Goal: Task Accomplishment & Management: Use online tool/utility

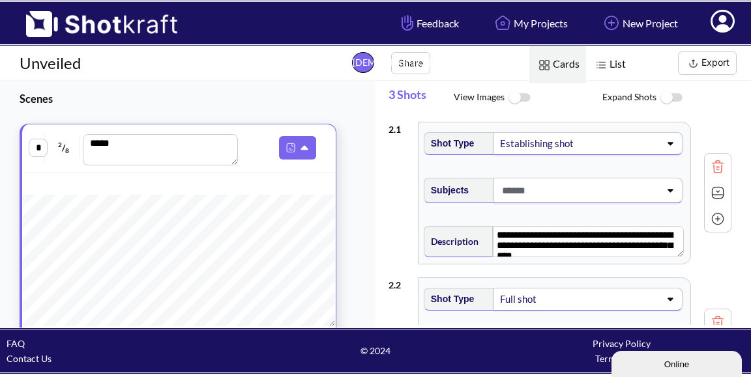
click at [516, 100] on img at bounding box center [518, 98] width 29 height 28
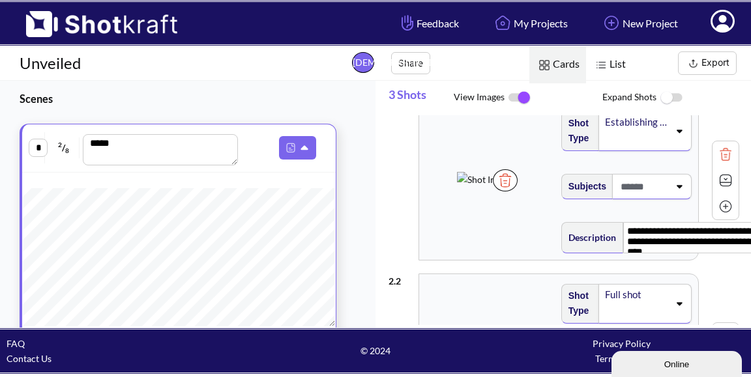
scroll to position [22, 0]
click at [671, 190] on icon at bounding box center [679, 184] width 18 height 9
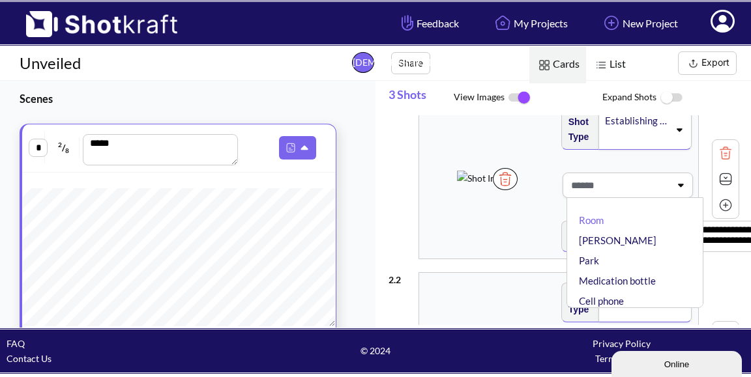
click at [671, 190] on icon at bounding box center [680, 184] width 18 height 9
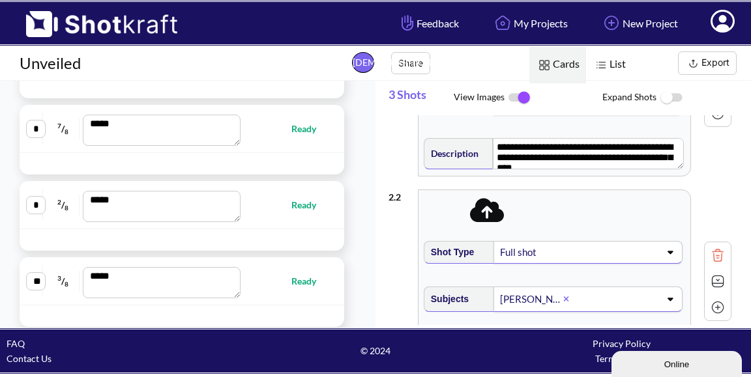
scroll to position [0, 0]
click at [294, 281] on span "Ready" at bounding box center [310, 281] width 38 height 15
type textarea "**********"
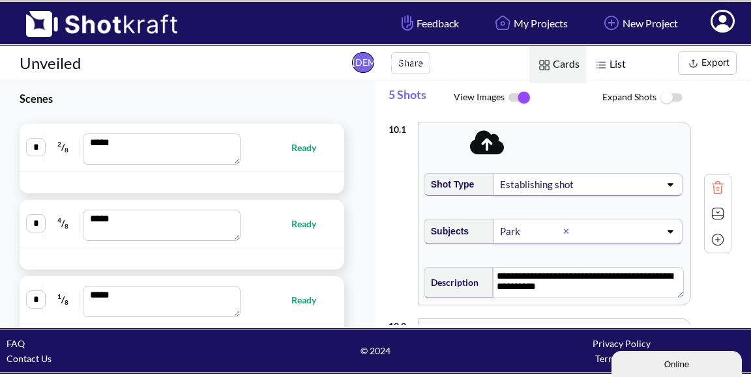
click at [297, 149] on span "Ready" at bounding box center [310, 147] width 38 height 15
type textarea "**********"
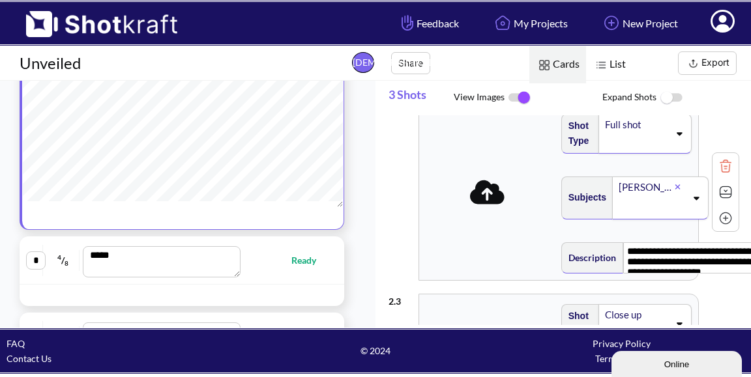
click at [487, 179] on icon at bounding box center [487, 192] width 35 height 27
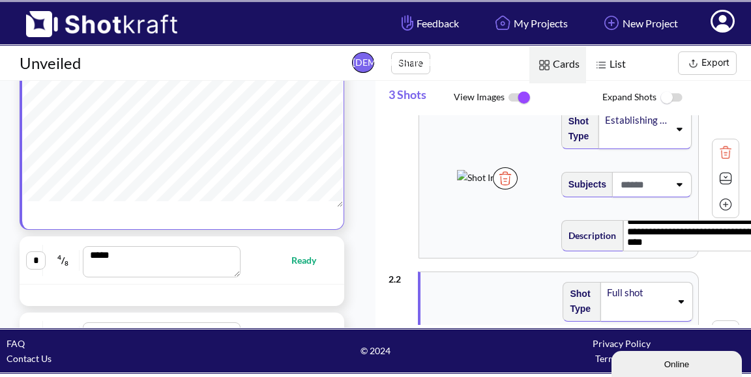
scroll to position [35, 0]
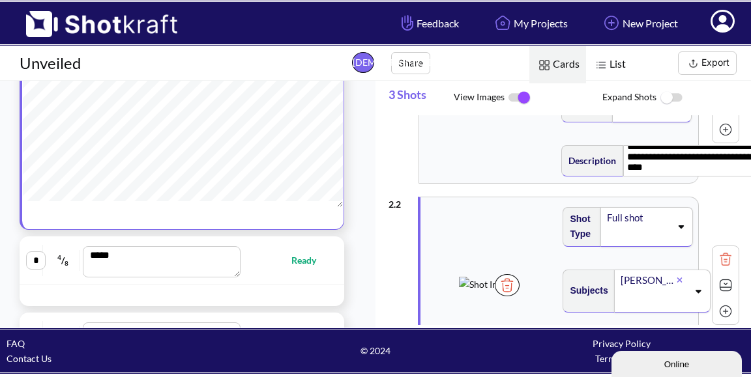
click at [668, 122] on div at bounding box center [651, 109] width 79 height 25
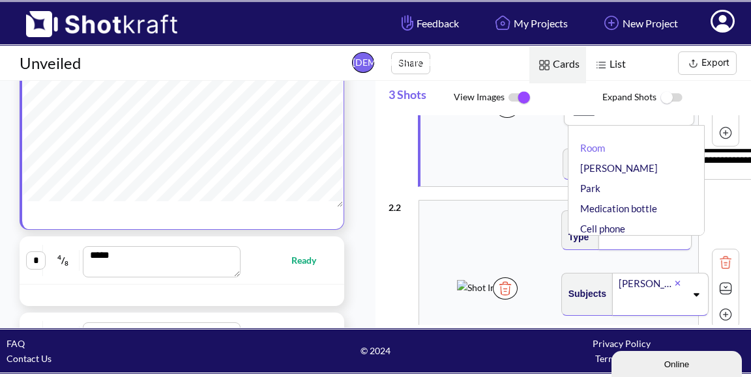
scroll to position [94, 0]
click at [577, 159] on li "Room" at bounding box center [639, 149] width 124 height 20
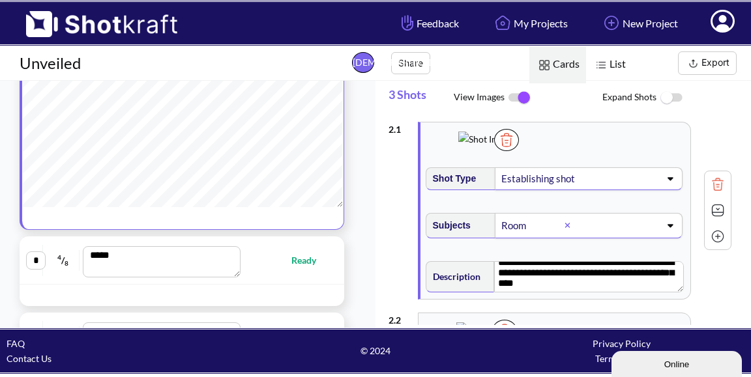
scroll to position [20, 0]
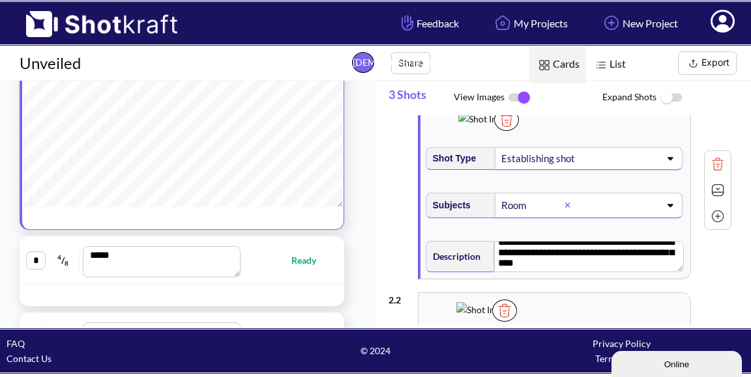
click at [665, 210] on icon at bounding box center [670, 205] width 18 height 9
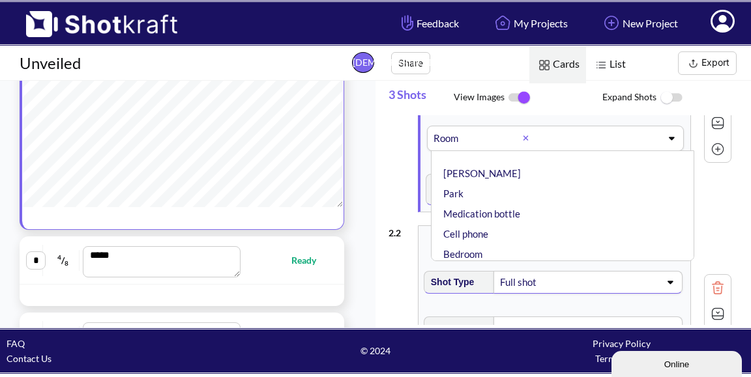
scroll to position [0, 0]
click at [671, 143] on icon at bounding box center [671, 138] width 18 height 9
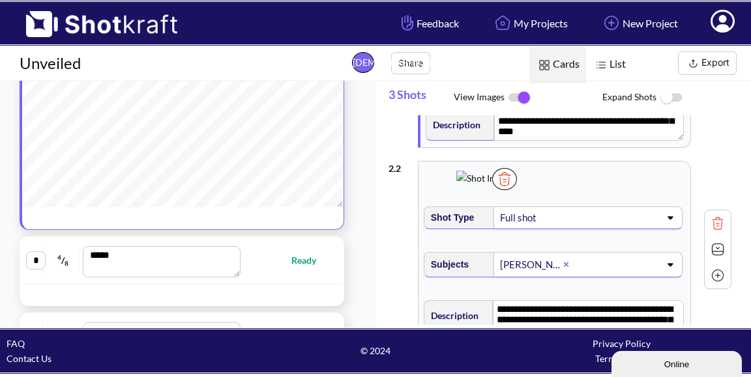
scroll to position [160, 0]
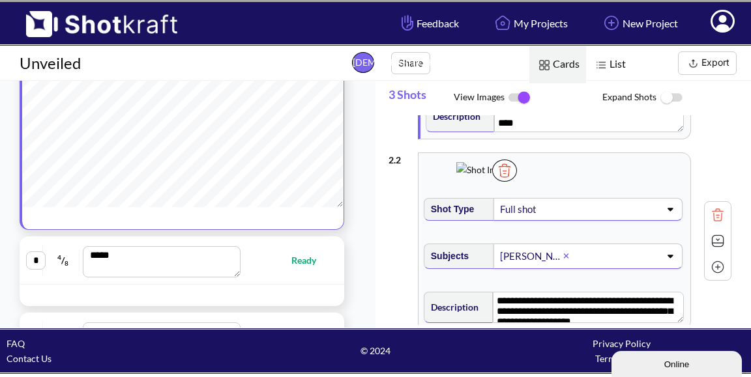
click at [608, 66] on span "List" at bounding box center [609, 64] width 46 height 37
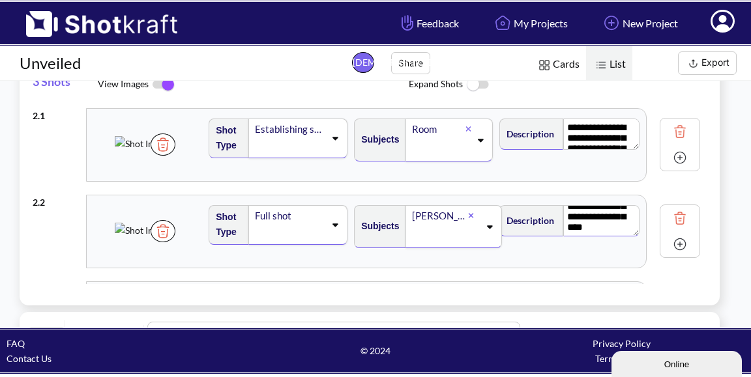
scroll to position [98, 0]
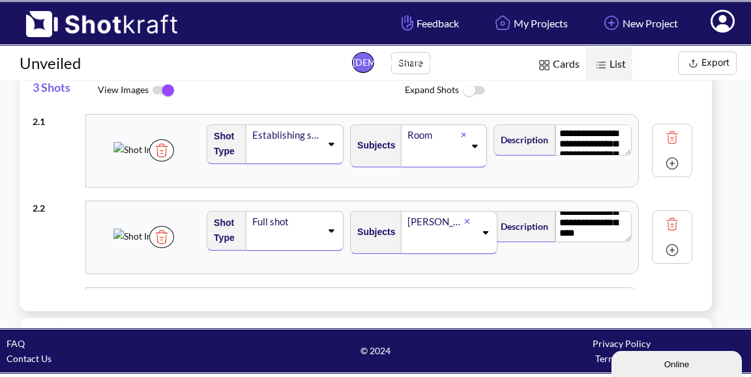
click at [549, 63] on img at bounding box center [544, 65] width 17 height 17
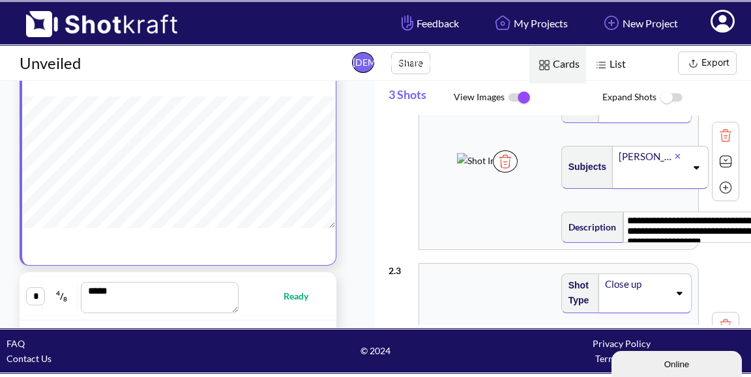
scroll to position [0, 0]
click at [673, 123] on div "Full shot" at bounding box center [644, 103] width 93 height 40
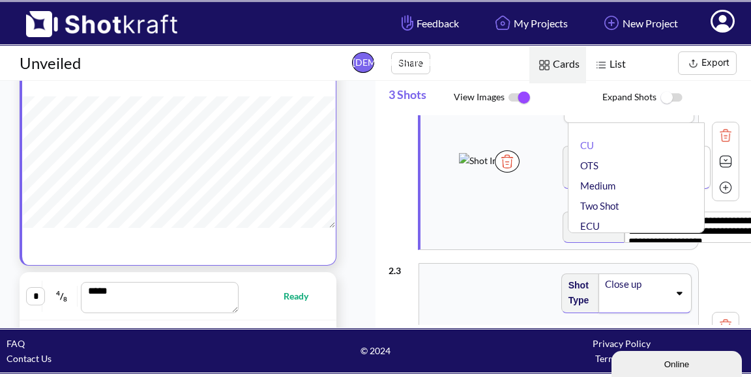
click at [673, 123] on div "Full shot CU OTS Medium Two Shot ECU Wide Master shot Cowboy Insert POV Full Sh…" at bounding box center [629, 103] width 130 height 40
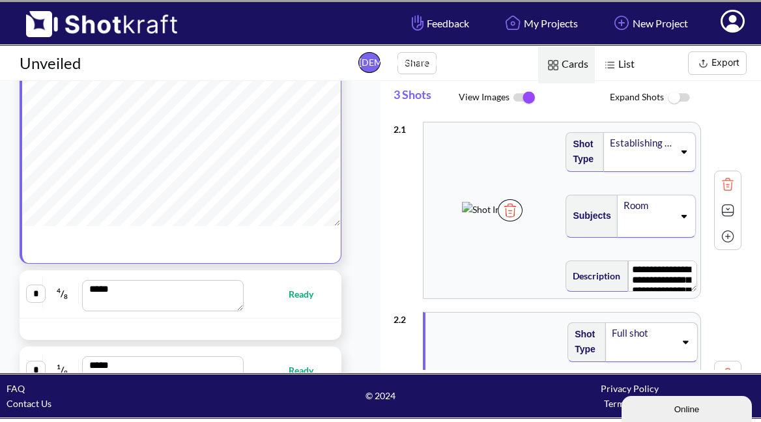
click at [678, 99] on img at bounding box center [678, 98] width 29 height 28
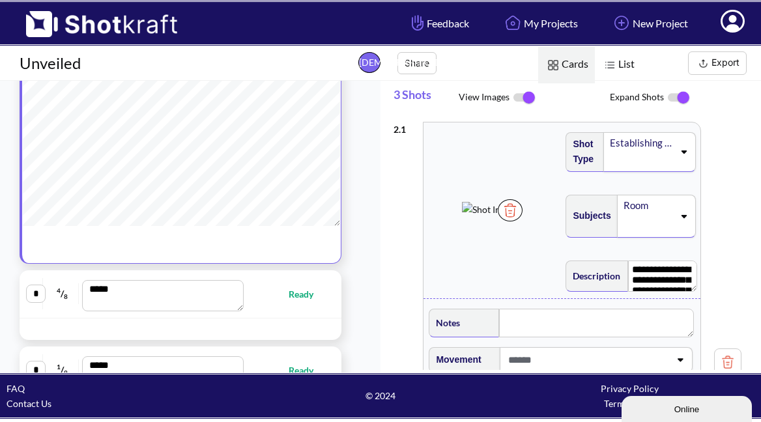
click at [683, 100] on img at bounding box center [678, 97] width 29 height 27
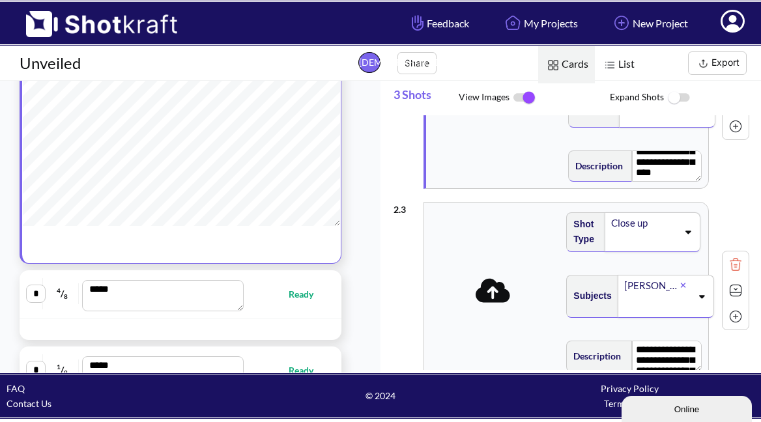
click at [492, 295] on icon at bounding box center [493, 290] width 35 height 27
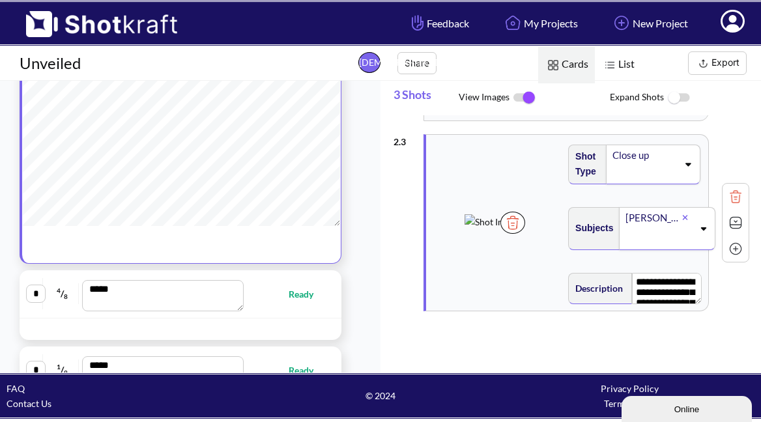
click at [727, 248] on img at bounding box center [736, 249] width 20 height 20
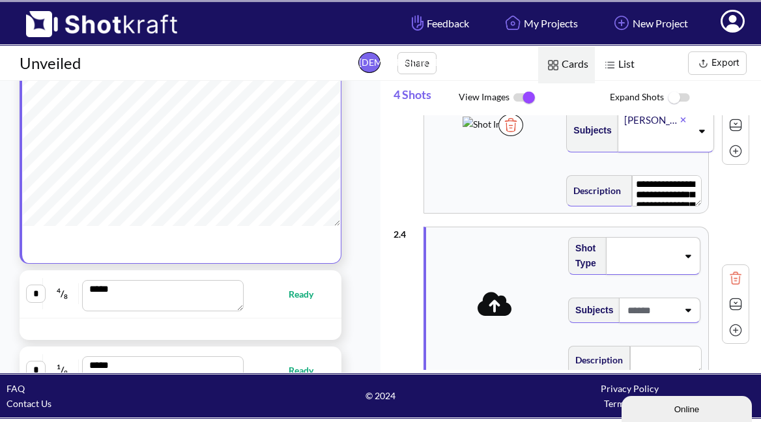
click at [682, 255] on icon at bounding box center [688, 255] width 18 height 9
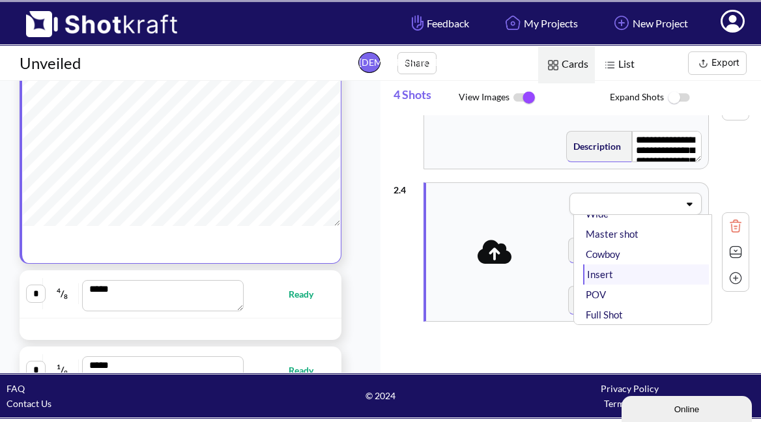
scroll to position [126, 0]
click at [623, 273] on li "Insert" at bounding box center [646, 273] width 126 height 20
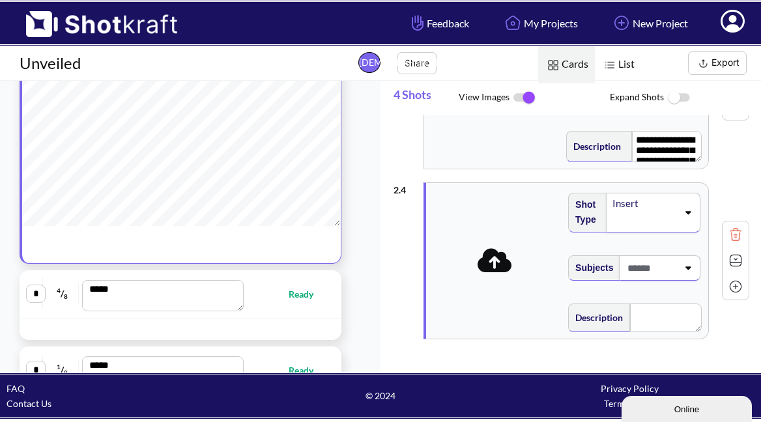
click at [685, 268] on icon at bounding box center [688, 268] width 6 height 3
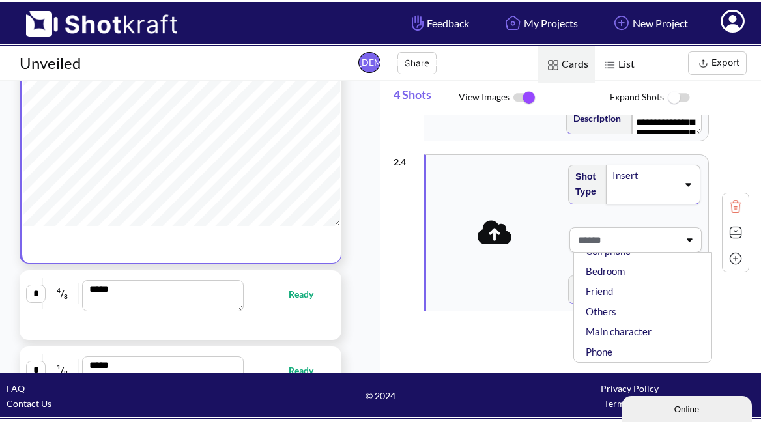
scroll to position [0, 0]
click at [721, 280] on div "2 . 4 Shot Type Insert Subjects Room Michael Park Medication bottle Cell phone …" at bounding box center [571, 233] width 356 height 170
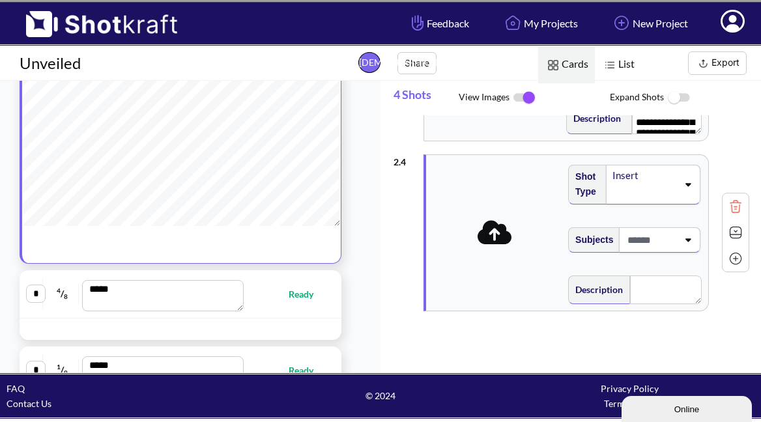
click at [727, 233] on img at bounding box center [736, 233] width 20 height 20
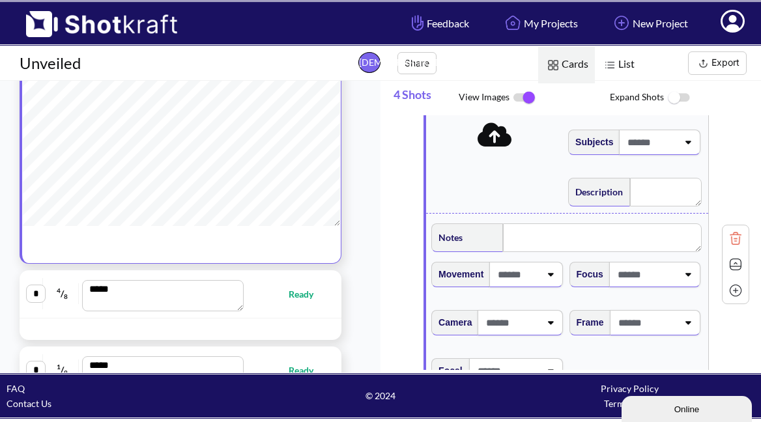
scroll to position [639, 0]
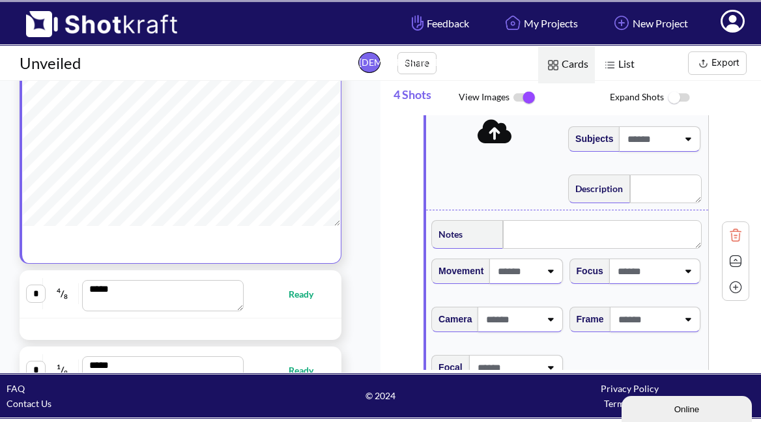
click at [726, 245] on img at bounding box center [736, 235] width 20 height 20
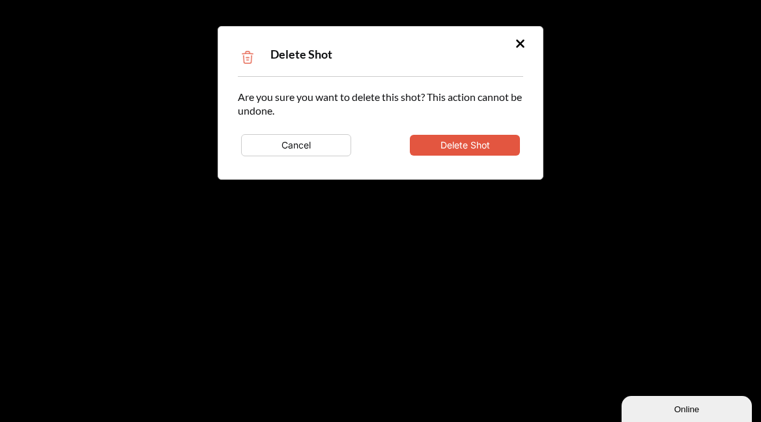
click at [494, 139] on button "Delete Shot" at bounding box center [465, 145] width 110 height 21
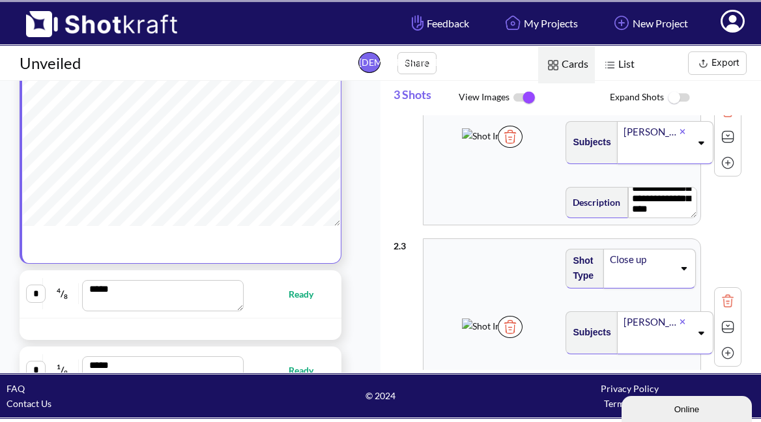
scroll to position [1, 0]
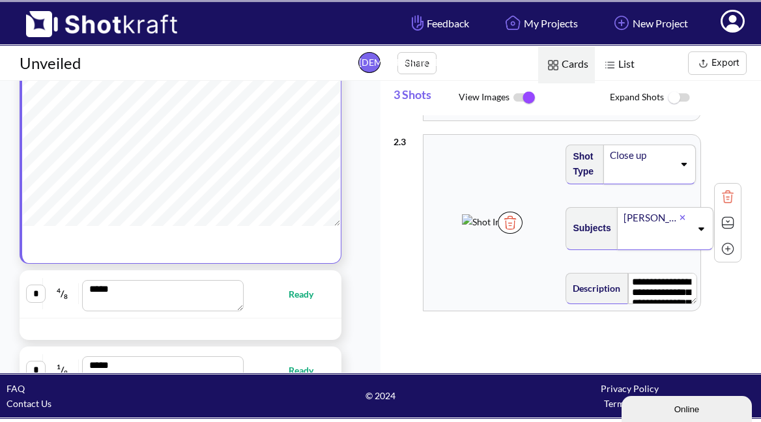
click at [727, 252] on img at bounding box center [728, 249] width 20 height 20
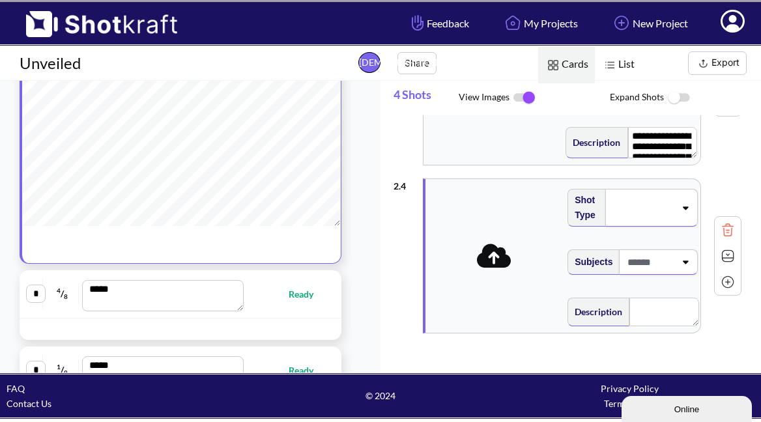
click at [490, 269] on span at bounding box center [494, 256] width 130 height 35
click at [500, 263] on icon at bounding box center [494, 254] width 35 height 24
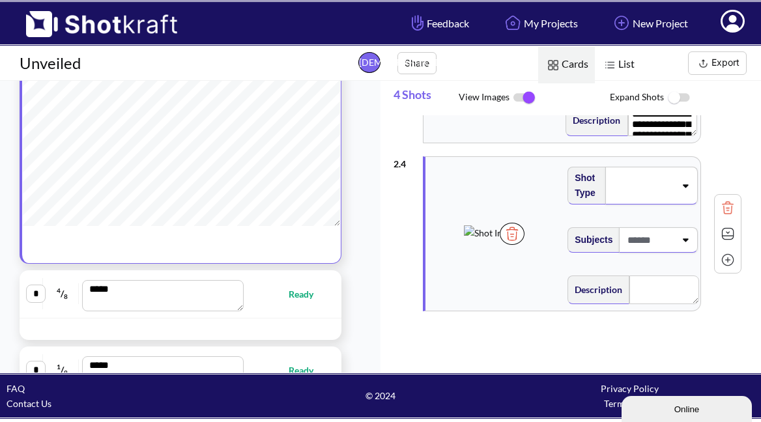
scroll to position [539, 0]
click at [685, 235] on icon at bounding box center [685, 239] width 18 height 9
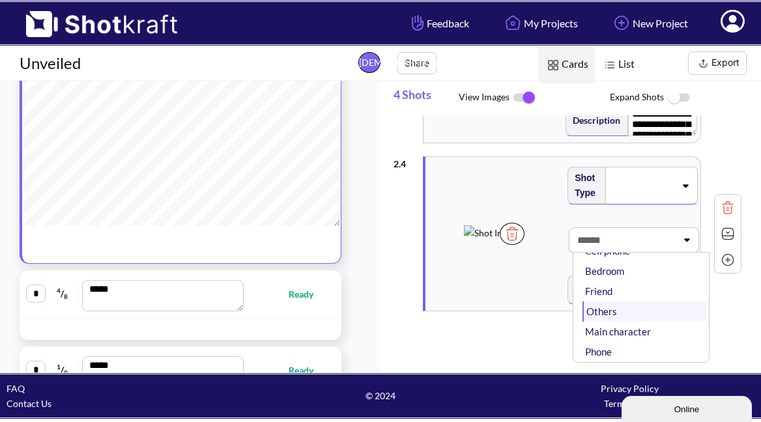
scroll to position [105, 0]
click at [616, 308] on li "Others" at bounding box center [644, 312] width 124 height 20
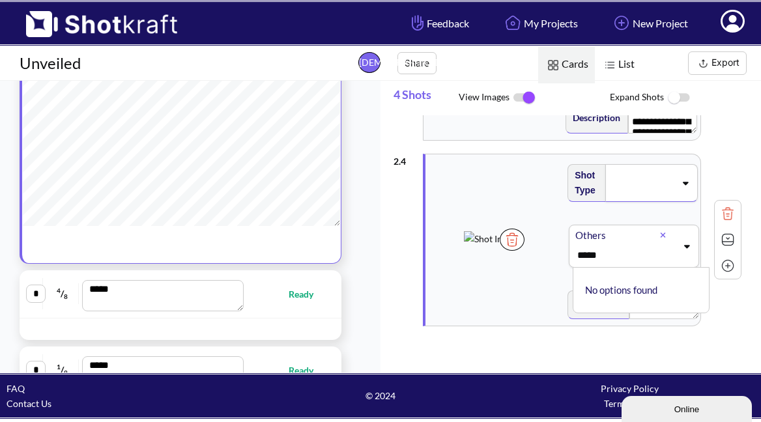
click at [731, 301] on div "2 . 4 Shot Type Subjects Others ***** No options found Description Notes Moveme…" at bounding box center [567, 240] width 348 height 186
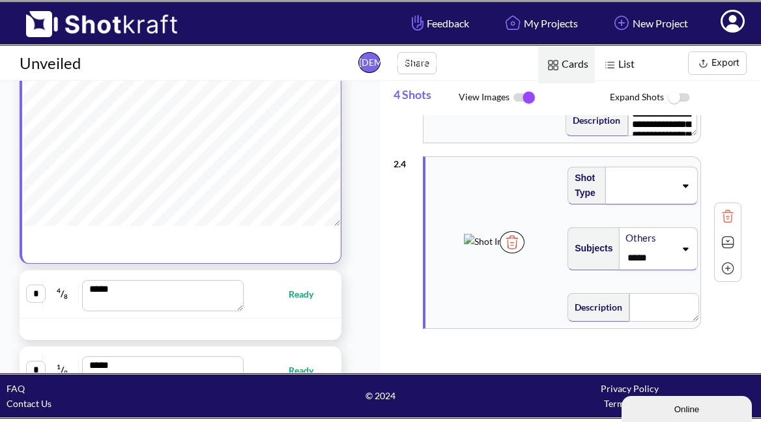
scroll to position [1, 1]
type input "*****"
click at [670, 308] on textarea at bounding box center [664, 307] width 70 height 29
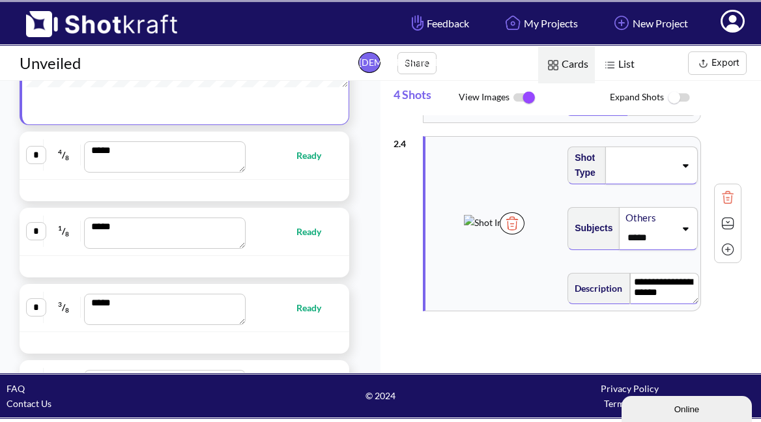
scroll to position [296, 0]
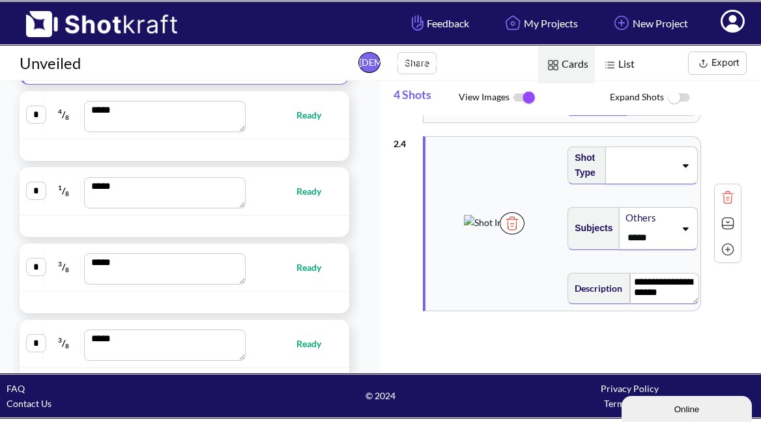
type textarea "**********"
click at [298, 118] on span "Ready" at bounding box center [315, 114] width 38 height 15
type textarea "**********"
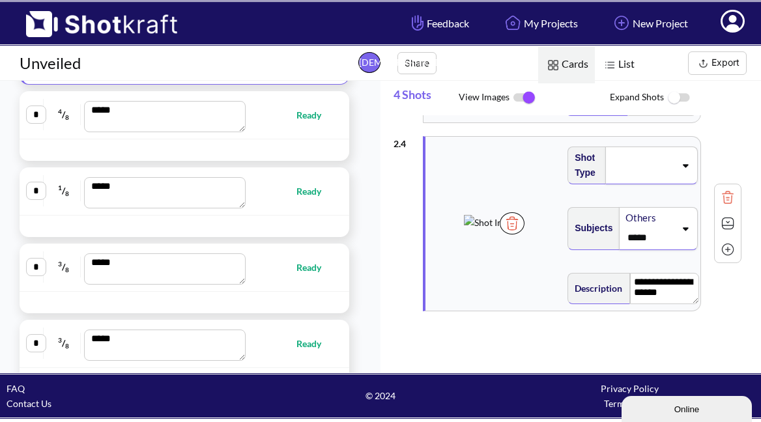
type textarea "**********"
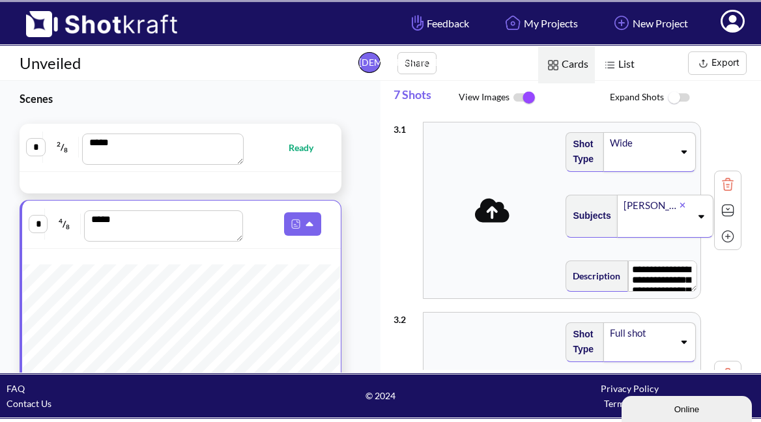
scroll to position [-1, 0]
click at [318, 175] on div at bounding box center [306, 182] width 63 height 15
type textarea "**********"
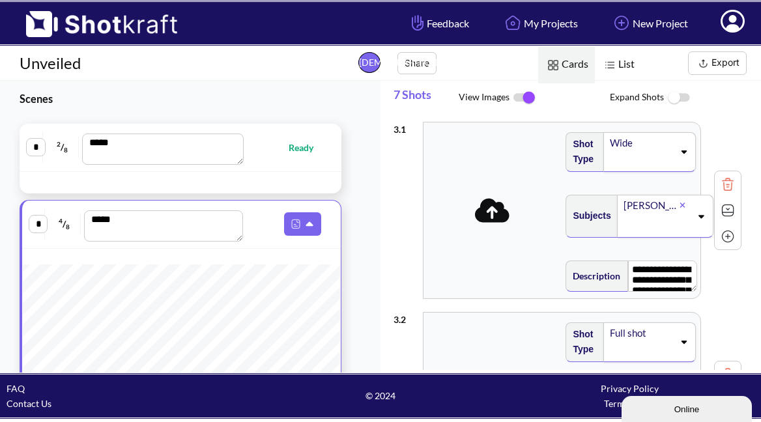
type textarea "**********"
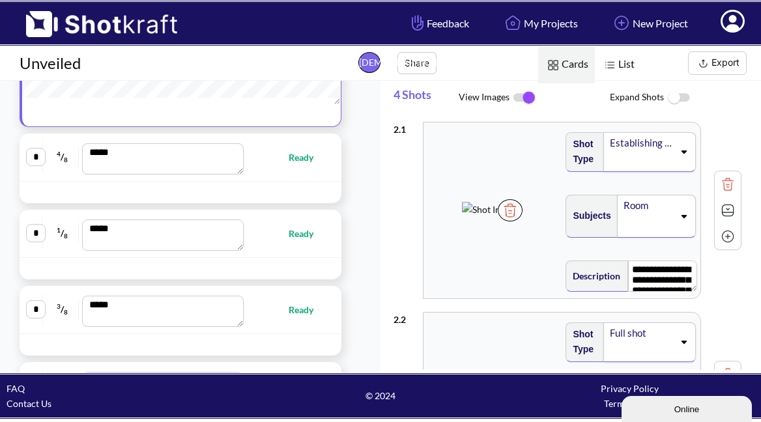
click at [308, 165] on span "Ready" at bounding box center [308, 157] width 38 height 15
type textarea "**********"
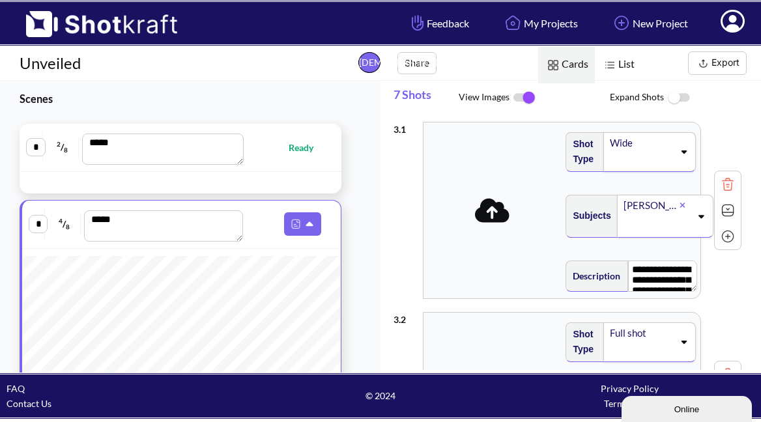
click at [620, 70] on span "List" at bounding box center [618, 64] width 46 height 37
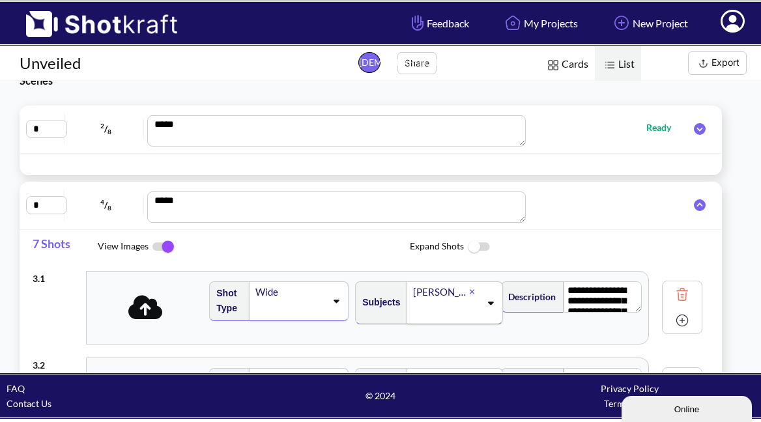
click at [659, 128] on span "Ready" at bounding box center [665, 127] width 38 height 15
click at [696, 129] on icon at bounding box center [700, 129] width 12 height 12
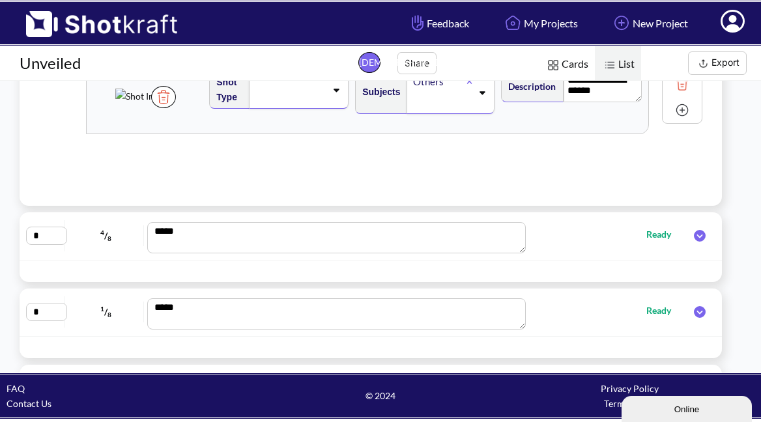
click at [701, 236] on icon at bounding box center [699, 236] width 25 height 12
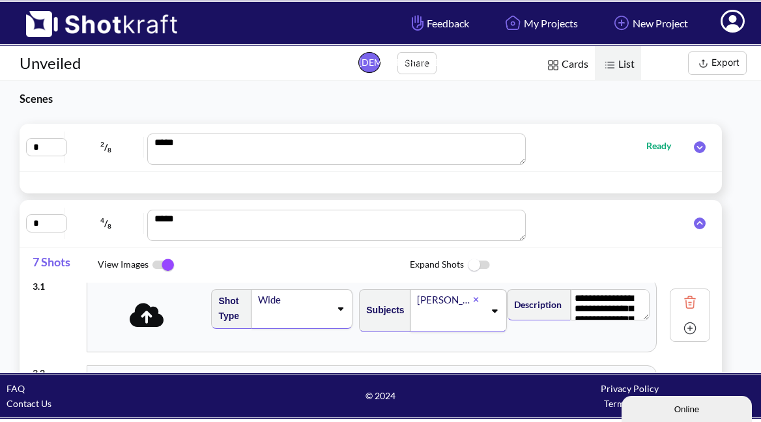
click at [151, 320] on icon at bounding box center [147, 315] width 35 height 24
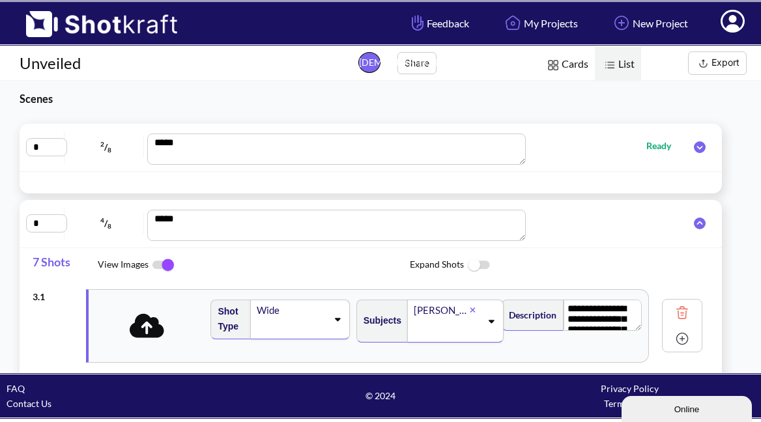
click at [704, 218] on icon at bounding box center [699, 224] width 25 height 12
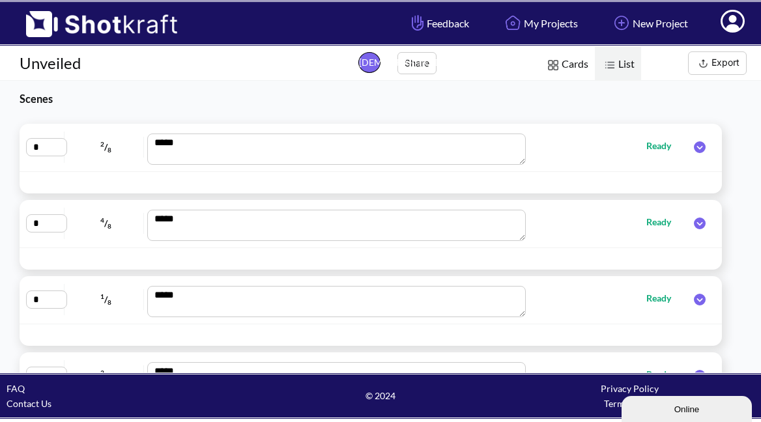
click at [661, 149] on span "Ready" at bounding box center [665, 145] width 38 height 15
click at [691, 149] on icon at bounding box center [699, 147] width 25 height 12
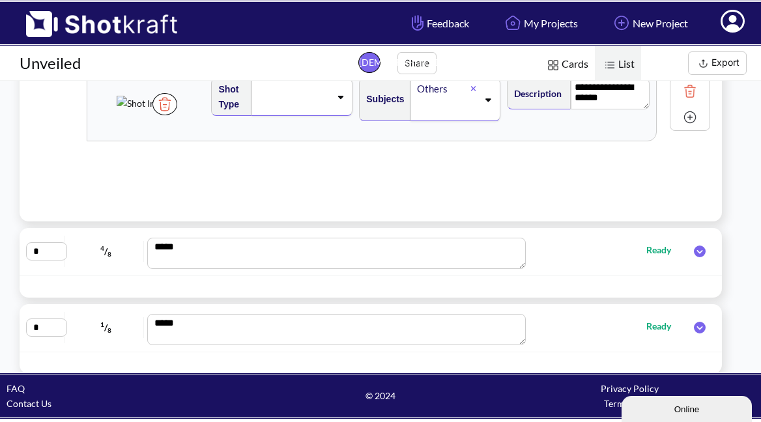
click at [685, 119] on img at bounding box center [690, 117] width 20 height 20
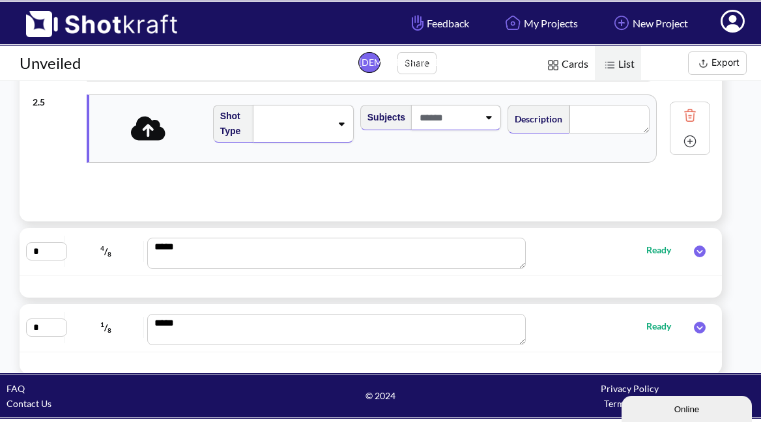
click at [153, 131] on icon at bounding box center [148, 128] width 35 height 24
click at [683, 142] on img at bounding box center [690, 142] width 20 height 20
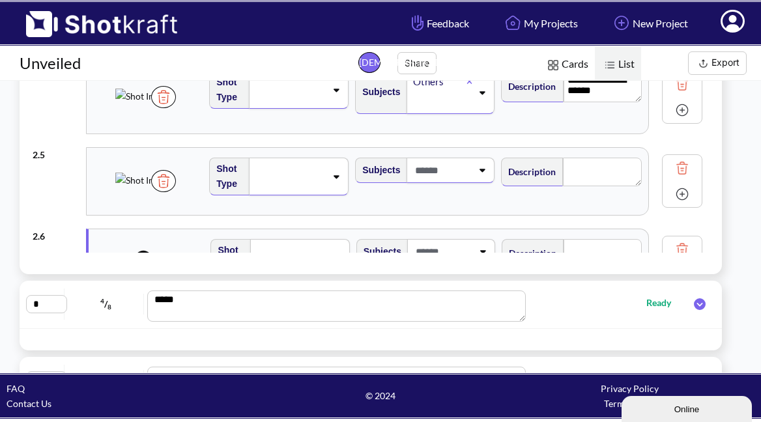
scroll to position [150, 0]
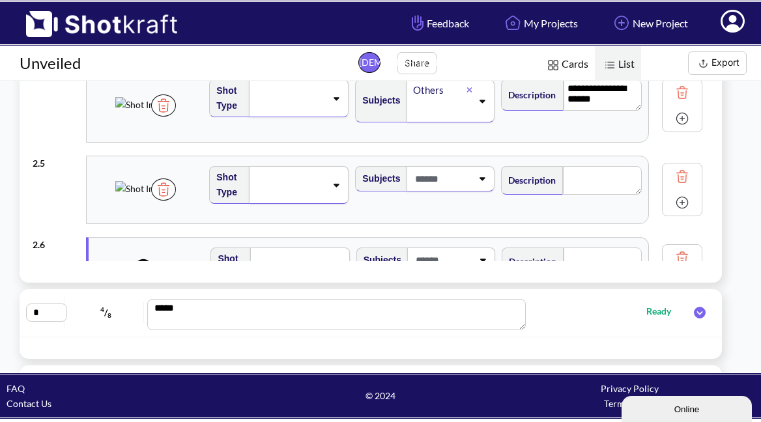
click at [481, 184] on div at bounding box center [451, 178] width 89 height 25
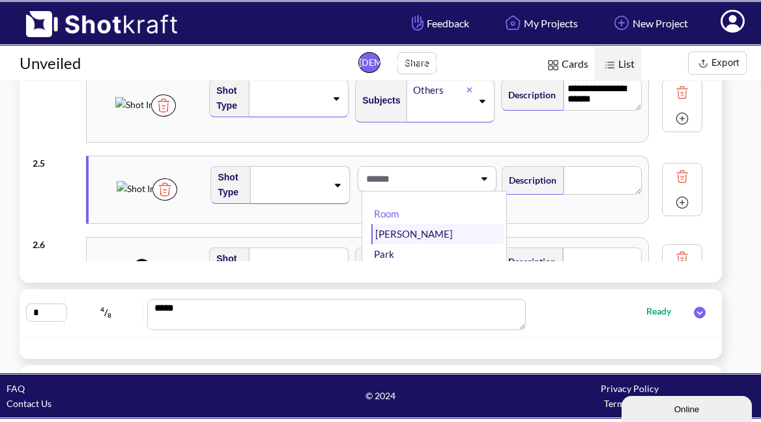
click at [425, 231] on li "[PERSON_NAME]" at bounding box center [437, 234] width 132 height 20
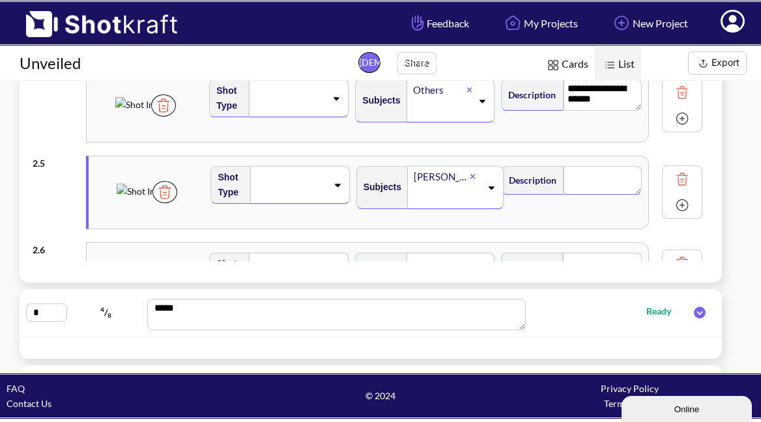
click at [597, 175] on textarea at bounding box center [603, 180] width 78 height 29
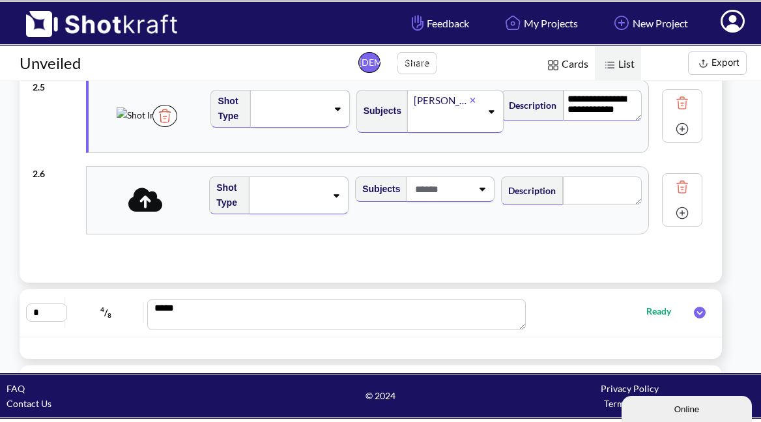
scroll to position [332, 0]
click at [146, 214] on span at bounding box center [145, 206] width 41 height 18
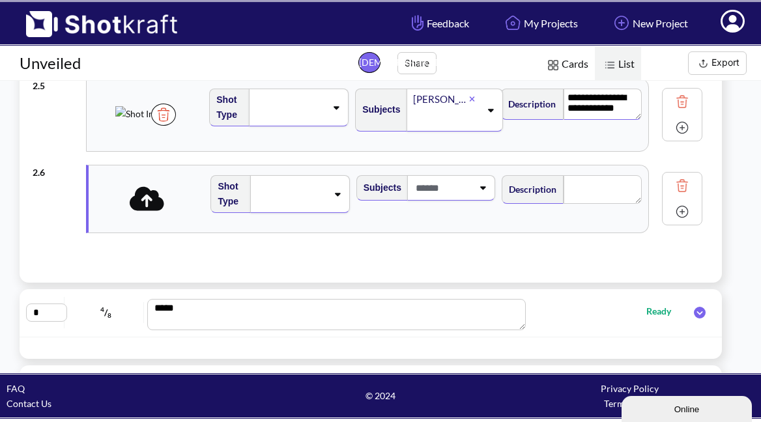
click at [150, 208] on icon at bounding box center [147, 198] width 35 height 24
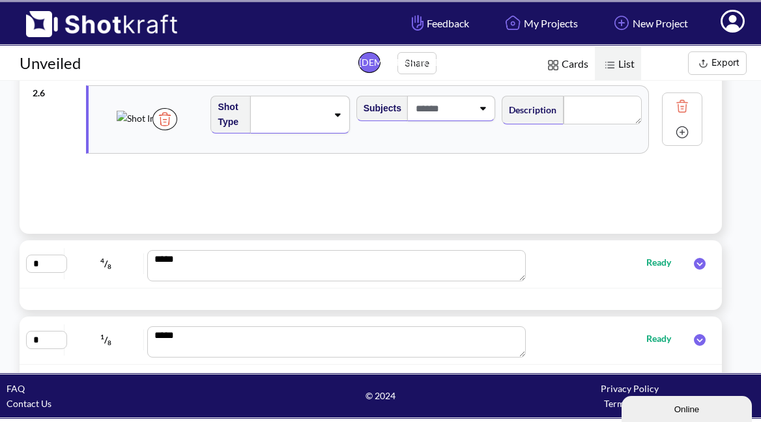
scroll to position [354, 0]
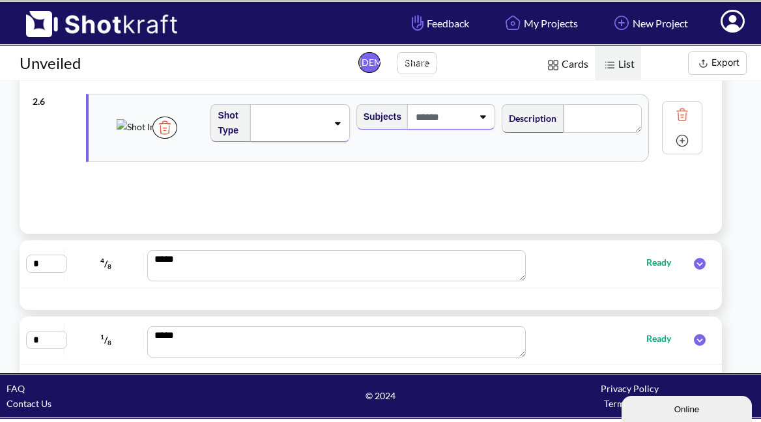
click at [679, 141] on img at bounding box center [682, 141] width 20 height 20
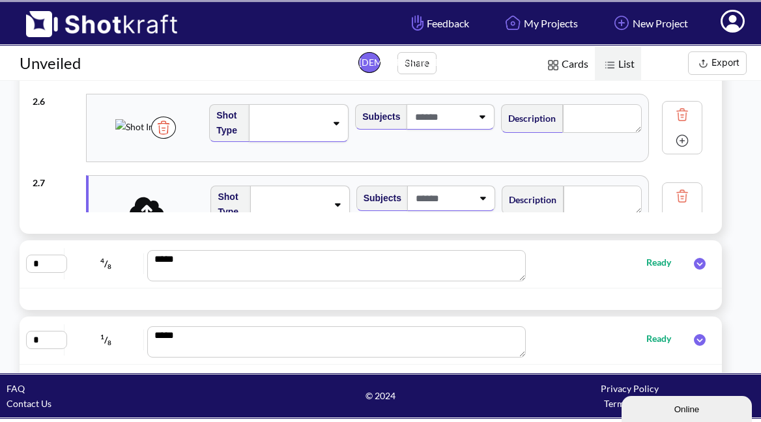
click at [142, 197] on icon at bounding box center [147, 208] width 35 height 27
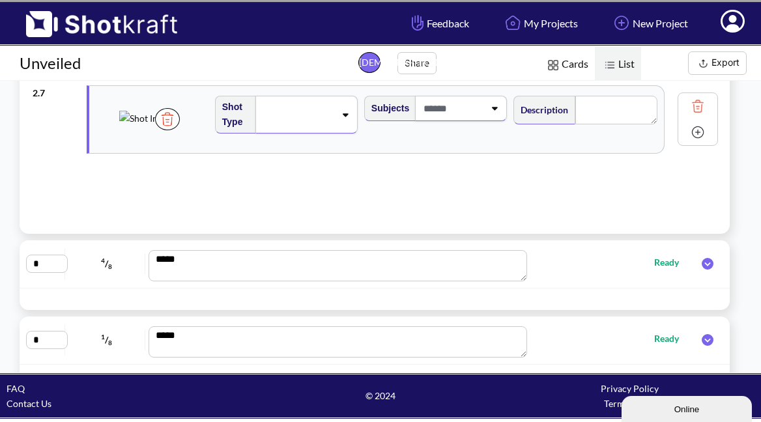
scroll to position [444, 0]
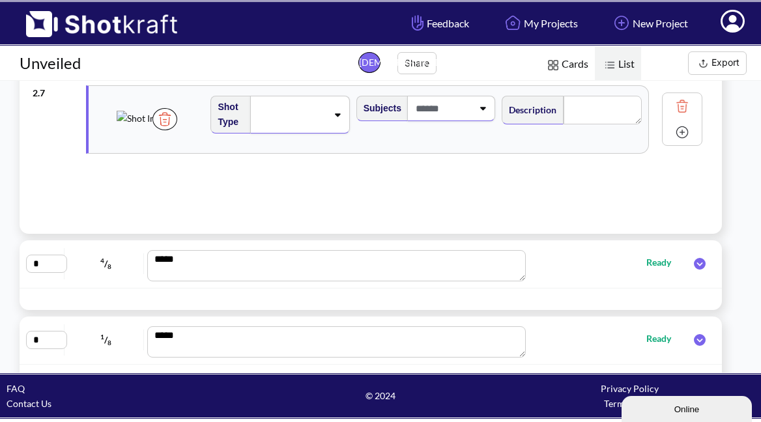
click at [683, 136] on img at bounding box center [682, 132] width 20 height 20
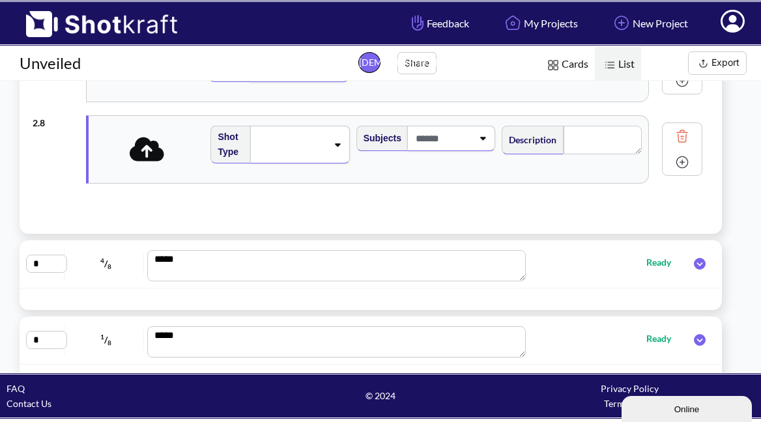
scroll to position [504, 0]
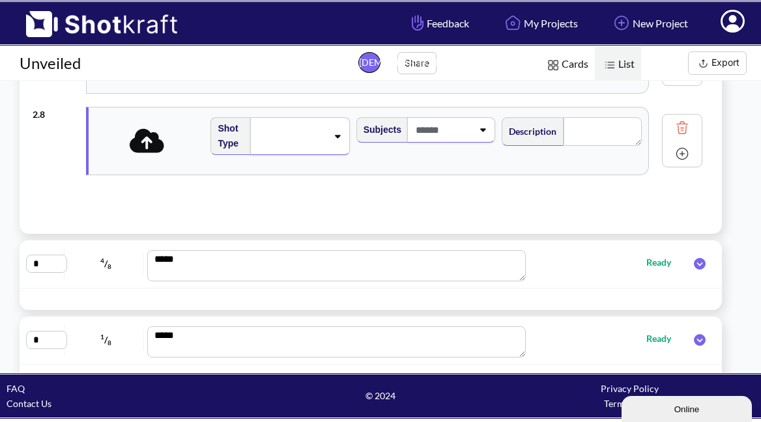
click at [145, 144] on icon at bounding box center [147, 140] width 35 height 27
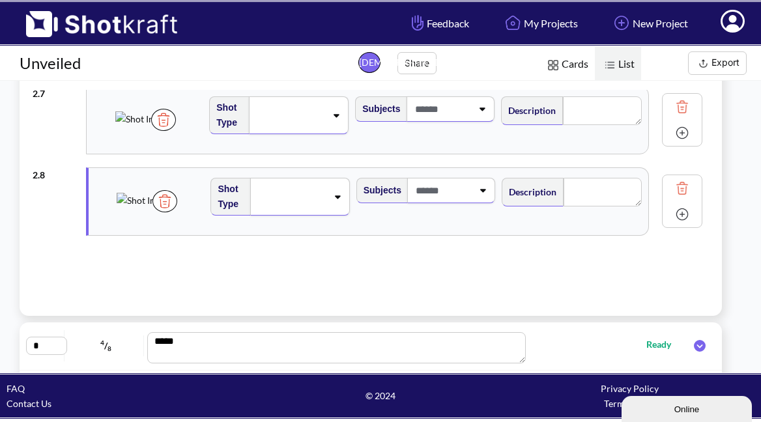
scroll to position [130, 0]
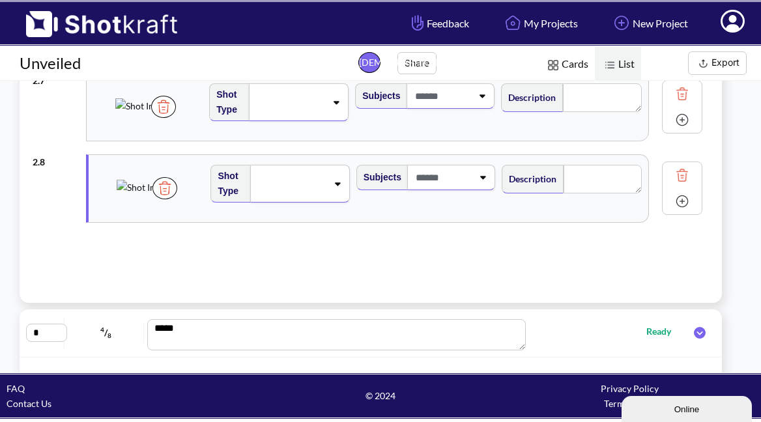
click at [681, 201] on img at bounding box center [682, 202] width 20 height 20
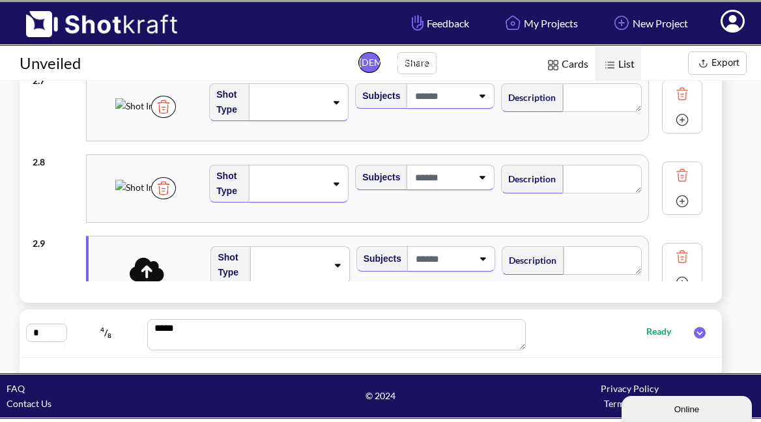
click at [142, 272] on icon at bounding box center [147, 269] width 35 height 27
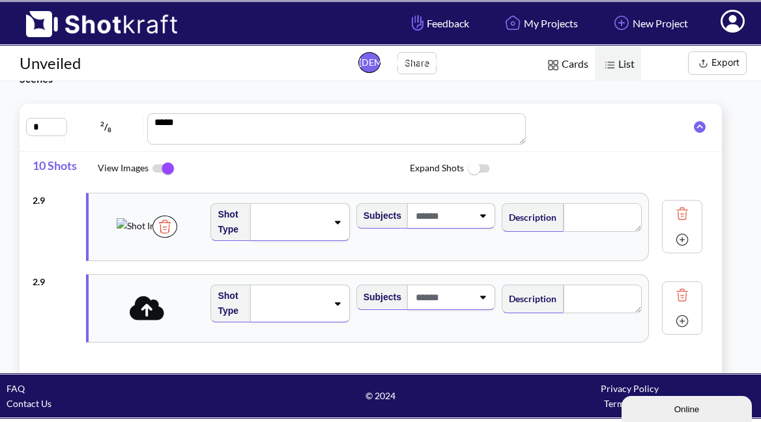
scroll to position [688, 0]
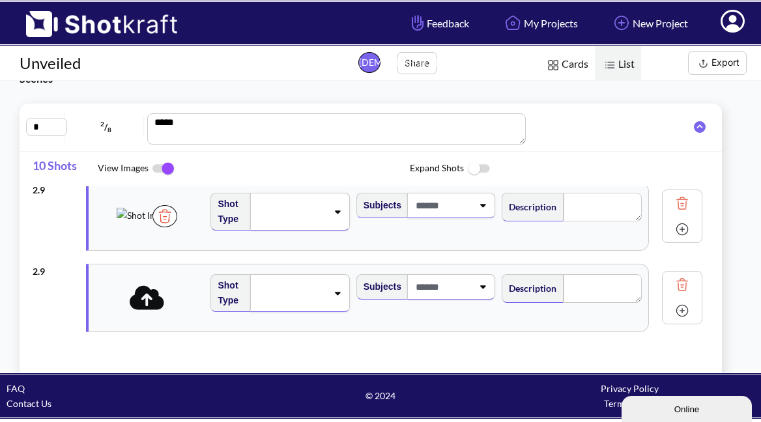
click at [152, 303] on icon at bounding box center [147, 297] width 35 height 24
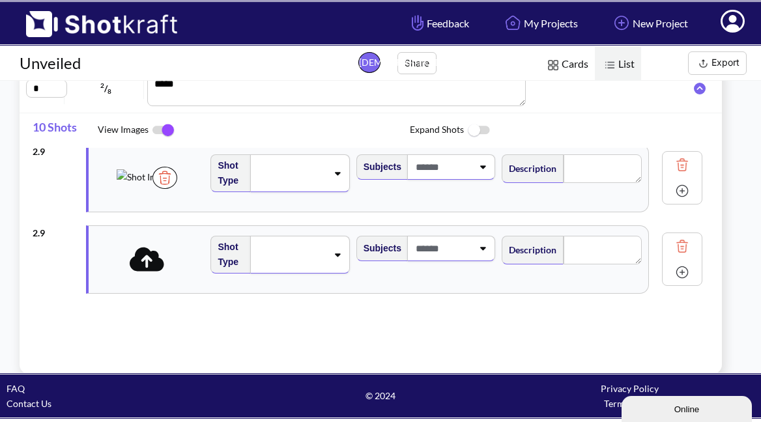
scroll to position [64, 0]
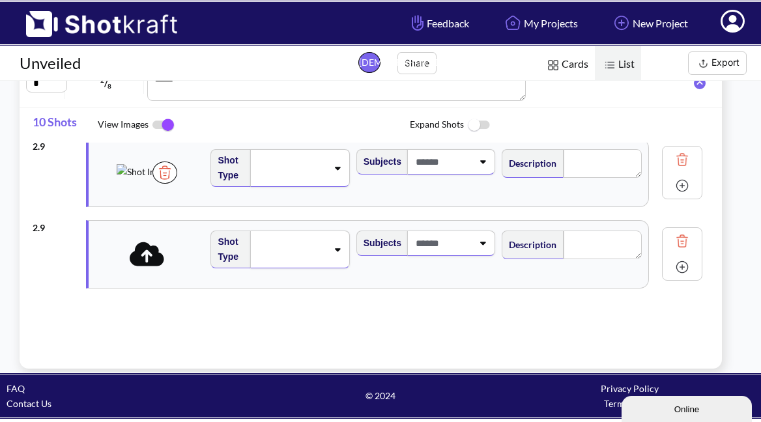
click at [152, 255] on icon at bounding box center [147, 253] width 35 height 27
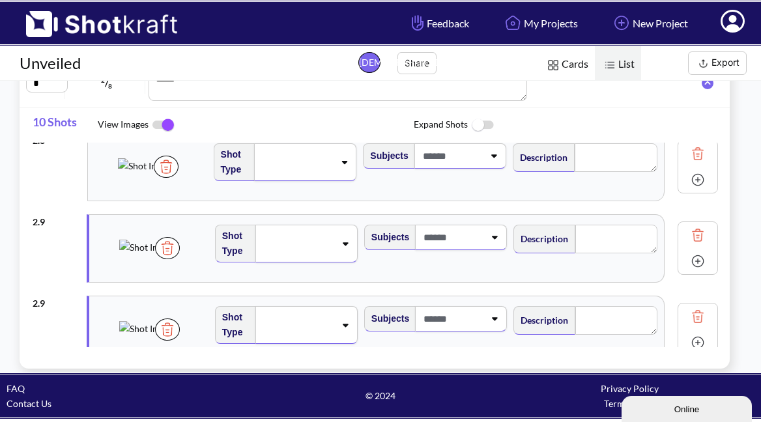
scroll to position [609, 0]
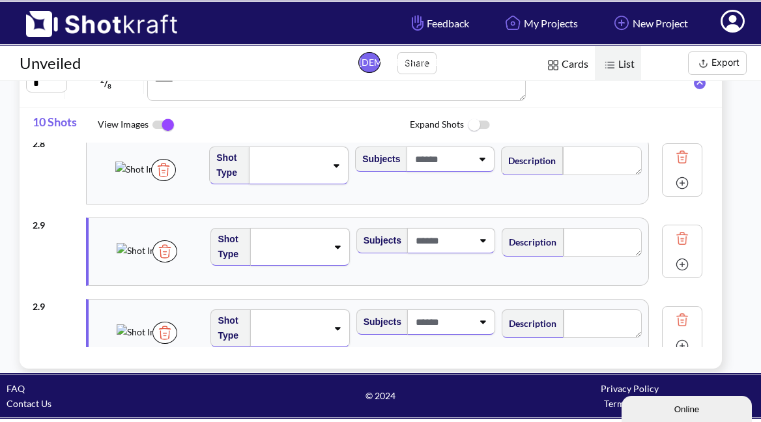
click at [177, 263] on img at bounding box center [164, 251] width 25 height 22
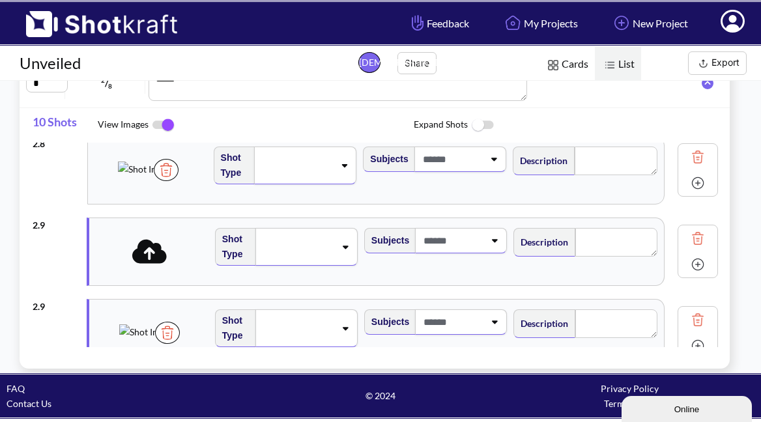
click at [688, 235] on img at bounding box center [698, 239] width 20 height 20
type textarea "**********"
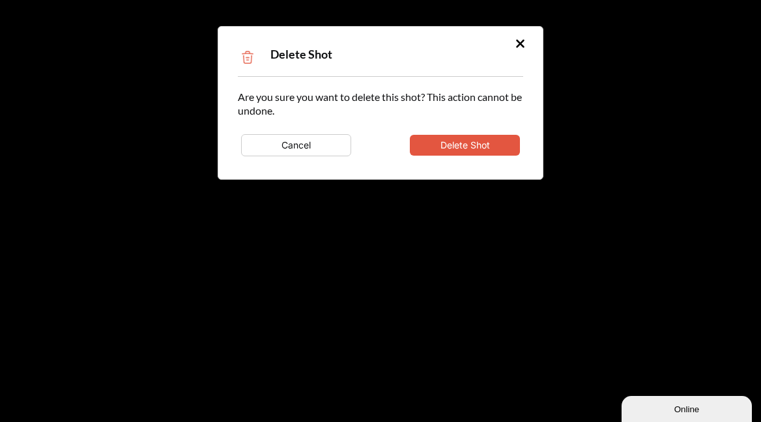
type textarea "**********"
click at [461, 145] on button "Delete Shot" at bounding box center [465, 145] width 110 height 21
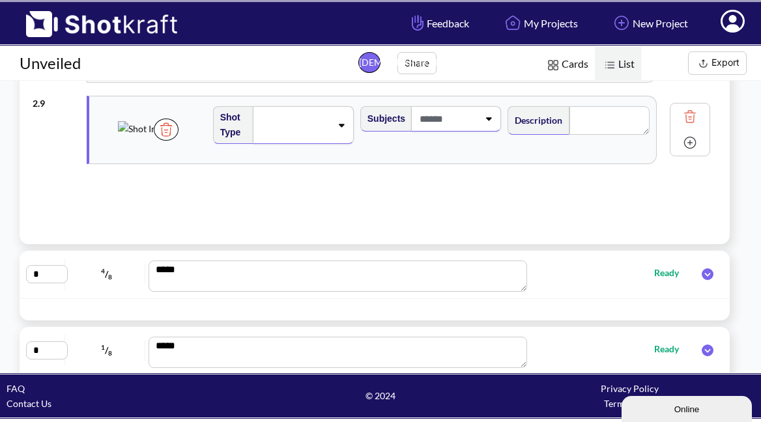
scroll to position [190, 0]
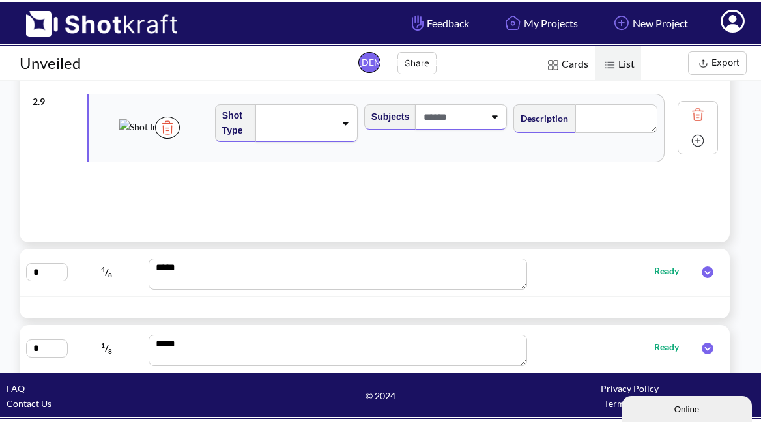
click at [688, 141] on img at bounding box center [698, 141] width 20 height 20
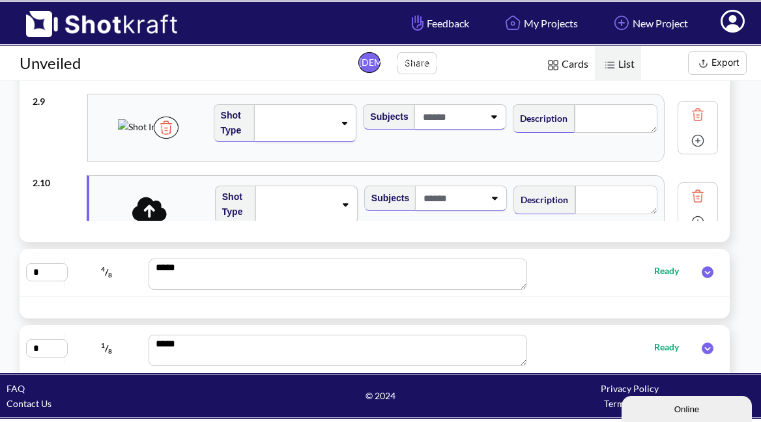
click at [157, 210] on icon at bounding box center [149, 209] width 35 height 24
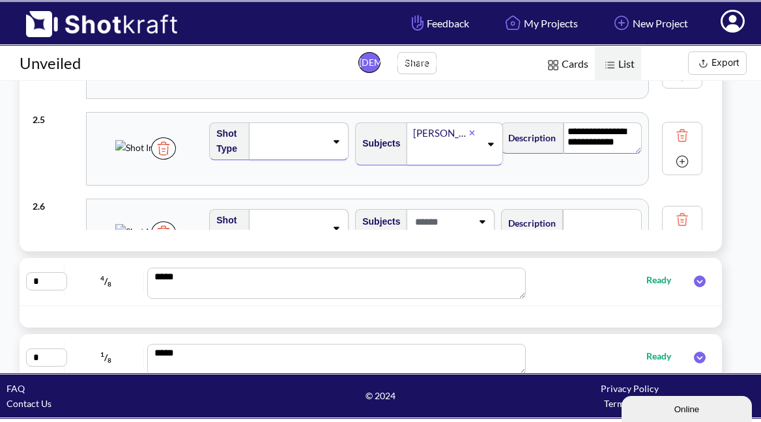
scroll to position [268, 0]
click at [336, 143] on icon at bounding box center [336, 140] width 18 height 9
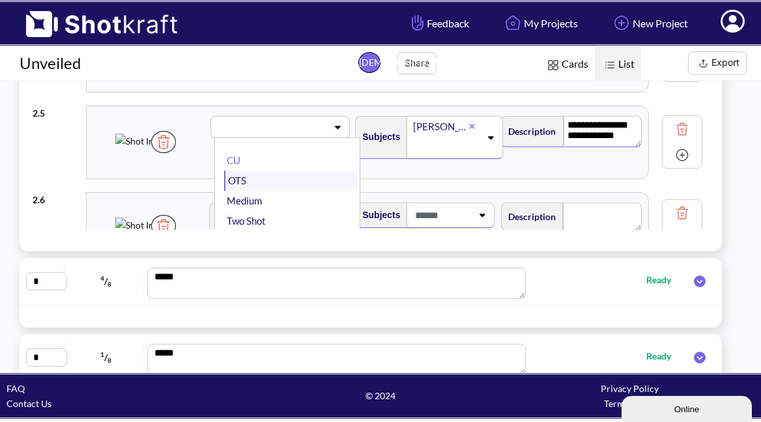
scroll to position [0, 0]
click at [269, 156] on li "CU" at bounding box center [290, 160] width 133 height 20
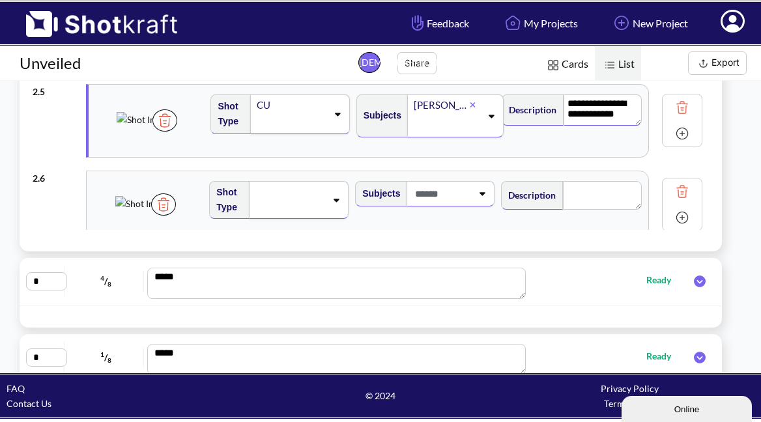
scroll to position [300, 0]
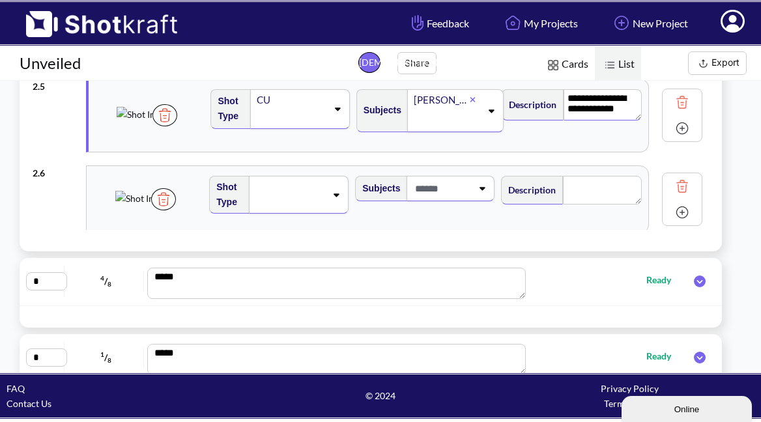
click at [336, 193] on icon at bounding box center [337, 194] width 6 height 3
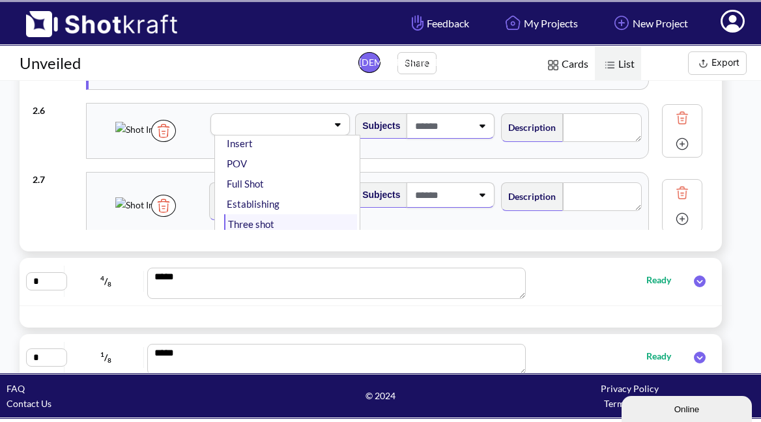
scroll to position [173, 0]
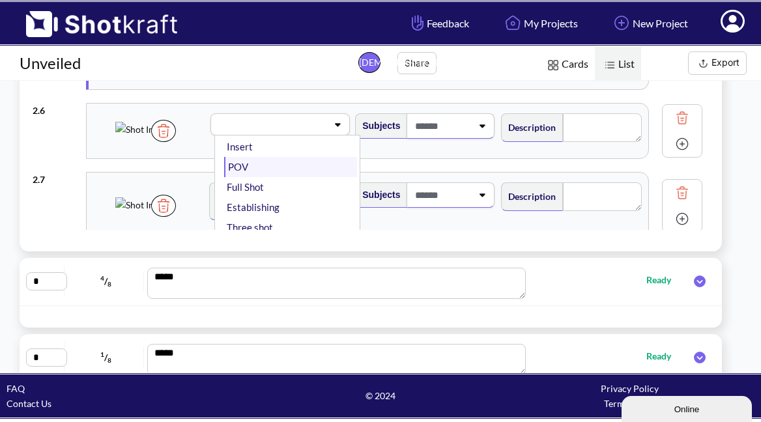
click at [268, 168] on li "POV" at bounding box center [290, 167] width 133 height 20
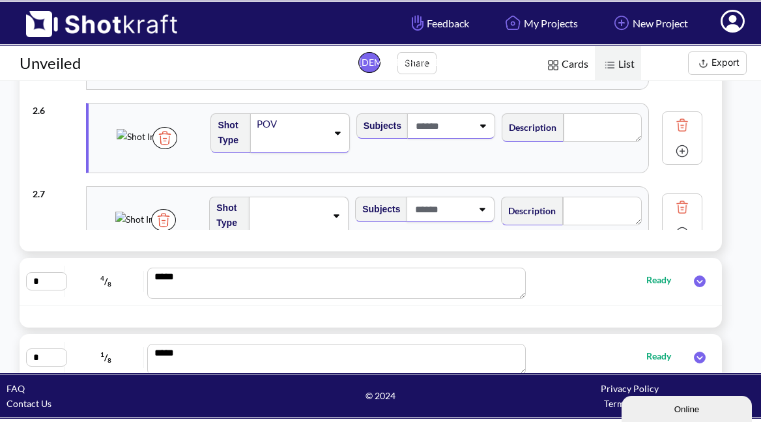
click at [485, 125] on icon at bounding box center [483, 125] width 6 height 3
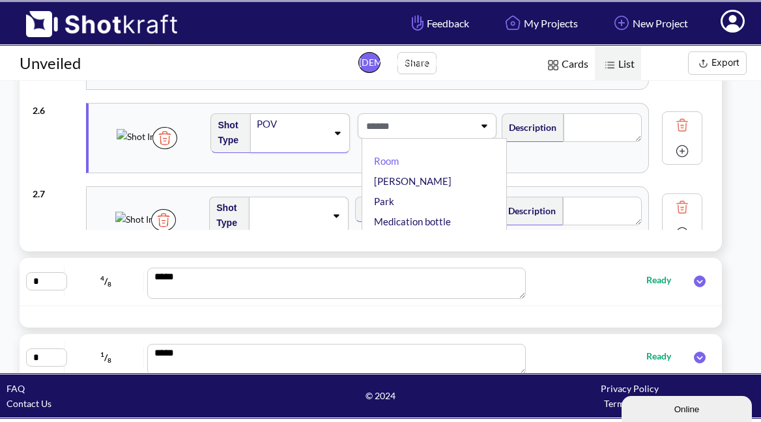
click at [432, 127] on span at bounding box center [418, 125] width 111 height 21
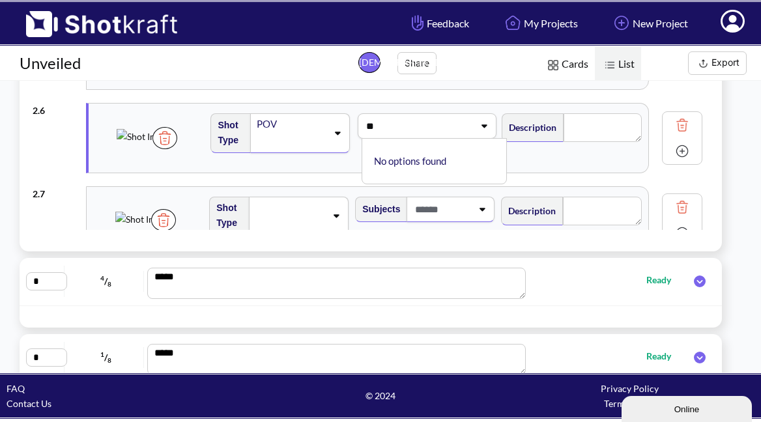
type input "*"
type input "***"
click at [578, 129] on textarea at bounding box center [603, 127] width 78 height 29
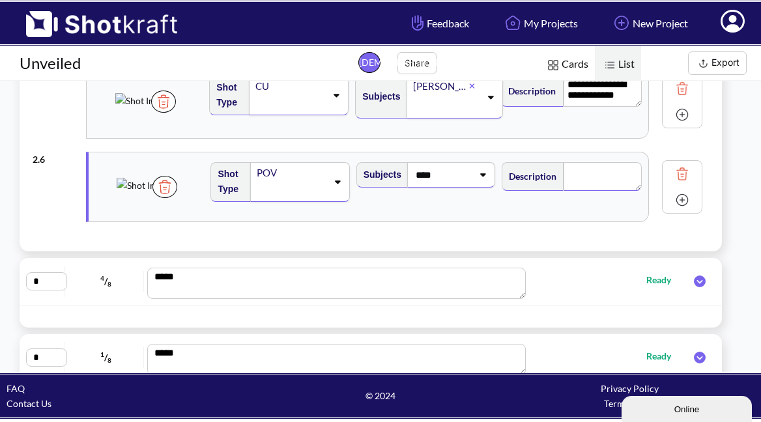
scroll to position [315, 0]
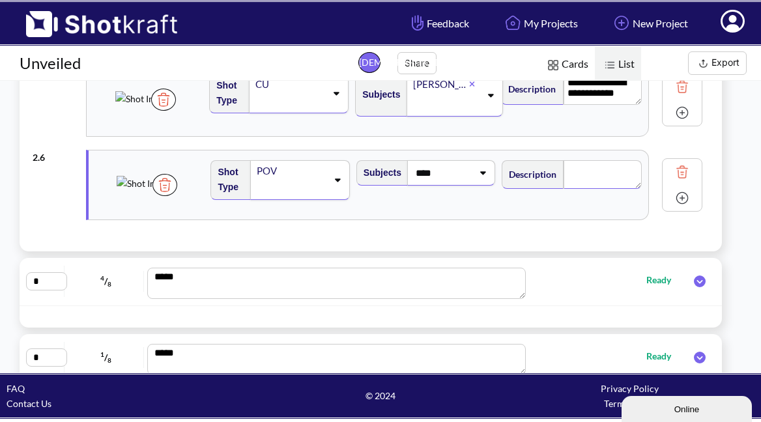
click at [590, 167] on textarea at bounding box center [603, 174] width 78 height 29
type textarea "*"
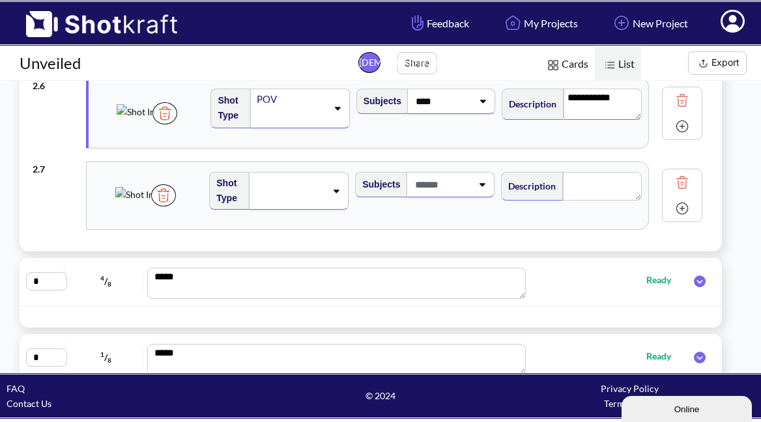
scroll to position [388, 0]
click at [339, 197] on div at bounding box center [299, 190] width 100 height 38
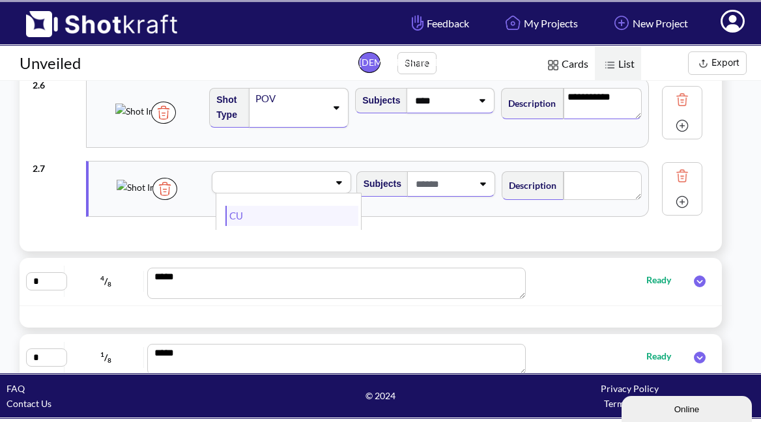
click at [295, 206] on li "CU" at bounding box center [291, 216] width 132 height 20
click at [466, 184] on span at bounding box center [442, 183] width 60 height 21
type textarea "**********"
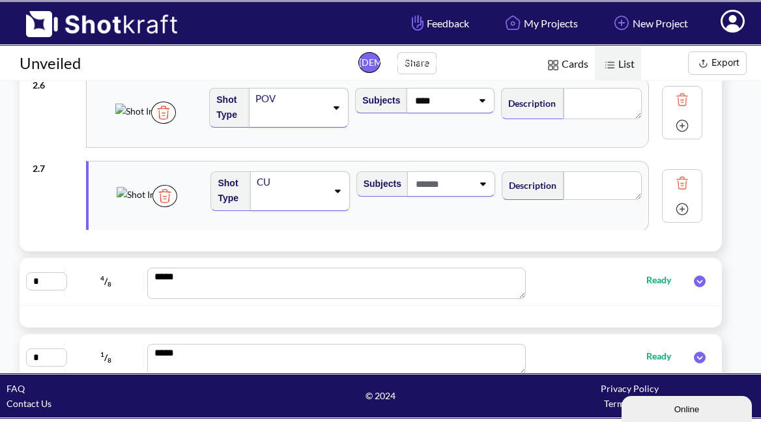
type textarea "**********"
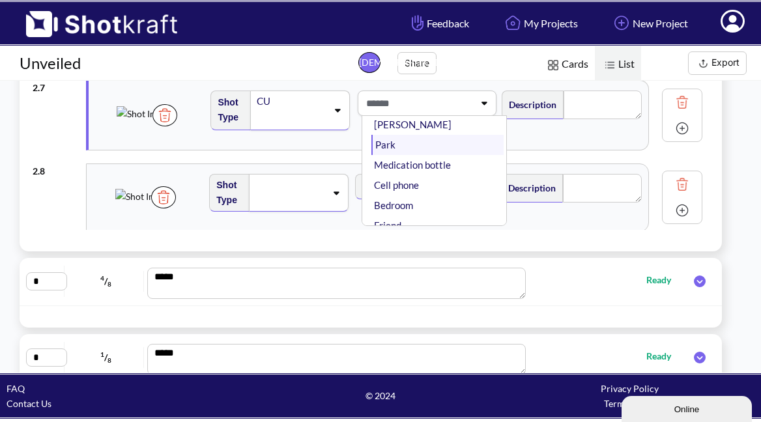
scroll to position [20, 0]
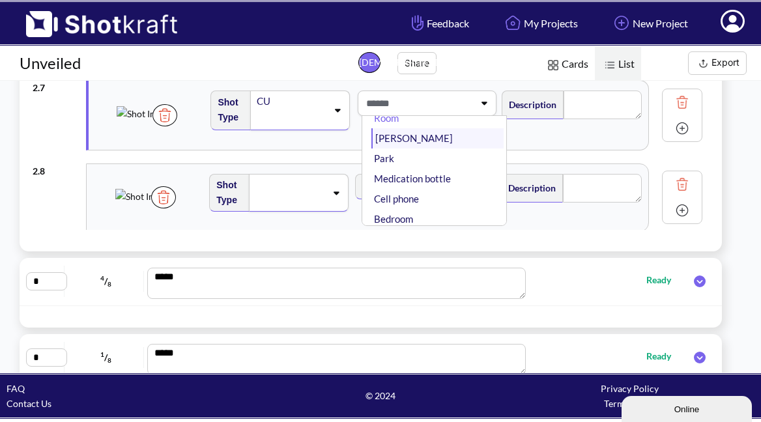
click at [417, 138] on li "[PERSON_NAME]" at bounding box center [437, 138] width 132 height 20
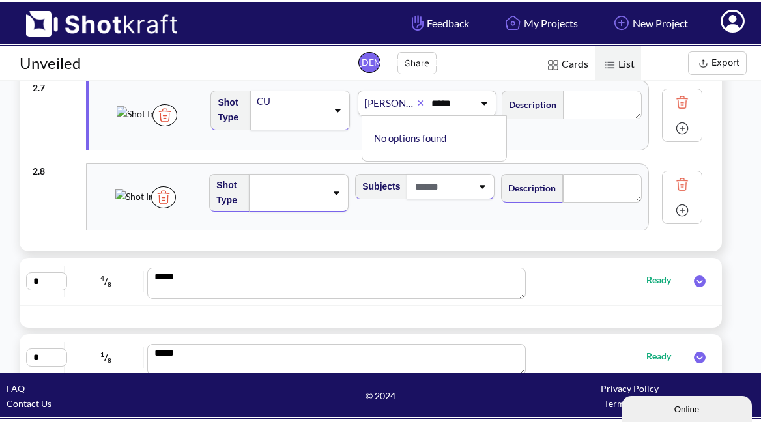
click at [529, 139] on div "Description" at bounding box center [572, 115] width 145 height 63
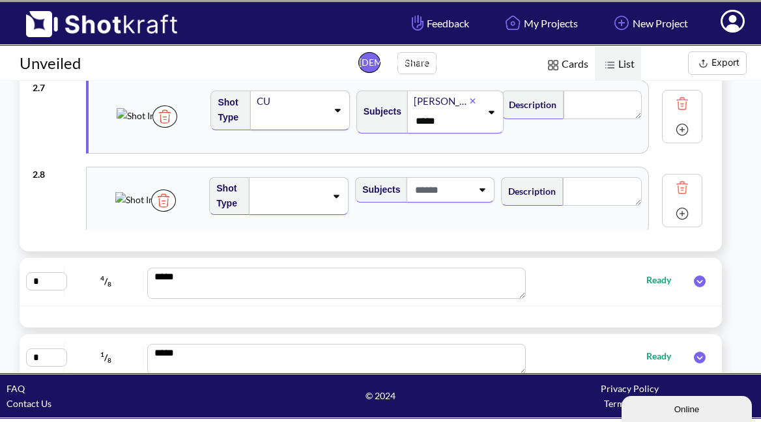
scroll to position [0, 0]
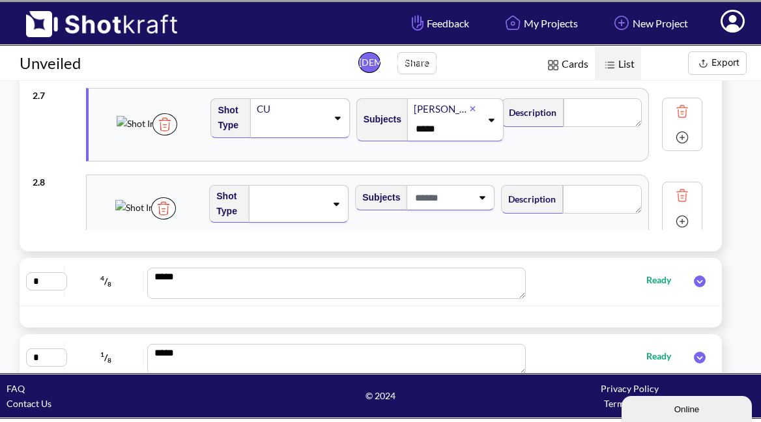
type input "****"
click at [597, 117] on textarea at bounding box center [603, 112] width 78 height 29
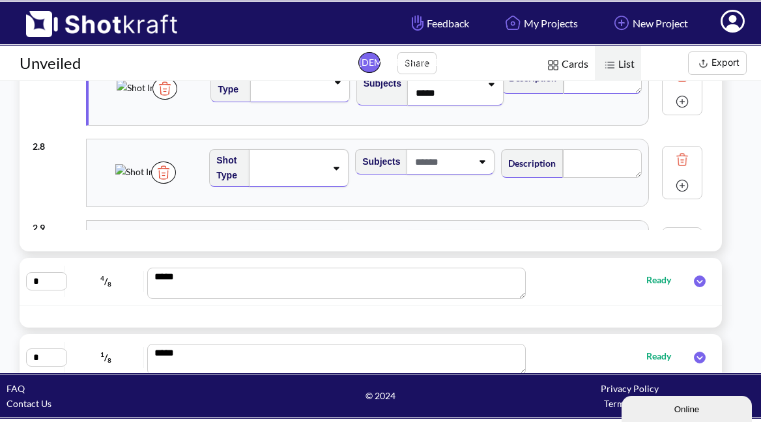
scroll to position [0, 1]
click at [329, 165] on icon at bounding box center [336, 168] width 18 height 9
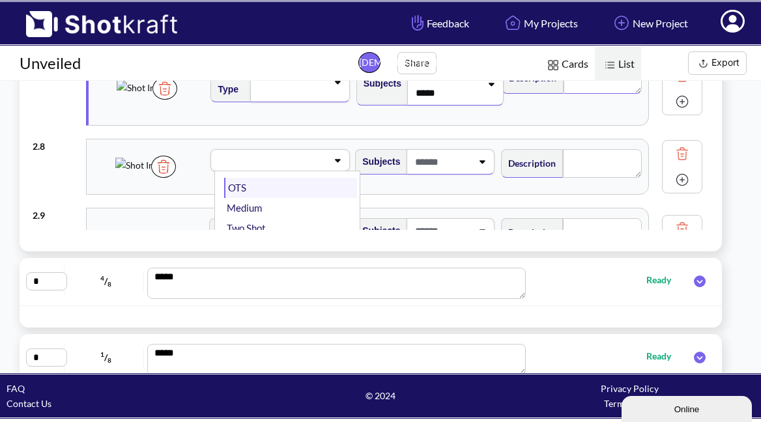
scroll to position [42, 0]
click at [260, 195] on li "Medium" at bounding box center [290, 192] width 133 height 20
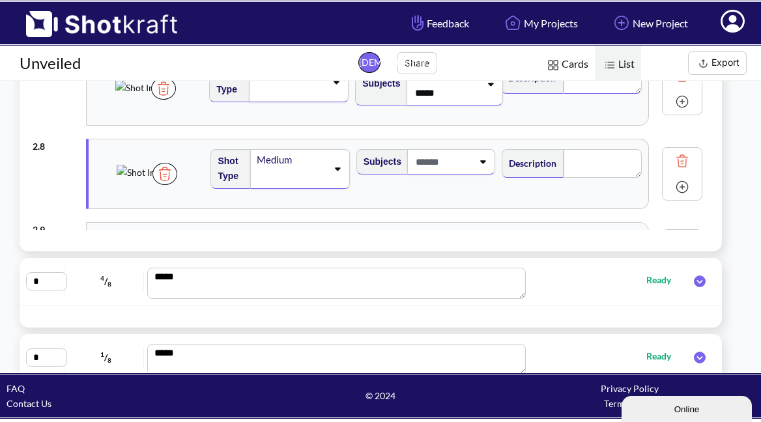
click at [461, 166] on span at bounding box center [442, 161] width 60 height 21
type textarea "**********"
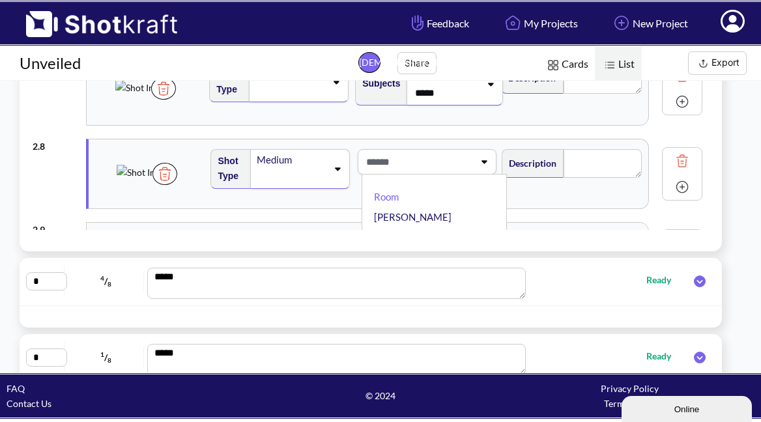
type textarea "**********"
click at [401, 215] on li "[PERSON_NAME]" at bounding box center [437, 217] width 132 height 20
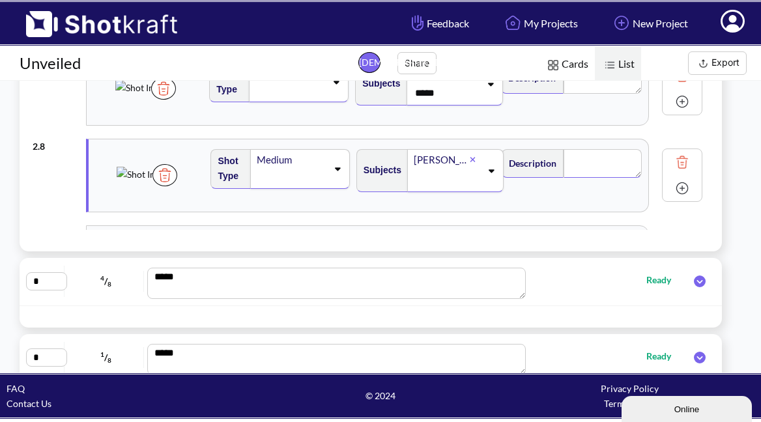
click at [596, 168] on textarea at bounding box center [603, 163] width 78 height 29
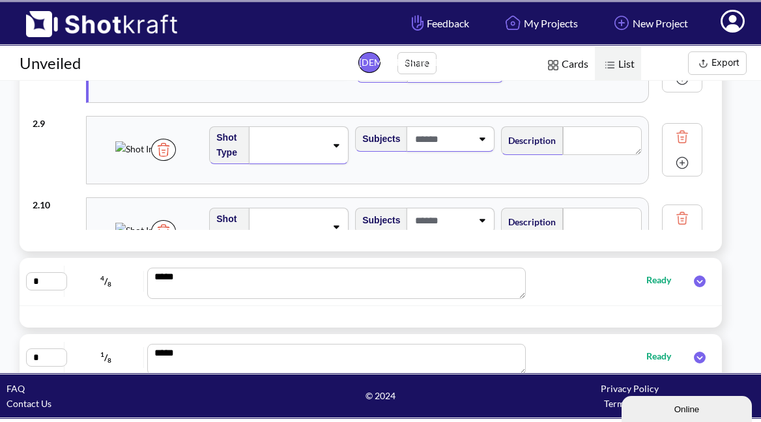
scroll to position [610, 0]
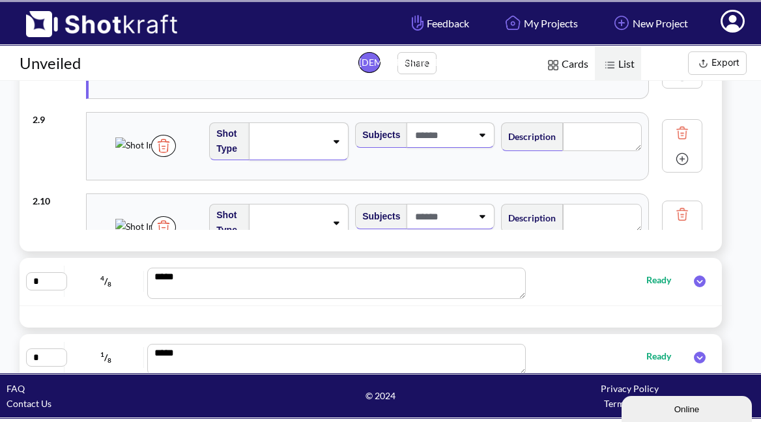
click at [338, 148] on div at bounding box center [299, 141] width 100 height 38
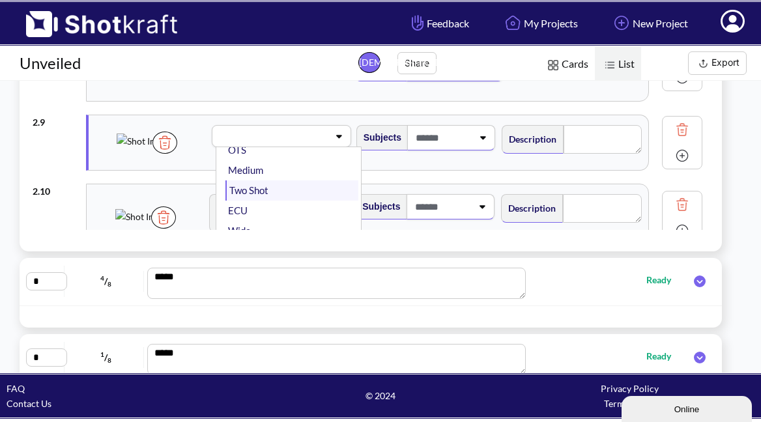
scroll to position [57, 0]
click at [269, 207] on li "Wide" at bounding box center [291, 213] width 132 height 20
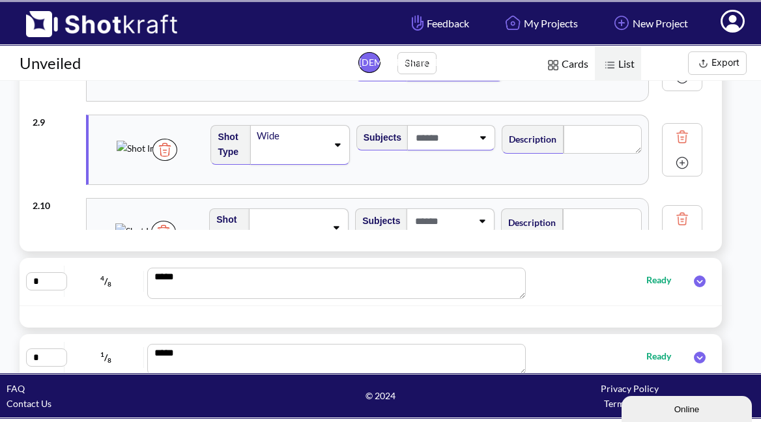
click at [455, 150] on div at bounding box center [451, 137] width 88 height 25
type textarea "**********"
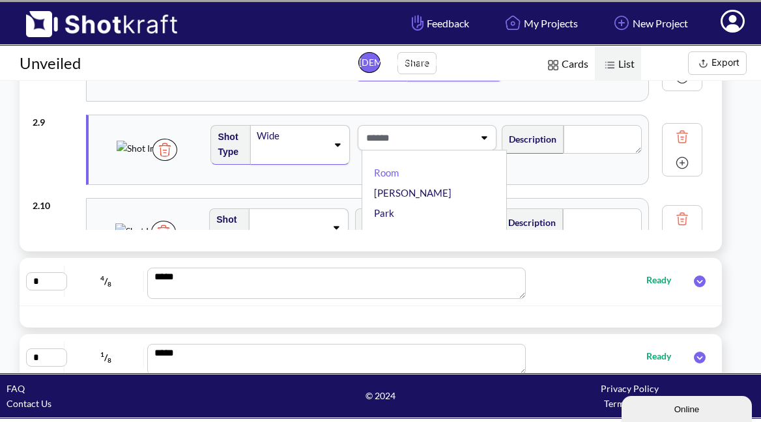
scroll to position [0, 0]
click at [422, 191] on li "[PERSON_NAME]" at bounding box center [437, 193] width 132 height 20
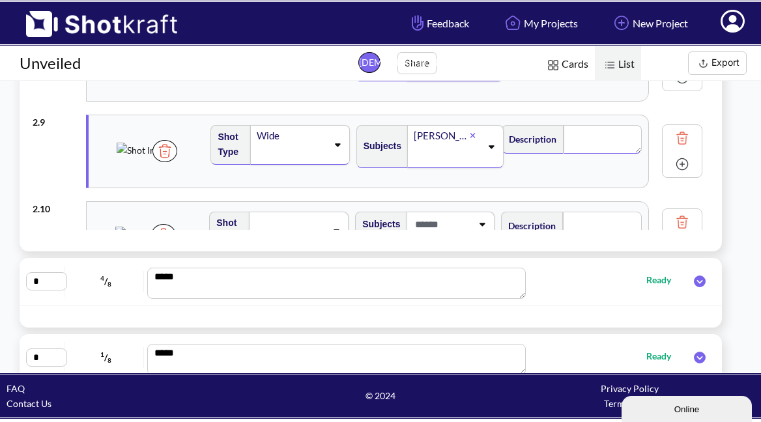
click at [604, 136] on textarea at bounding box center [603, 139] width 78 height 29
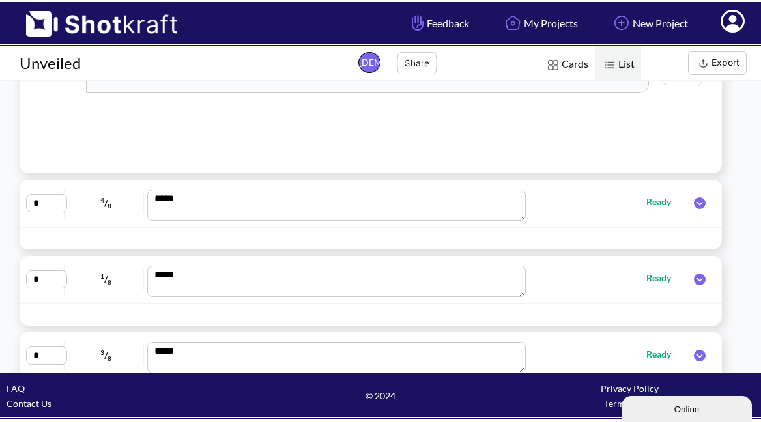
type textarea "**********"
click at [654, 203] on span "Ready" at bounding box center [665, 201] width 38 height 15
type textarea "**********"
click at [696, 204] on icon at bounding box center [700, 203] width 12 height 12
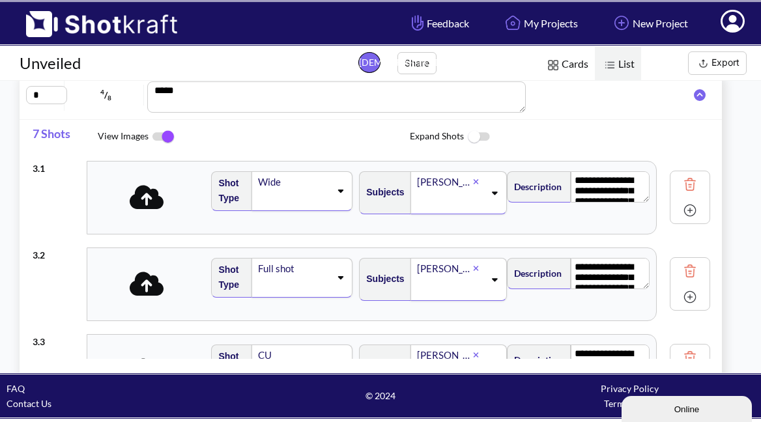
click at [151, 203] on icon at bounding box center [147, 197] width 35 height 24
click at [486, 195] on icon at bounding box center [495, 192] width 18 height 9
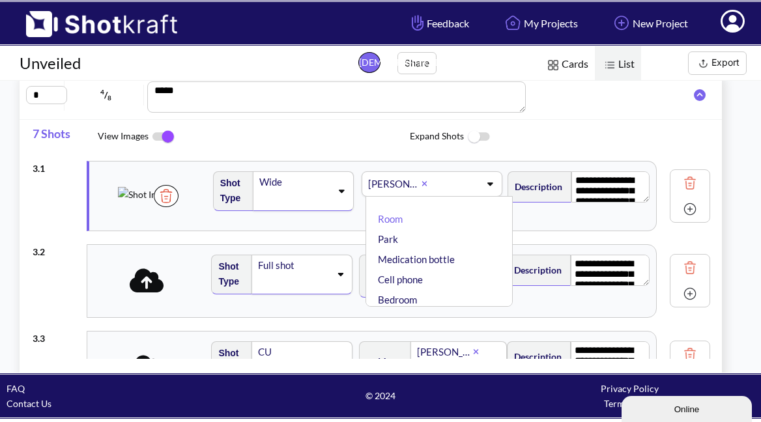
click at [400, 235] on li "Park" at bounding box center [442, 239] width 134 height 20
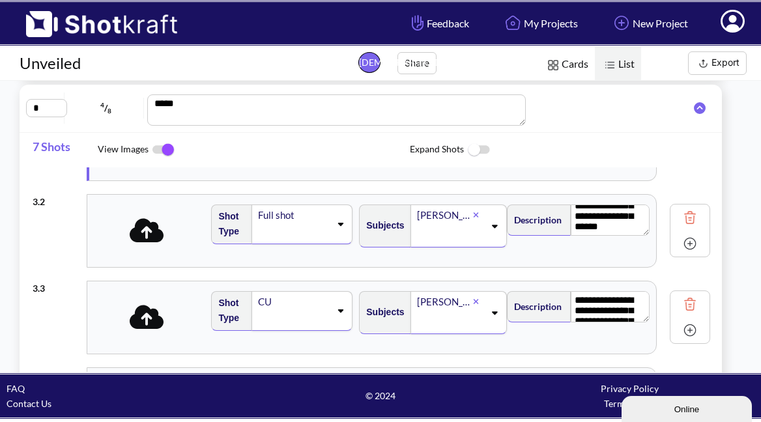
scroll to position [93, 0]
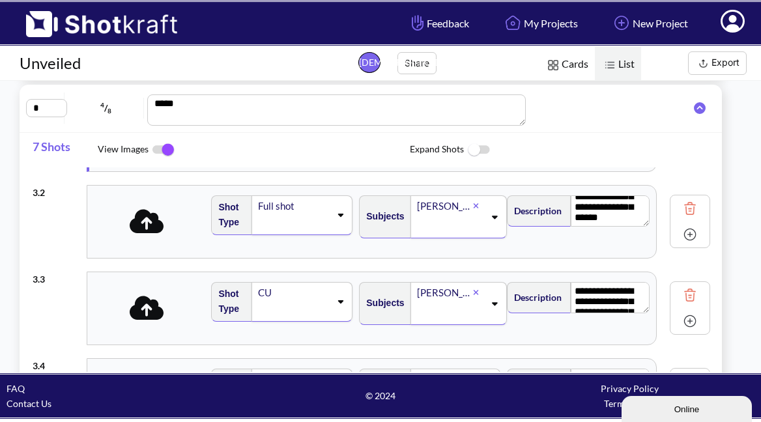
click at [152, 227] on icon at bounding box center [147, 221] width 35 height 24
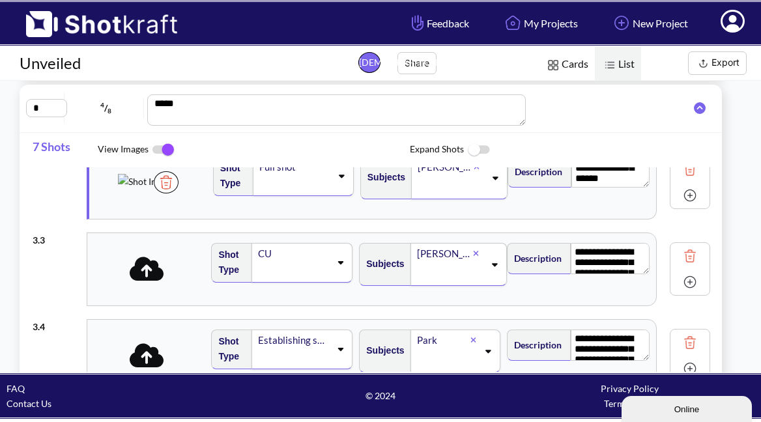
scroll to position [138, 0]
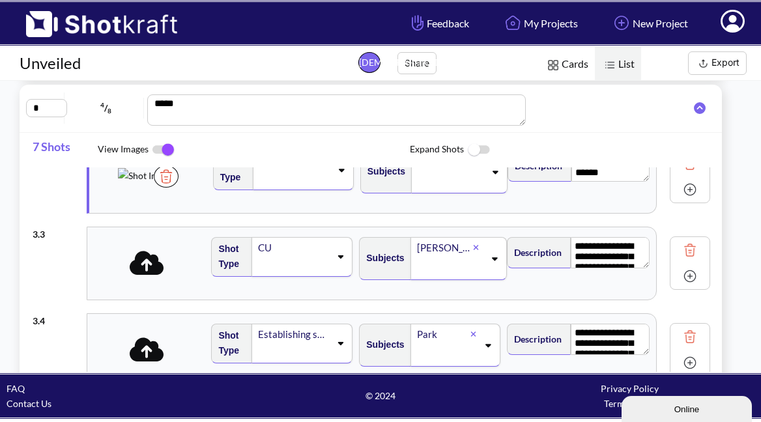
click at [149, 269] on icon at bounding box center [147, 263] width 35 height 24
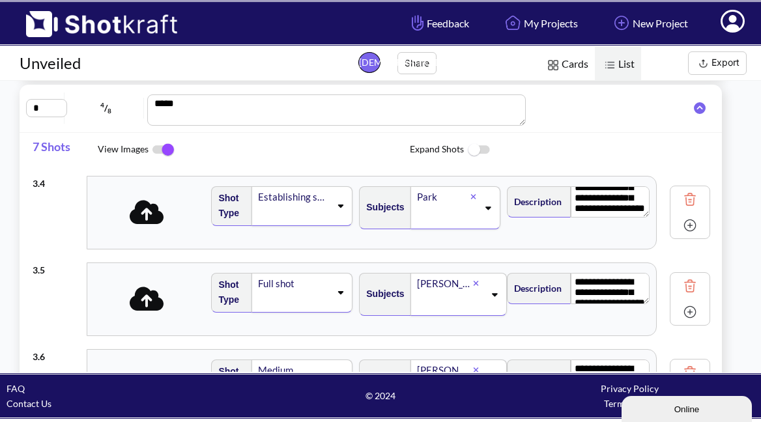
scroll to position [288, 0]
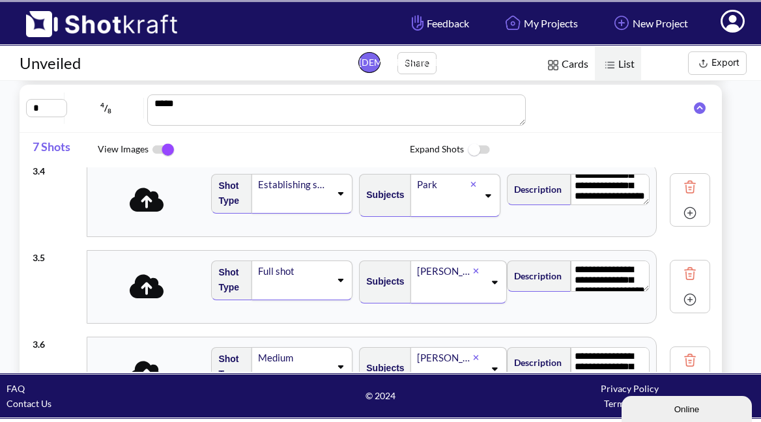
click at [143, 210] on icon at bounding box center [147, 200] width 35 height 24
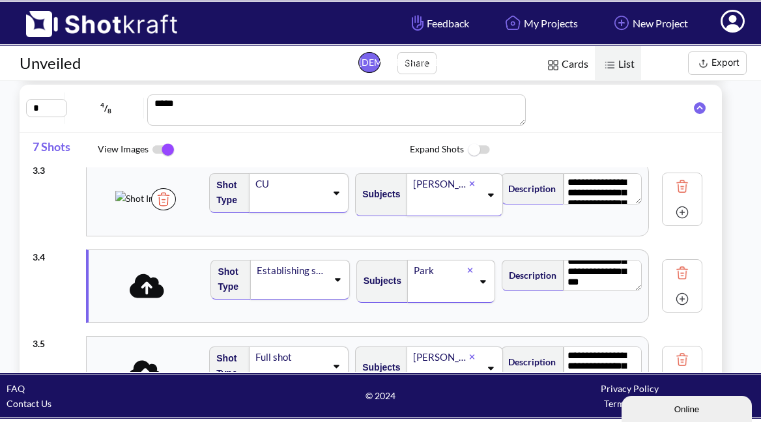
scroll to position [218, 0]
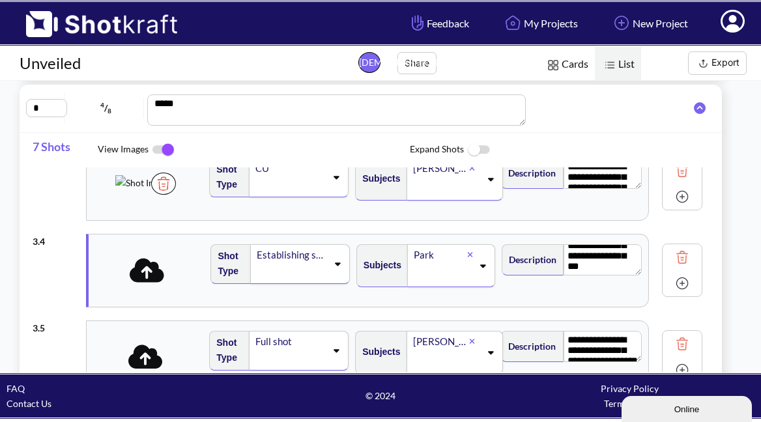
click at [681, 201] on img at bounding box center [682, 197] width 20 height 20
type textarea "**********"
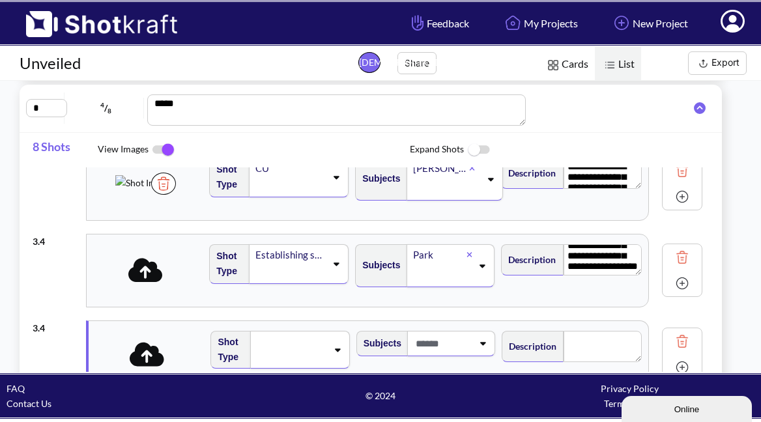
type textarea "**********"
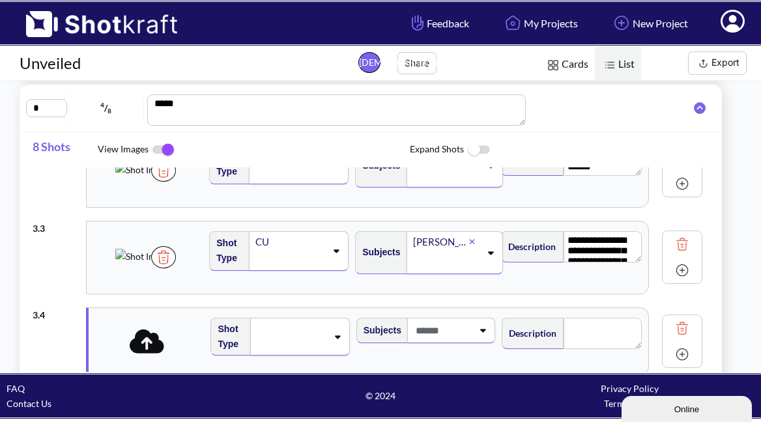
scroll to position [143, 0]
click at [679, 270] on img at bounding box center [682, 271] width 20 height 20
type textarea "**********"
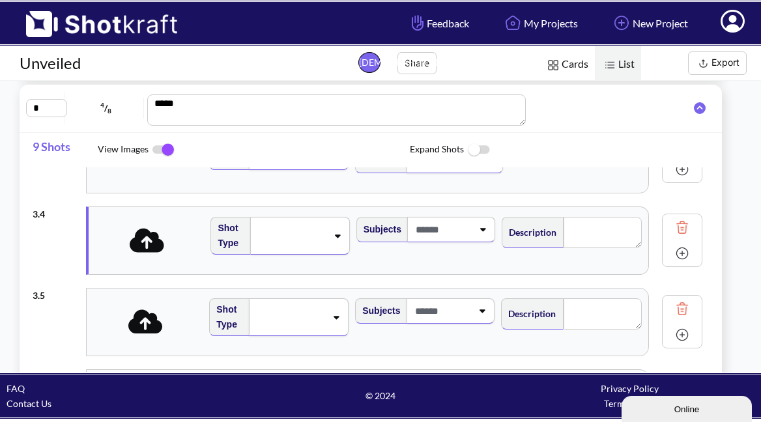
scroll to position [256, 0]
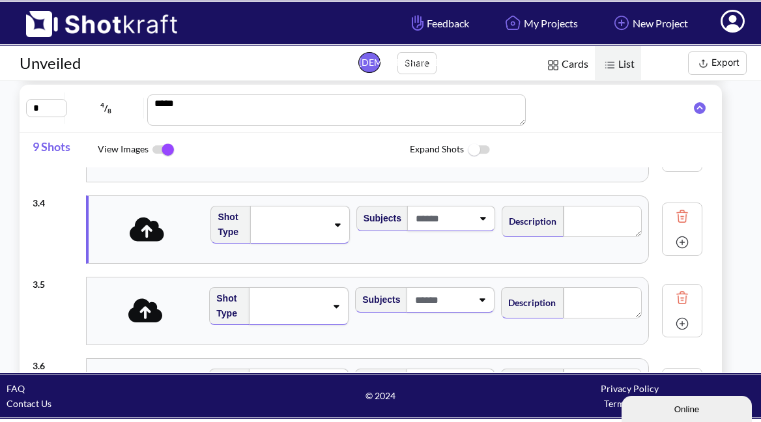
click at [680, 298] on img at bounding box center [682, 298] width 20 height 20
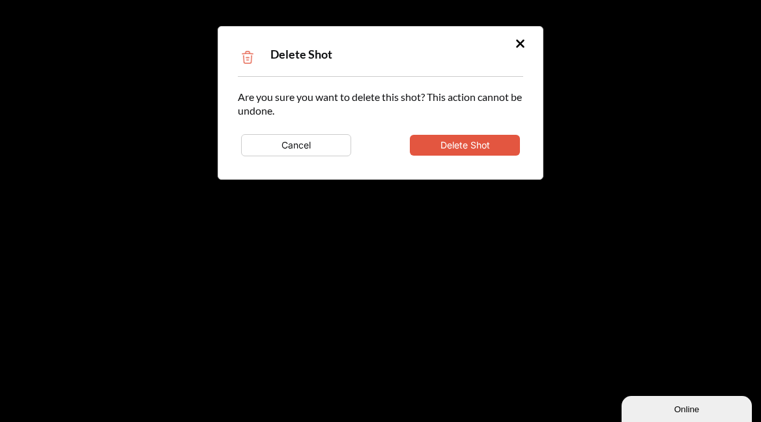
click at [479, 143] on button "Delete Shot" at bounding box center [465, 145] width 110 height 21
type textarea "**********"
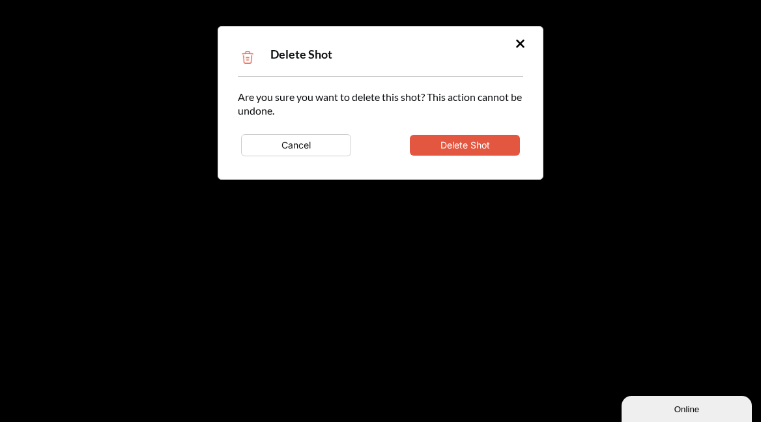
type textarea "**********"
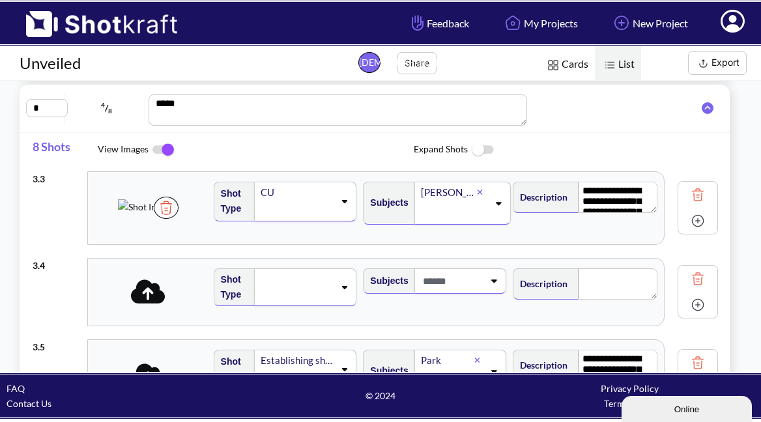
scroll to position [203, 0]
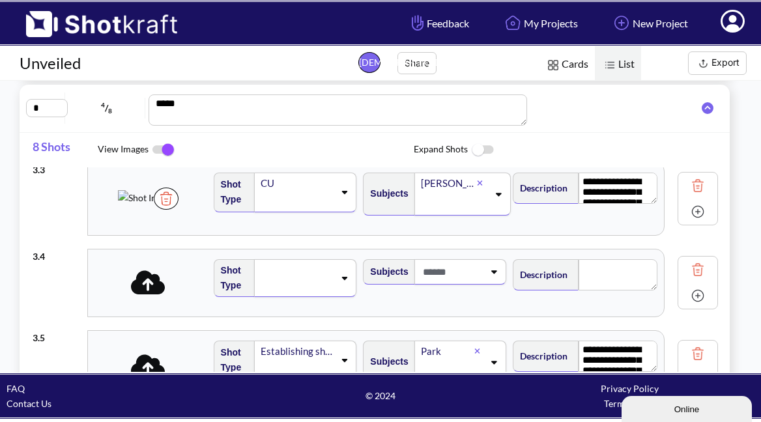
click at [158, 289] on icon at bounding box center [148, 282] width 35 height 24
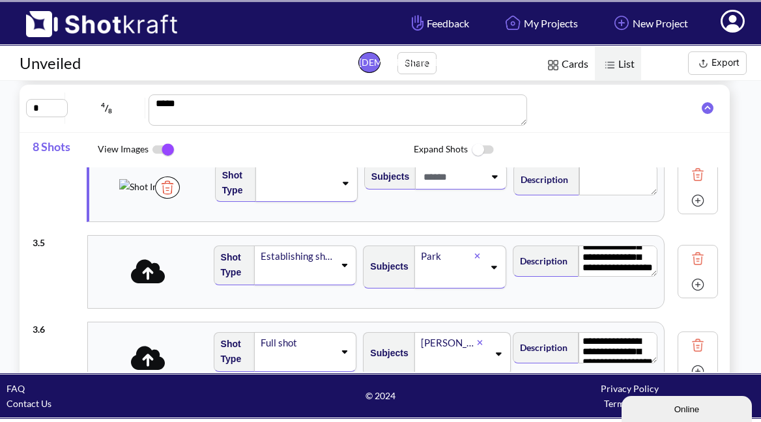
scroll to position [295, 0]
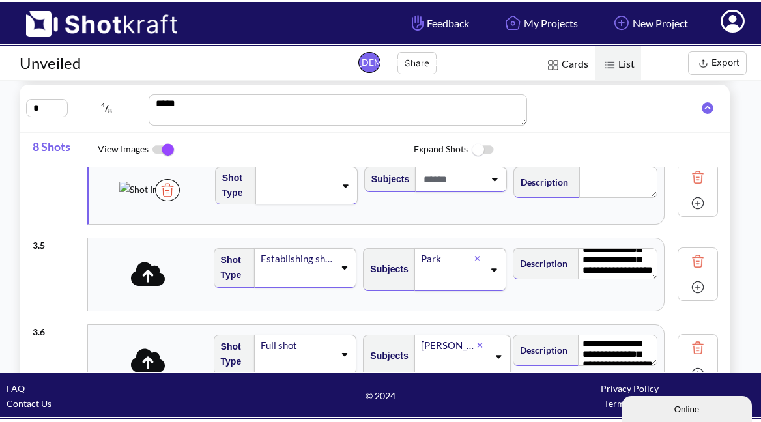
click at [141, 272] on icon at bounding box center [148, 274] width 35 height 24
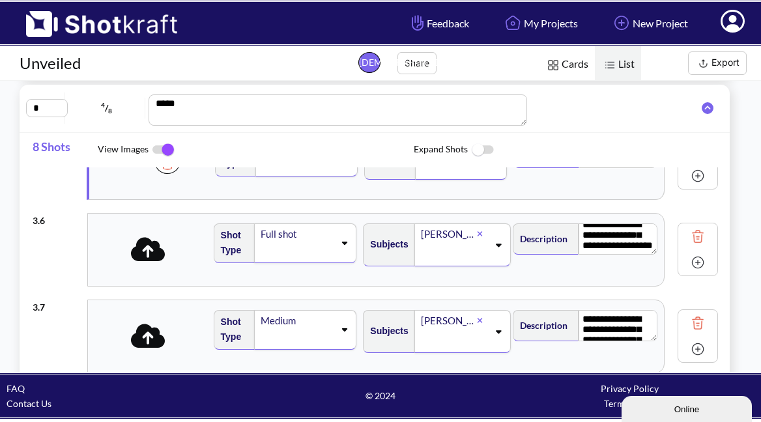
scroll to position [23, 0]
click at [145, 266] on span at bounding box center [148, 250] width 121 height 35
click at [150, 256] on icon at bounding box center [149, 249] width 35 height 24
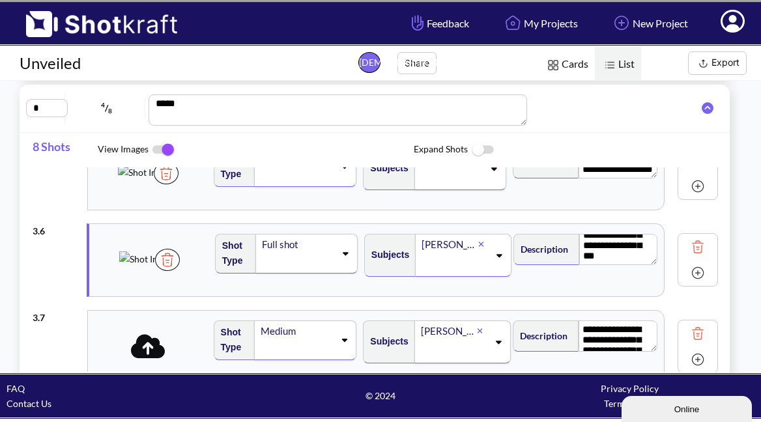
scroll to position [382, 0]
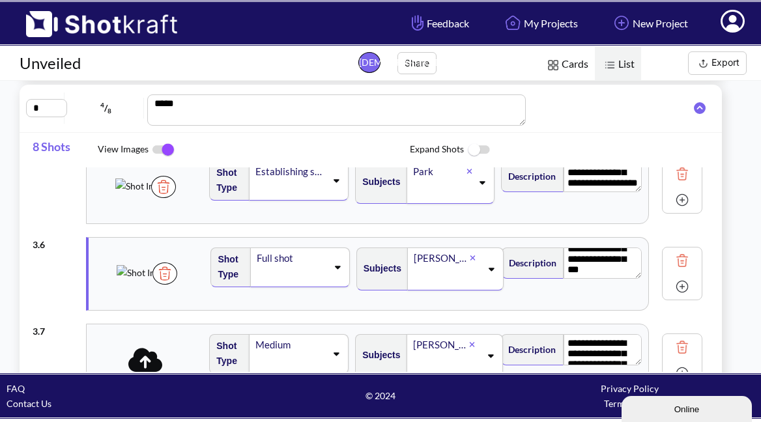
click at [685, 200] on img at bounding box center [682, 200] width 20 height 20
type textarea "**********"
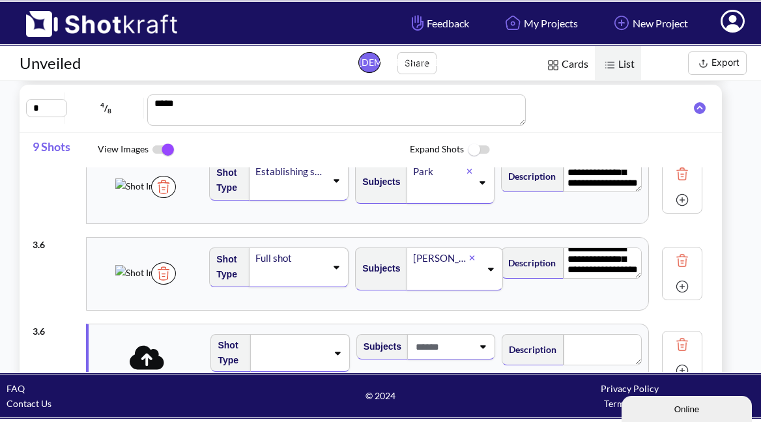
type textarea "**********"
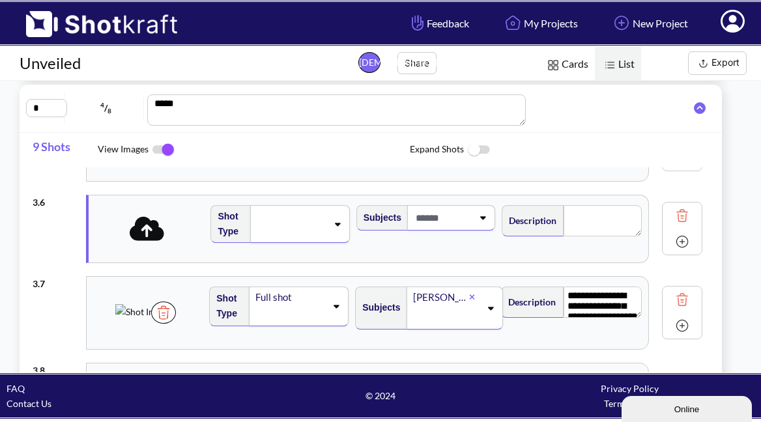
scroll to position [425, 0]
click at [141, 235] on icon at bounding box center [147, 228] width 35 height 24
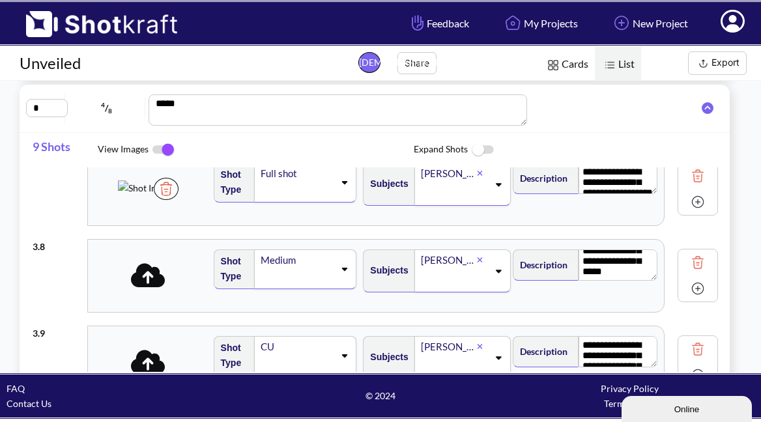
scroll to position [47, 0]
click at [147, 276] on icon at bounding box center [148, 275] width 35 height 24
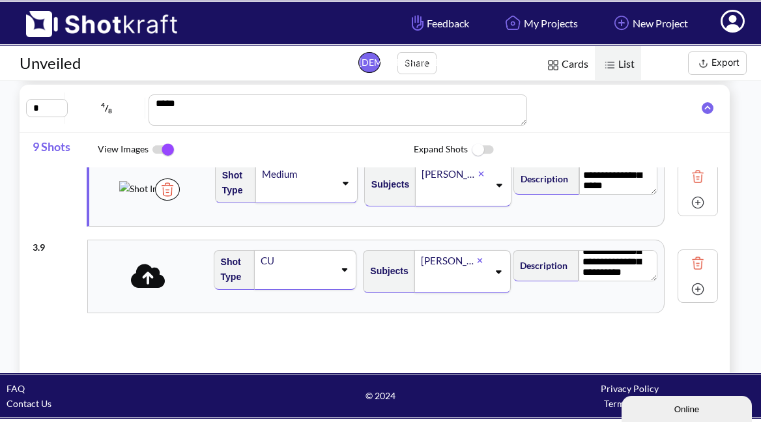
scroll to position [35, 0]
click at [151, 289] on icon at bounding box center [148, 276] width 35 height 27
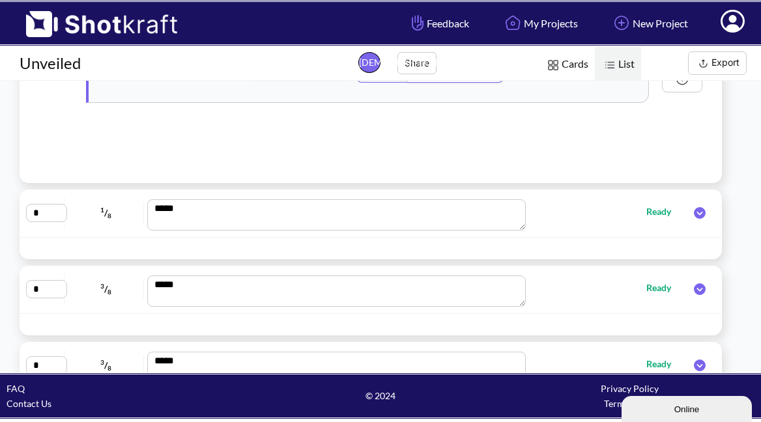
scroll to position [325, 0]
click at [698, 217] on icon at bounding box center [700, 214] width 12 height 12
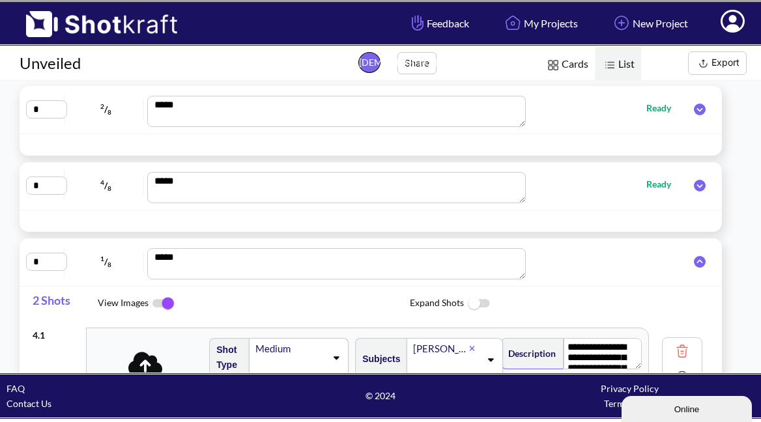
scroll to position [33, 0]
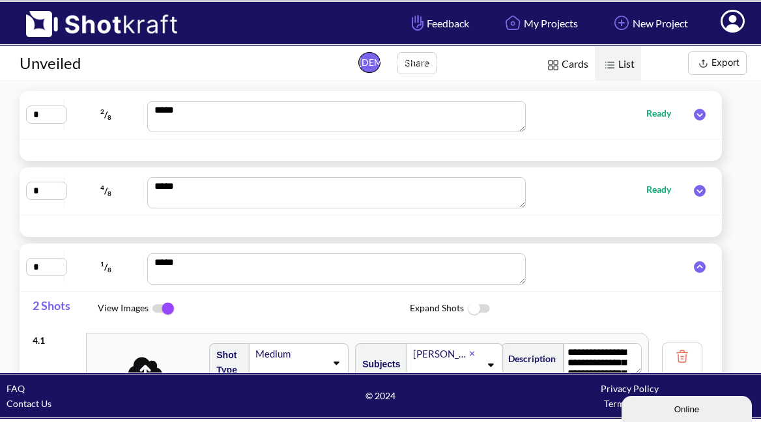
click at [700, 268] on icon at bounding box center [700, 267] width 12 height 12
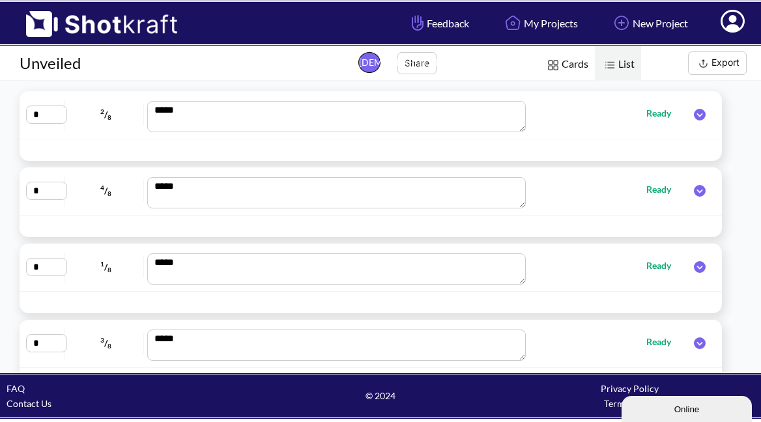
click at [702, 194] on icon at bounding box center [700, 191] width 12 height 12
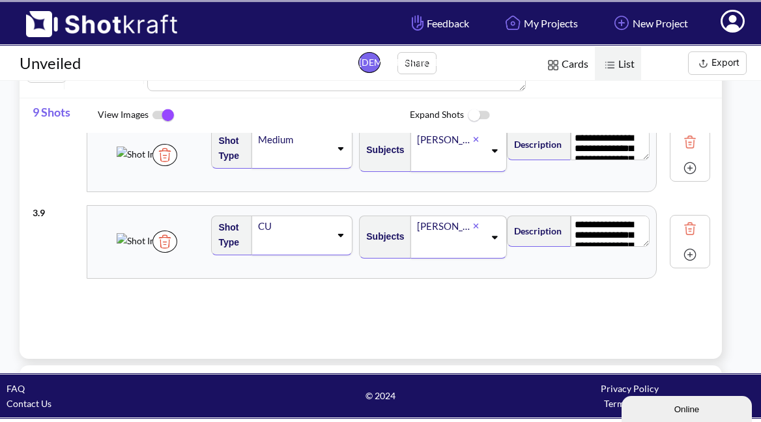
scroll to position [635, 0]
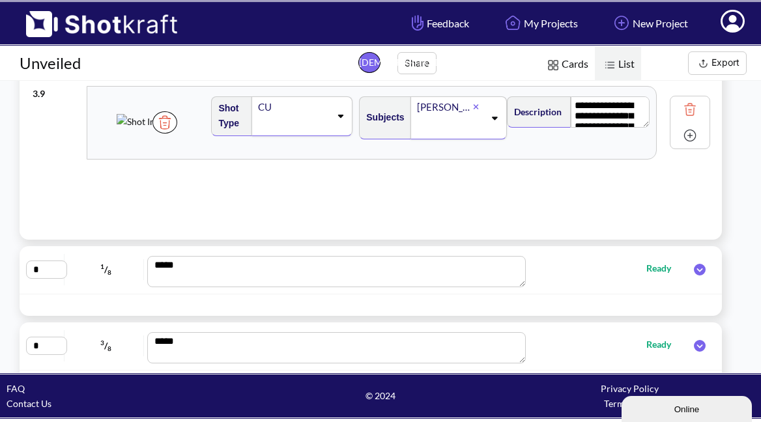
click at [681, 134] on img at bounding box center [690, 136] width 20 height 20
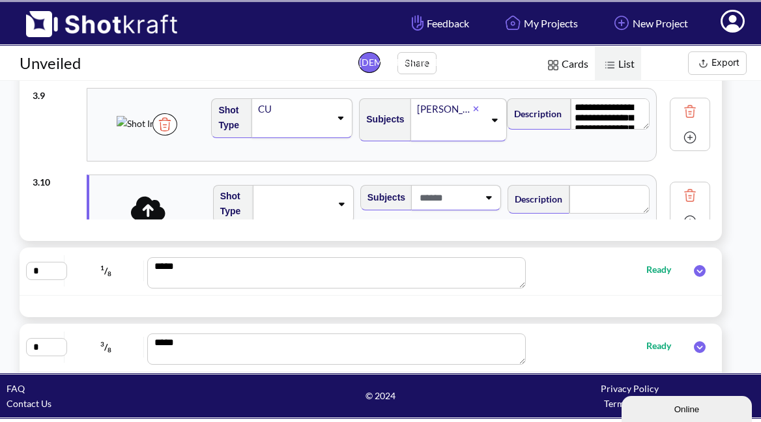
scroll to position [267, 0]
click at [148, 210] on icon at bounding box center [148, 208] width 35 height 27
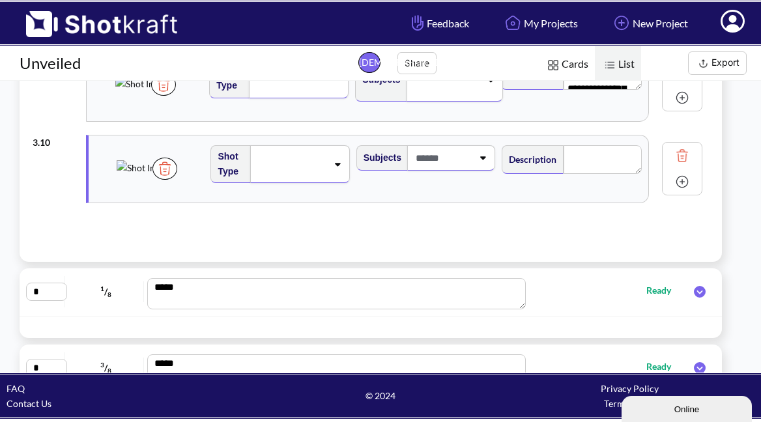
scroll to position [689, 0]
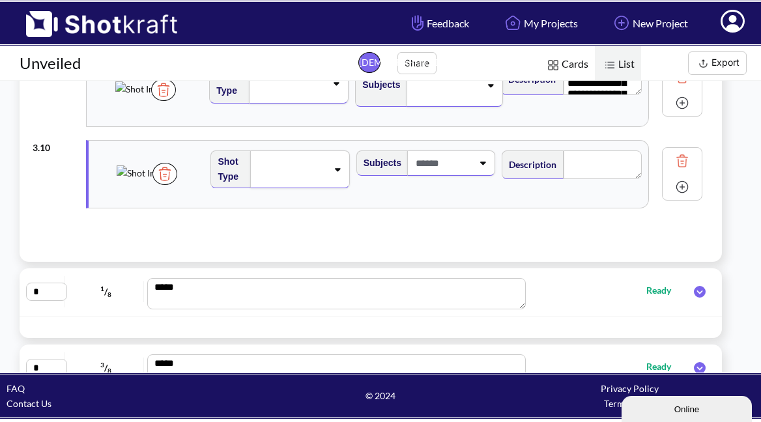
click at [682, 160] on img at bounding box center [682, 161] width 20 height 20
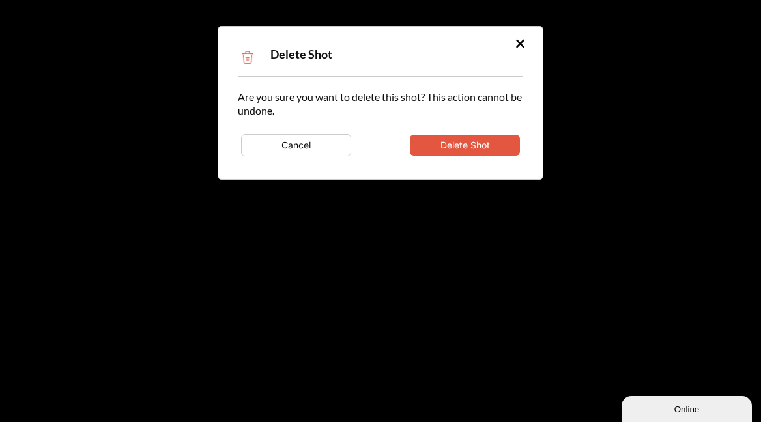
click at [508, 149] on button "Delete Shot" at bounding box center [465, 145] width 110 height 21
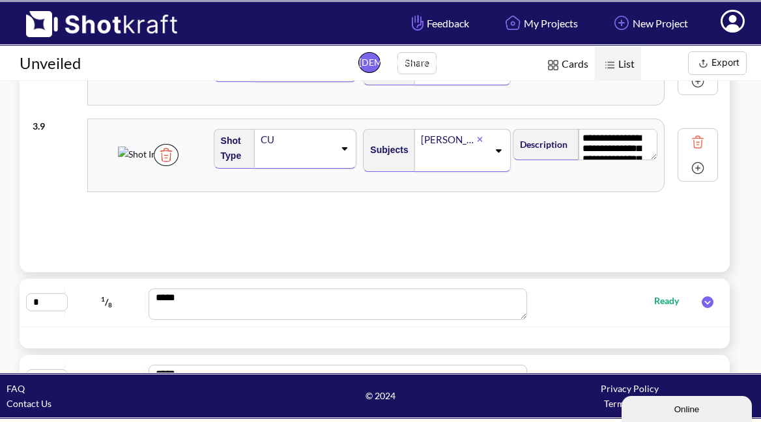
scroll to position [235, 0]
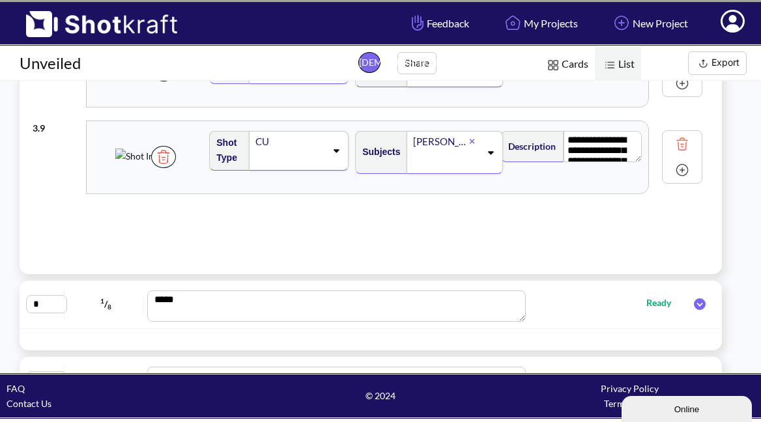
click at [682, 171] on img at bounding box center [682, 170] width 20 height 20
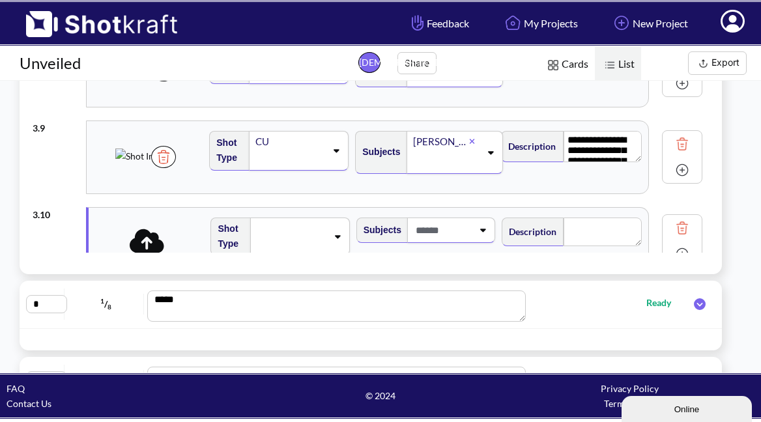
click at [152, 243] on icon at bounding box center [147, 240] width 35 height 27
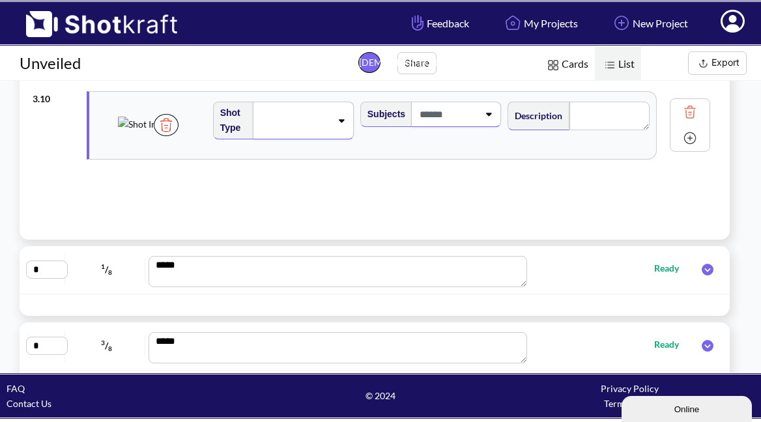
scroll to position [277, 0]
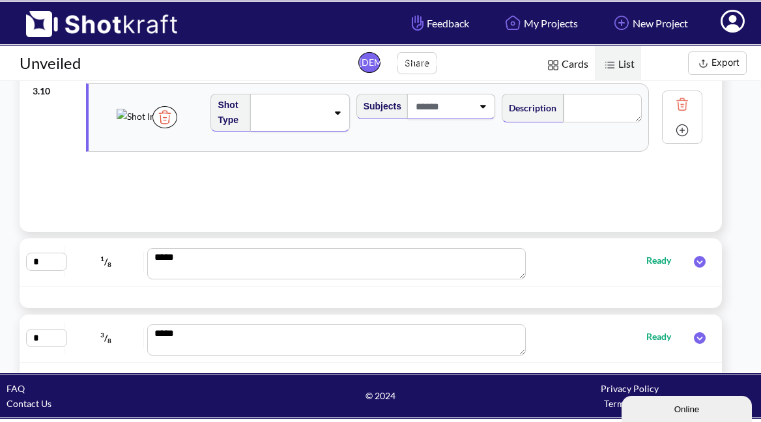
click at [679, 130] on img at bounding box center [682, 131] width 20 height 20
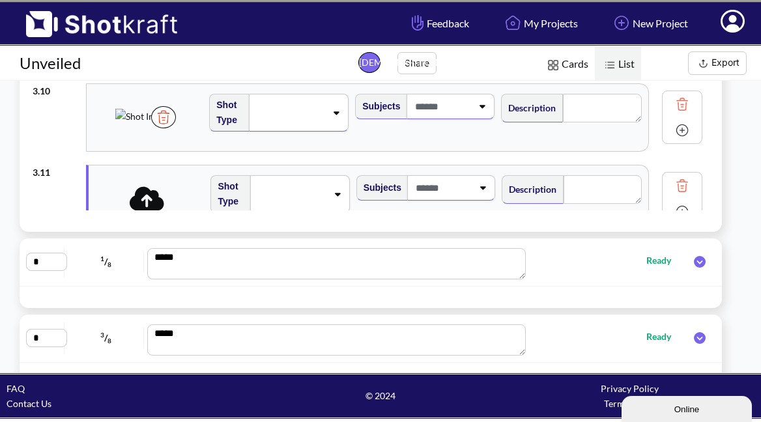
click at [152, 205] on icon at bounding box center [147, 198] width 35 height 24
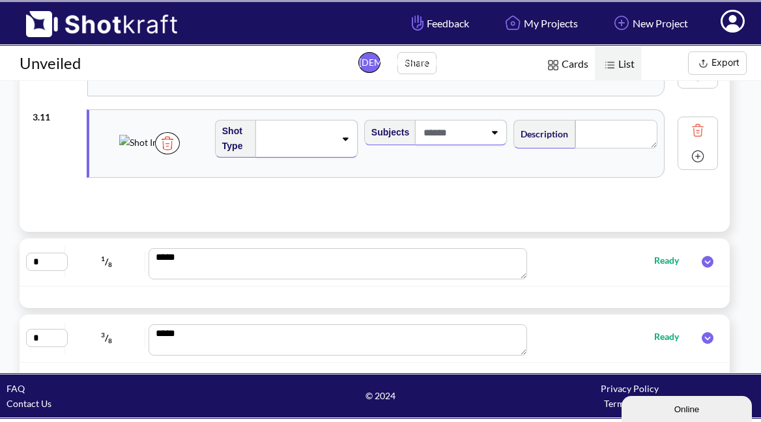
scroll to position [779, 0]
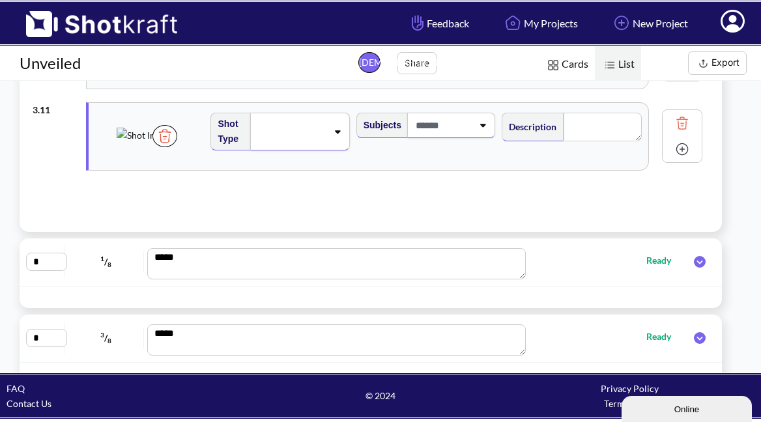
click at [177, 147] on img at bounding box center [164, 136] width 25 height 22
click at [145, 140] on icon at bounding box center [147, 136] width 35 height 24
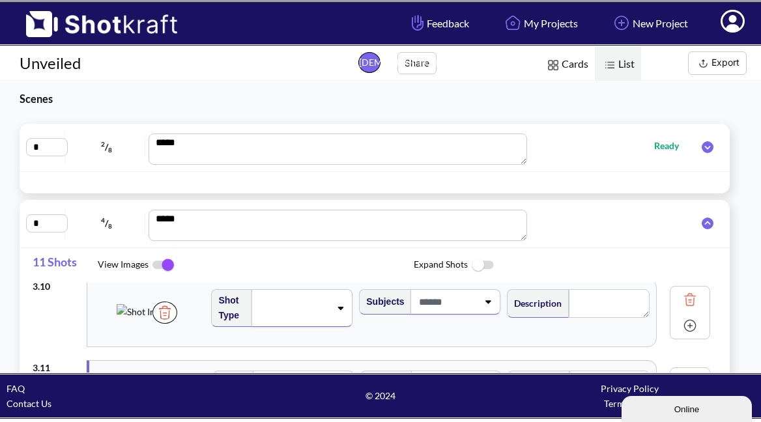
scroll to position [0, 0]
click at [702, 150] on icon at bounding box center [708, 147] width 12 height 12
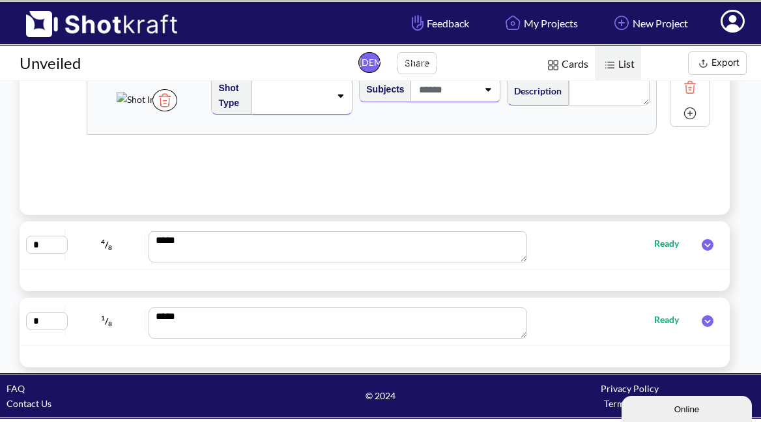
scroll to position [218, 0]
click at [661, 250] on span "Ready" at bounding box center [673, 242] width 38 height 15
click at [654, 245] on span "Ready" at bounding box center [673, 242] width 38 height 15
click at [702, 244] on icon at bounding box center [707, 244] width 25 height 12
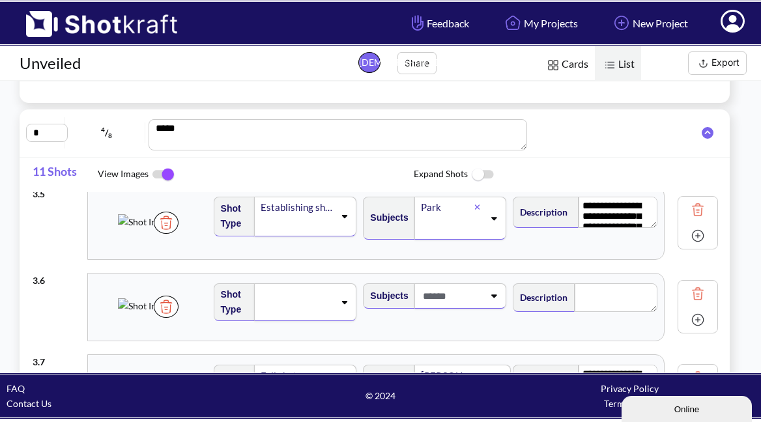
scroll to position [0, 1]
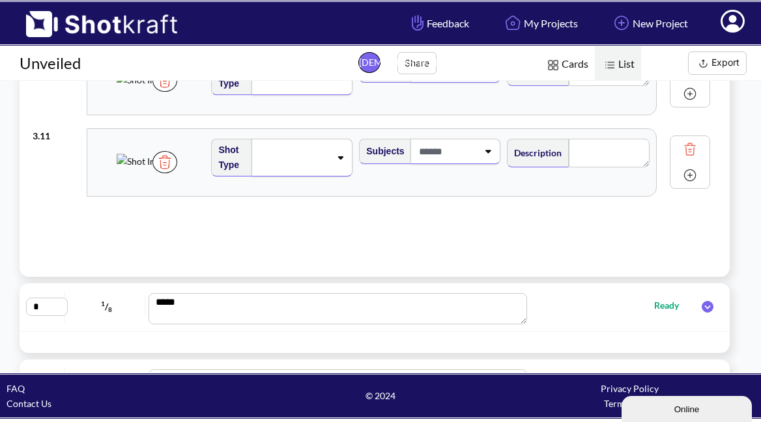
click at [654, 304] on span "Ready" at bounding box center [673, 305] width 38 height 15
click at [703, 308] on icon at bounding box center [708, 307] width 12 height 12
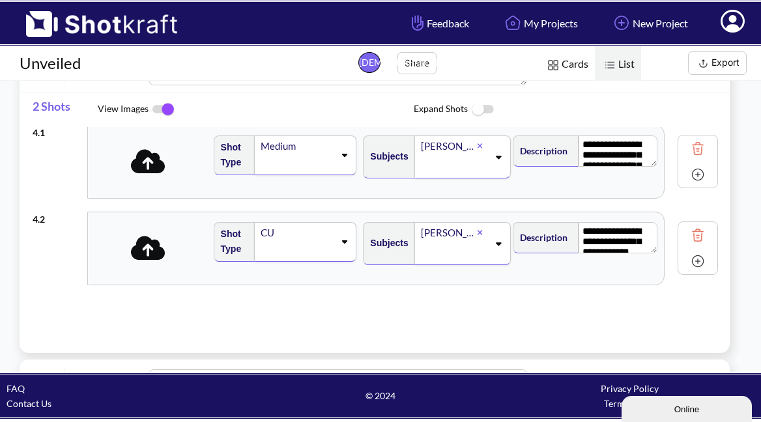
click at [153, 165] on icon at bounding box center [148, 161] width 35 height 24
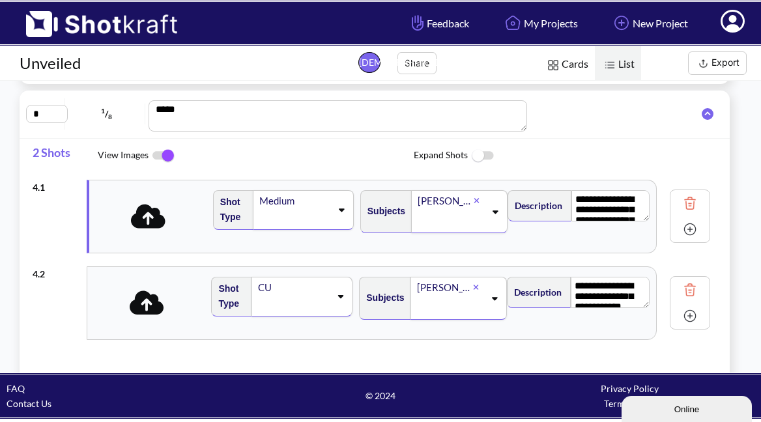
click at [702, 115] on icon at bounding box center [707, 114] width 25 height 12
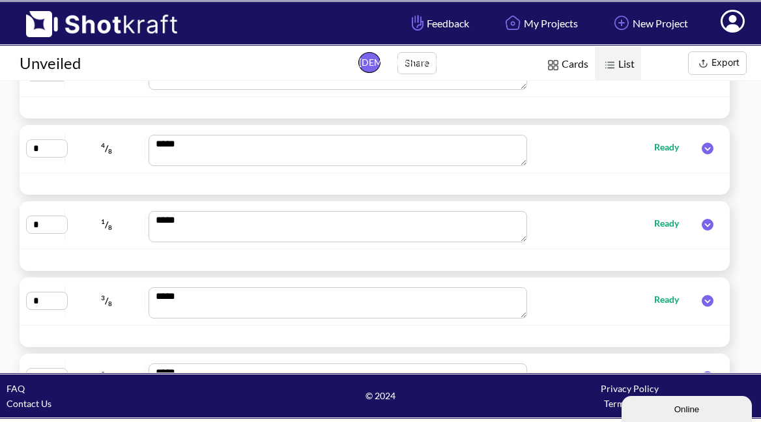
click at [702, 222] on icon at bounding box center [708, 225] width 12 height 12
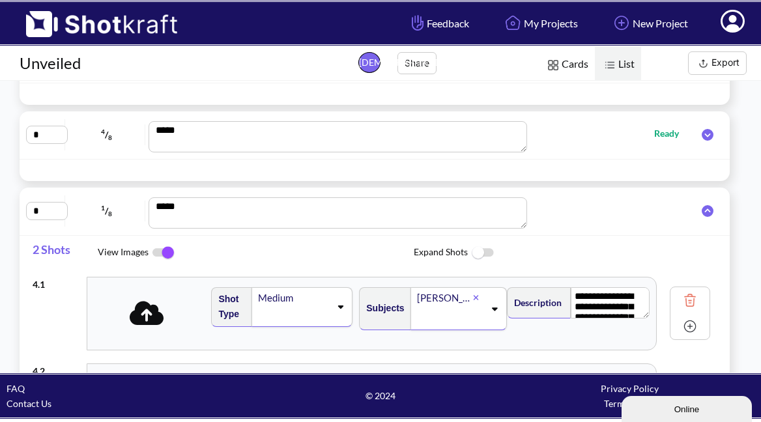
click at [702, 134] on icon at bounding box center [708, 135] width 12 height 12
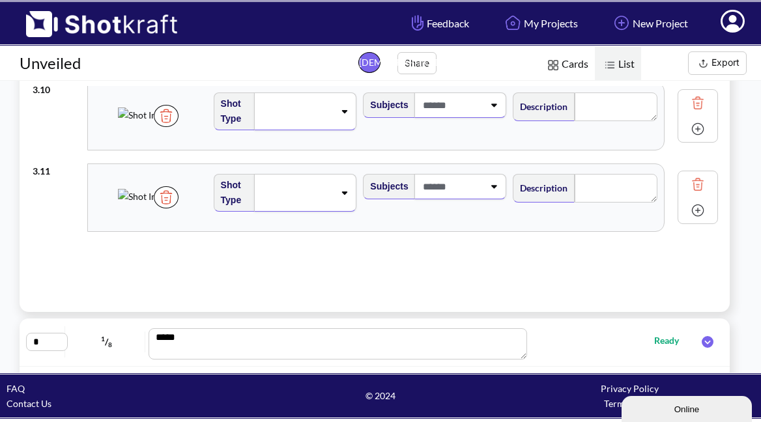
scroll to position [235, 0]
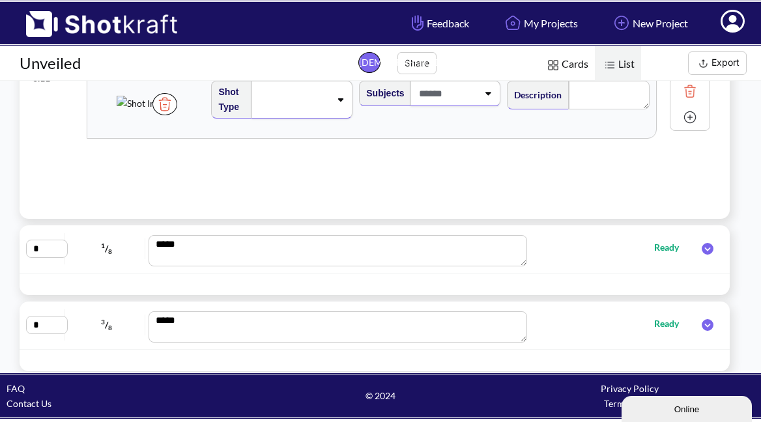
click at [700, 250] on icon at bounding box center [707, 249] width 25 height 12
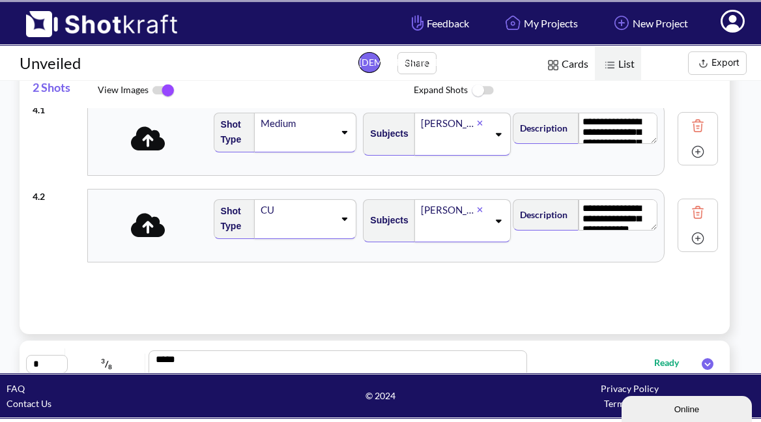
click at [150, 145] on icon at bounding box center [148, 138] width 35 height 24
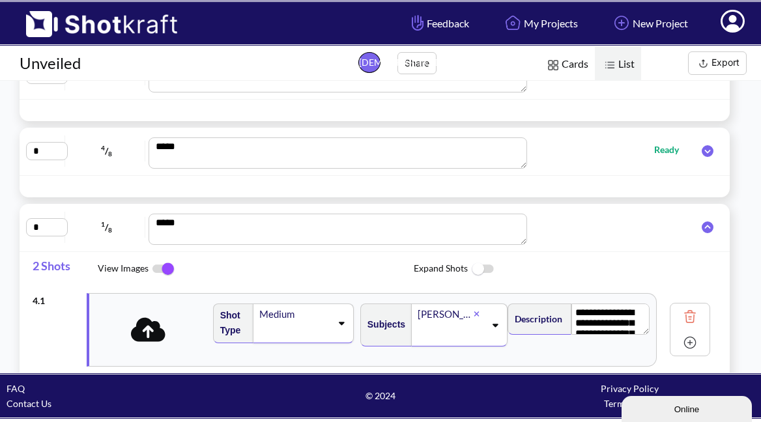
scroll to position [43, 0]
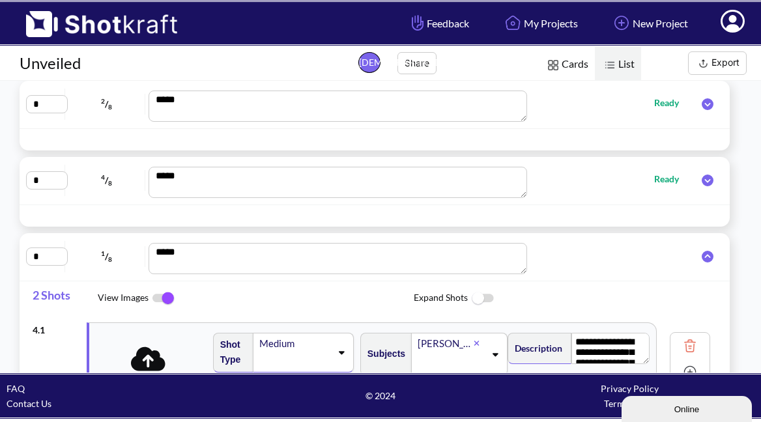
click at [700, 182] on icon at bounding box center [707, 181] width 25 height 12
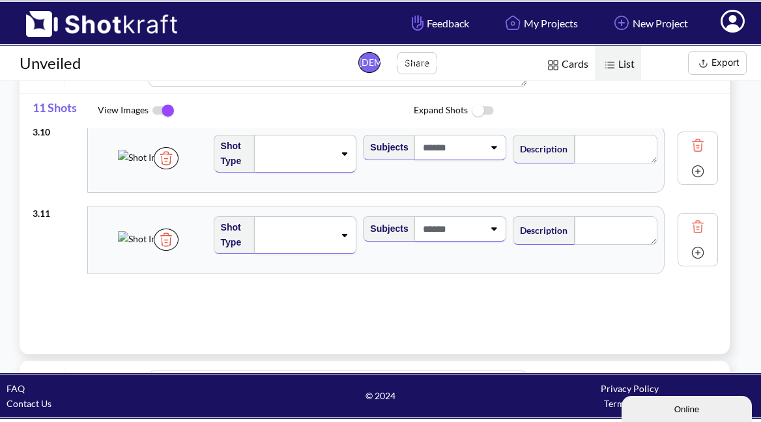
scroll to position [797, 0]
click at [688, 256] on img at bounding box center [698, 253] width 20 height 20
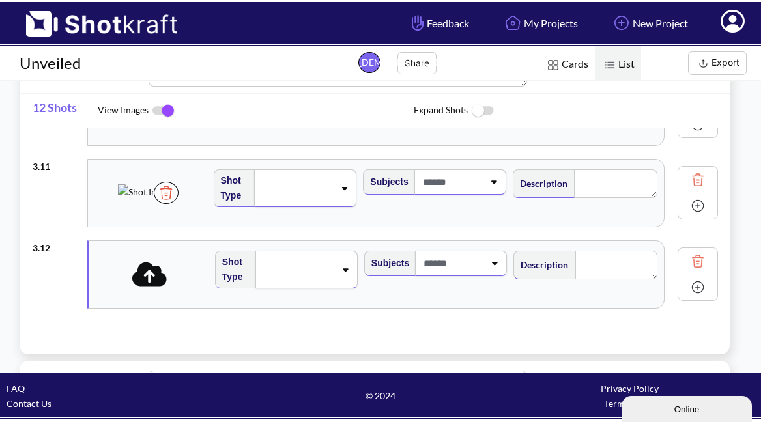
click at [156, 283] on icon at bounding box center [149, 274] width 35 height 24
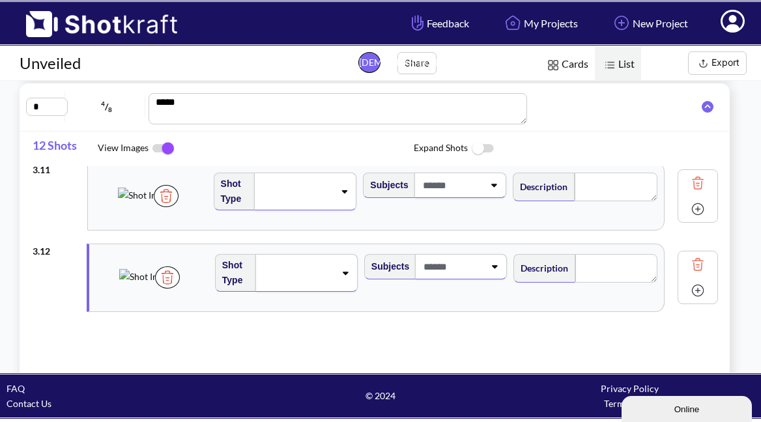
scroll to position [115, 0]
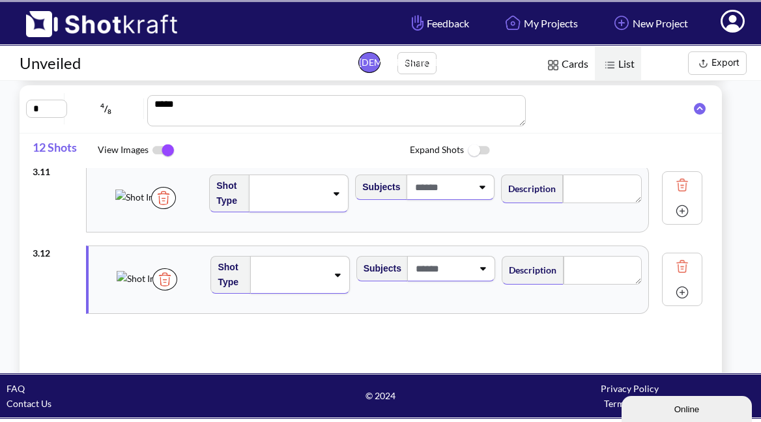
click at [177, 291] on img at bounding box center [164, 279] width 25 height 22
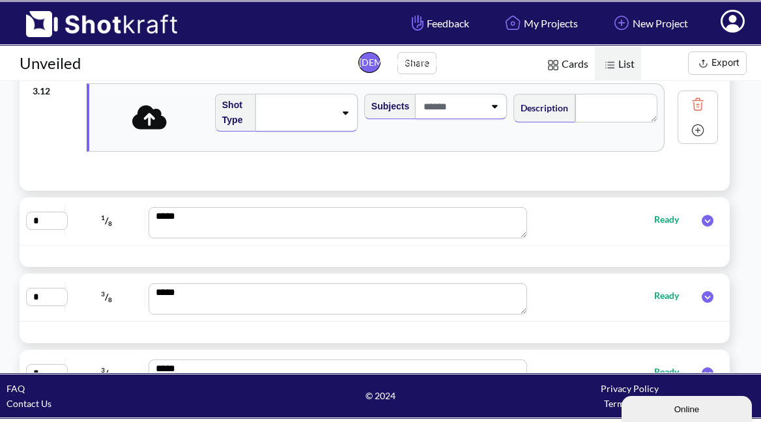
scroll to position [825, 0]
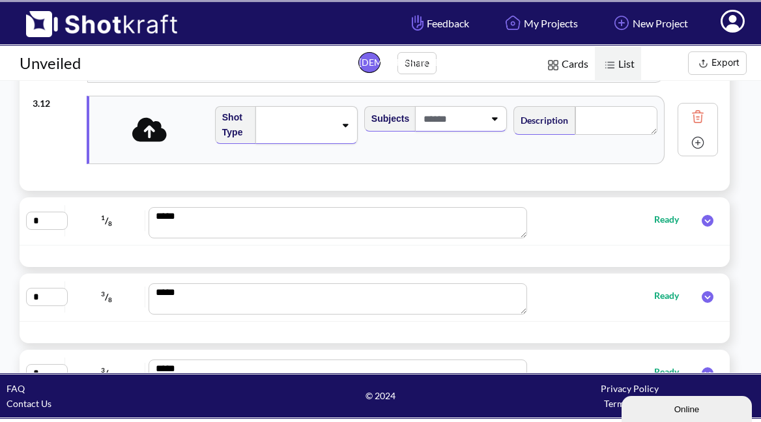
click at [688, 115] on img at bounding box center [698, 117] width 20 height 20
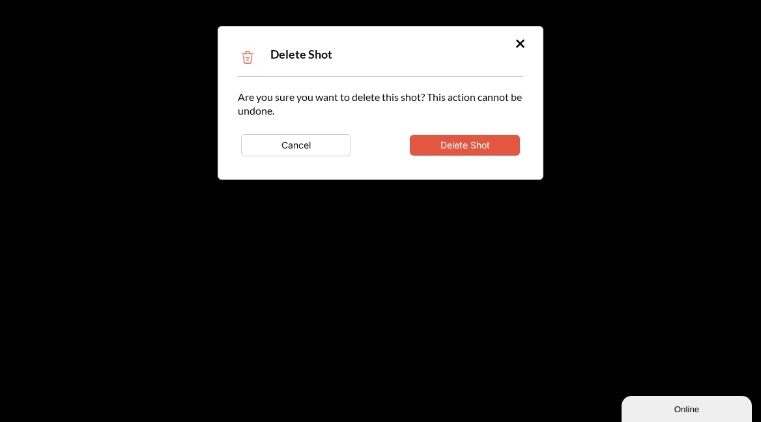
scroll to position [0, 0]
click at [500, 146] on button "Delete Shot" at bounding box center [465, 145] width 110 height 21
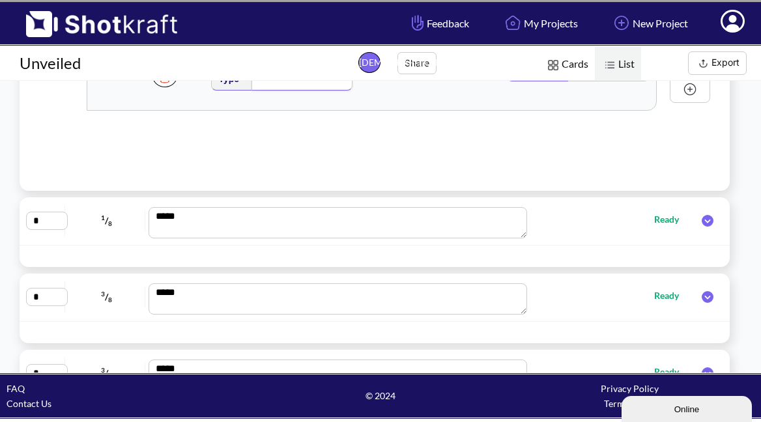
scroll to position [321, 0]
click at [703, 220] on icon at bounding box center [708, 218] width 12 height 12
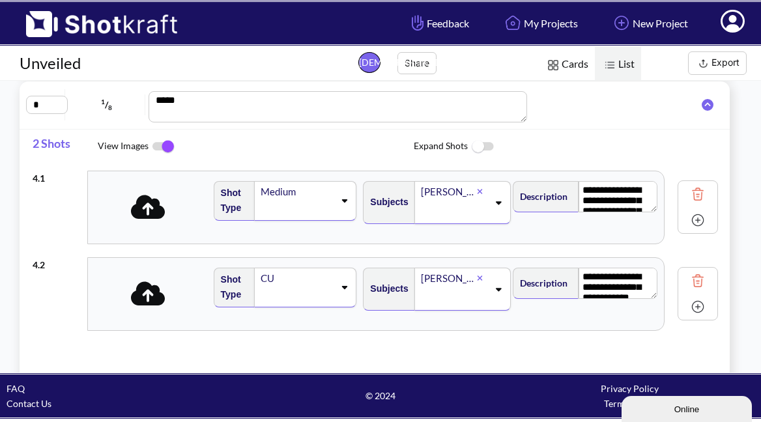
scroll to position [0, 1]
click at [336, 200] on icon at bounding box center [345, 200] width 18 height 9
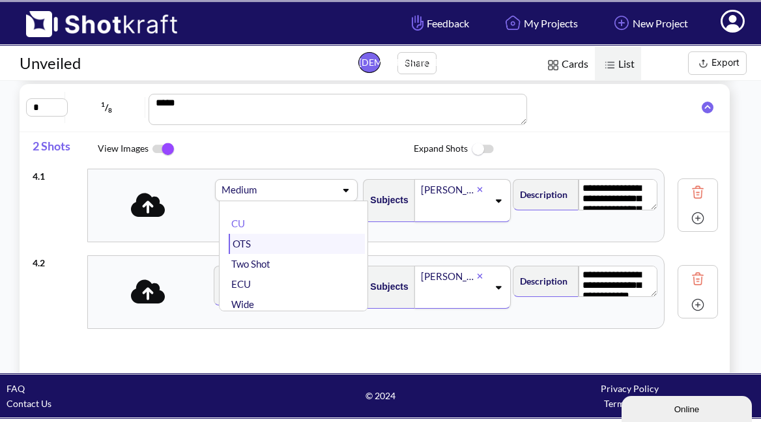
scroll to position [0, 0]
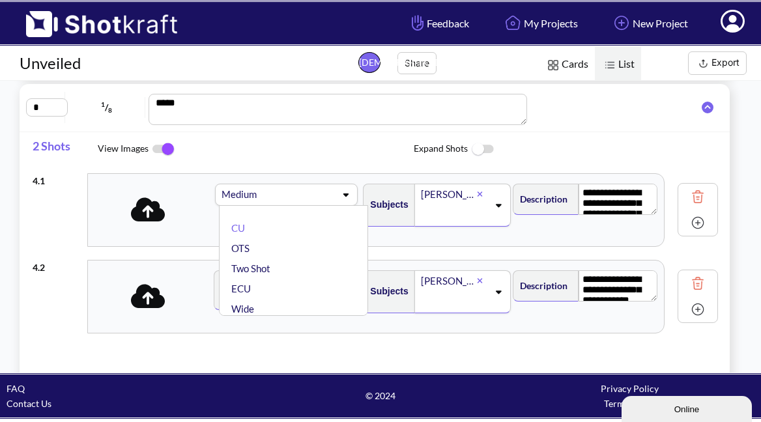
click at [309, 192] on span at bounding box center [310, 195] width 50 height 18
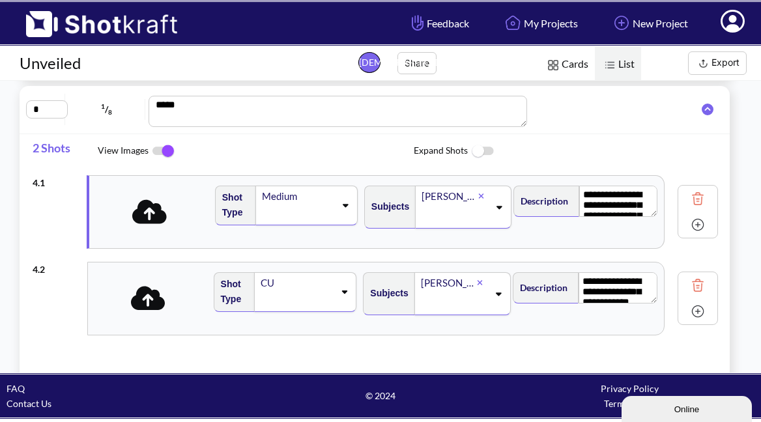
click at [339, 213] on div "Medium" at bounding box center [306, 206] width 102 height 40
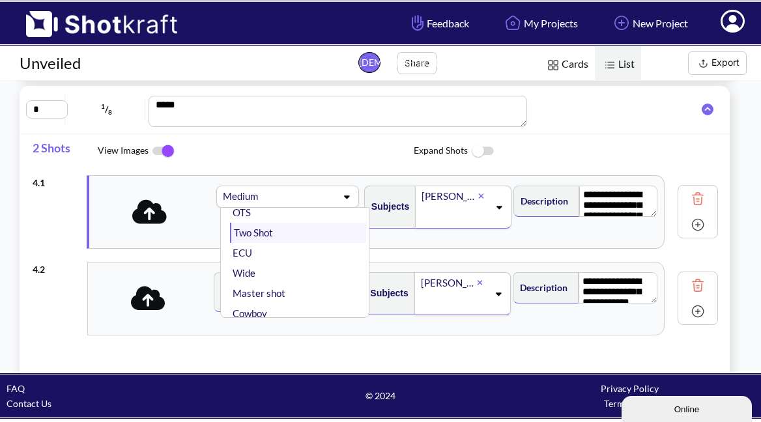
scroll to position [40, 0]
click at [290, 264] on li "Wide" at bounding box center [298, 271] width 136 height 20
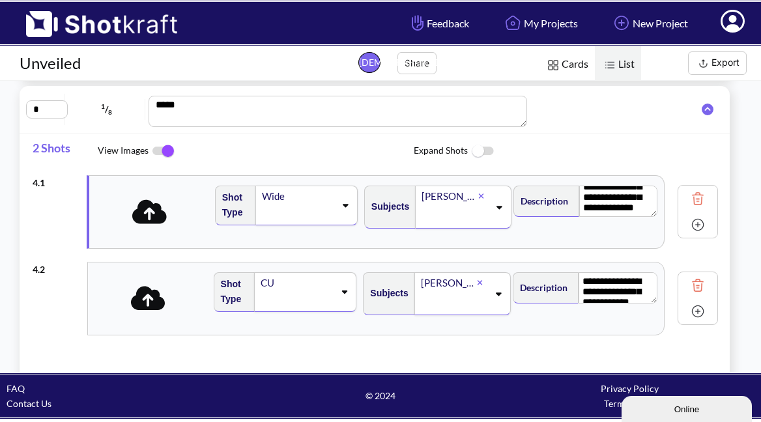
scroll to position [59, 0]
click at [149, 216] on icon at bounding box center [149, 211] width 35 height 24
click at [688, 227] on img at bounding box center [698, 225] width 20 height 20
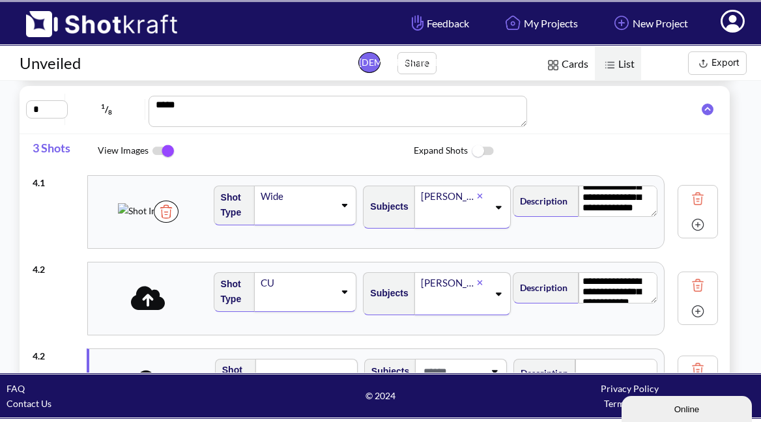
type textarea "**********"
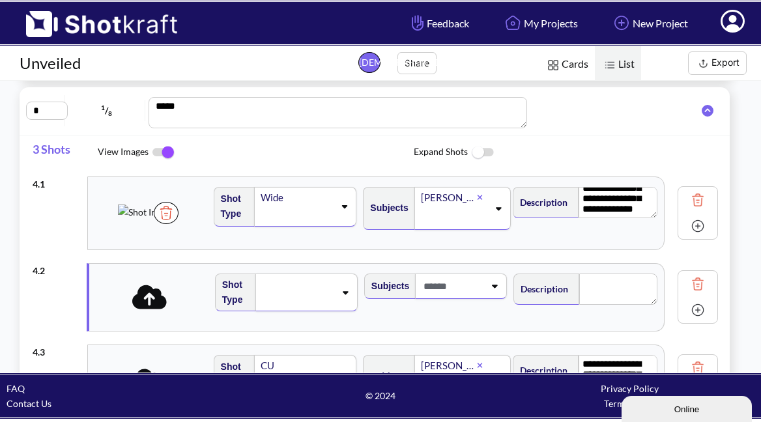
click at [145, 300] on icon at bounding box center [149, 297] width 35 height 24
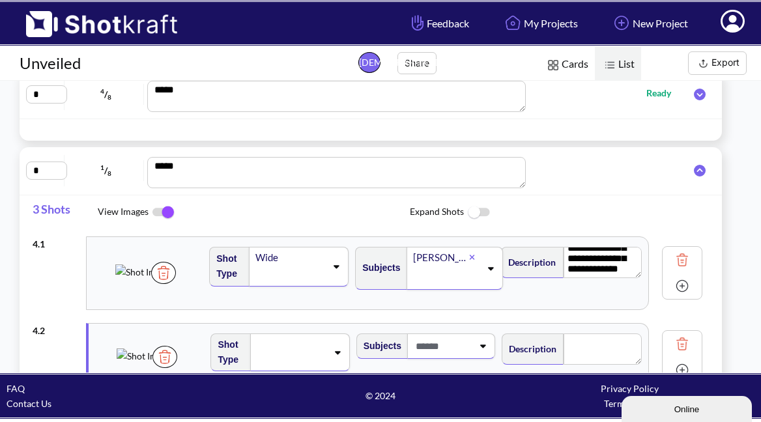
scroll to position [10, 0]
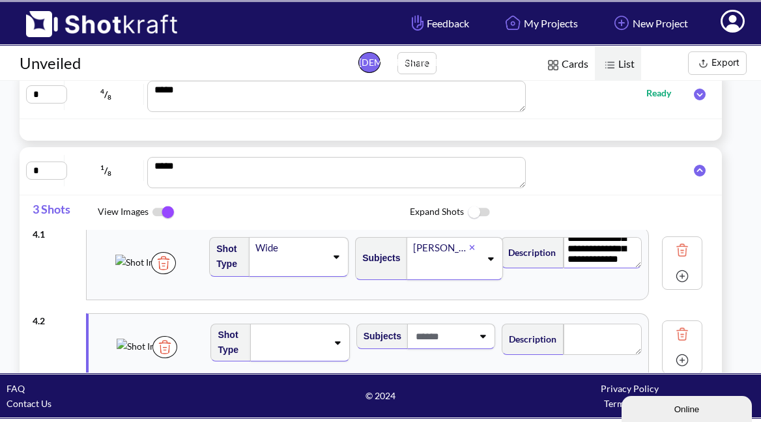
click at [605, 255] on textarea "**********" at bounding box center [603, 252] width 79 height 31
drag, startPoint x: 609, startPoint y: 255, endPoint x: 569, endPoint y: 244, distance: 41.9
click at [562, 234] on div "**********" at bounding box center [572, 251] width 140 height 35
click at [590, 338] on textarea at bounding box center [603, 339] width 79 height 31
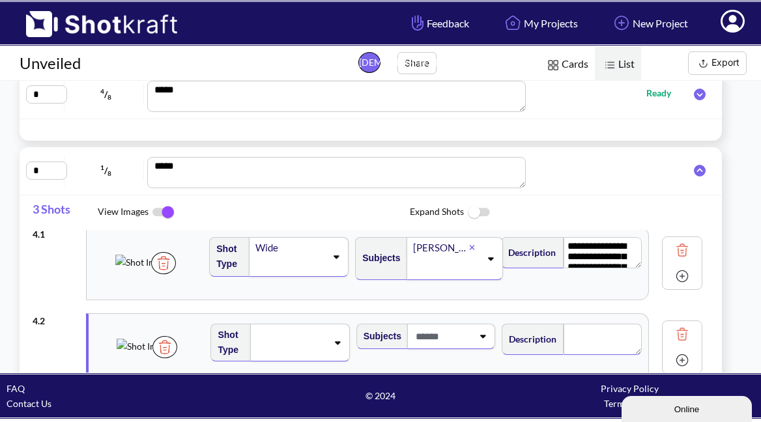
paste textarea "**********"
type textarea "**********"
click at [614, 253] on textarea "**********" at bounding box center [603, 252] width 79 height 31
type textarea "**********"
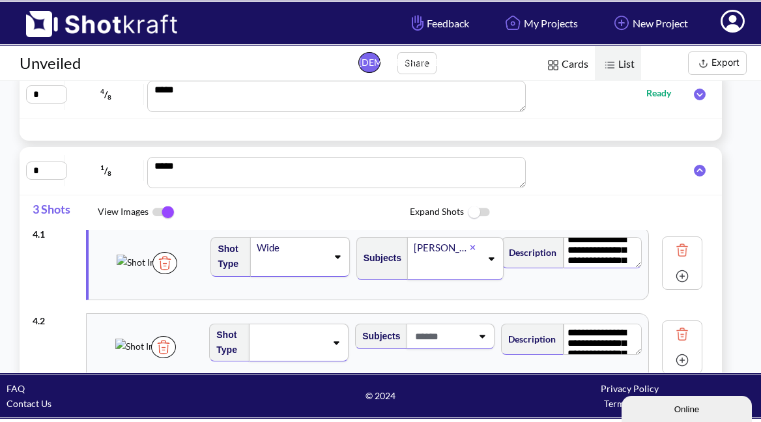
scroll to position [0, 0]
drag, startPoint x: 625, startPoint y: 259, endPoint x: 560, endPoint y: 234, distance: 69.1
click at [560, 234] on div "**********" at bounding box center [572, 251] width 140 height 35
type textarea "**********"
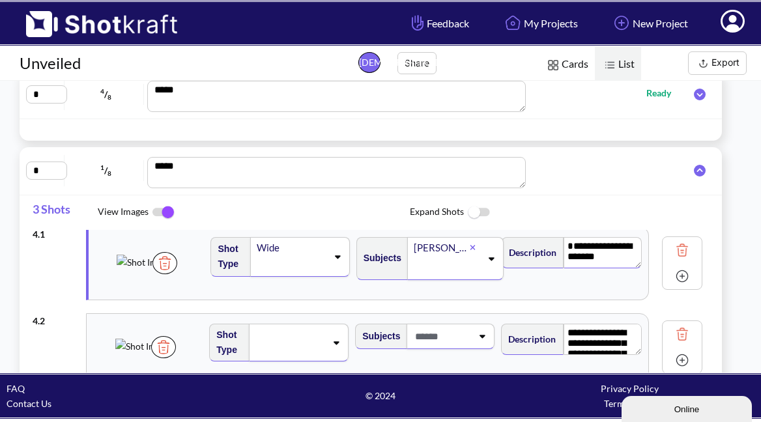
drag, startPoint x: 604, startPoint y: 259, endPoint x: 564, endPoint y: 240, distance: 43.7
click at [564, 240] on textarea "**********" at bounding box center [603, 252] width 78 height 31
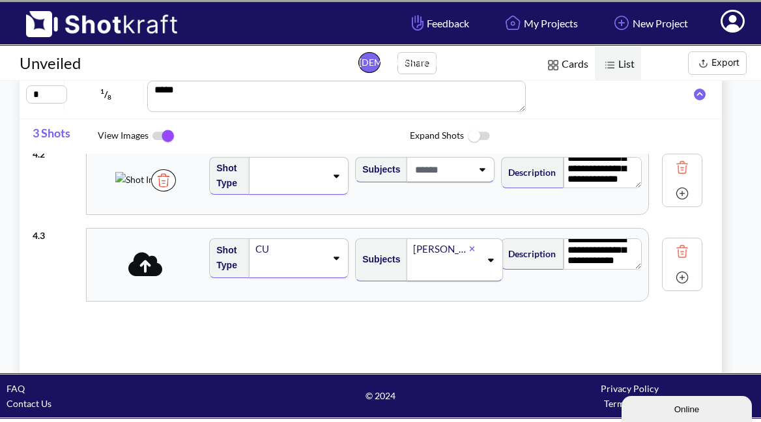
scroll to position [23, 0]
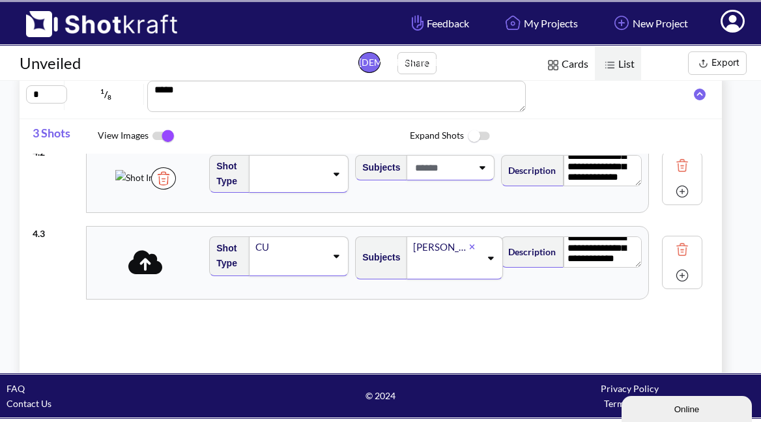
click at [152, 270] on icon at bounding box center [145, 262] width 35 height 24
click at [177, 274] on img at bounding box center [164, 262] width 25 height 22
click at [157, 268] on icon at bounding box center [147, 262] width 35 height 24
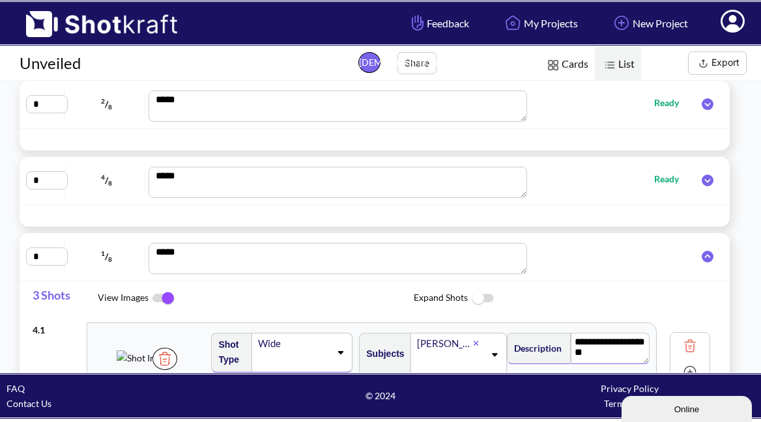
scroll to position [44, 0]
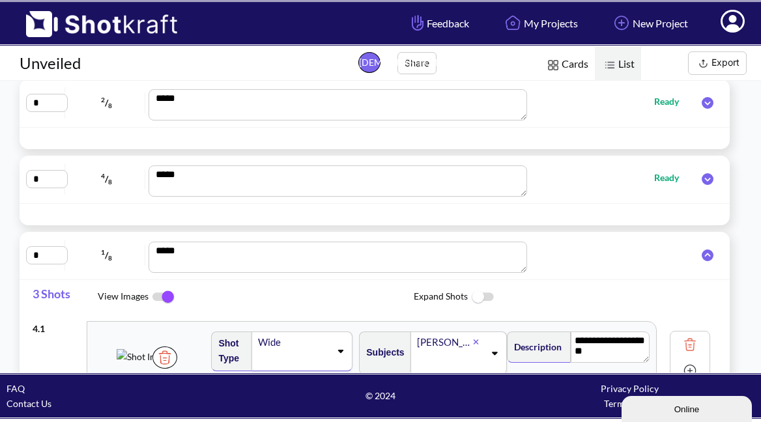
type textarea "**********"
click at [697, 256] on icon at bounding box center [707, 256] width 25 height 12
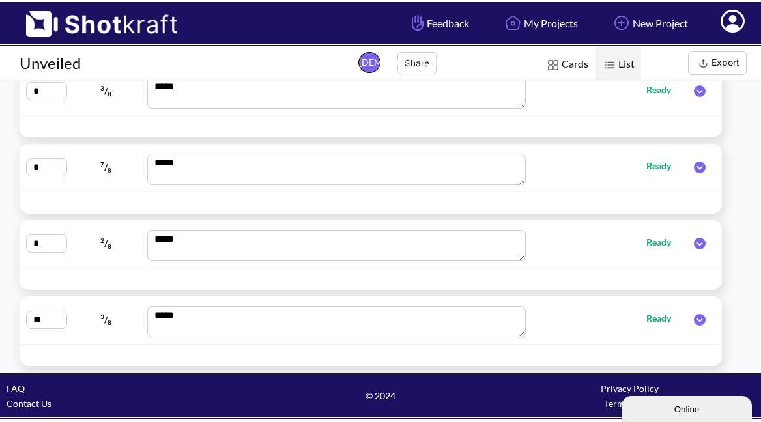
scroll to position [1, 0]
click at [700, 319] on icon at bounding box center [700, 320] width 12 height 12
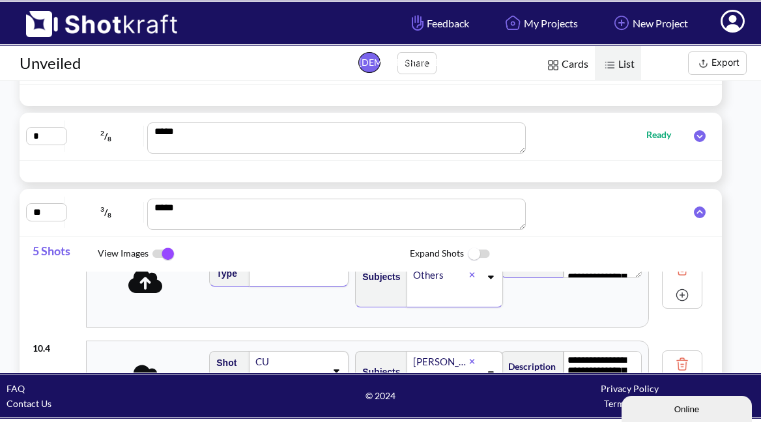
scroll to position [0, 0]
click at [700, 211] on icon at bounding box center [699, 213] width 25 height 12
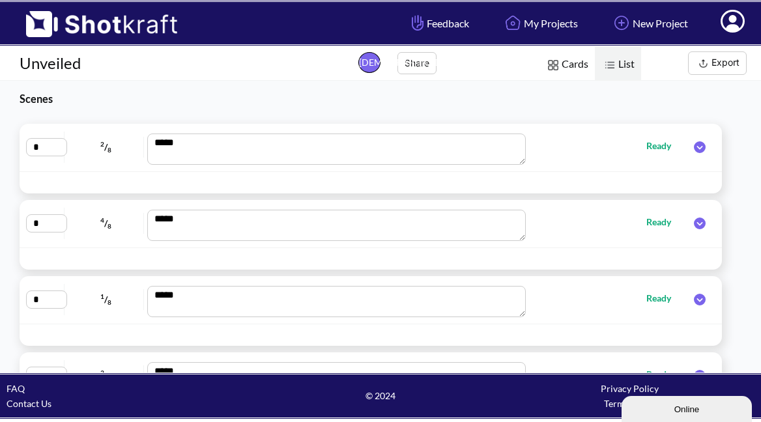
click at [699, 150] on icon at bounding box center [700, 147] width 12 height 12
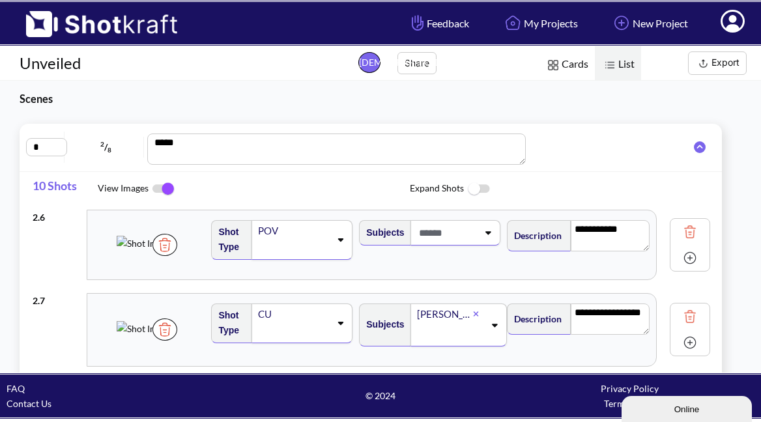
scroll to position [-1, 0]
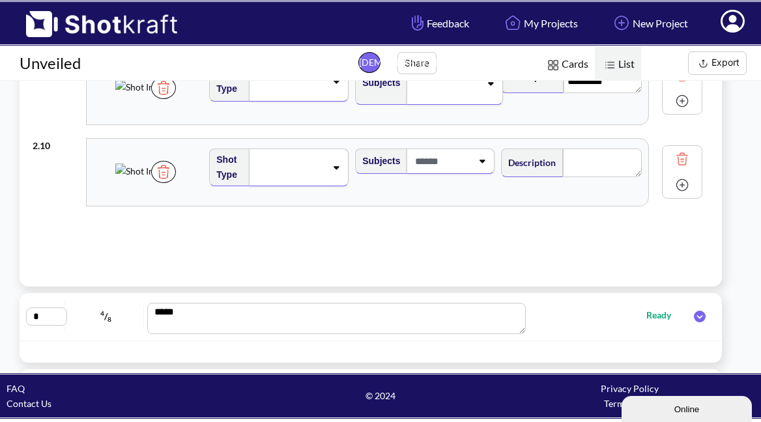
click at [700, 326] on div at bounding box center [699, 317] width 31 height 18
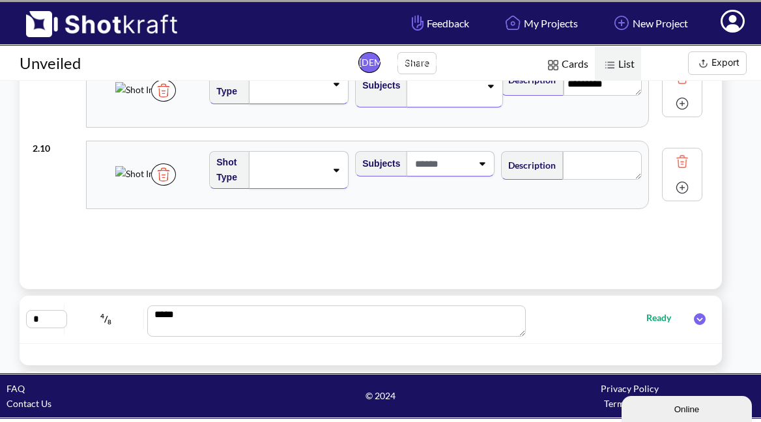
click at [699, 319] on icon at bounding box center [700, 319] width 12 height 12
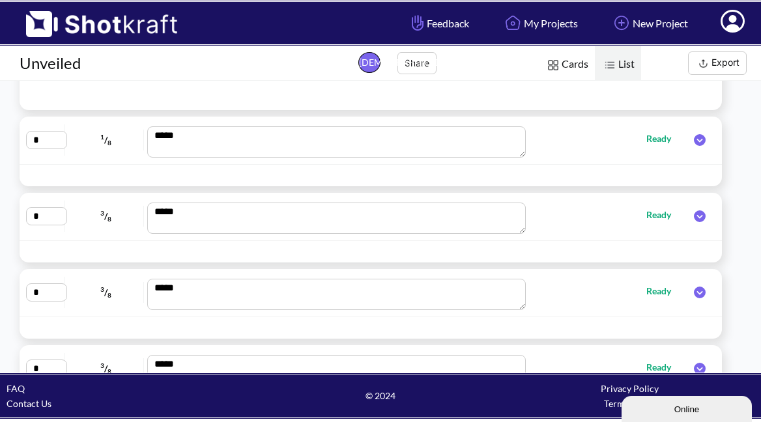
click at [698, 143] on icon at bounding box center [700, 140] width 12 height 12
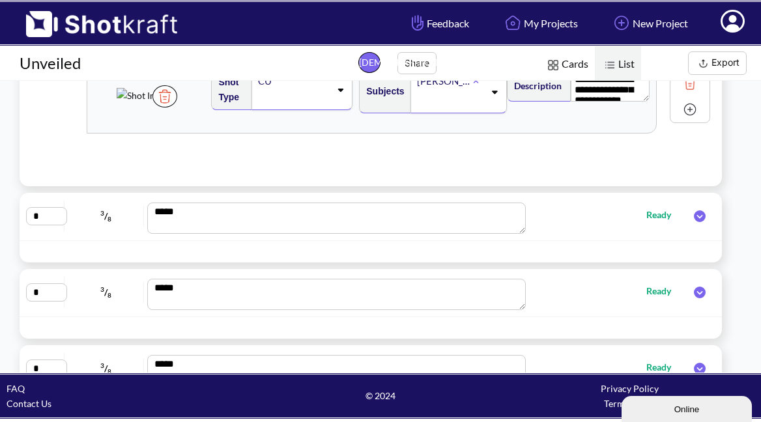
click at [683, 83] on img at bounding box center [690, 84] width 20 height 20
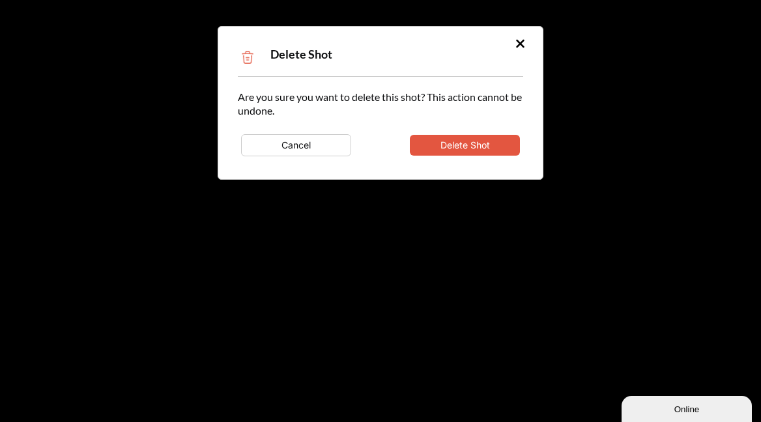
click at [509, 145] on button "Delete Shot" at bounding box center [465, 145] width 110 height 21
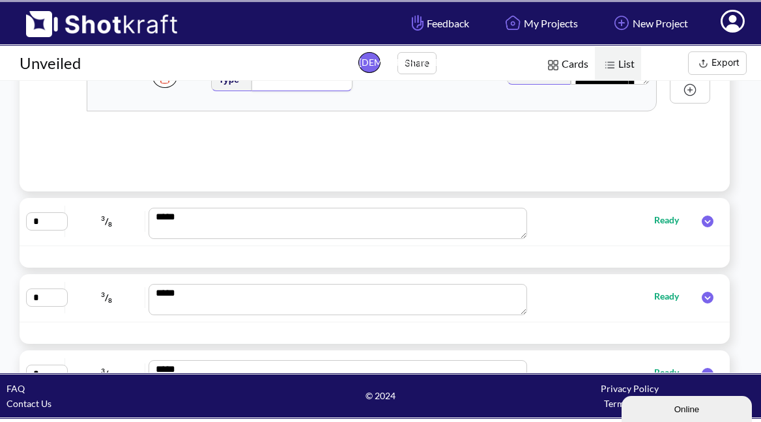
click at [702, 221] on icon at bounding box center [708, 222] width 12 height 12
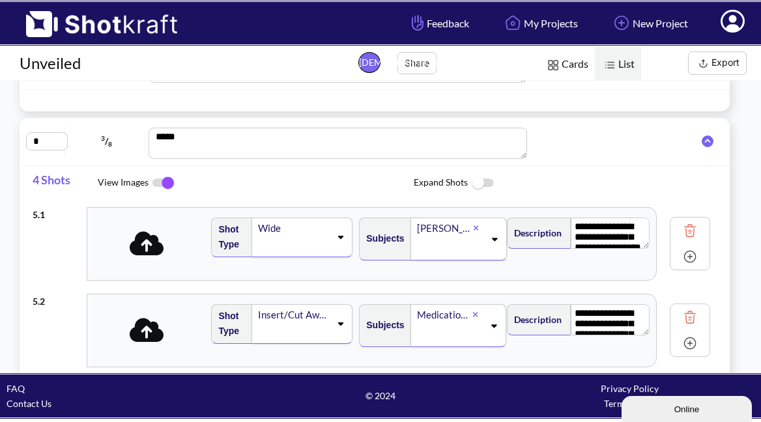
click at [702, 140] on icon at bounding box center [708, 142] width 12 height 12
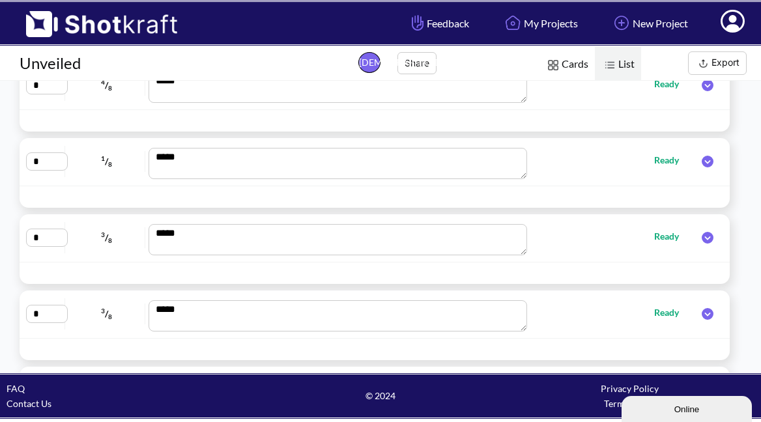
click at [699, 249] on div "* 3 / 8 *** Ready" at bounding box center [374, 238] width 697 height 35
click at [702, 159] on icon at bounding box center [708, 160] width 12 height 12
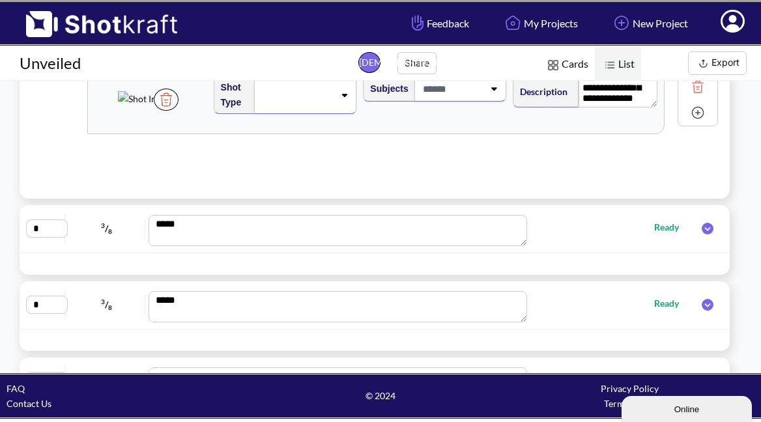
click at [688, 113] on img at bounding box center [698, 113] width 20 height 20
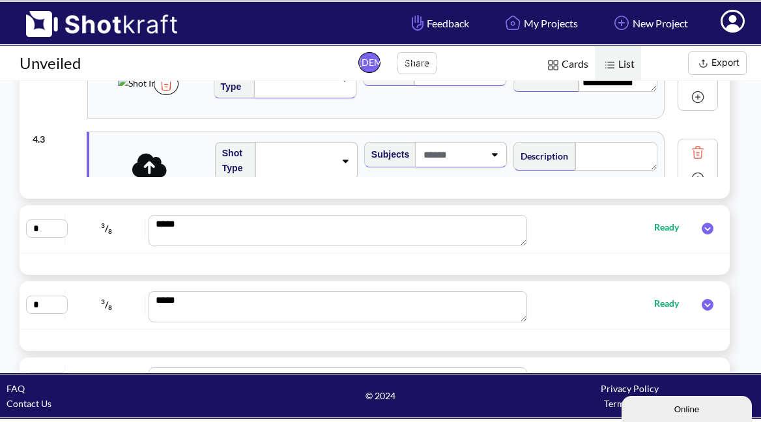
click at [147, 168] on icon at bounding box center [149, 165] width 35 height 27
click at [163, 173] on icon at bounding box center [149, 165] width 35 height 24
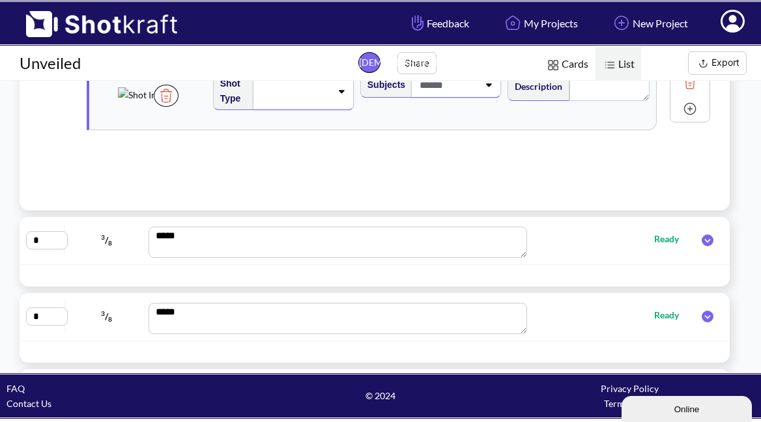
scroll to position [375, 0]
click at [688, 112] on img at bounding box center [698, 108] width 20 height 20
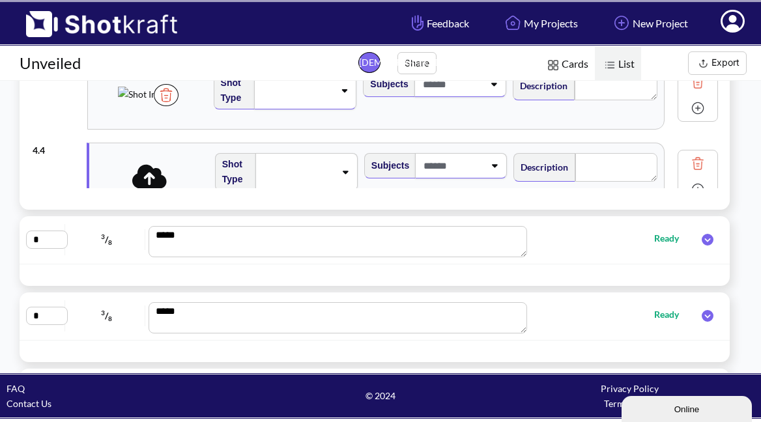
click at [162, 179] on icon at bounding box center [149, 176] width 35 height 24
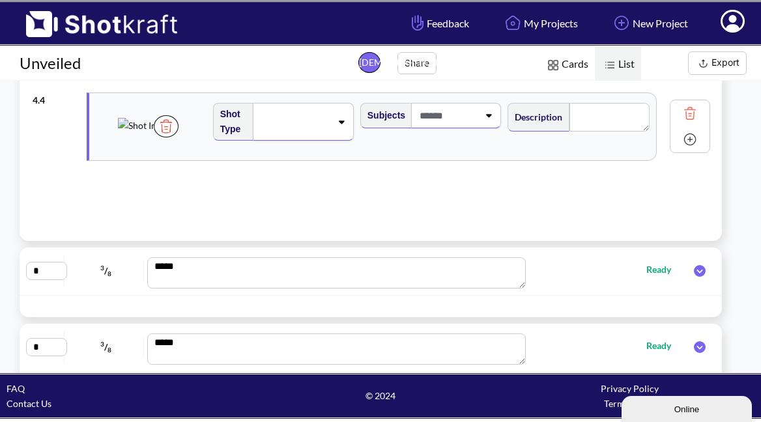
scroll to position [360, 0]
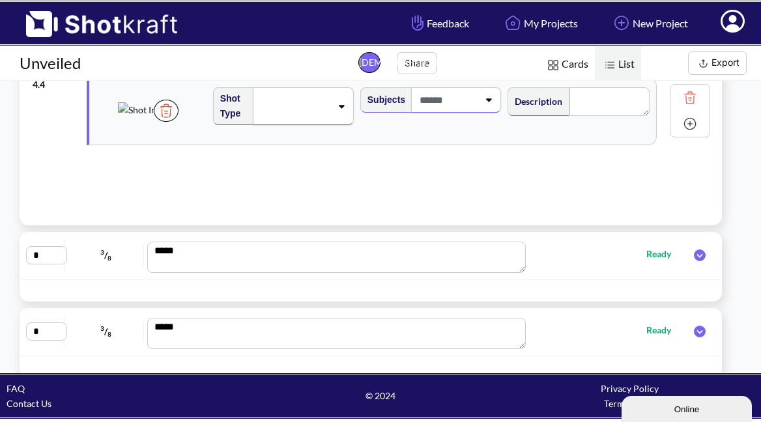
click at [682, 124] on img at bounding box center [690, 124] width 20 height 20
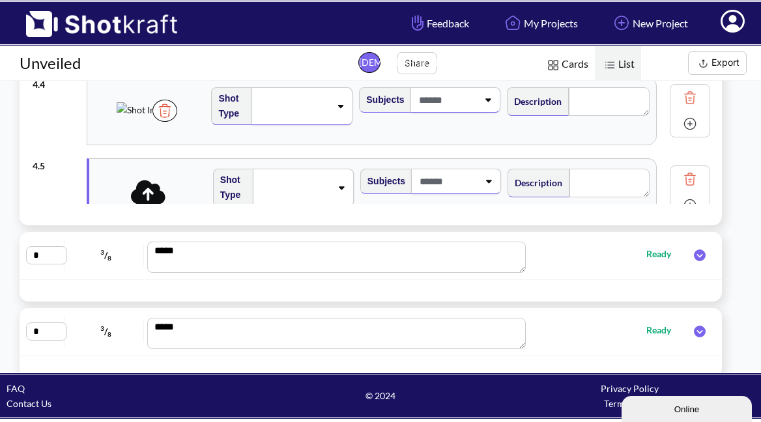
click at [152, 195] on icon at bounding box center [148, 192] width 35 height 24
click at [336, 189] on icon at bounding box center [341, 187] width 18 height 9
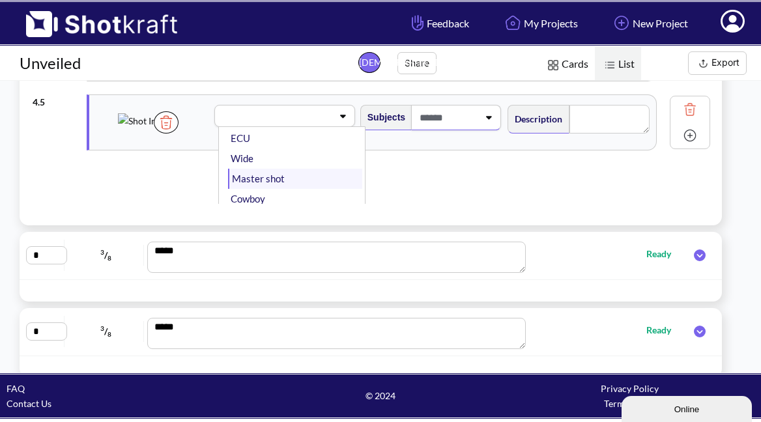
scroll to position [91, 0]
click at [272, 167] on li "Wide" at bounding box center [295, 160] width 134 height 20
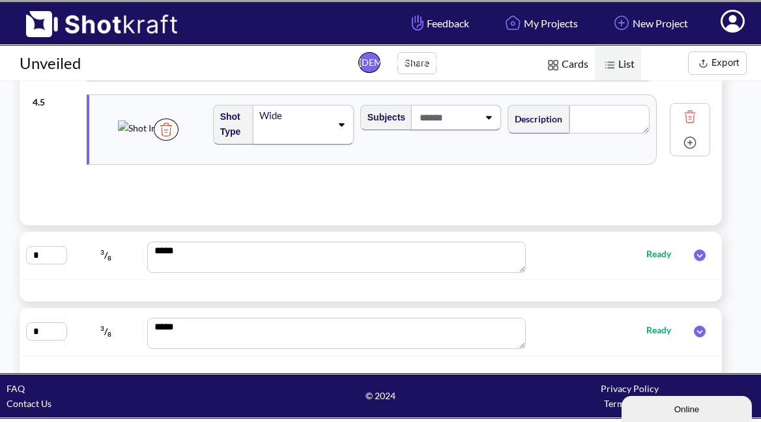
click at [442, 132] on div "Subjects" at bounding box center [431, 129] width 147 height 63
click at [467, 126] on span at bounding box center [447, 117] width 62 height 21
click at [435, 165] on li "[PERSON_NAME]" at bounding box center [442, 173] width 134 height 20
click at [583, 123] on textarea at bounding box center [609, 119] width 80 height 29
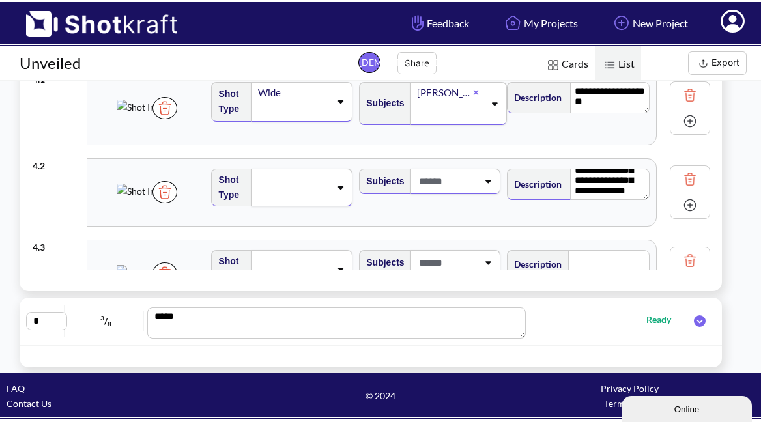
scroll to position [268, 0]
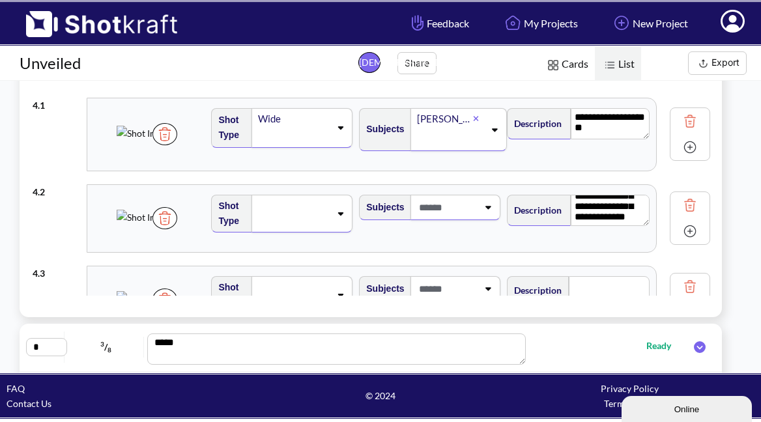
click at [493, 205] on div at bounding box center [455, 207] width 91 height 25
type textarea "**********"
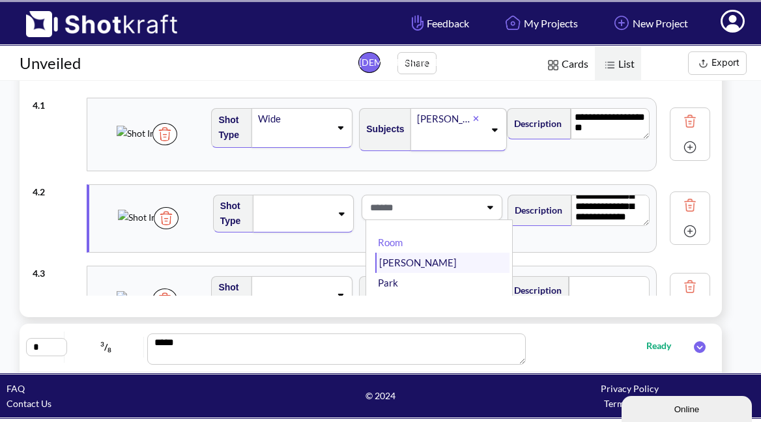
click at [407, 256] on li "[PERSON_NAME]" at bounding box center [442, 263] width 134 height 20
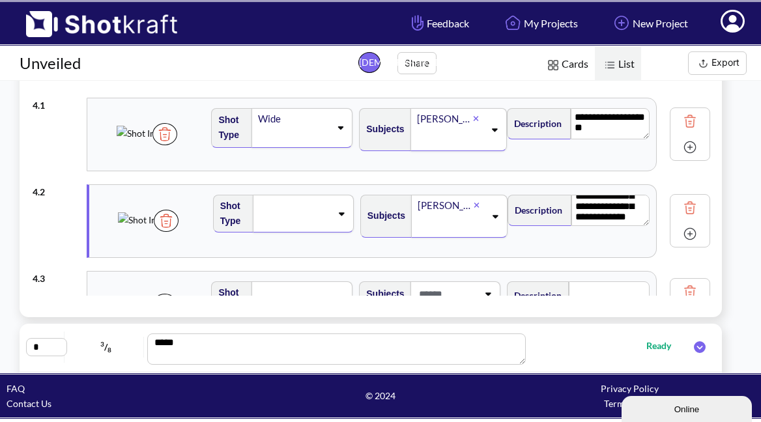
click at [321, 216] on span at bounding box center [294, 214] width 73 height 18
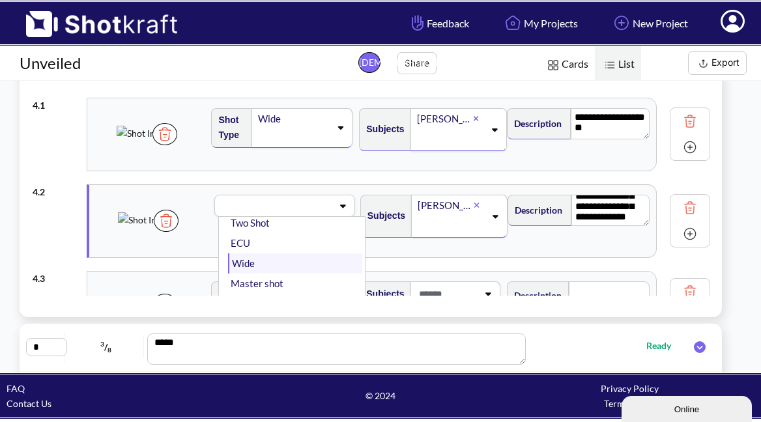
scroll to position [81, 0]
click at [253, 261] on li "Wide" at bounding box center [295, 260] width 134 height 20
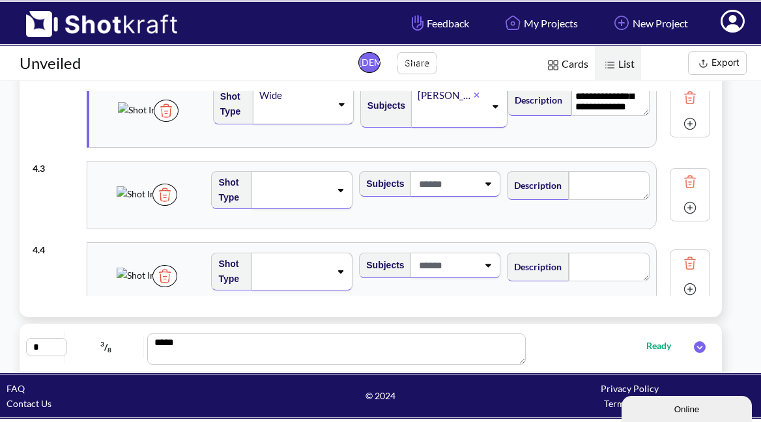
scroll to position [109, 0]
click at [479, 186] on icon at bounding box center [488, 184] width 18 height 9
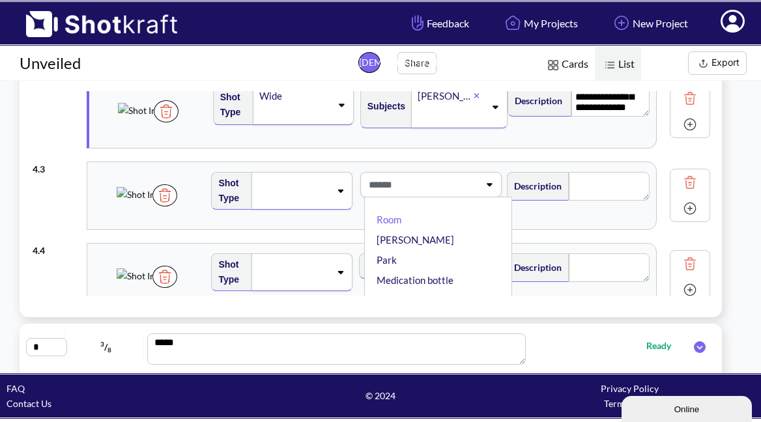
click at [414, 243] on li "[PERSON_NAME]" at bounding box center [441, 240] width 135 height 20
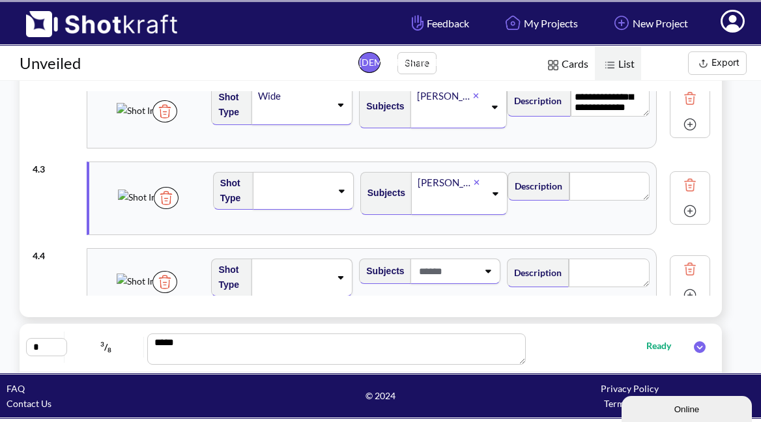
click at [322, 197] on span at bounding box center [294, 191] width 73 height 18
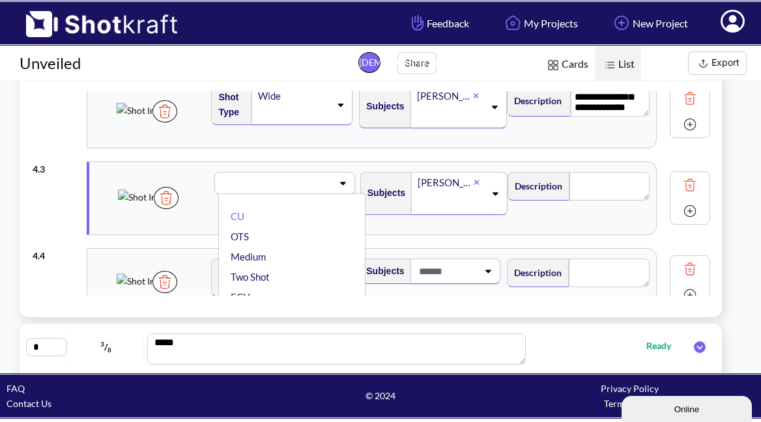
click at [285, 253] on li "Medium" at bounding box center [295, 257] width 134 height 20
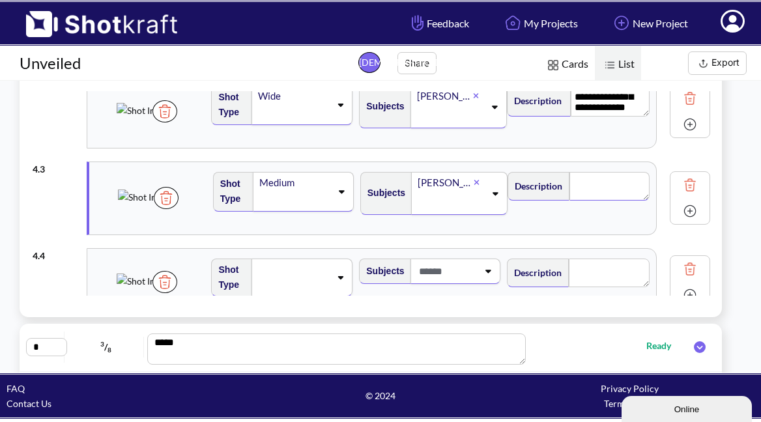
click at [595, 184] on textarea at bounding box center [609, 186] width 80 height 29
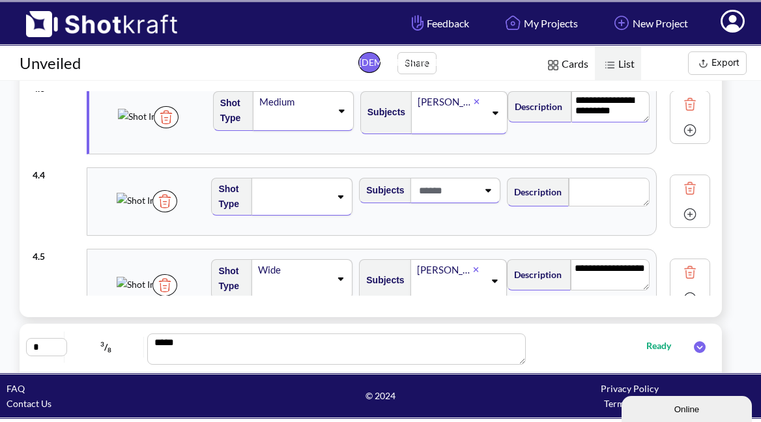
scroll to position [190, 0]
type textarea "**********"
click at [612, 198] on textarea at bounding box center [609, 192] width 81 height 29
type textarea "**********"
click at [340, 201] on icon at bounding box center [341, 196] width 18 height 9
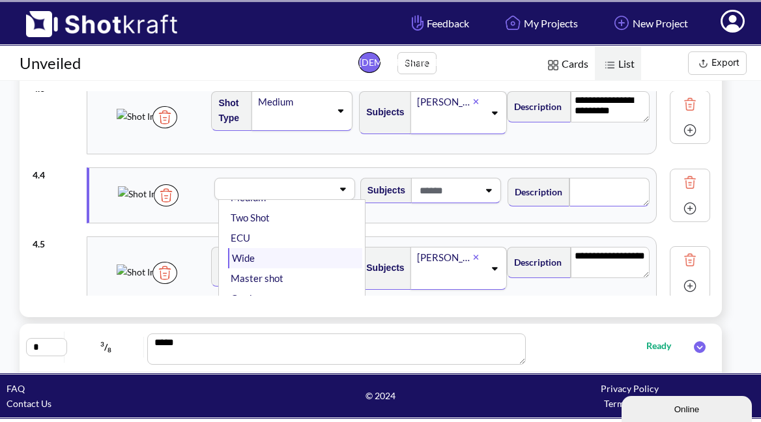
scroll to position [68, 0]
click at [272, 263] on li "Wide" at bounding box center [295, 256] width 134 height 20
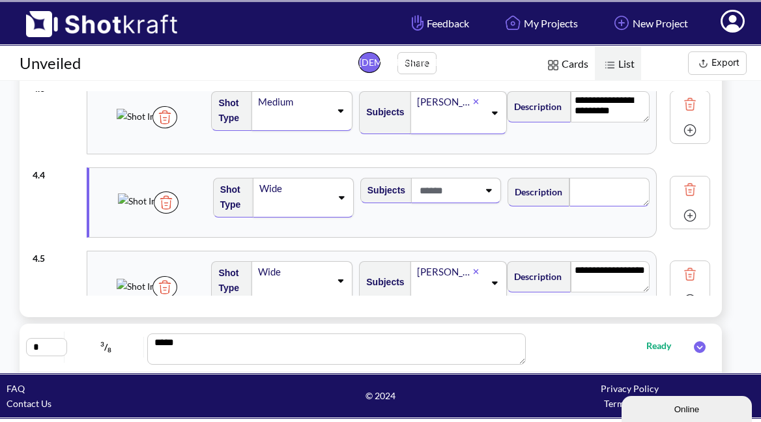
click at [453, 207] on div "Subjects" at bounding box center [431, 202] width 147 height 63
click at [456, 202] on div at bounding box center [447, 191] width 64 height 24
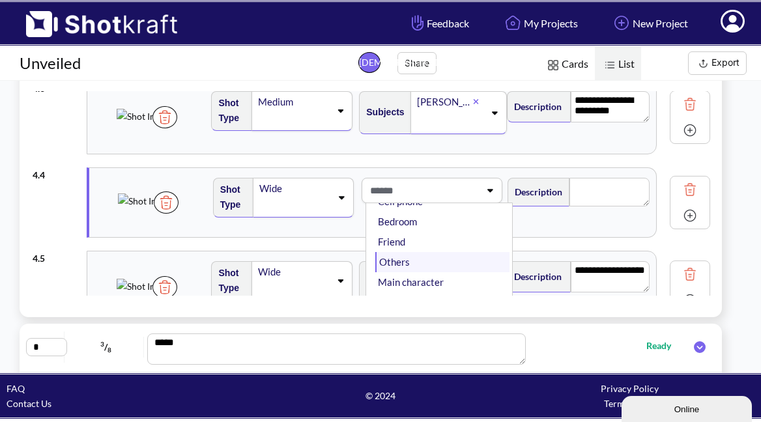
scroll to position [105, 0]
click at [418, 265] on li "Others" at bounding box center [442, 262] width 134 height 20
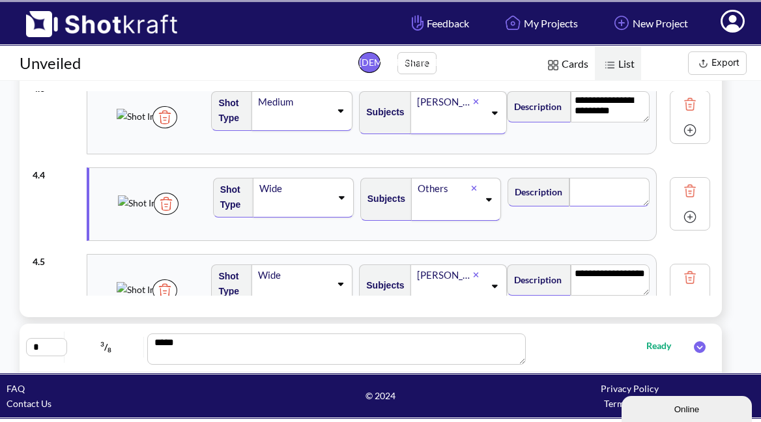
click at [628, 193] on textarea at bounding box center [609, 192] width 80 height 29
type textarea "*"
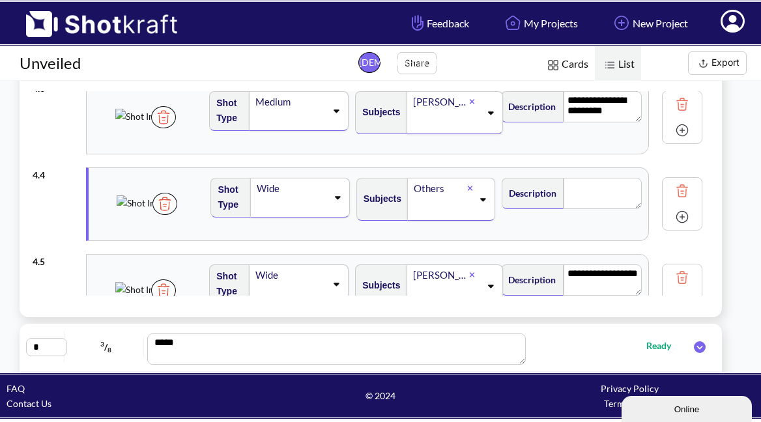
click at [442, 204] on div "Others" at bounding box center [451, 199] width 88 height 43
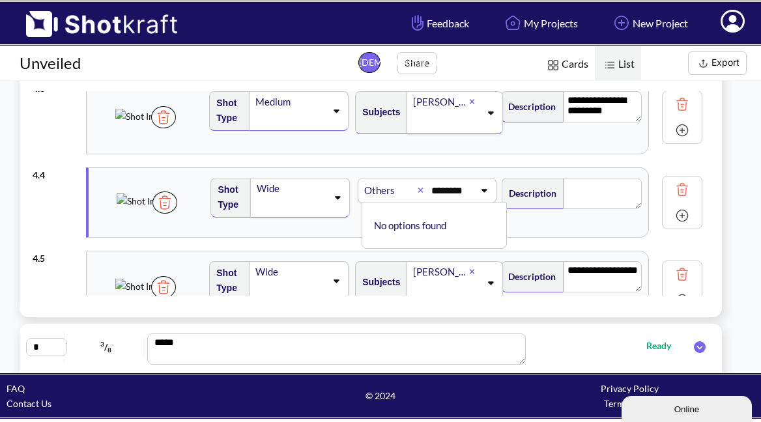
scroll to position [187, 0]
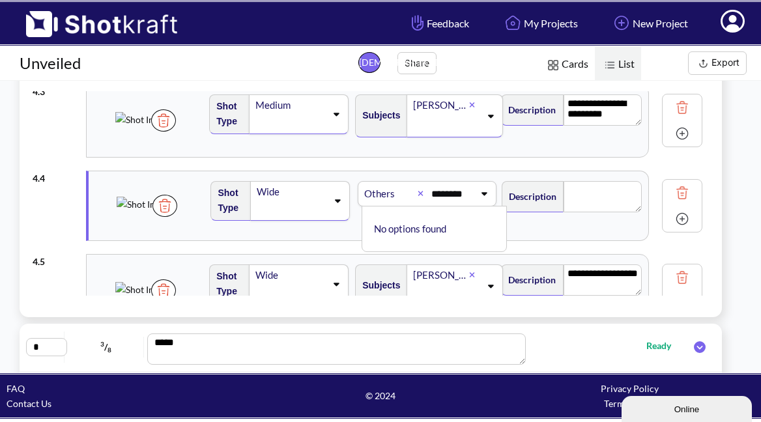
type input "*******"
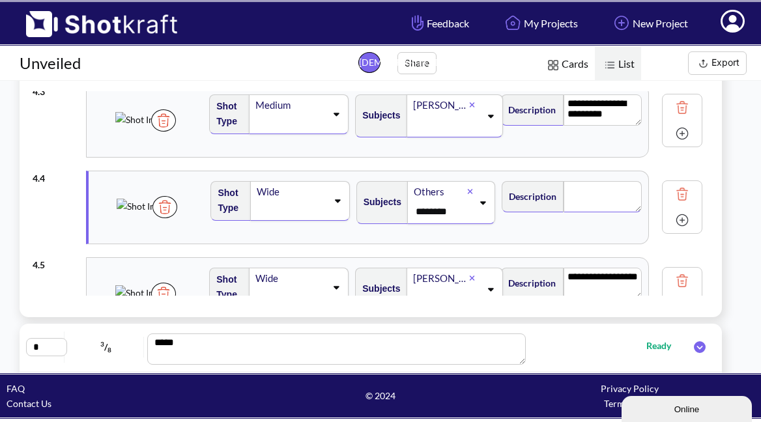
click at [599, 200] on textarea at bounding box center [603, 196] width 78 height 31
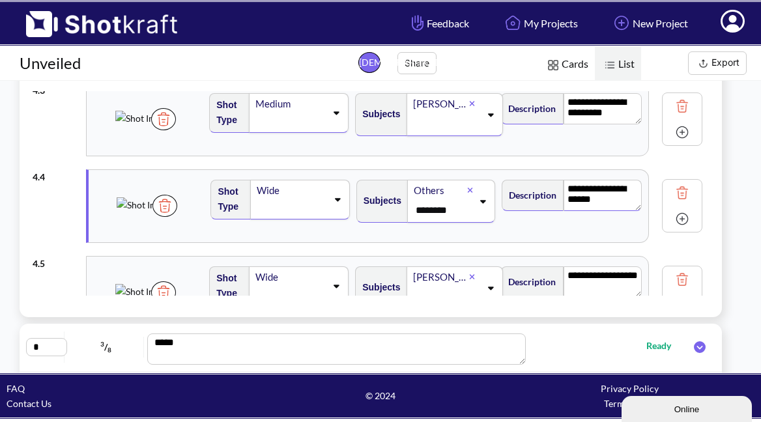
scroll to position [0, 0]
click at [337, 203] on icon at bounding box center [337, 199] width 18 height 9
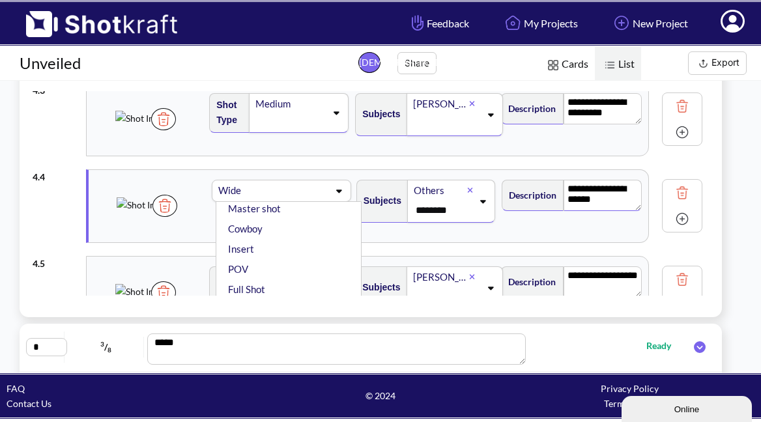
scroll to position [118, 0]
click at [285, 249] on li "Insert" at bounding box center [291, 248] width 132 height 20
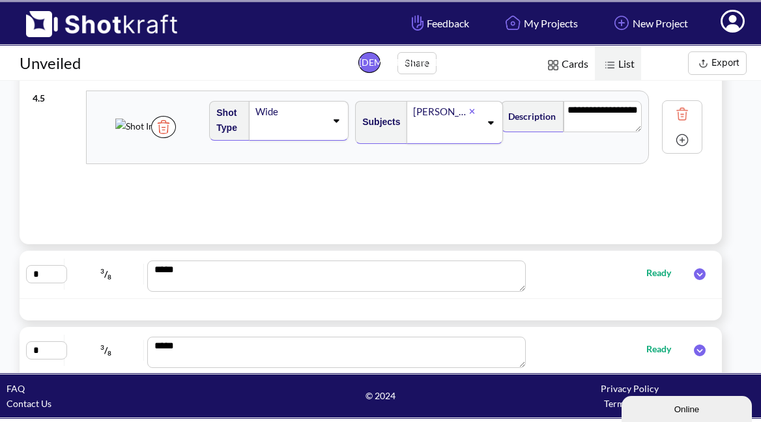
scroll to position [343, 0]
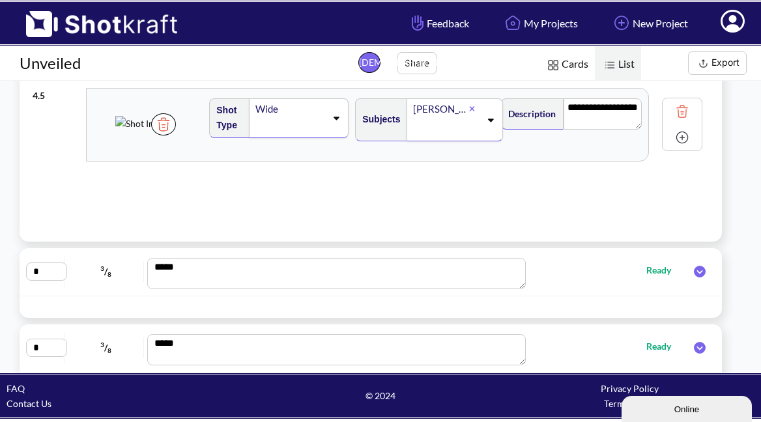
type textarea "**********"
click at [698, 270] on icon at bounding box center [700, 272] width 12 height 12
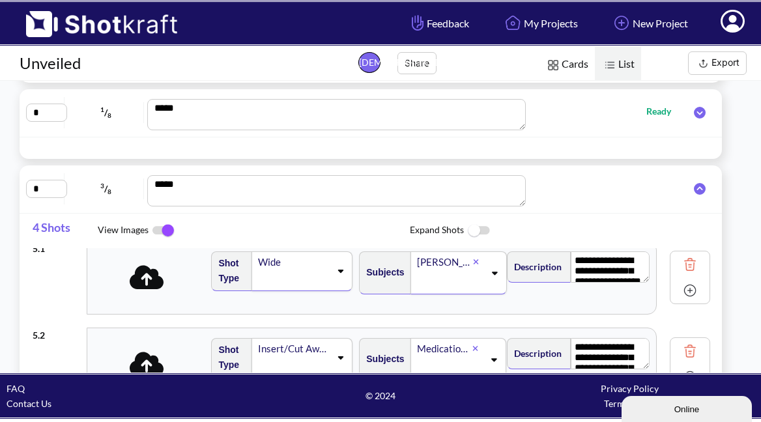
scroll to position [0, 1]
click at [142, 288] on icon at bounding box center [147, 277] width 35 height 24
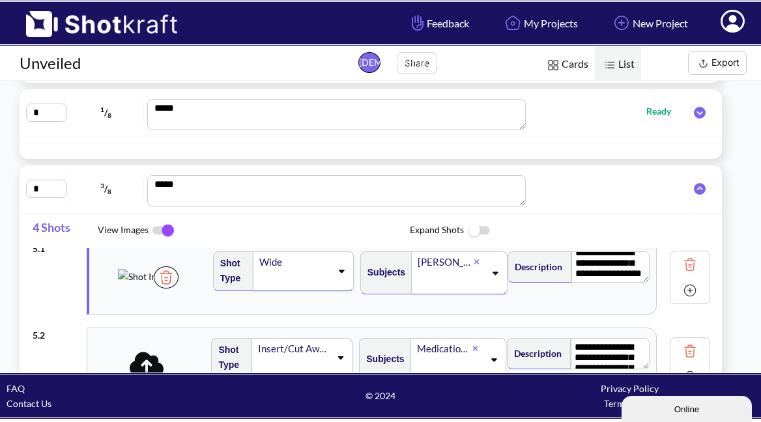
scroll to position [23, 0]
click at [308, 270] on div "Wide" at bounding box center [294, 262] width 73 height 18
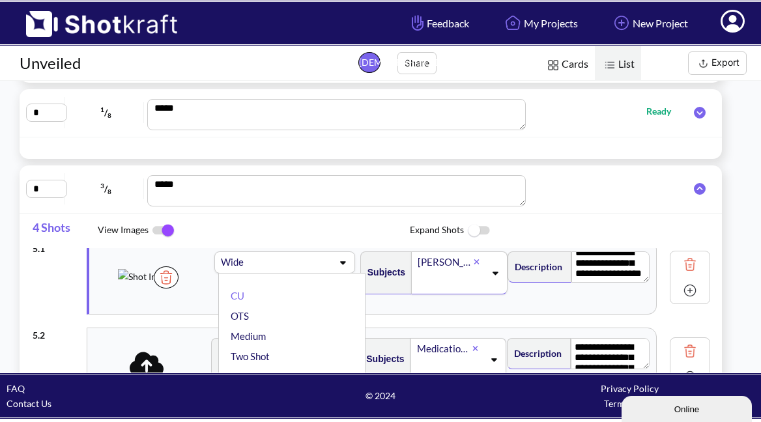
click at [304, 260] on span at bounding box center [309, 262] width 48 height 18
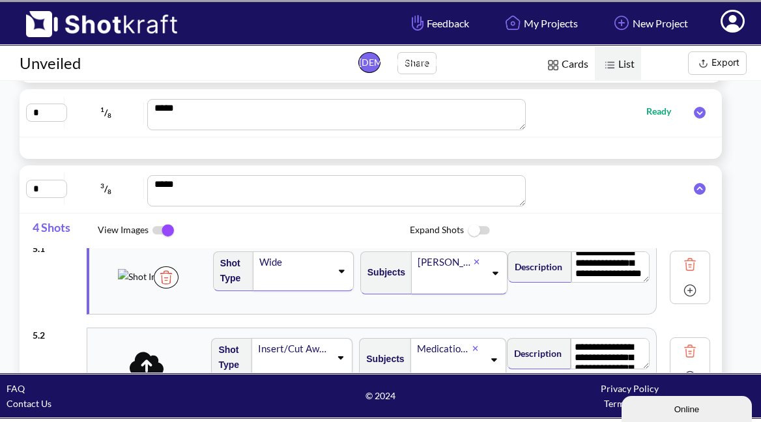
click at [461, 270] on div "[PERSON_NAME]" at bounding box center [444, 262] width 57 height 18
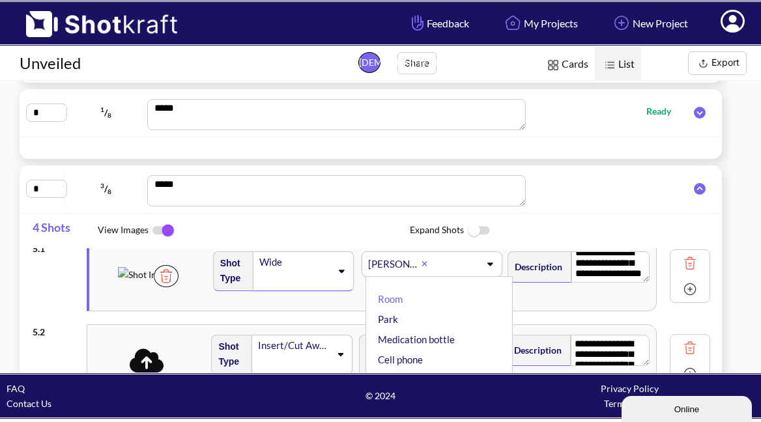
scroll to position [16, 0]
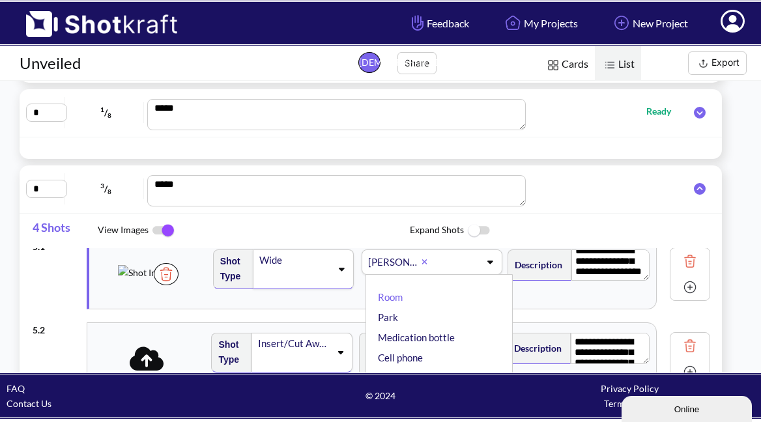
click at [457, 267] on div "[PERSON_NAME]" at bounding box center [423, 261] width 113 height 21
click at [450, 261] on div "[PERSON_NAME]" at bounding box center [423, 261] width 113 height 21
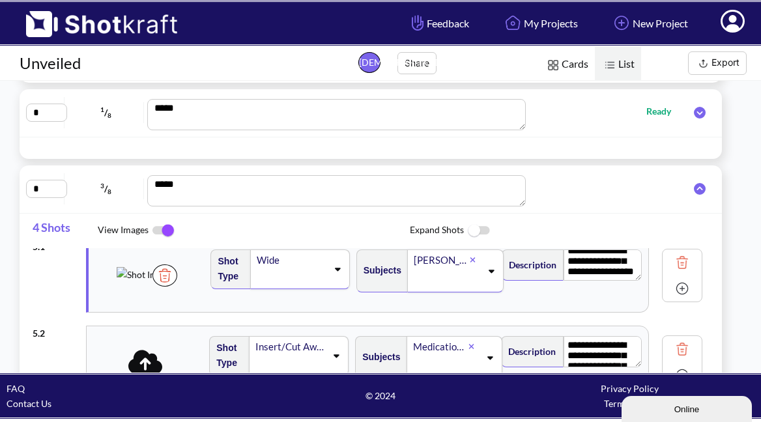
click at [521, 244] on span "Expand Shots" at bounding box center [566, 231] width 312 height 28
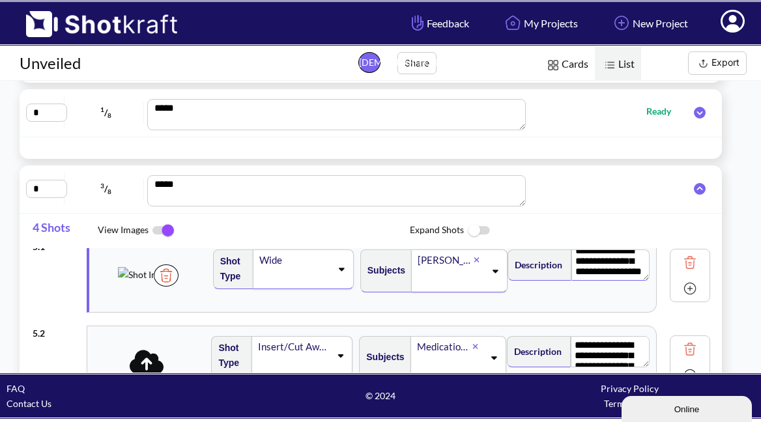
click at [589, 269] on textarea "**********" at bounding box center [610, 265] width 78 height 31
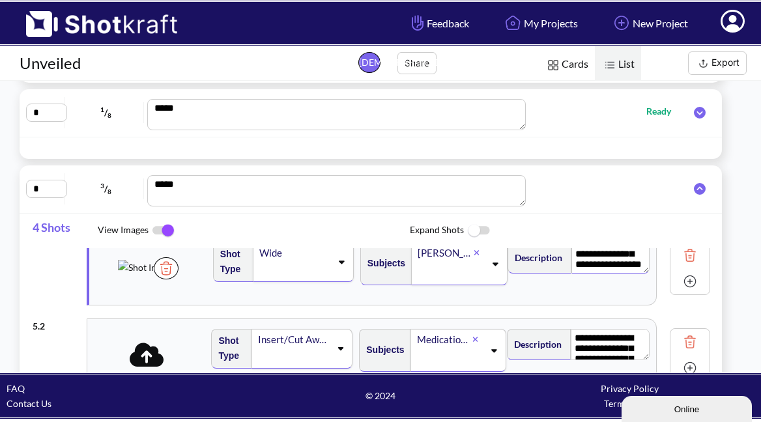
scroll to position [23, 0]
click at [620, 263] on textarea "**********" at bounding box center [610, 257] width 78 height 31
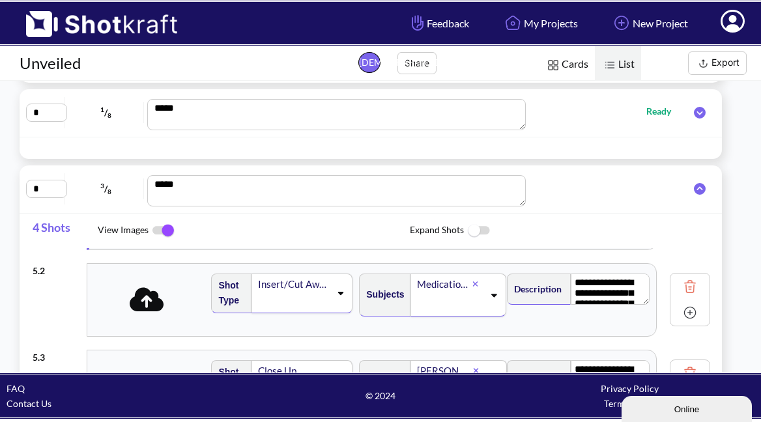
scroll to position [80, 0]
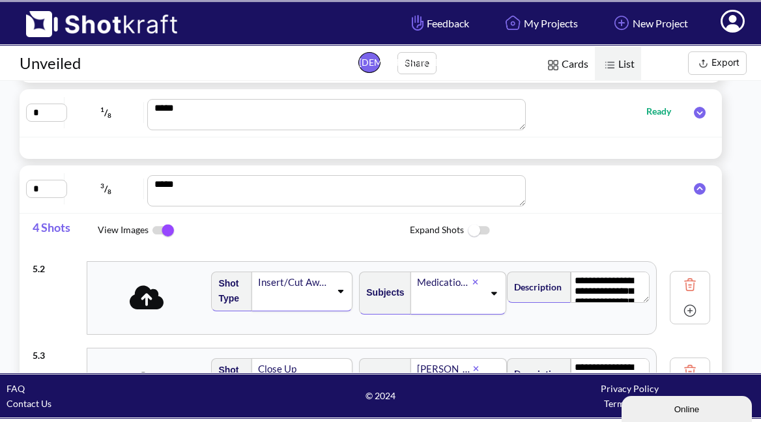
click at [141, 305] on icon at bounding box center [147, 297] width 35 height 24
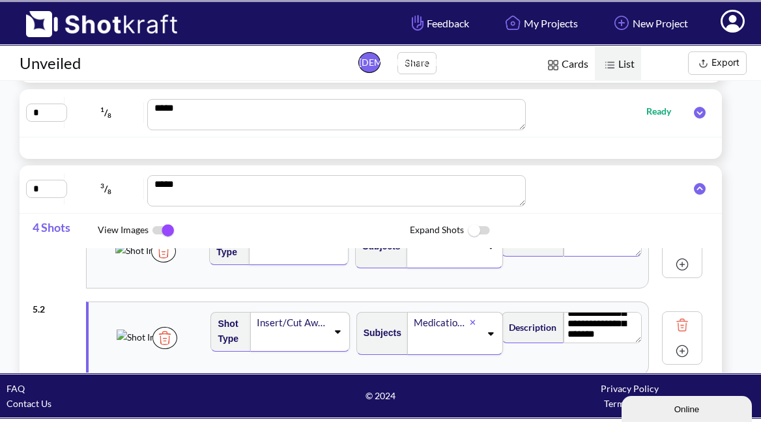
scroll to position [34, 0]
click at [177, 349] on img at bounding box center [164, 338] width 25 height 22
click at [156, 344] on icon at bounding box center [147, 338] width 35 height 24
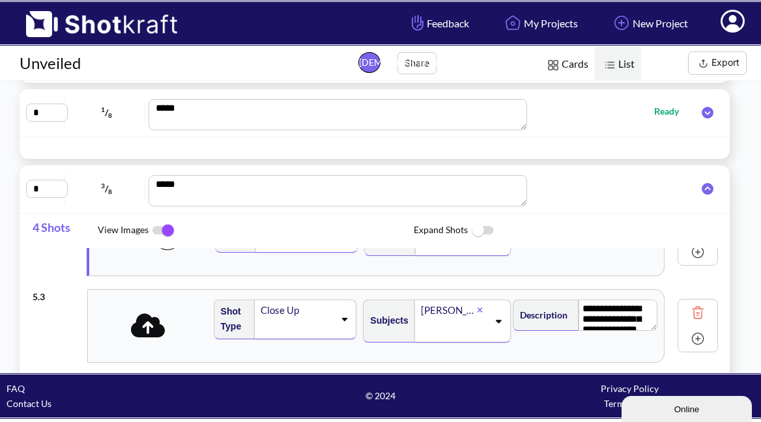
scroll to position [139, 0]
click at [145, 328] on icon at bounding box center [148, 325] width 35 height 27
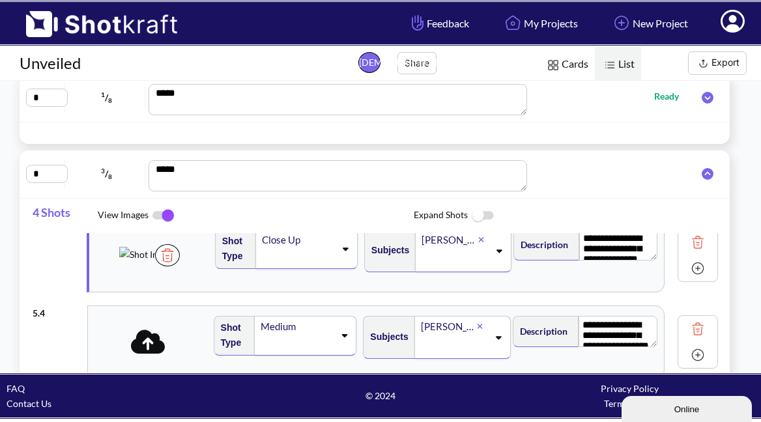
scroll to position [225, 0]
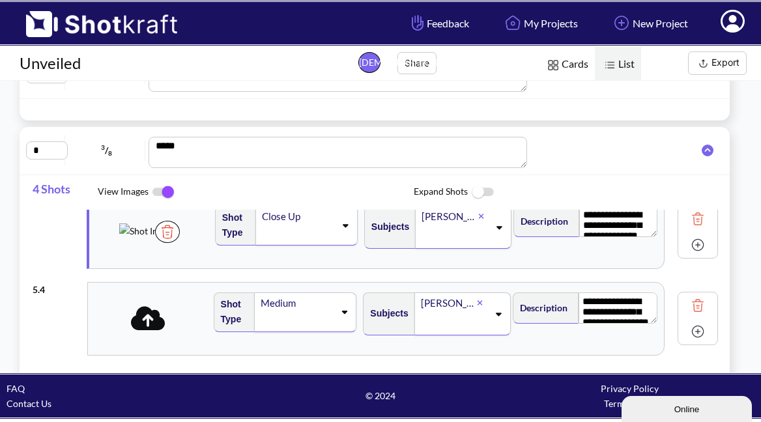
click at [154, 325] on icon at bounding box center [148, 318] width 35 height 24
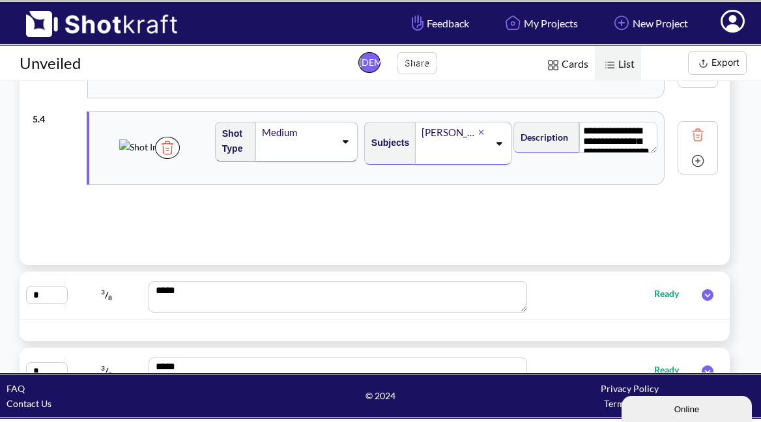
scroll to position [404, 0]
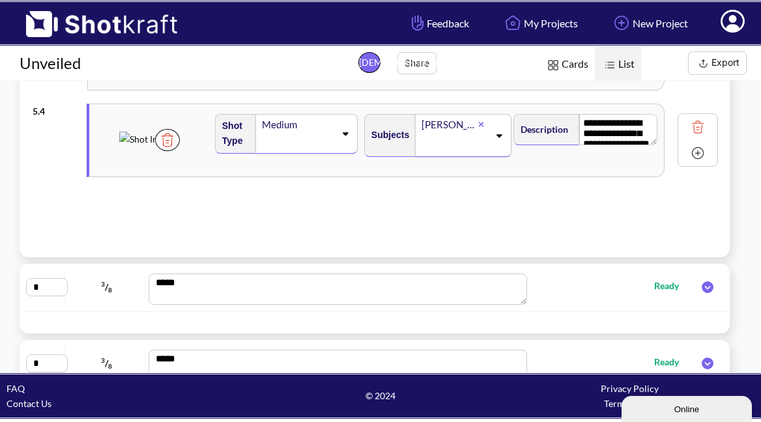
type textarea "**********"
click at [702, 286] on icon at bounding box center [708, 287] width 12 height 12
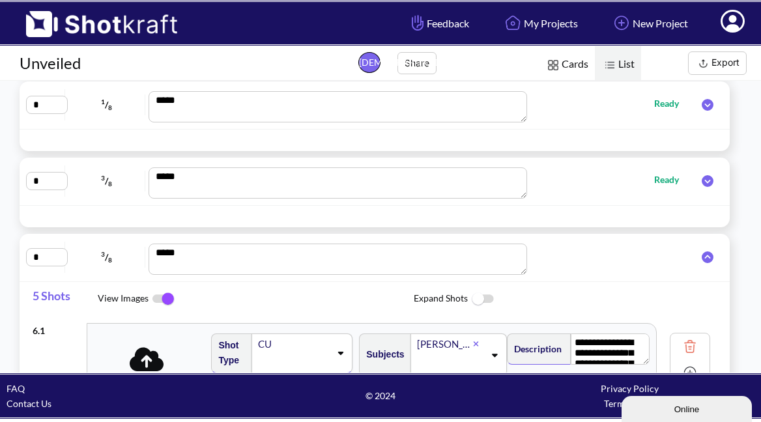
scroll to position [199, 0]
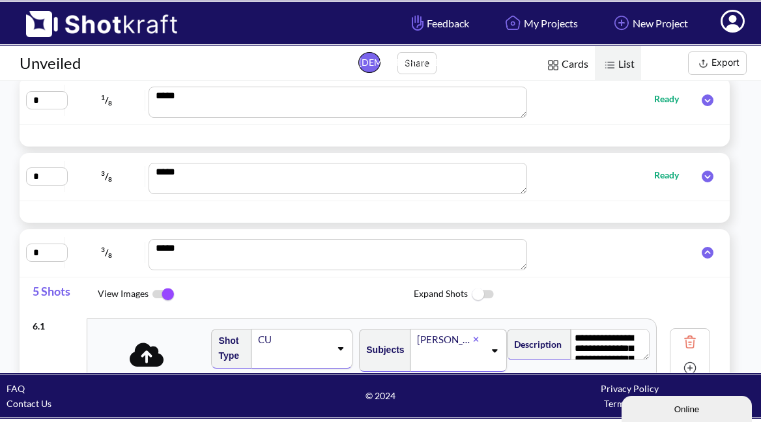
click at [702, 257] on icon at bounding box center [708, 253] width 12 height 12
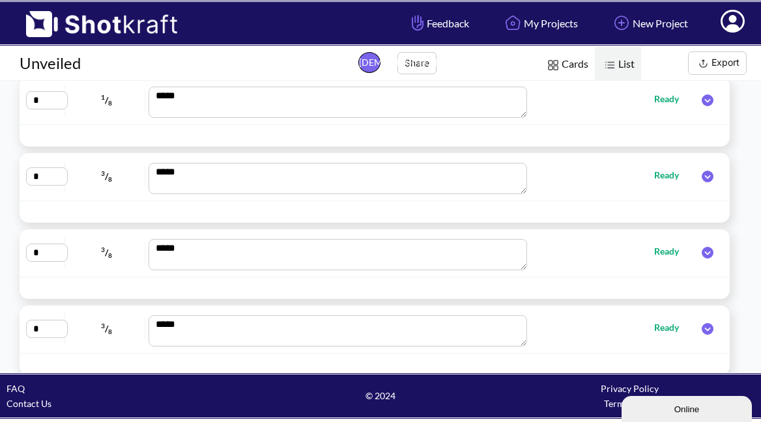
scroll to position [0, 0]
click at [702, 179] on icon at bounding box center [708, 177] width 12 height 12
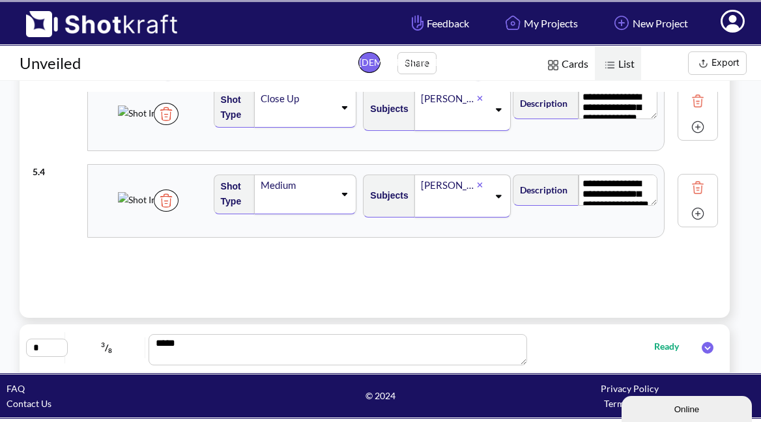
scroll to position [344, 0]
click at [688, 214] on img at bounding box center [698, 213] width 20 height 20
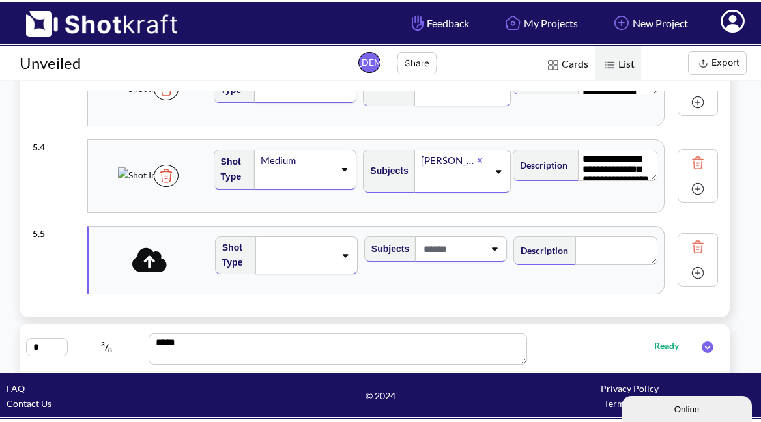
scroll to position [223, 0]
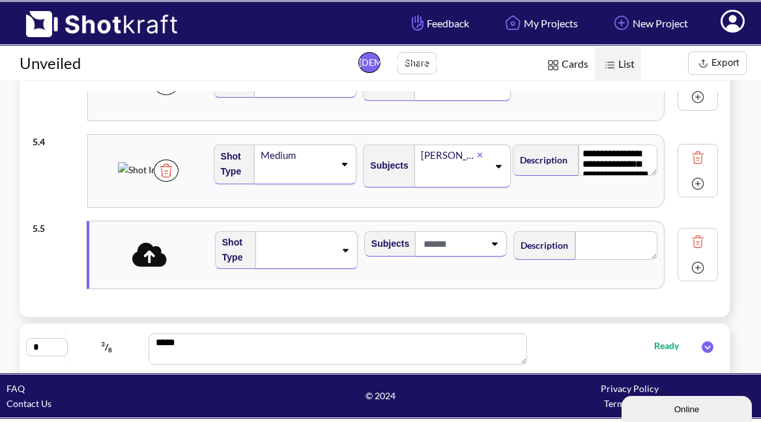
click at [154, 265] on icon at bounding box center [149, 254] width 35 height 24
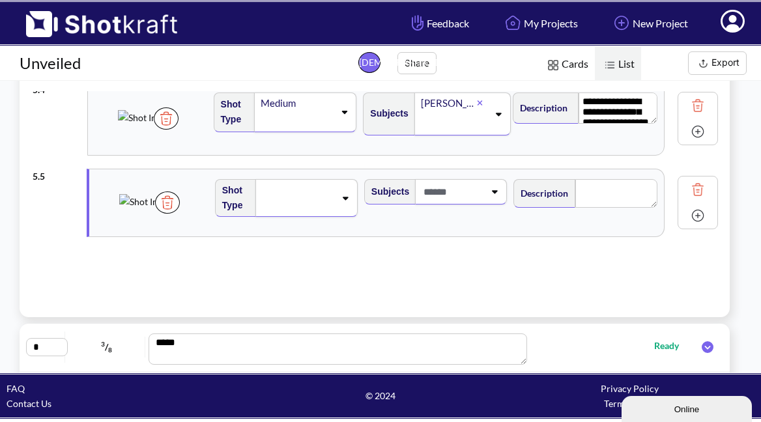
scroll to position [276, 0]
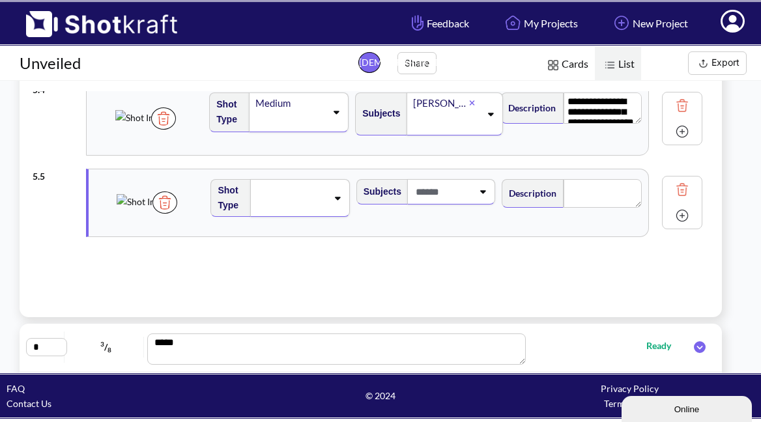
click at [683, 217] on img at bounding box center [682, 216] width 20 height 20
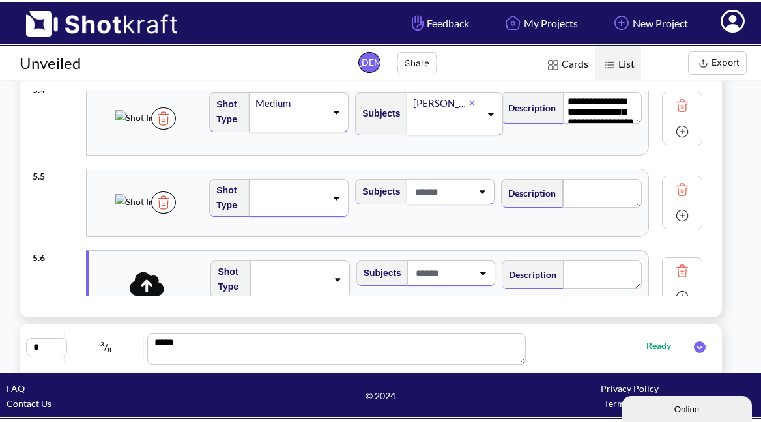
click at [329, 201] on icon at bounding box center [336, 197] width 18 height 9
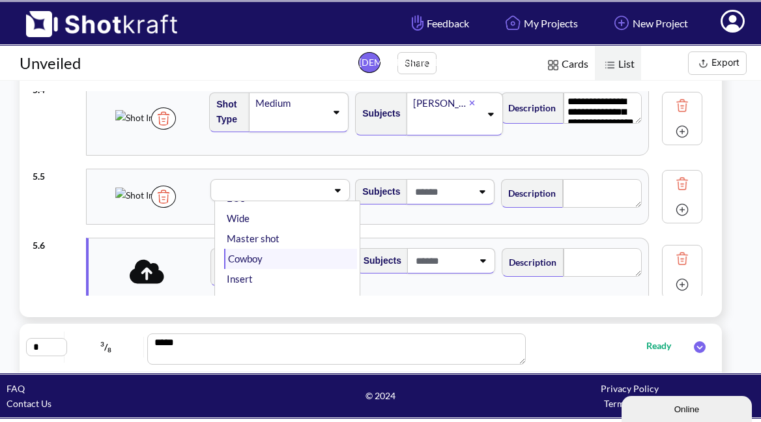
scroll to position [110, 0]
click at [252, 271] on li "Insert" at bounding box center [290, 275] width 133 height 20
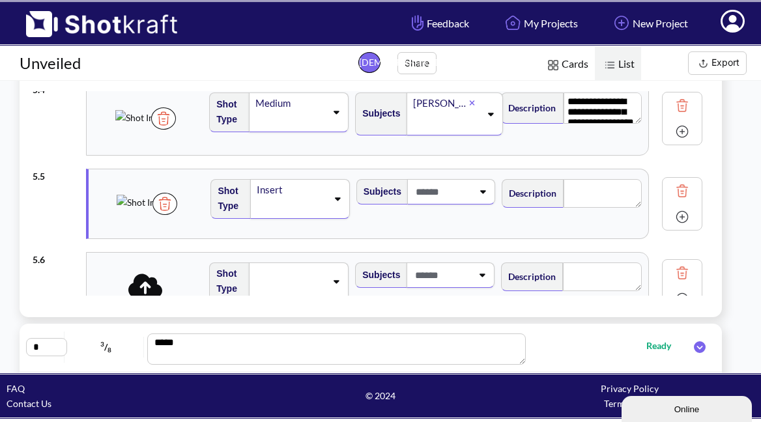
click at [339, 200] on icon at bounding box center [338, 198] width 6 height 3
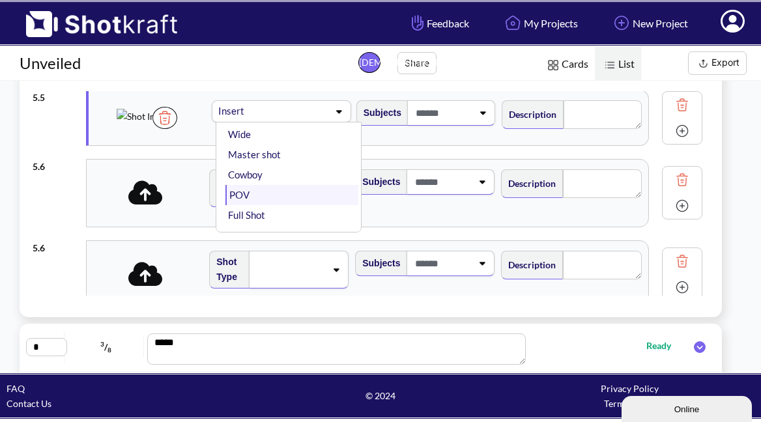
scroll to position [115, 0]
click at [246, 184] on li "POV" at bounding box center [291, 191] width 132 height 20
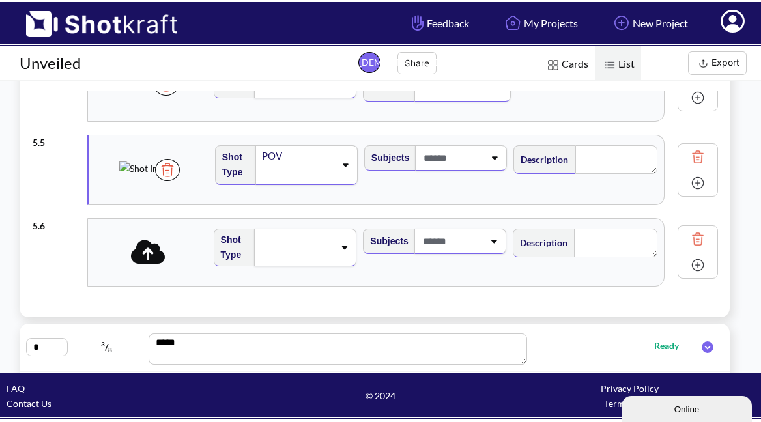
scroll to position [315, 0]
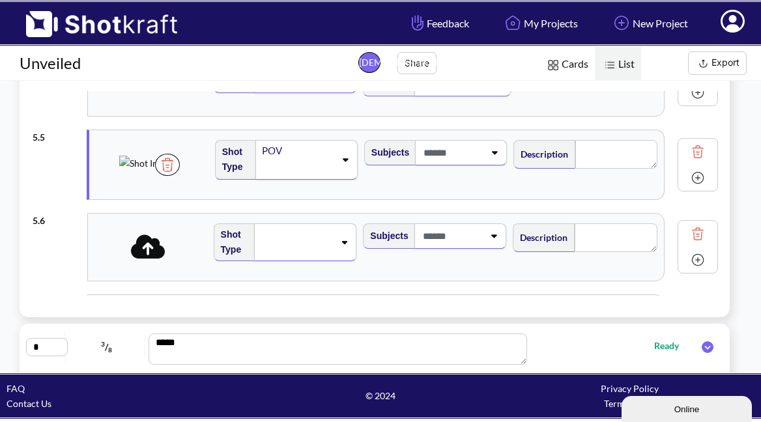
click at [139, 250] on icon at bounding box center [148, 247] width 35 height 24
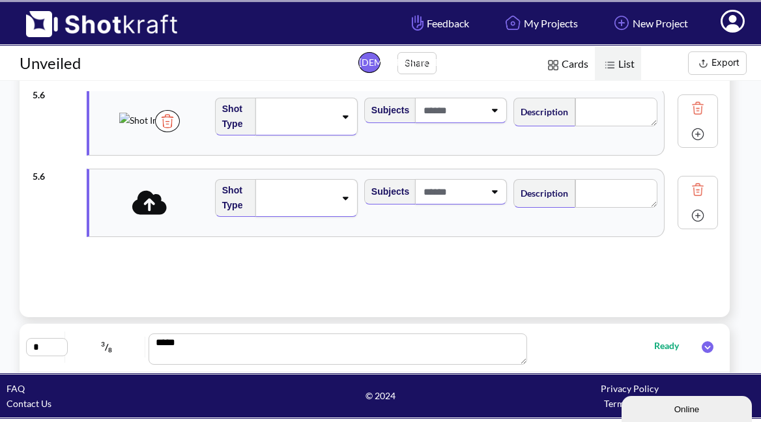
scroll to position [440, 0]
click at [156, 207] on icon at bounding box center [149, 202] width 35 height 24
click at [180, 214] on img at bounding box center [167, 203] width 25 height 22
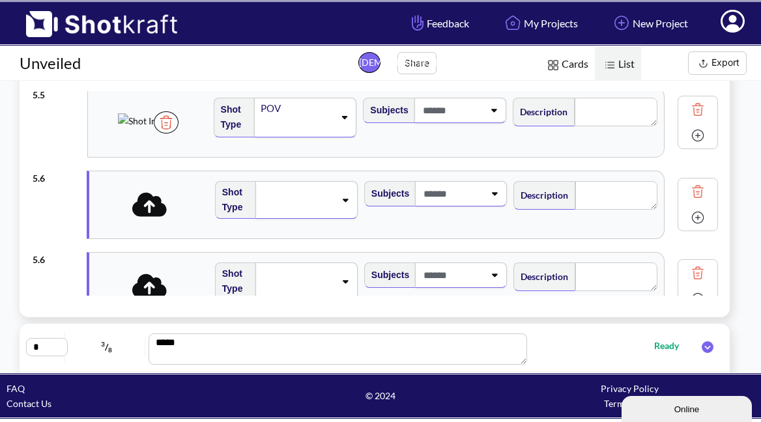
click at [149, 201] on icon at bounding box center [149, 204] width 35 height 24
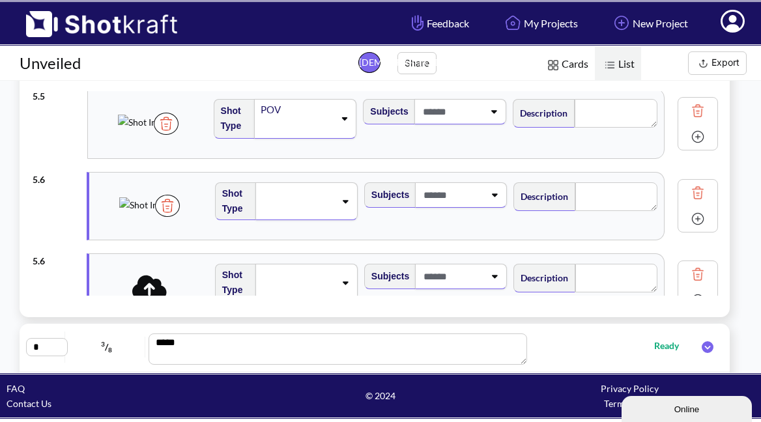
click at [149, 276] on icon at bounding box center [149, 287] width 35 height 27
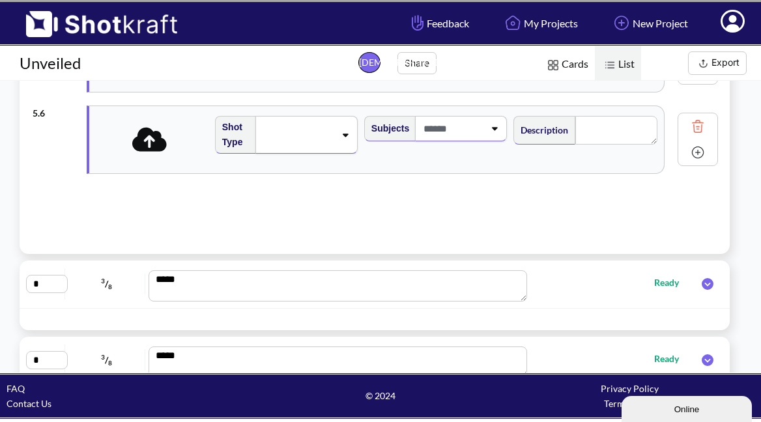
scroll to position [440, 0]
click at [152, 139] on icon at bounding box center [149, 139] width 35 height 27
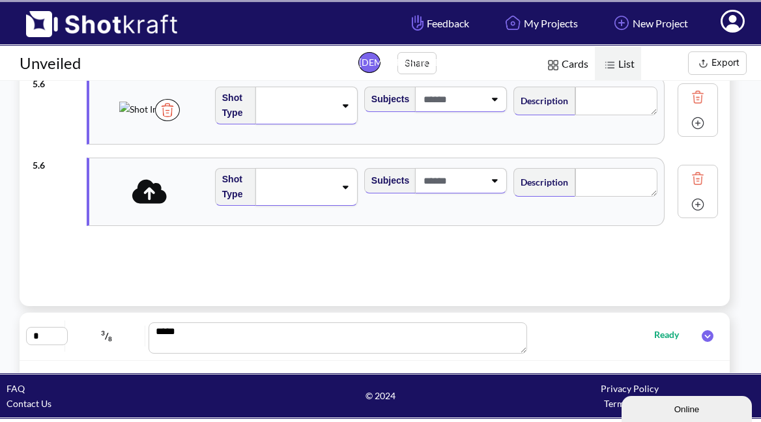
click at [688, 205] on img at bounding box center [698, 205] width 20 height 20
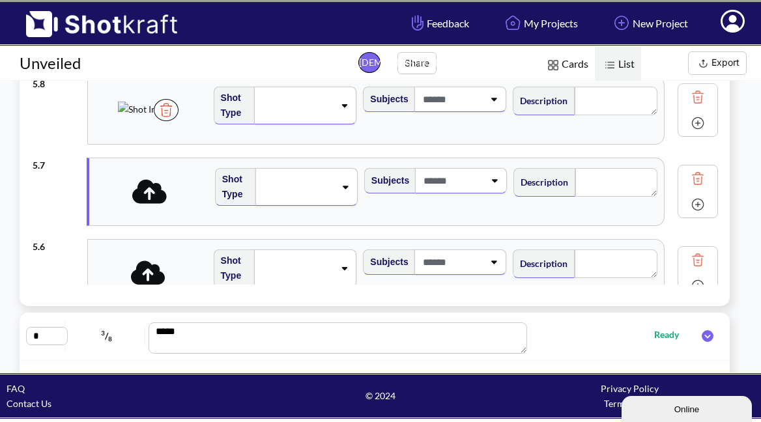
scroll to position [454, 0]
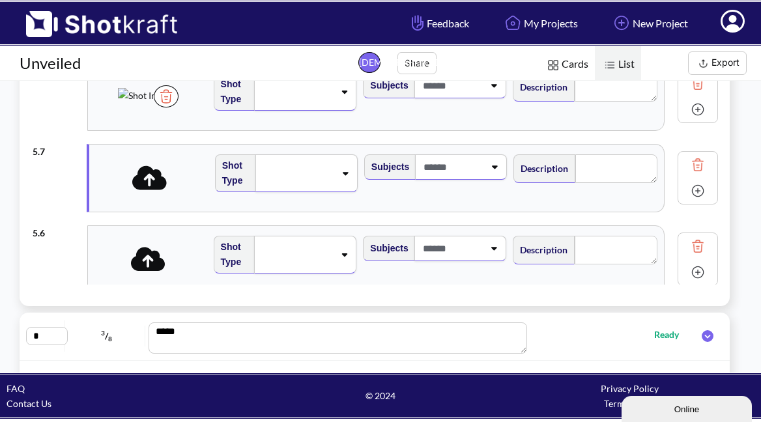
click at [145, 178] on icon at bounding box center [149, 177] width 35 height 27
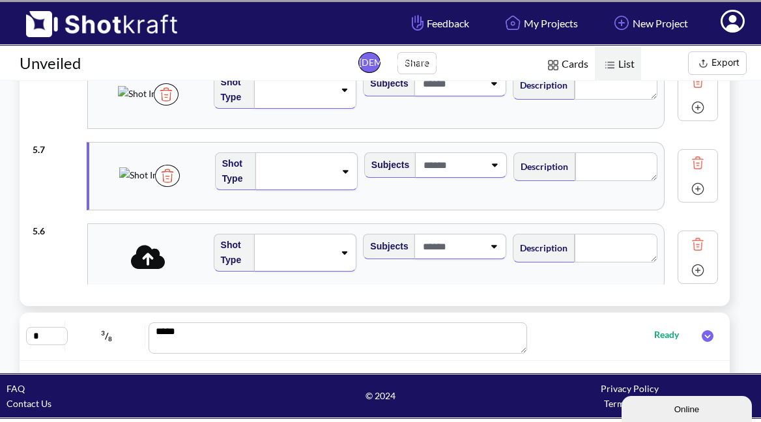
scroll to position [457, 0]
click at [152, 269] on icon at bounding box center [148, 255] width 35 height 27
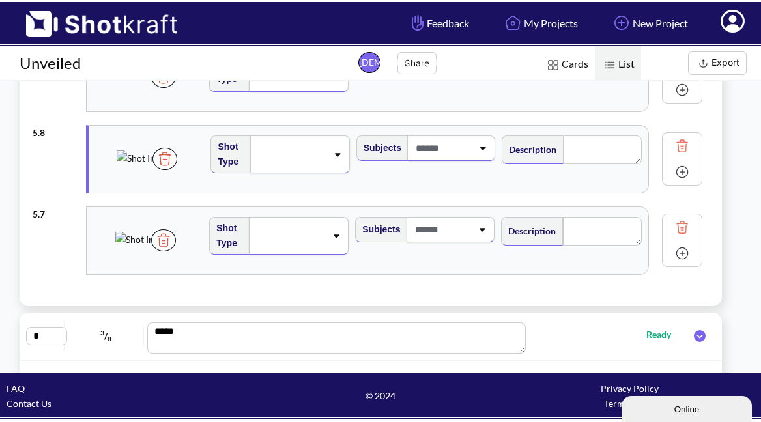
scroll to position [393, 0]
click at [177, 169] on img at bounding box center [164, 158] width 25 height 22
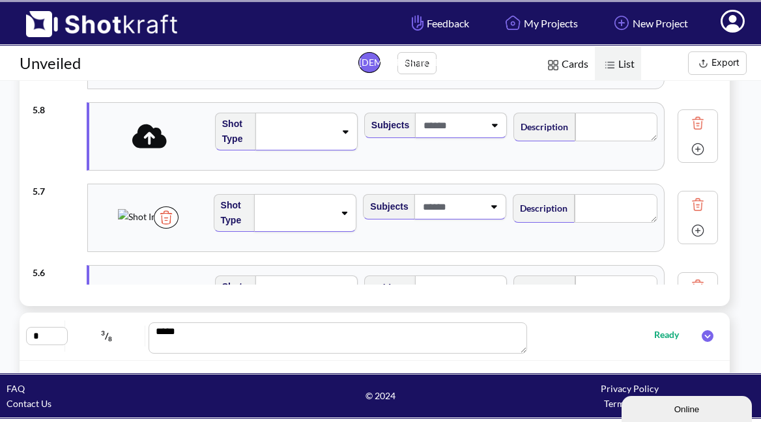
scroll to position [418, 0]
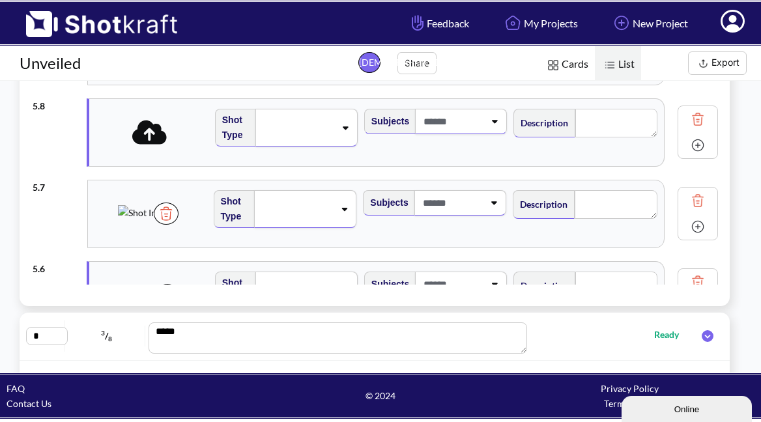
click at [688, 123] on img at bounding box center [698, 119] width 20 height 20
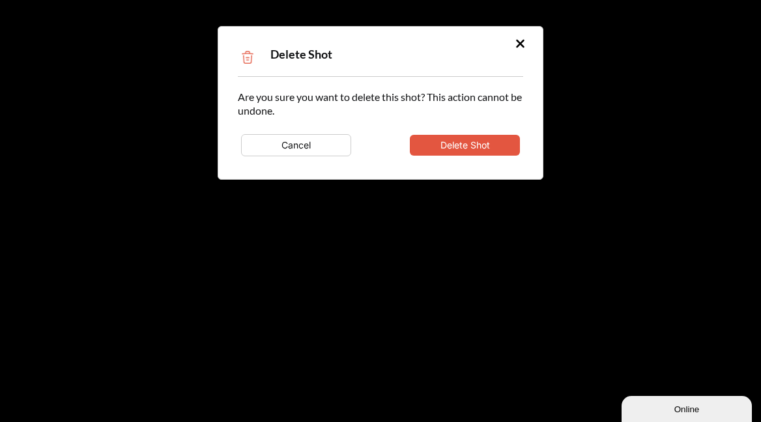
click at [484, 146] on button "Delete Shot" at bounding box center [465, 145] width 110 height 21
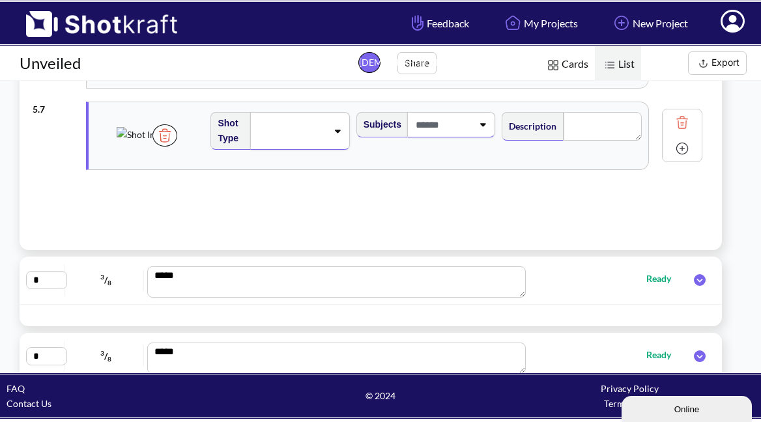
scroll to position [414, 0]
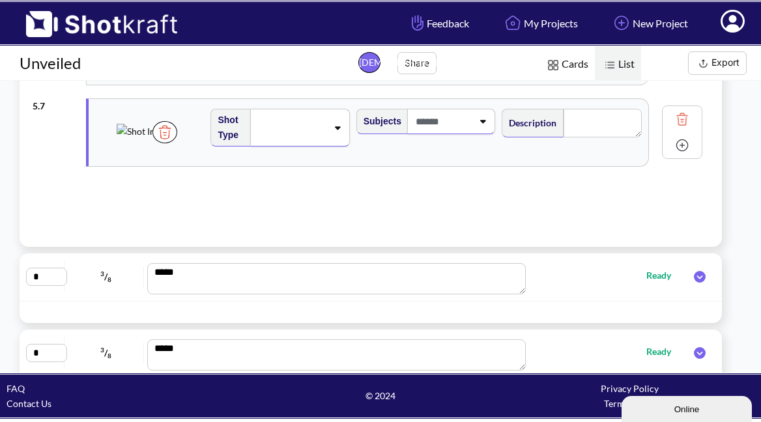
click at [683, 147] on img at bounding box center [682, 146] width 20 height 20
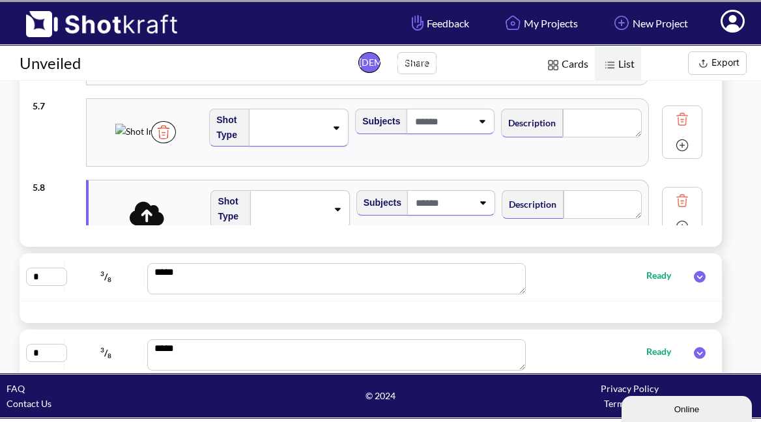
click at [152, 211] on icon at bounding box center [147, 213] width 35 height 24
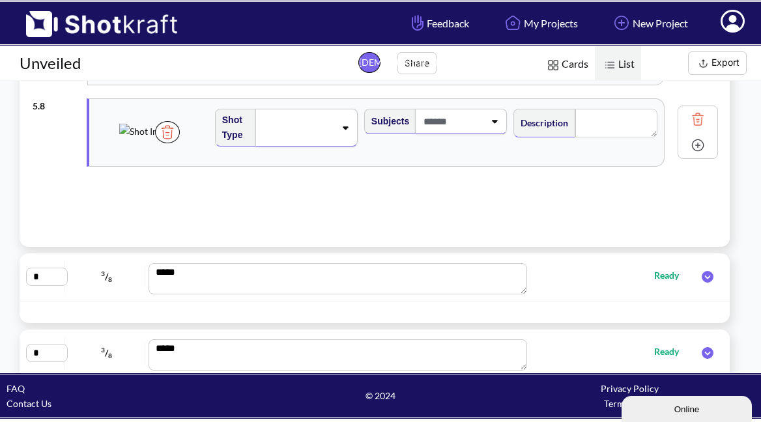
scroll to position [522, 0]
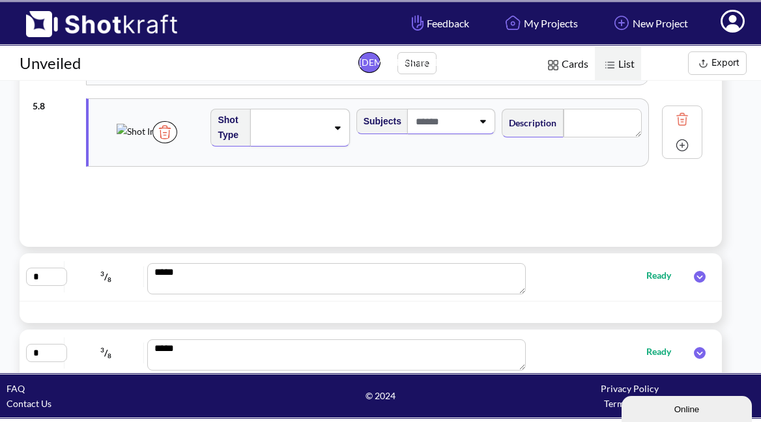
click at [683, 145] on img at bounding box center [682, 146] width 20 height 20
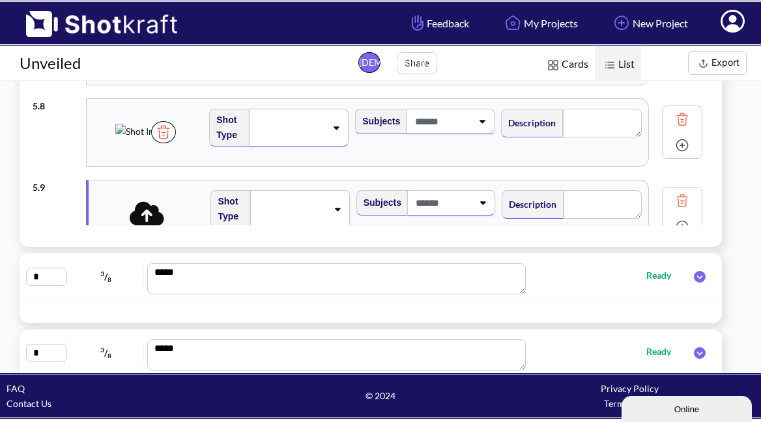
click at [153, 211] on icon at bounding box center [147, 213] width 35 height 24
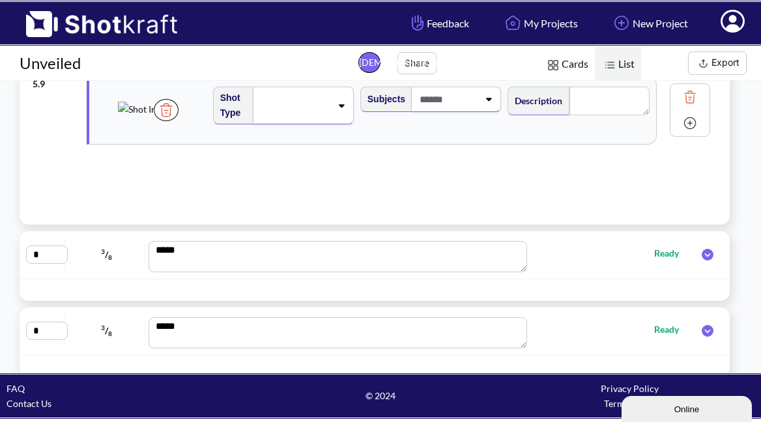
scroll to position [438, 0]
click at [697, 252] on icon at bounding box center [707, 253] width 25 height 12
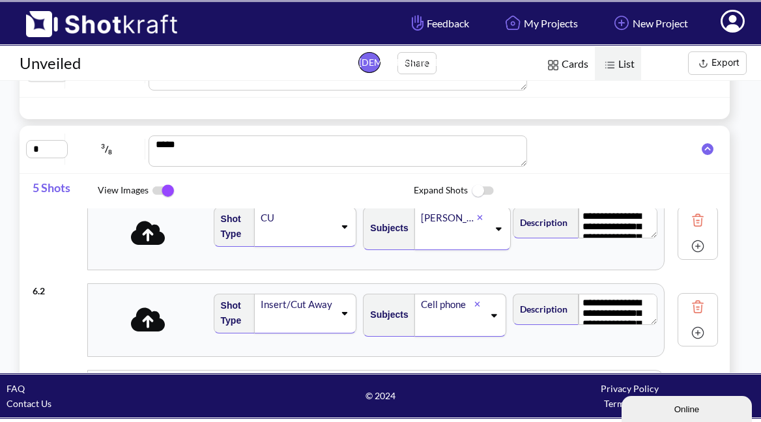
scroll to position [15, 0]
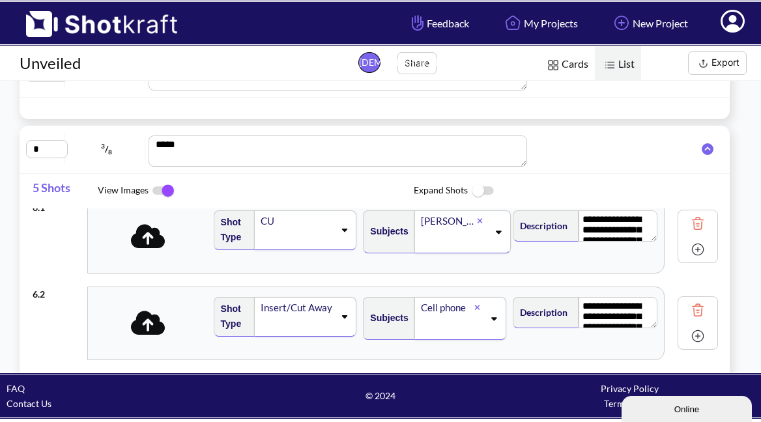
click at [142, 244] on icon at bounding box center [148, 236] width 35 height 24
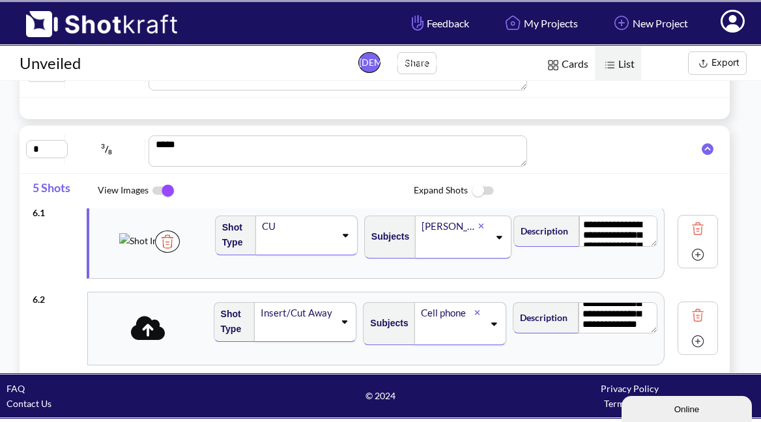
scroll to position [0, 1]
click at [147, 333] on icon at bounding box center [148, 328] width 35 height 27
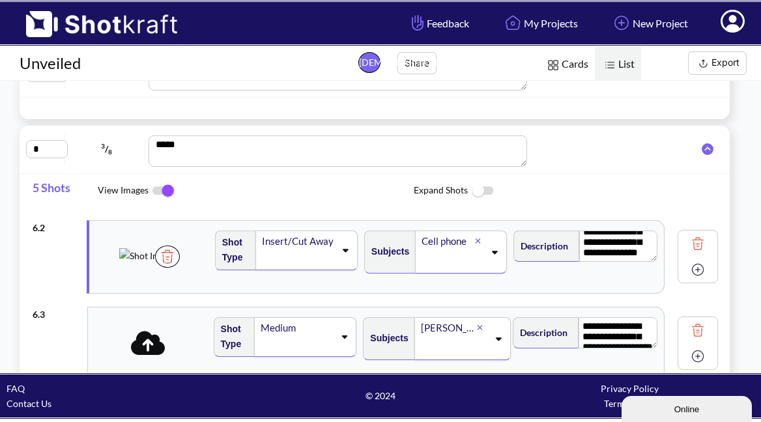
scroll to position [109, 0]
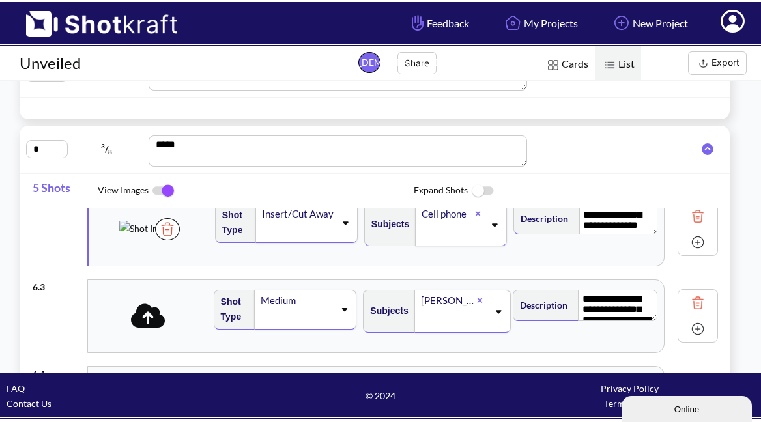
click at [154, 323] on icon at bounding box center [148, 316] width 35 height 24
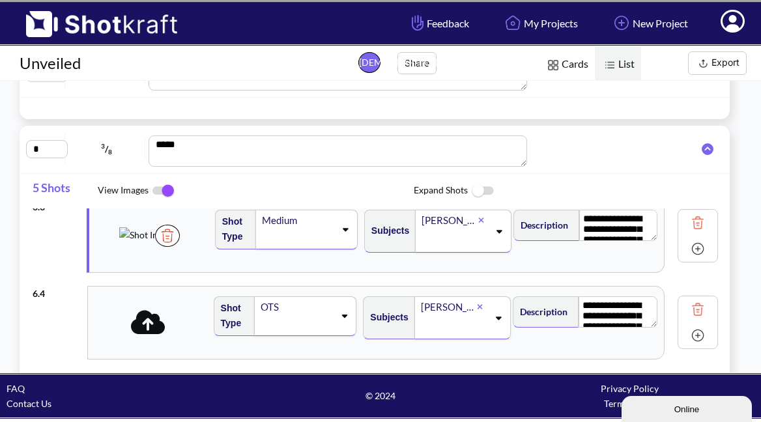
scroll to position [192, 0]
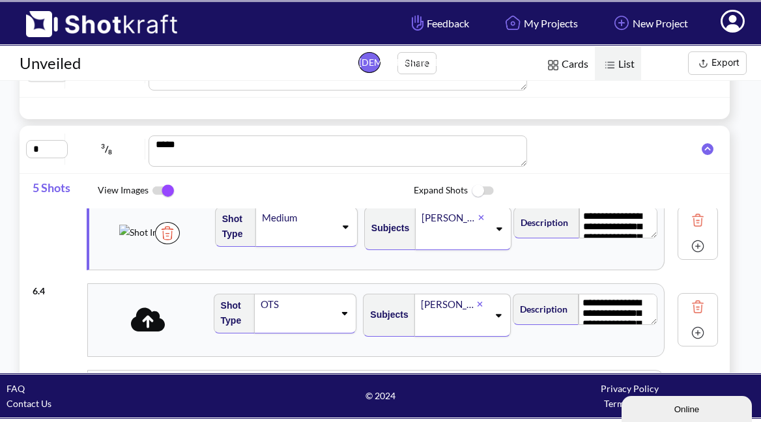
click at [158, 323] on icon at bounding box center [148, 320] width 35 height 24
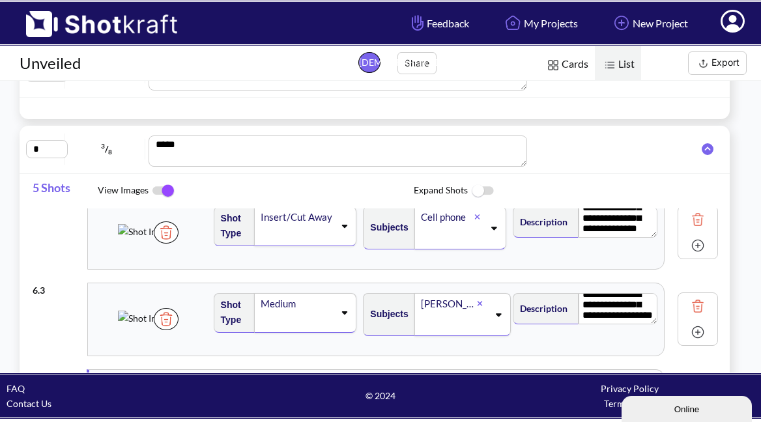
scroll to position [23, 0]
click at [622, 313] on textarea "**********" at bounding box center [618, 308] width 79 height 31
type textarea "**********"
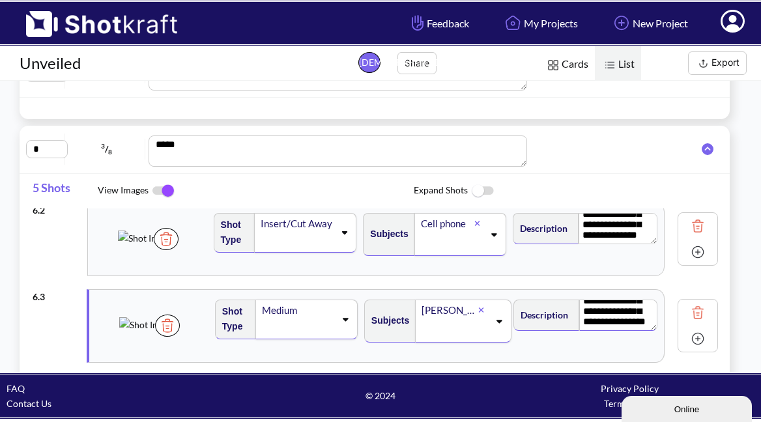
scroll to position [0, 0]
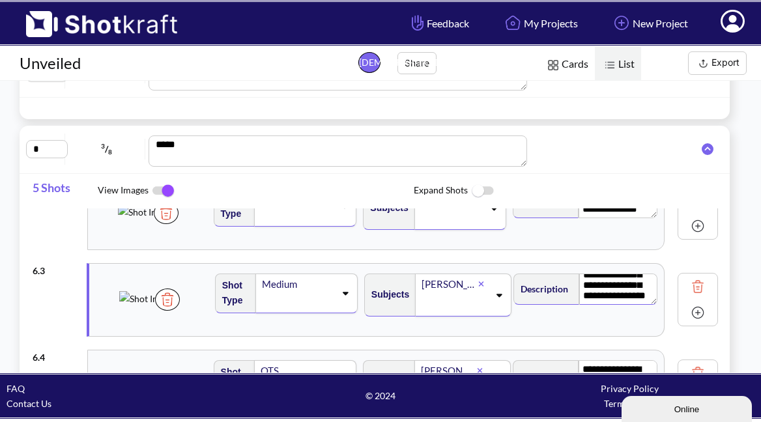
drag, startPoint x: 334, startPoint y: 326, endPoint x: 339, endPoint y: 314, distance: 12.8
click at [334, 325] on div "Shot Type Medium" at bounding box center [287, 300] width 149 height 66
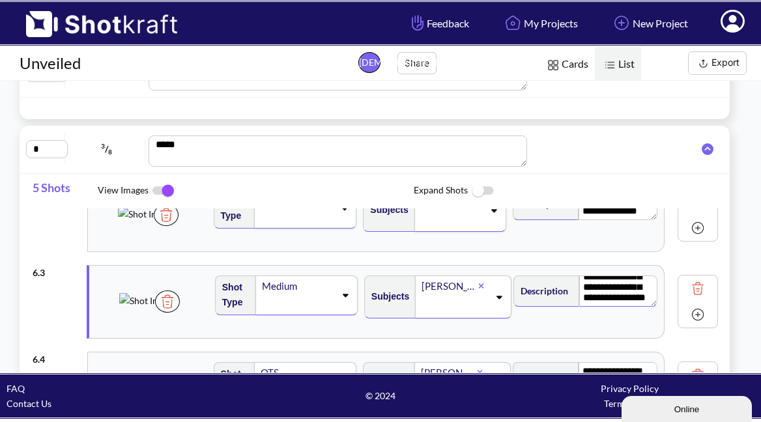
click at [341, 303] on div "Medium" at bounding box center [306, 296] width 102 height 40
click at [283, 319] on li "CU" at bounding box center [298, 320] width 136 height 20
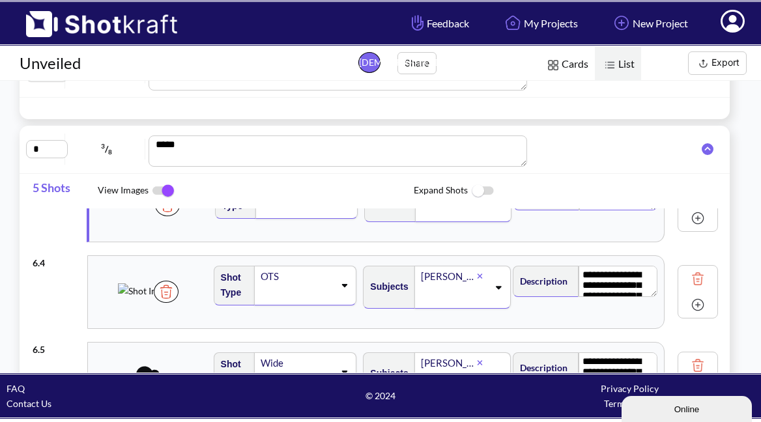
click at [336, 286] on icon at bounding box center [345, 285] width 18 height 9
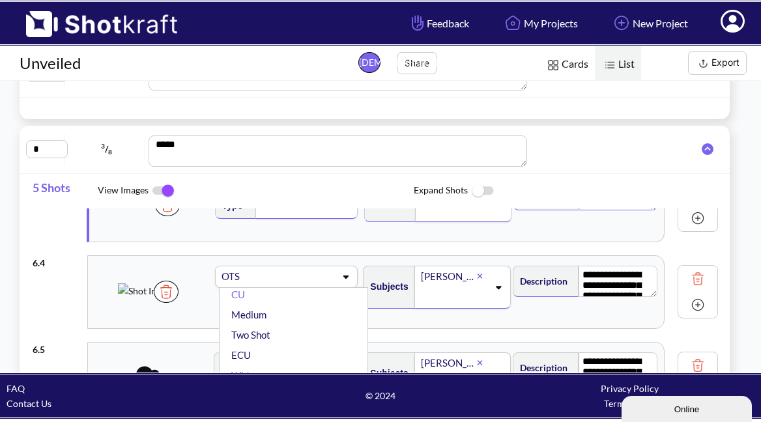
click at [276, 325] on li "Two Shot" at bounding box center [297, 335] width 137 height 20
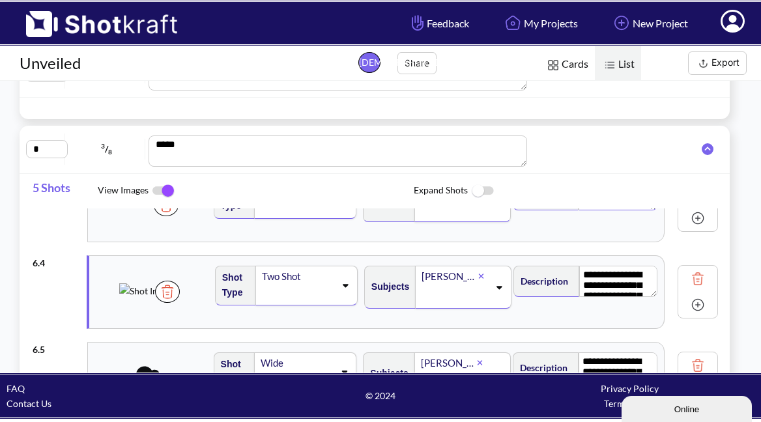
click at [336, 287] on icon at bounding box center [345, 285] width 18 height 9
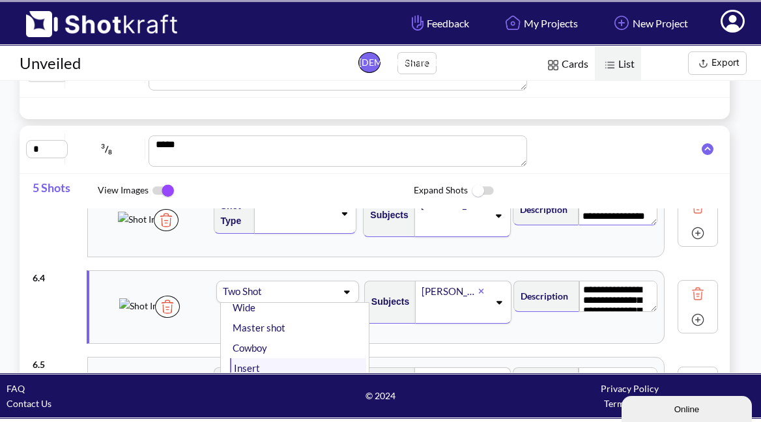
scroll to position [114, 0]
click at [261, 348] on li "Insert" at bounding box center [298, 353] width 136 height 20
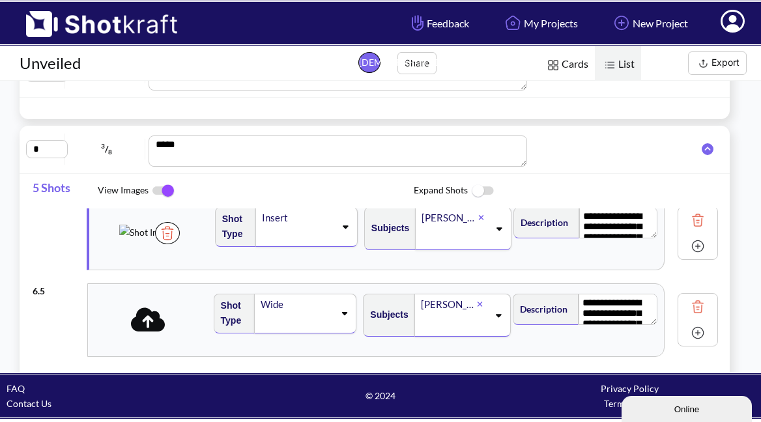
scroll to position [0, 0]
click at [688, 246] on img at bounding box center [698, 246] width 20 height 20
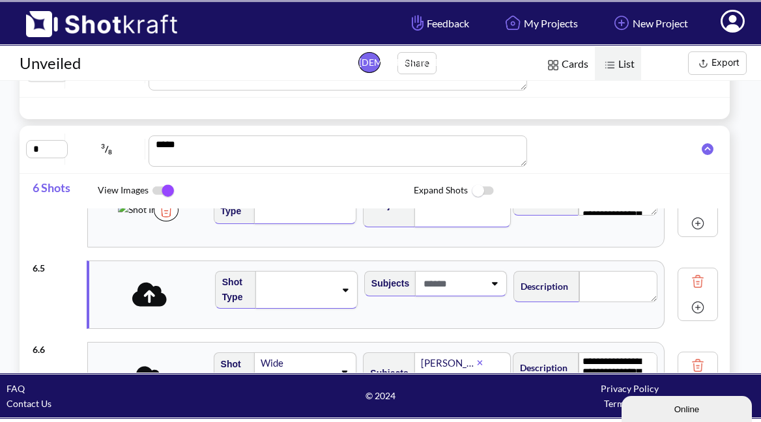
scroll to position [319, 0]
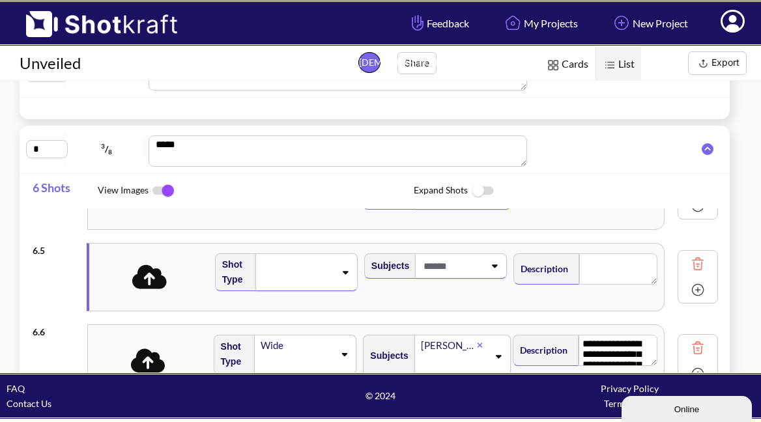
click at [154, 285] on icon at bounding box center [149, 277] width 35 height 24
click at [336, 272] on icon at bounding box center [345, 272] width 18 height 9
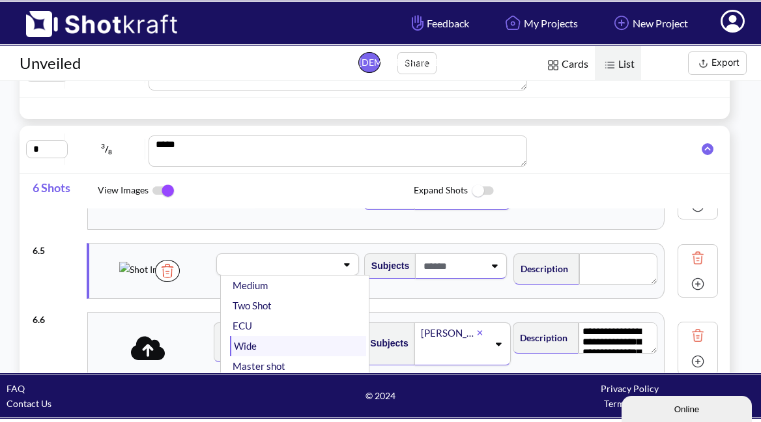
scroll to position [55, 0]
click at [254, 341] on li "Wide" at bounding box center [298, 344] width 136 height 20
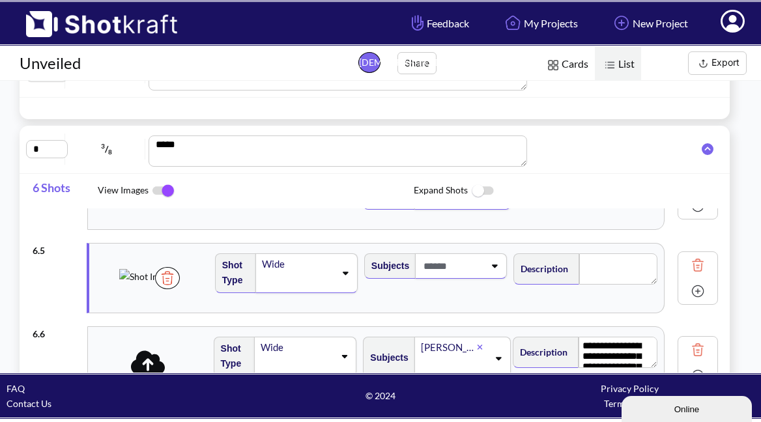
click at [478, 272] on div at bounding box center [461, 265] width 92 height 25
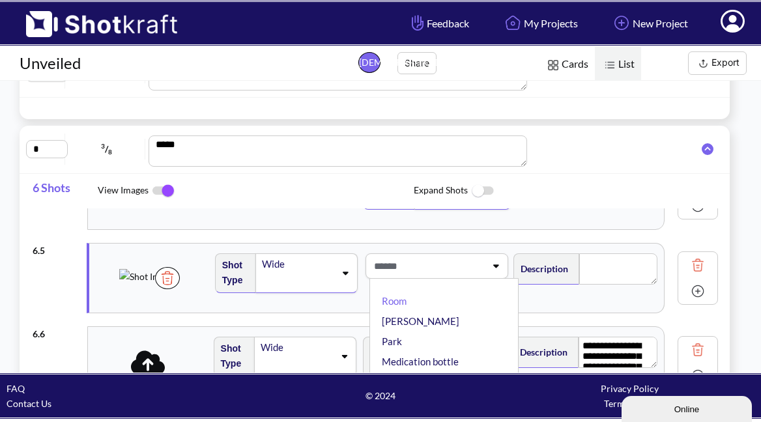
type textarea "**********"
click at [429, 317] on li "[PERSON_NAME]" at bounding box center [447, 321] width 136 height 20
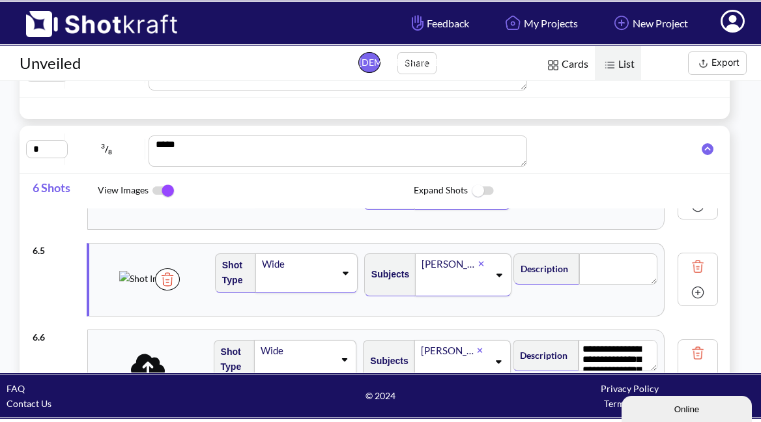
scroll to position [0, 0]
click at [620, 267] on textarea at bounding box center [618, 268] width 78 height 31
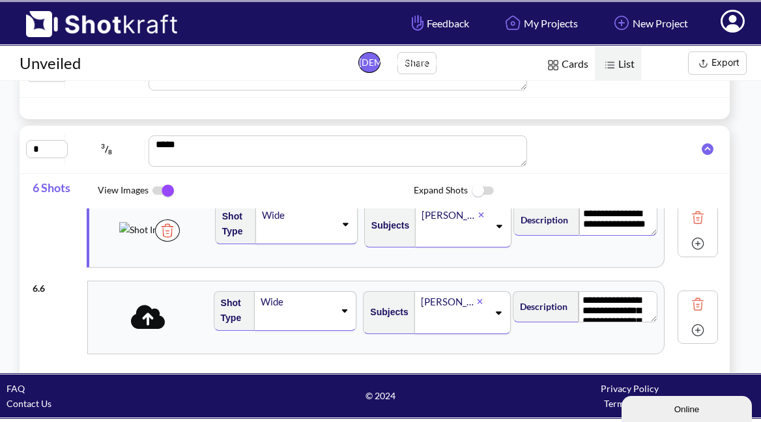
scroll to position [367, 0]
click at [179, 321] on span at bounding box center [148, 317] width 121 height 35
click at [165, 326] on span at bounding box center [149, 324] width 41 height 18
click at [154, 324] on icon at bounding box center [149, 317] width 35 height 24
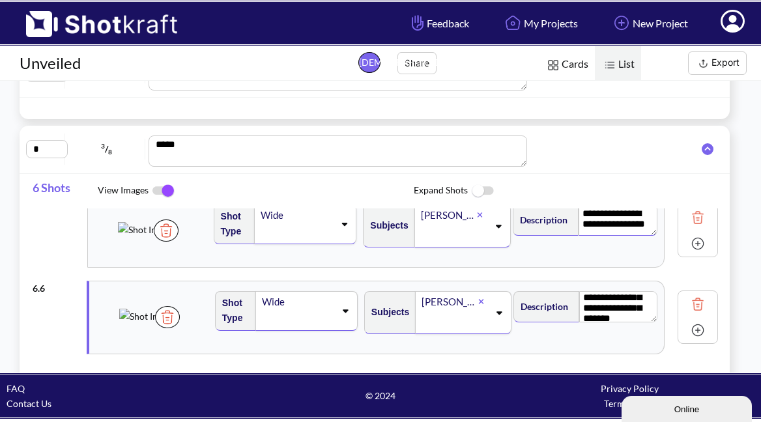
click at [337, 309] on icon at bounding box center [345, 310] width 18 height 9
click at [251, 328] on li "CU" at bounding box center [298, 323] width 136 height 20
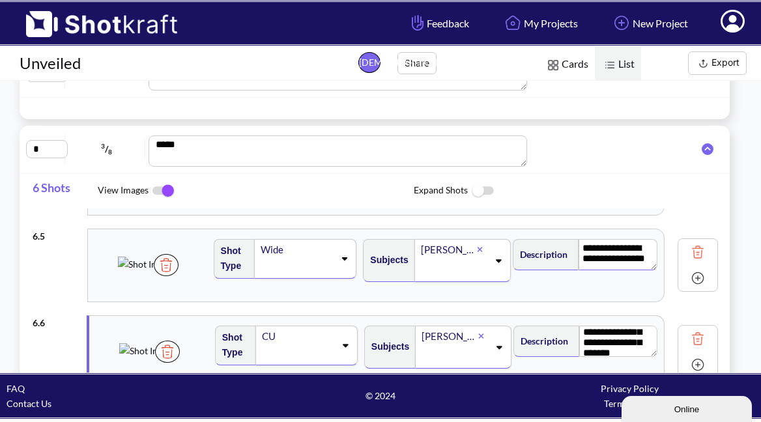
scroll to position [334, 0]
click at [490, 343] on icon at bounding box center [499, 346] width 18 height 9
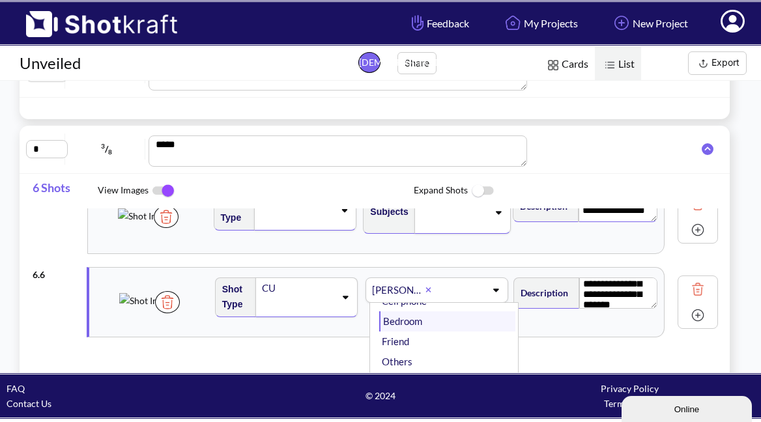
scroll to position [85, 0]
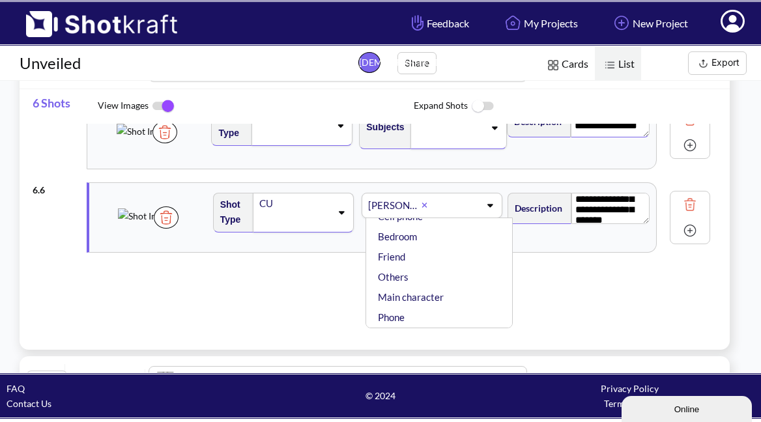
type textarea "**********"
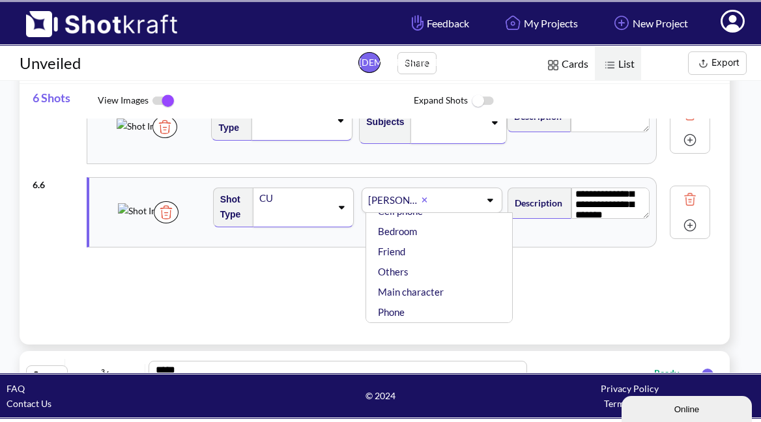
click at [411, 326] on div at bounding box center [304, 333] width 563 height 15
type textarea "**********"
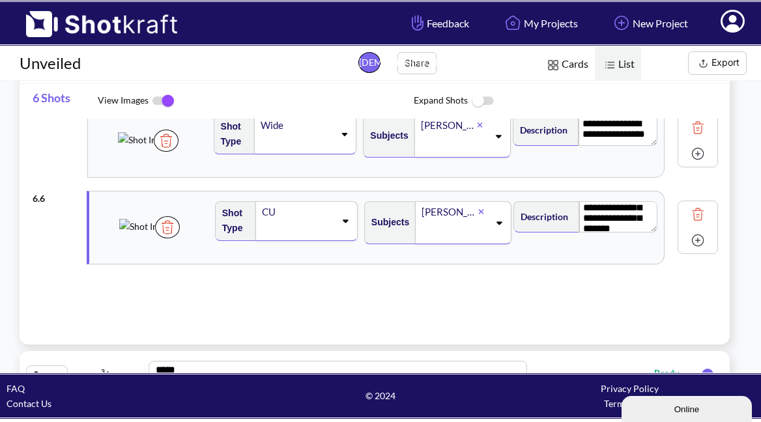
scroll to position [35, 0]
click at [490, 221] on icon at bounding box center [499, 222] width 18 height 9
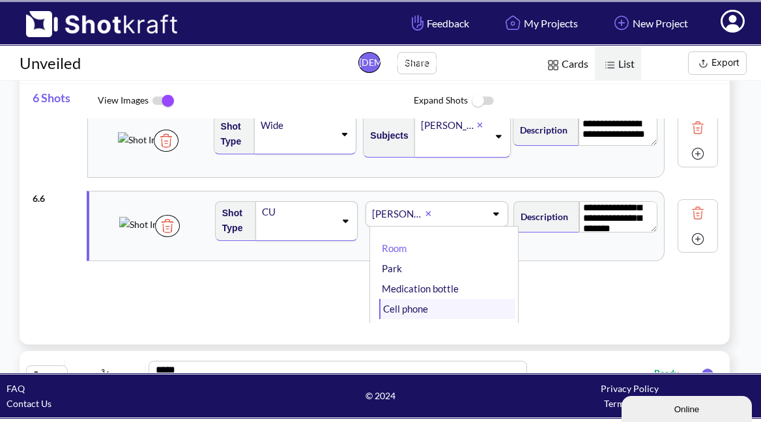
scroll to position [4, 0]
click at [402, 302] on li "Cell phone" at bounding box center [447, 306] width 136 height 20
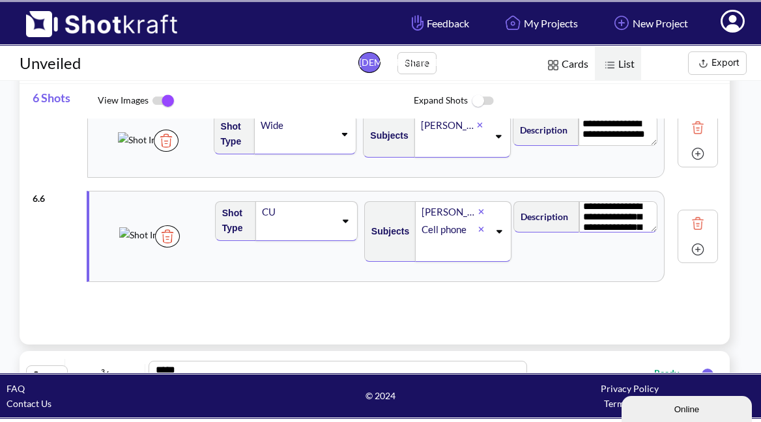
click at [618, 216] on textarea "**********" at bounding box center [618, 216] width 78 height 31
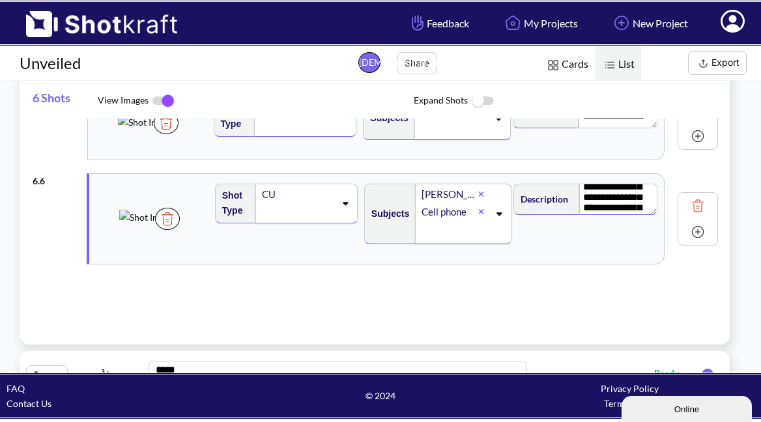
scroll to position [0, 0]
drag, startPoint x: 608, startPoint y: 207, endPoint x: 592, endPoint y: 185, distance: 27.1
click at [561, 175] on div "**********" at bounding box center [437, 219] width 454 height 90
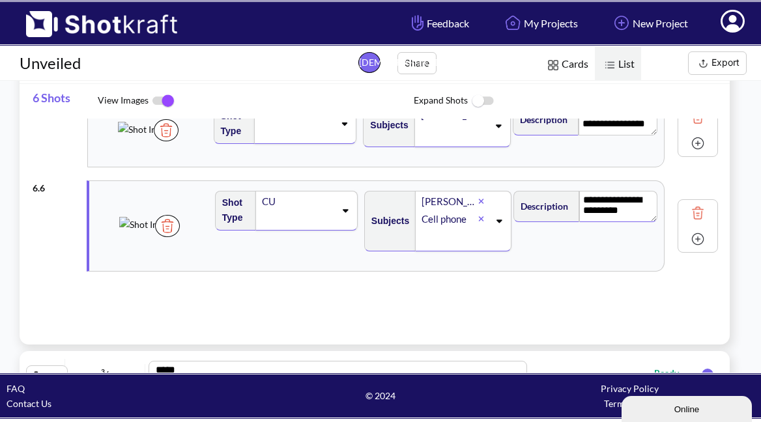
click at [688, 241] on img at bounding box center [698, 239] width 20 height 20
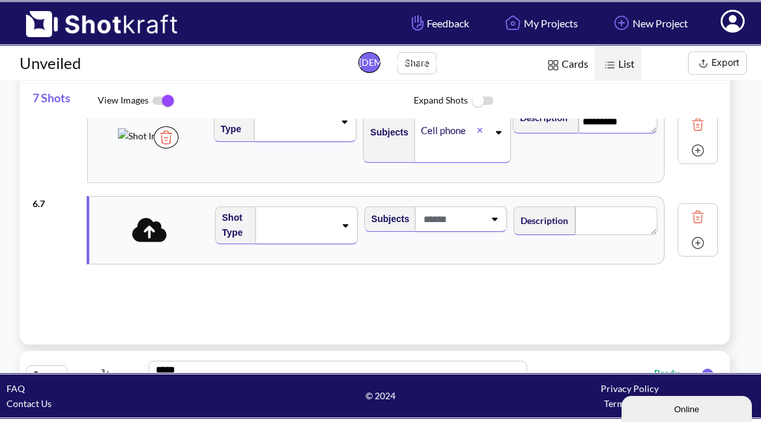
scroll to position [466, 0]
click at [164, 237] on span at bounding box center [149, 237] width 41 height 18
click at [152, 236] on icon at bounding box center [149, 230] width 35 height 24
type textarea "**********"
click at [581, 208] on textarea at bounding box center [616, 221] width 82 height 29
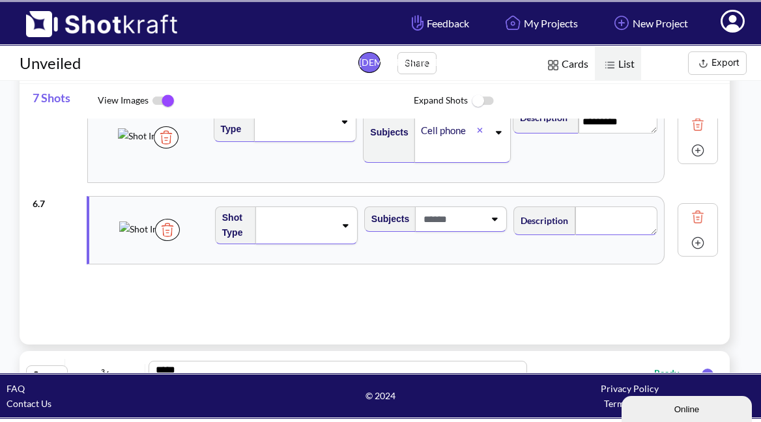
paste textarea "**********"
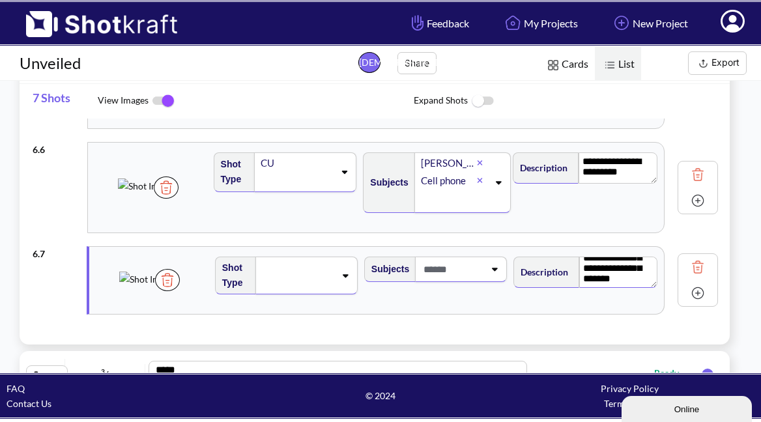
scroll to position [426, 0]
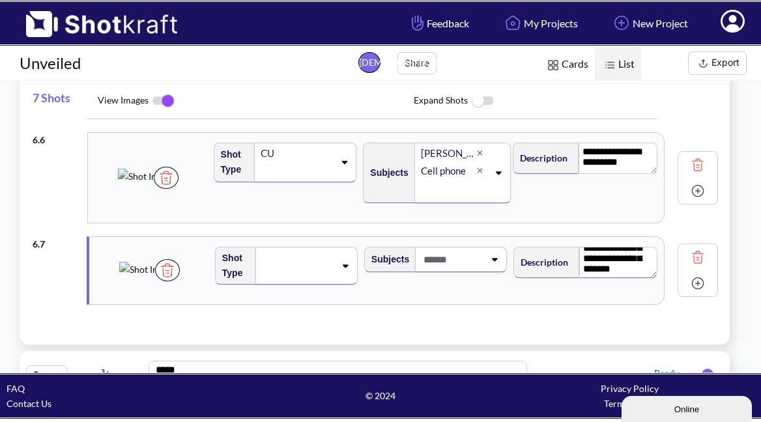
click at [341, 263] on icon at bounding box center [345, 265] width 18 height 9
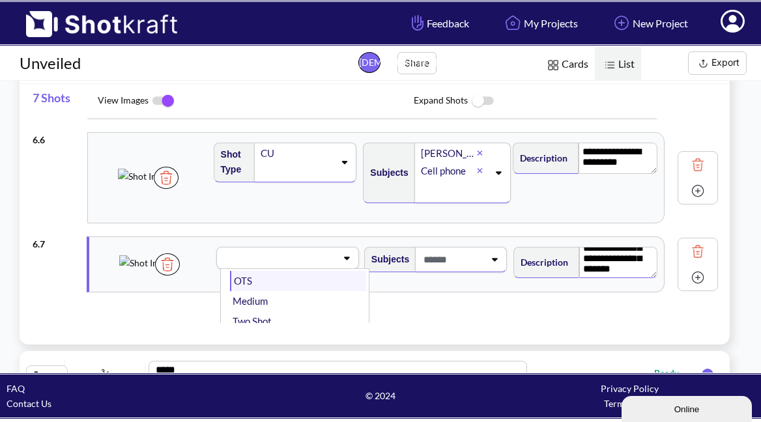
scroll to position [0, 0]
click at [270, 286] on li "CU" at bounding box center [298, 291] width 136 height 20
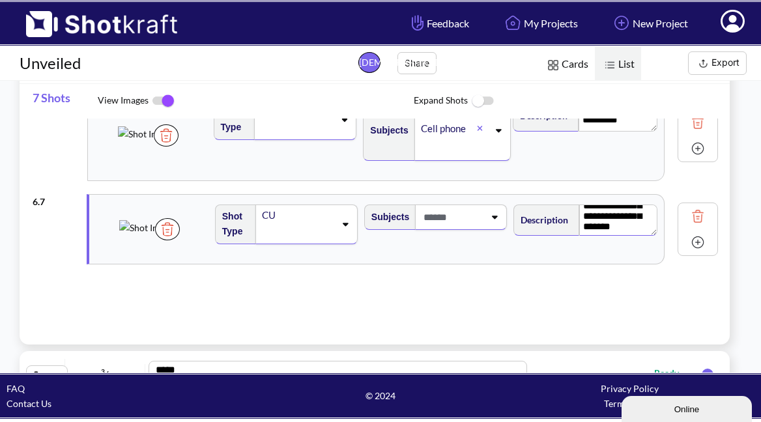
scroll to position [468, 0]
click at [472, 216] on span at bounding box center [452, 217] width 64 height 21
type textarea "**********"
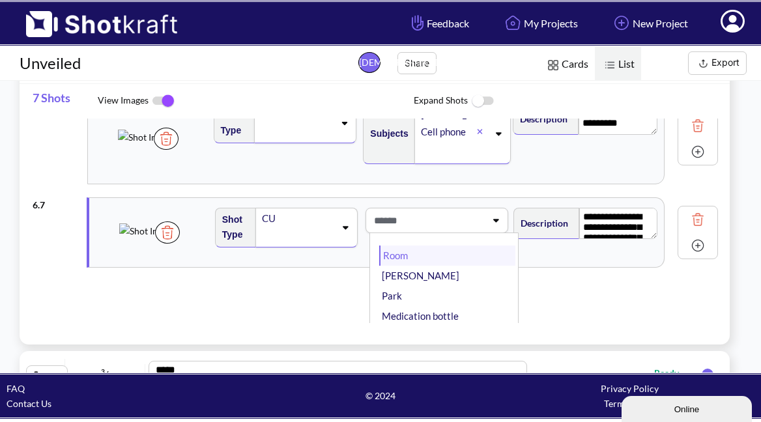
click at [412, 265] on li "Room" at bounding box center [447, 256] width 136 height 20
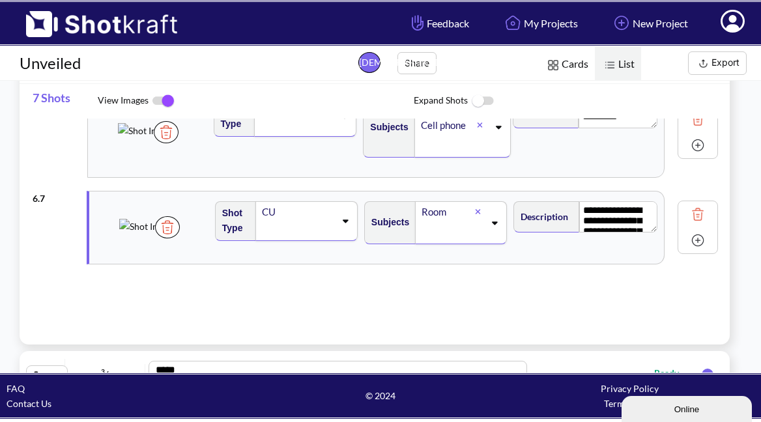
scroll to position [472, 0]
click at [688, 240] on img at bounding box center [698, 241] width 20 height 20
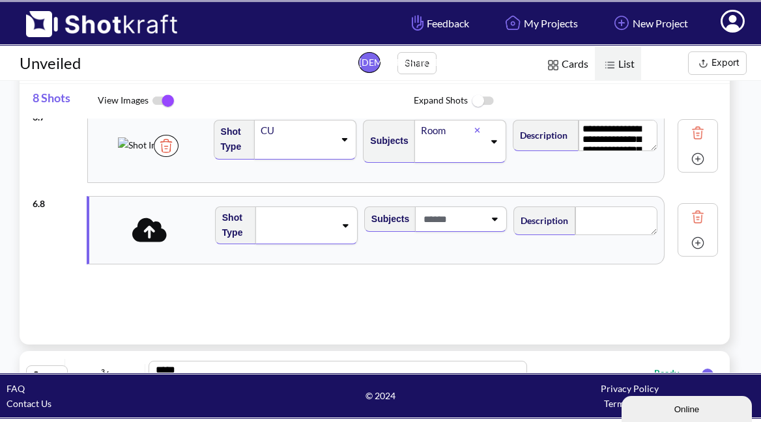
scroll to position [553, 0]
click at [149, 228] on icon at bounding box center [149, 229] width 35 height 27
click at [341, 227] on icon at bounding box center [345, 225] width 18 height 9
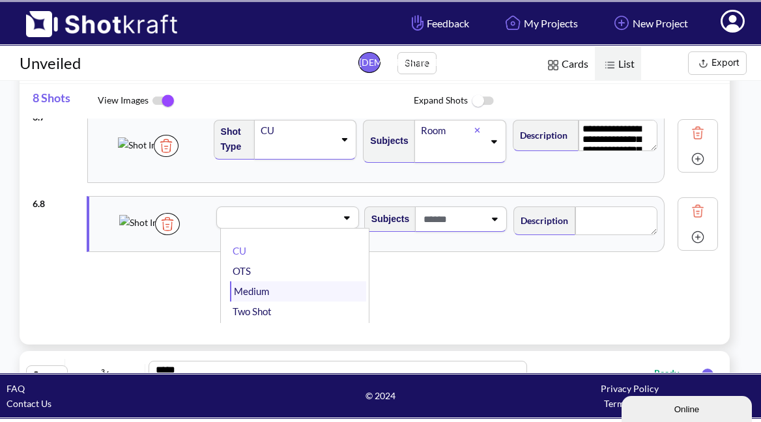
click at [266, 287] on li "Medium" at bounding box center [298, 291] width 136 height 20
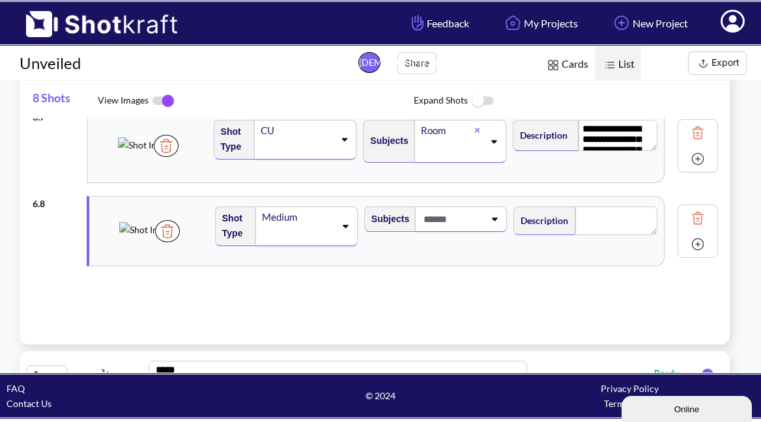
click at [472, 220] on span at bounding box center [452, 218] width 64 height 21
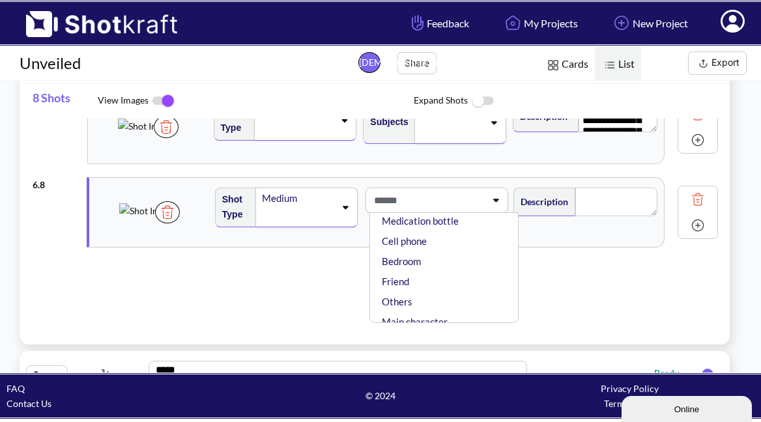
scroll to position [89, 0]
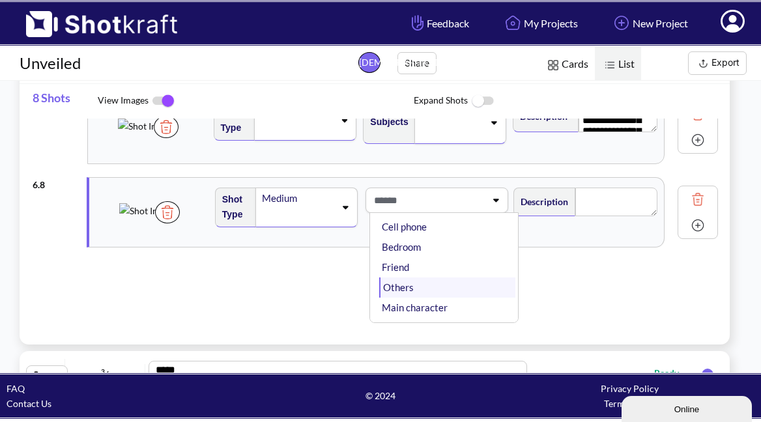
click at [401, 280] on li "Others" at bounding box center [447, 288] width 136 height 20
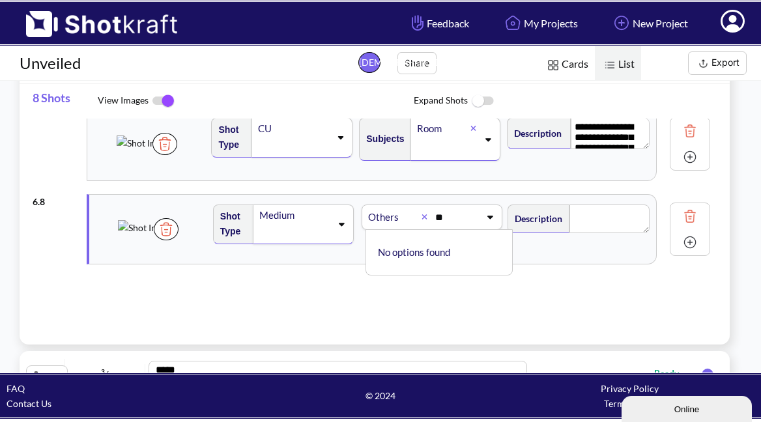
type input "*"
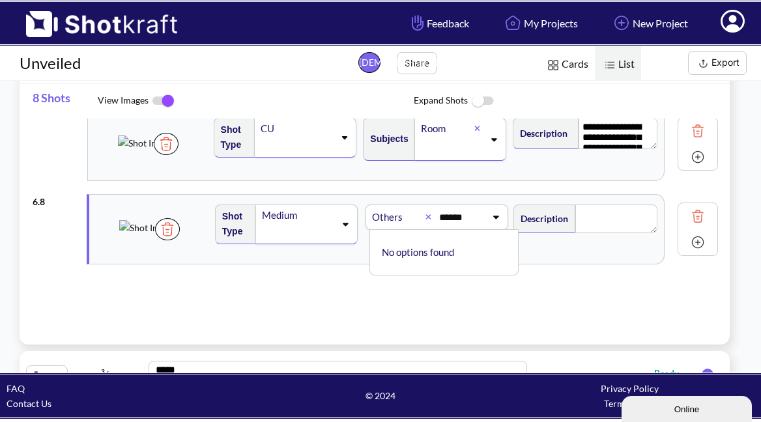
type input "*****"
click at [575, 222] on textarea at bounding box center [616, 219] width 82 height 29
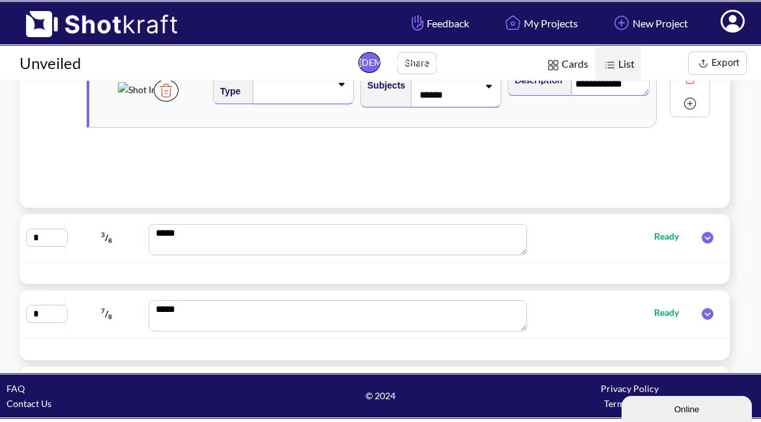
scroll to position [530, 0]
type textarea "**********"
click at [702, 240] on icon at bounding box center [708, 237] width 12 height 12
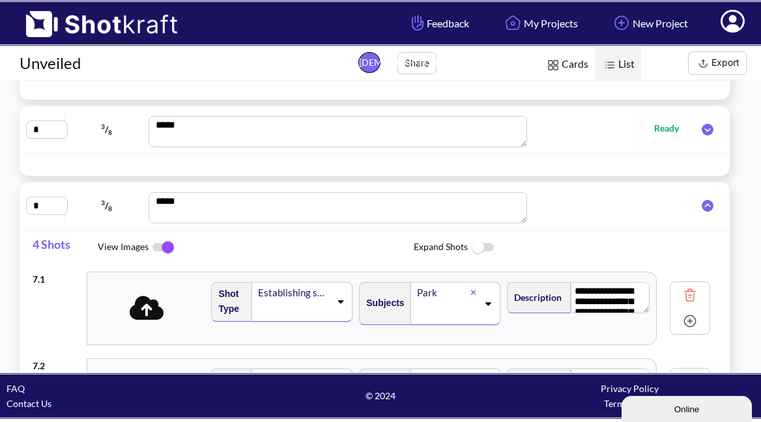
scroll to position [300, 0]
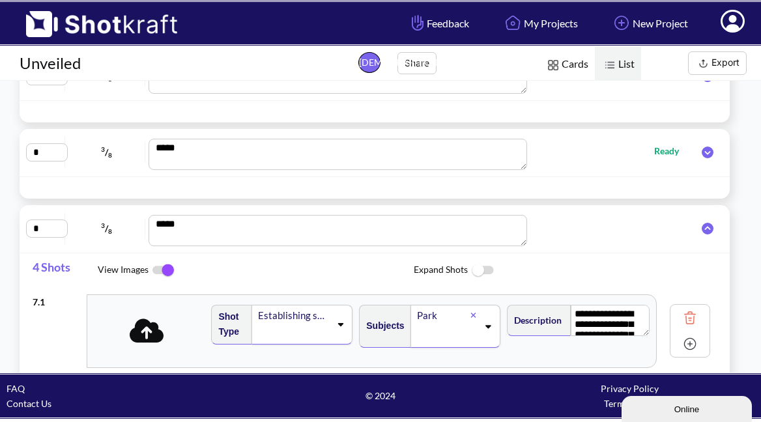
click at [702, 229] on icon at bounding box center [708, 229] width 12 height 12
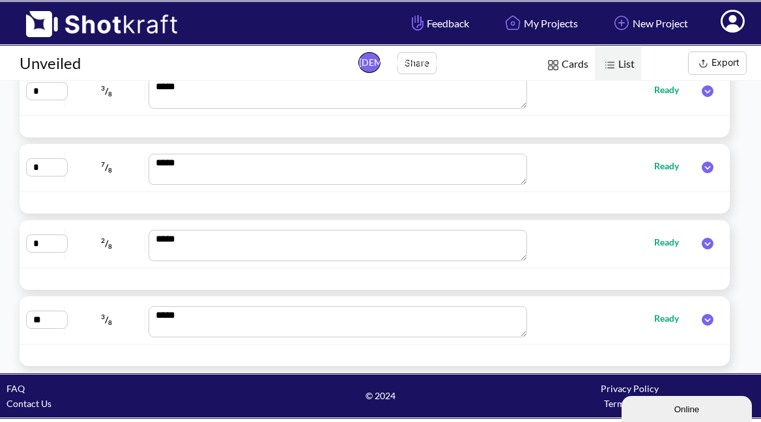
scroll to position [0, 0]
click at [702, 241] on icon at bounding box center [708, 244] width 12 height 12
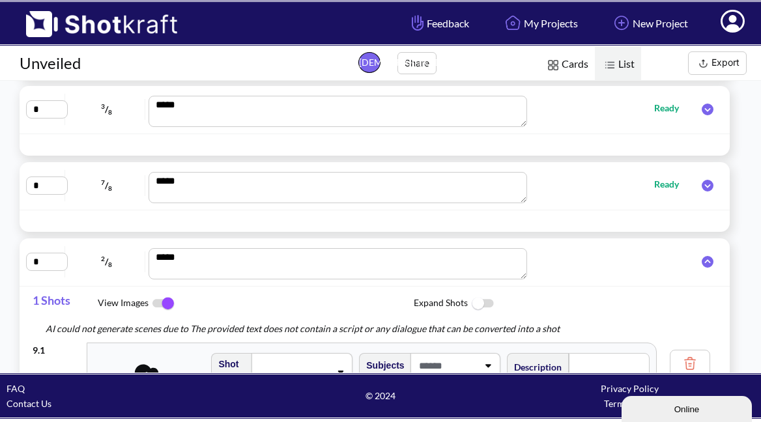
scroll to position [427, 0]
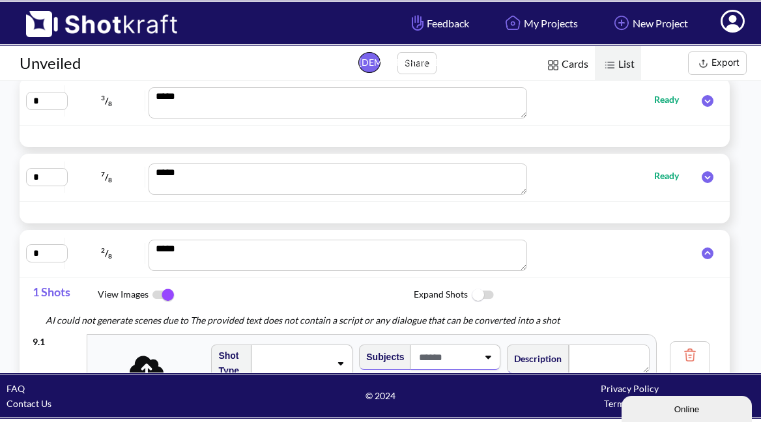
click at [702, 257] on icon at bounding box center [708, 254] width 12 height 12
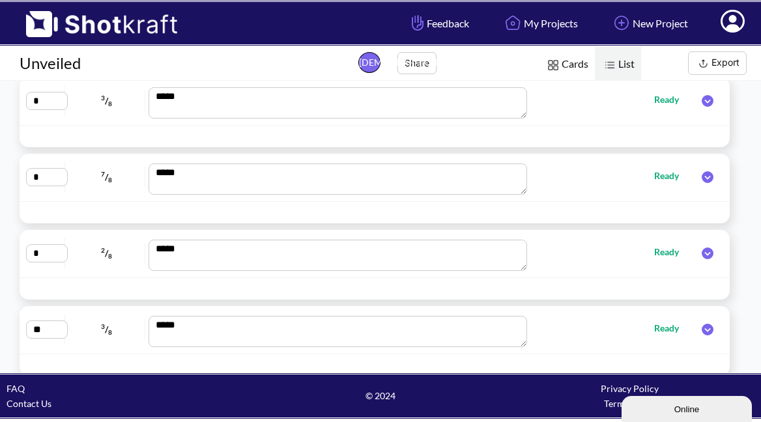
click at [699, 178] on icon at bounding box center [707, 177] width 25 height 12
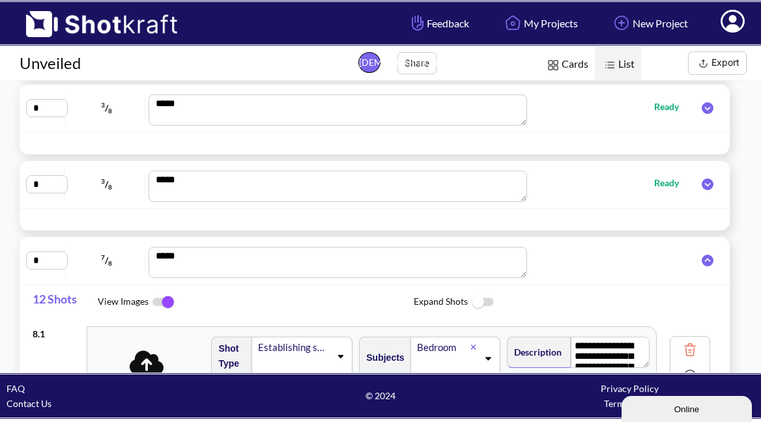
scroll to position [339, 0]
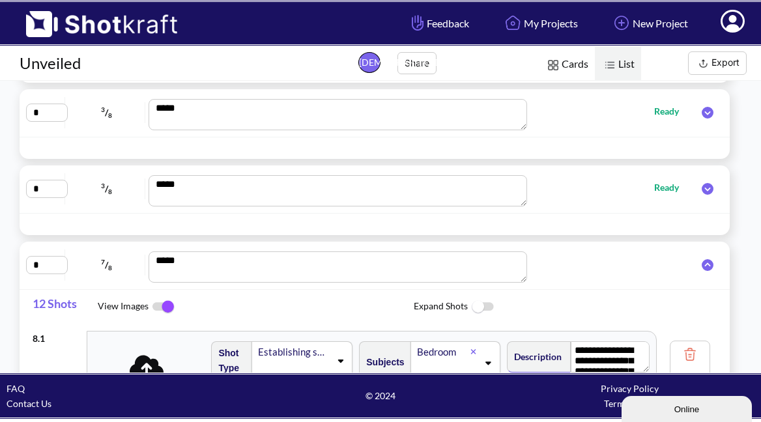
click at [702, 261] on icon at bounding box center [708, 265] width 12 height 12
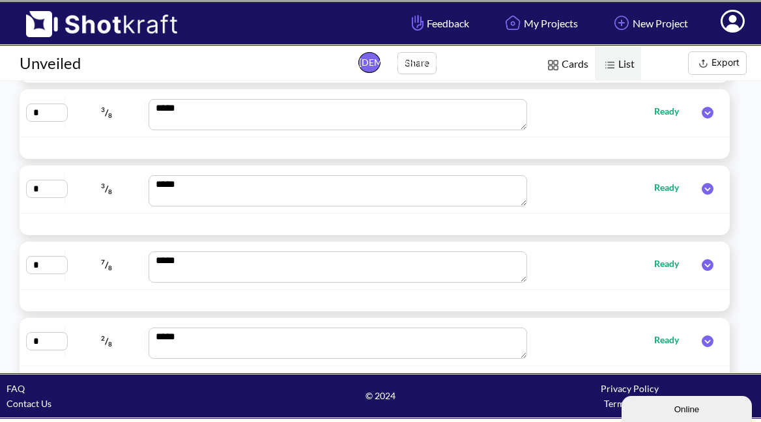
click at [702, 186] on icon at bounding box center [708, 189] width 12 height 12
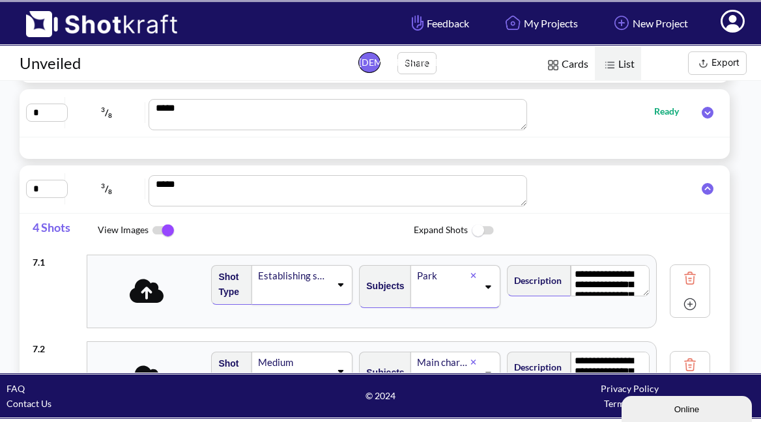
click at [705, 190] on icon at bounding box center [708, 189] width 12 height 12
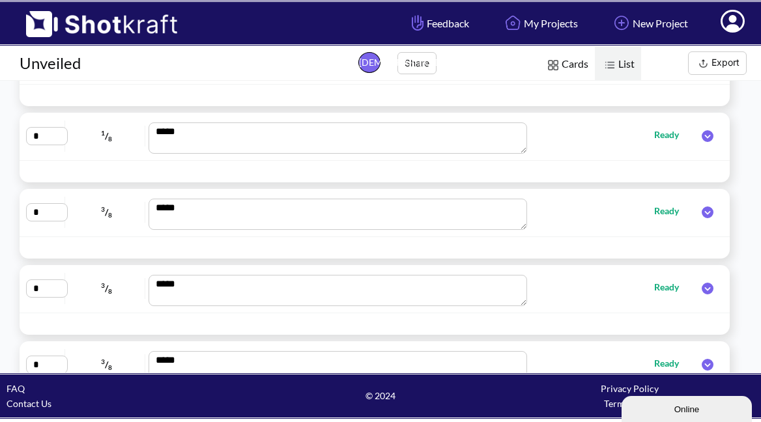
scroll to position [158, 0]
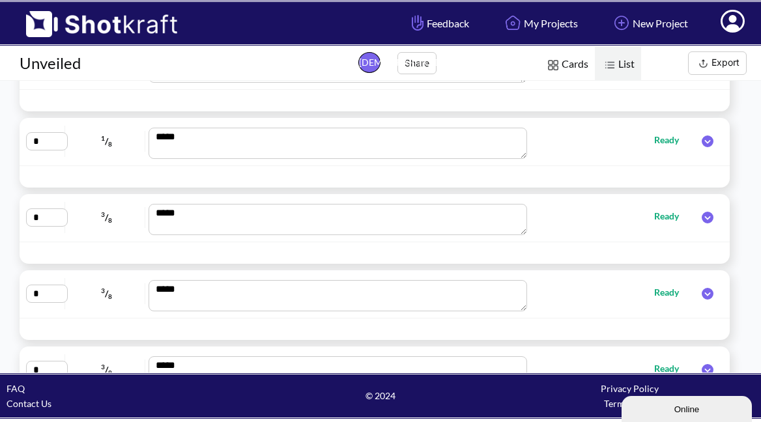
click at [702, 289] on icon at bounding box center [708, 294] width 12 height 12
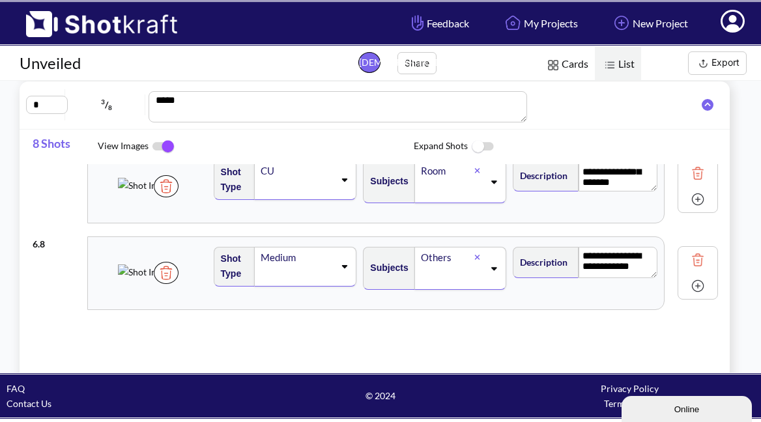
scroll to position [558, 0]
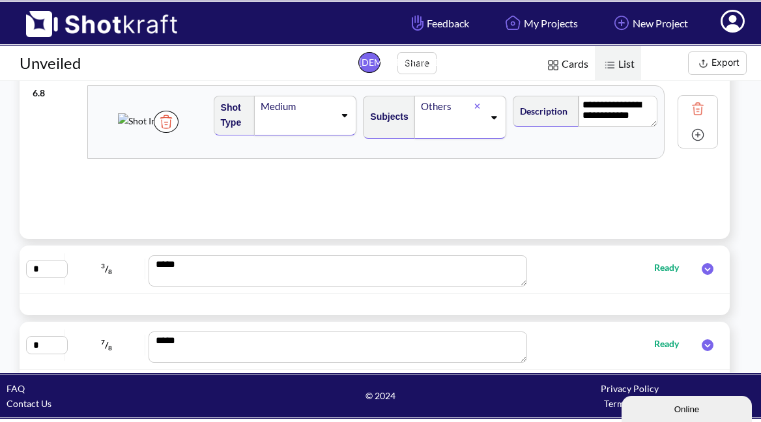
click at [688, 137] on img at bounding box center [698, 135] width 20 height 20
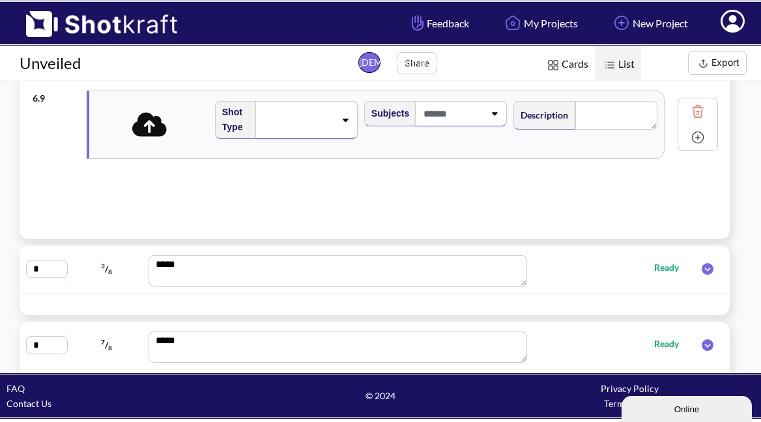
click at [146, 135] on icon at bounding box center [149, 124] width 35 height 24
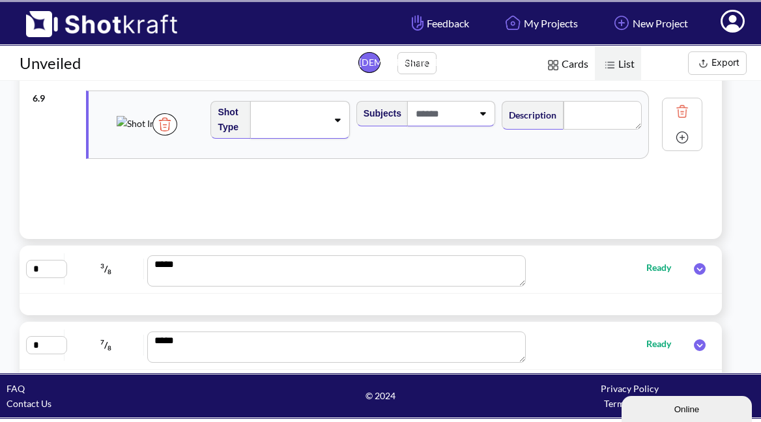
scroll to position [637, 0]
click at [340, 124] on icon at bounding box center [337, 123] width 18 height 9
click at [339, 124] on div at bounding box center [299, 123] width 99 height 38
click at [339, 124] on icon at bounding box center [337, 123] width 18 height 9
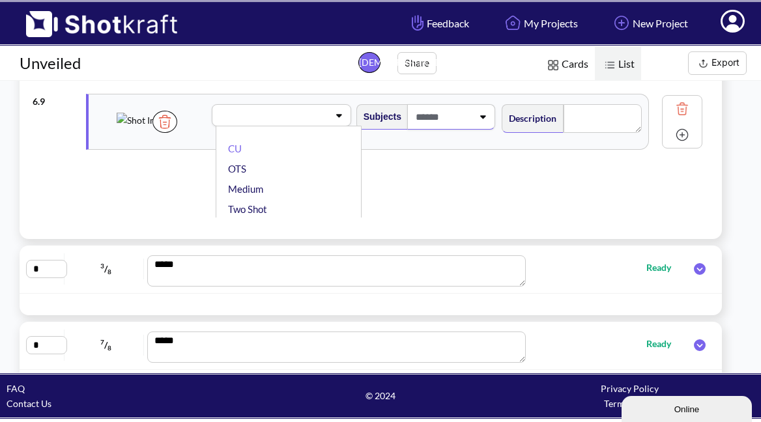
click at [265, 202] on li "Two Shot" at bounding box center [291, 209] width 132 height 20
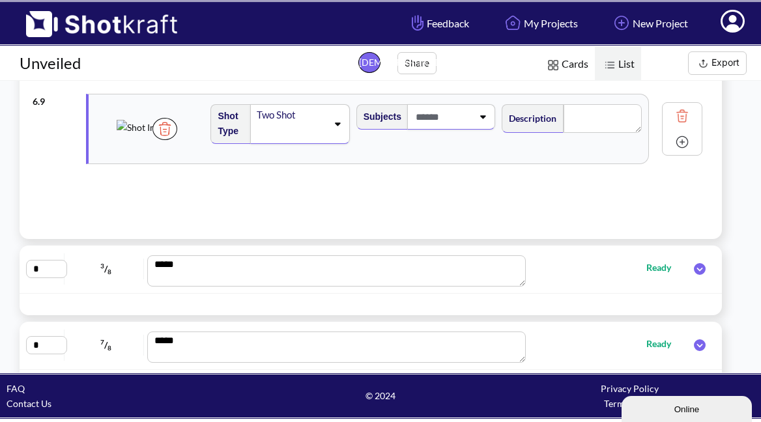
click at [296, 122] on div "Two Shot" at bounding box center [291, 115] width 72 height 18
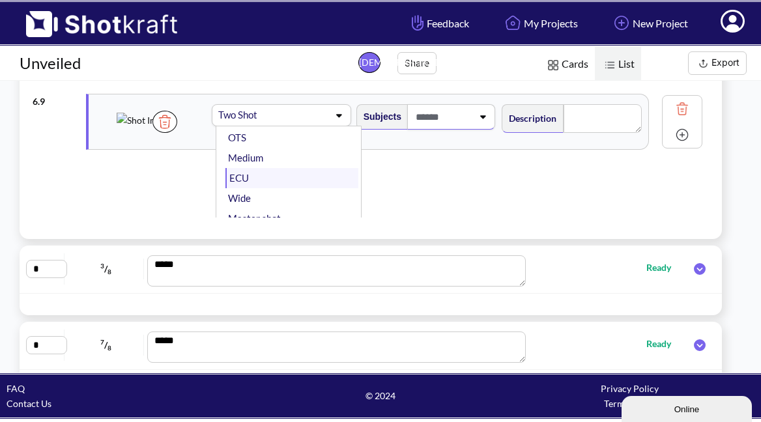
scroll to position [44, 0]
click at [263, 187] on li "Wide" at bounding box center [291, 185] width 132 height 20
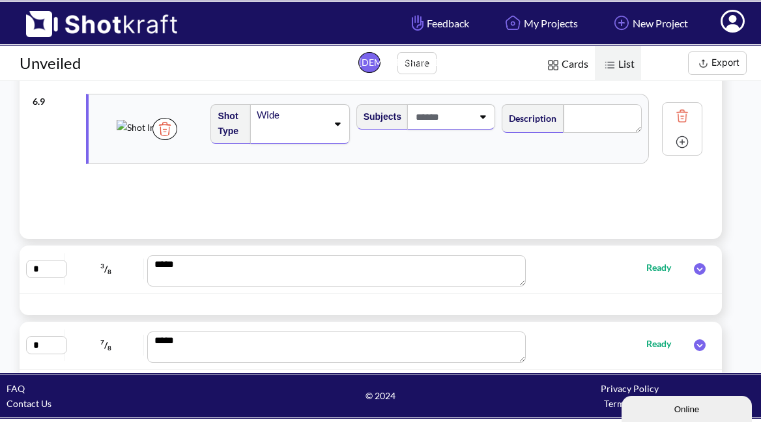
click at [466, 121] on span at bounding box center [442, 116] width 60 height 21
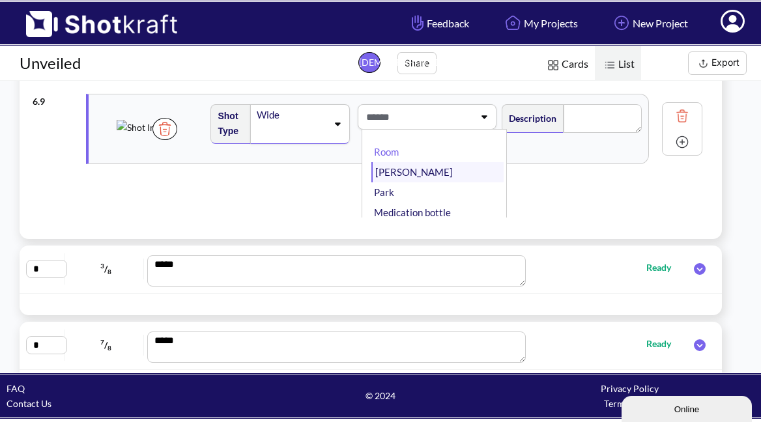
click at [418, 170] on li "[PERSON_NAME]" at bounding box center [437, 172] width 132 height 20
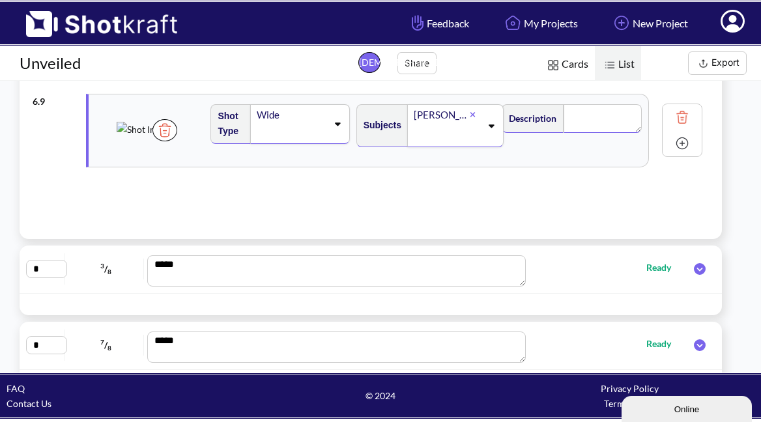
click at [630, 119] on textarea at bounding box center [603, 118] width 78 height 29
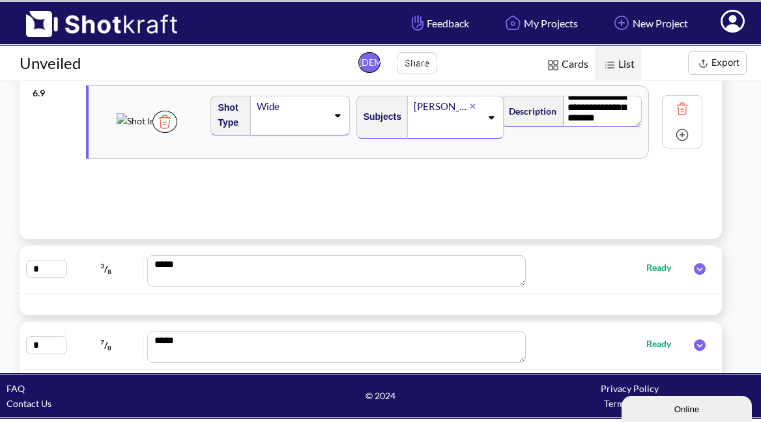
scroll to position [645, 0]
click at [681, 137] on img at bounding box center [690, 135] width 20 height 20
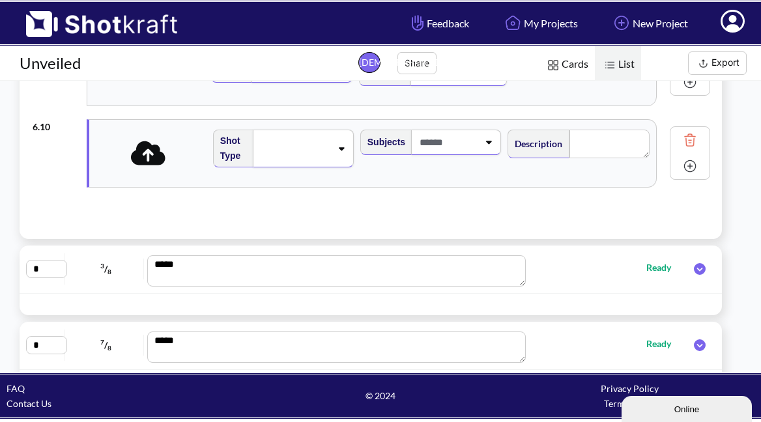
scroll to position [711, 0]
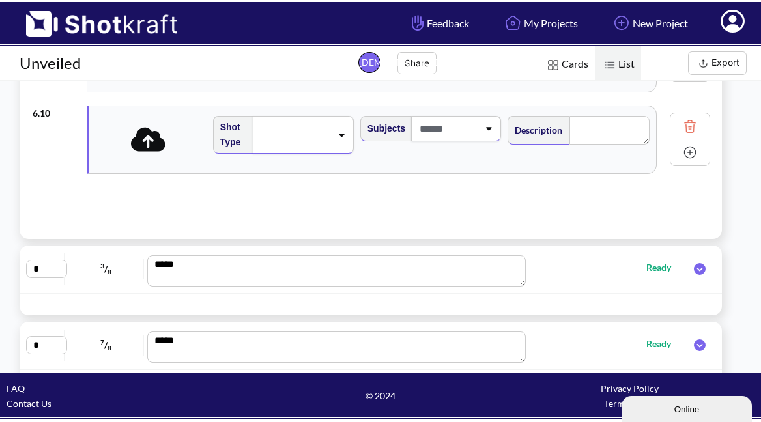
click at [153, 145] on icon at bounding box center [148, 139] width 35 height 24
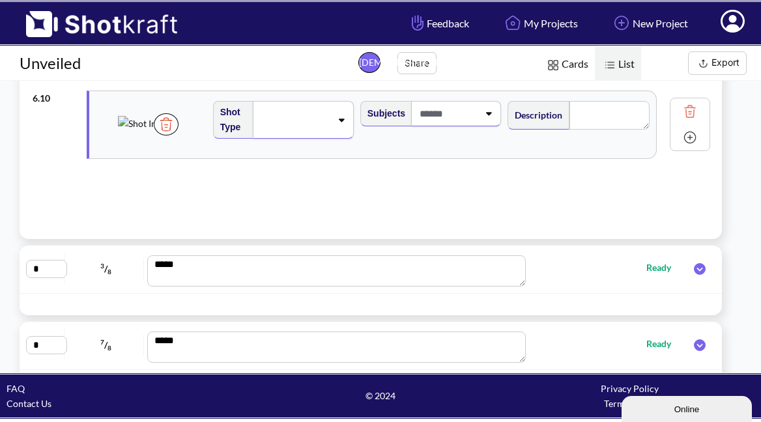
scroll to position [726, 0]
click at [682, 141] on img at bounding box center [690, 138] width 20 height 20
click at [147, 136] on icon at bounding box center [148, 124] width 35 height 24
click at [681, 141] on img at bounding box center [690, 138] width 20 height 20
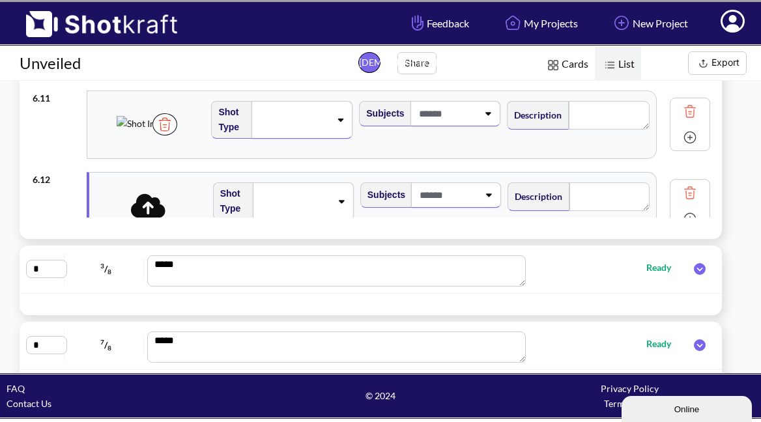
click at [153, 206] on icon at bounding box center [148, 205] width 35 height 24
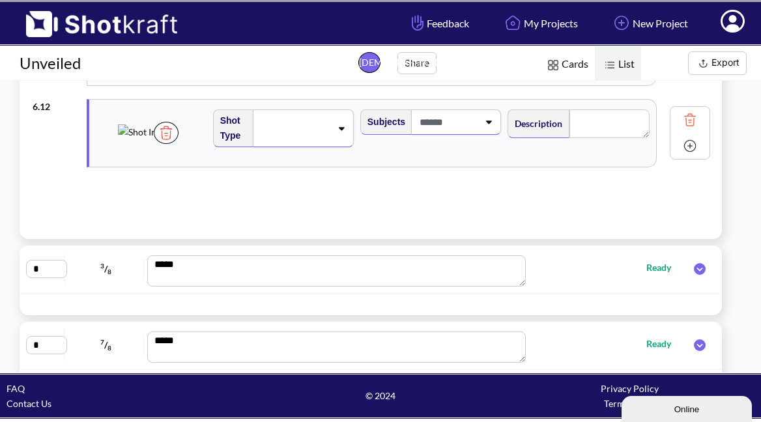
scroll to position [883, 0]
click at [327, 122] on div at bounding box center [291, 126] width 74 height 21
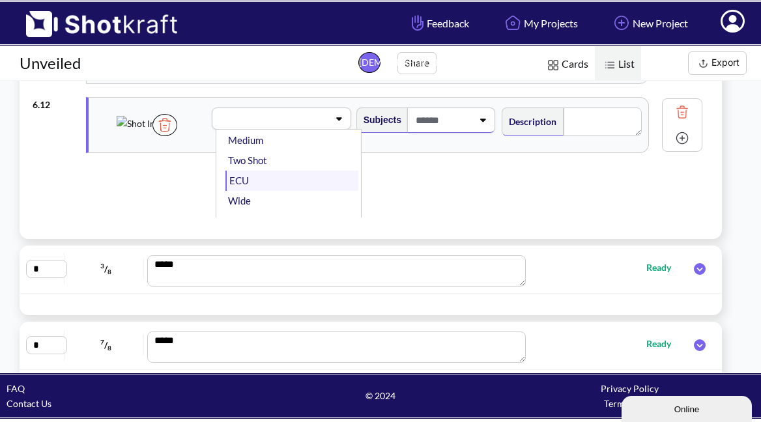
scroll to position [70, 0]
click at [261, 180] on li "Wide" at bounding box center [291, 183] width 132 height 20
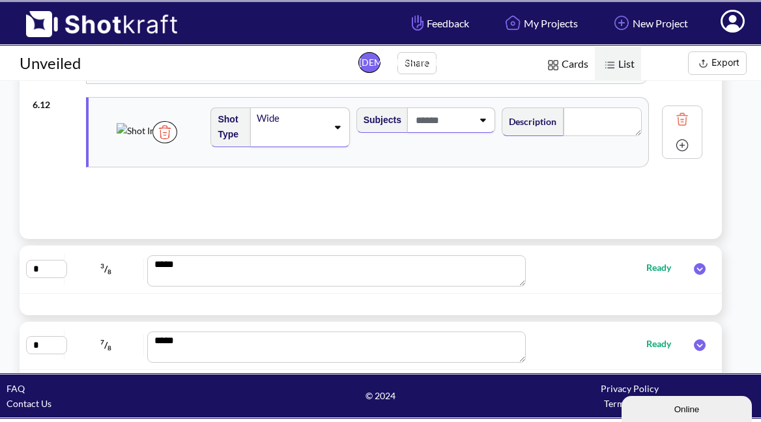
click at [479, 119] on icon at bounding box center [483, 119] width 18 height 9
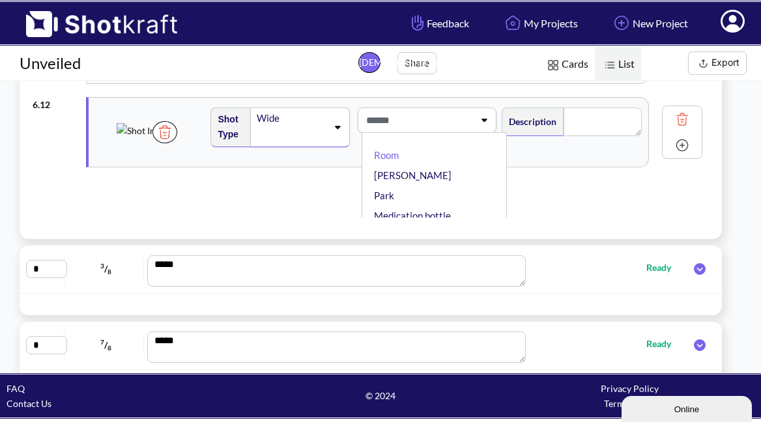
click at [417, 168] on li "[PERSON_NAME]" at bounding box center [437, 175] width 132 height 20
type textarea "**********"
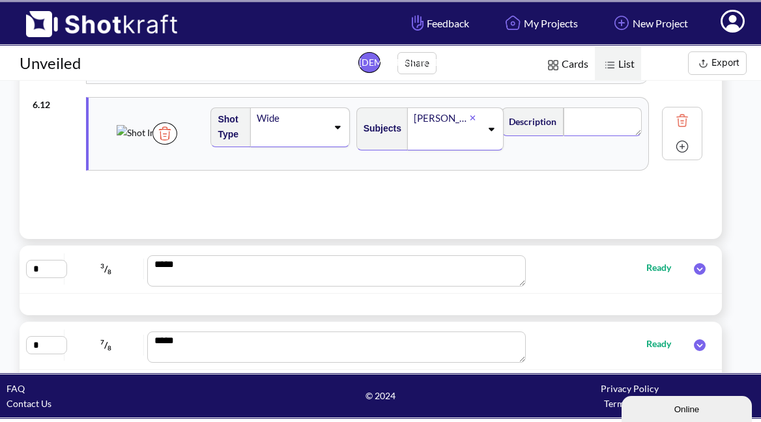
click at [571, 121] on textarea at bounding box center [603, 121] width 78 height 29
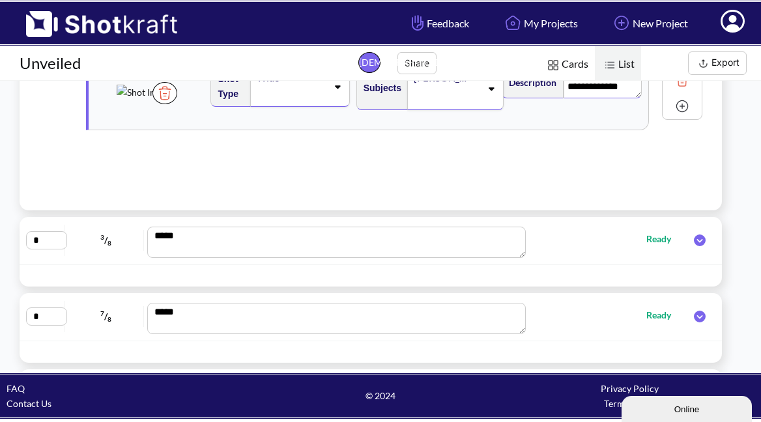
scroll to position [526, 0]
click at [683, 108] on img at bounding box center [682, 108] width 20 height 20
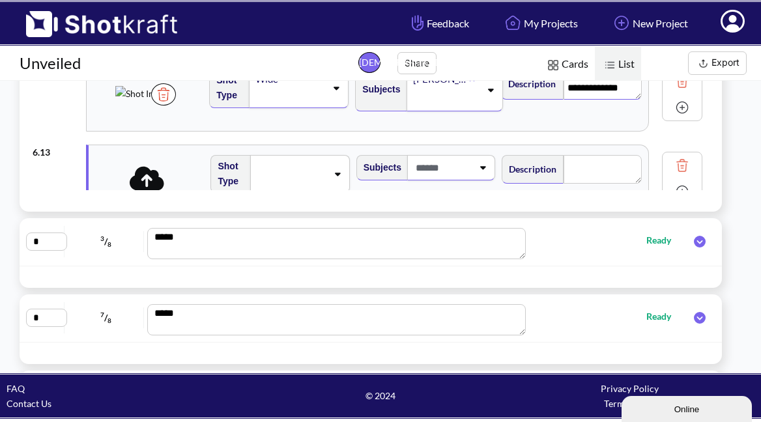
click at [158, 177] on icon at bounding box center [147, 178] width 35 height 27
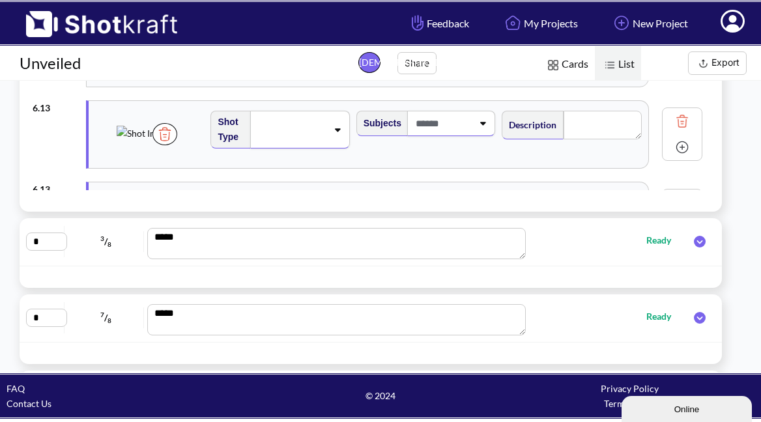
scroll to position [946, 0]
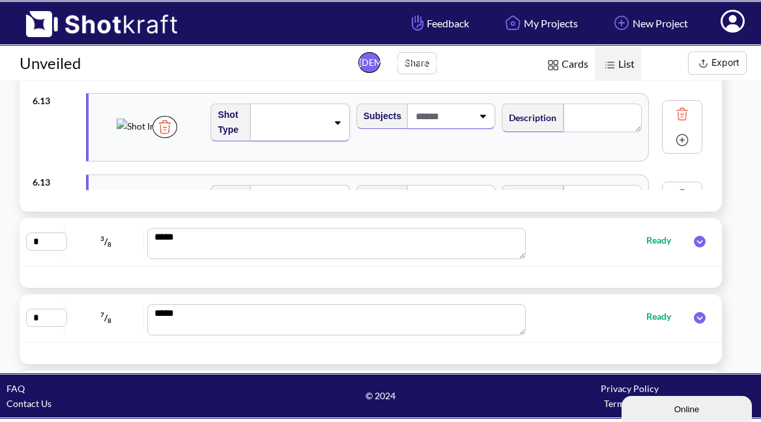
click at [139, 122] on img at bounding box center [144, 126] width 55 height 15
click at [329, 121] on icon at bounding box center [337, 122] width 18 height 9
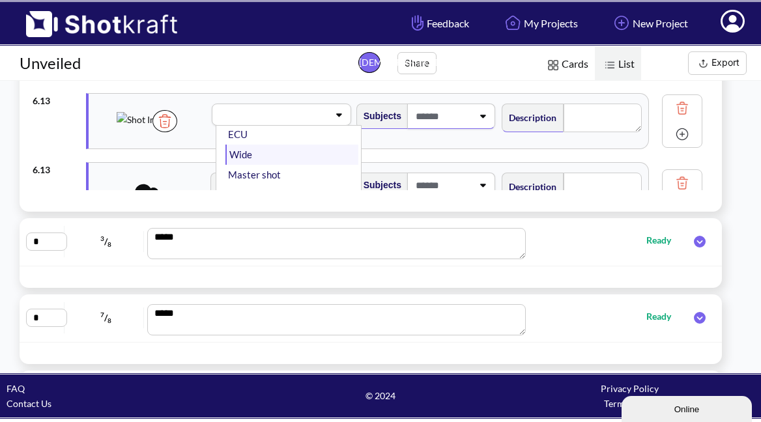
scroll to position [96, 0]
click at [270, 154] on li "Wide" at bounding box center [291, 153] width 132 height 20
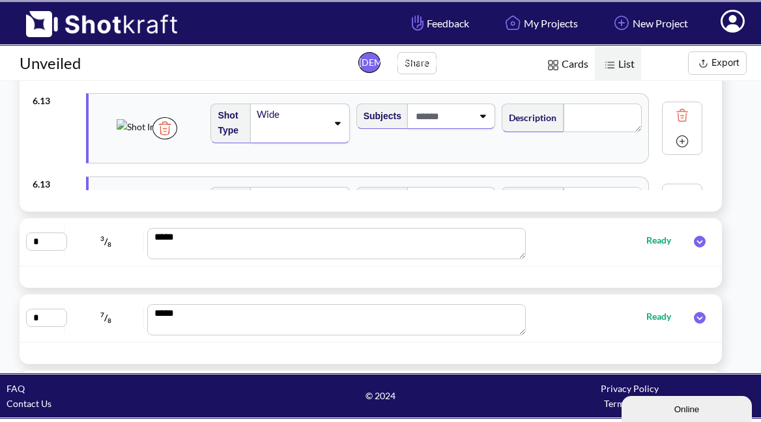
click at [490, 124] on div at bounding box center [451, 116] width 88 height 25
type textarea "**********"
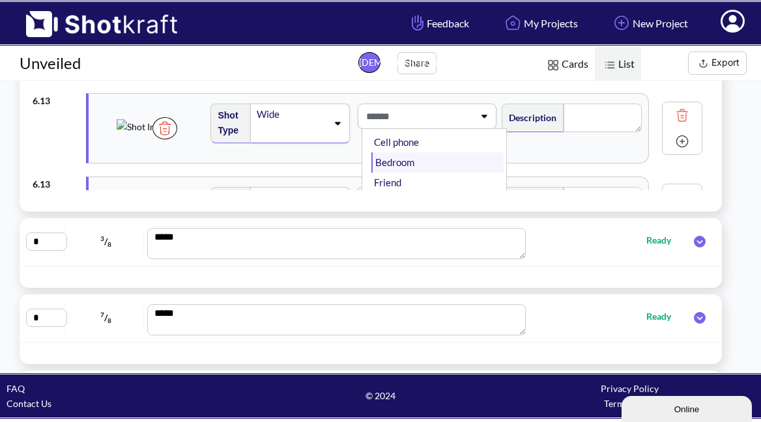
scroll to position [89, 0]
click at [425, 162] on li "Bedroom" at bounding box center [437, 163] width 132 height 20
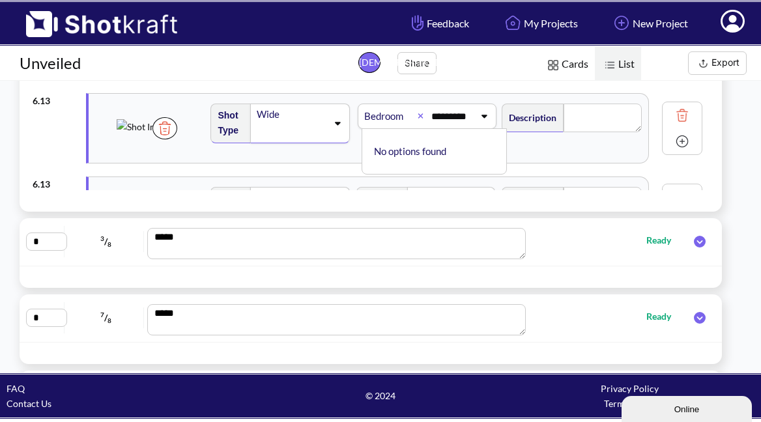
scroll to position [0, 1]
click at [633, 128] on textarea at bounding box center [603, 118] width 78 height 29
type input "********"
click at [616, 121] on textarea at bounding box center [603, 118] width 78 height 29
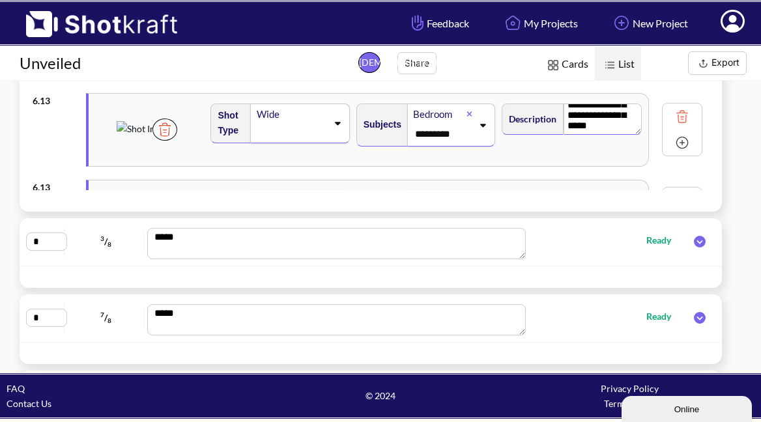
scroll to position [32, 0]
click at [681, 147] on img at bounding box center [682, 143] width 20 height 20
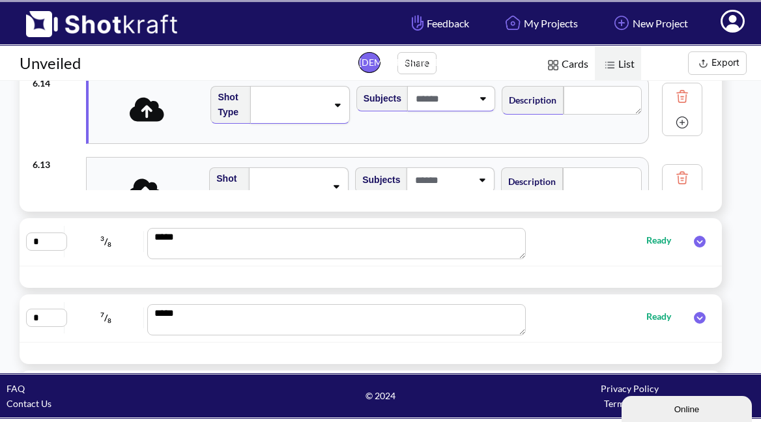
scroll to position [1048, 0]
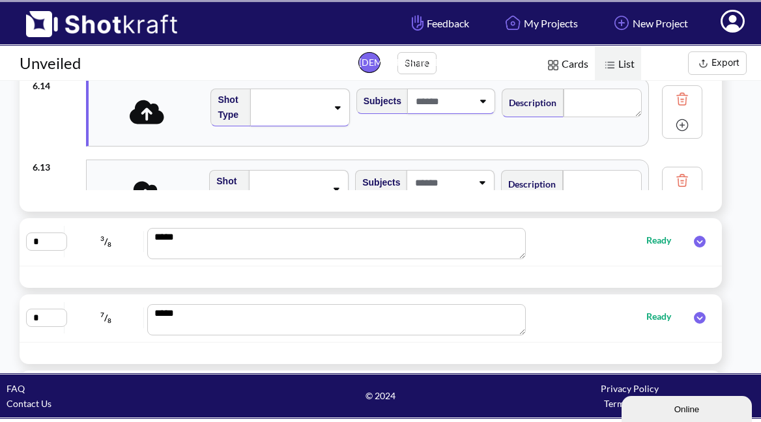
click at [145, 112] on icon at bounding box center [147, 111] width 35 height 27
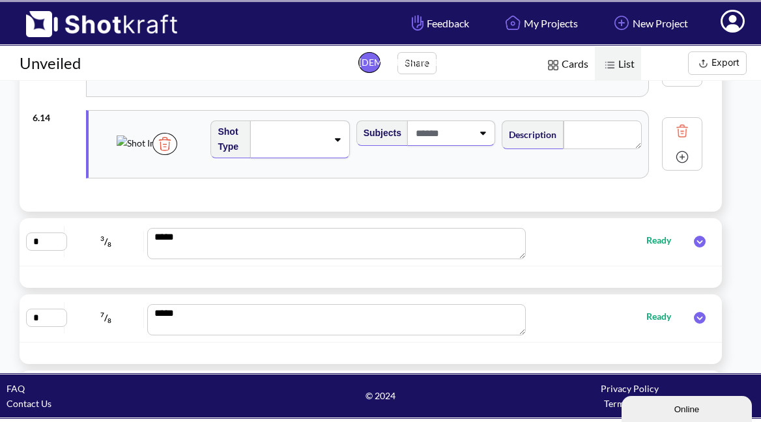
scroll to position [1016, 0]
click at [337, 139] on icon at bounding box center [338, 139] width 6 height 3
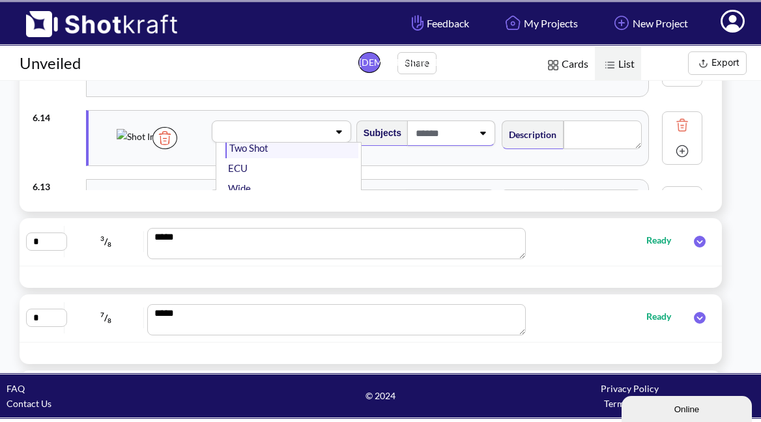
scroll to position [83, 0]
click at [257, 174] on li "Wide" at bounding box center [291, 183] width 132 height 20
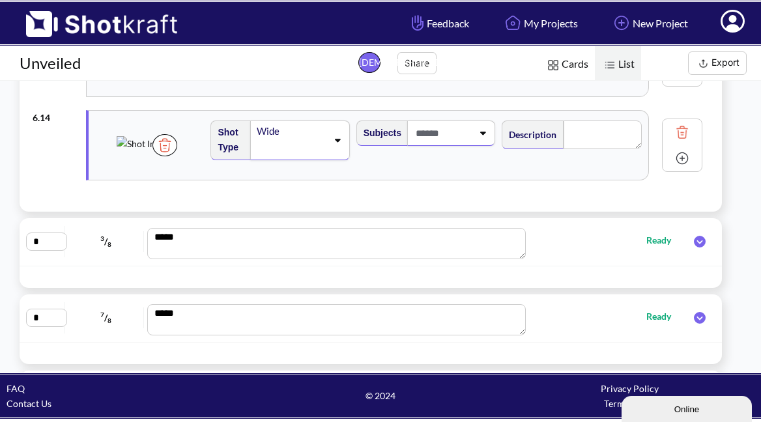
click at [470, 132] on span at bounding box center [442, 132] width 60 height 21
type textarea "**********"
click at [416, 183] on li "[PERSON_NAME]" at bounding box center [437, 189] width 132 height 20
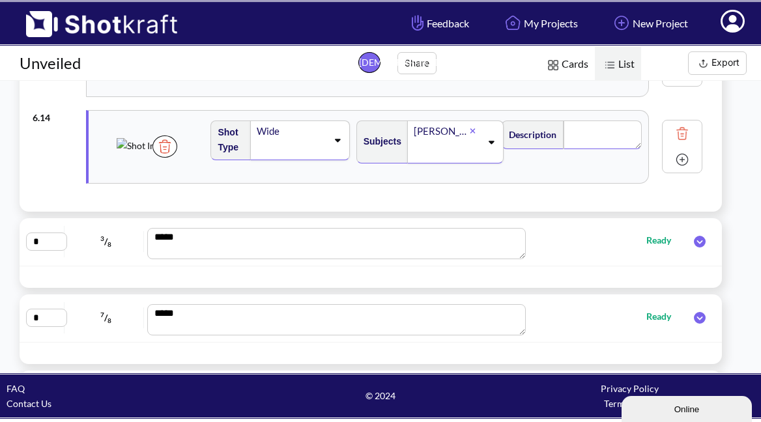
click at [584, 147] on textarea at bounding box center [603, 135] width 78 height 29
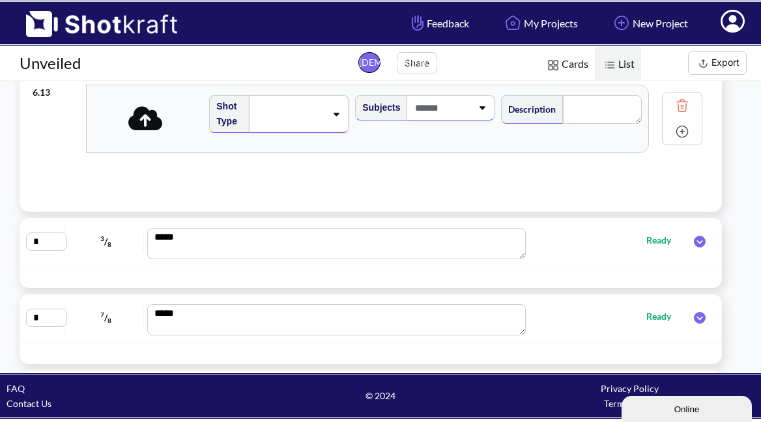
scroll to position [1145, 0]
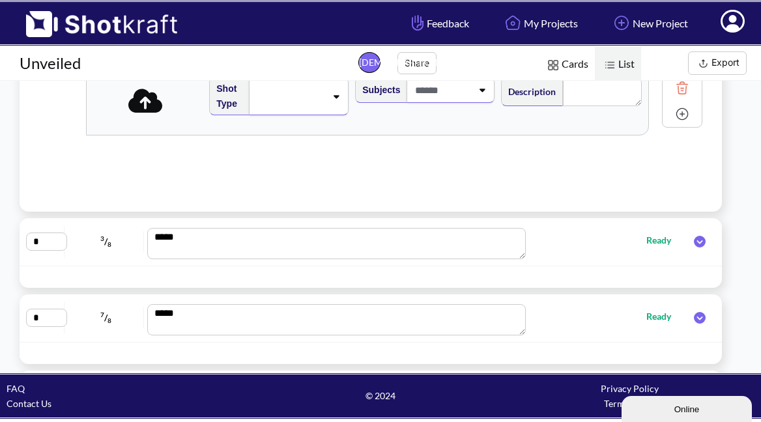
click at [154, 121] on div "Shot Type Subjects Description Notes Movement Camera Focus Frame Focal Camera A…" at bounding box center [368, 101] width 562 height 67
click at [152, 114] on icon at bounding box center [147, 100] width 35 height 27
click at [336, 100] on icon at bounding box center [337, 96] width 18 height 9
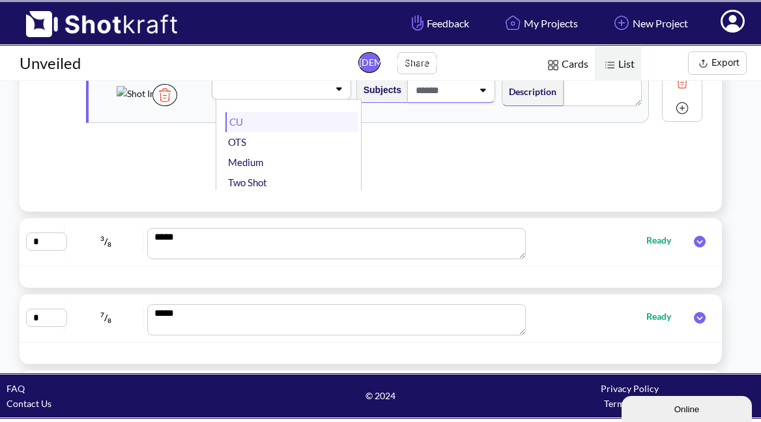
click at [240, 123] on li "CU" at bounding box center [291, 122] width 132 height 20
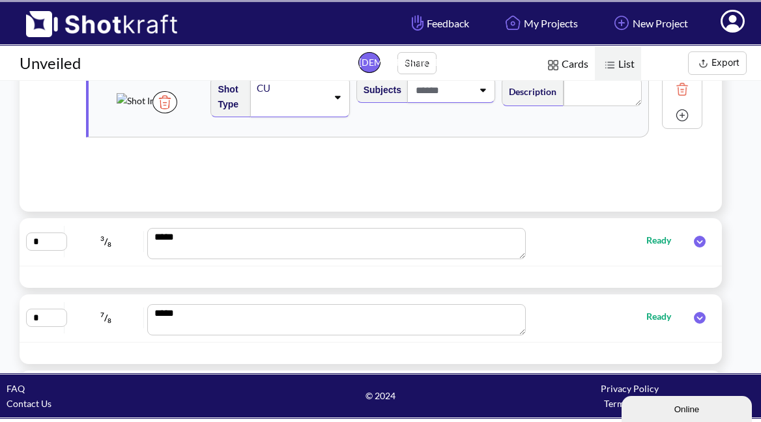
click at [470, 101] on div at bounding box center [442, 90] width 63 height 24
type textarea "**********"
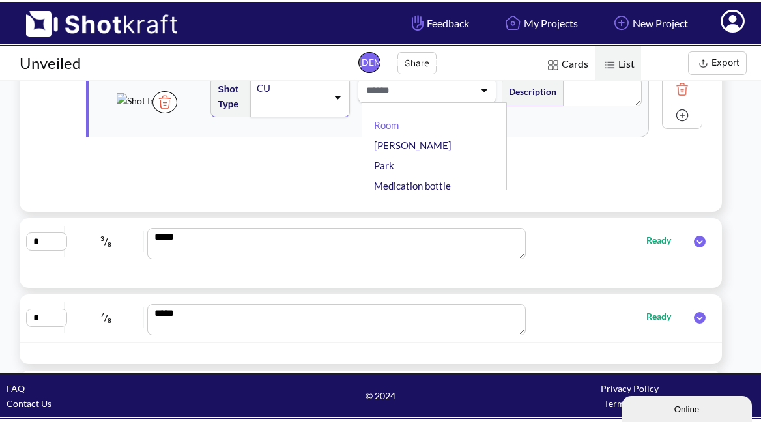
scroll to position [0, 0]
click at [414, 142] on li "[PERSON_NAME]" at bounding box center [437, 146] width 132 height 20
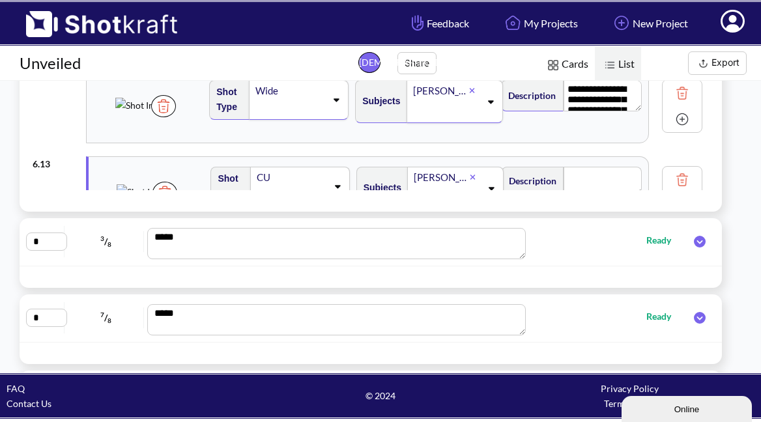
scroll to position [0, 1]
click at [614, 175] on textarea at bounding box center [603, 181] width 78 height 29
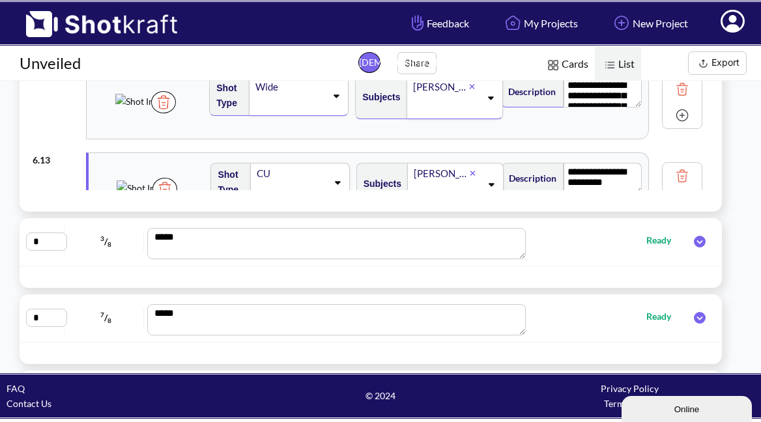
type textarea "**********"
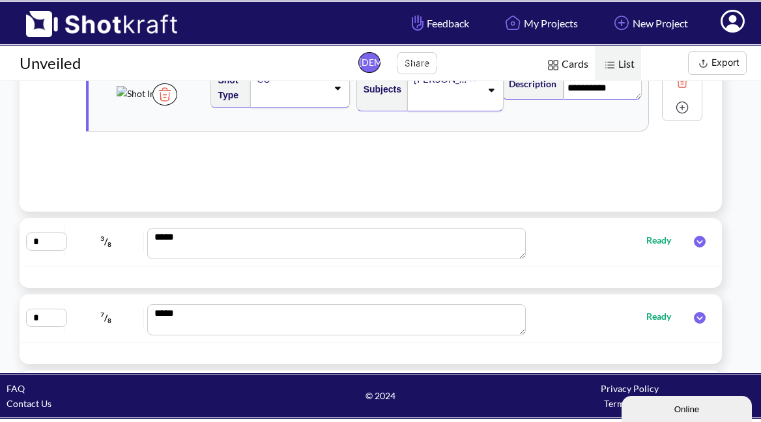
scroll to position [1154, 0]
click at [683, 109] on img at bounding box center [682, 108] width 20 height 20
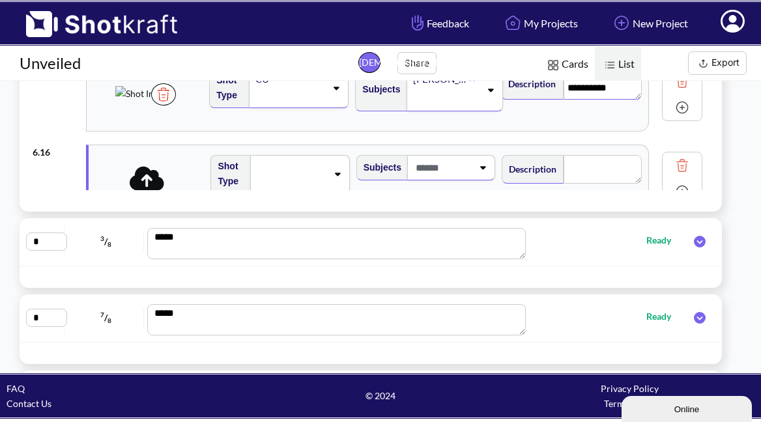
type textarea "**********"
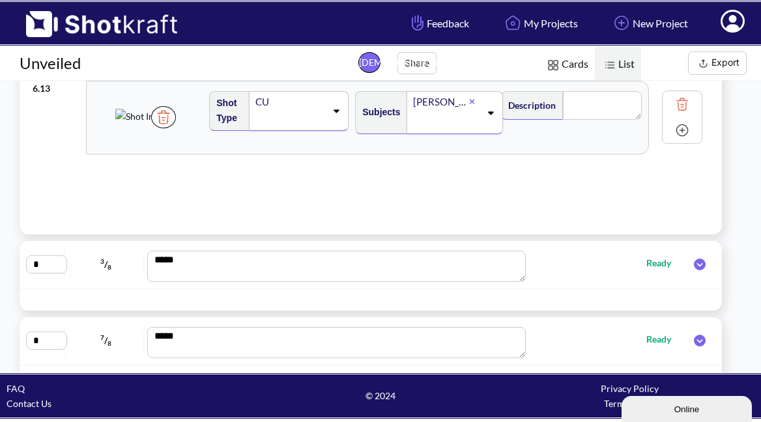
scroll to position [513, 0]
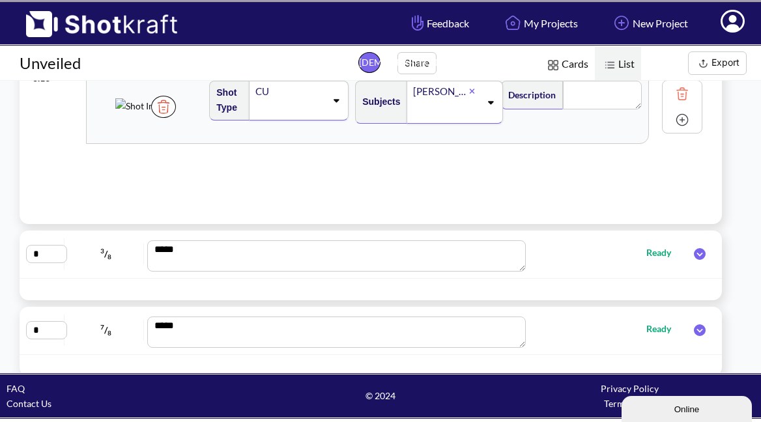
click at [683, 123] on img at bounding box center [682, 120] width 20 height 20
type textarea "**********"
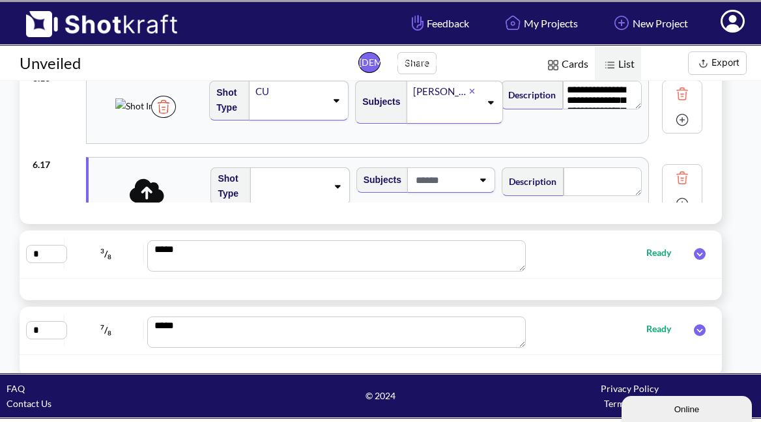
type textarea "**********"
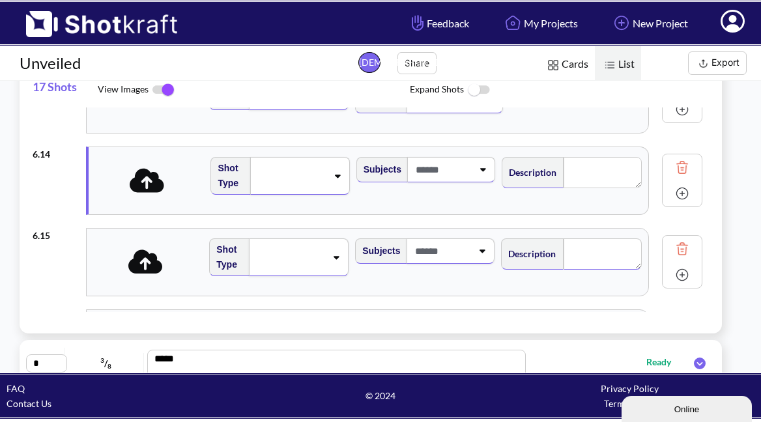
scroll to position [1095, 0]
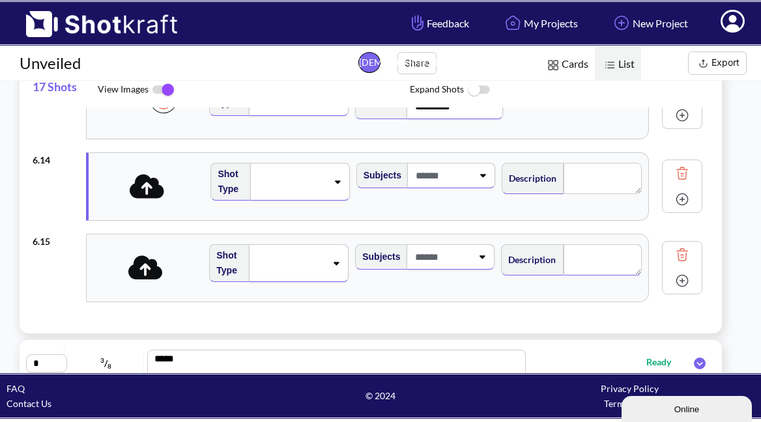
click at [685, 173] on img at bounding box center [682, 174] width 20 height 20
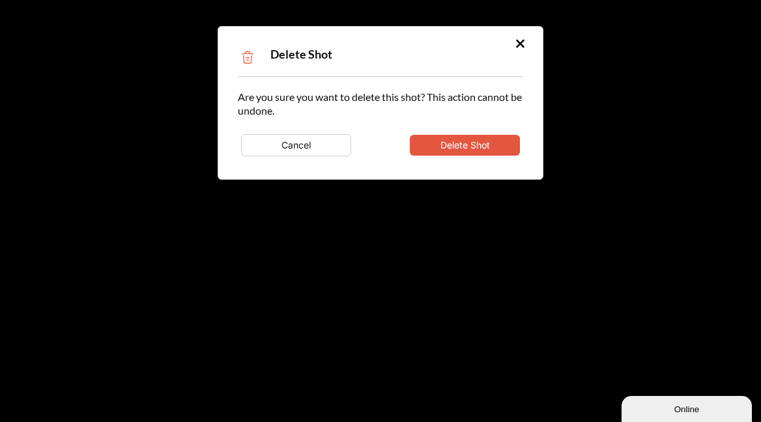
click at [487, 142] on button "Delete Shot" at bounding box center [465, 145] width 110 height 21
type textarea "**********"
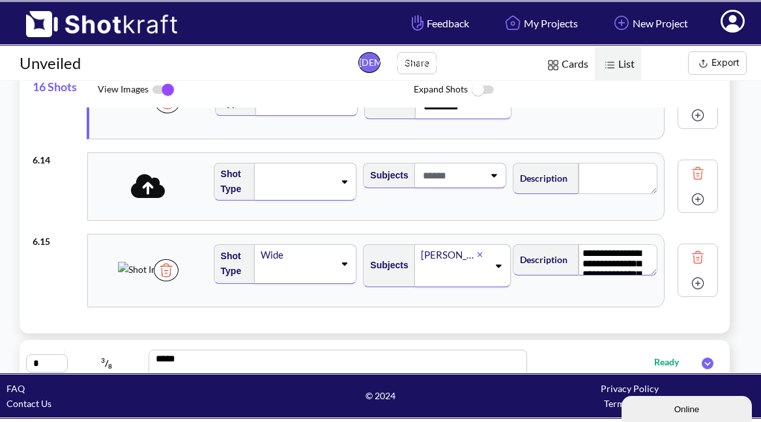
click at [688, 169] on img at bounding box center [698, 174] width 20 height 20
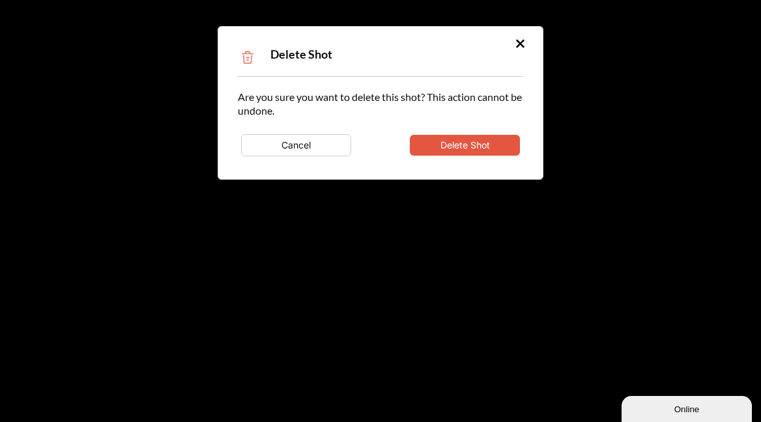
click at [481, 149] on button "Delete Shot" at bounding box center [465, 145] width 110 height 21
type textarea "**********"
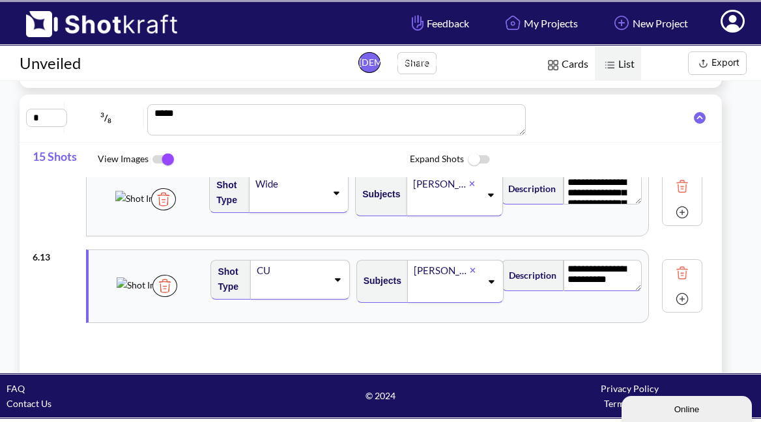
scroll to position [341, 0]
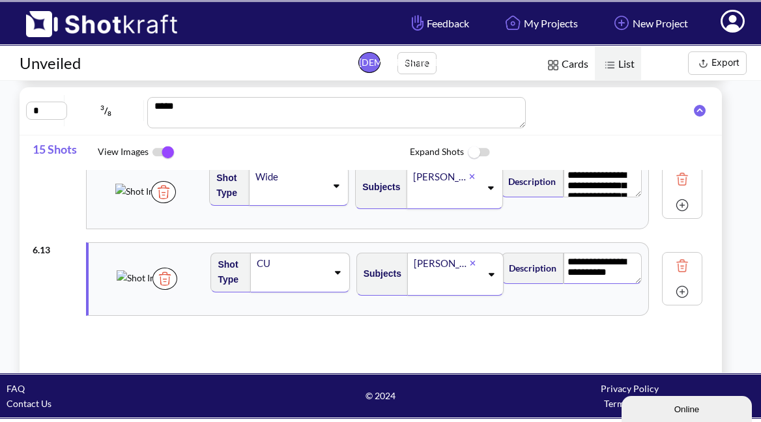
click at [681, 265] on img at bounding box center [682, 266] width 20 height 20
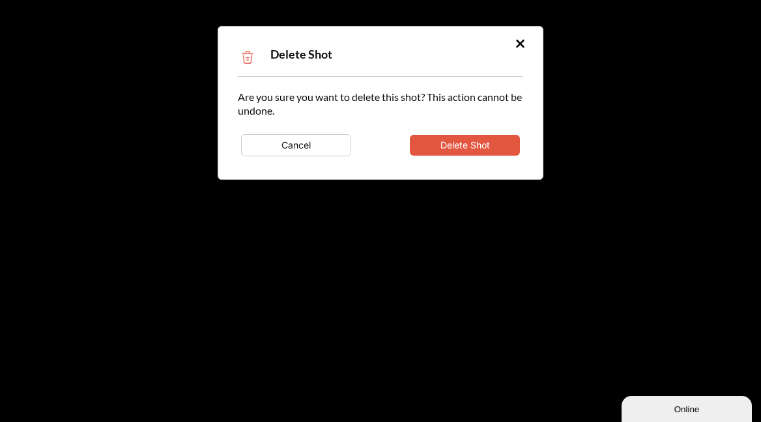
type textarea "**********"
click at [470, 143] on button "Delete Shot" at bounding box center [465, 145] width 110 height 21
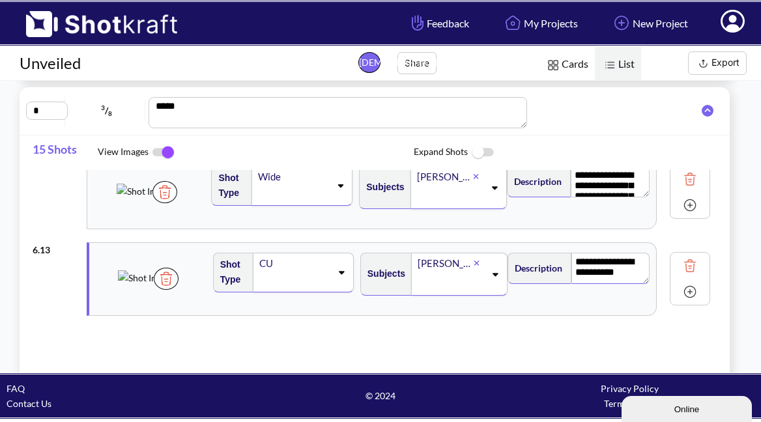
type textarea "**********"
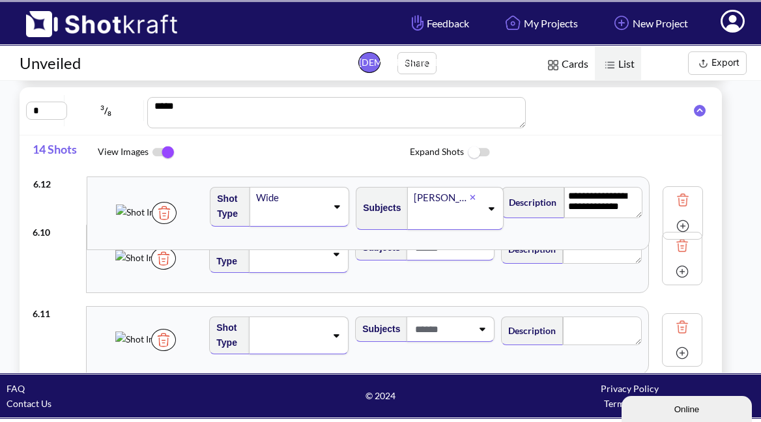
scroll to position [831, 0]
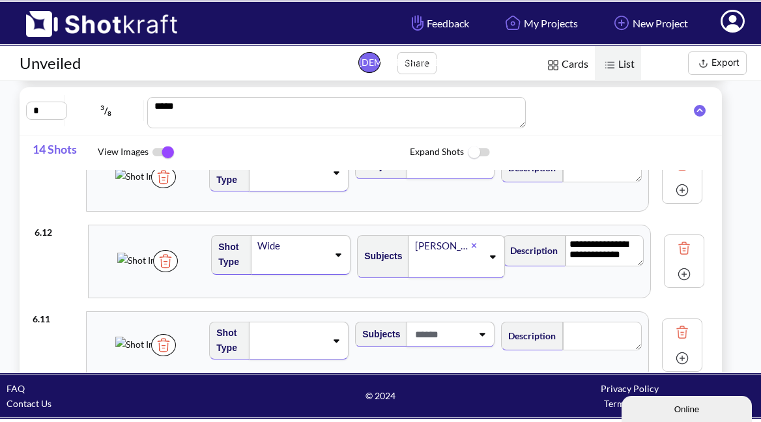
drag, startPoint x: 135, startPoint y: 312, endPoint x: 137, endPoint y: 240, distance: 71.7
type textarea "**********"
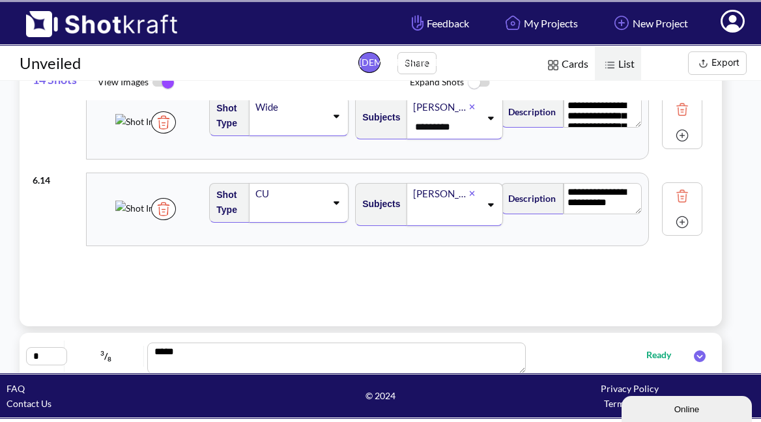
scroll to position [1068, 0]
click at [682, 223] on img at bounding box center [682, 222] width 20 height 20
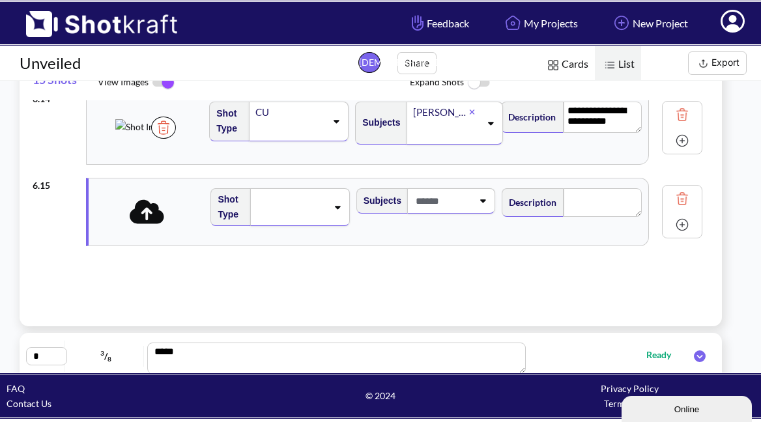
scroll to position [1149, 0]
click at [140, 213] on icon at bounding box center [147, 211] width 35 height 24
click at [177, 223] on img at bounding box center [164, 212] width 25 height 22
click at [151, 215] on icon at bounding box center [147, 211] width 35 height 24
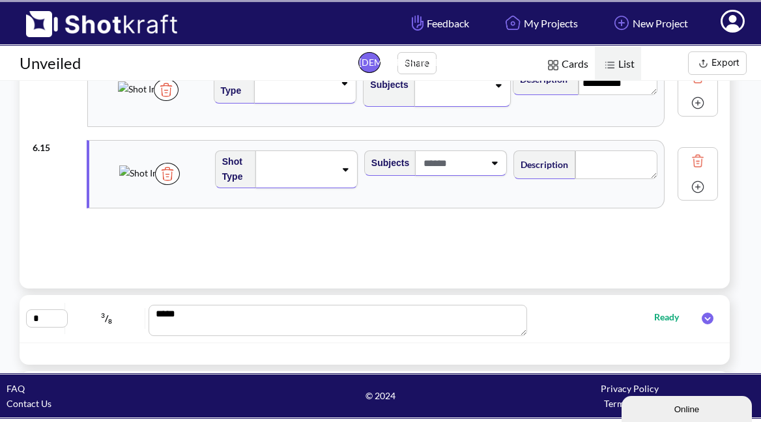
scroll to position [403, 0]
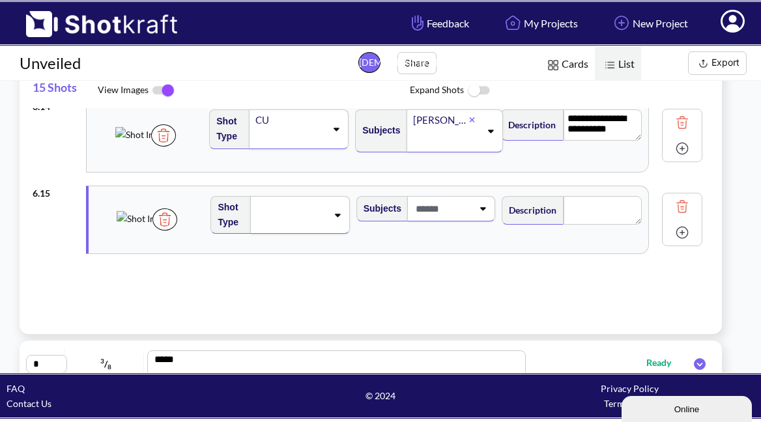
click at [681, 231] on img at bounding box center [682, 233] width 20 height 20
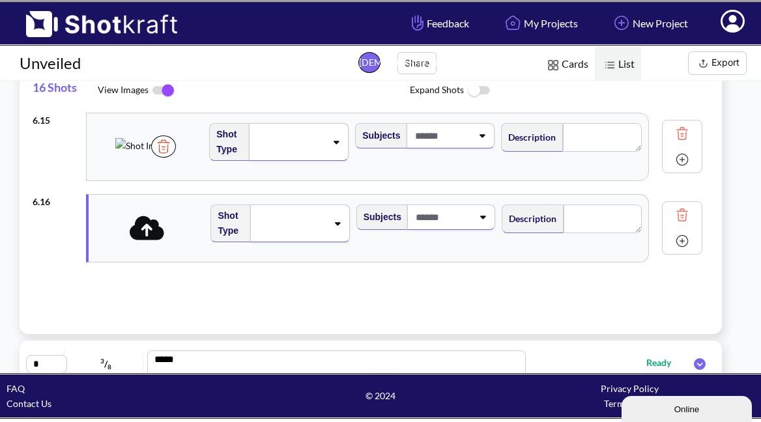
scroll to position [1226, 0]
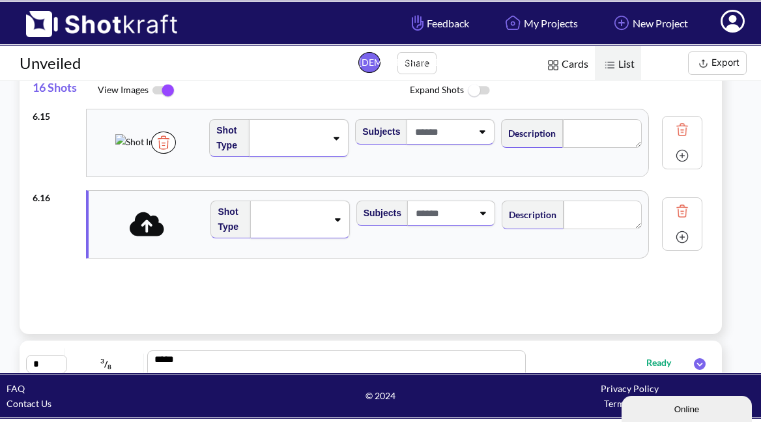
click at [152, 225] on icon at bounding box center [147, 223] width 35 height 27
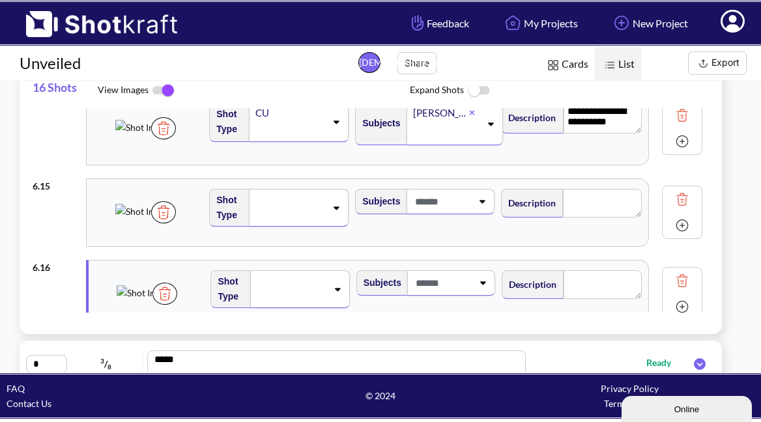
scroll to position [1149, 0]
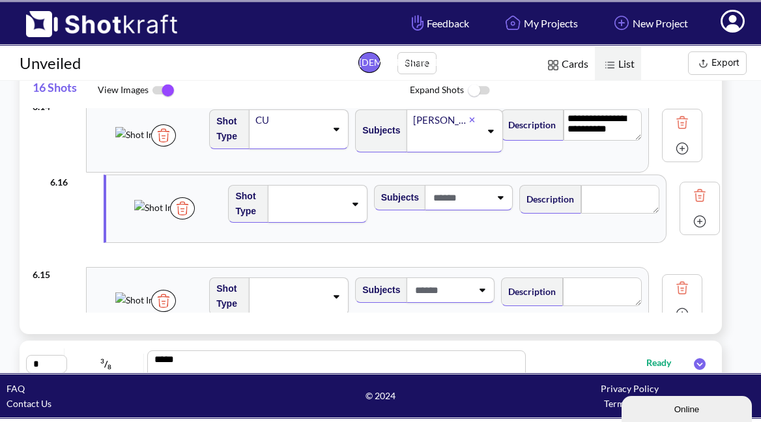
drag, startPoint x: 136, startPoint y: 296, endPoint x: 152, endPoint y: 208, distance: 89.3
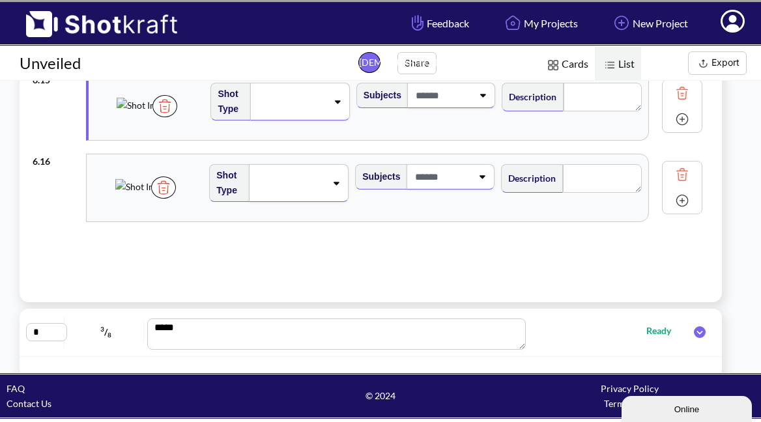
scroll to position [438, 0]
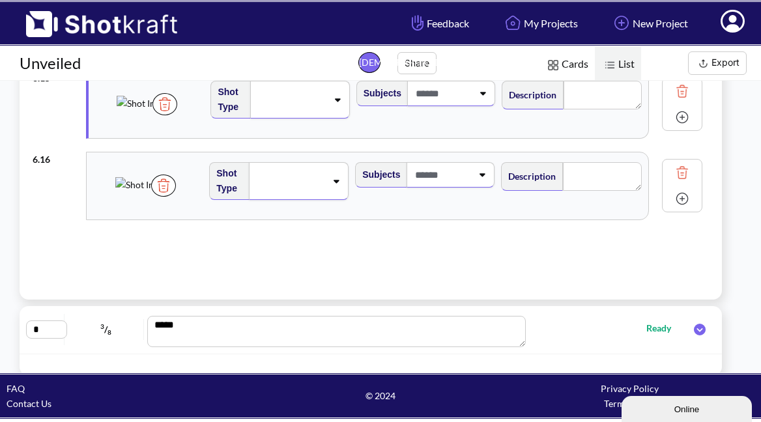
click at [683, 199] on img at bounding box center [682, 199] width 20 height 20
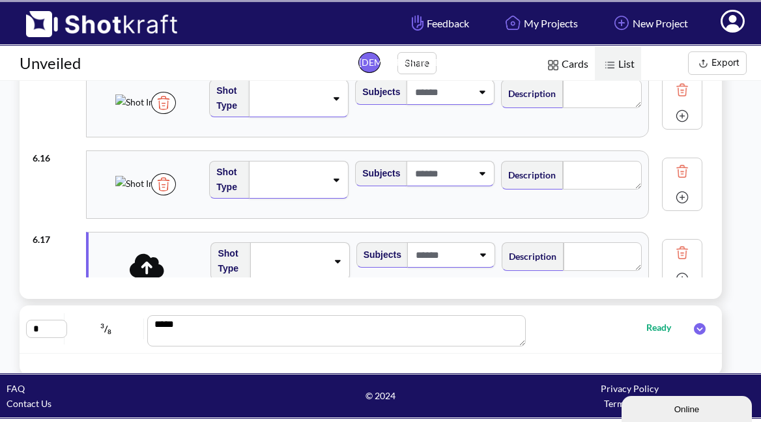
scroll to position [1240, 0]
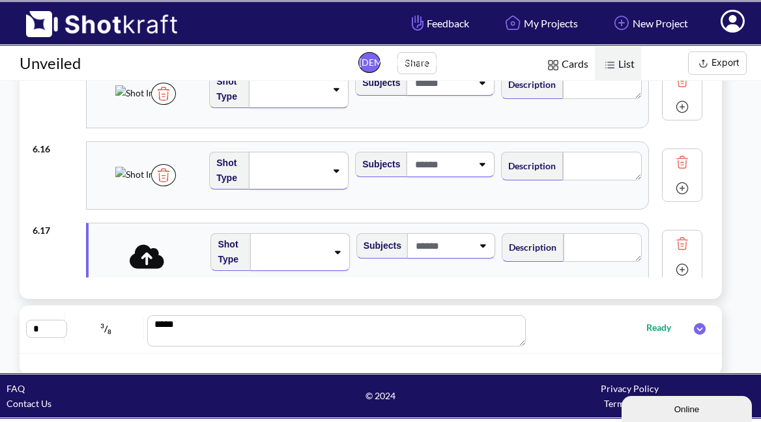
click at [153, 259] on icon at bounding box center [147, 256] width 35 height 24
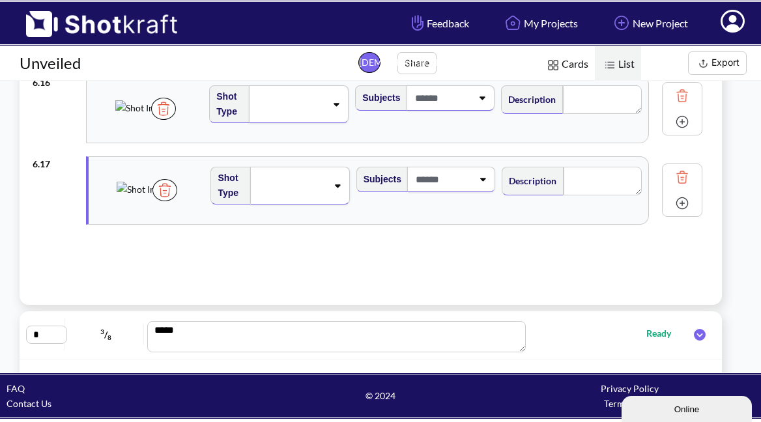
scroll to position [1311, 0]
click at [683, 205] on img at bounding box center [690, 204] width 20 height 20
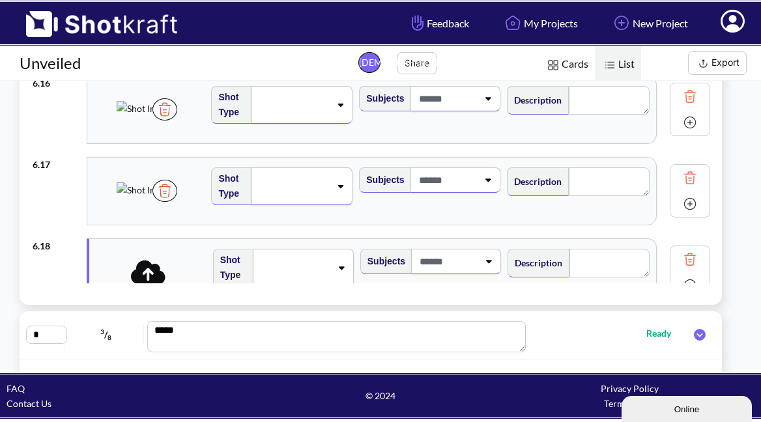
scroll to position [1345, 0]
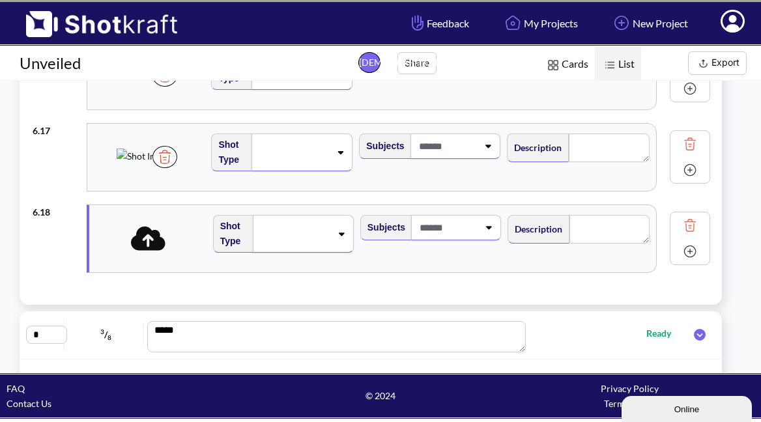
click at [154, 242] on icon at bounding box center [148, 238] width 35 height 24
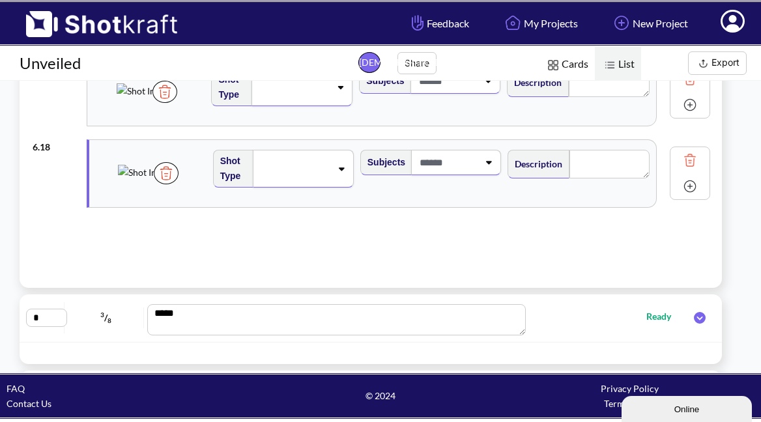
scroll to position [0, 1]
click at [683, 188] on img at bounding box center [690, 187] width 20 height 20
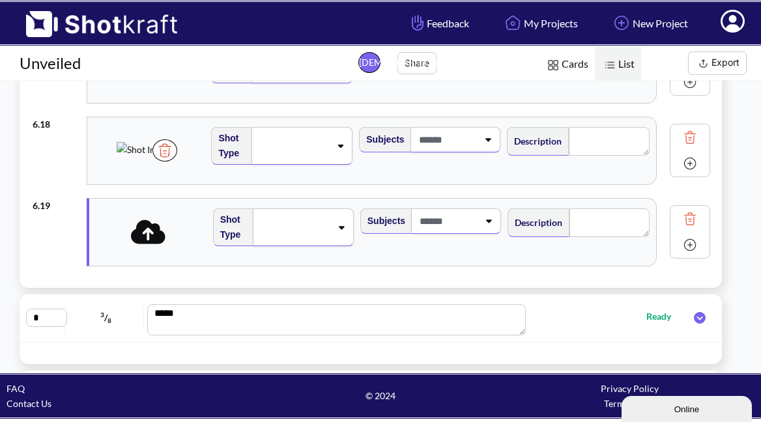
scroll to position [1418, 0]
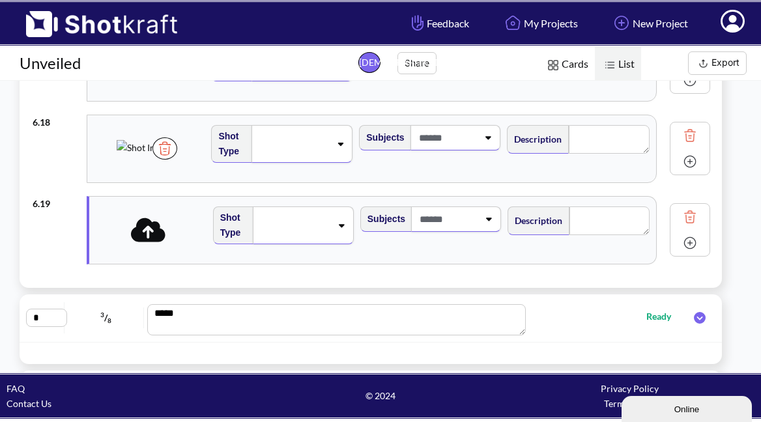
click at [156, 234] on icon at bounding box center [148, 230] width 35 height 24
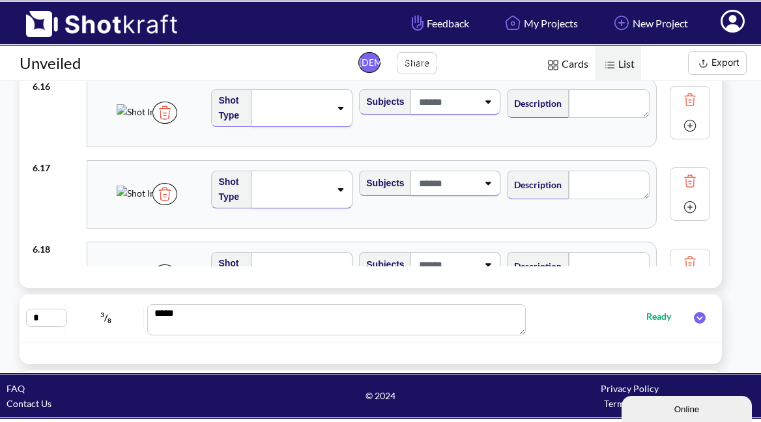
scroll to position [1300, 0]
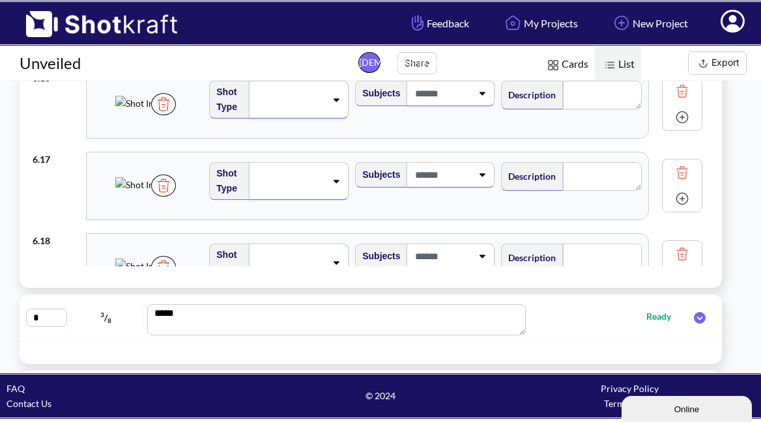
click at [297, 180] on span at bounding box center [290, 181] width 72 height 18
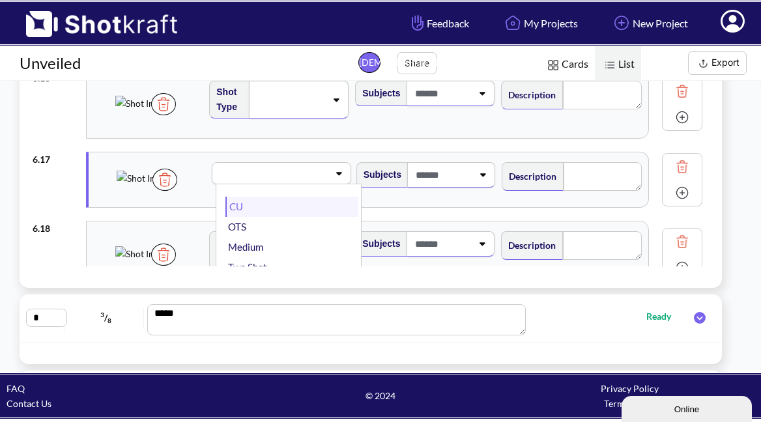
click at [259, 205] on li "CU" at bounding box center [291, 207] width 132 height 20
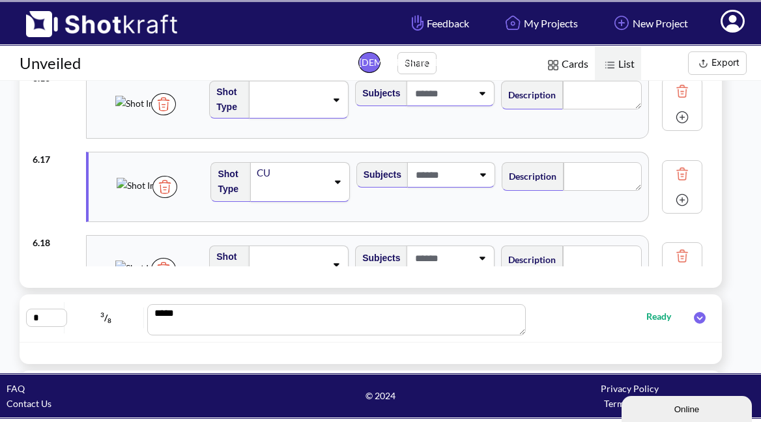
click at [444, 188] on div "Subjects" at bounding box center [426, 187] width 145 height 63
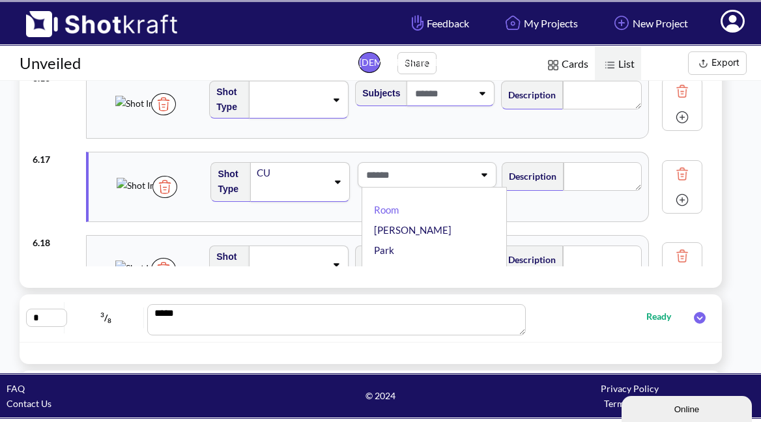
click at [446, 182] on span at bounding box center [418, 174] width 111 height 21
click at [435, 182] on span at bounding box center [418, 174] width 111 height 21
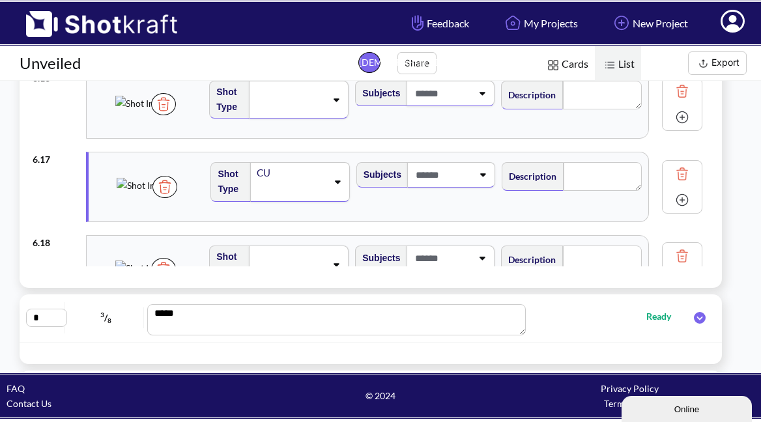
click at [431, 185] on div "Subjects" at bounding box center [426, 187] width 145 height 63
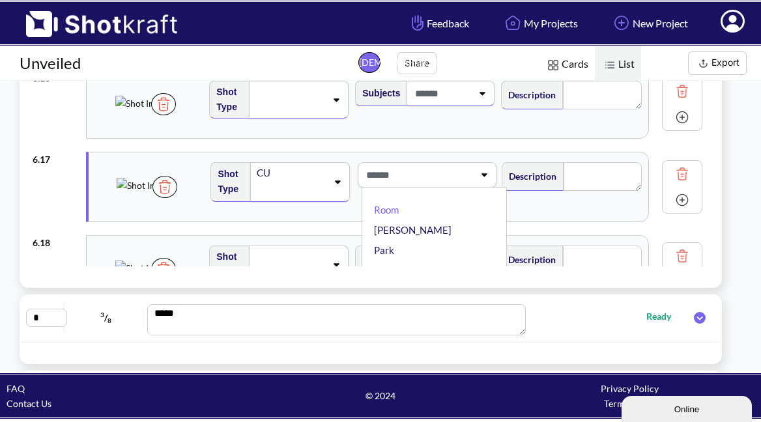
click at [438, 179] on span at bounding box center [418, 174] width 111 height 21
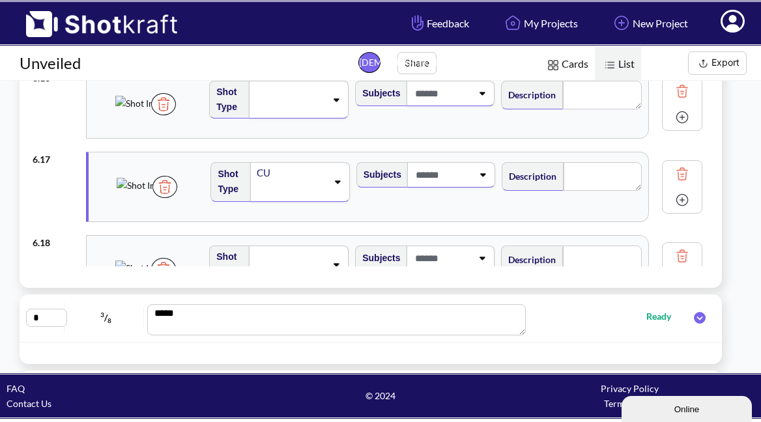
click at [440, 169] on span at bounding box center [442, 174] width 60 height 21
click at [481, 174] on icon at bounding box center [483, 174] width 18 height 9
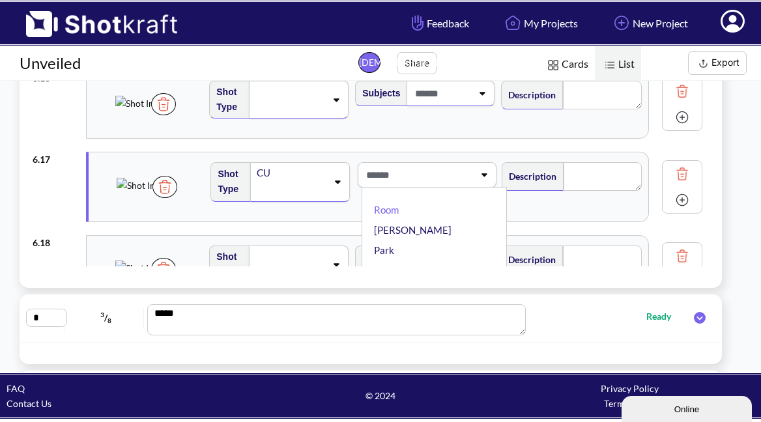
click at [420, 228] on li "[PERSON_NAME]" at bounding box center [437, 230] width 132 height 20
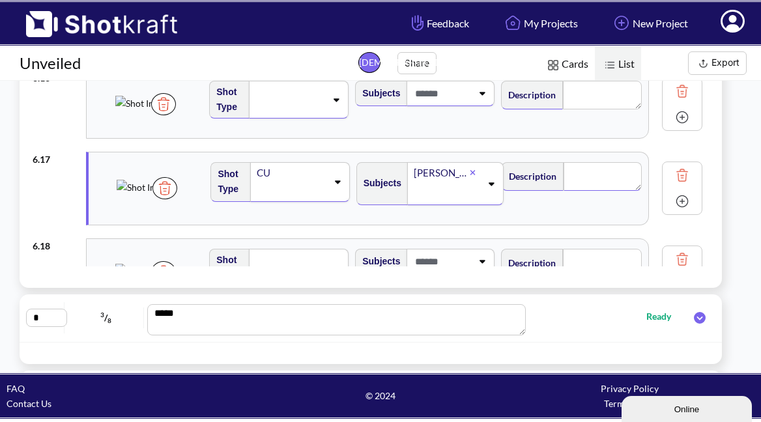
click at [590, 182] on textarea at bounding box center [603, 176] width 78 height 29
type textarea "*"
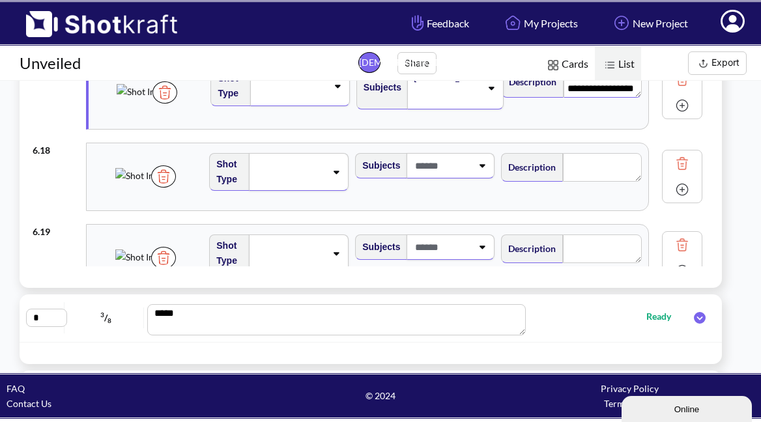
scroll to position [1396, 0]
click at [335, 175] on icon at bounding box center [336, 171] width 18 height 9
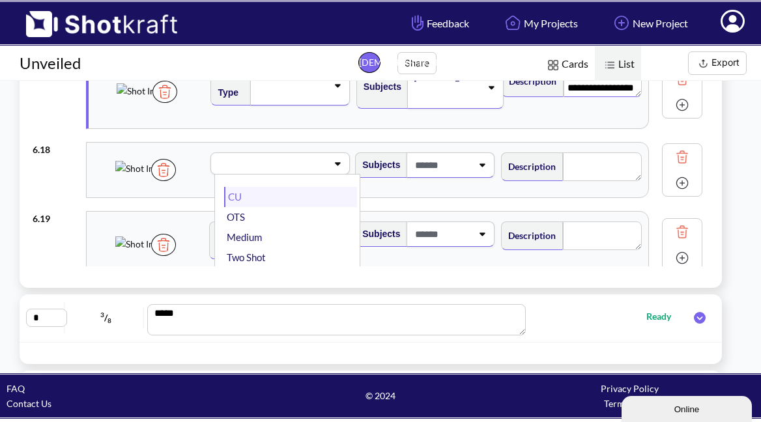
click at [268, 201] on li "CU" at bounding box center [290, 197] width 133 height 20
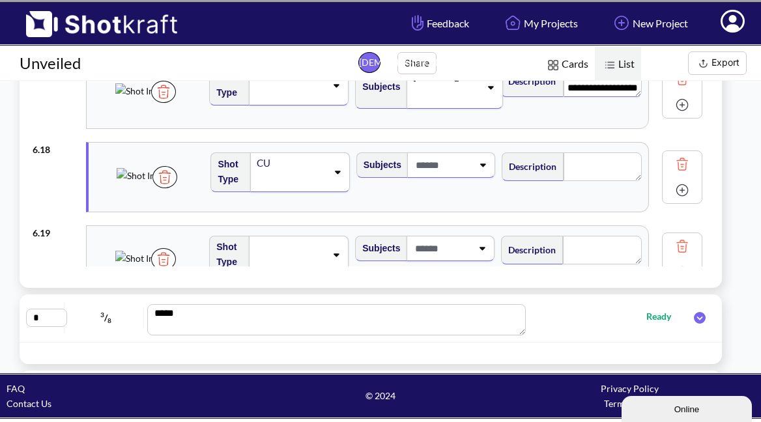
click at [456, 169] on span at bounding box center [442, 164] width 60 height 21
type textarea "**********"
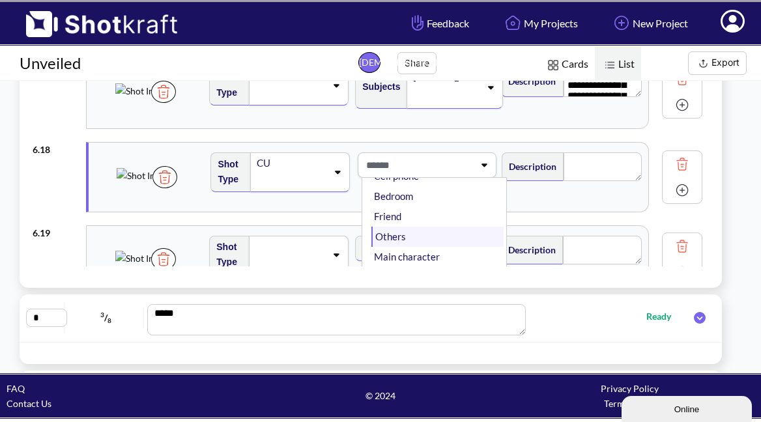
scroll to position [105, 0]
click at [418, 235] on li "Others" at bounding box center [437, 237] width 132 height 20
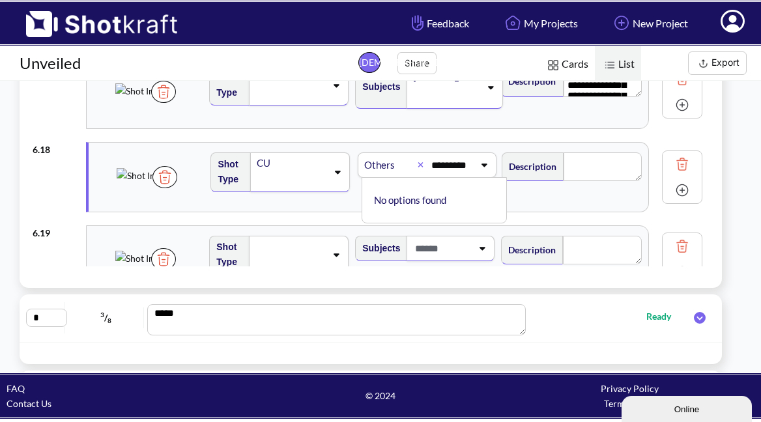
scroll to position [0, 1]
type input "********"
click at [601, 165] on textarea at bounding box center [603, 166] width 78 height 29
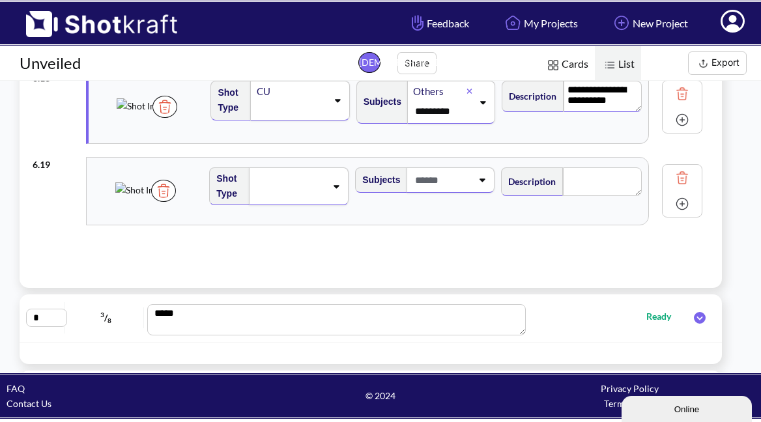
scroll to position [1481, 0]
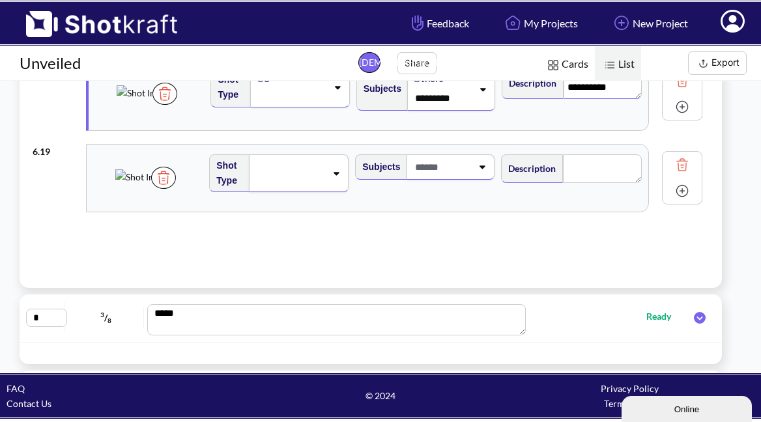
click at [341, 177] on icon at bounding box center [336, 173] width 18 height 9
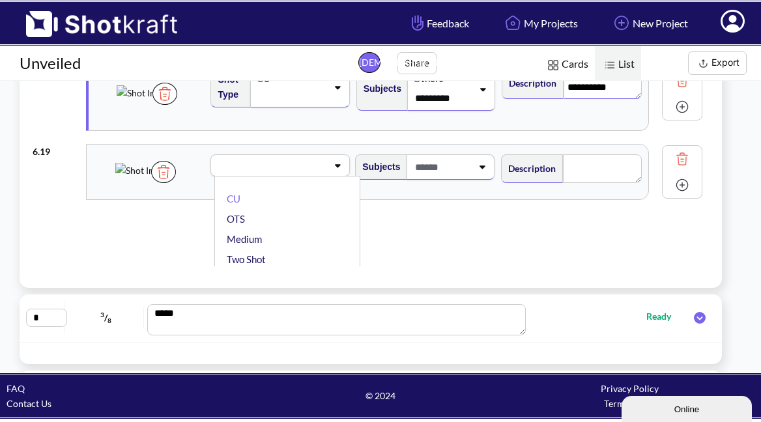
click at [270, 205] on li "CU" at bounding box center [290, 199] width 133 height 20
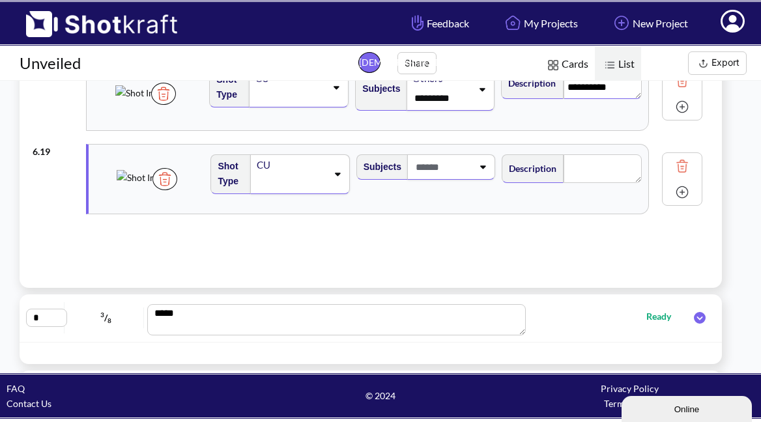
click at [438, 177] on span at bounding box center [442, 166] width 60 height 21
type textarea "**********"
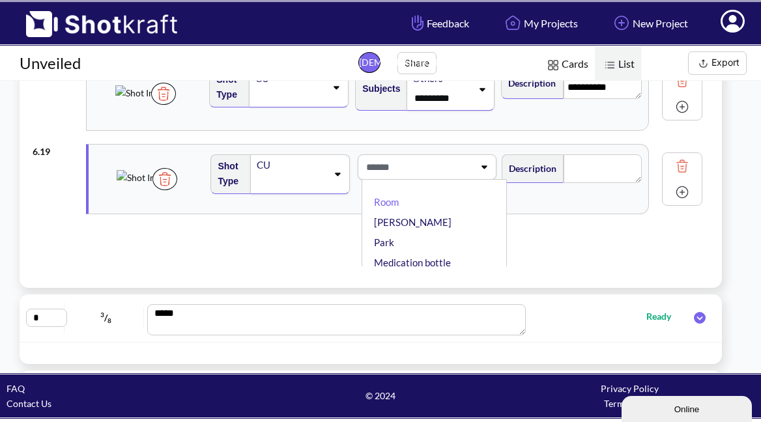
click at [409, 220] on li "[PERSON_NAME]" at bounding box center [437, 222] width 132 height 20
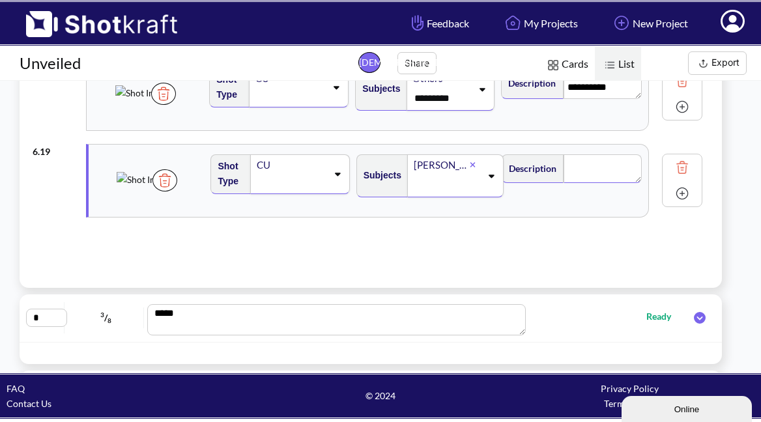
click at [584, 171] on textarea at bounding box center [603, 168] width 78 height 29
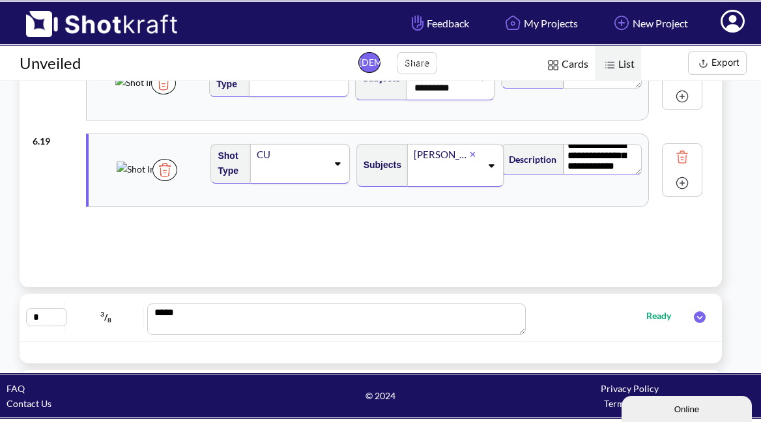
scroll to position [451, 0]
click at [684, 186] on img at bounding box center [682, 183] width 20 height 20
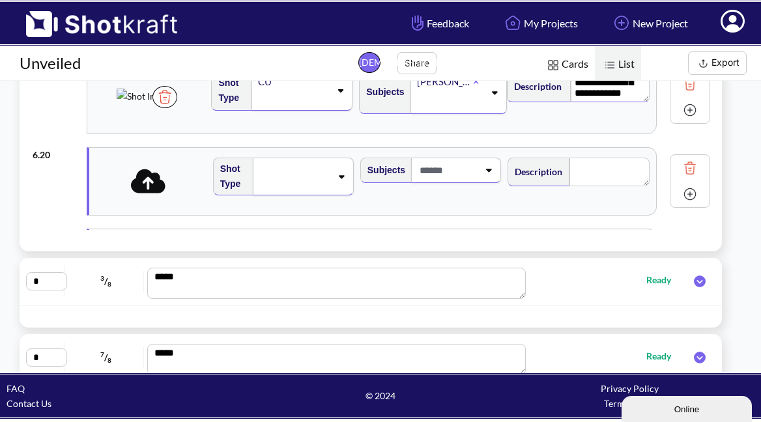
scroll to position [1528, 0]
click at [152, 188] on icon at bounding box center [148, 180] width 35 height 24
click at [335, 169] on div at bounding box center [303, 176] width 101 height 38
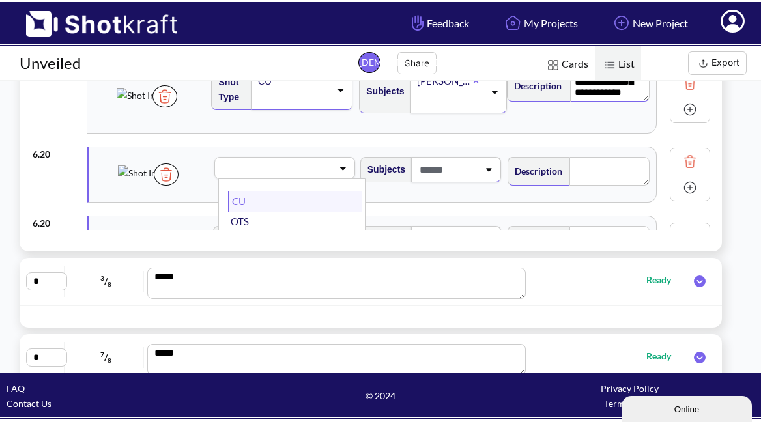
click at [272, 205] on li "CU" at bounding box center [295, 202] width 134 height 20
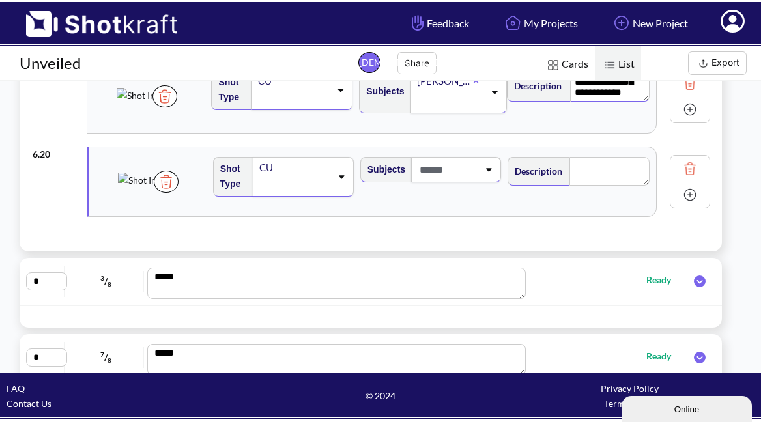
click at [472, 183] on div "Subjects" at bounding box center [431, 181] width 147 height 63
click at [472, 179] on span at bounding box center [447, 169] width 62 height 21
type textarea "**********"
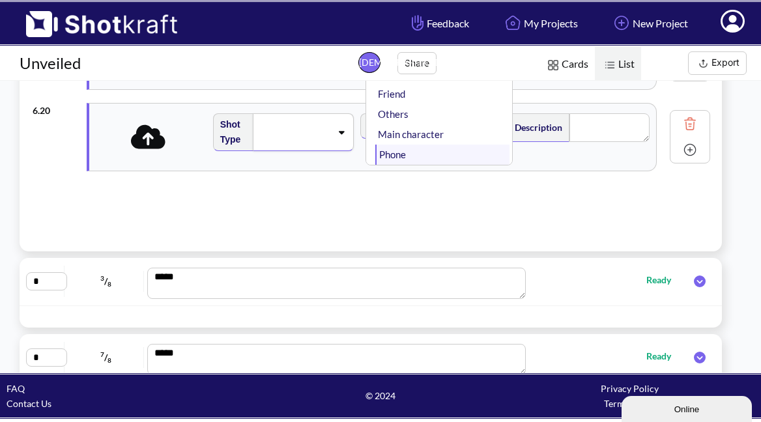
scroll to position [1655, 0]
click at [409, 111] on li "Others" at bounding box center [442, 114] width 134 height 20
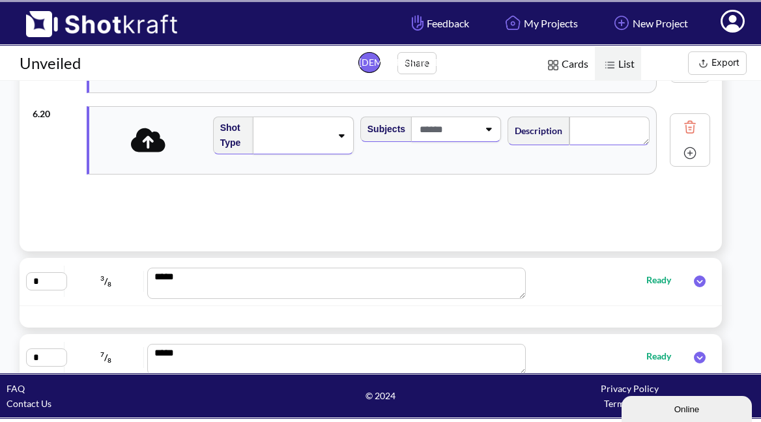
click at [584, 141] on textarea at bounding box center [609, 131] width 80 height 29
type textarea "*"
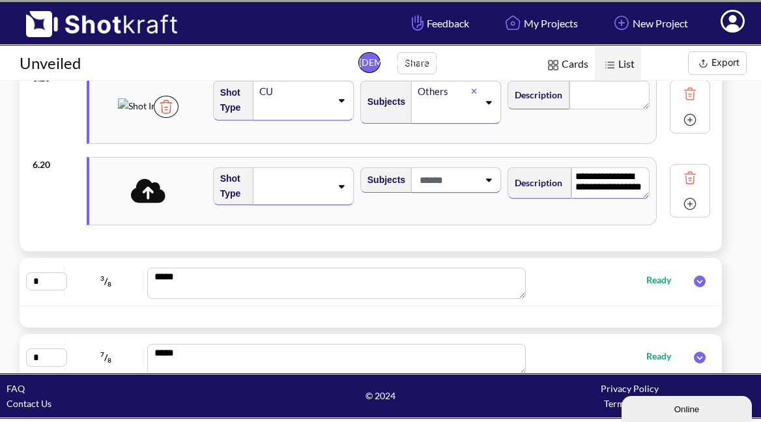
scroll to position [1611, 0]
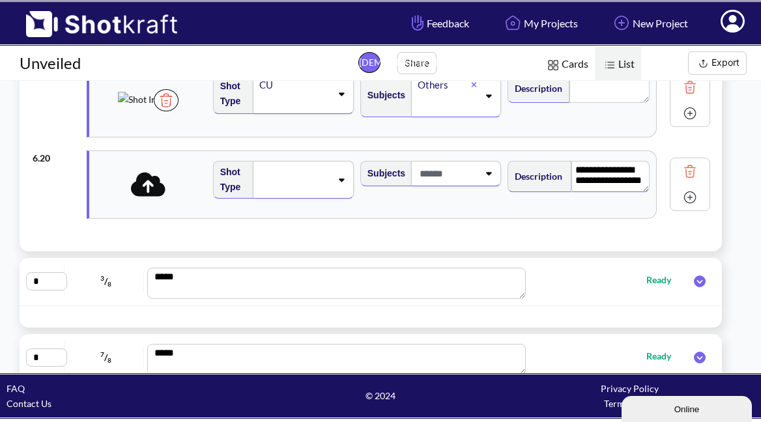
click at [608, 164] on textarea "**********" at bounding box center [610, 176] width 78 height 31
click at [612, 182] on textarea "**********" at bounding box center [610, 176] width 78 height 31
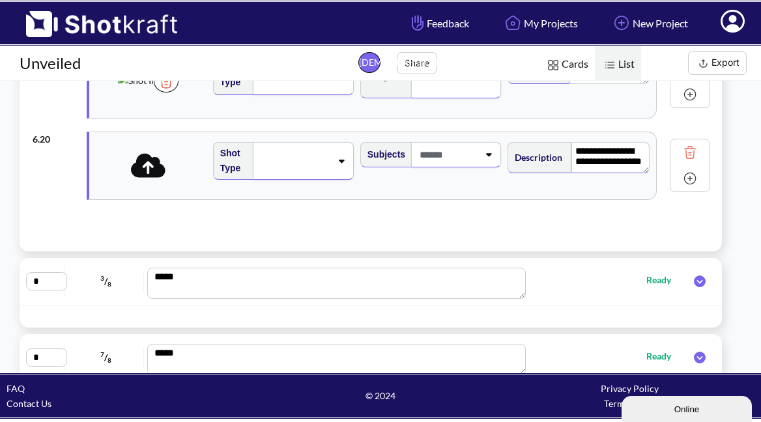
scroll to position [0, 0]
drag, startPoint x: 600, startPoint y: 165, endPoint x: 580, endPoint y: 145, distance: 27.6
click at [558, 139] on div "**********" at bounding box center [579, 156] width 142 height 35
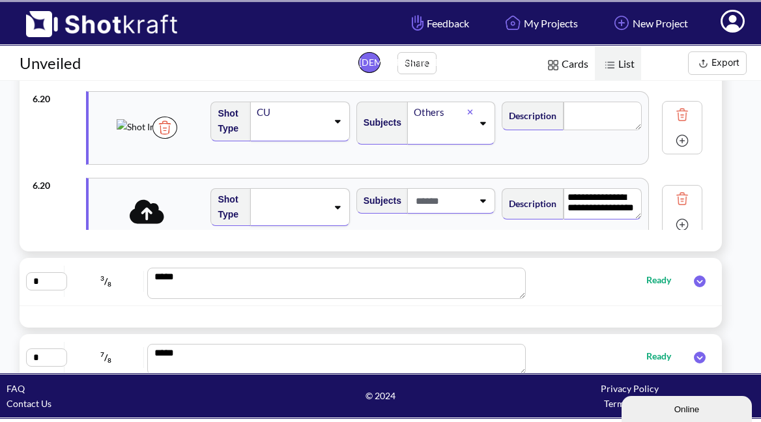
scroll to position [1563, 0]
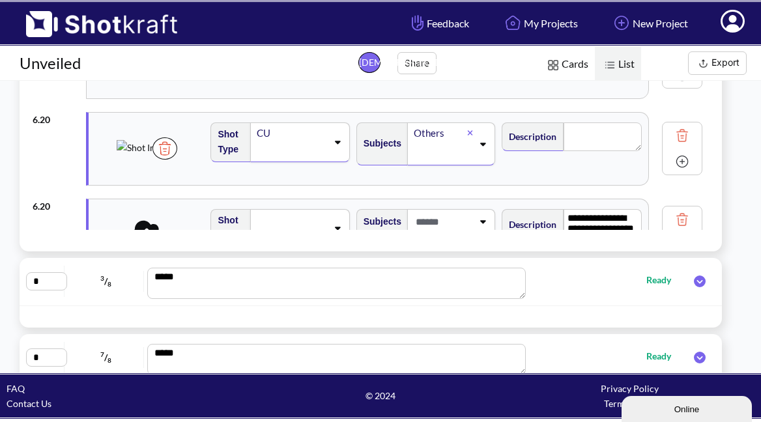
type textarea "**********"
click at [594, 141] on textarea at bounding box center [603, 136] width 78 height 29
type textarea "**********"
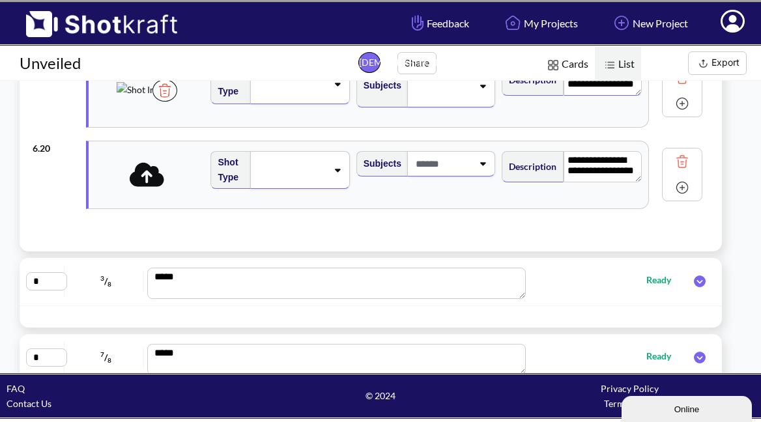
scroll to position [1635, 0]
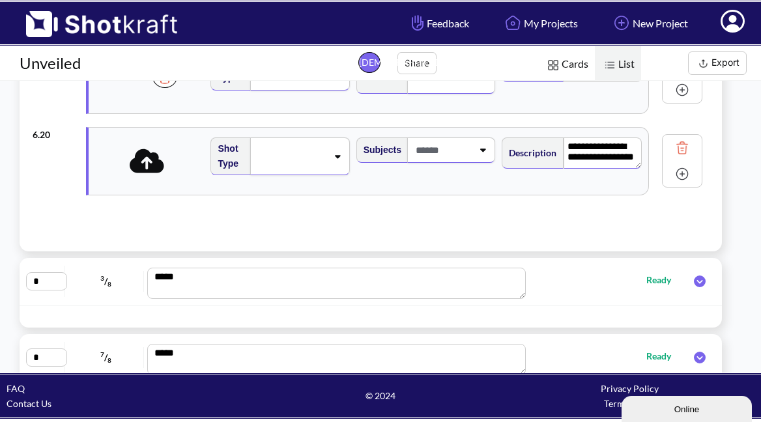
click at [620, 162] on textarea "**********" at bounding box center [603, 152] width 78 height 31
drag, startPoint x: 607, startPoint y: 154, endPoint x: 564, endPoint y: 127, distance: 50.6
click at [564, 128] on div "**********" at bounding box center [426, 161] width 443 height 67
click at [154, 169] on icon at bounding box center [147, 161] width 35 height 24
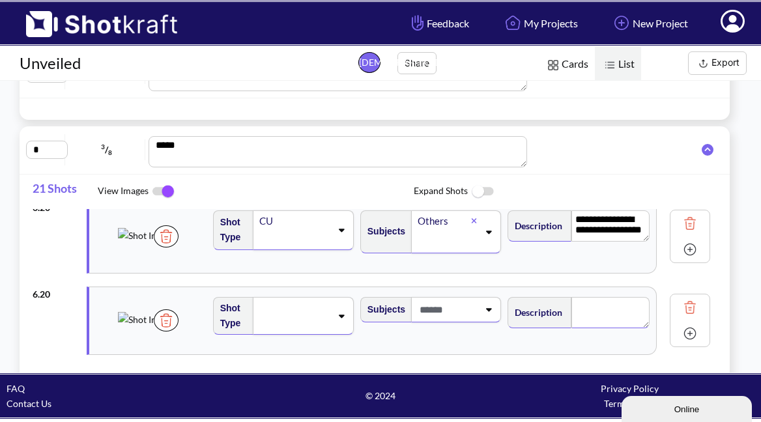
scroll to position [315, 0]
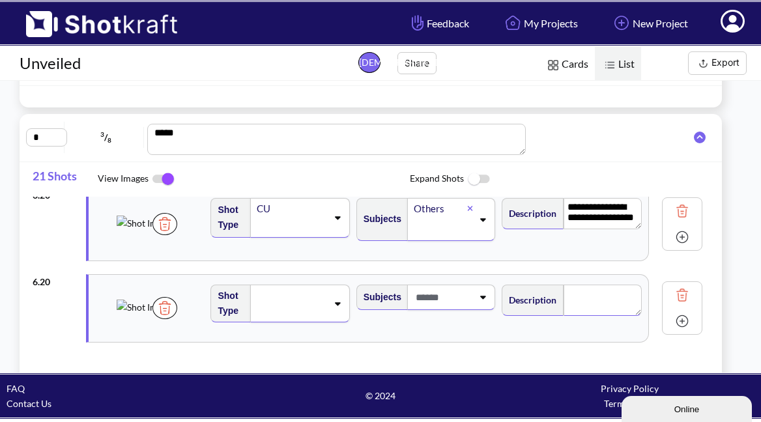
click at [177, 319] on img at bounding box center [164, 308] width 25 height 22
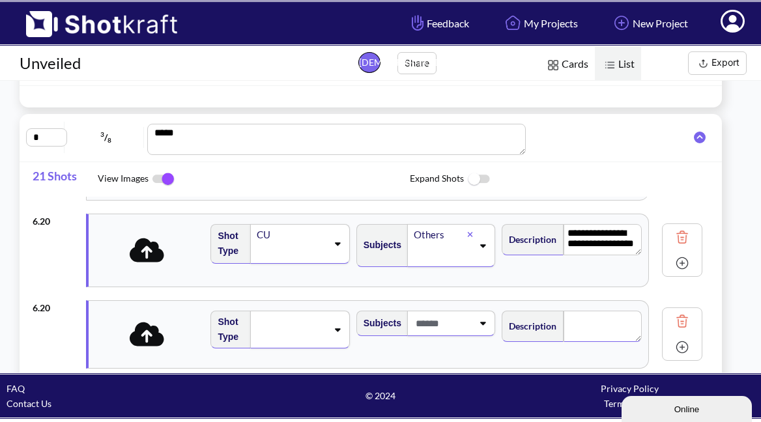
scroll to position [1647, 0]
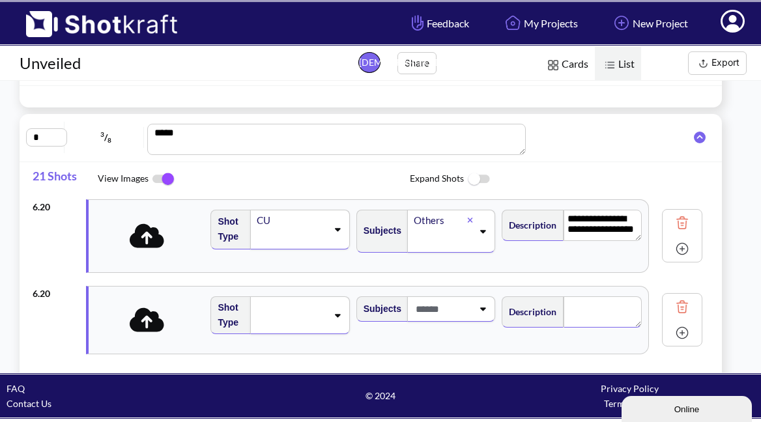
click at [155, 246] on icon at bounding box center [147, 235] width 35 height 24
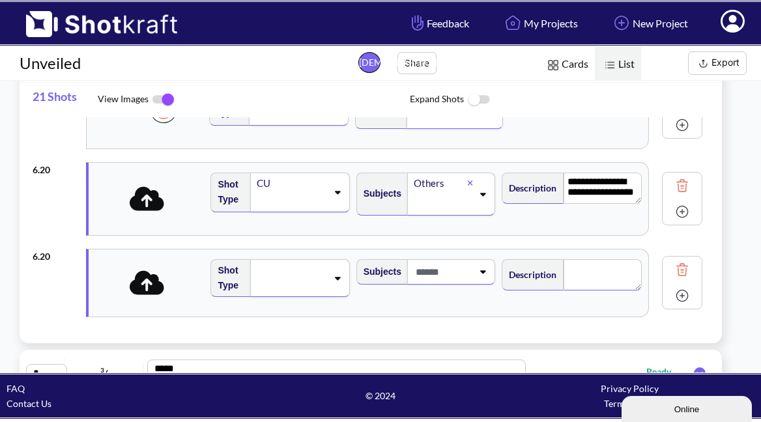
scroll to position [1608, 0]
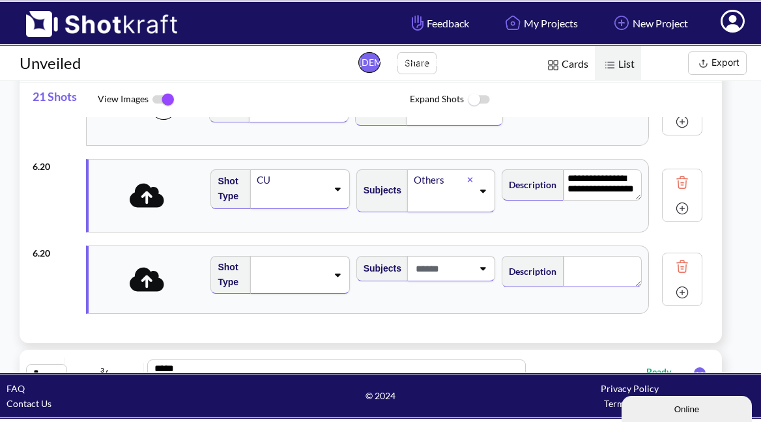
click at [683, 184] on img at bounding box center [682, 183] width 20 height 20
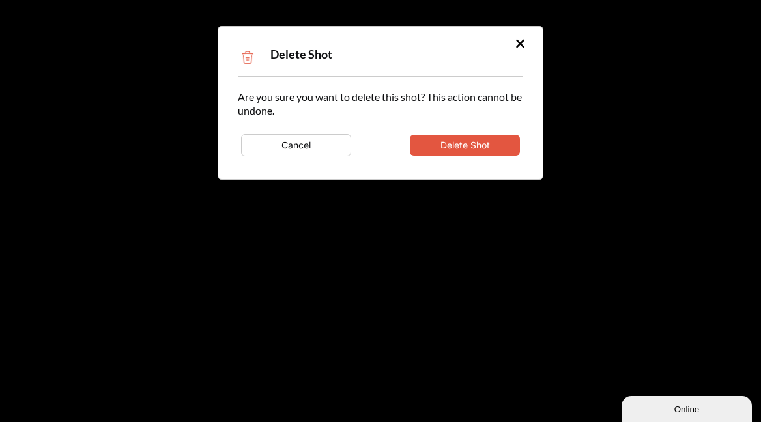
type textarea "**********"
click at [492, 148] on button "Delete Shot" at bounding box center [465, 145] width 110 height 21
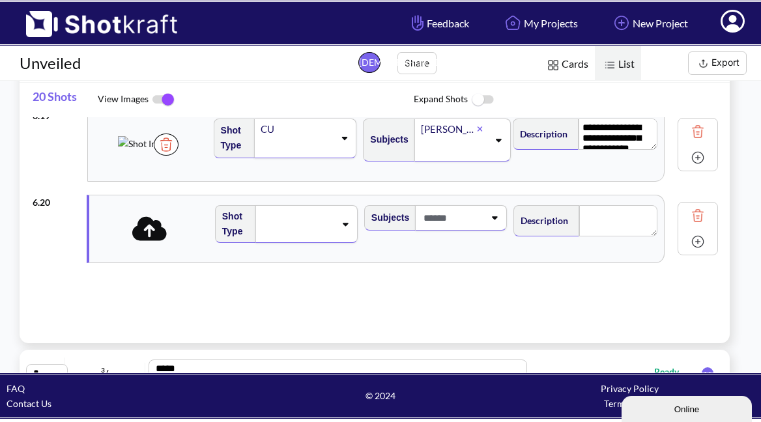
scroll to position [1568, 0]
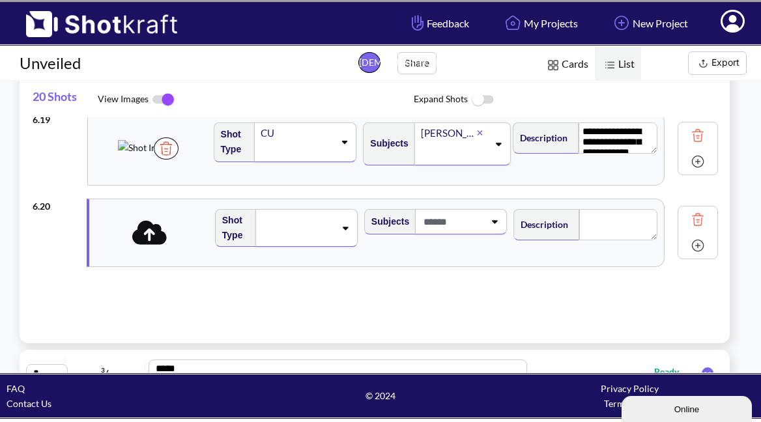
click at [688, 216] on img at bounding box center [698, 220] width 20 height 20
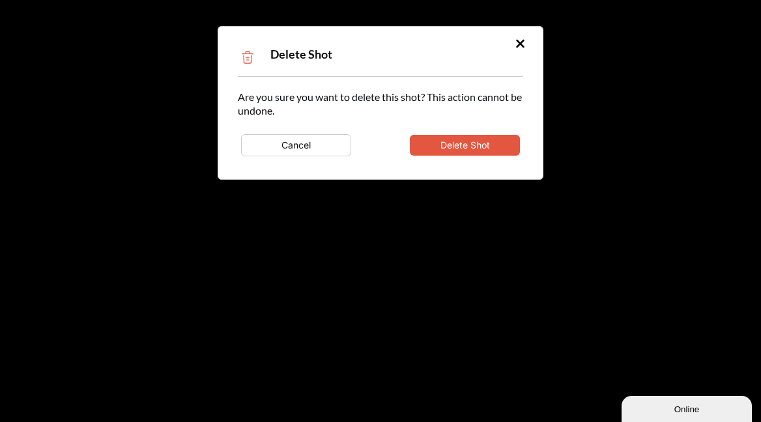
scroll to position [0, 0]
click at [491, 148] on button "Delete Shot" at bounding box center [465, 145] width 110 height 21
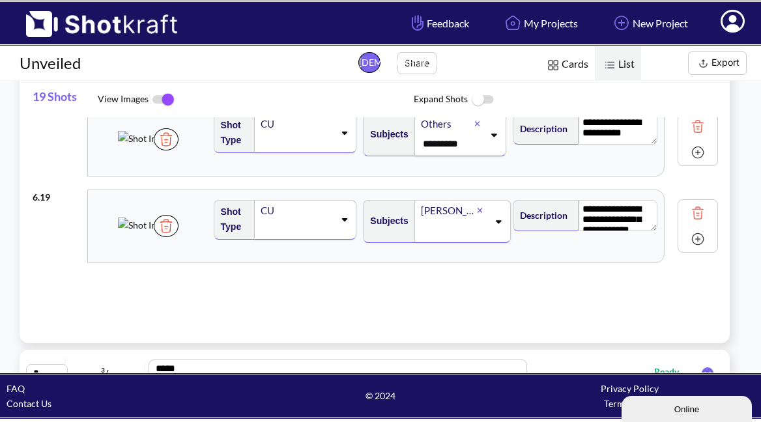
scroll to position [1491, 0]
click at [688, 239] on img at bounding box center [698, 239] width 20 height 20
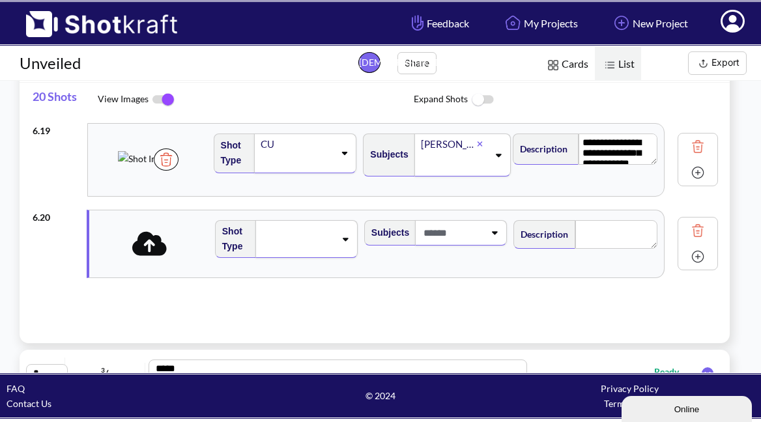
scroll to position [1558, 0]
click at [147, 238] on icon at bounding box center [149, 242] width 35 height 24
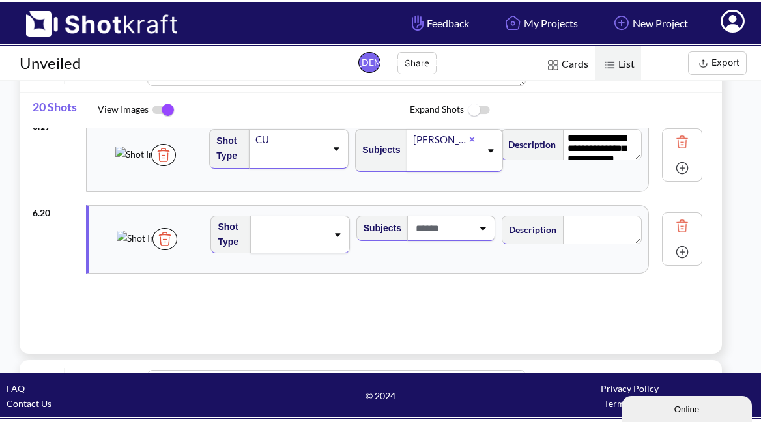
scroll to position [383, 0]
click at [681, 257] on img at bounding box center [682, 253] width 20 height 20
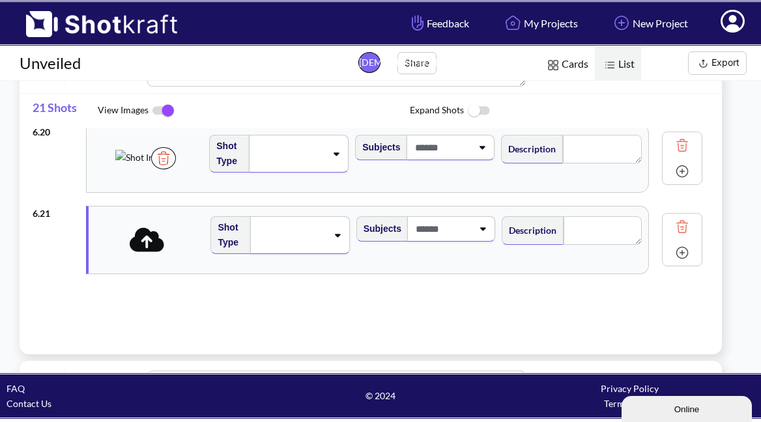
scroll to position [1653, 0]
click at [146, 236] on icon at bounding box center [147, 239] width 35 height 27
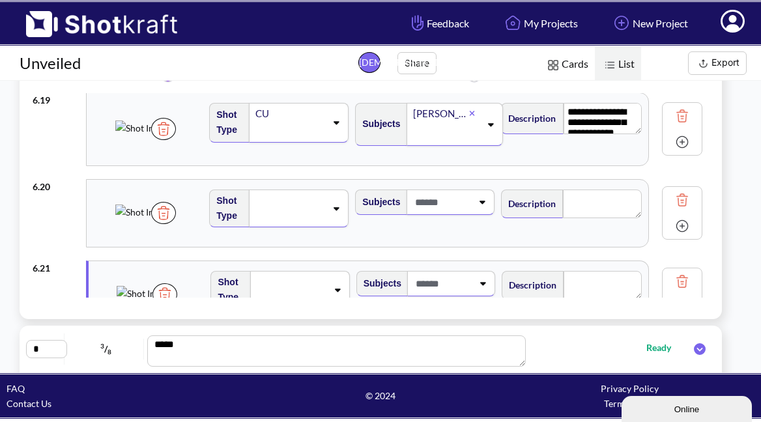
scroll to position [0, 0]
click at [332, 210] on icon at bounding box center [336, 208] width 18 height 9
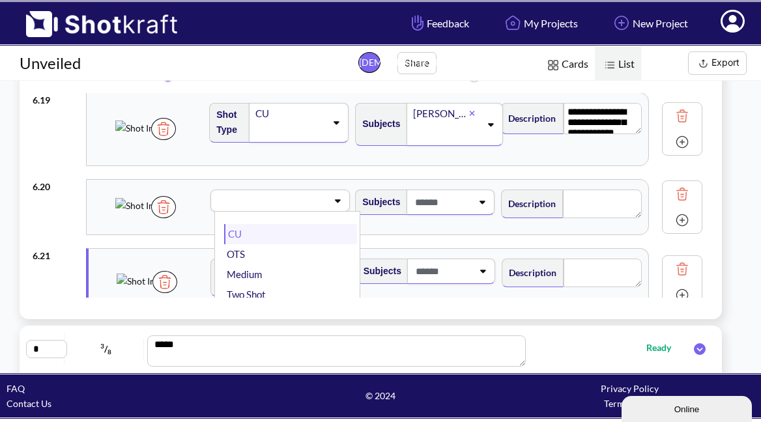
click at [252, 236] on li "CU" at bounding box center [290, 234] width 133 height 20
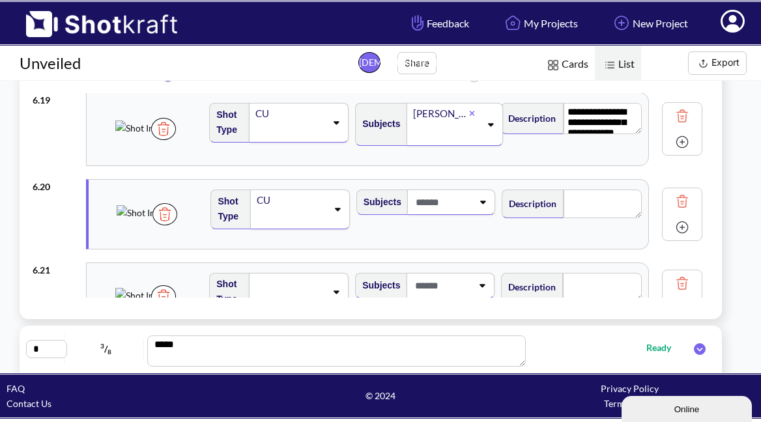
click at [486, 210] on div at bounding box center [451, 202] width 88 height 25
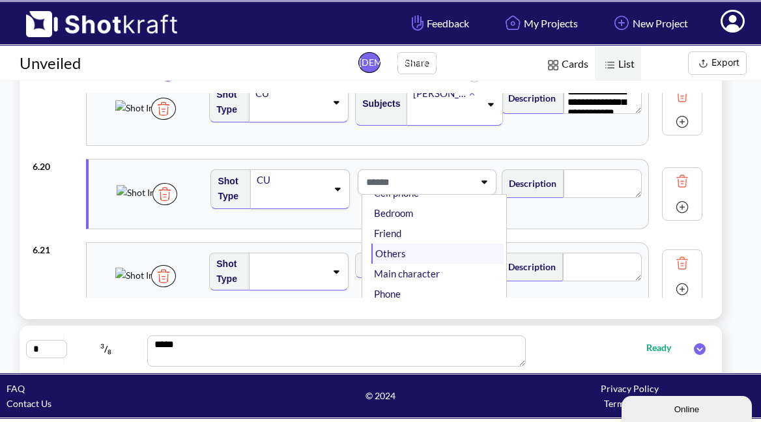
scroll to position [1590, 0]
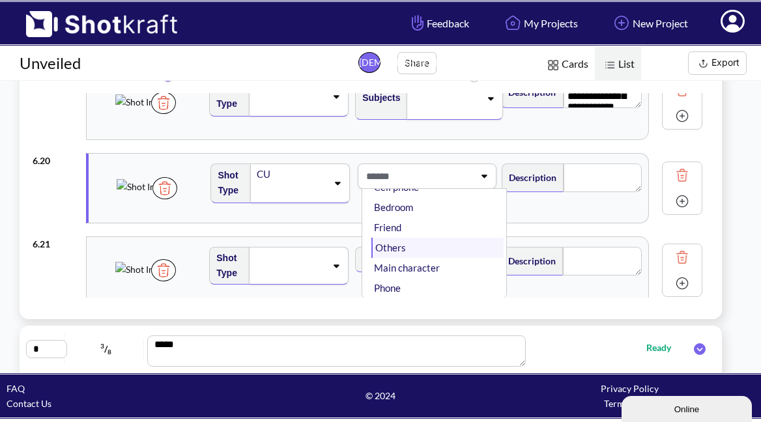
click at [423, 251] on li "Others" at bounding box center [437, 248] width 132 height 20
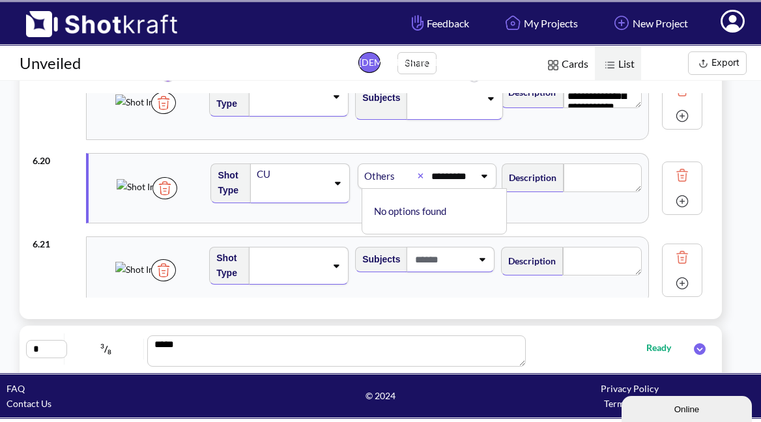
scroll to position [0, 1]
type input "********"
click at [585, 182] on textarea at bounding box center [603, 178] width 78 height 29
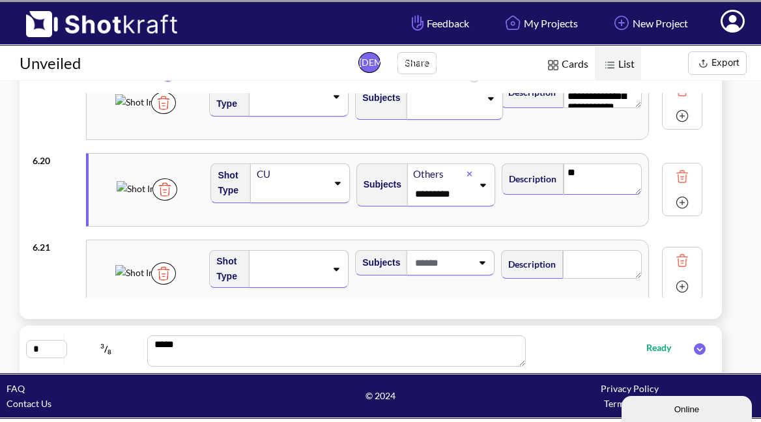
type textarea "*"
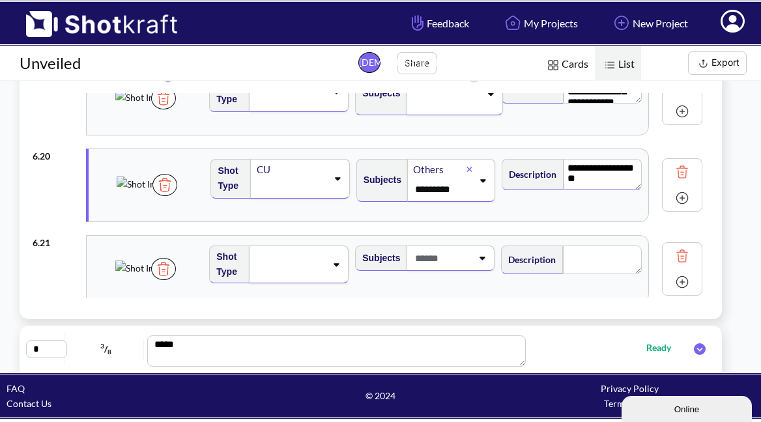
scroll to position [1592, 0]
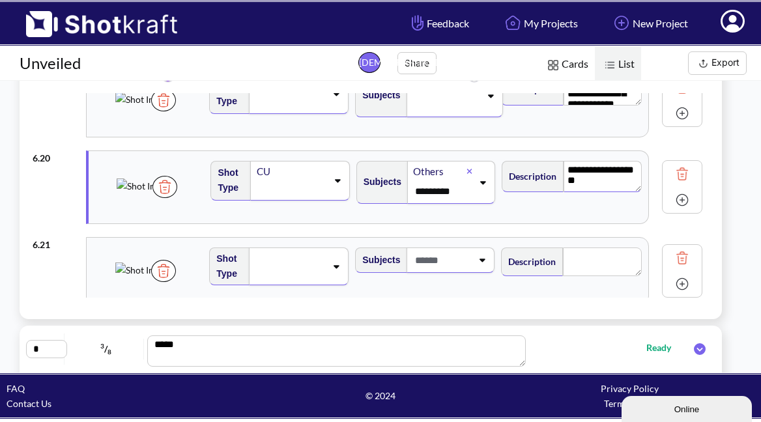
click at [337, 273] on div at bounding box center [299, 267] width 100 height 38
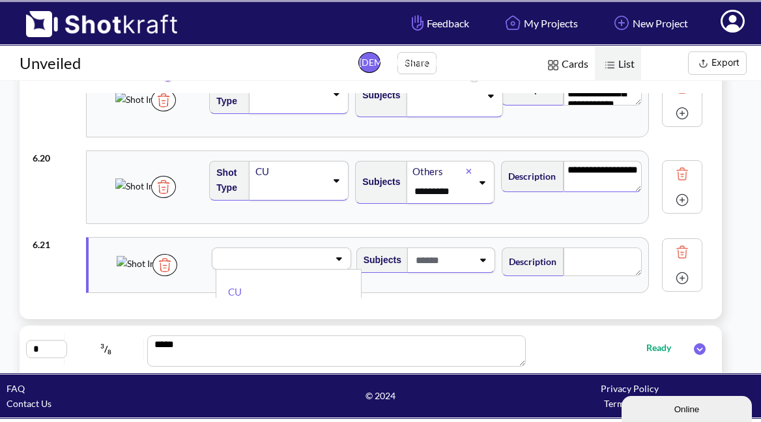
scroll to position [0, 0]
click at [278, 285] on li "CU" at bounding box center [291, 292] width 132 height 20
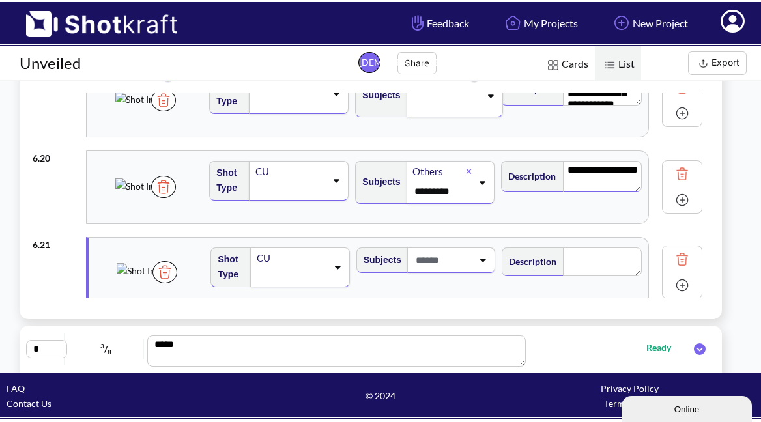
click at [459, 261] on span at bounding box center [442, 260] width 60 height 21
type textarea "**********"
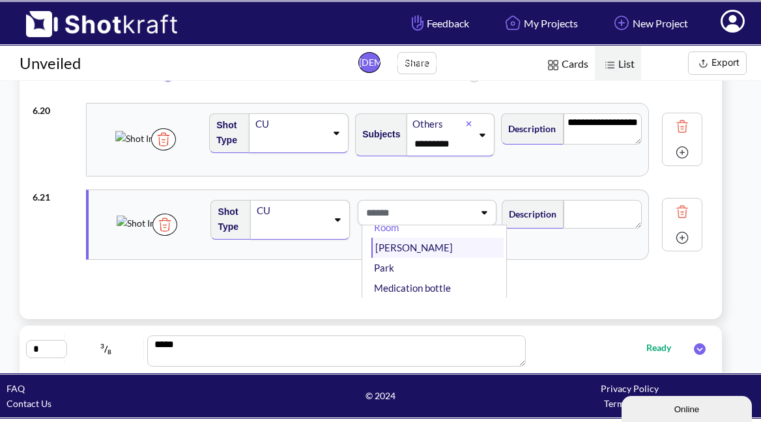
scroll to position [34, 0]
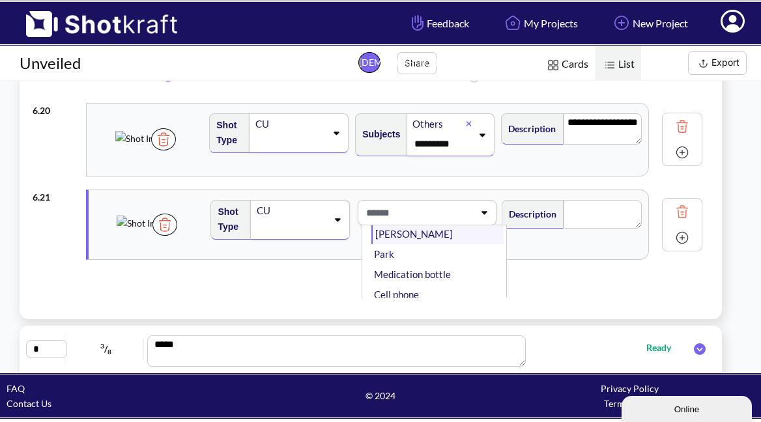
click at [428, 266] on li "Medication bottle" at bounding box center [437, 275] width 132 height 20
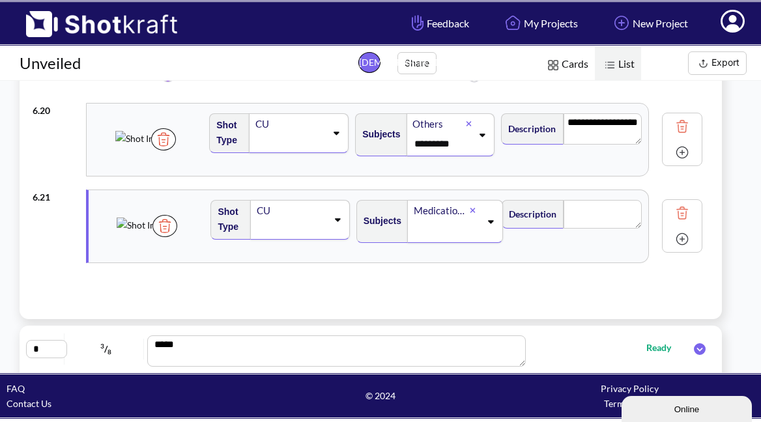
click at [474, 212] on icon at bounding box center [472, 210] width 5 height 5
click at [473, 212] on div at bounding box center [442, 213] width 63 height 24
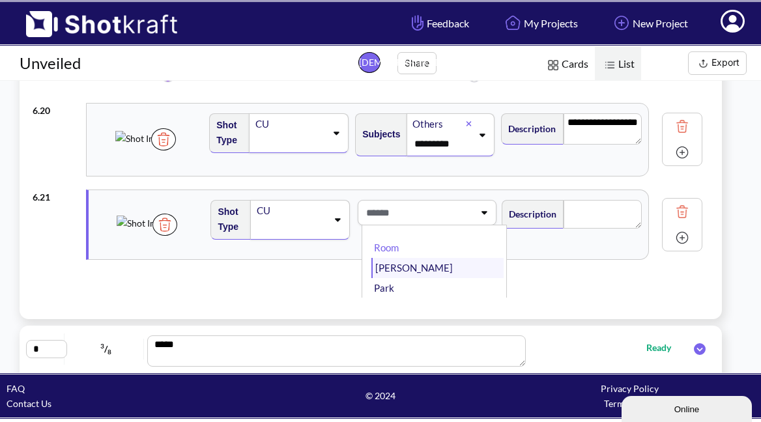
scroll to position [5, 0]
click at [397, 263] on li "[PERSON_NAME]" at bounding box center [437, 263] width 132 height 20
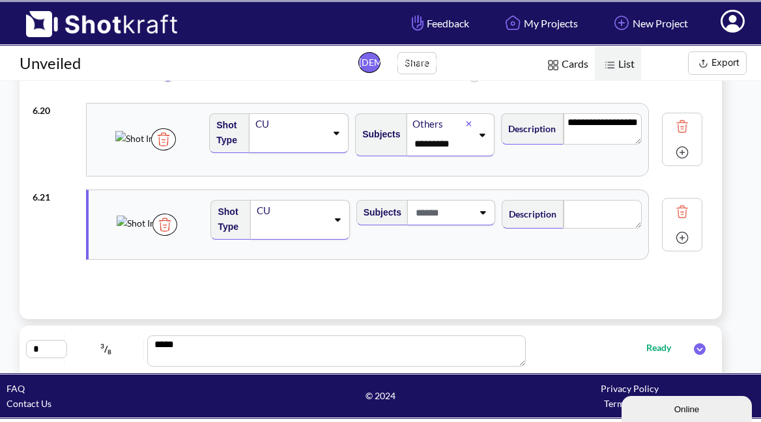
scroll to position [1642, 0]
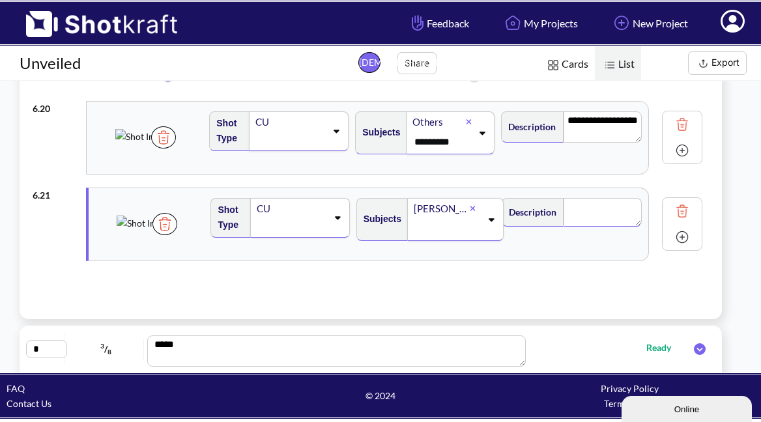
click at [616, 208] on textarea at bounding box center [603, 212] width 78 height 29
type textarea "*"
type textarea "**********"
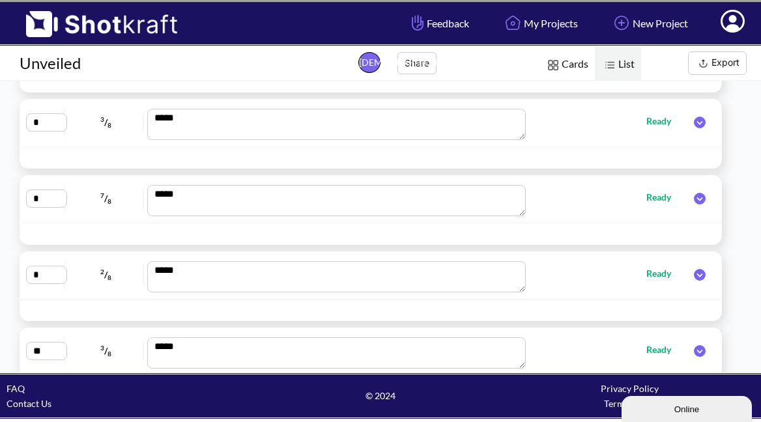
scroll to position [646, 0]
click at [702, 124] on icon at bounding box center [700, 122] width 12 height 12
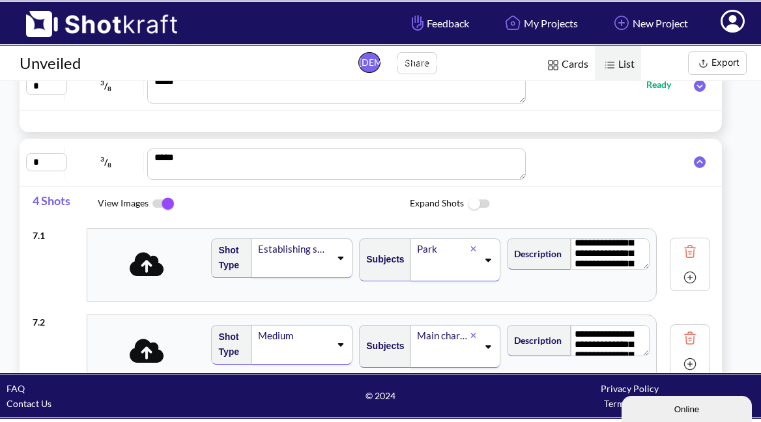
scroll to position [25, 0]
click at [141, 266] on icon at bounding box center [147, 264] width 35 height 27
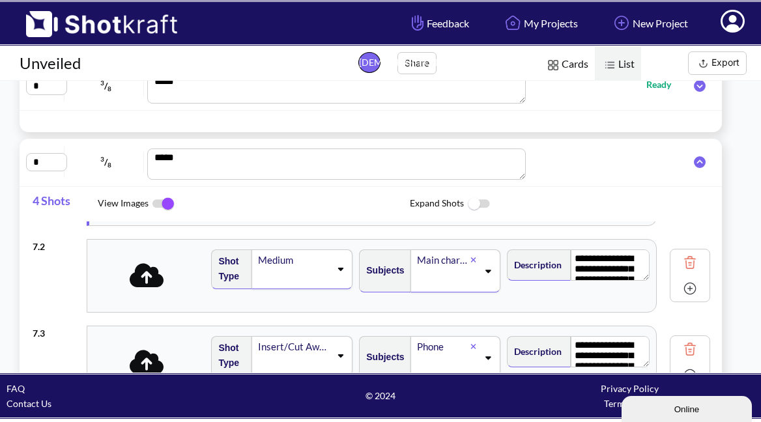
scroll to position [81, 0]
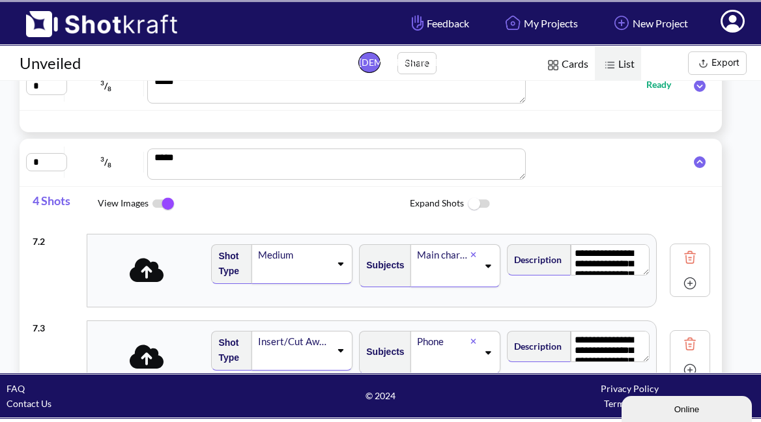
click at [147, 283] on icon at bounding box center [147, 270] width 35 height 27
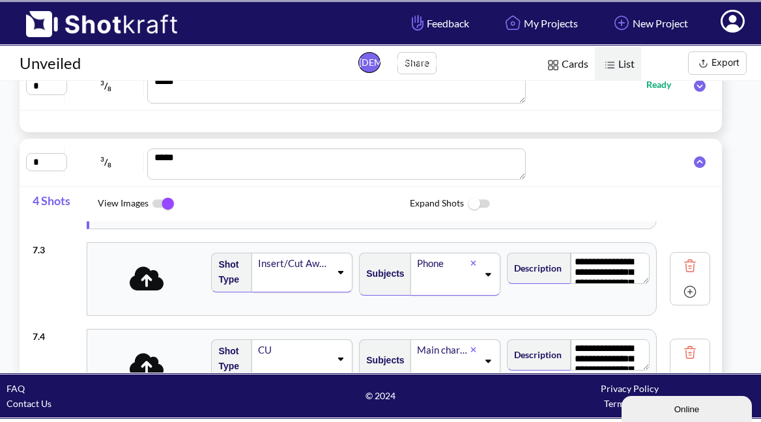
scroll to position [164, 0]
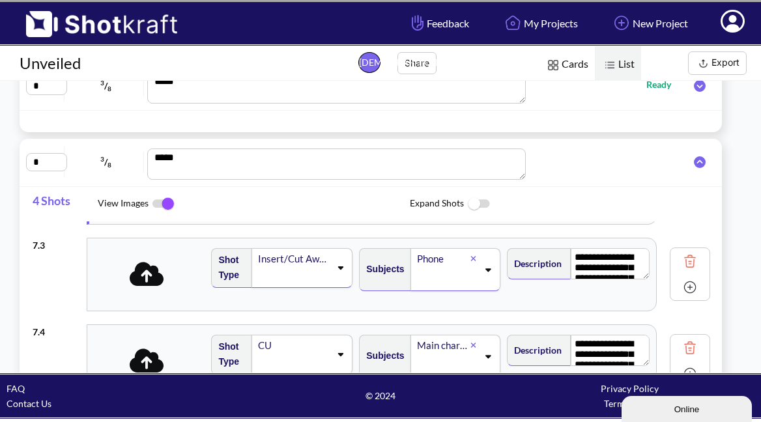
click at [154, 287] on icon at bounding box center [147, 274] width 35 height 27
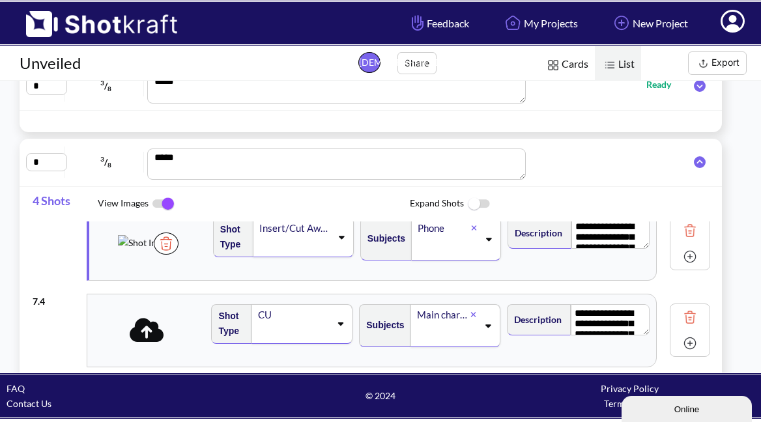
scroll to position [194, 0]
click at [155, 329] on icon at bounding box center [147, 330] width 35 height 24
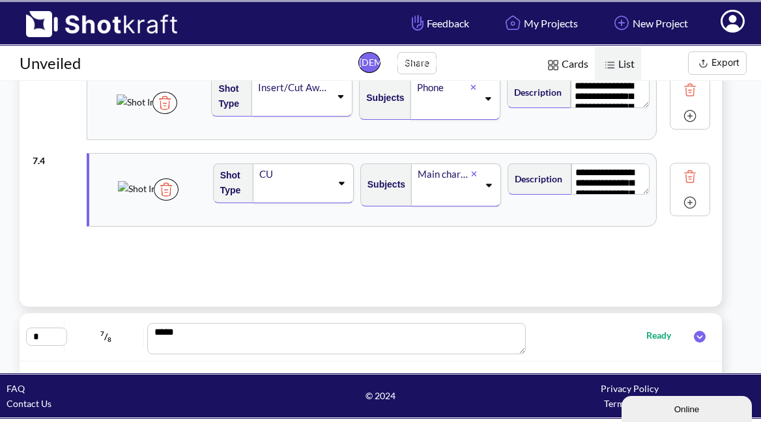
scroll to position [517, 0]
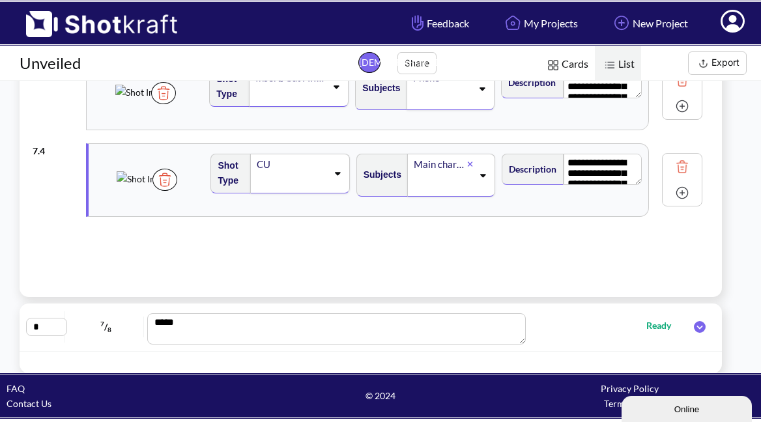
click at [681, 194] on img at bounding box center [682, 193] width 20 height 20
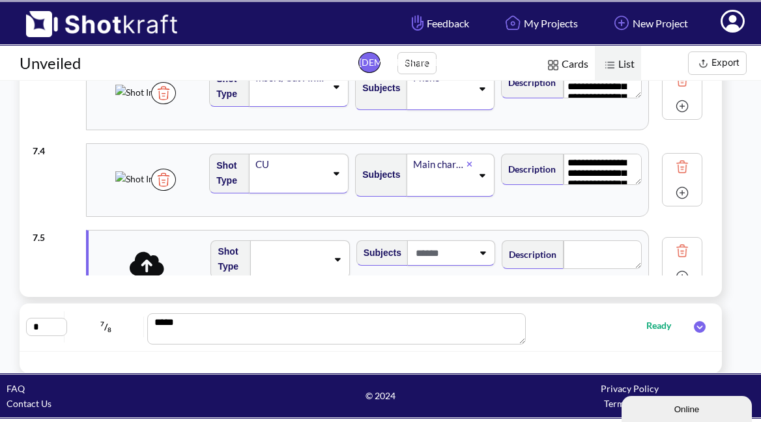
click at [156, 270] on icon at bounding box center [147, 263] width 35 height 24
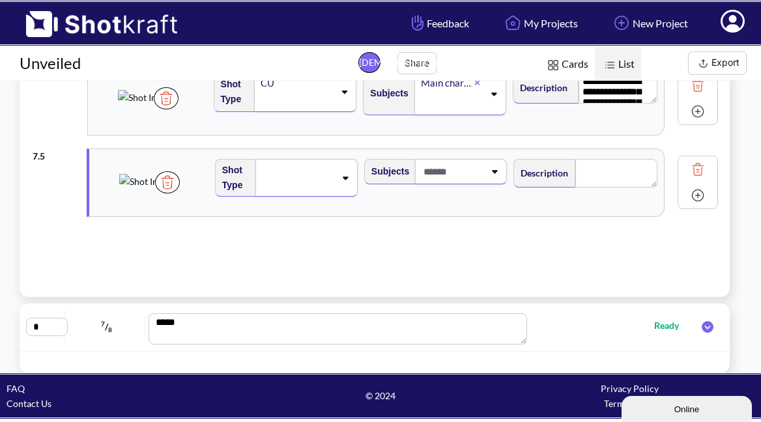
scroll to position [519, 0]
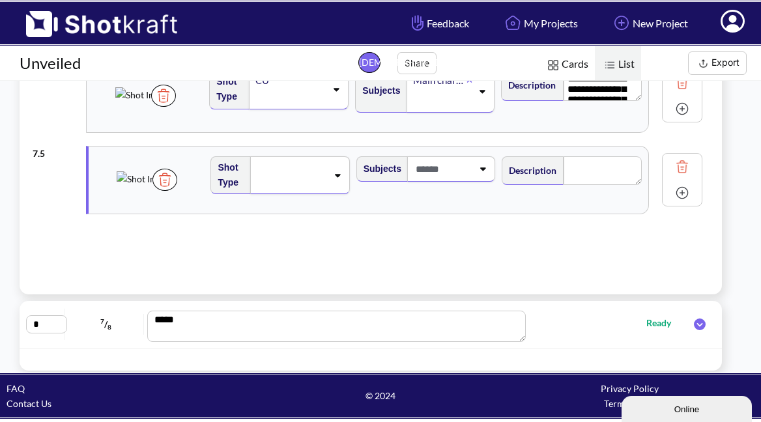
click at [684, 194] on img at bounding box center [682, 193] width 20 height 20
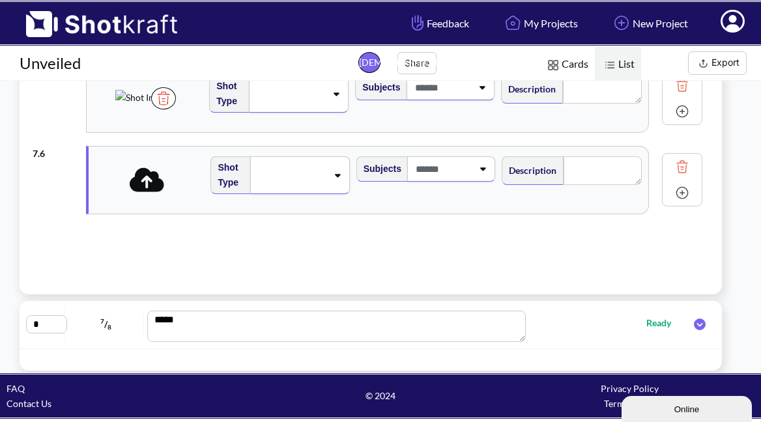
scroll to position [357, 0]
click at [152, 187] on icon at bounding box center [147, 179] width 35 height 24
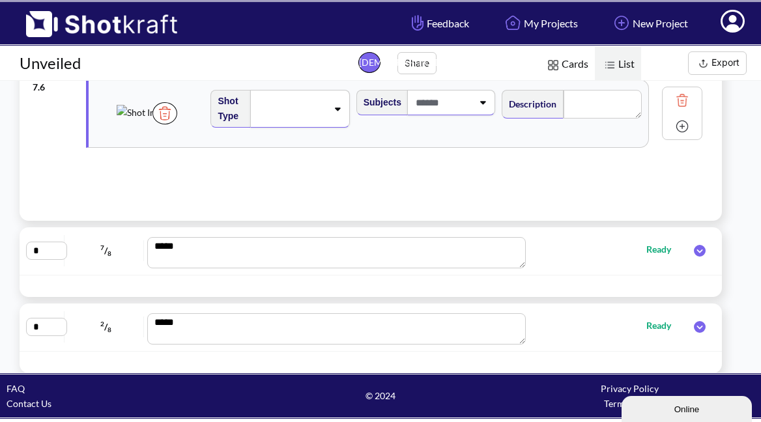
scroll to position [352, 0]
click at [680, 124] on img at bounding box center [682, 125] width 20 height 20
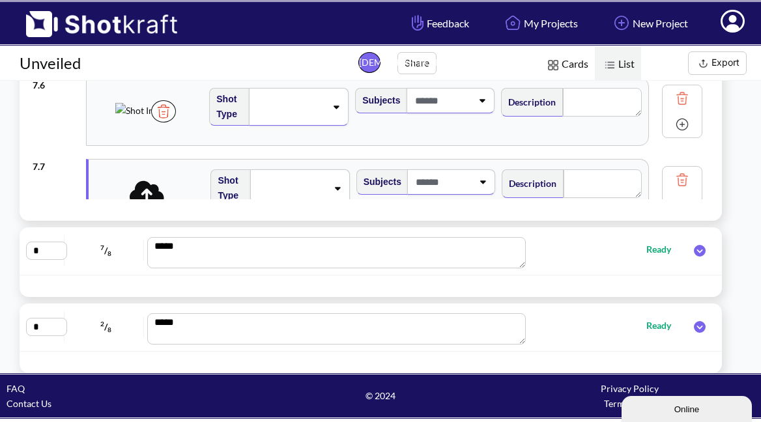
click at [148, 194] on icon at bounding box center [147, 192] width 35 height 27
click at [149, 182] on icon at bounding box center [147, 192] width 35 height 24
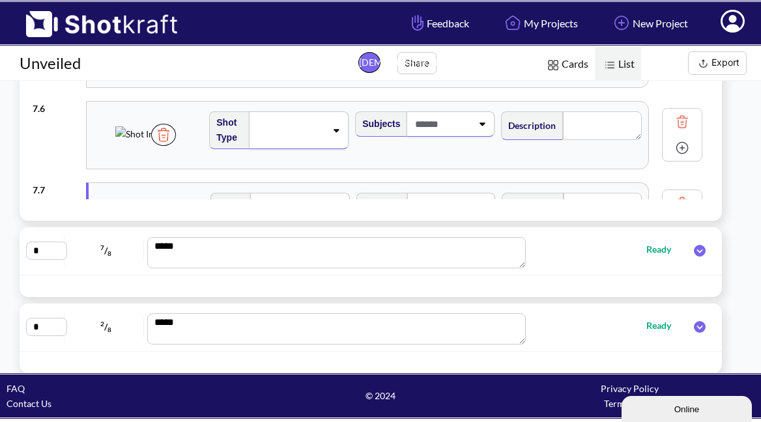
scroll to position [330, 0]
click at [176, 145] on img at bounding box center [163, 133] width 25 height 22
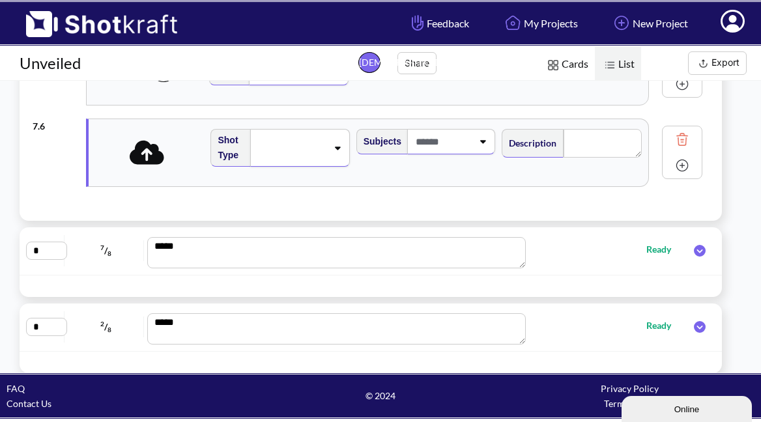
scroll to position [303, 0]
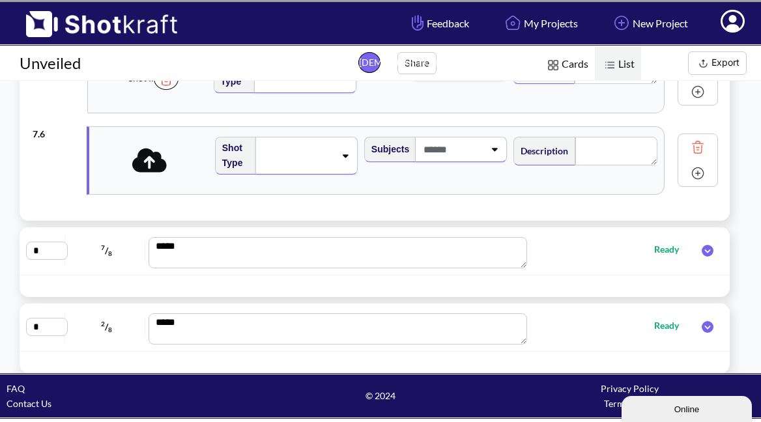
click at [688, 145] on img at bounding box center [698, 147] width 20 height 20
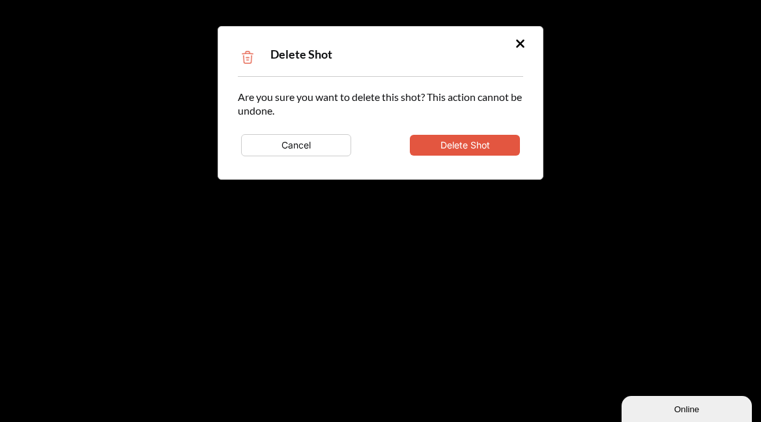
click at [489, 143] on button "Delete Shot" at bounding box center [465, 145] width 110 height 21
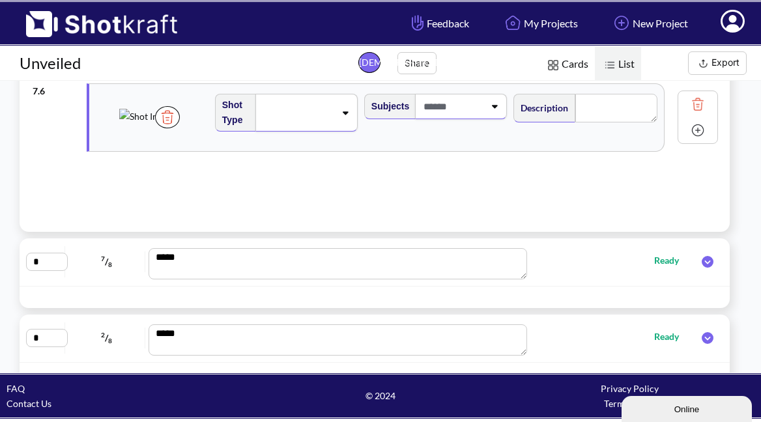
scroll to position [575, 0]
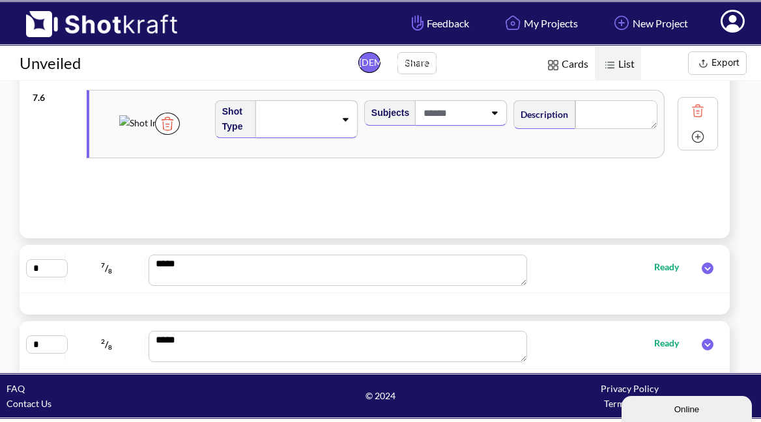
click at [688, 137] on img at bounding box center [698, 137] width 20 height 20
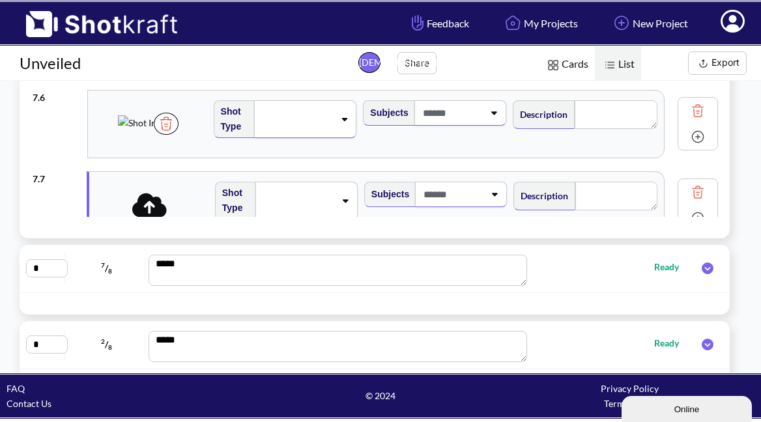
scroll to position [-3, 1]
click at [146, 212] on icon at bounding box center [149, 205] width 35 height 27
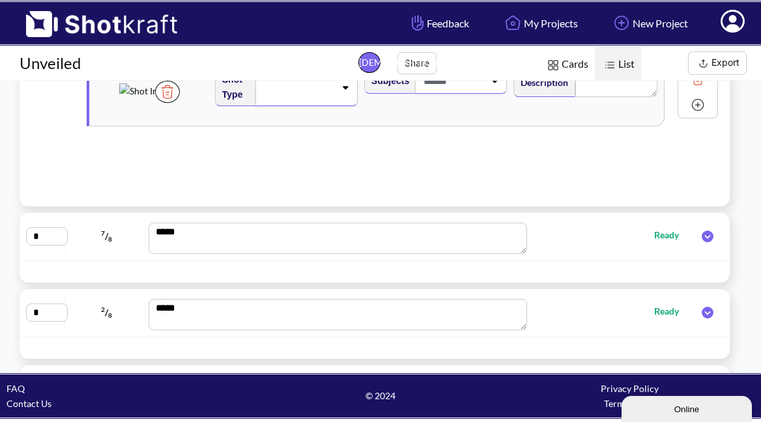
scroll to position [612, 0]
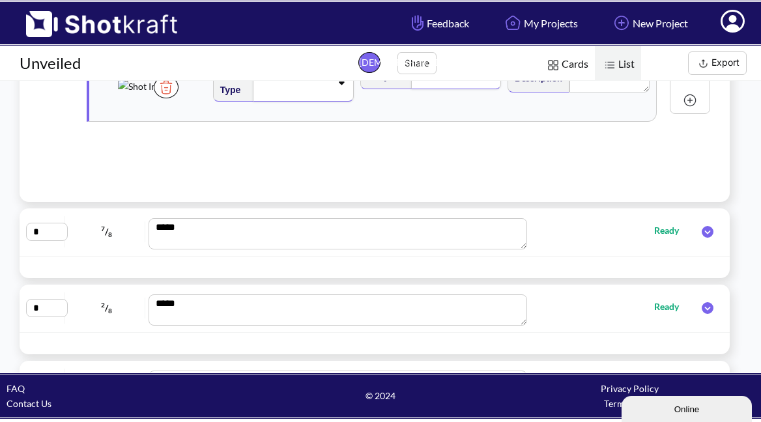
click at [702, 236] on icon at bounding box center [708, 232] width 12 height 12
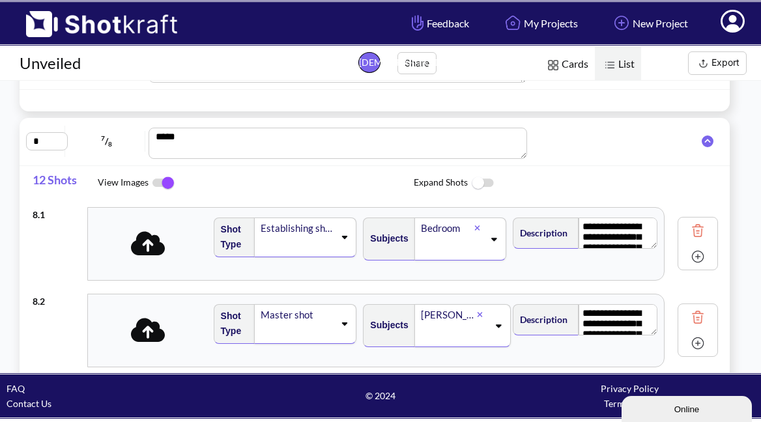
scroll to position [0, 0]
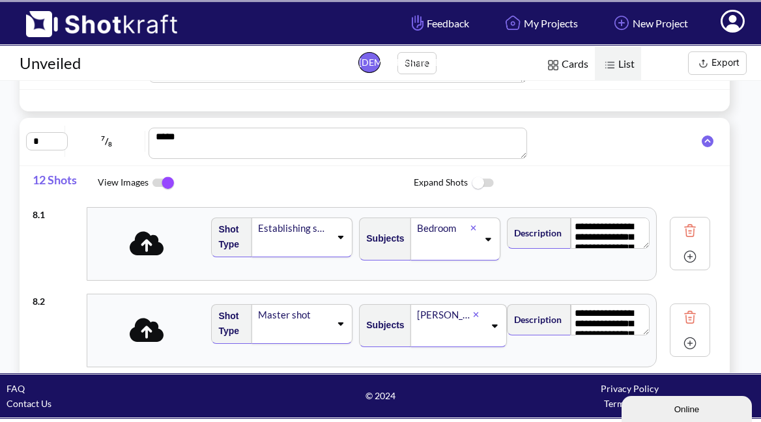
click at [702, 147] on icon at bounding box center [708, 142] width 12 height 12
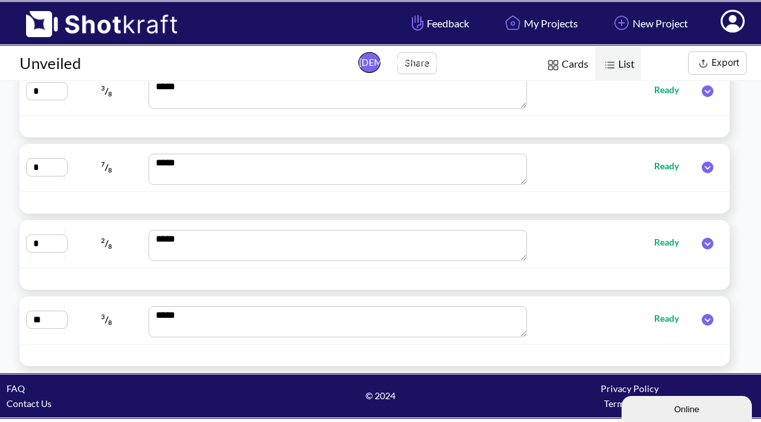
click at [702, 243] on icon at bounding box center [708, 244] width 12 height 12
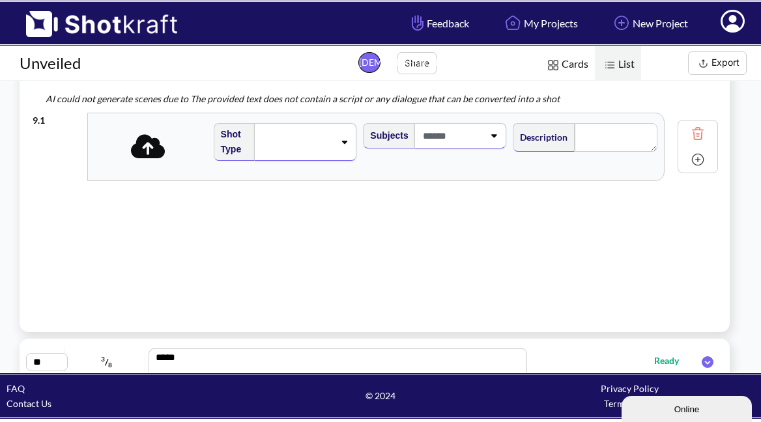
click at [668, 111] on div "9 . 1 Shot Type Subjects Description Notes Movement Camera Focus Frame Focal Ca…" at bounding box center [375, 146] width 685 height 81
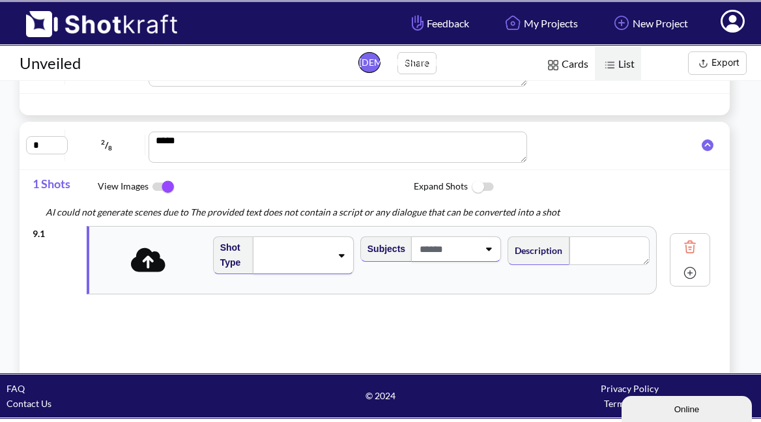
click at [702, 142] on icon at bounding box center [708, 145] width 12 height 12
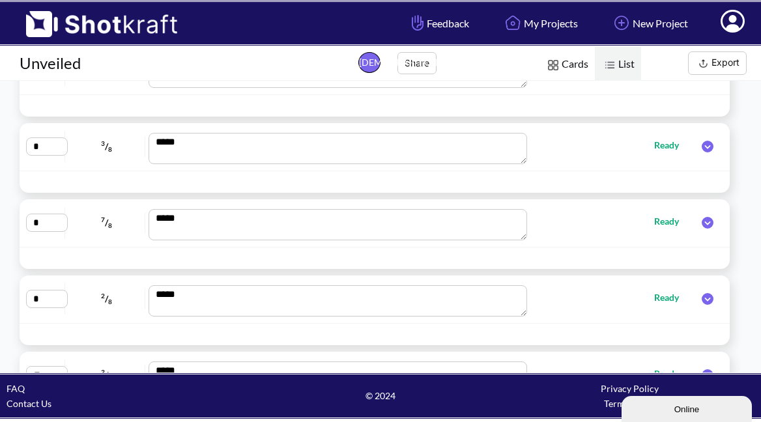
scroll to position [375, 0]
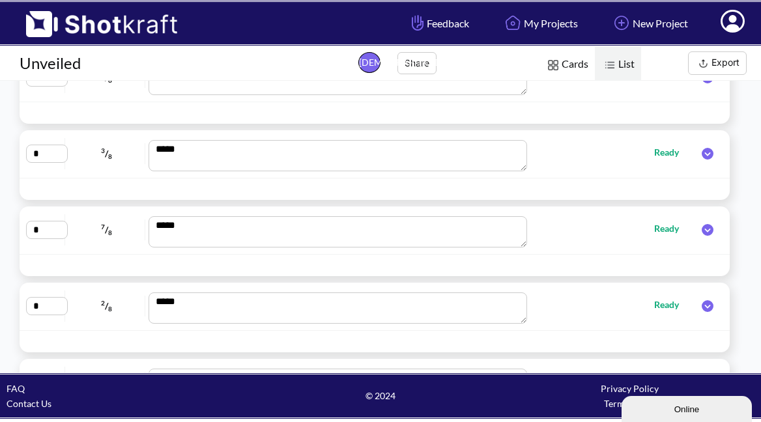
click at [698, 153] on icon at bounding box center [707, 154] width 25 height 12
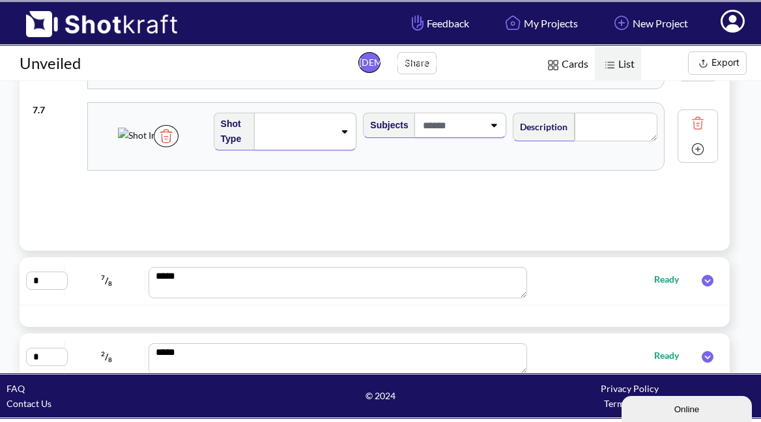
scroll to position [558, 0]
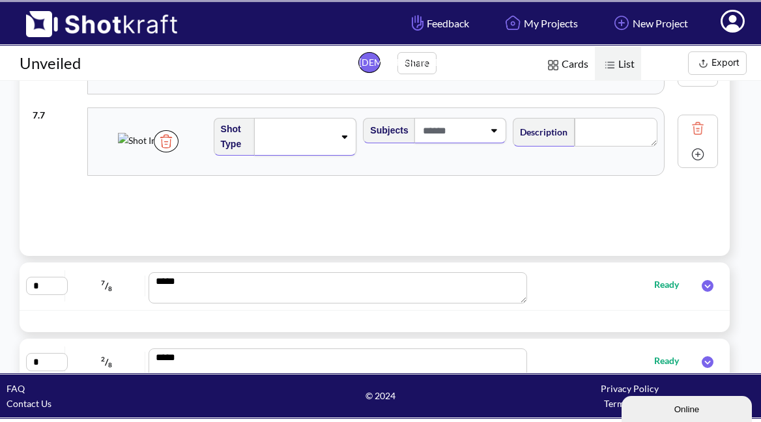
click at [688, 156] on img at bounding box center [698, 155] width 20 height 20
click at [155, 143] on icon at bounding box center [149, 141] width 35 height 24
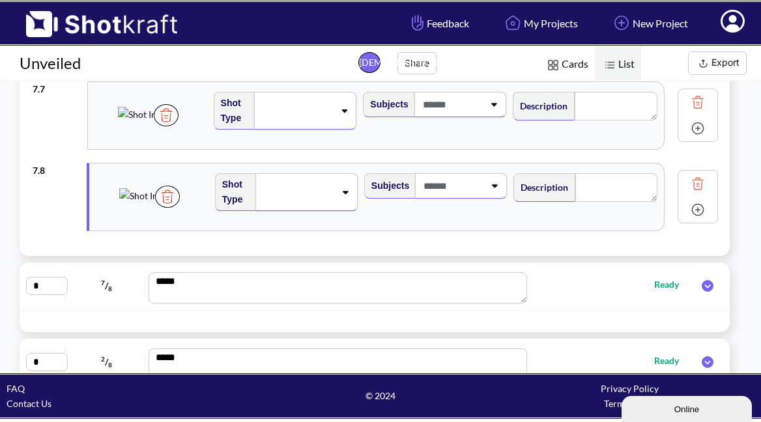
scroll to position [479, 0]
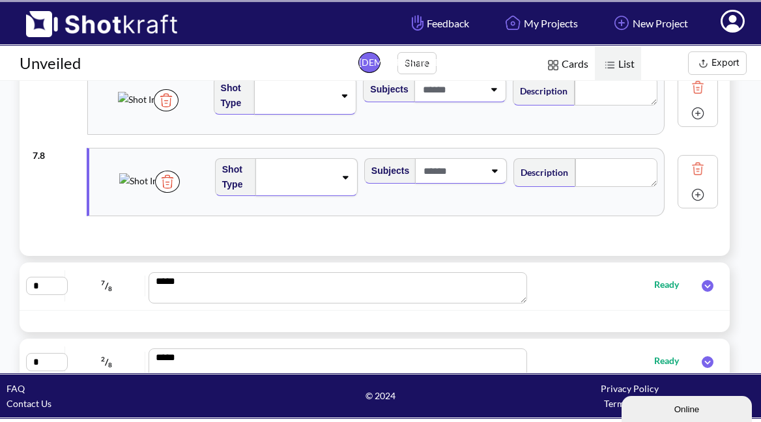
click at [688, 193] on img at bounding box center [698, 195] width 20 height 20
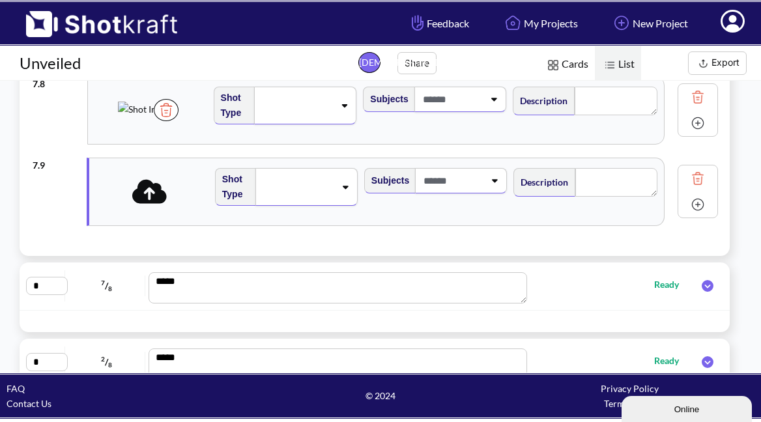
scroll to position [554, 0]
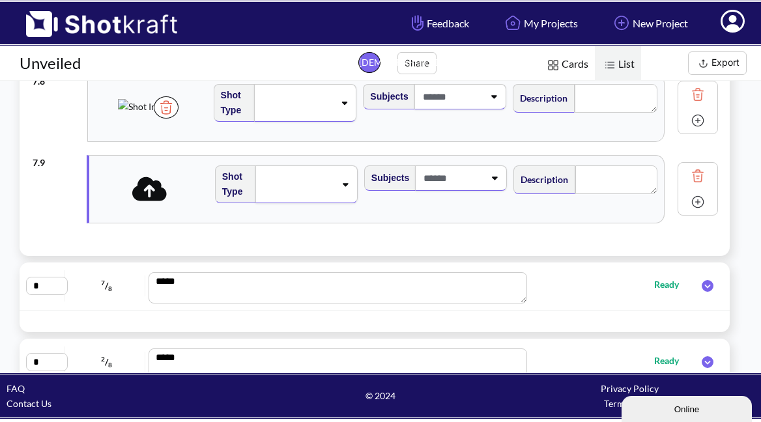
click at [145, 197] on icon at bounding box center [149, 189] width 35 height 24
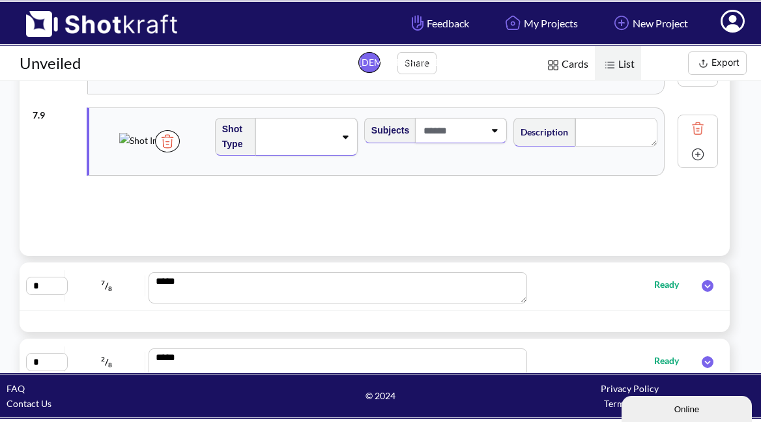
scroll to position [601, 0]
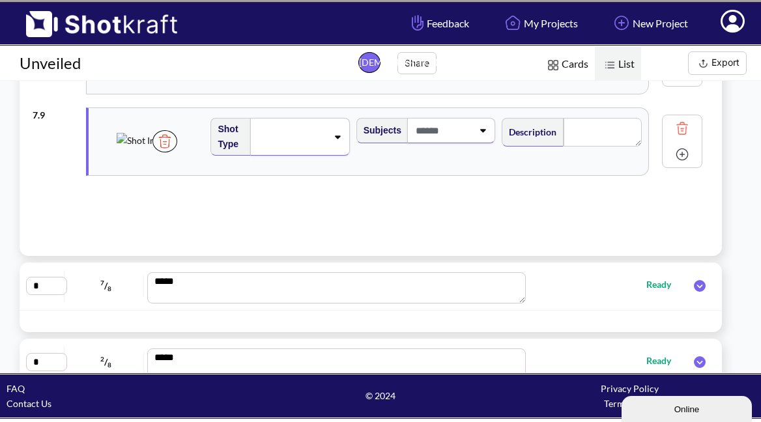
click at [681, 159] on img at bounding box center [682, 155] width 20 height 20
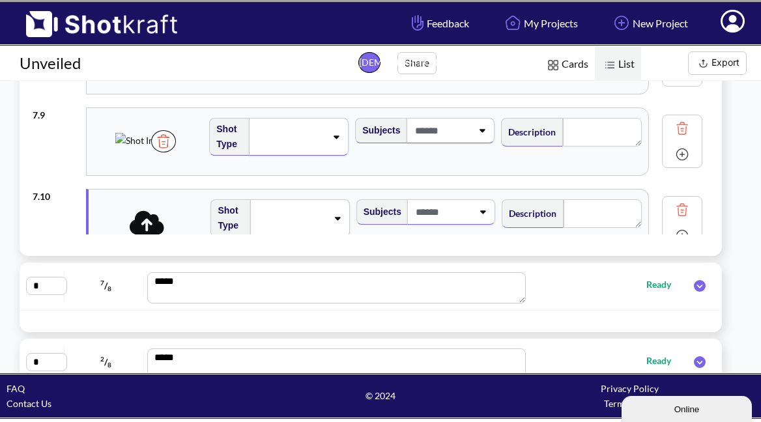
click at [154, 223] on icon at bounding box center [147, 222] width 35 height 24
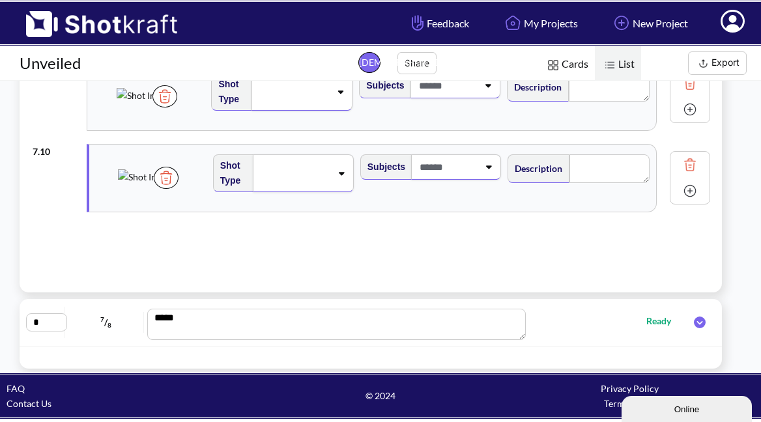
scroll to position [524, 0]
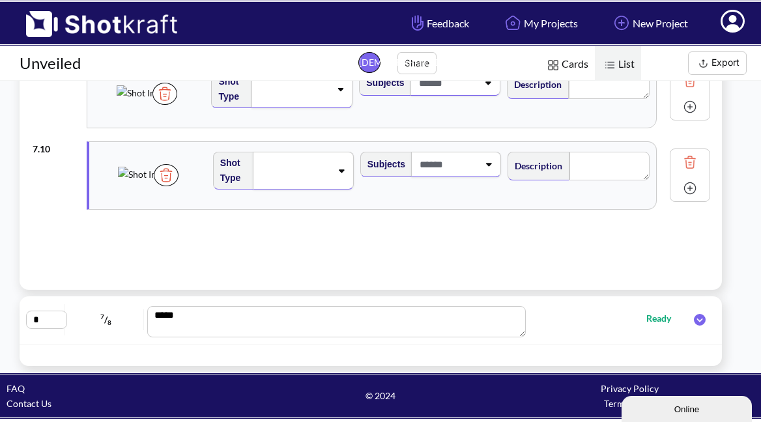
click at [681, 190] on img at bounding box center [690, 189] width 20 height 20
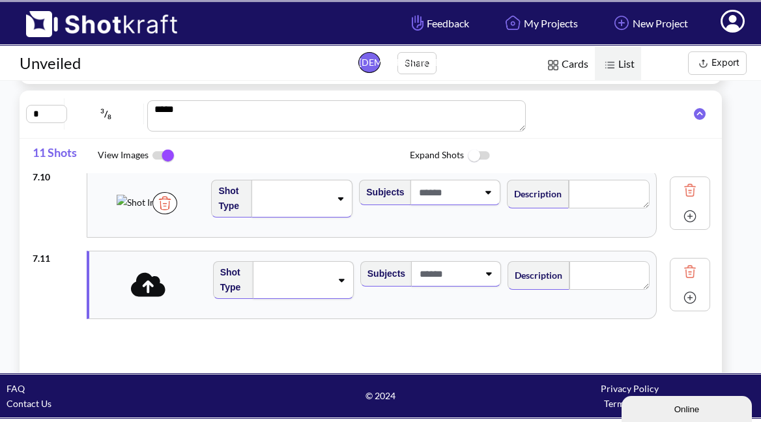
scroll to position [408, 0]
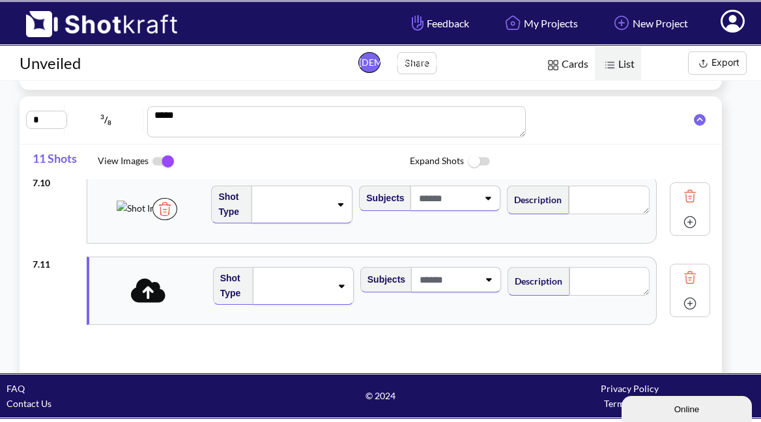
click at [150, 285] on icon at bounding box center [148, 290] width 35 height 24
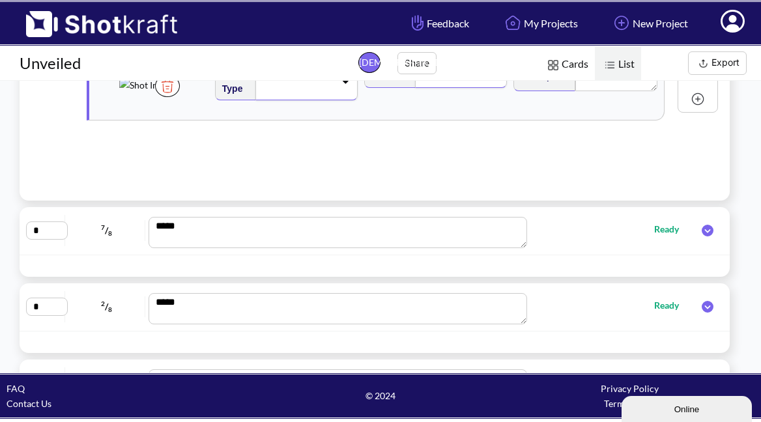
scroll to position [615, 0]
click at [702, 226] on icon at bounding box center [708, 229] width 12 height 12
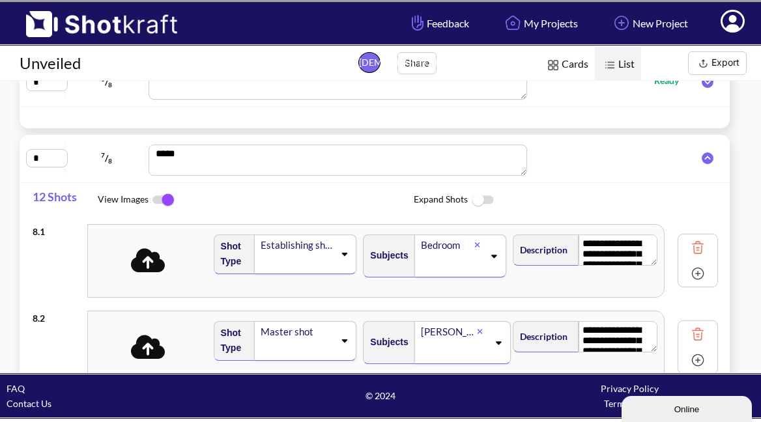
scroll to position [444, 0]
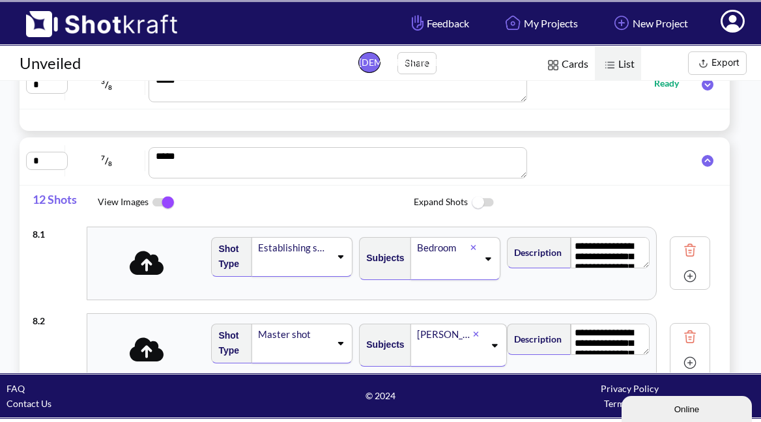
click at [702, 163] on icon at bounding box center [708, 161] width 12 height 12
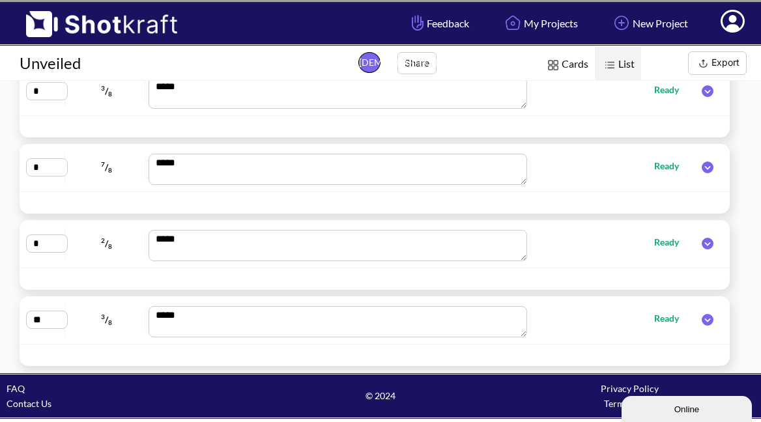
scroll to position [0, 0]
click at [703, 241] on icon at bounding box center [708, 244] width 12 height 12
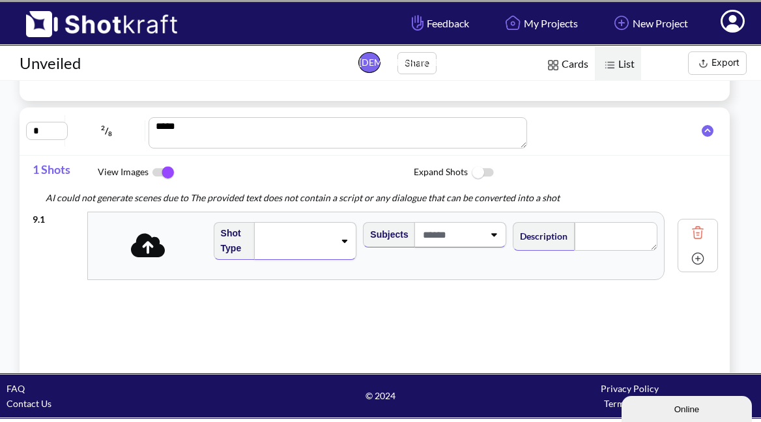
scroll to position [568, 0]
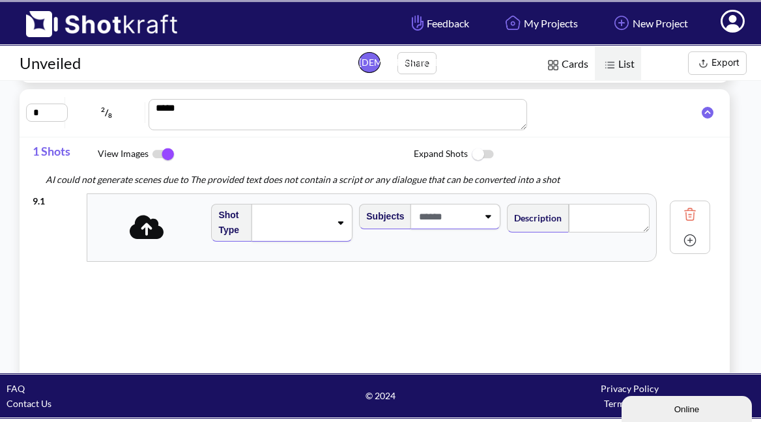
click at [674, 178] on div "AI could not generate scenes due to The provided text does not contain a script…" at bounding box center [381, 179] width 697 height 15
click at [696, 118] on icon at bounding box center [707, 113] width 25 height 12
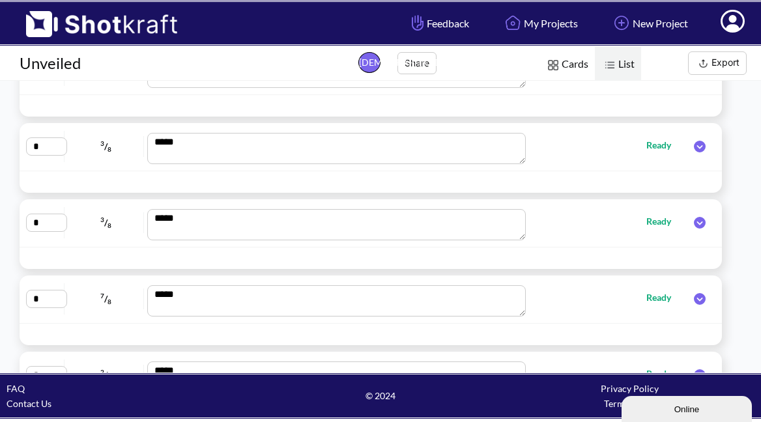
scroll to position [309, 0]
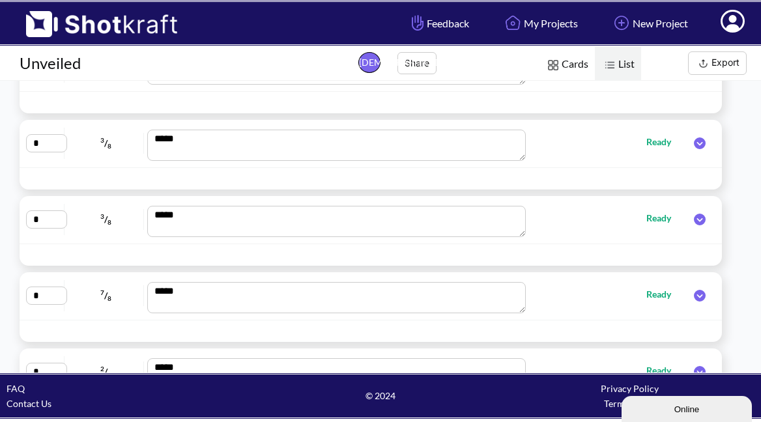
click at [696, 220] on icon at bounding box center [700, 220] width 12 height 12
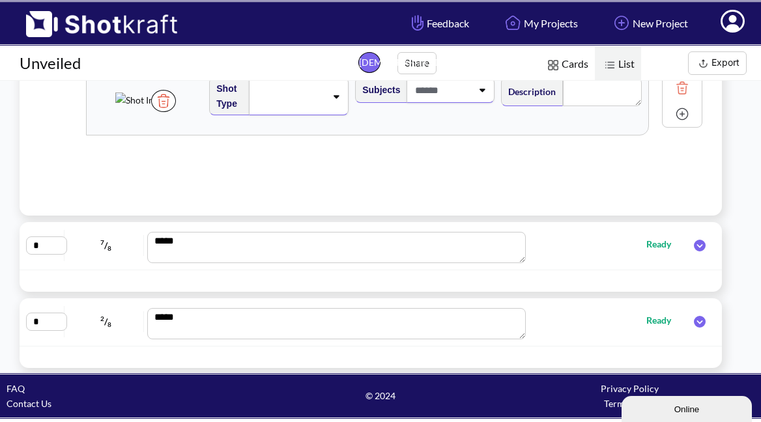
scroll to position [599, 0]
click at [680, 113] on img at bounding box center [690, 114] width 20 height 20
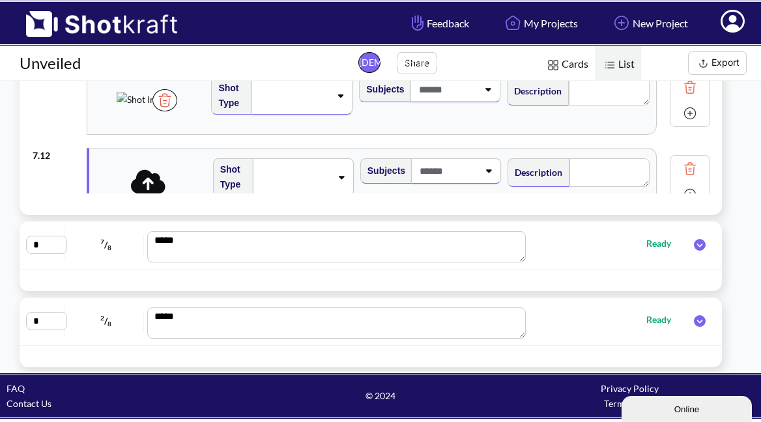
click at [136, 182] on icon at bounding box center [148, 181] width 35 height 24
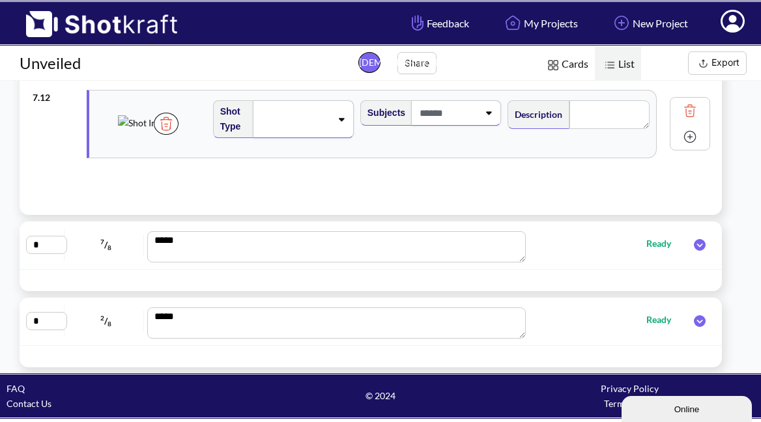
scroll to position [823, 0]
click at [679, 136] on img at bounding box center [682, 136] width 20 height 20
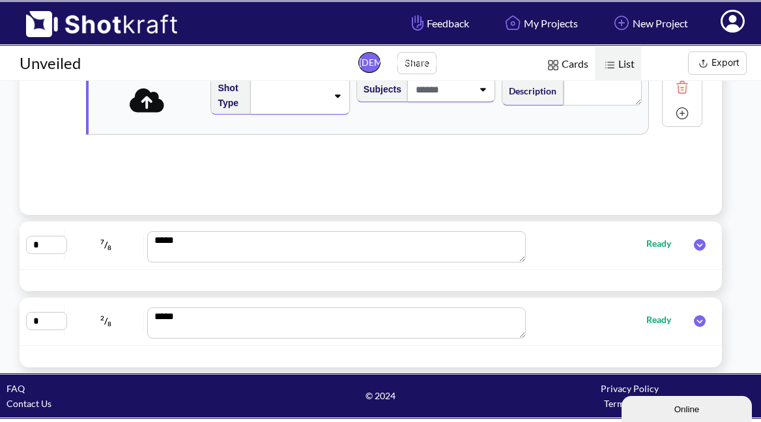
scroll to position [927, 0]
click at [145, 111] on icon at bounding box center [147, 100] width 35 height 24
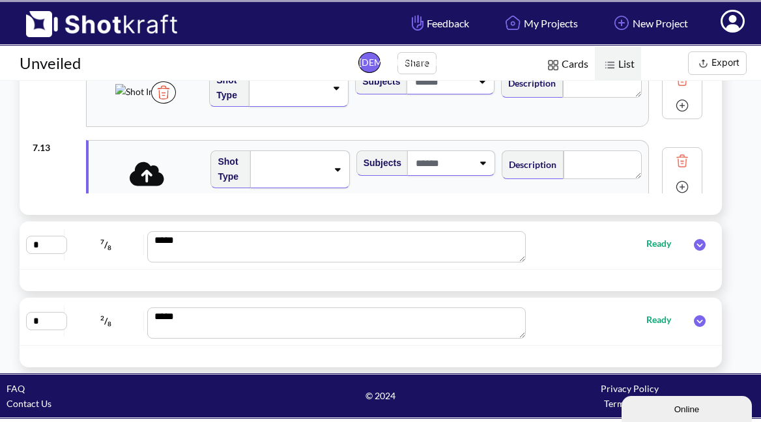
scroll to position [880, 0]
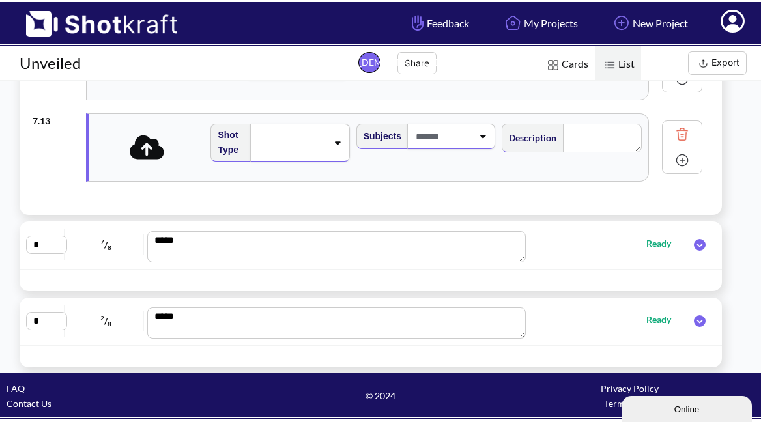
click at [159, 151] on icon at bounding box center [147, 147] width 35 height 24
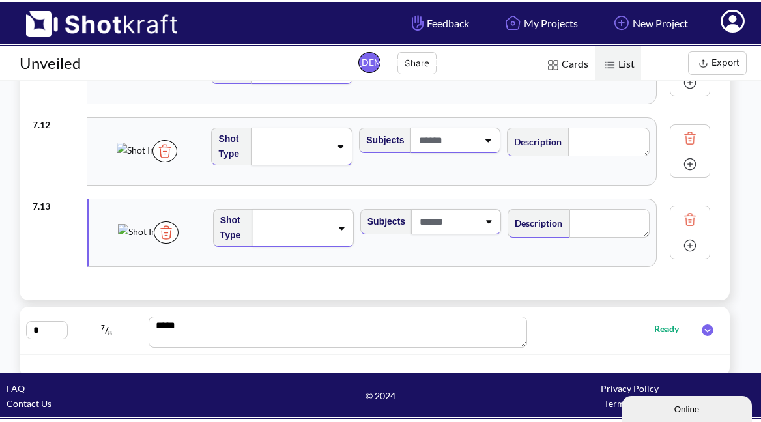
scroll to position [509, 0]
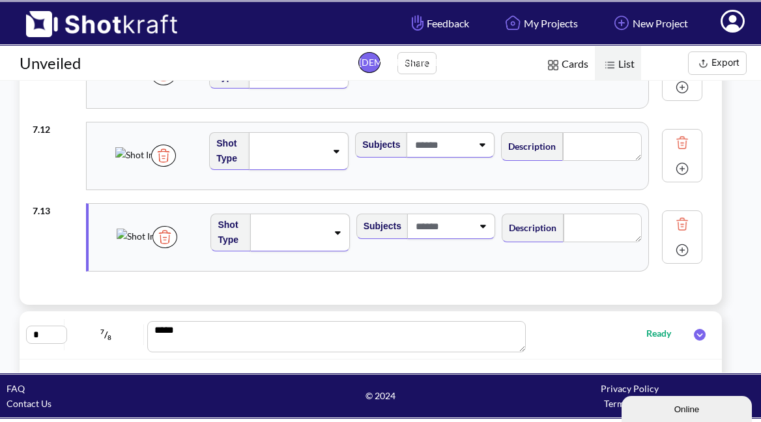
click at [683, 251] on img at bounding box center [682, 250] width 20 height 20
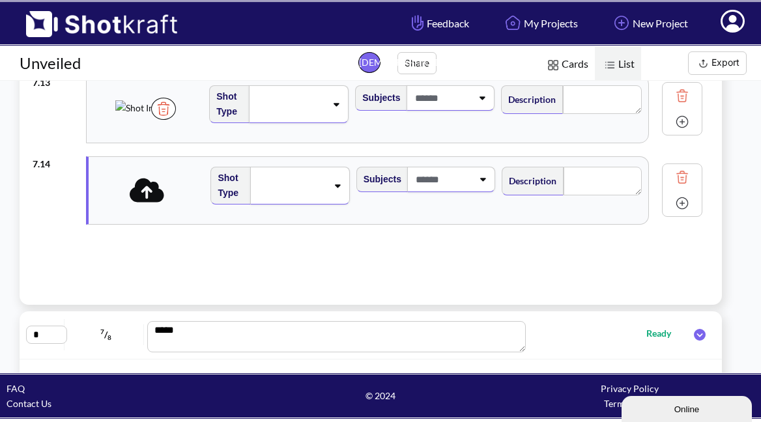
scroll to position [1008, 0]
click at [145, 198] on icon at bounding box center [147, 190] width 35 height 24
click at [681, 205] on img at bounding box center [682, 203] width 20 height 20
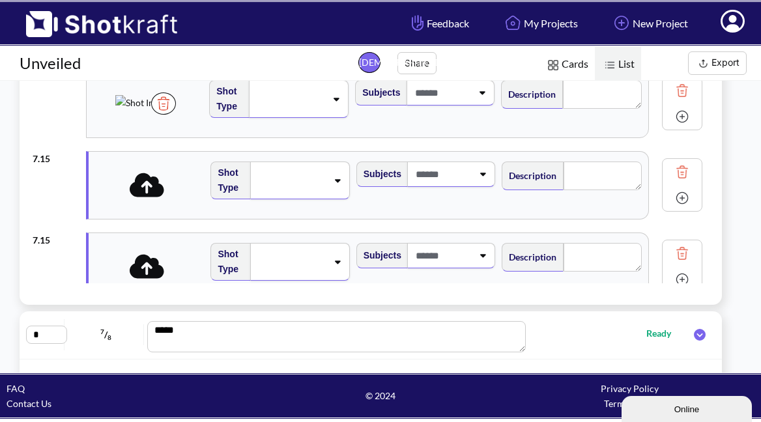
scroll to position [1104, 0]
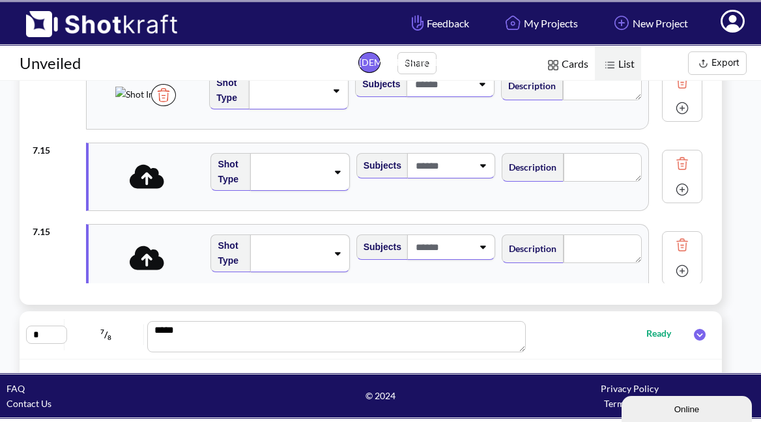
click at [157, 180] on icon at bounding box center [147, 176] width 35 height 24
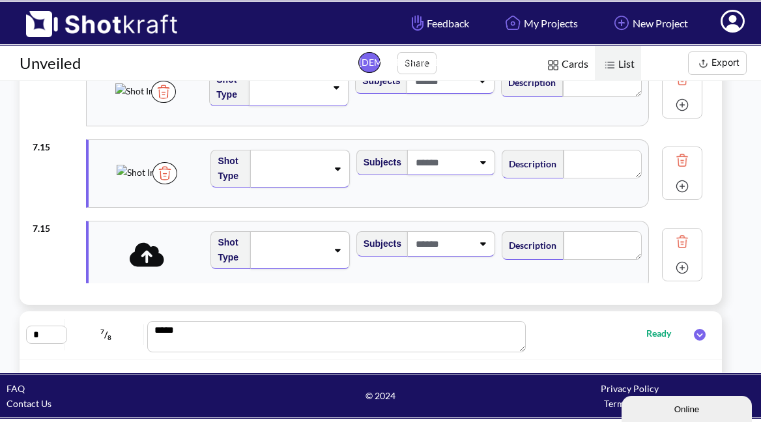
click at [152, 253] on icon at bounding box center [147, 254] width 35 height 24
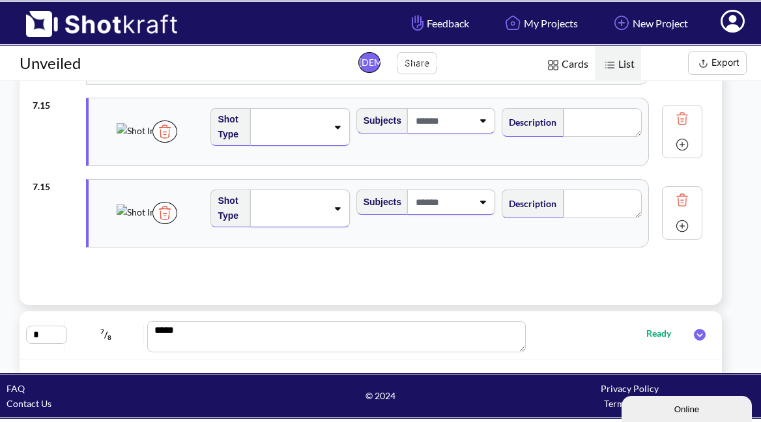
scroll to position [1148, 0]
click at [177, 143] on img at bounding box center [164, 132] width 25 height 22
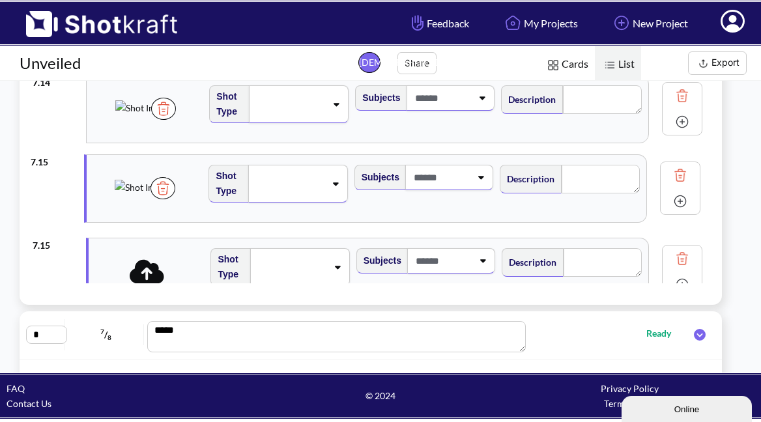
drag, startPoint x: 156, startPoint y: 249, endPoint x: 154, endPoint y: 188, distance: 60.6
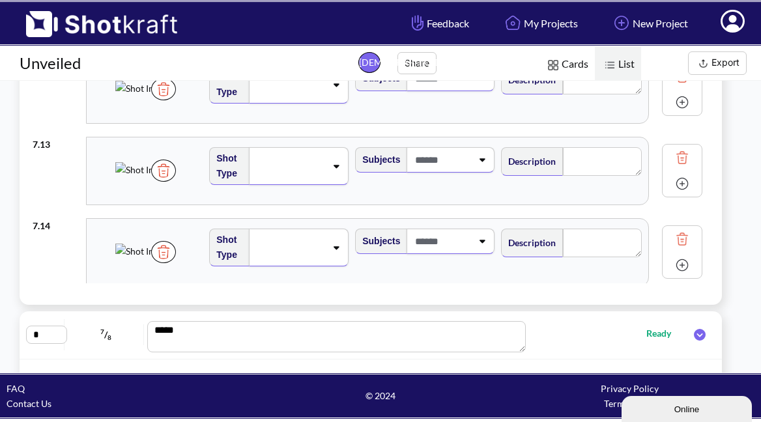
scroll to position [949, 0]
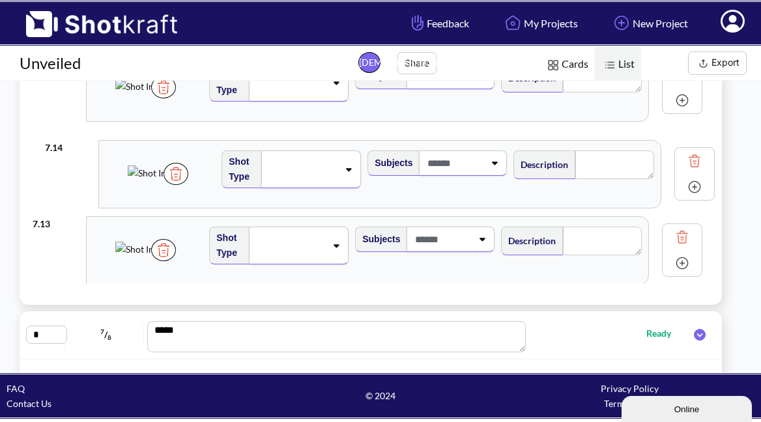
drag, startPoint x: 132, startPoint y: 255, endPoint x: 143, endPoint y: 177, distance: 78.3
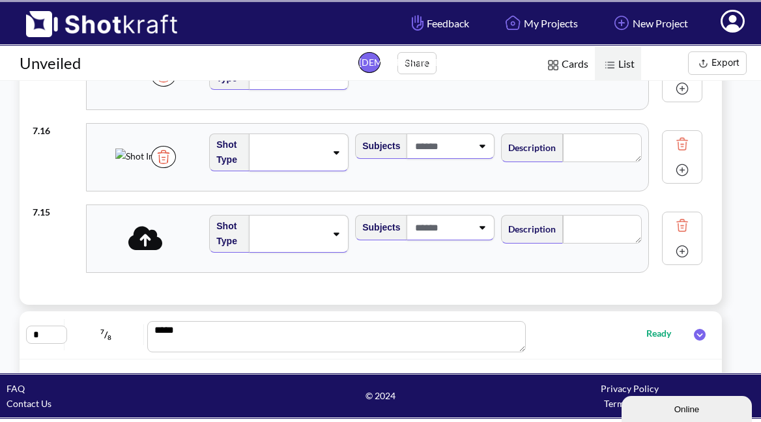
scroll to position [1136, 0]
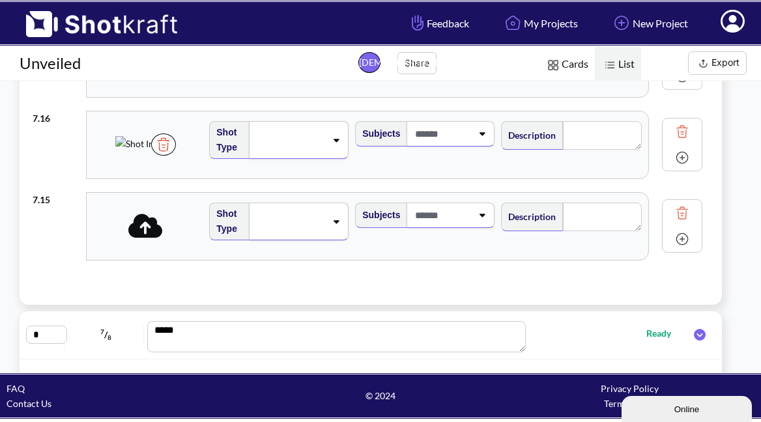
click at [150, 228] on icon at bounding box center [145, 225] width 35 height 27
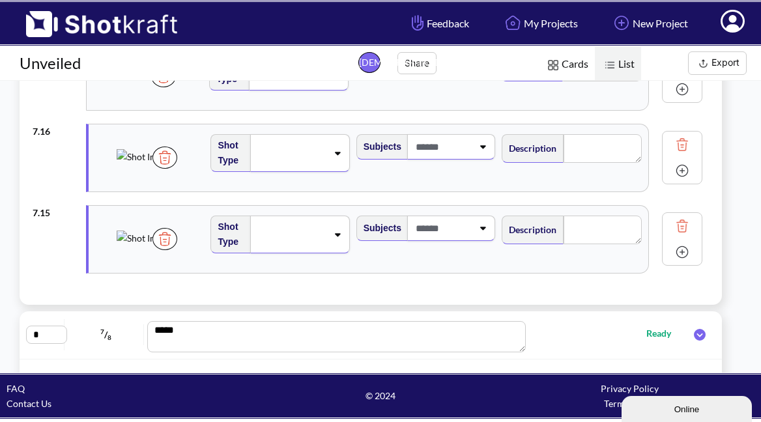
click at [177, 169] on img at bounding box center [164, 158] width 25 height 22
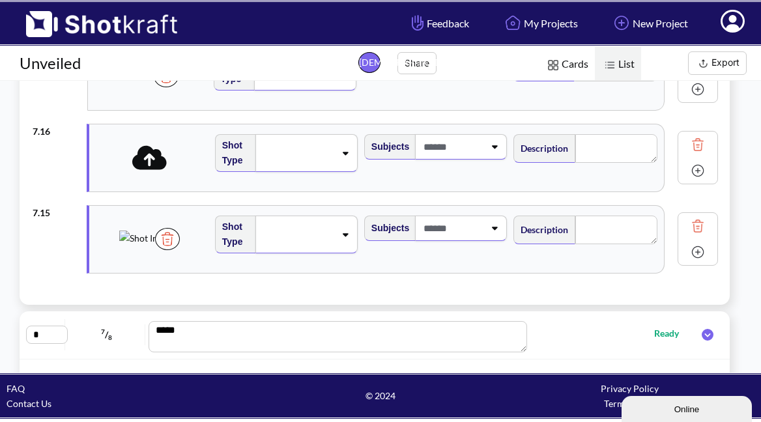
click at [688, 220] on img at bounding box center [698, 226] width 20 height 20
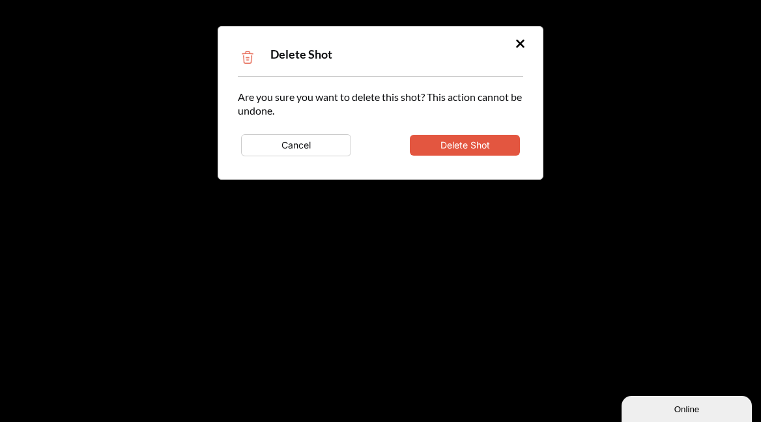
click at [487, 145] on button "Delete Shot" at bounding box center [465, 145] width 110 height 21
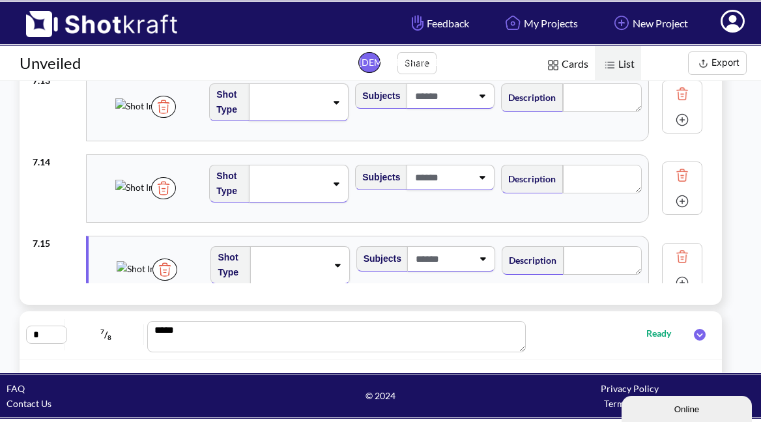
click at [683, 253] on img at bounding box center [682, 257] width 20 height 20
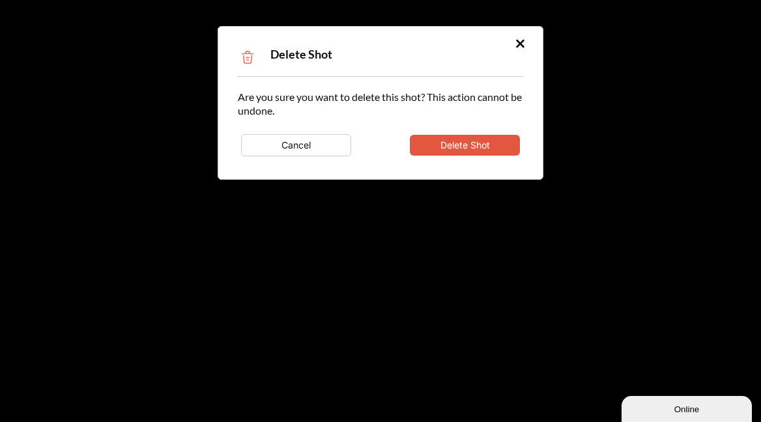
scroll to position [2, 0]
click at [489, 146] on button "Delete Shot" at bounding box center [465, 145] width 110 height 21
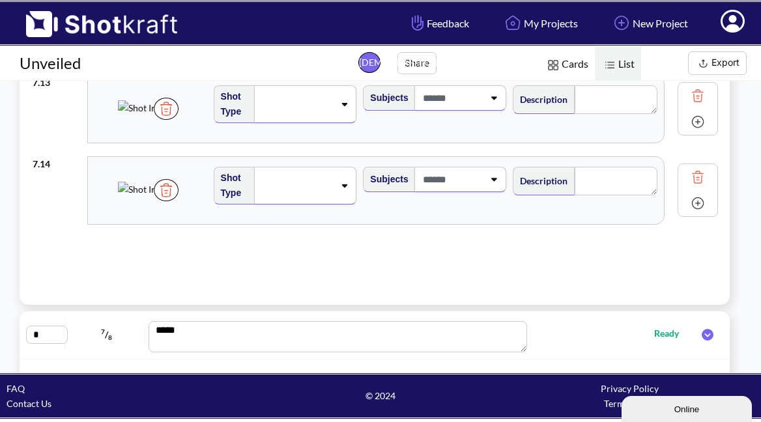
scroll to position [1008, 0]
click at [688, 203] on img at bounding box center [698, 203] width 20 height 20
click at [157, 201] on icon at bounding box center [149, 190] width 35 height 24
click at [688, 204] on img at bounding box center [698, 203] width 20 height 20
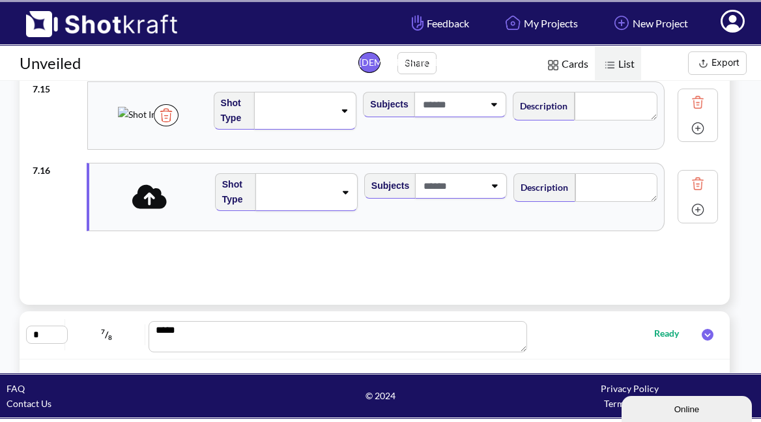
scroll to position [1167, 0]
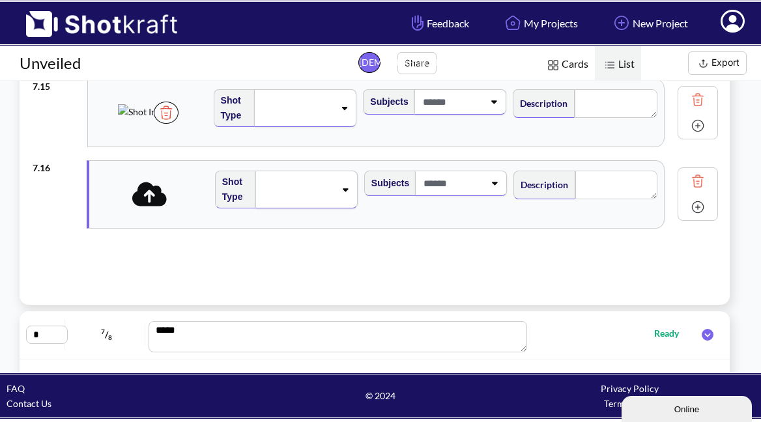
click at [154, 195] on icon at bounding box center [149, 194] width 35 height 24
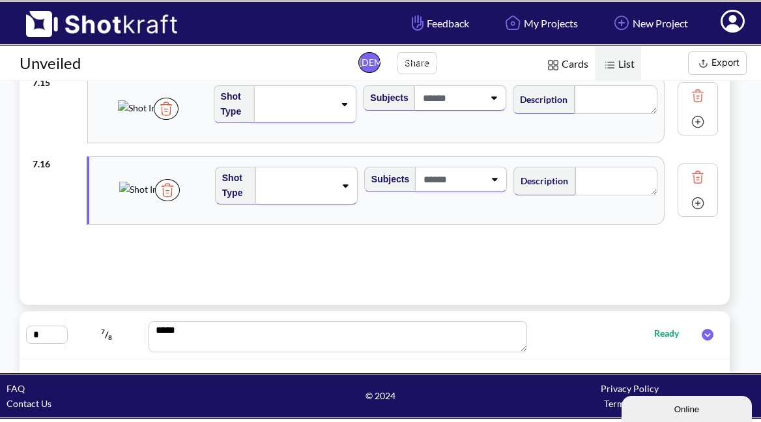
scroll to position [1171, 0]
click at [688, 205] on img at bounding box center [698, 203] width 20 height 20
click at [151, 195] on icon at bounding box center [149, 190] width 35 height 24
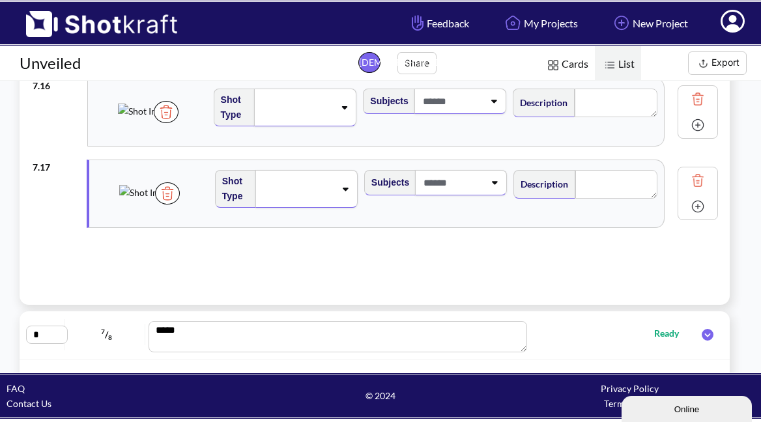
click at [343, 189] on icon at bounding box center [346, 189] width 6 height 3
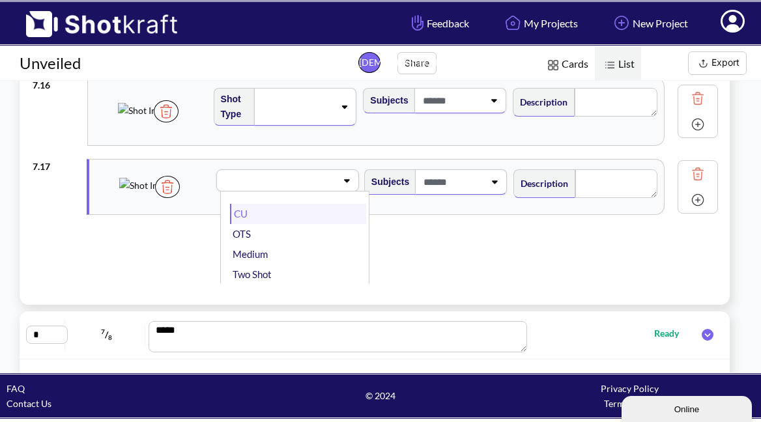
scroll to position [2, 0]
click at [265, 215] on li "CU" at bounding box center [298, 212] width 136 height 20
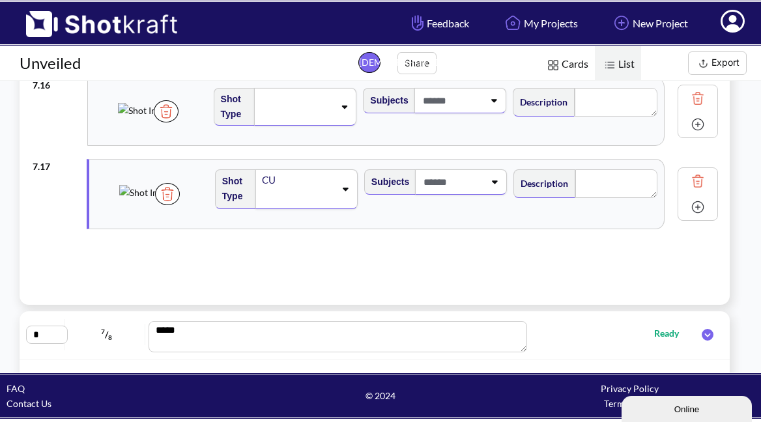
click at [471, 195] on div "Subjects" at bounding box center [436, 194] width 149 height 63
click at [485, 186] on icon at bounding box center [494, 181] width 18 height 9
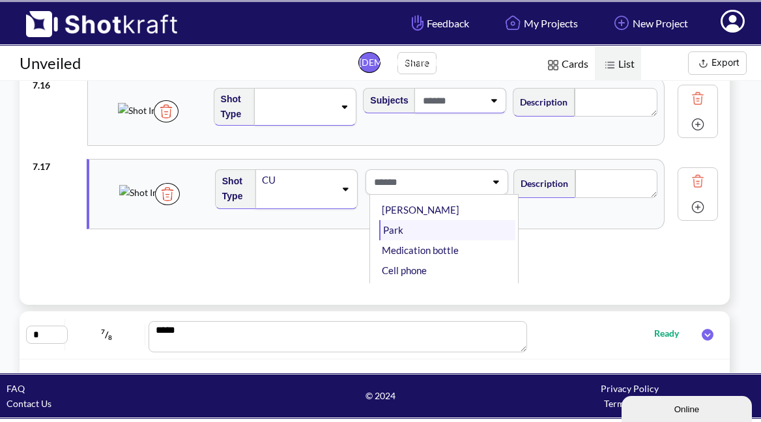
scroll to position [29, 0]
click at [405, 225] on li "Park" at bounding box center [447, 229] width 136 height 20
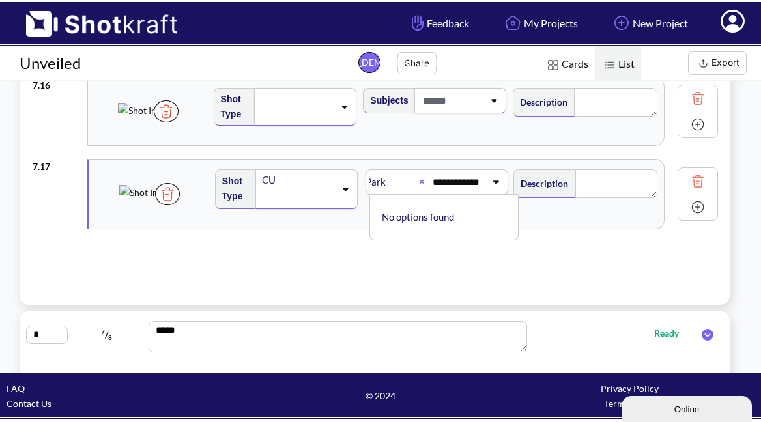
scroll to position [0, 28]
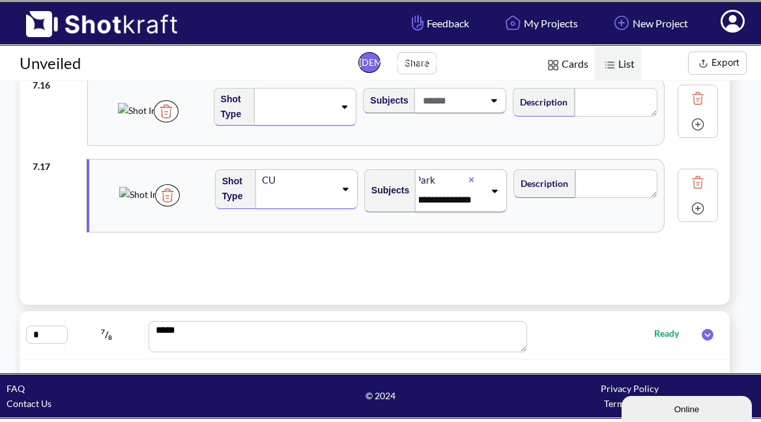
click at [560, 194] on span "Description" at bounding box center [544, 183] width 62 height 29
type input "**********"
click at [599, 190] on textarea at bounding box center [616, 183] width 82 height 29
click at [440, 181] on div "Park" at bounding box center [441, 180] width 55 height 18
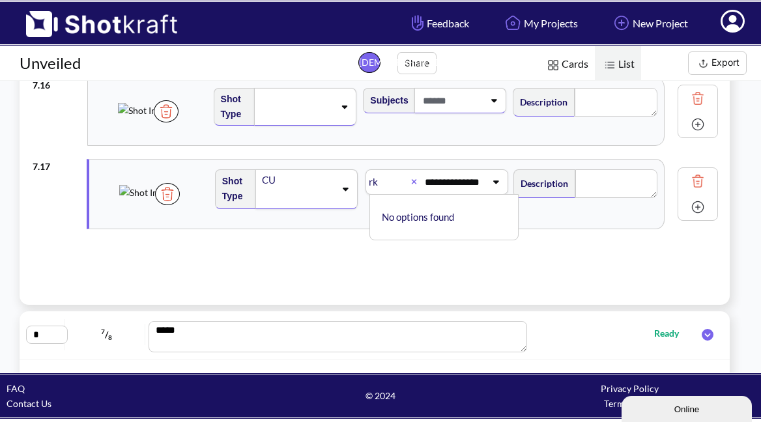
scroll to position [0, 38]
click at [487, 181] on icon at bounding box center [496, 181] width 18 height 9
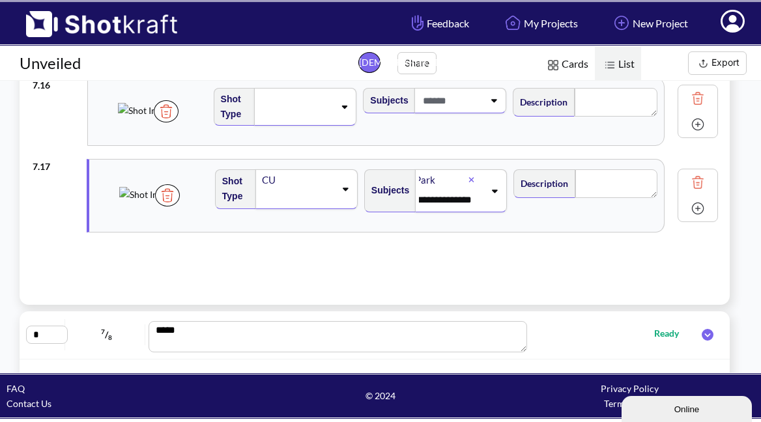
click at [422, 181] on div "Park" at bounding box center [441, 180] width 55 height 18
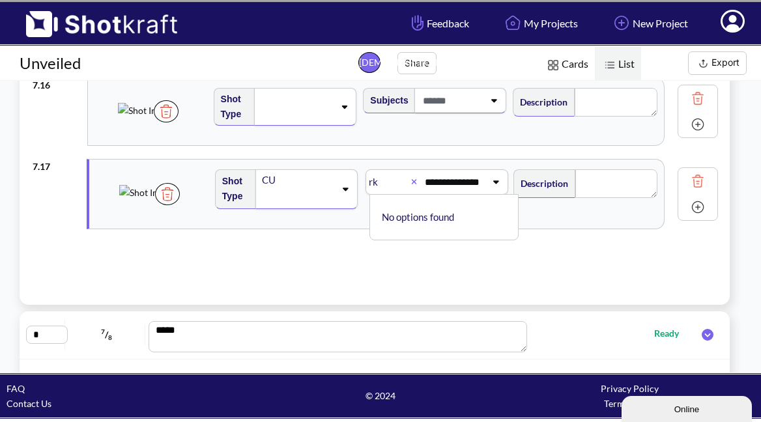
click at [374, 179] on div "Park" at bounding box center [383, 182] width 55 height 18
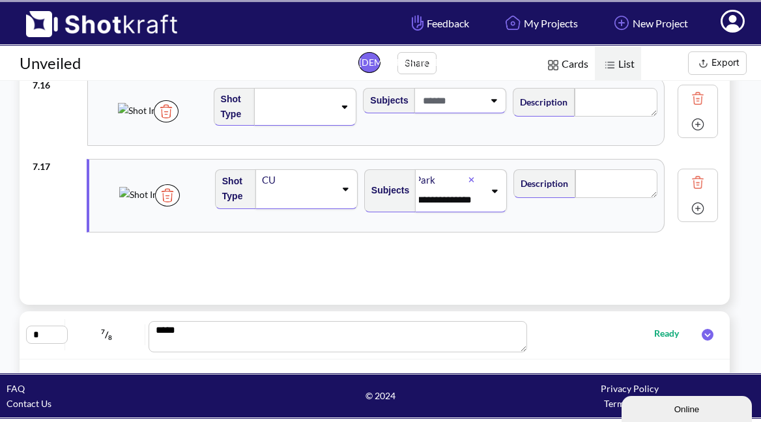
click at [414, 179] on div "Park" at bounding box center [441, 180] width 55 height 18
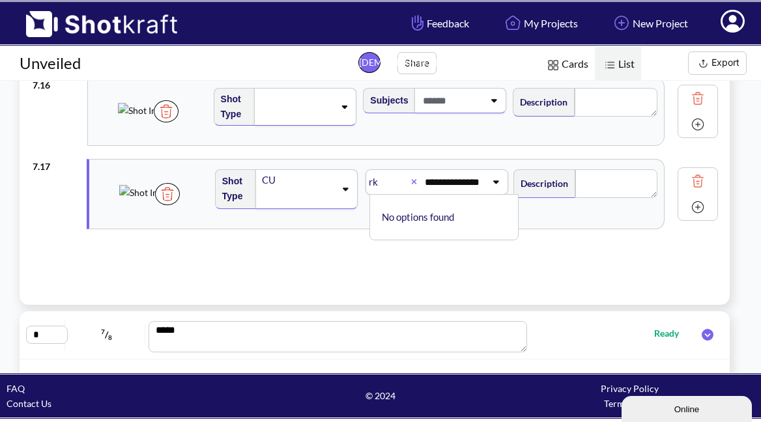
click at [411, 177] on div at bounding box center [416, 182] width 10 height 15
type input "*"
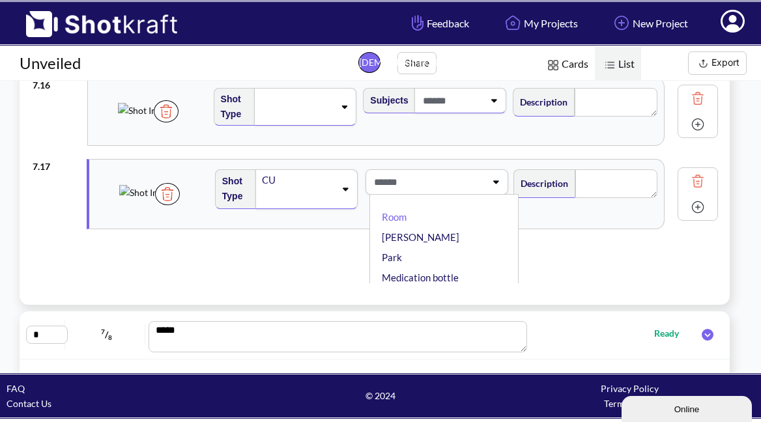
type input "*"
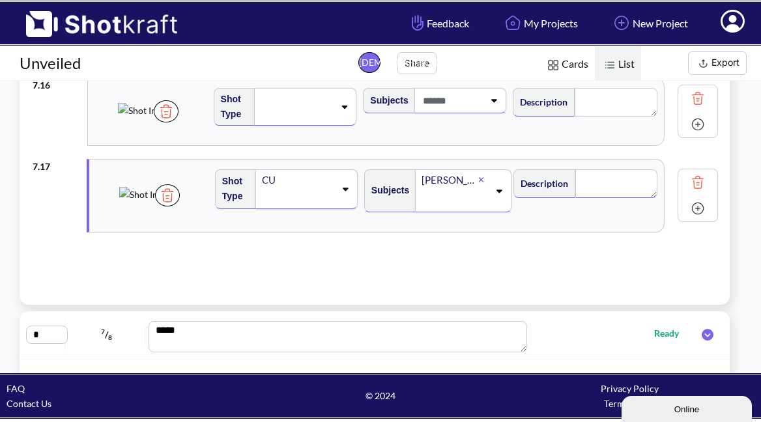
click at [603, 193] on textarea at bounding box center [616, 183] width 82 height 29
click at [451, 204] on span at bounding box center [454, 199] width 68 height 21
type input "**********"
click at [601, 184] on textarea at bounding box center [616, 183] width 82 height 29
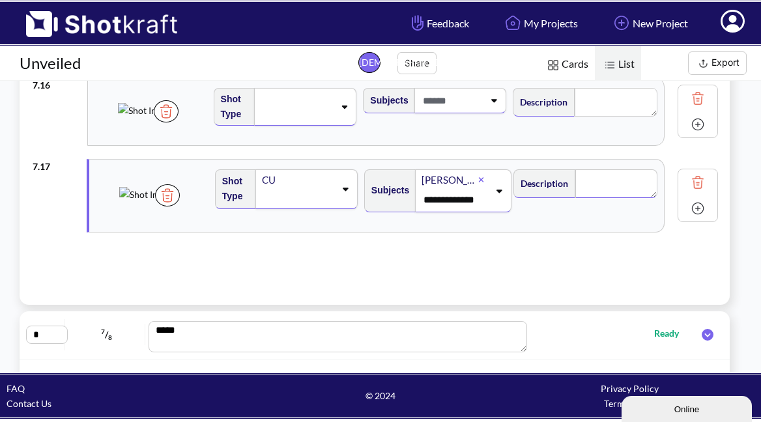
click at [478, 180] on div at bounding box center [483, 180] width 11 height 15
click at [485, 186] on icon at bounding box center [494, 181] width 18 height 9
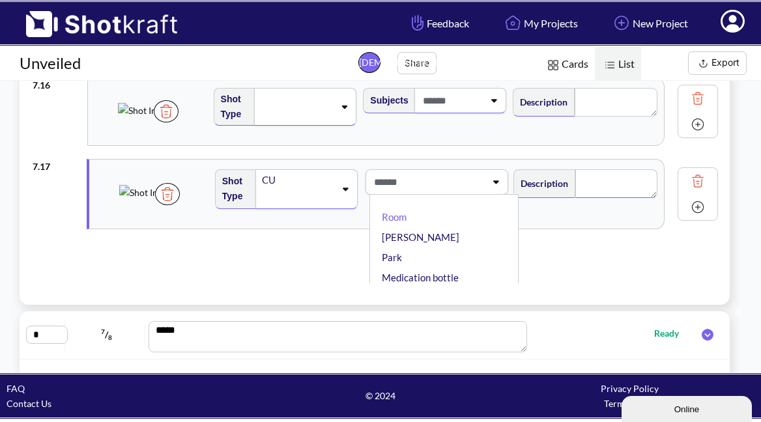
click at [412, 232] on li "[PERSON_NAME]" at bounding box center [447, 237] width 136 height 20
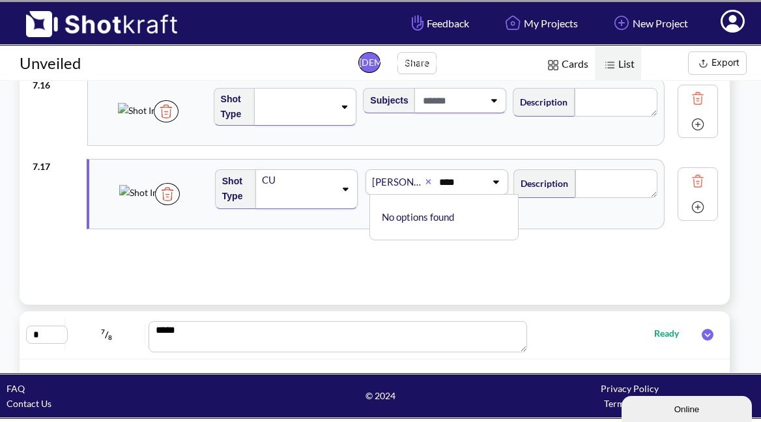
click at [485, 200] on div "No options found" at bounding box center [443, 217] width 149 height 46
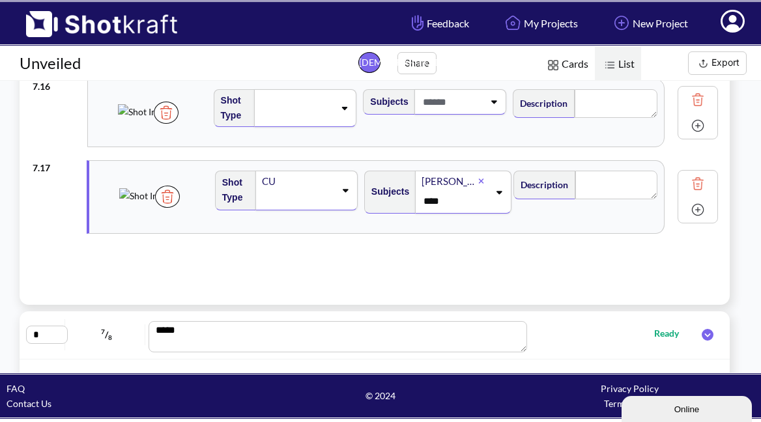
type input "****"
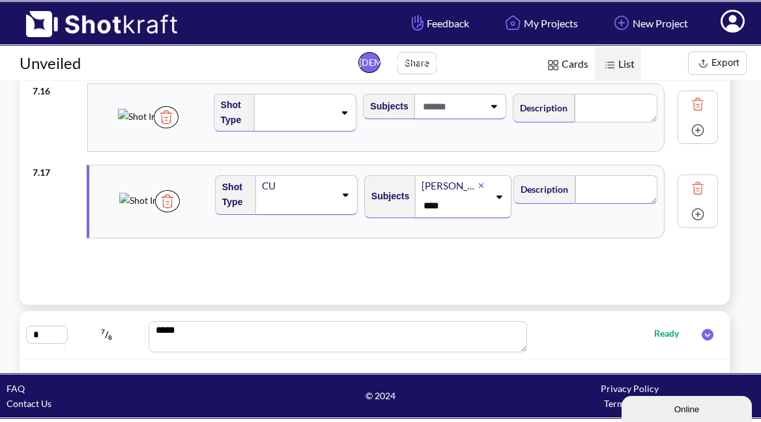
click at [597, 191] on textarea at bounding box center [616, 189] width 82 height 29
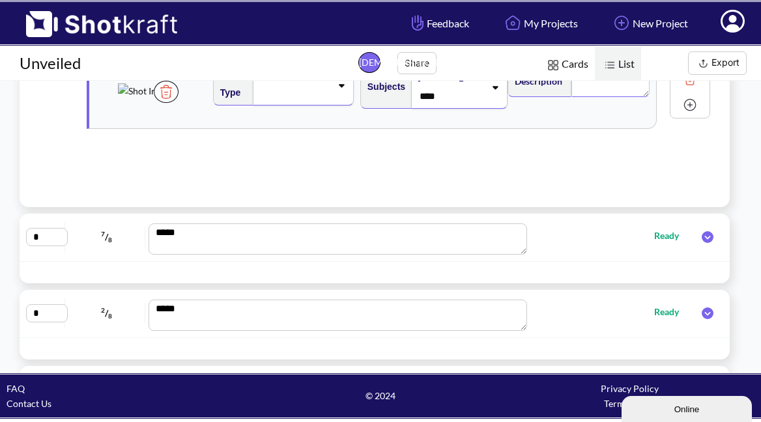
scroll to position [0, 1]
type textarea "**********"
click at [702, 238] on icon at bounding box center [708, 237] width 12 height 12
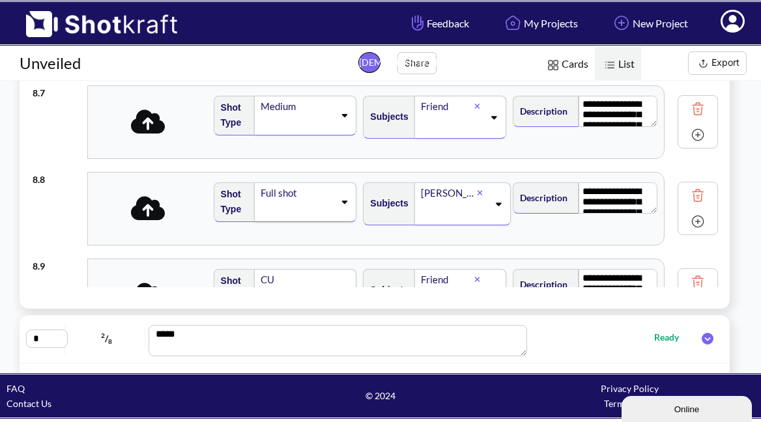
scroll to position [0, 0]
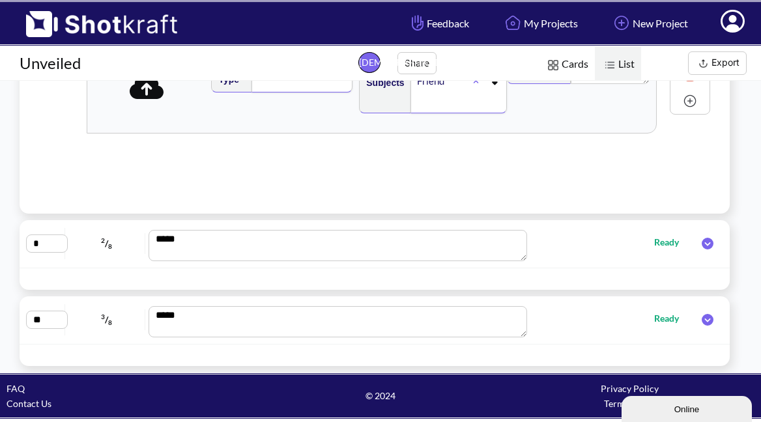
click at [702, 248] on icon at bounding box center [708, 244] width 12 height 12
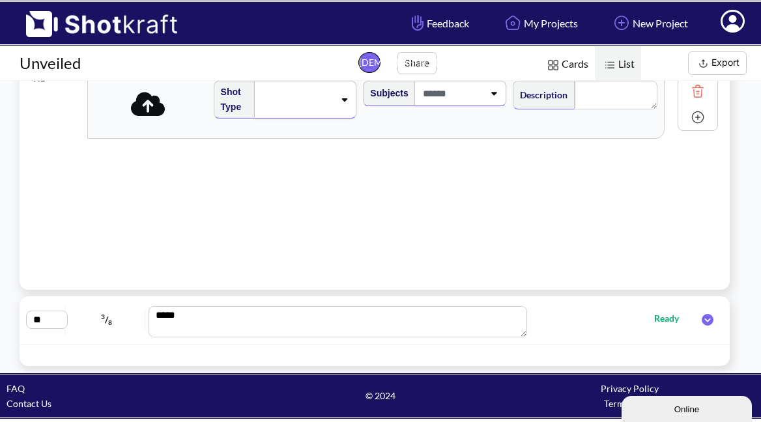
click at [688, 92] on img at bounding box center [698, 91] width 20 height 20
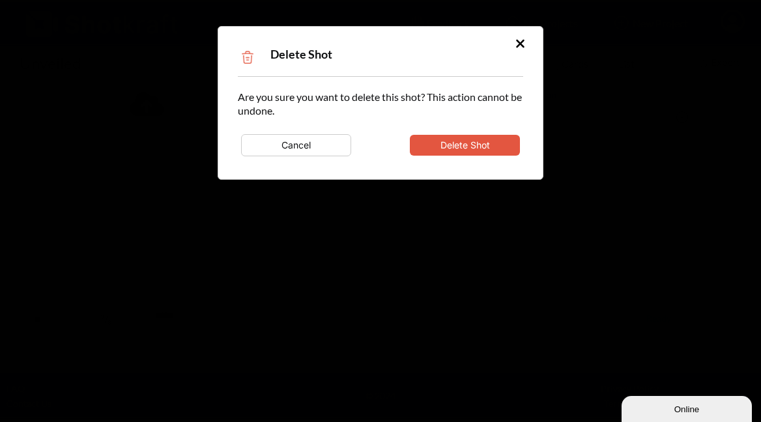
click at [497, 142] on button "Delete Shot" at bounding box center [465, 145] width 110 height 21
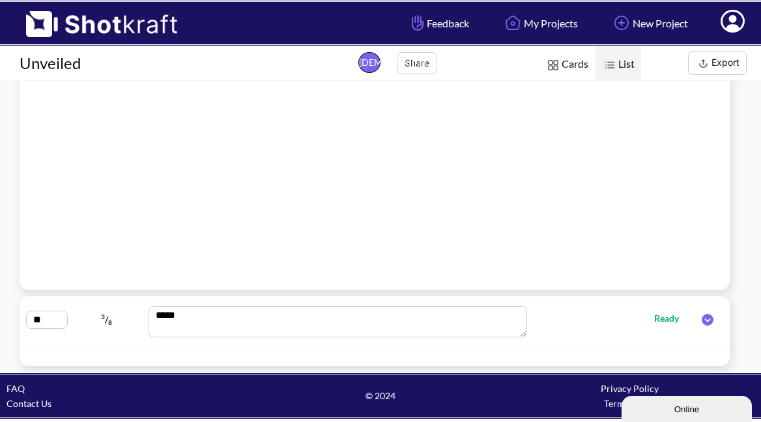
click at [702, 322] on icon at bounding box center [708, 320] width 12 height 12
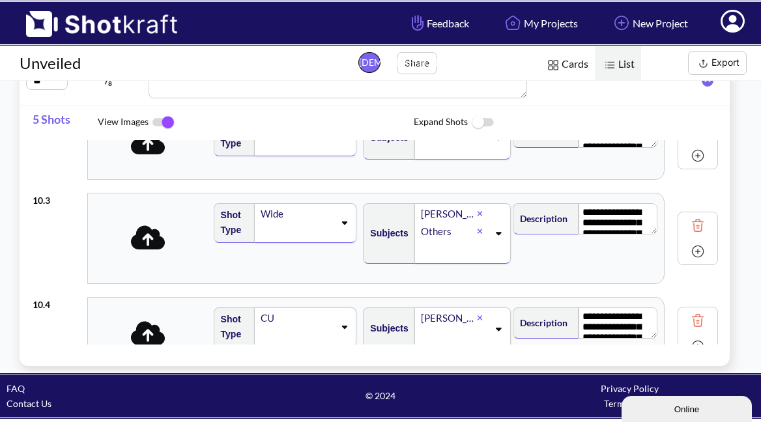
click at [688, 222] on img at bounding box center [698, 226] width 20 height 20
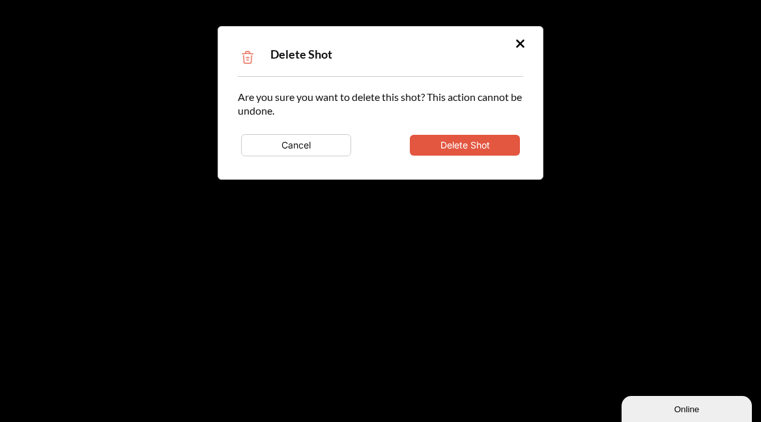
click at [500, 148] on button "Delete Shot" at bounding box center [465, 145] width 110 height 21
type textarea "**********"
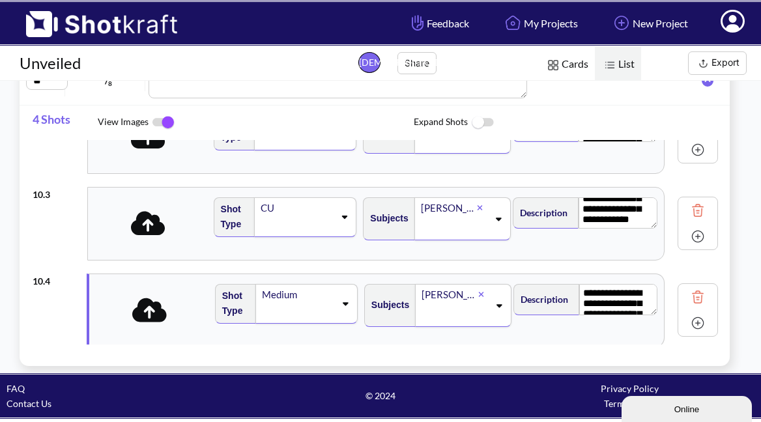
click at [688, 210] on img at bounding box center [698, 211] width 20 height 20
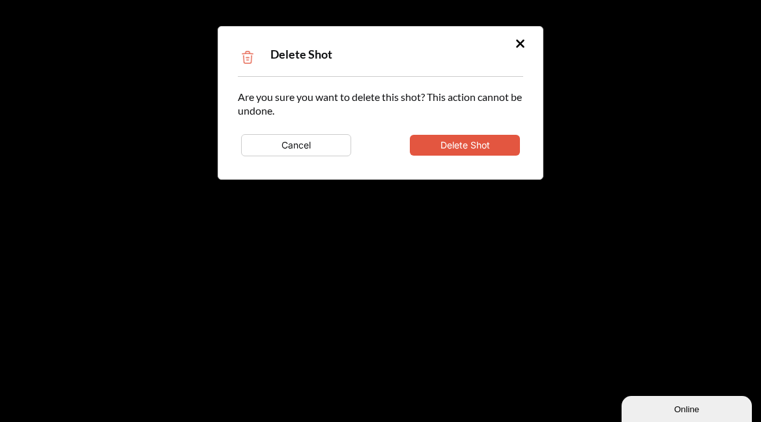
click at [478, 143] on button "Delete Shot" at bounding box center [465, 145] width 110 height 21
type textarea "**********"
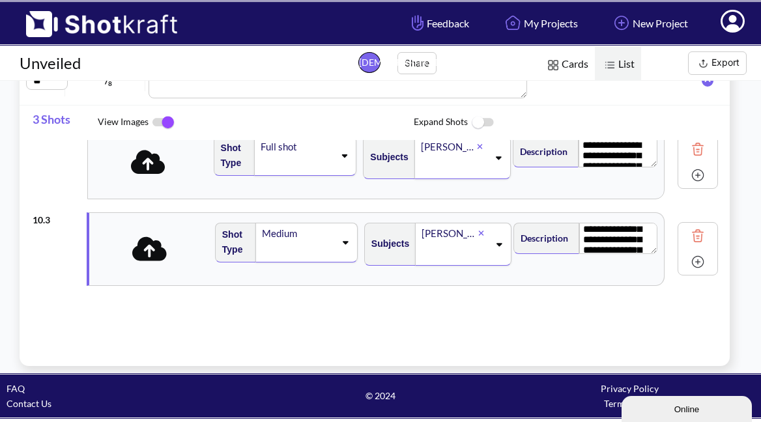
click at [688, 152] on img at bounding box center [698, 149] width 20 height 20
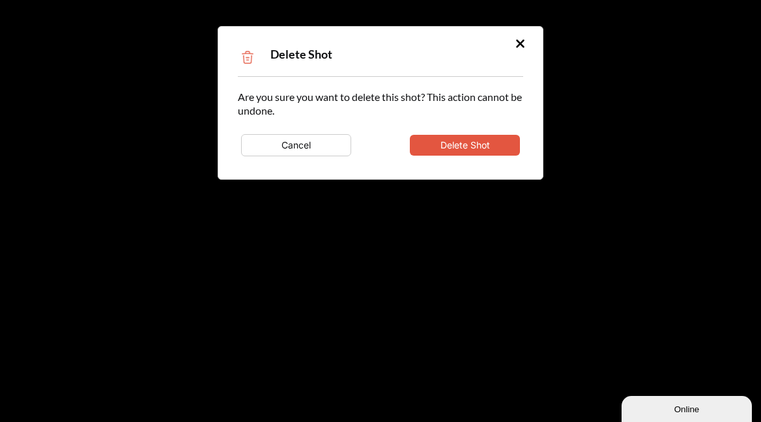
click at [487, 148] on button "Delete Shot" at bounding box center [465, 145] width 110 height 21
type textarea "**********"
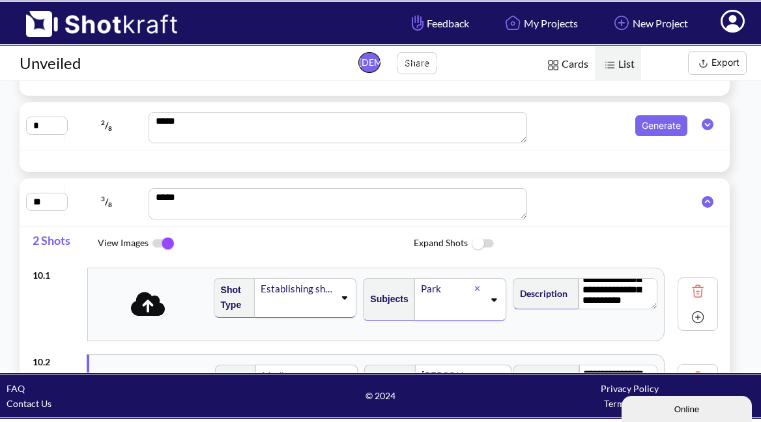
click at [688, 291] on img at bounding box center [698, 291] width 20 height 20
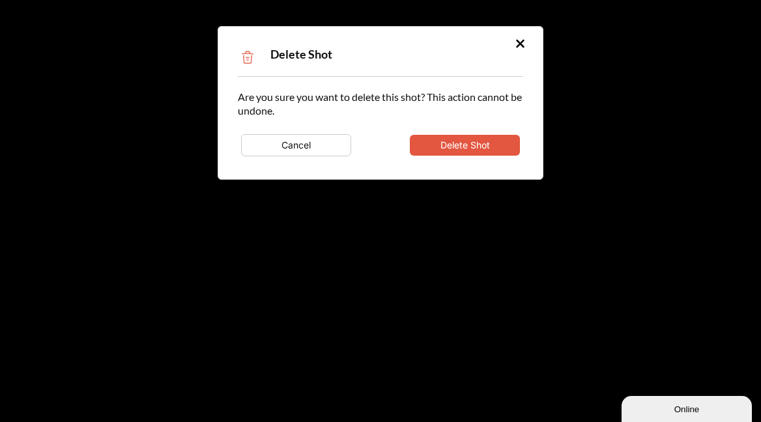
click at [481, 141] on button "Delete Shot" at bounding box center [465, 145] width 110 height 21
type textarea "**********"
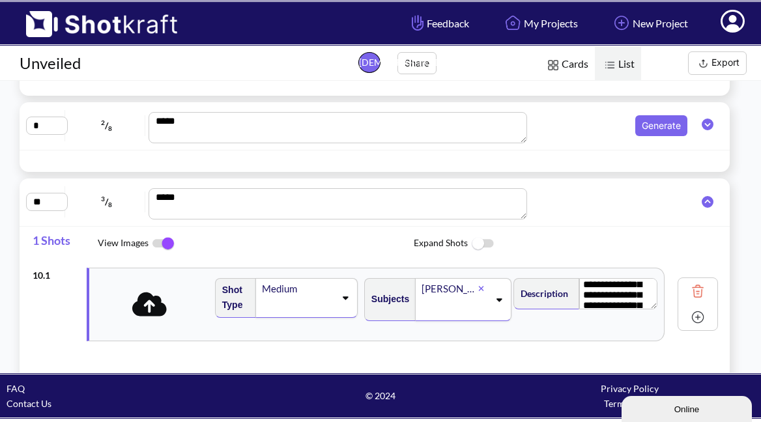
click at [688, 292] on img at bounding box center [698, 291] width 20 height 20
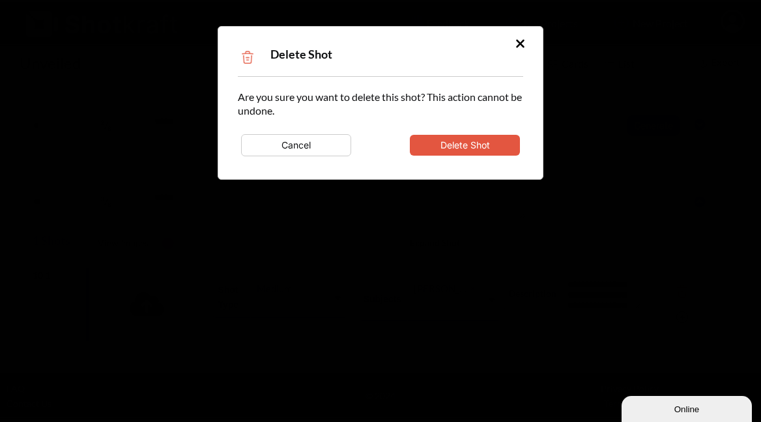
click at [473, 140] on button "Delete Shot" at bounding box center [465, 145] width 110 height 21
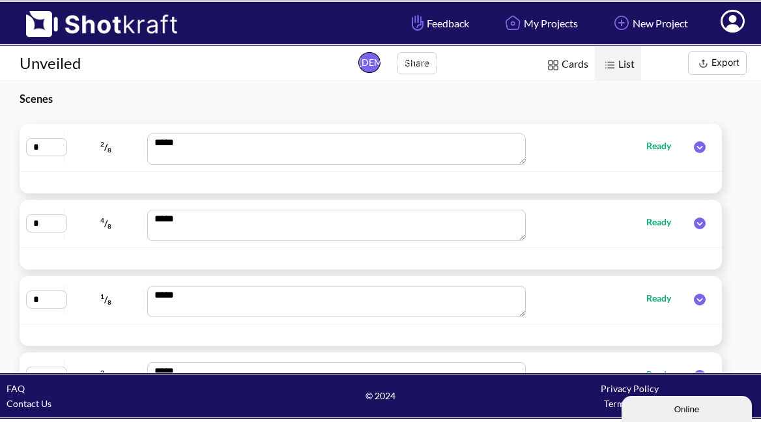
click at [556, 70] on img at bounding box center [553, 65] width 17 height 17
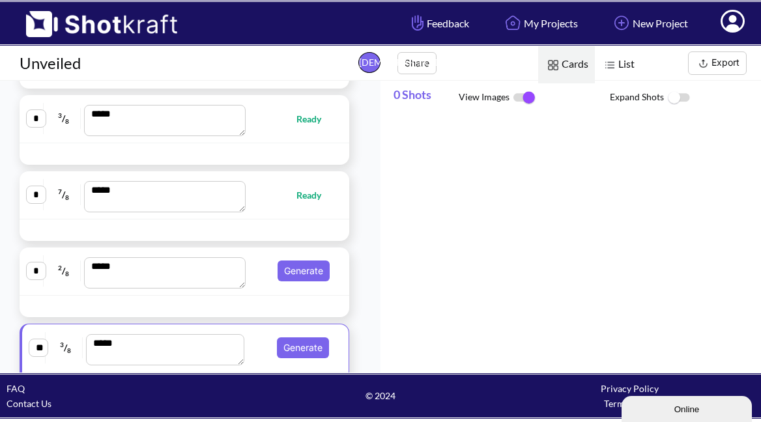
click at [306, 201] on span "Ready" at bounding box center [315, 195] width 38 height 15
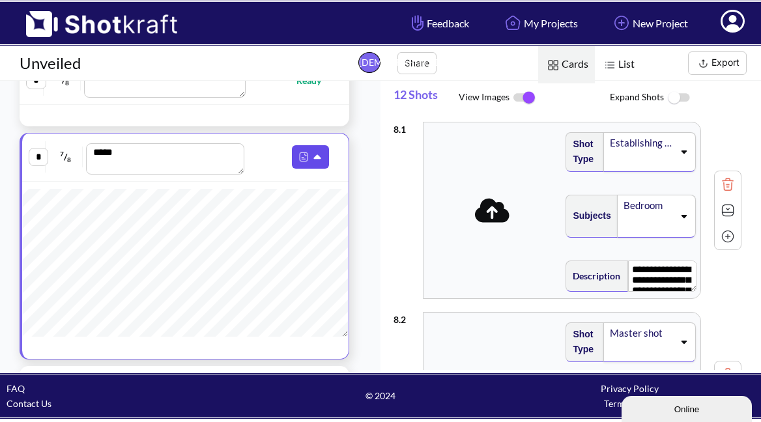
click at [312, 164] on icon at bounding box center [319, 158] width 14 height 12
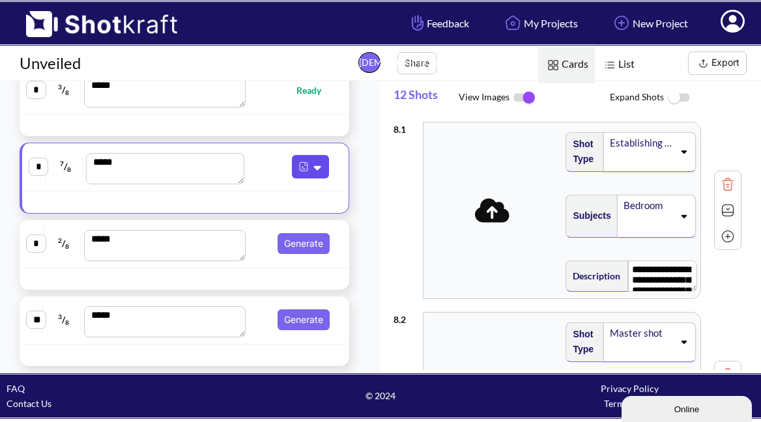
click at [314, 169] on icon at bounding box center [317, 168] width 7 height 5
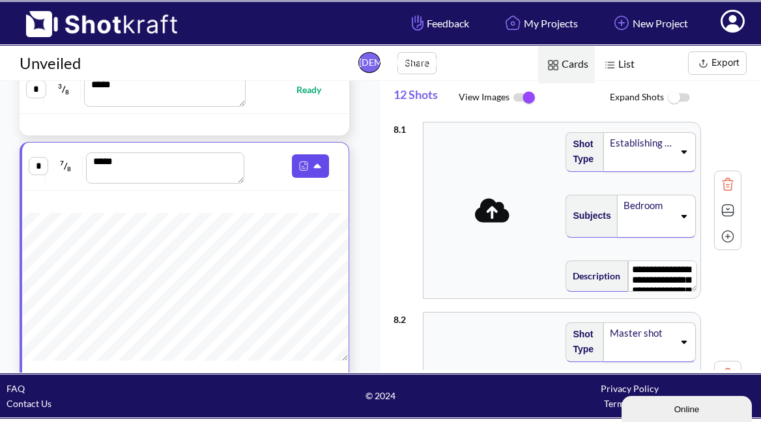
click at [312, 169] on icon at bounding box center [319, 167] width 14 height 12
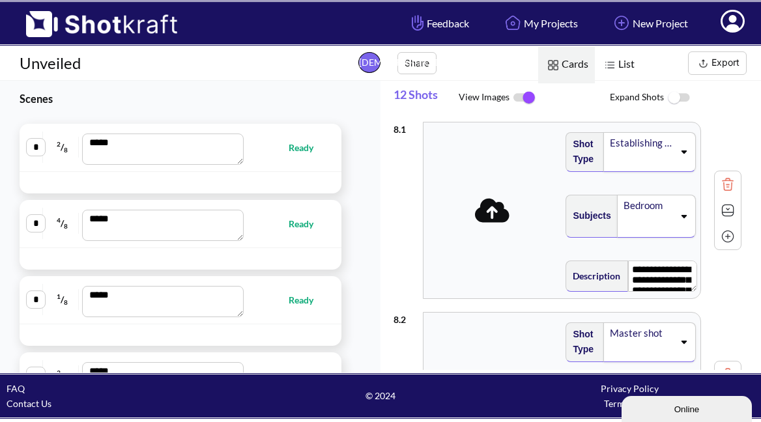
click at [615, 62] on img at bounding box center [609, 65] width 17 height 17
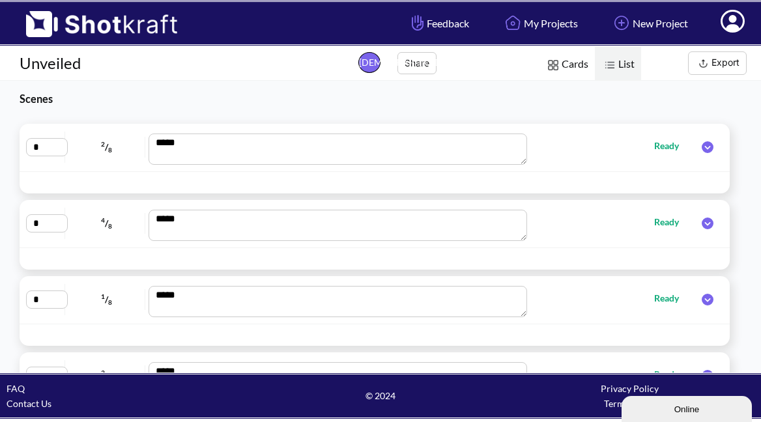
click at [702, 149] on icon at bounding box center [708, 147] width 12 height 12
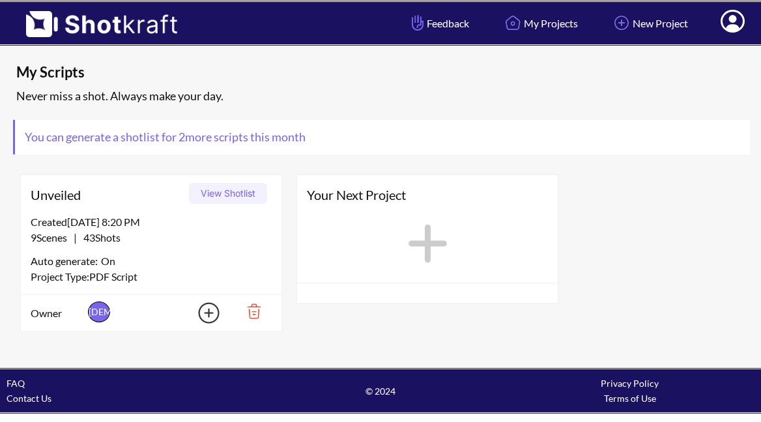
click at [258, 314] on img at bounding box center [249, 311] width 45 height 22
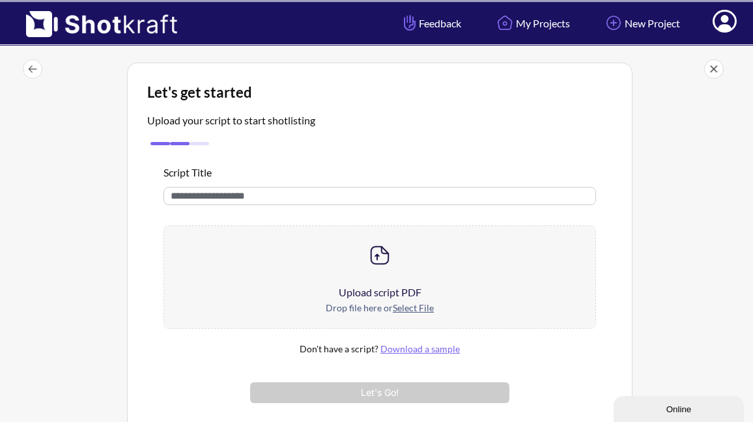
click at [422, 309] on u "Select File" at bounding box center [413, 307] width 41 height 11
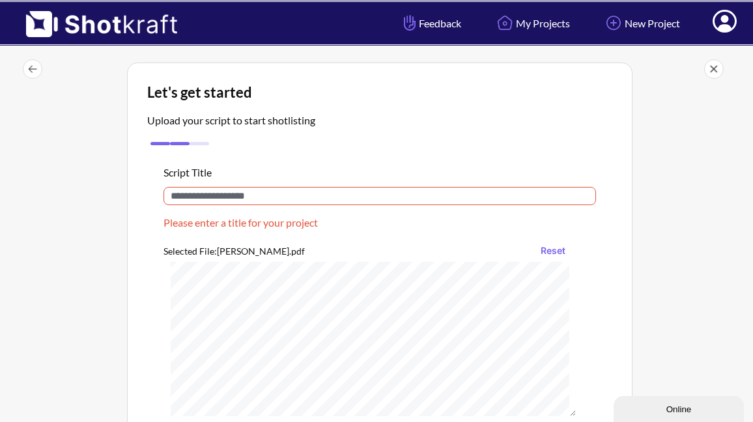
click at [273, 195] on input "text" at bounding box center [380, 196] width 433 height 18
drag, startPoint x: 273, startPoint y: 195, endPoint x: 162, endPoint y: 197, distance: 110.8
click at [162, 199] on div "Script Title Please enter a title for your project Selected File: Alvarez_Aaron…" at bounding box center [379, 328] width 465 height 359
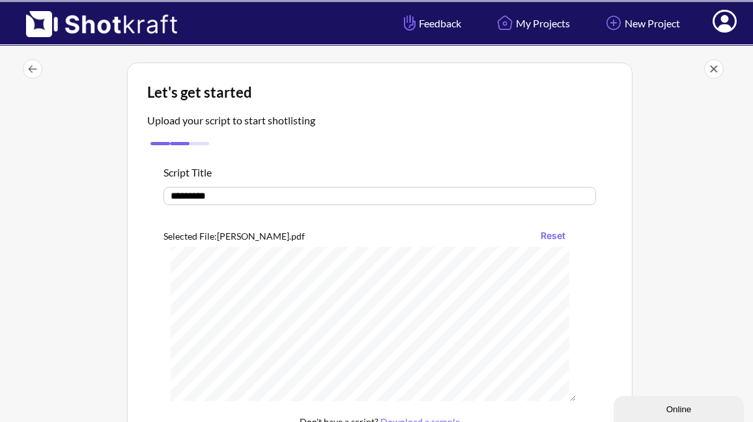
type input "********"
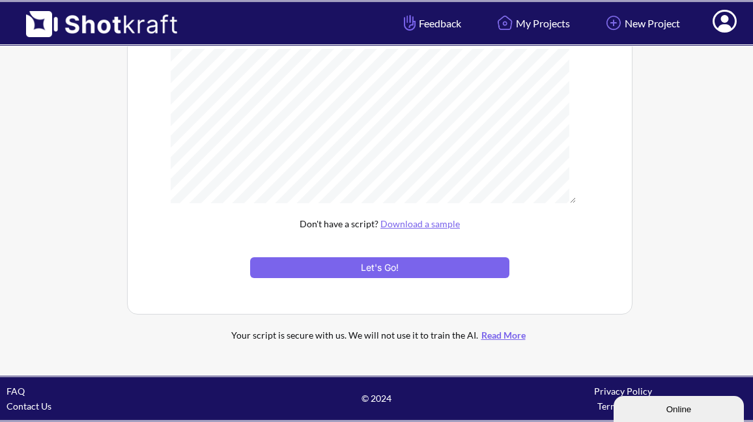
scroll to position [199, 0]
click at [399, 262] on button "Let's Go!" at bounding box center [379, 267] width 259 height 21
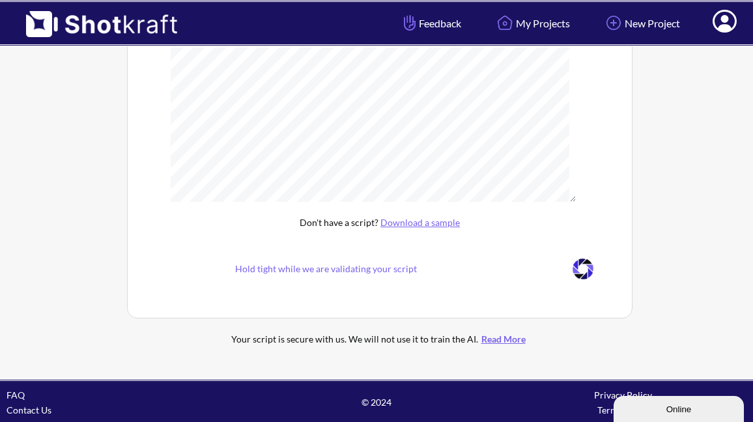
scroll to position [126, 0]
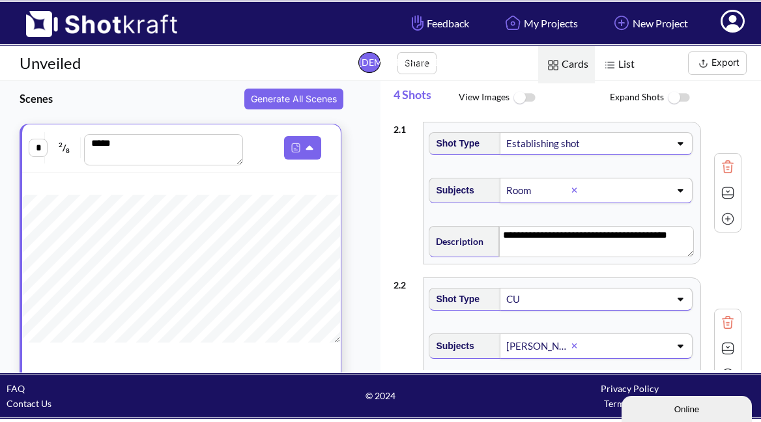
click at [522, 97] on img at bounding box center [523, 98] width 29 height 28
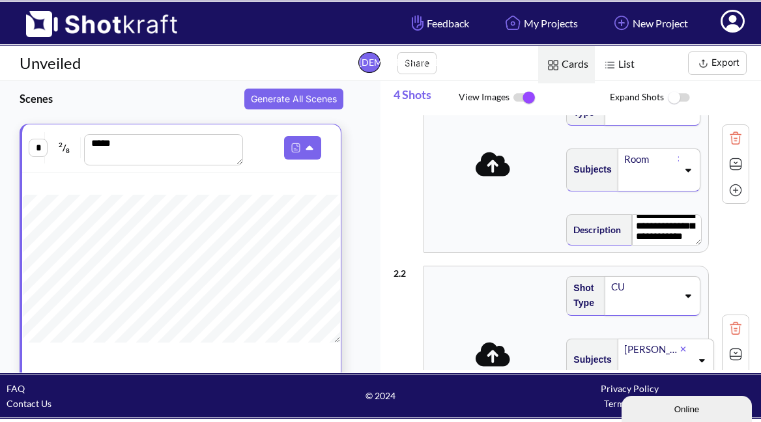
scroll to position [35, 0]
click at [498, 168] on icon at bounding box center [493, 164] width 35 height 24
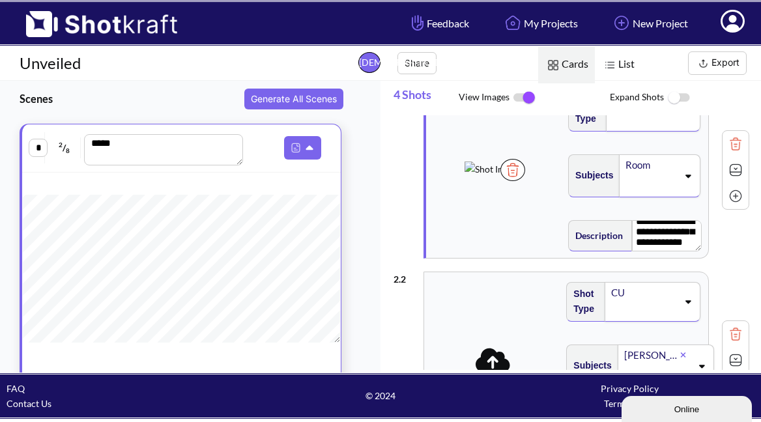
scroll to position [0, 1]
click at [525, 181] on img at bounding box center [512, 170] width 25 height 22
click at [498, 173] on icon at bounding box center [494, 170] width 35 height 24
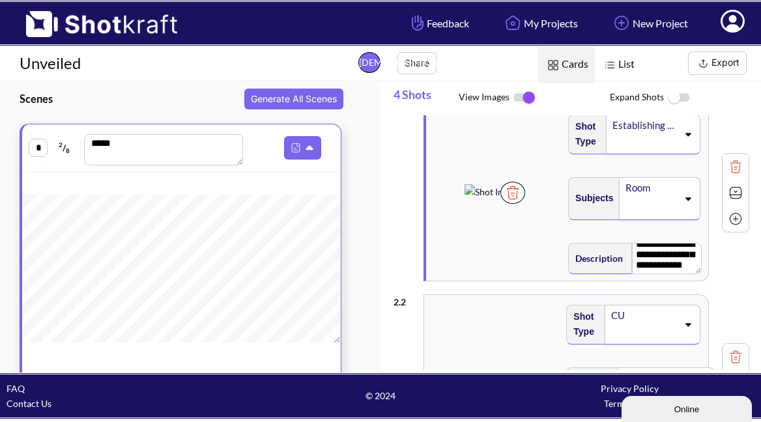
click at [726, 213] on img at bounding box center [736, 219] width 20 height 20
type textarea "**********"
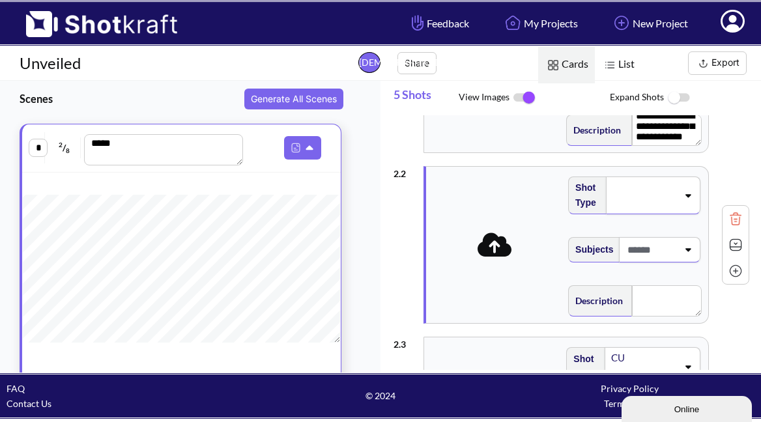
scroll to position [154, 0]
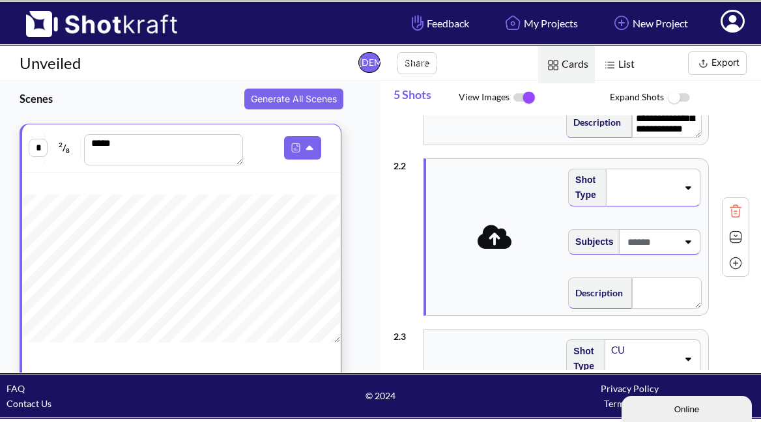
click at [491, 242] on icon at bounding box center [495, 237] width 35 height 24
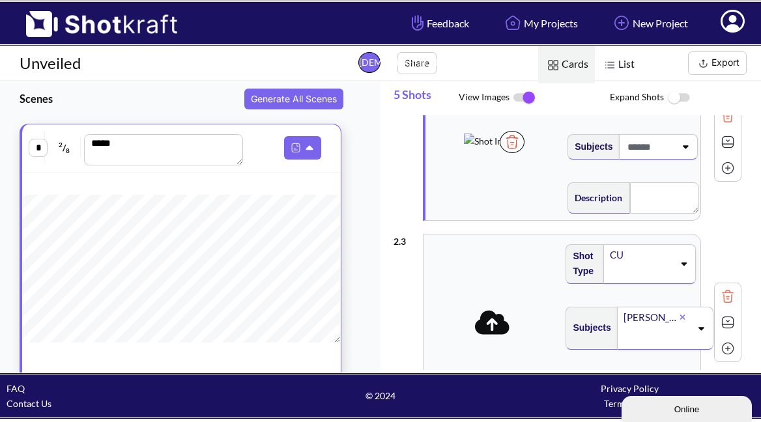
scroll to position [256, 0]
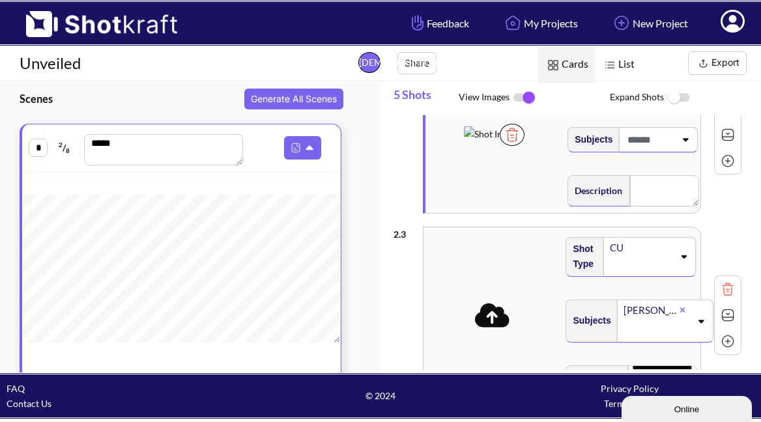
click at [493, 328] on icon at bounding box center [492, 315] width 35 height 27
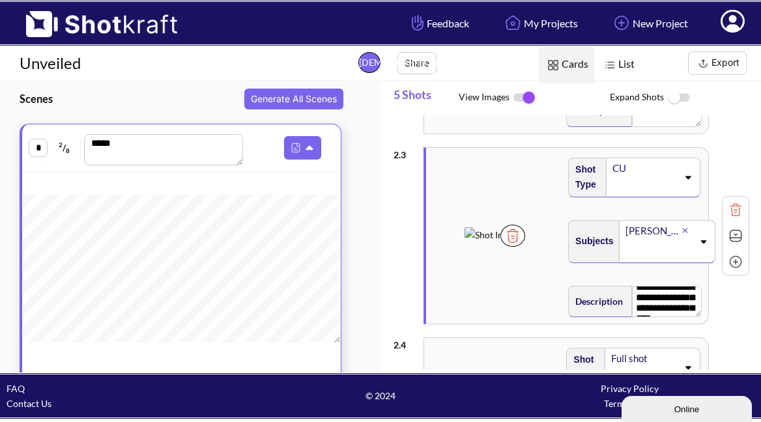
scroll to position [330, 0]
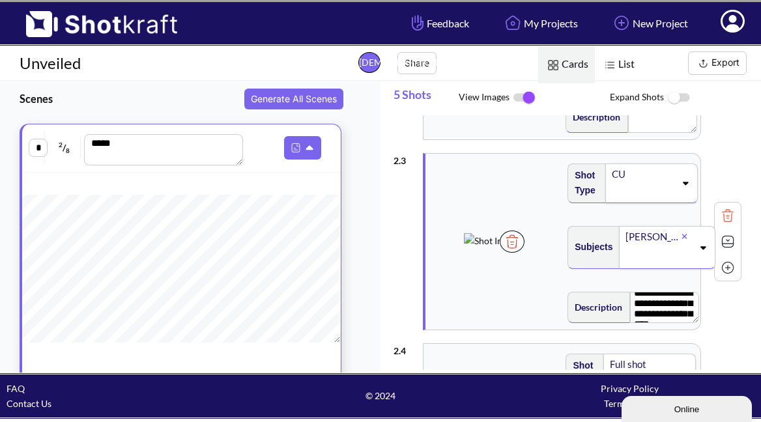
click at [728, 270] on img at bounding box center [728, 268] width 20 height 20
type textarea "**********"
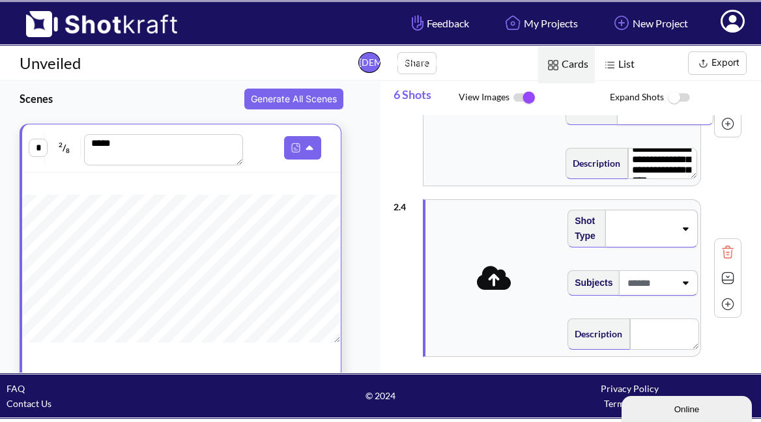
scroll to position [478, 0]
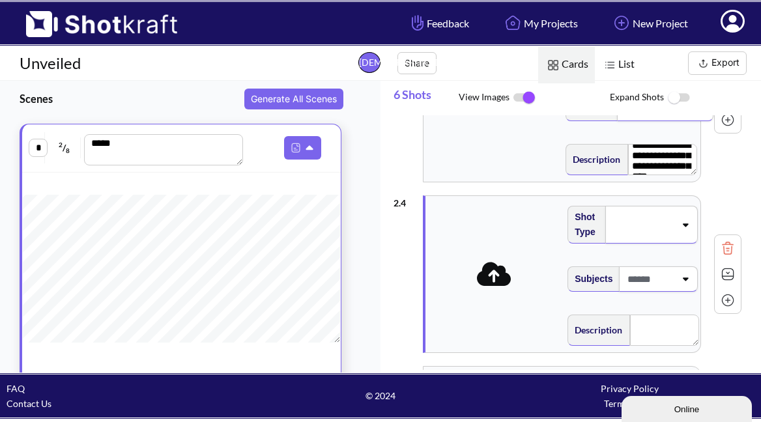
click at [491, 277] on icon at bounding box center [494, 274] width 35 height 24
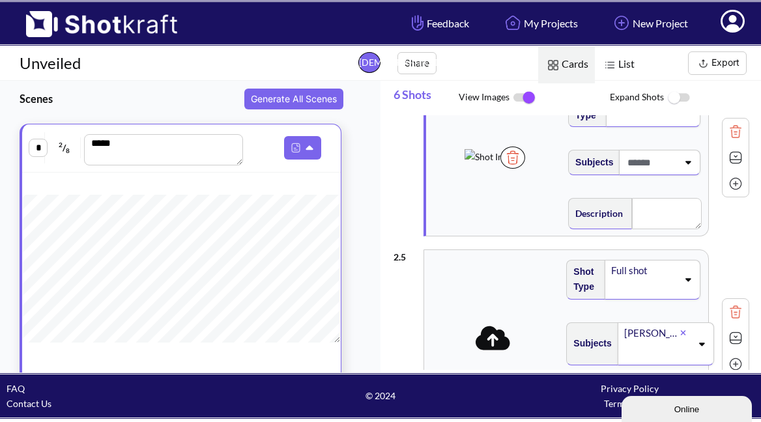
scroll to position [597, 0]
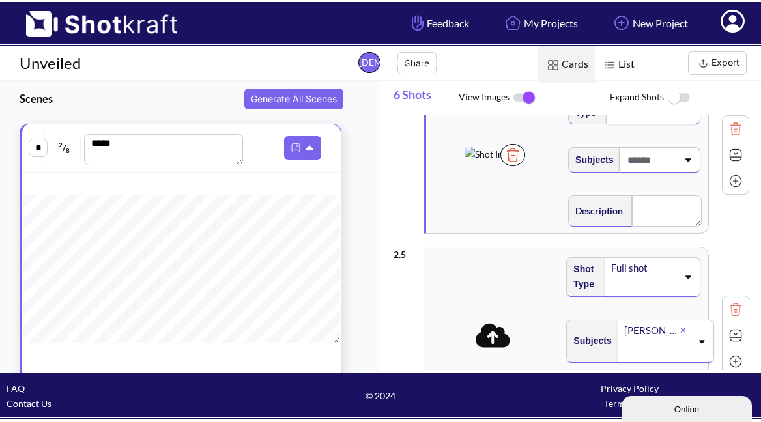
click at [491, 334] on icon at bounding box center [493, 335] width 35 height 27
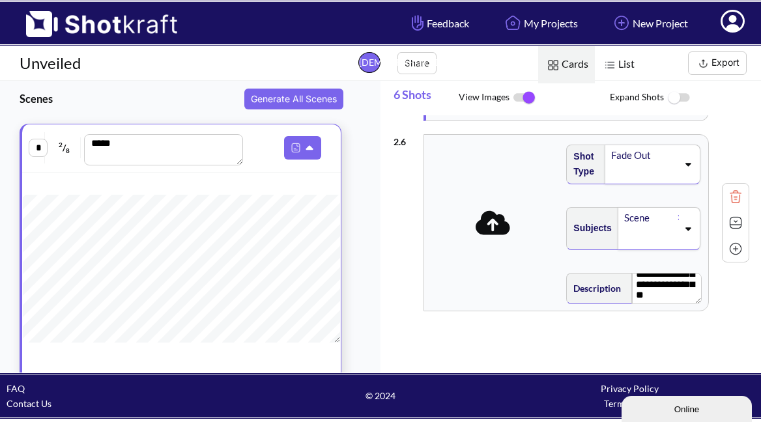
scroll to position [0, 0]
click at [494, 230] on icon at bounding box center [493, 222] width 35 height 24
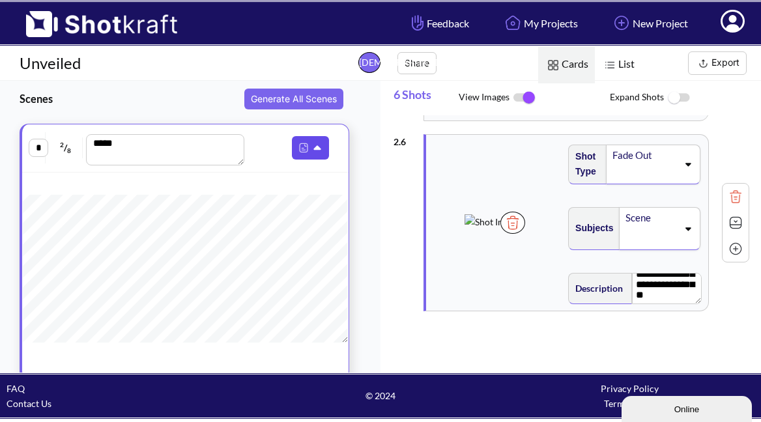
click at [314, 150] on icon at bounding box center [317, 148] width 7 height 5
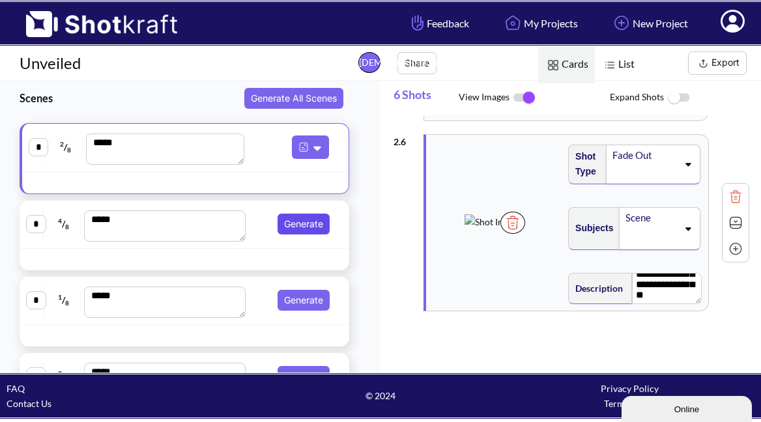
scroll to position [0, 1]
click at [296, 224] on button "Generate" at bounding box center [304, 224] width 52 height 21
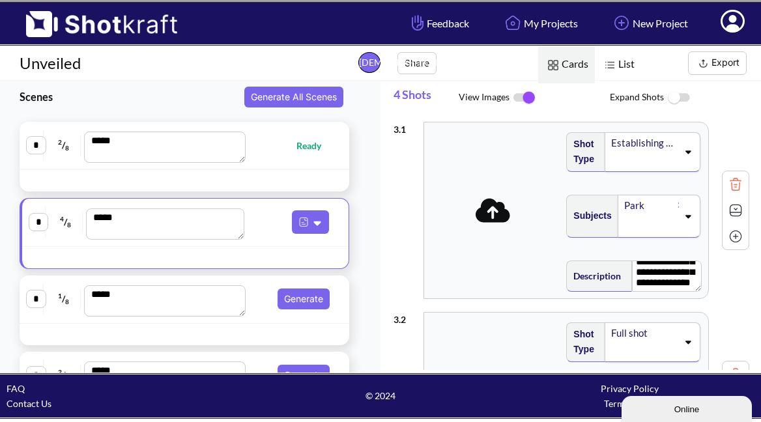
scroll to position [59, 0]
click at [481, 214] on icon at bounding box center [493, 210] width 35 height 24
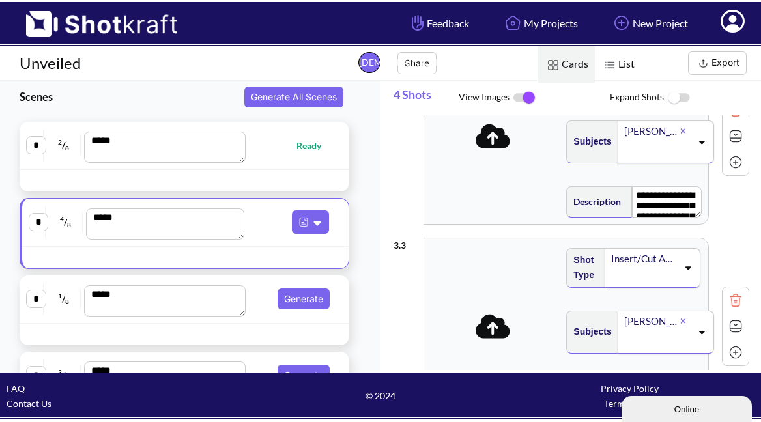
scroll to position [0, 0]
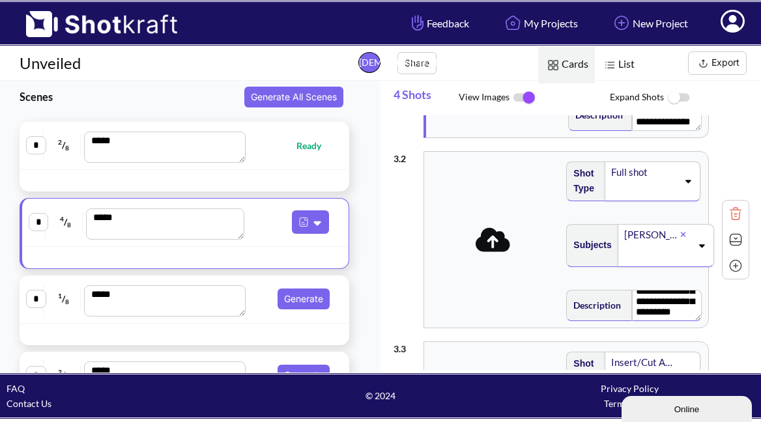
click at [497, 240] on icon at bounding box center [493, 239] width 35 height 27
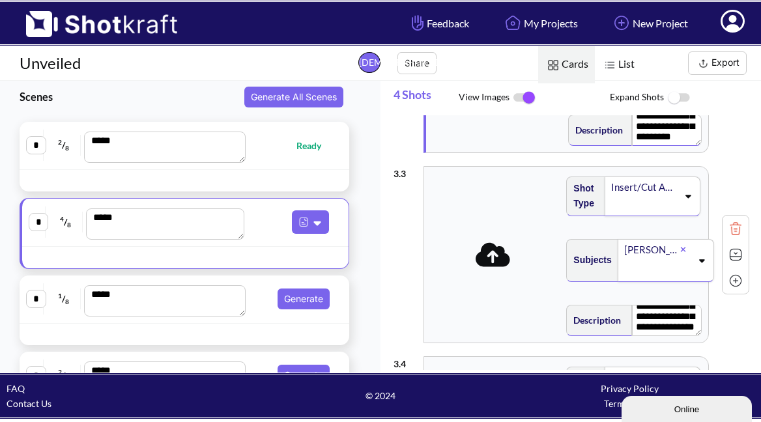
scroll to position [59, 0]
click at [496, 262] on icon at bounding box center [493, 254] width 35 height 24
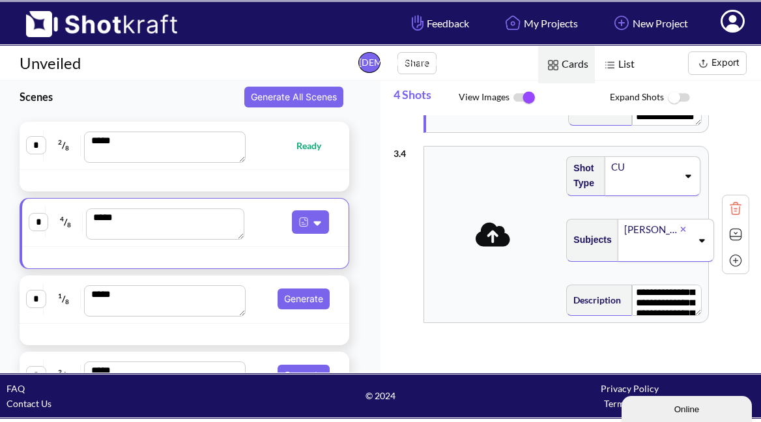
scroll to position [23, 0]
click at [491, 247] on icon at bounding box center [493, 234] width 35 height 27
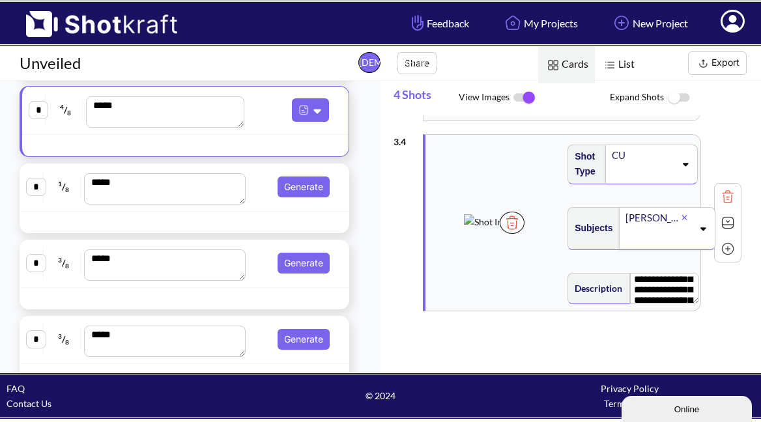
scroll to position [115, 0]
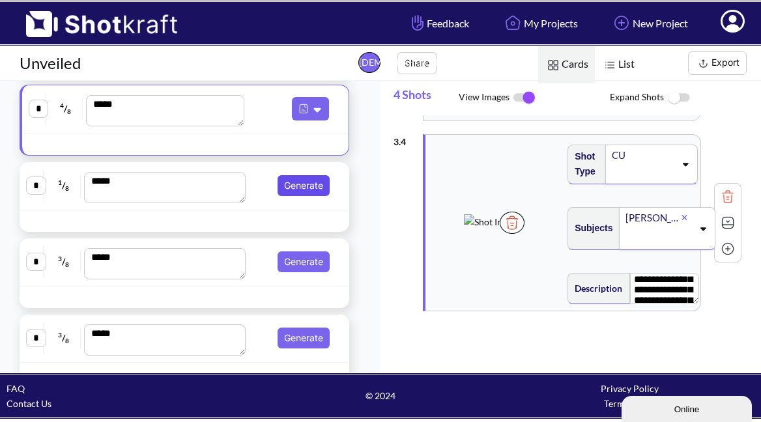
click at [300, 188] on button "Generate" at bounding box center [304, 185] width 52 height 21
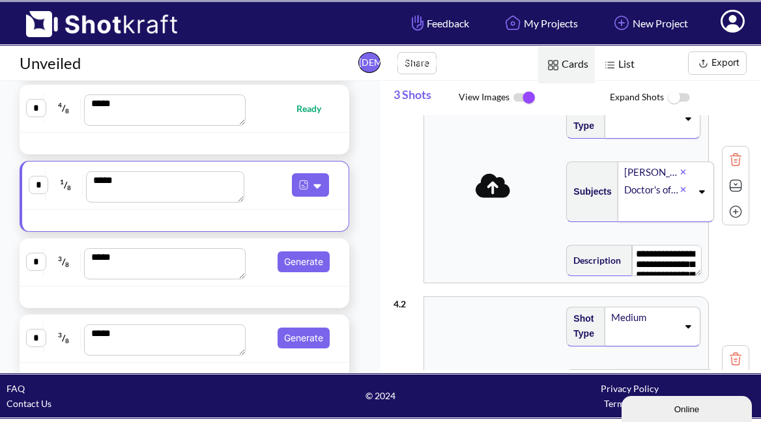
scroll to position [0, 0]
click at [492, 192] on icon at bounding box center [493, 185] width 35 height 27
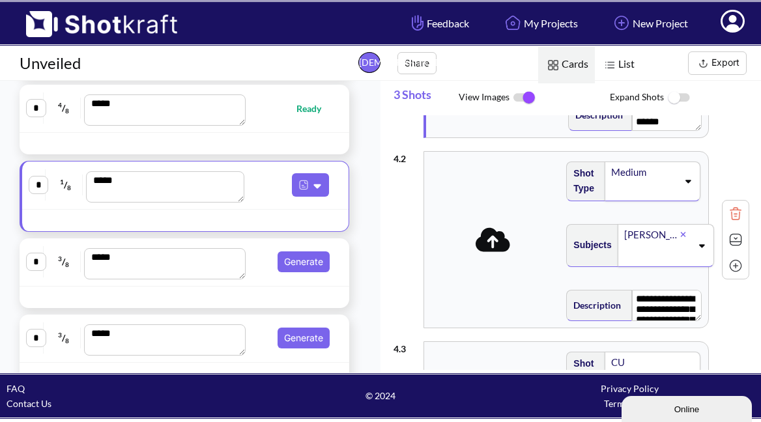
scroll to position [177, 0]
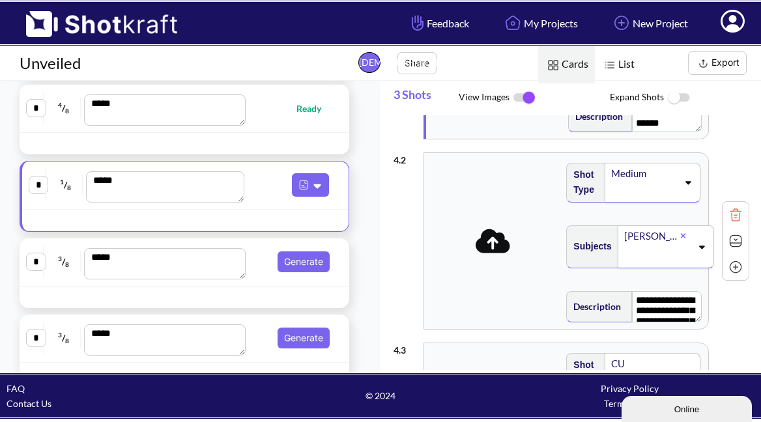
click at [493, 251] on icon at bounding box center [493, 241] width 35 height 24
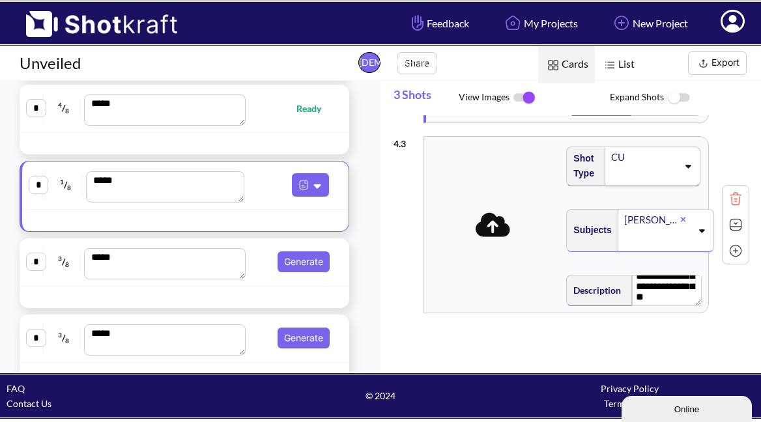
scroll to position [70, 0]
click at [491, 236] on icon at bounding box center [493, 224] width 35 height 27
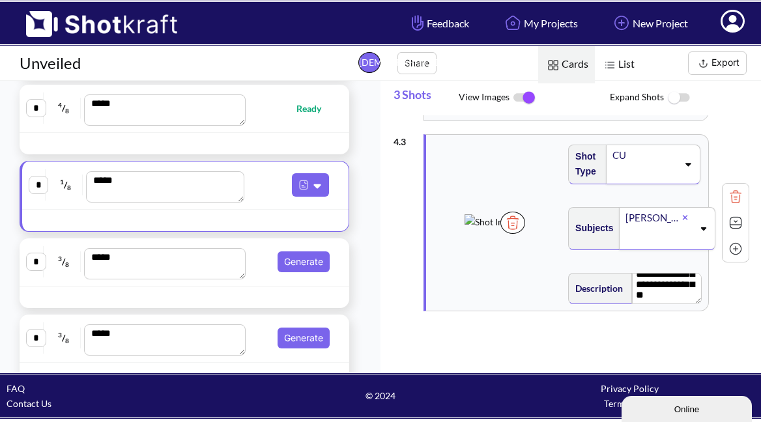
scroll to position [0, 0]
click at [314, 188] on icon at bounding box center [317, 186] width 7 height 5
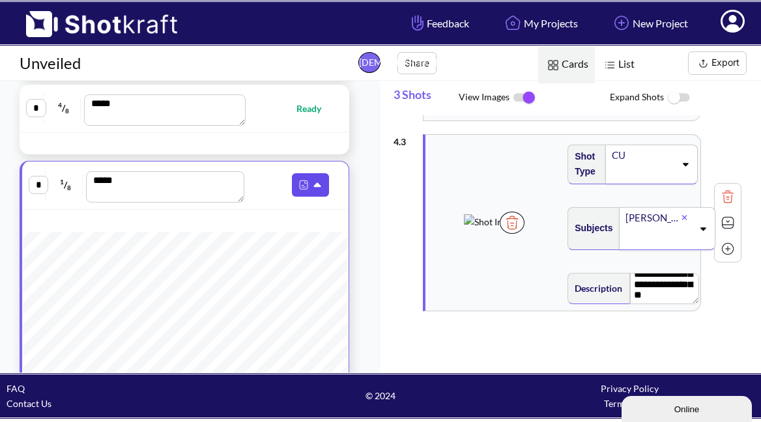
click at [312, 188] on icon at bounding box center [319, 186] width 14 height 12
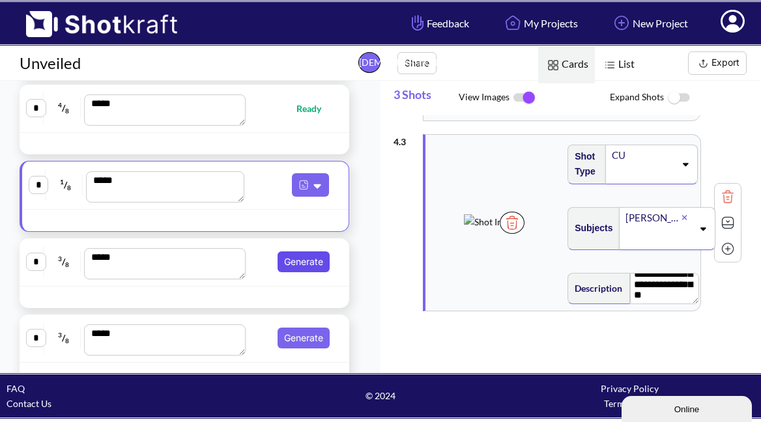
click at [304, 265] on button "Generate" at bounding box center [304, 261] width 52 height 21
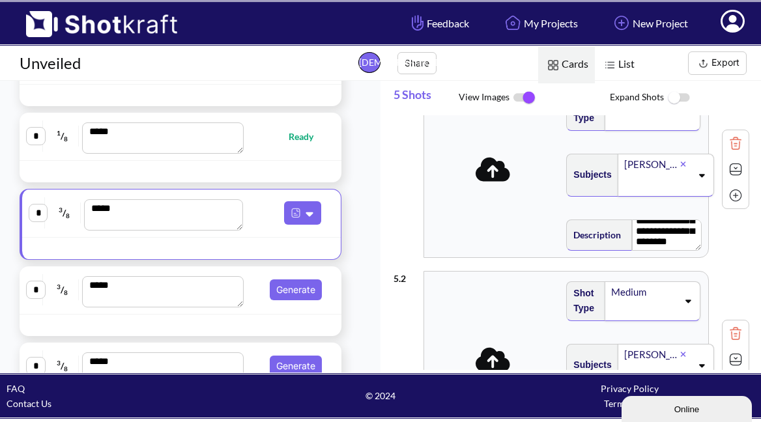
scroll to position [51, 0]
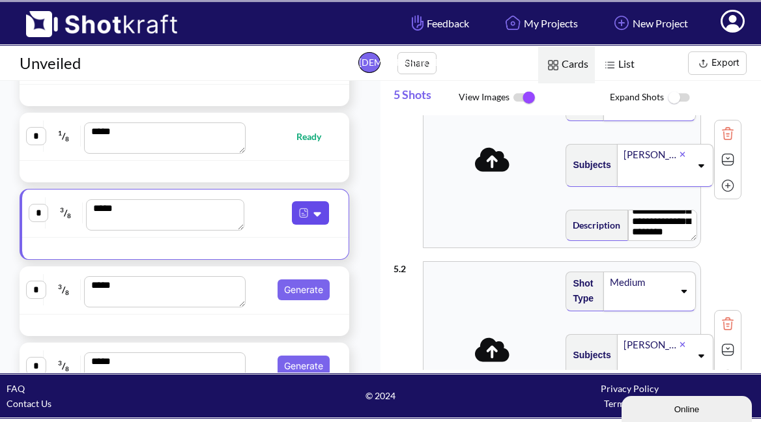
click at [312, 220] on icon at bounding box center [319, 214] width 14 height 12
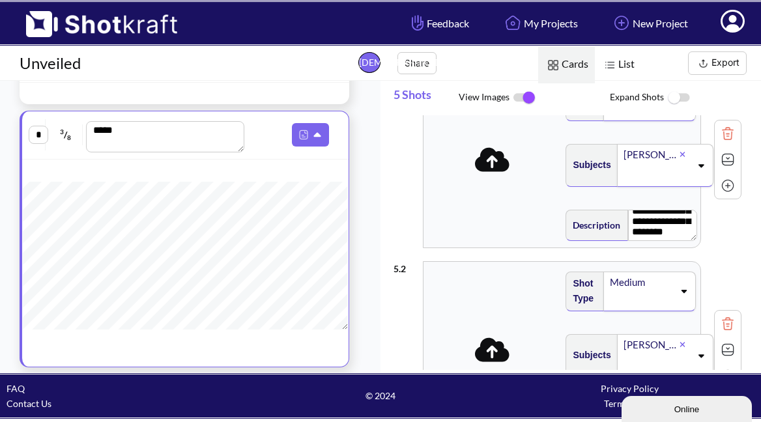
scroll to position [246, 0]
click at [312, 134] on icon at bounding box center [319, 132] width 14 height 12
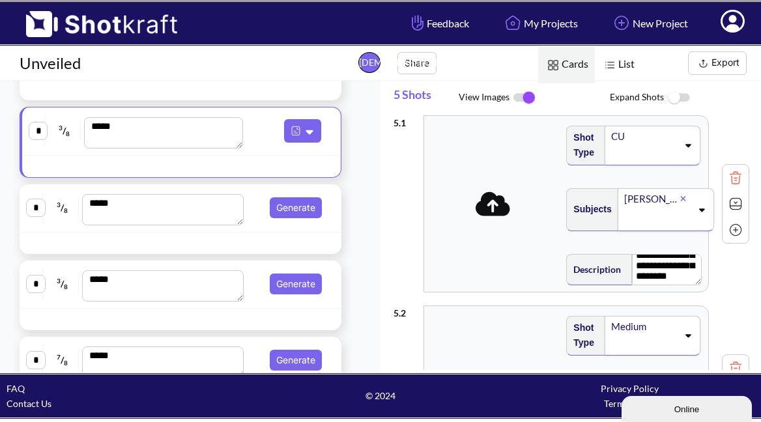
scroll to position [4, 0]
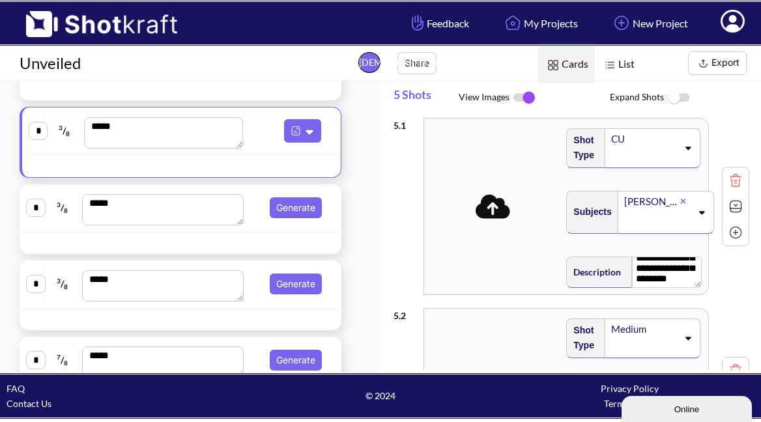
click at [496, 218] on icon at bounding box center [493, 206] width 35 height 27
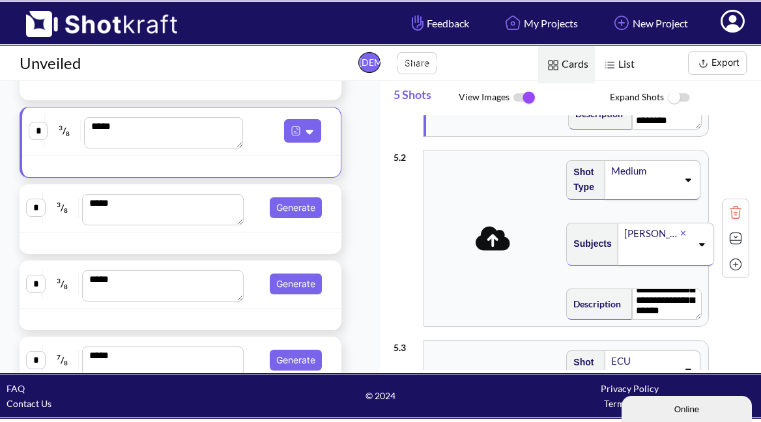
scroll to position [45, 0]
click at [489, 244] on icon at bounding box center [493, 238] width 35 height 24
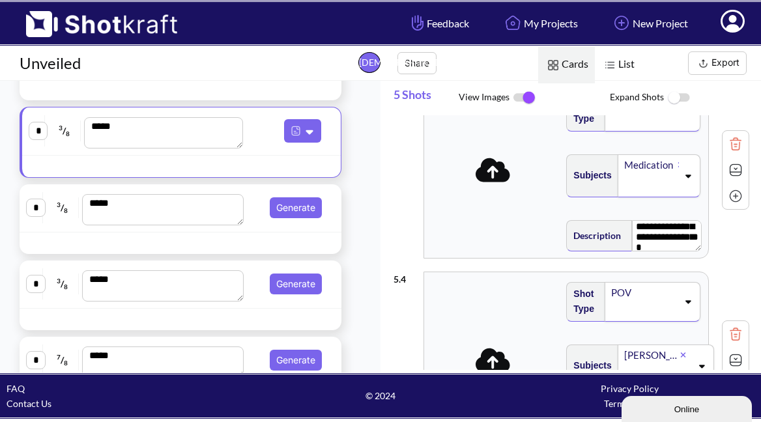
scroll to position [52, 0]
click at [494, 183] on icon at bounding box center [493, 169] width 35 height 27
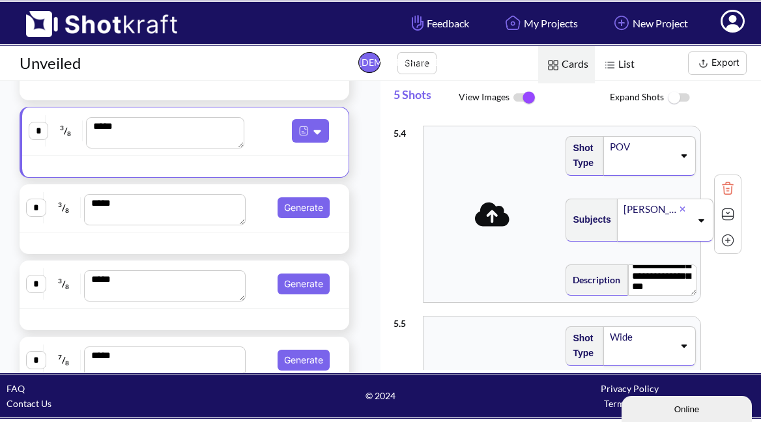
scroll to position [566, 0]
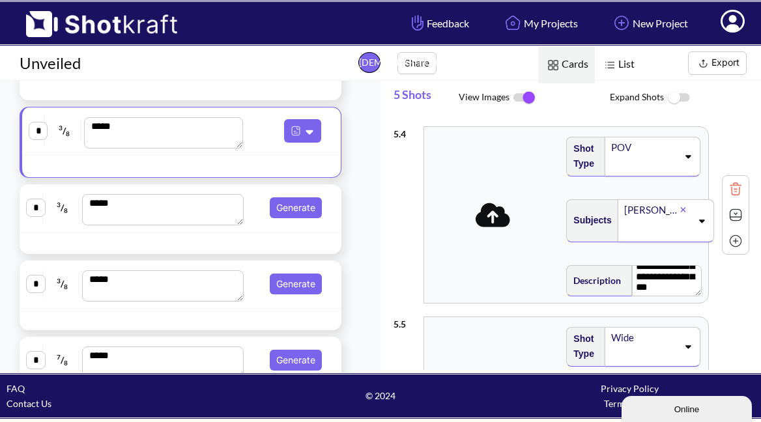
click at [497, 227] on icon at bounding box center [493, 214] width 35 height 27
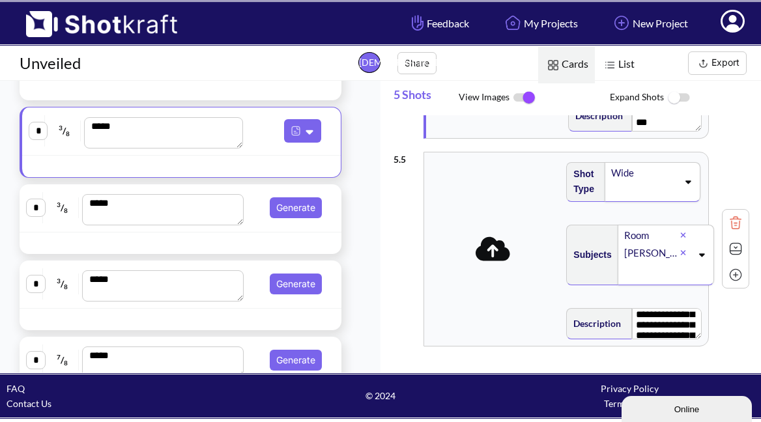
scroll to position [35, 0]
click at [488, 251] on icon at bounding box center [493, 249] width 35 height 24
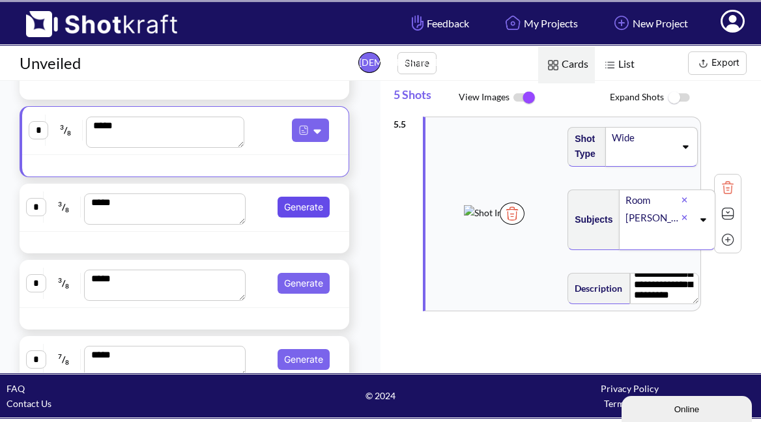
scroll to position [0, 0]
click at [303, 208] on button "Generate" at bounding box center [304, 207] width 52 height 21
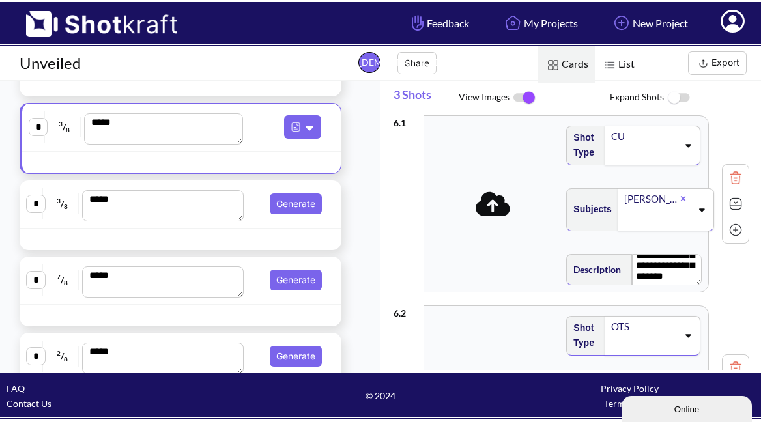
scroll to position [13, 0]
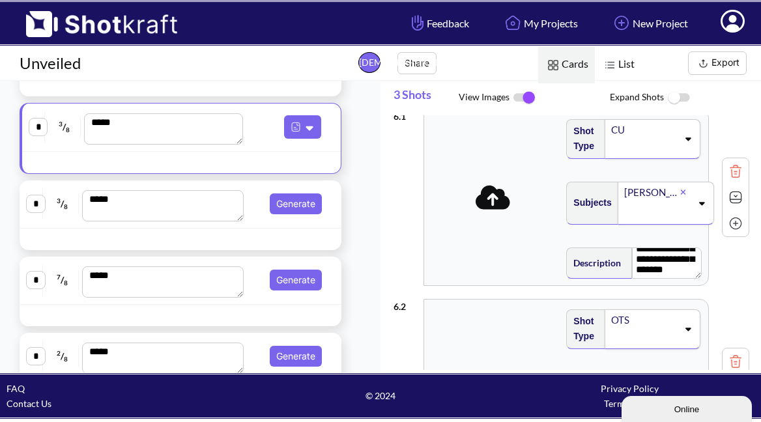
click at [487, 206] on icon at bounding box center [493, 197] width 35 height 24
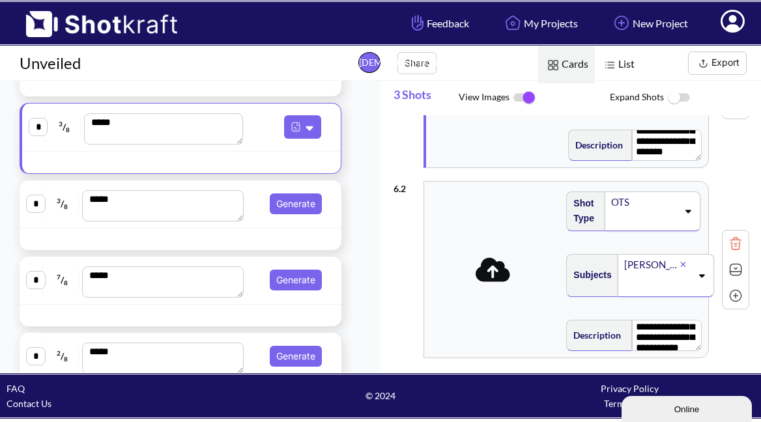
scroll to position [51, 0]
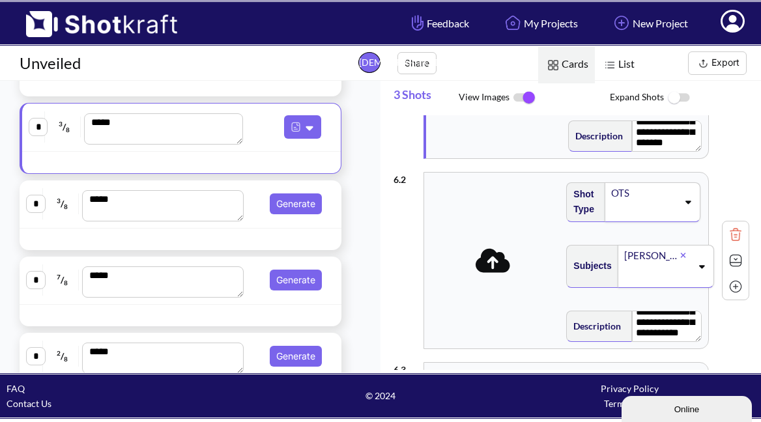
click at [492, 274] on icon at bounding box center [493, 260] width 35 height 27
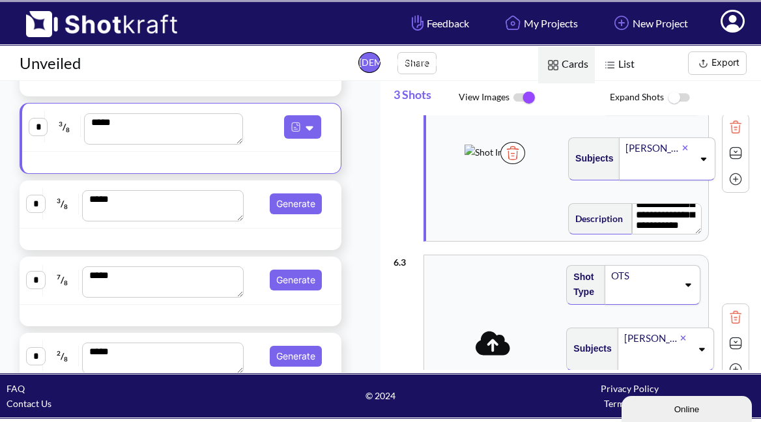
scroll to position [270, 0]
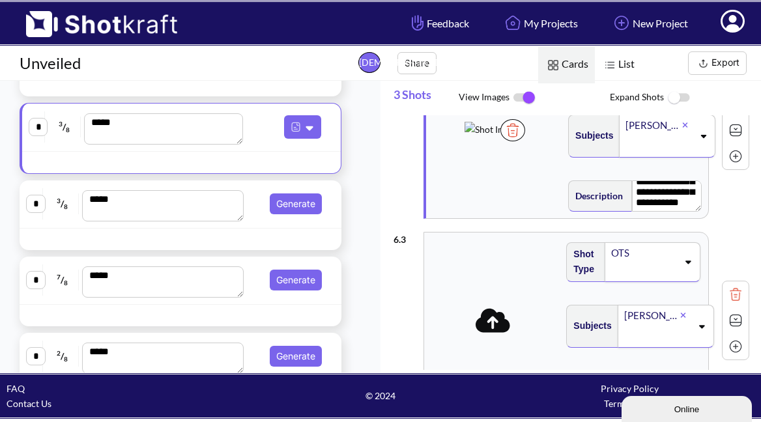
click at [494, 324] on icon at bounding box center [493, 320] width 35 height 24
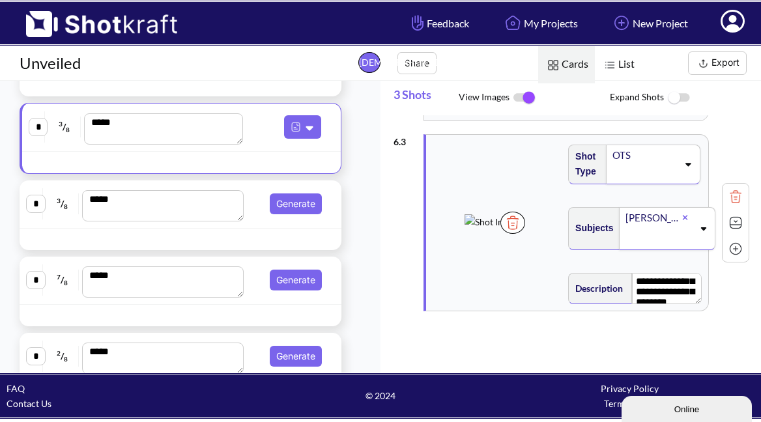
scroll to position [0, 0]
click at [728, 250] on img at bounding box center [736, 249] width 20 height 20
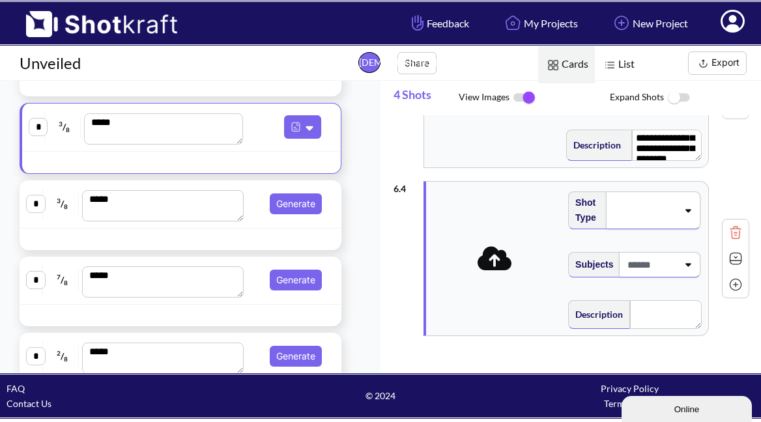
scroll to position [528, 0]
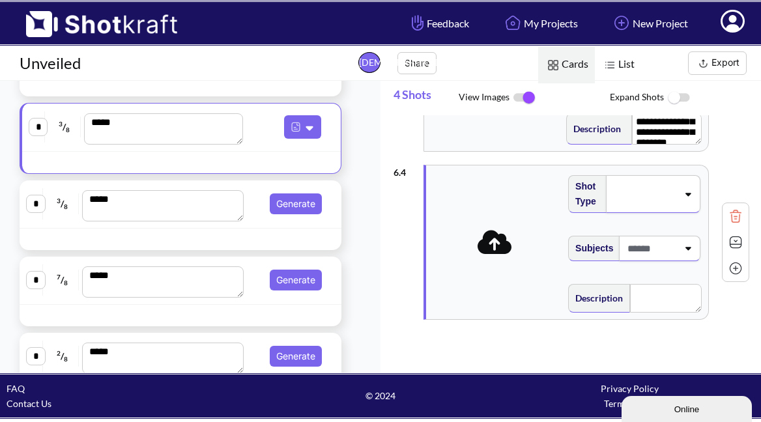
click at [492, 247] on icon at bounding box center [495, 242] width 35 height 24
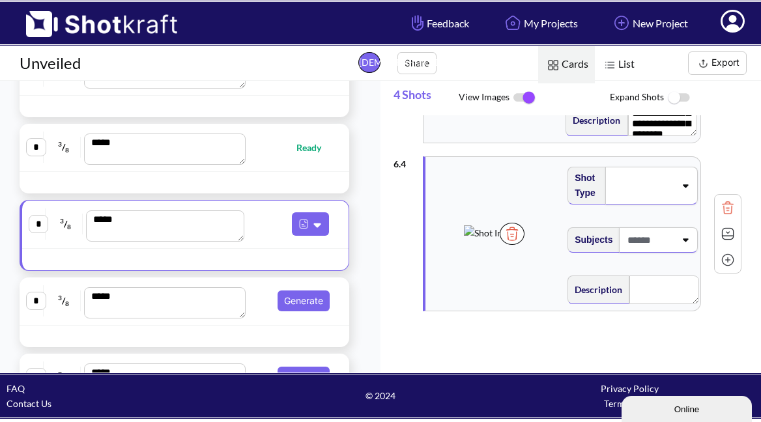
scroll to position [224, 0]
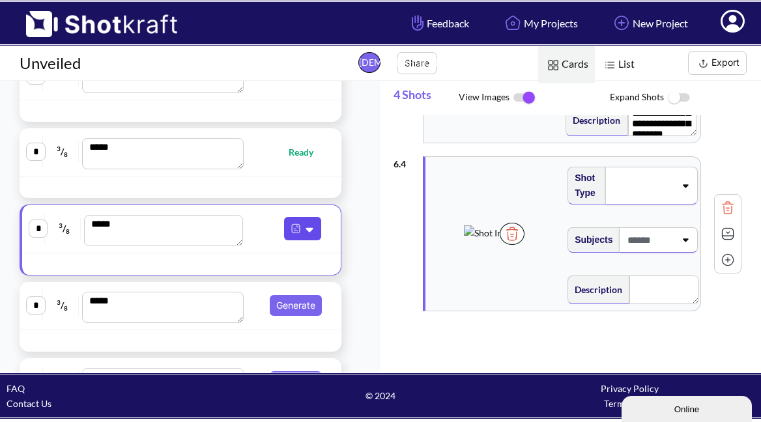
click at [311, 231] on icon at bounding box center [309, 230] width 7 height 5
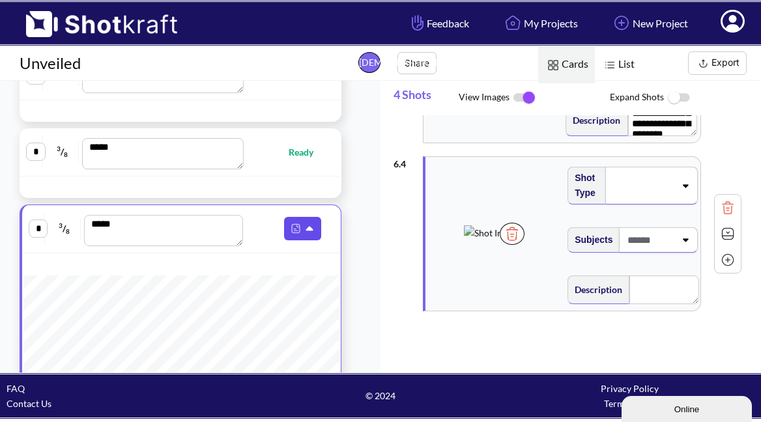
click at [311, 231] on icon at bounding box center [309, 229] width 7 height 5
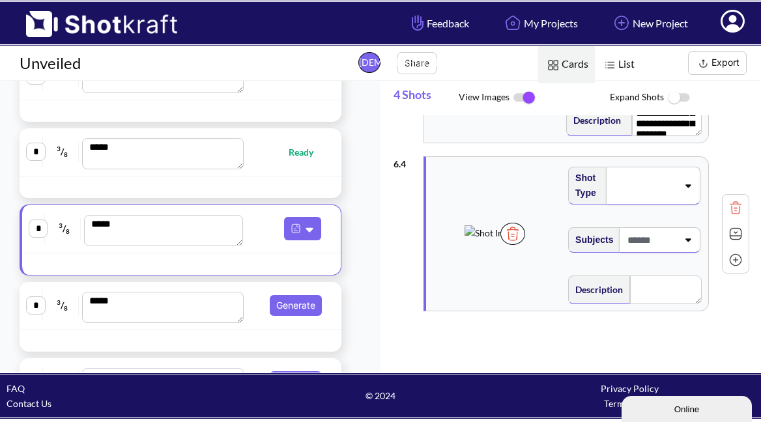
scroll to position [0, 0]
click at [726, 229] on img at bounding box center [736, 234] width 20 height 20
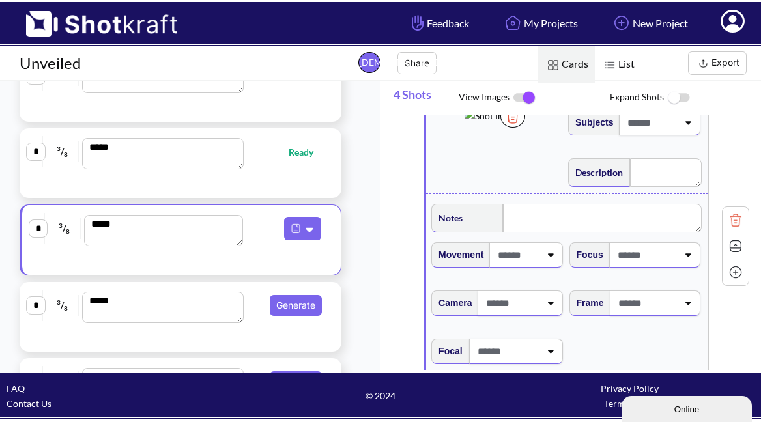
scroll to position [647, 0]
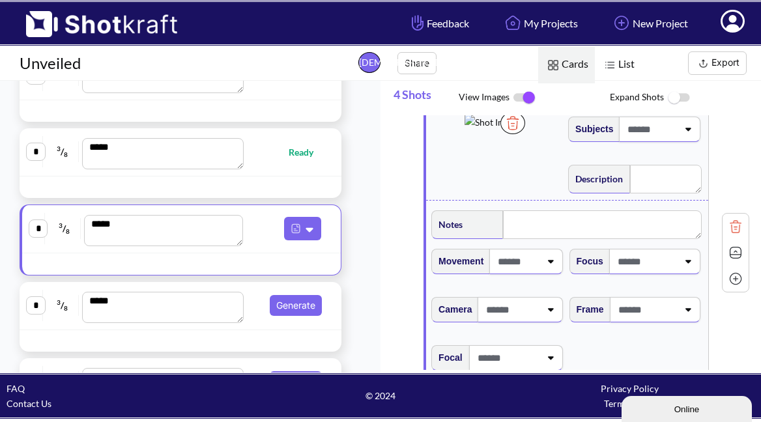
click at [734, 236] on img at bounding box center [736, 227] width 20 height 20
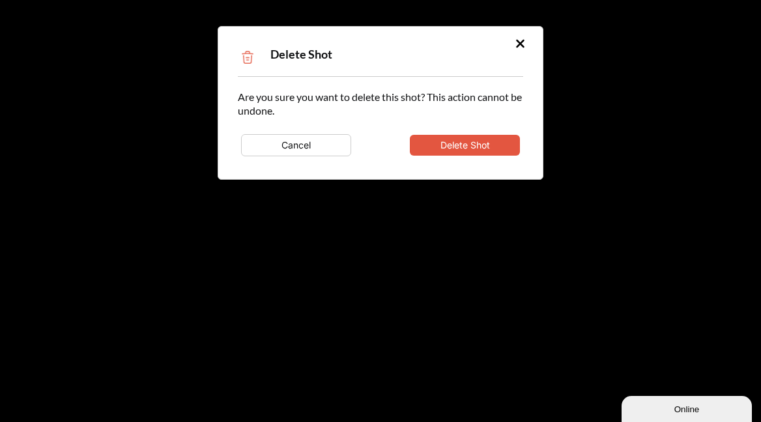
click at [464, 135] on div "Cancel Delete Shot" at bounding box center [380, 145] width 285 height 29
click at [502, 149] on button "Delete Shot" at bounding box center [465, 145] width 110 height 21
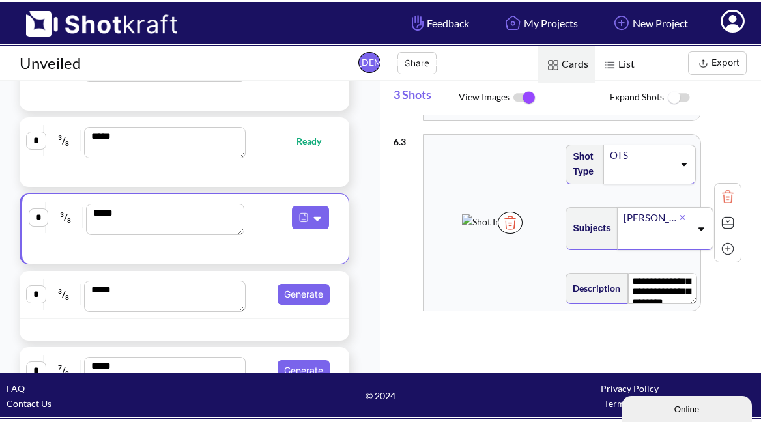
scroll to position [0, 0]
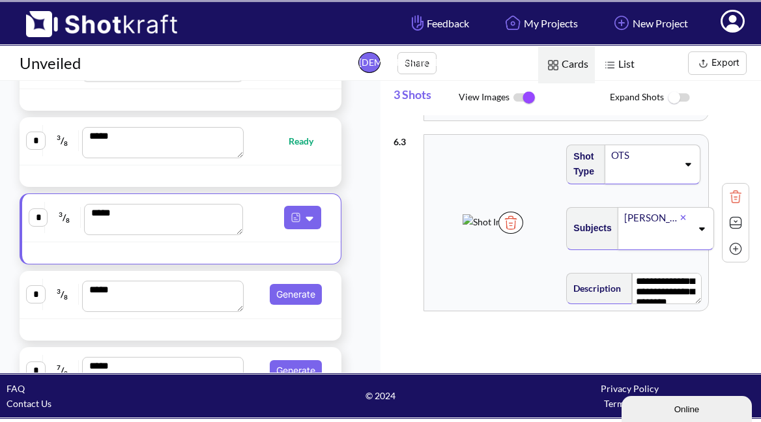
click at [728, 247] on img at bounding box center [736, 249] width 20 height 20
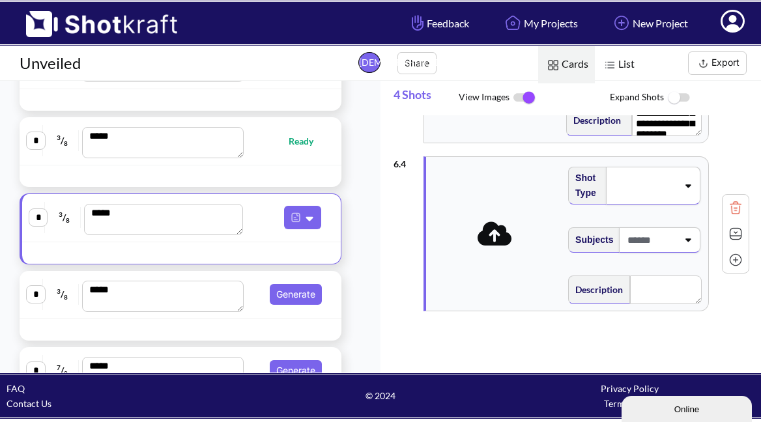
scroll to position [539, 0]
click at [500, 227] on icon at bounding box center [495, 234] width 35 height 24
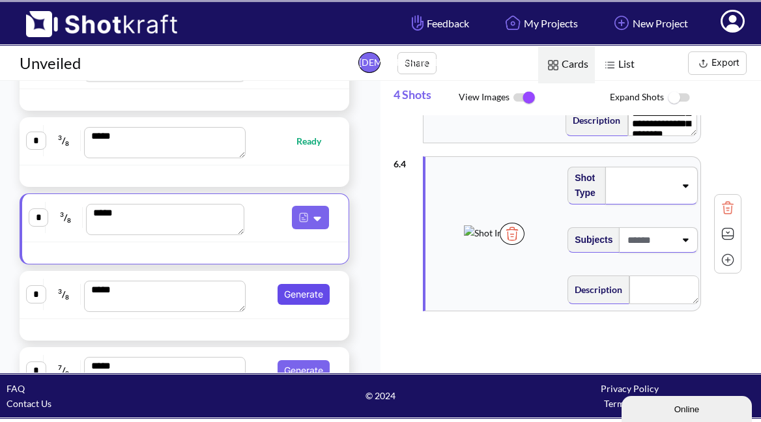
click at [299, 297] on button "Generate" at bounding box center [304, 294] width 52 height 21
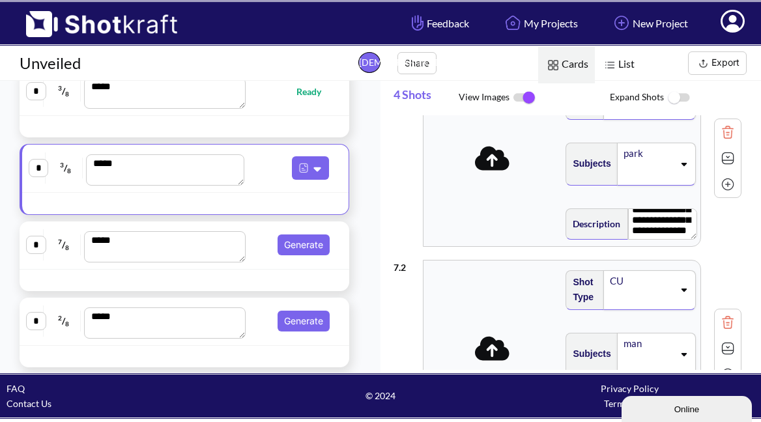
scroll to position [353, 0]
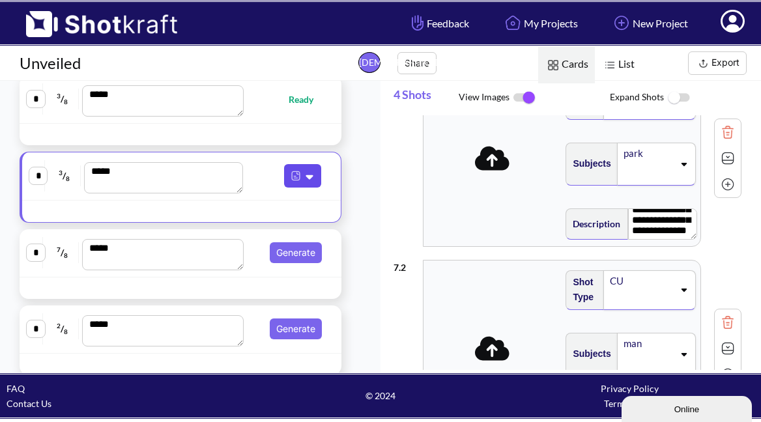
click at [306, 176] on icon at bounding box center [311, 177] width 14 height 12
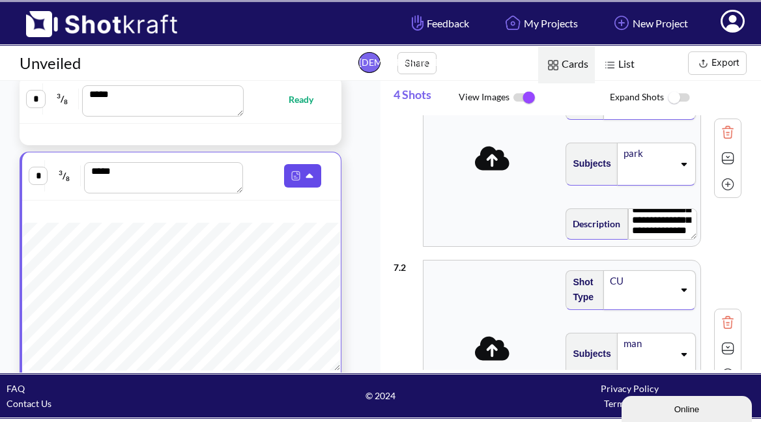
click at [307, 173] on icon at bounding box center [311, 177] width 14 height 12
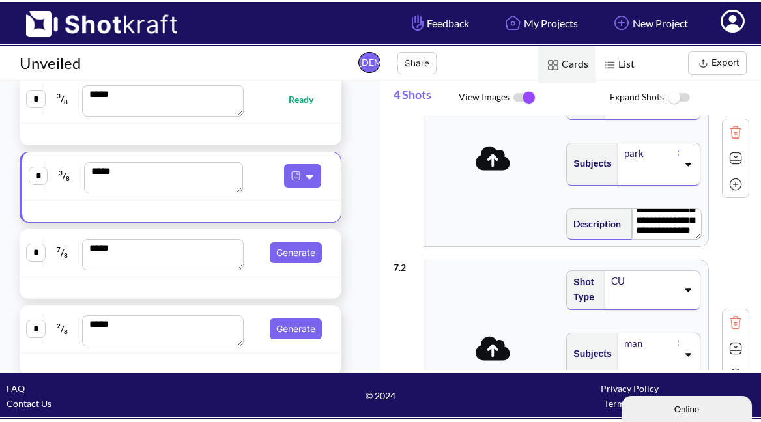
scroll to position [47, 0]
click at [487, 171] on icon at bounding box center [493, 158] width 35 height 27
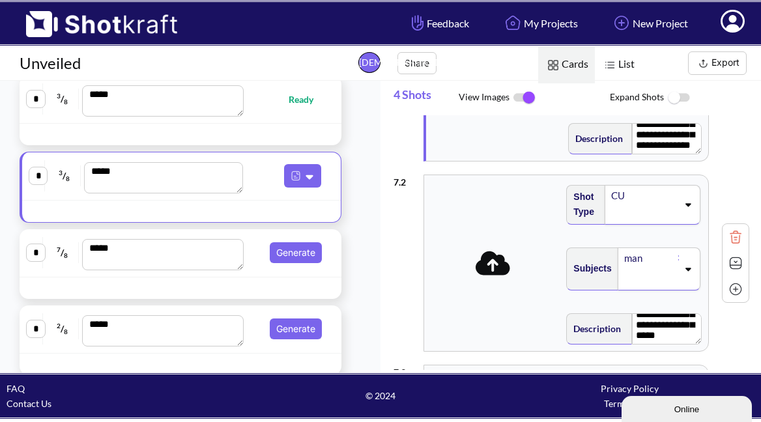
scroll to position [100, 0]
click at [495, 270] on icon at bounding box center [493, 263] width 35 height 24
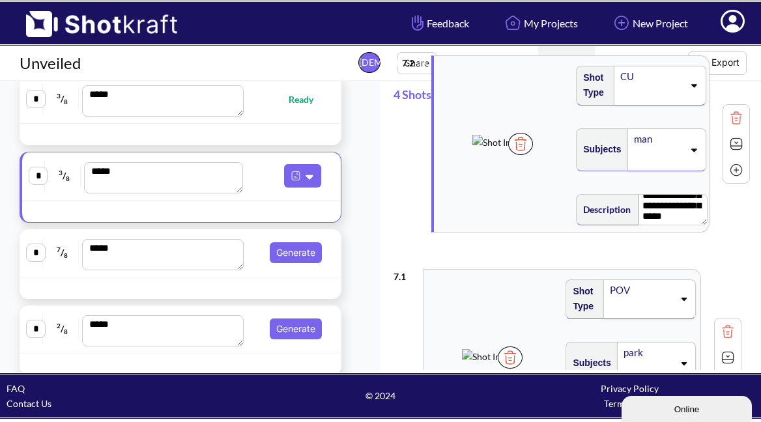
scroll to position [0, 0]
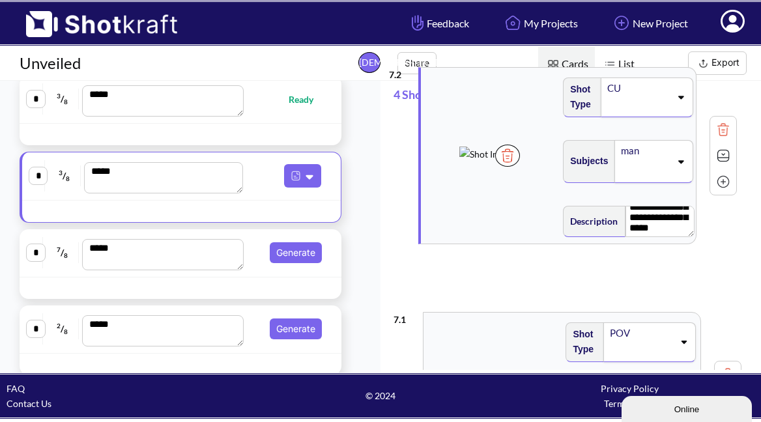
drag, startPoint x: 484, startPoint y: 298, endPoint x: 477, endPoint y: 167, distance: 131.1
click at [478, 167] on div "**********" at bounding box center [567, 400] width 348 height 571
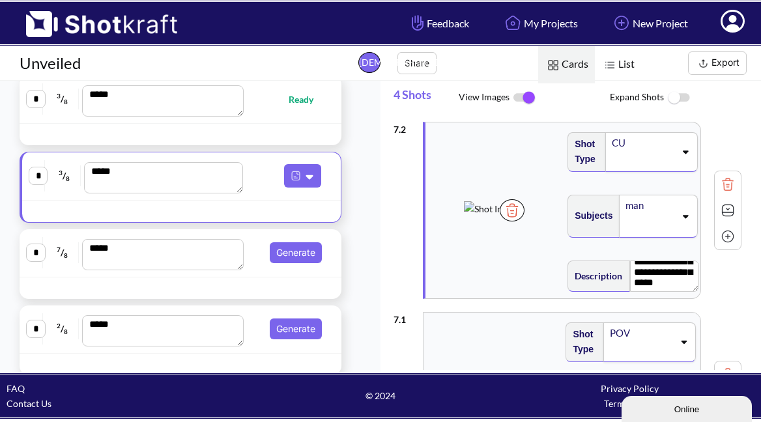
type textarea "**********"
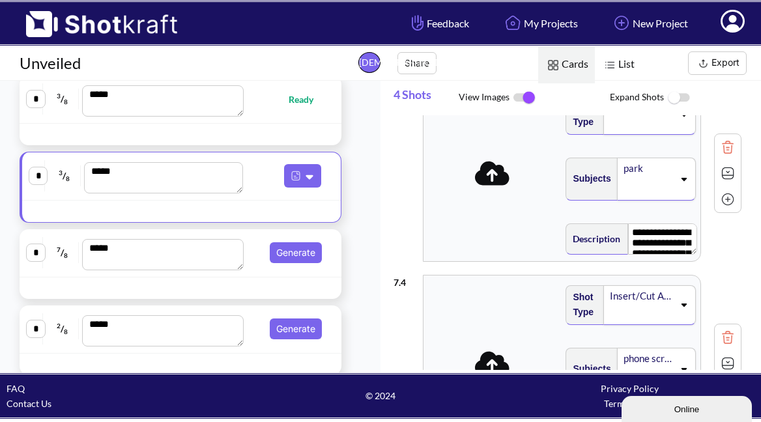
scroll to position [-1, 0]
click at [499, 183] on icon at bounding box center [492, 173] width 35 height 24
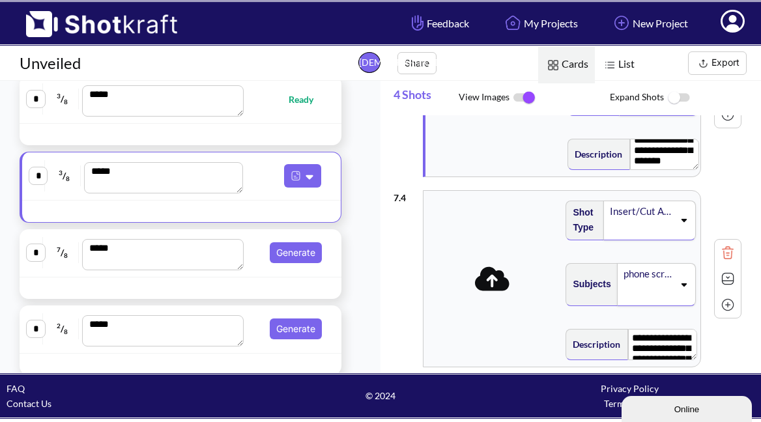
scroll to position [502, 0]
click at [494, 281] on icon at bounding box center [492, 279] width 35 height 24
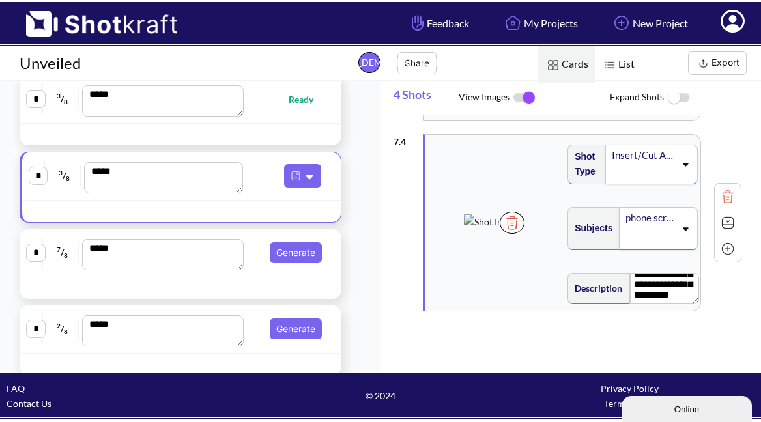
scroll to position [0, 0]
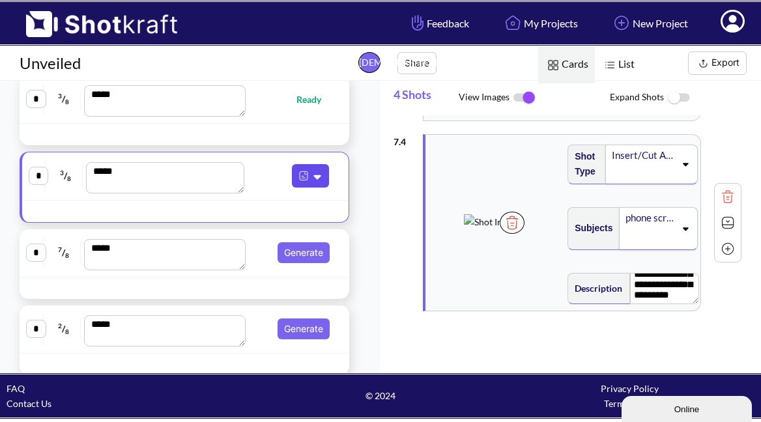
click at [314, 177] on icon at bounding box center [317, 177] width 7 height 5
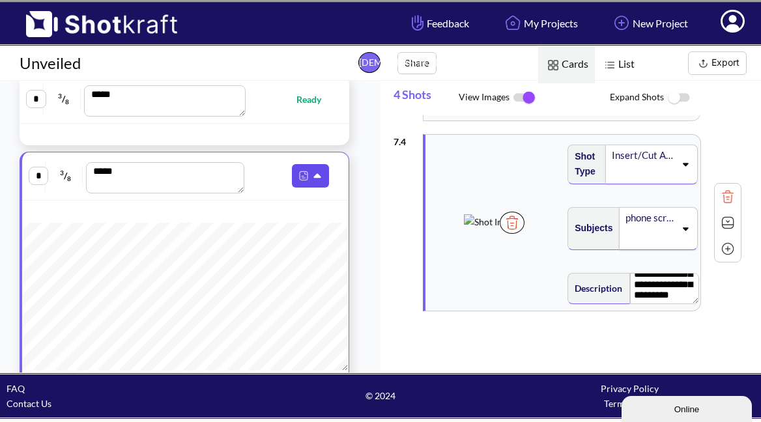
click at [314, 177] on icon at bounding box center [317, 176] width 7 height 5
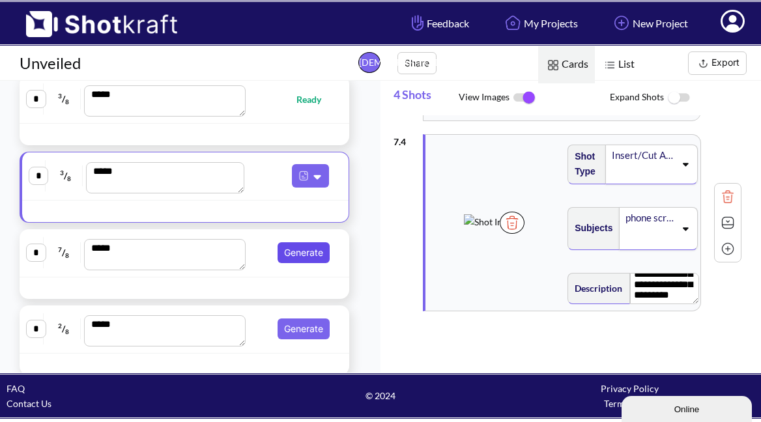
click at [300, 250] on button "Generate" at bounding box center [304, 252] width 52 height 21
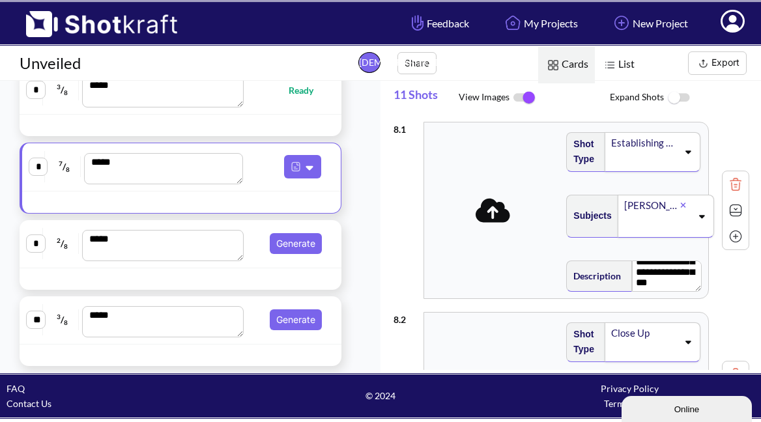
scroll to position [68, 0]
click at [504, 220] on icon at bounding box center [493, 210] width 35 height 24
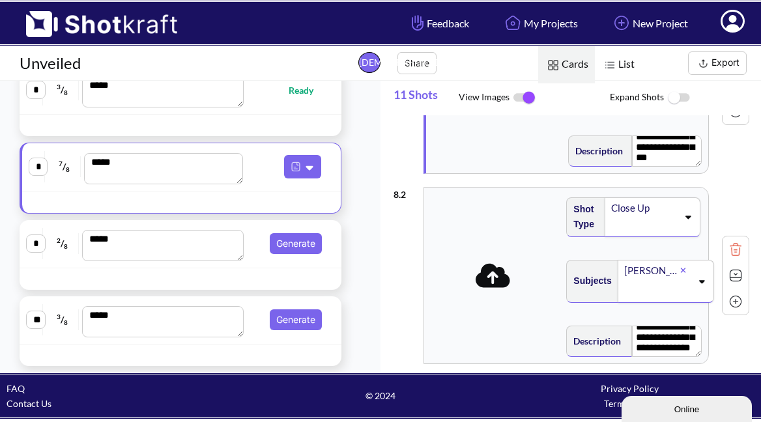
scroll to position [70, 0]
click at [493, 292] on span at bounding box center [492, 276] width 130 height 35
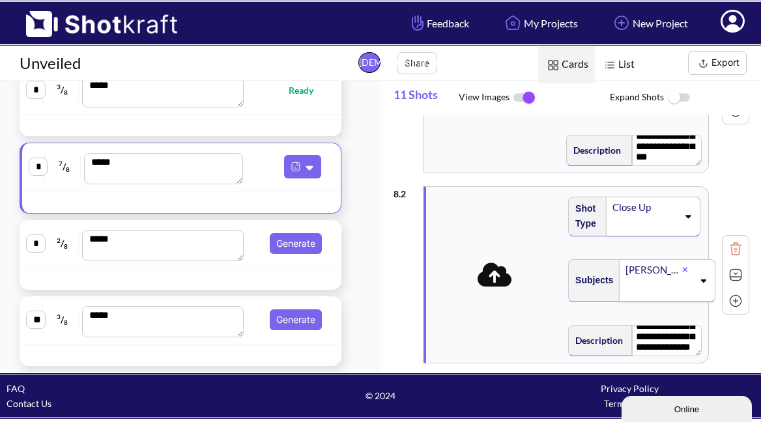
click at [493, 288] on icon at bounding box center [495, 274] width 35 height 27
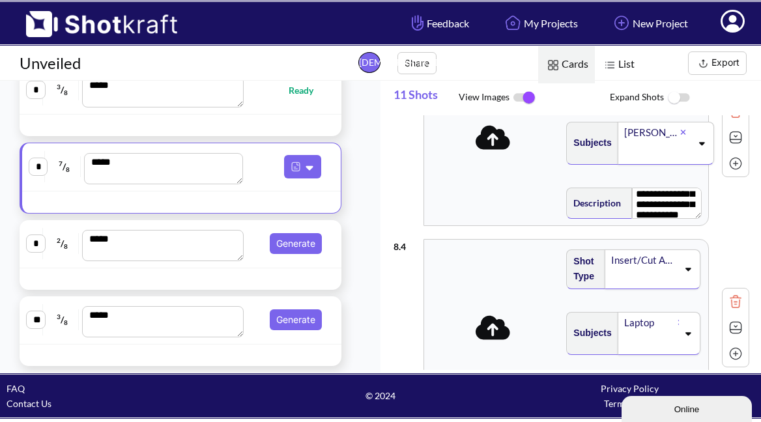
scroll to position [18, 0]
click at [528, 167] on div "**********" at bounding box center [566, 138] width 284 height 176
click at [498, 143] on icon at bounding box center [495, 137] width 35 height 24
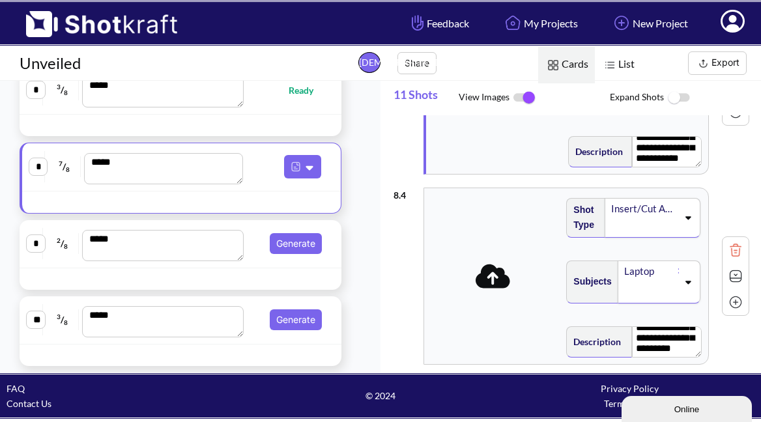
click at [498, 283] on icon at bounding box center [493, 276] width 35 height 24
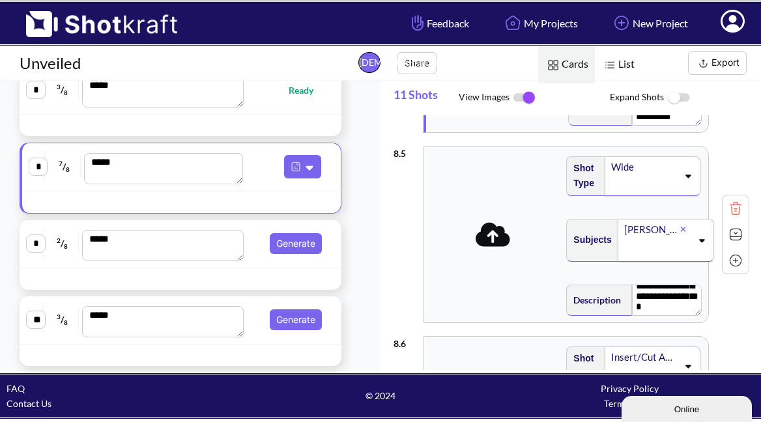
scroll to position [738, 0]
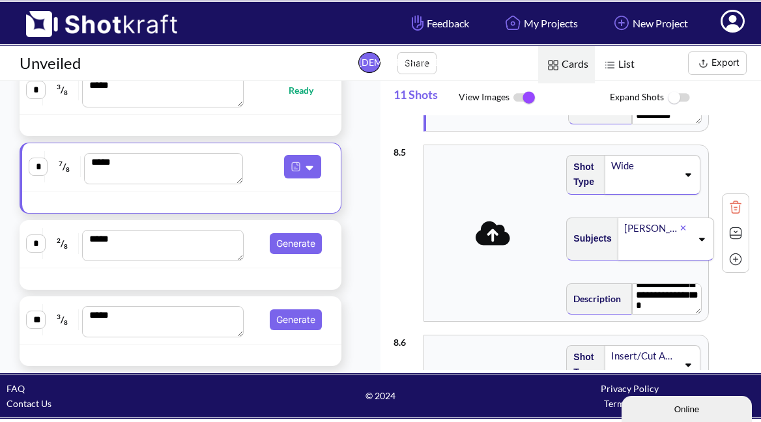
click at [498, 244] on icon at bounding box center [493, 233] width 35 height 24
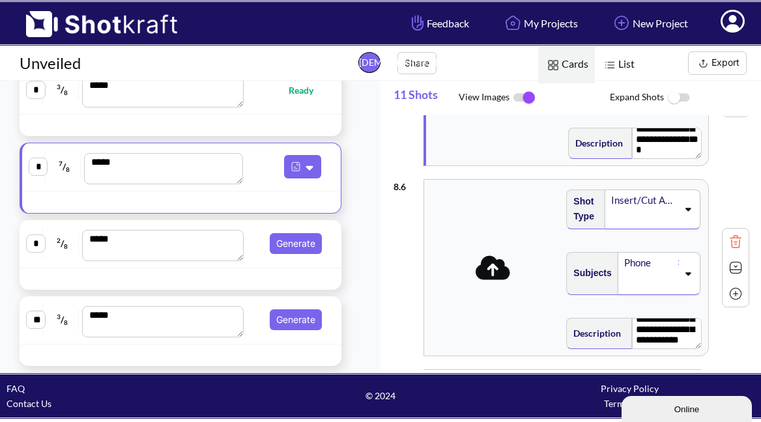
scroll to position [47, 0]
click at [490, 272] on icon at bounding box center [493, 267] width 35 height 24
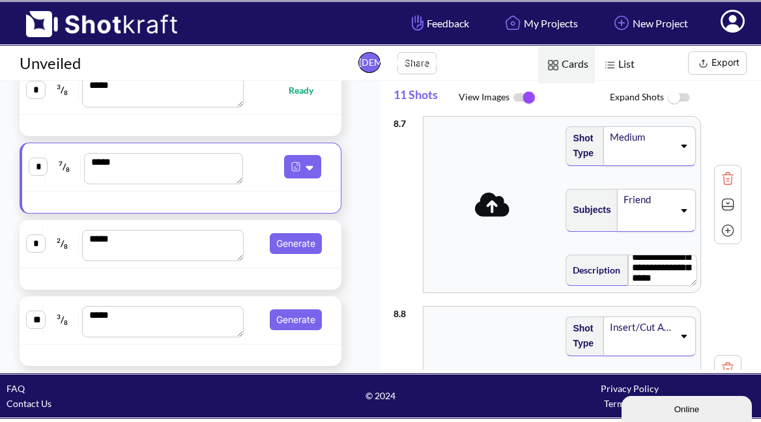
scroll to position [40, 0]
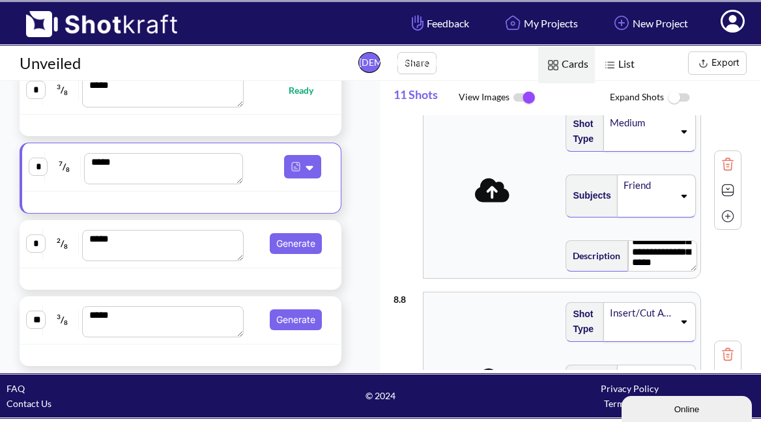
click at [496, 202] on icon at bounding box center [492, 190] width 35 height 27
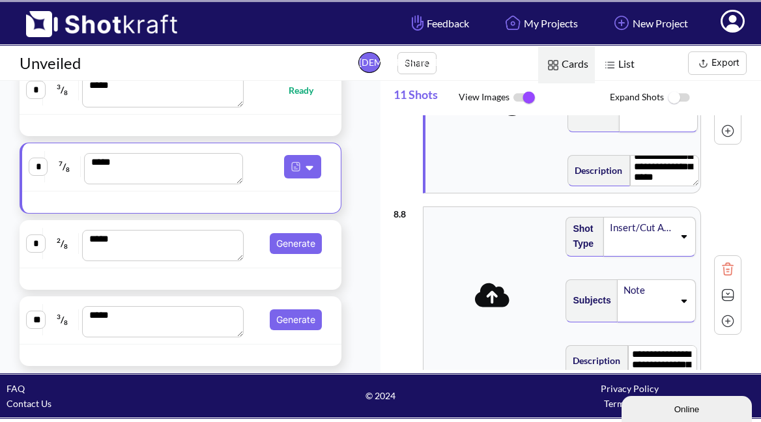
scroll to position [1253, 0]
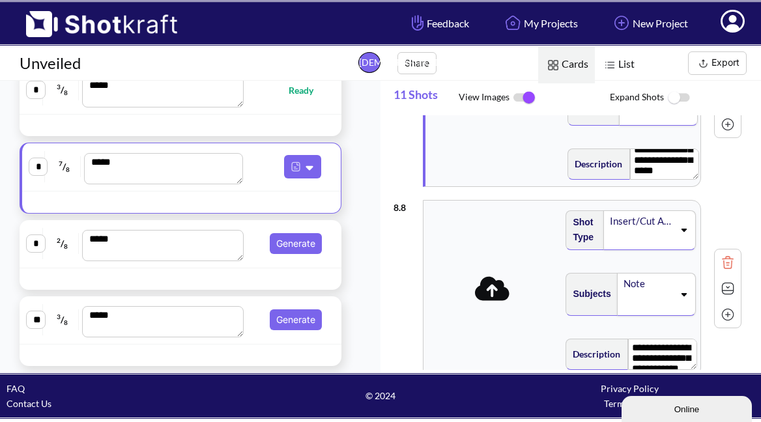
click at [493, 298] on icon at bounding box center [492, 288] width 35 height 24
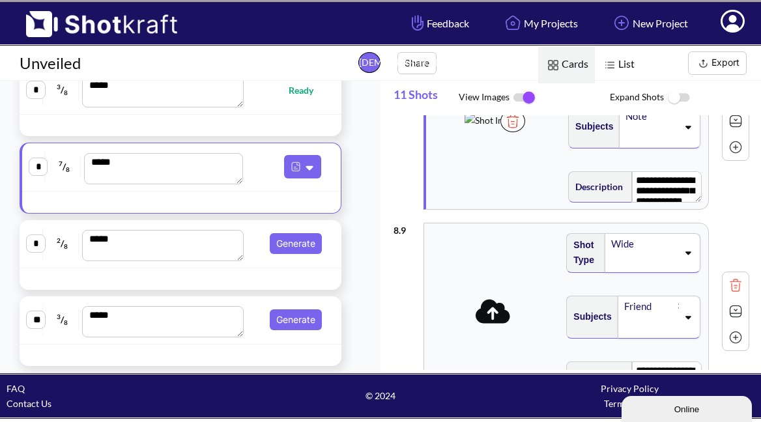
scroll to position [0, 0]
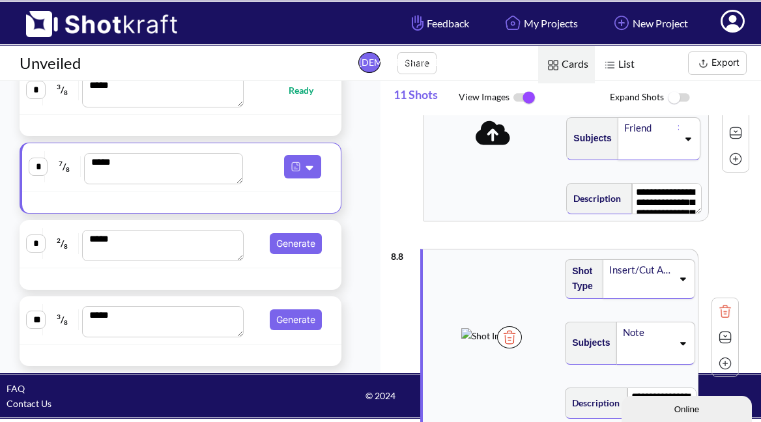
drag, startPoint x: 489, startPoint y: 169, endPoint x: 489, endPoint y: 347, distance: 177.9
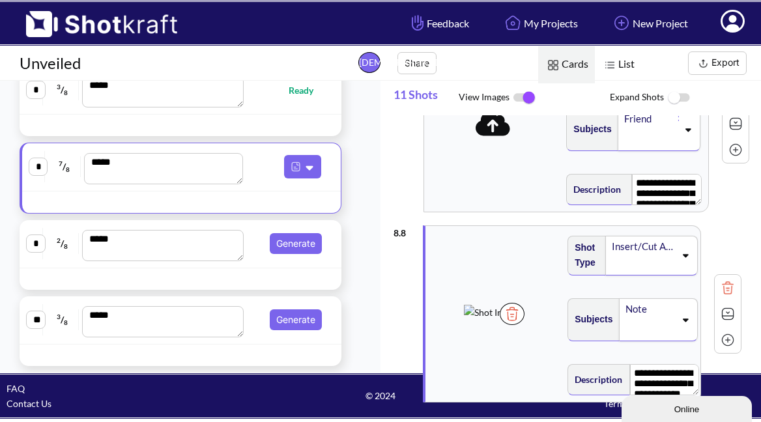
type textarea "**********"
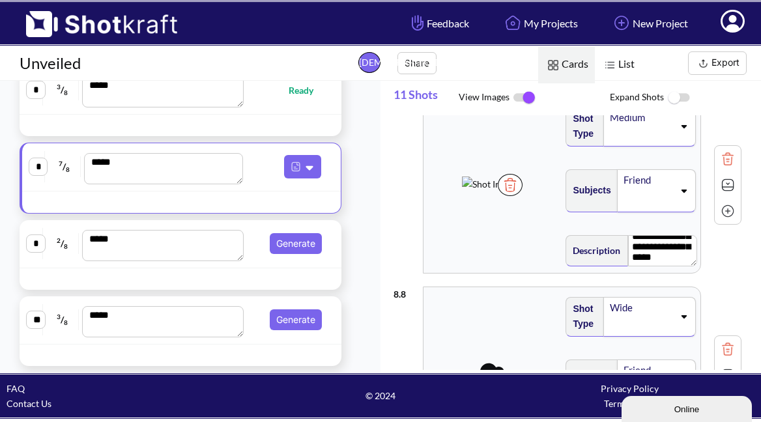
scroll to position [1172, 0]
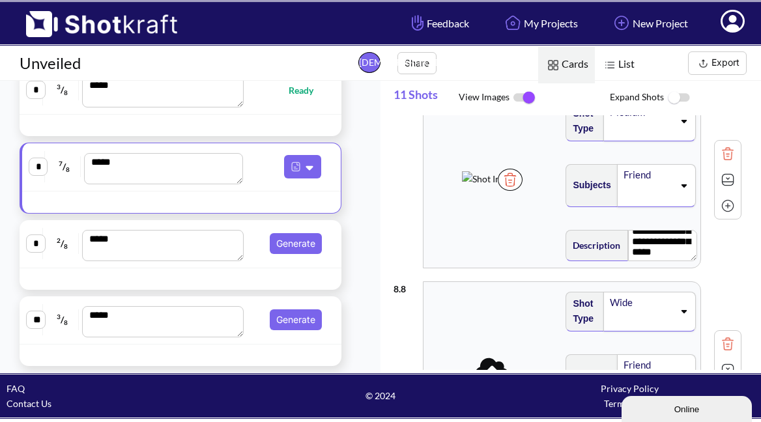
click at [494, 367] on icon at bounding box center [492, 369] width 35 height 27
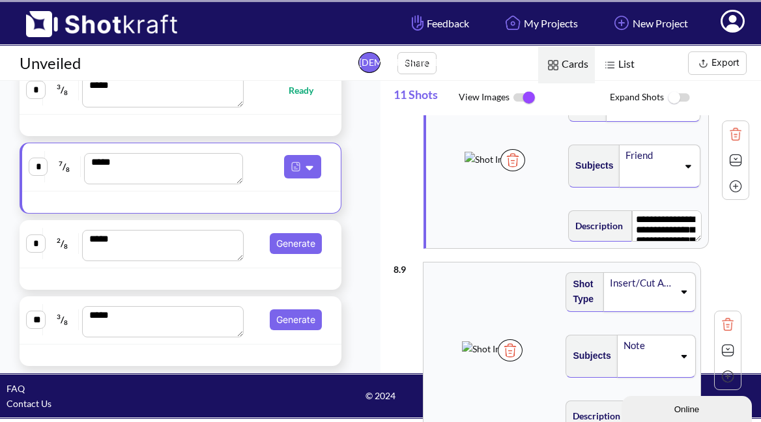
scroll to position [1383, 0]
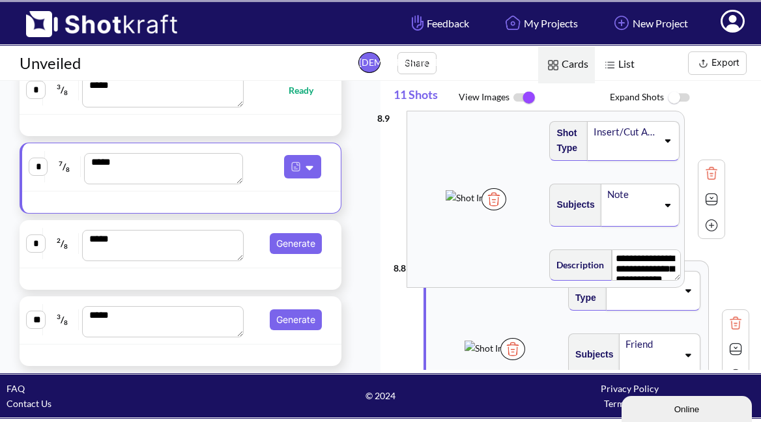
drag, startPoint x: 511, startPoint y: 342, endPoint x: 493, endPoint y: 192, distance: 150.9
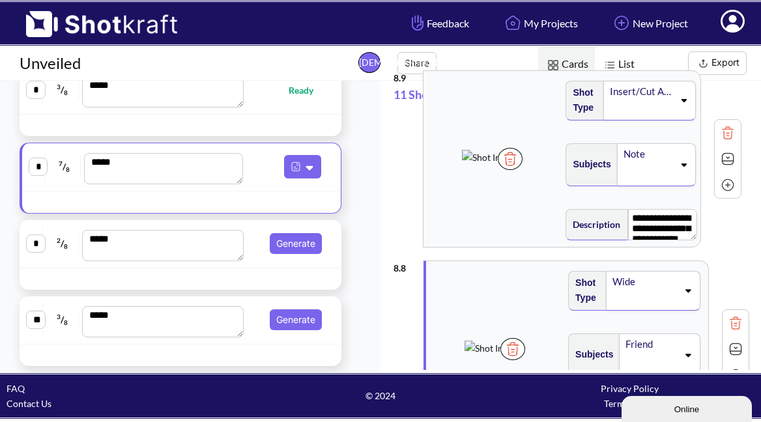
type textarea "**********"
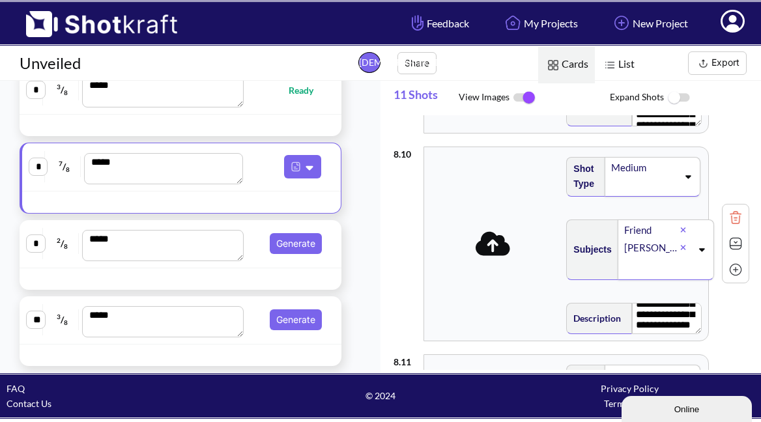
scroll to position [59, 0]
click at [496, 256] on icon at bounding box center [493, 243] width 35 height 27
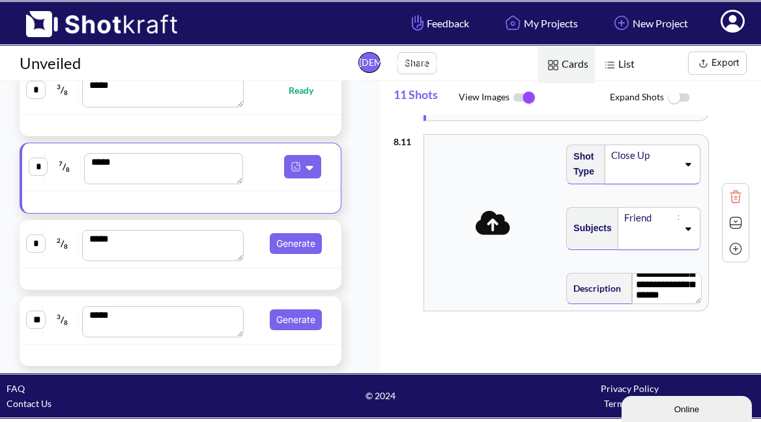
scroll to position [0, 0]
click at [506, 234] on icon at bounding box center [493, 222] width 35 height 27
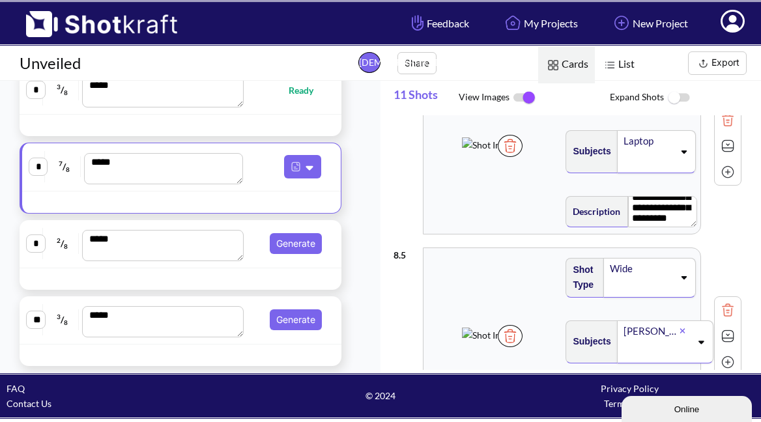
click at [674, 96] on img at bounding box center [678, 98] width 29 height 28
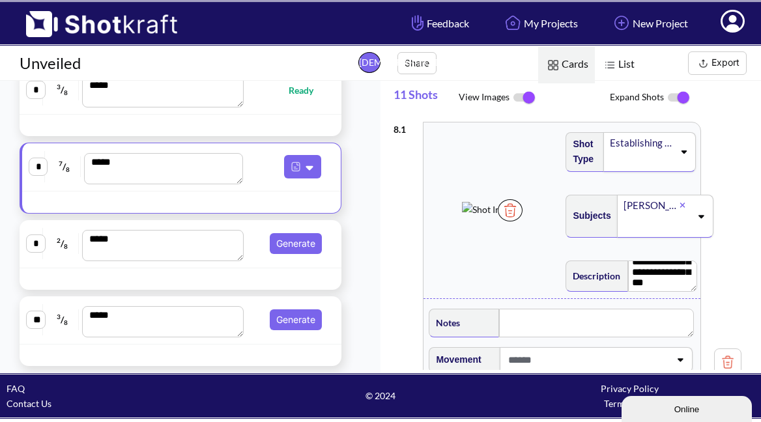
click at [681, 102] on img at bounding box center [678, 97] width 29 height 27
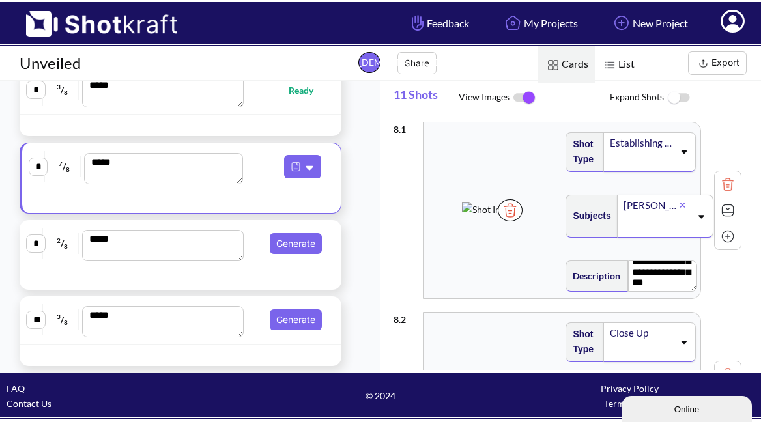
drag, startPoint x: 671, startPoint y: 408, endPoint x: 721, endPoint y: 719, distance: 314.0
click at [671, 408] on div "Online" at bounding box center [686, 410] width 111 height 10
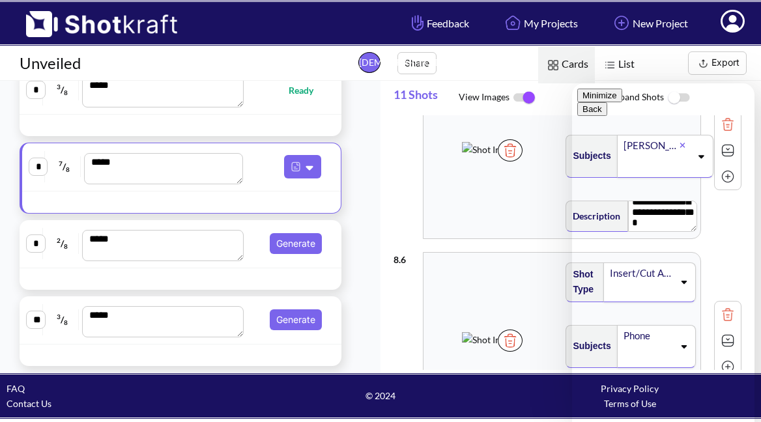
click at [622, 102] on button "Minimize" at bounding box center [599, 96] width 45 height 14
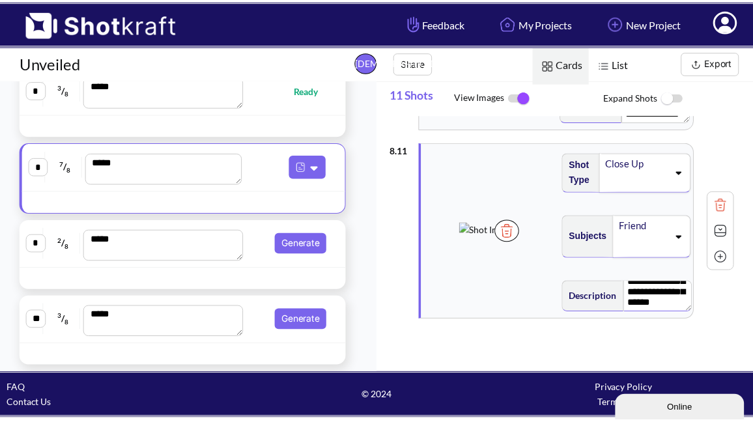
scroll to position [1898, 0]
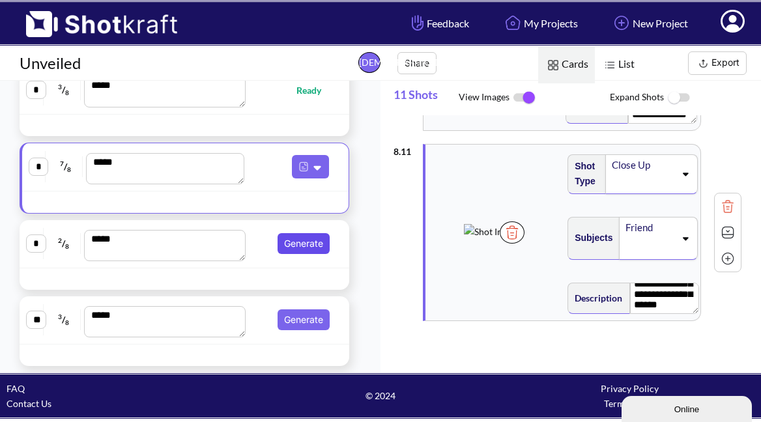
click at [306, 244] on button "Generate" at bounding box center [304, 243] width 52 height 21
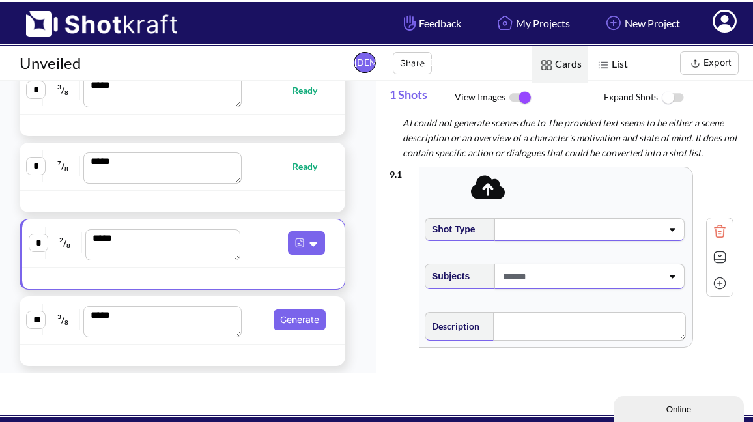
scroll to position [0, 0]
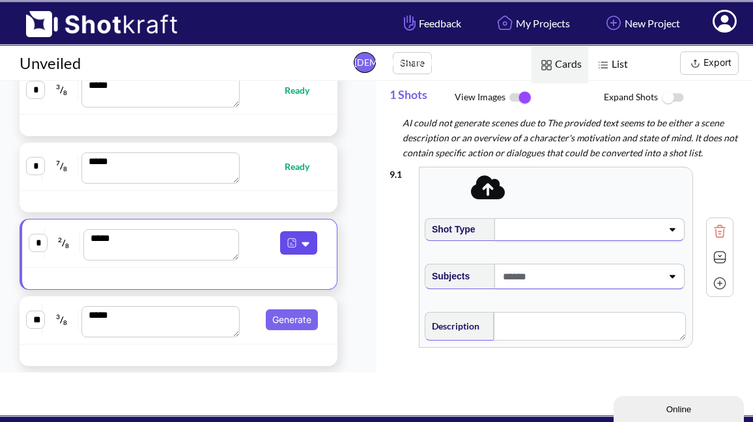
click at [306, 249] on icon at bounding box center [307, 244] width 14 height 12
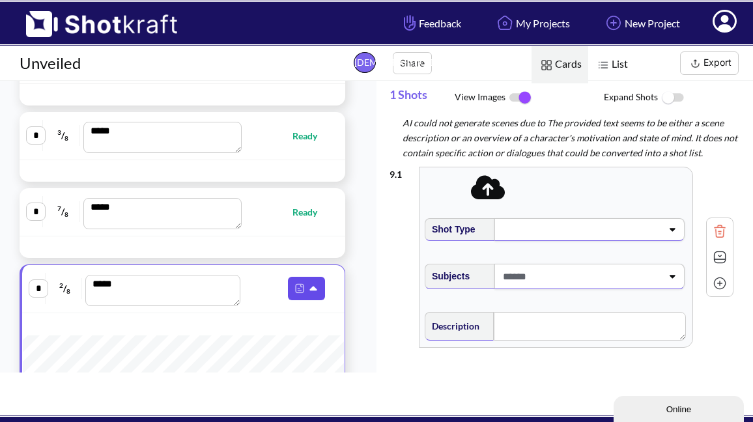
click at [311, 286] on icon at bounding box center [315, 289] width 14 height 12
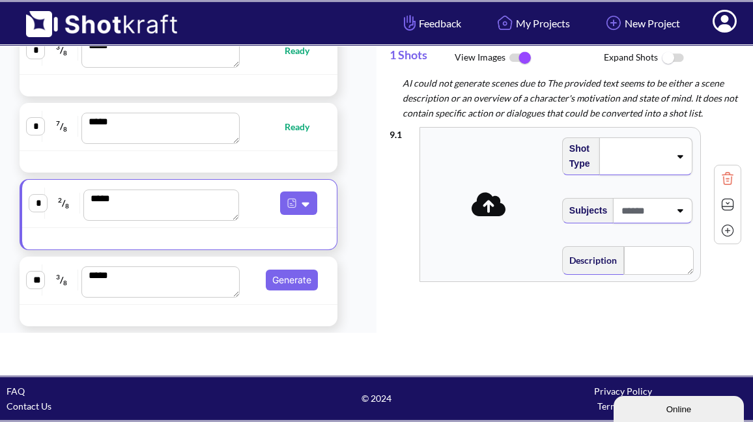
scroll to position [40, 0]
click at [718, 188] on img at bounding box center [728, 179] width 20 height 20
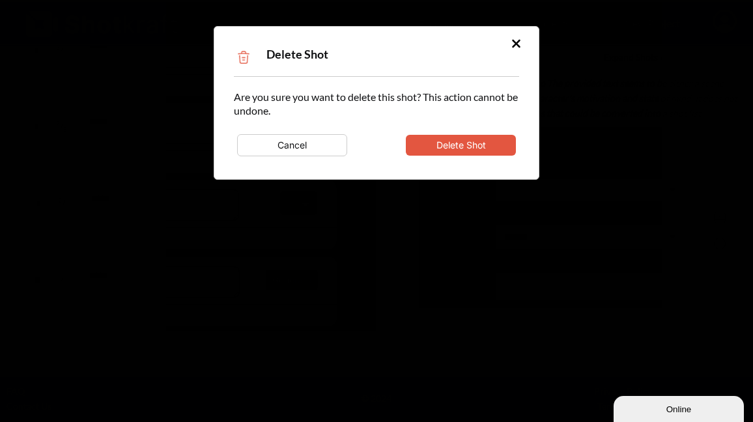
click at [515, 41] on icon at bounding box center [516, 43] width 10 height 13
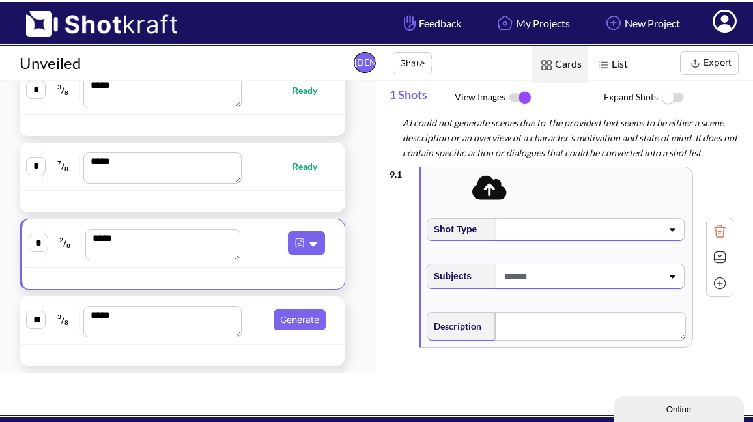
scroll to position [-1, 0]
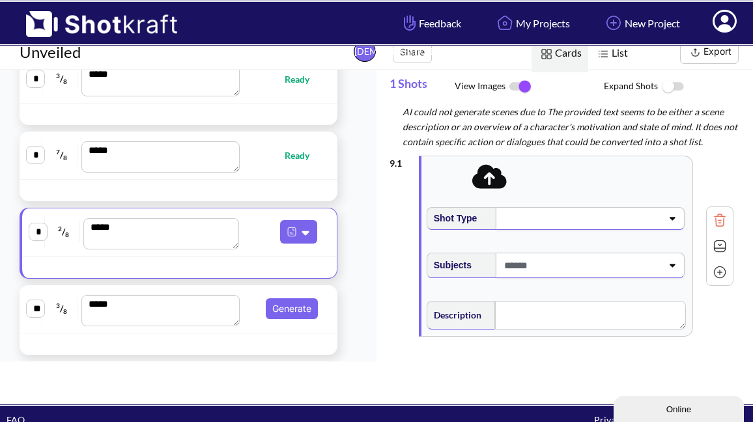
click at [295, 156] on span "Ready" at bounding box center [304, 155] width 38 height 15
type textarea "**********"
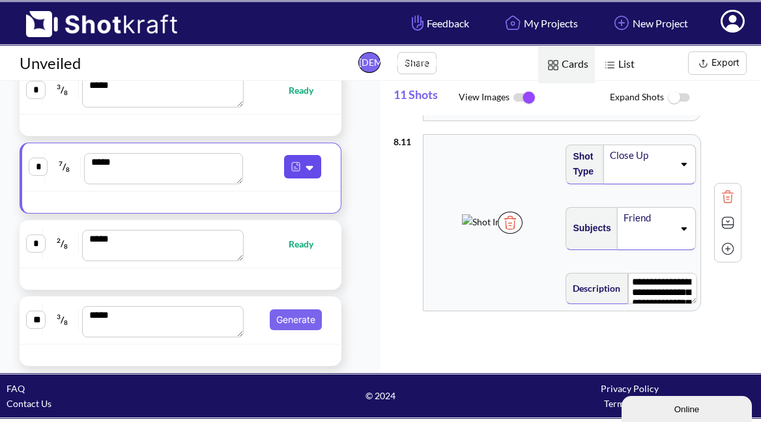
click at [308, 167] on icon at bounding box center [309, 168] width 7 height 5
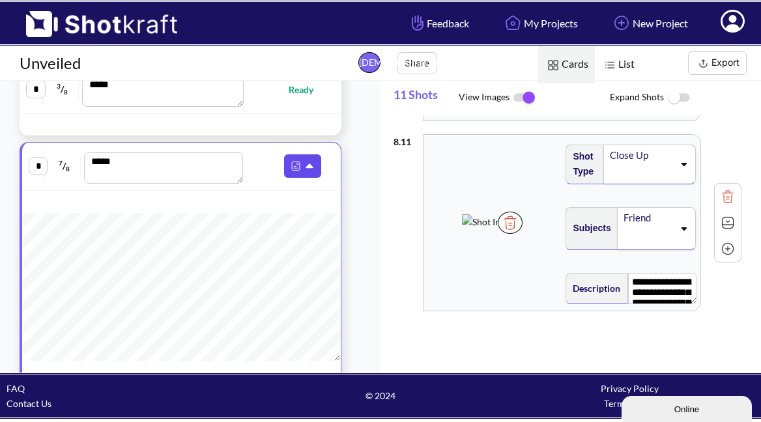
click at [308, 167] on icon at bounding box center [309, 166] width 7 height 5
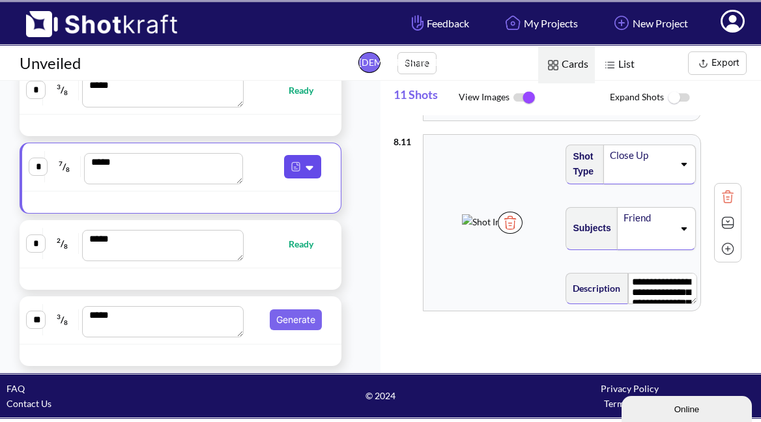
click at [311, 165] on icon at bounding box center [311, 168] width 14 height 12
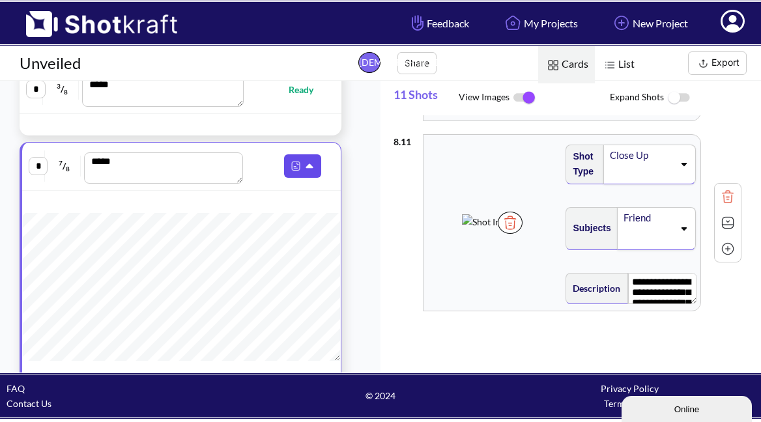
click at [313, 162] on icon at bounding box center [311, 167] width 14 height 12
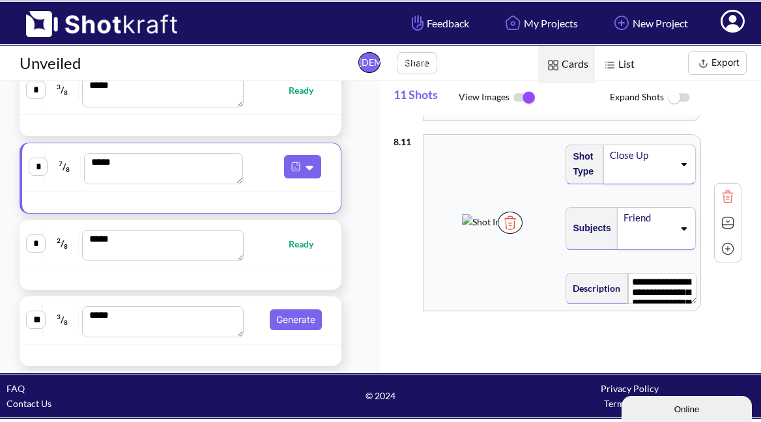
click at [356, 192] on div "* 2 / 8 *** Ready * 4 / 8 *** Ready * 1 / 8 *** Ready * 3 / 8 *** Ready * 3 / 8…" at bounding box center [180, 25] width 361 height 681
click at [360, 190] on div "* 2 / 8 *** Ready * 4 / 8 *** Ready * 1 / 8 *** Ready * 3 / 8 *** Ready * 3 / 8…" at bounding box center [180, 25] width 361 height 681
click at [200, 169] on textarea "***" at bounding box center [163, 168] width 158 height 31
click at [310, 167] on icon at bounding box center [309, 168] width 7 height 5
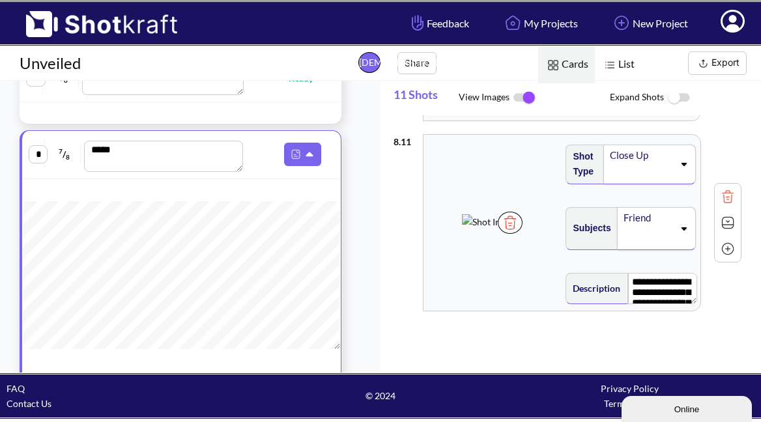
click at [310, 153] on icon at bounding box center [309, 154] width 7 height 5
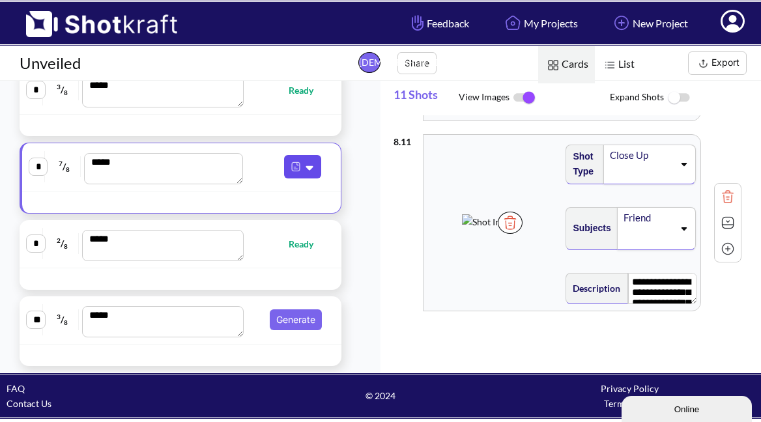
click at [296, 160] on img at bounding box center [295, 166] width 17 height 17
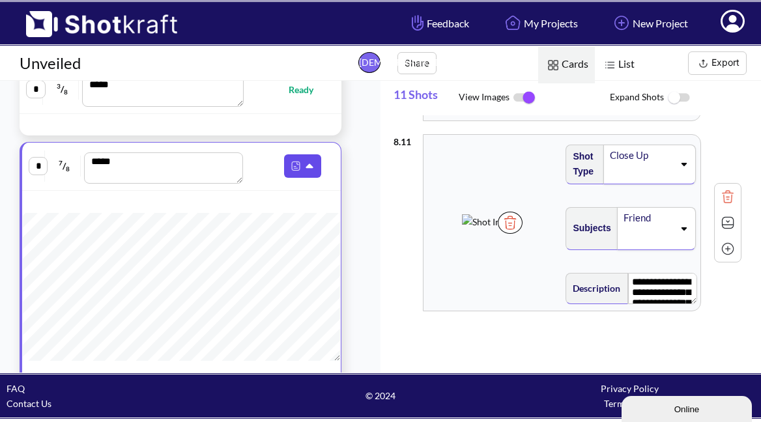
click at [295, 167] on img at bounding box center [295, 166] width 17 height 17
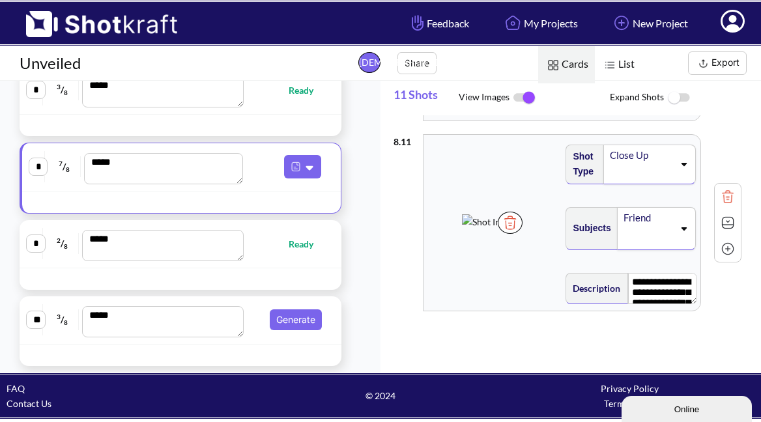
click at [347, 162] on div "* 2 / 8 *** Ready * 4 / 8 *** Ready * 1 / 8 *** Ready * 3 / 8 *** Ready * 3 / 8…" at bounding box center [180, 25] width 361 height 681
click at [350, 167] on div "* 2 / 8 *** Ready * 4 / 8 *** Ready * 1 / 8 *** Ready * 3 / 8 *** Ready * 3 / 8…" at bounding box center [180, 25] width 361 height 681
click at [289, 325] on button "Generate" at bounding box center [296, 319] width 52 height 21
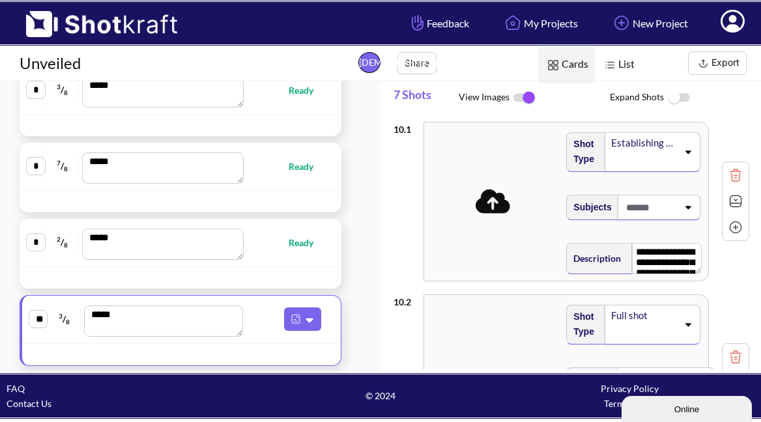
click at [496, 209] on icon at bounding box center [493, 202] width 35 height 24
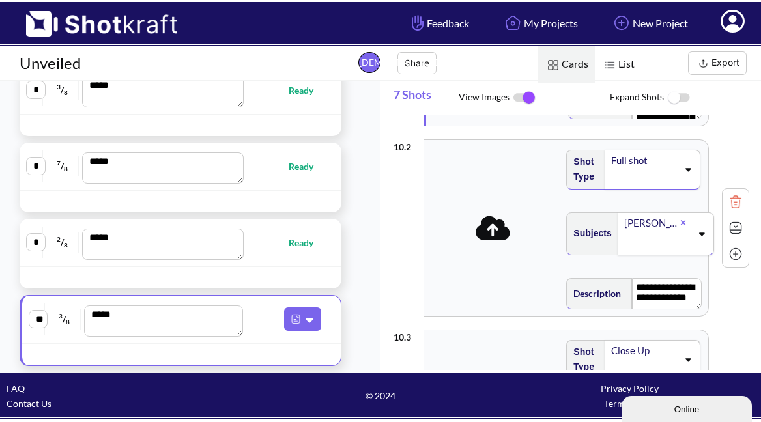
scroll to position [156, 0]
click at [494, 232] on icon at bounding box center [493, 226] width 35 height 24
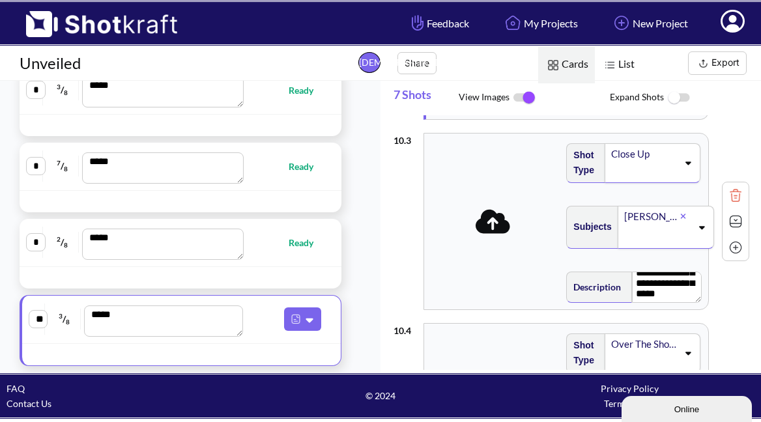
scroll to position [356, 0]
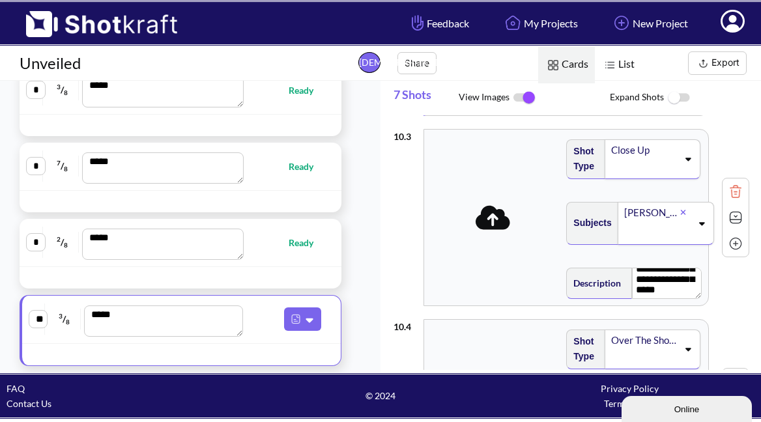
click at [501, 225] on icon at bounding box center [493, 217] width 35 height 24
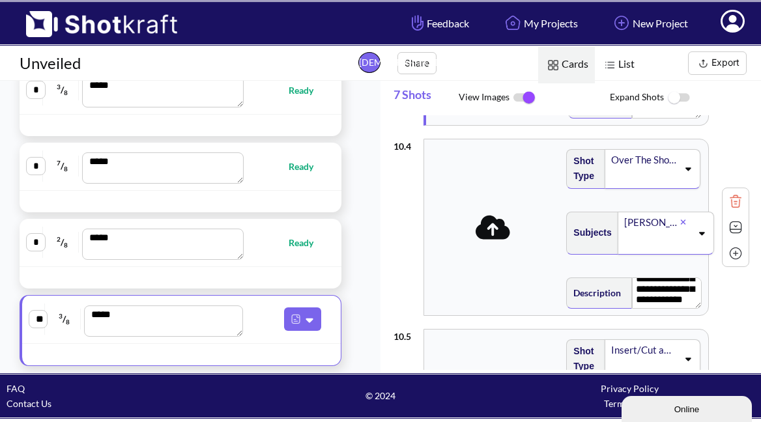
scroll to position [35, 0]
click at [485, 236] on icon at bounding box center [493, 227] width 35 height 24
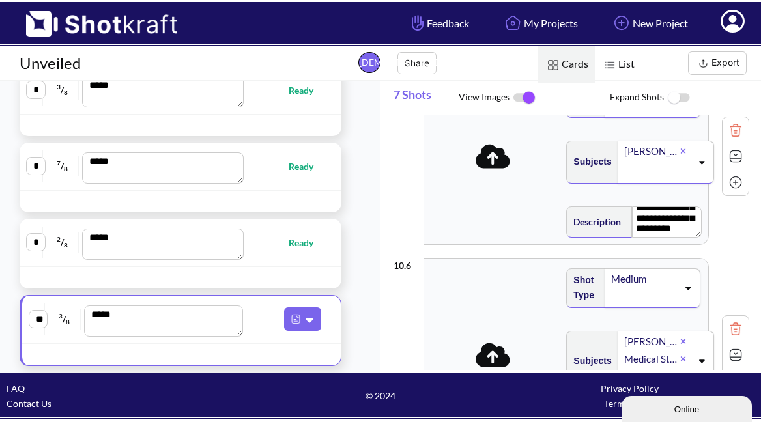
scroll to position [59, 0]
click at [493, 169] on icon at bounding box center [493, 156] width 35 height 27
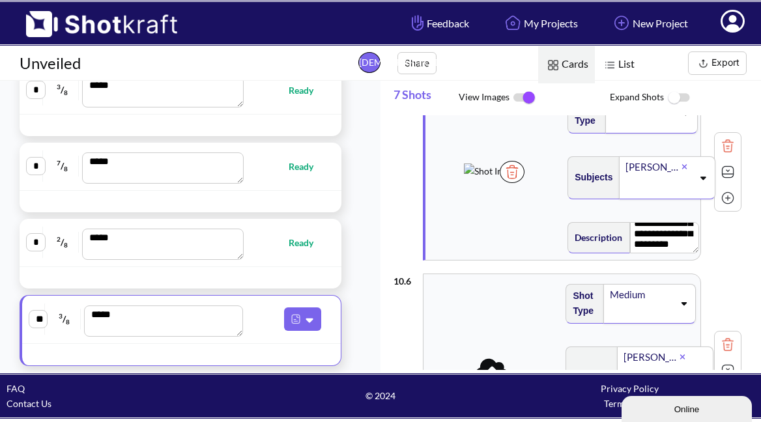
scroll to position [52, 0]
click at [727, 199] on img at bounding box center [728, 198] width 20 height 20
type textarea "**********"
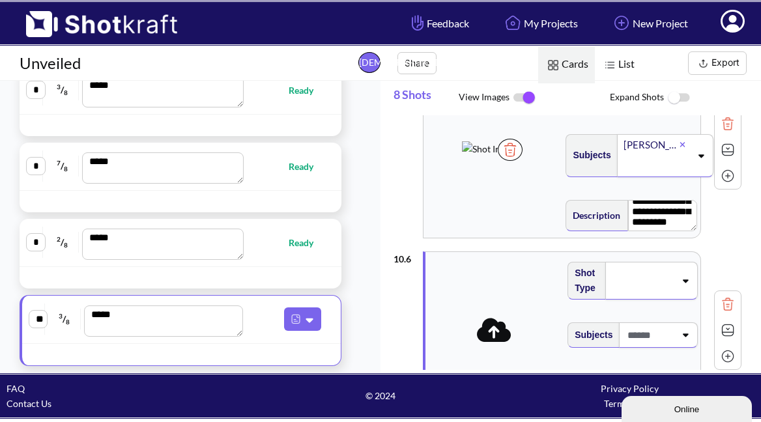
scroll to position [806, 0]
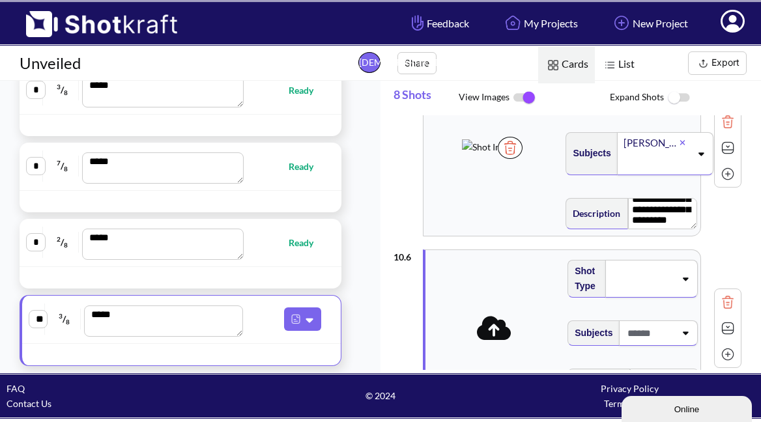
click at [495, 342] on span at bounding box center [494, 328] width 130 height 35
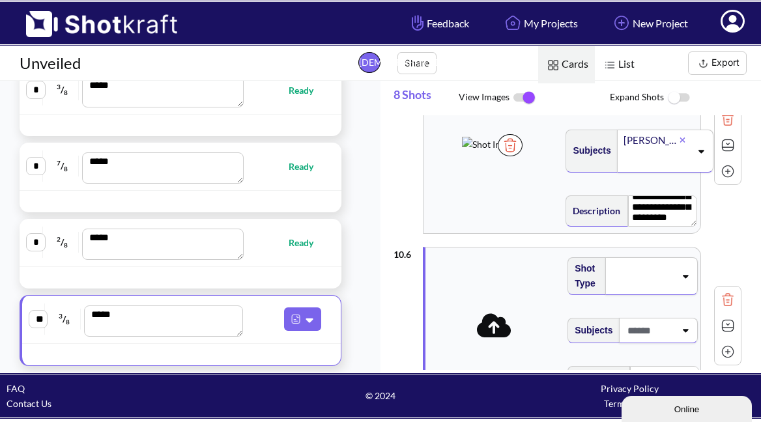
scroll to position [810, 0]
click at [492, 332] on icon at bounding box center [494, 324] width 35 height 24
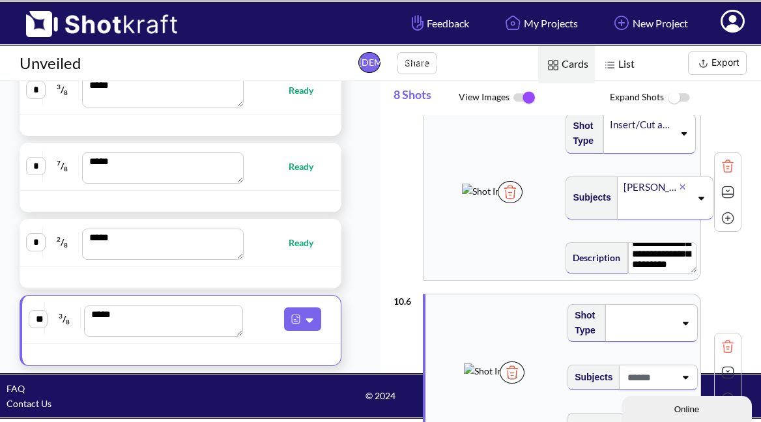
scroll to position [767, 0]
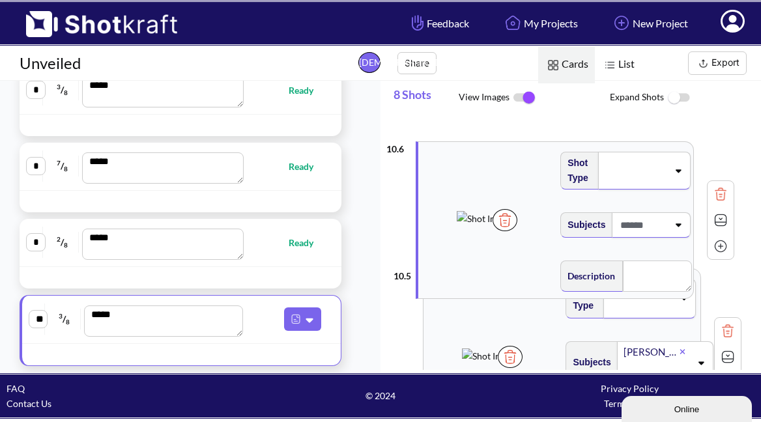
drag, startPoint x: 498, startPoint y: 358, endPoint x: 492, endPoint y: 211, distance: 147.4
click at [491, 203] on div "**********" at bounding box center [567, 22] width 348 height 1349
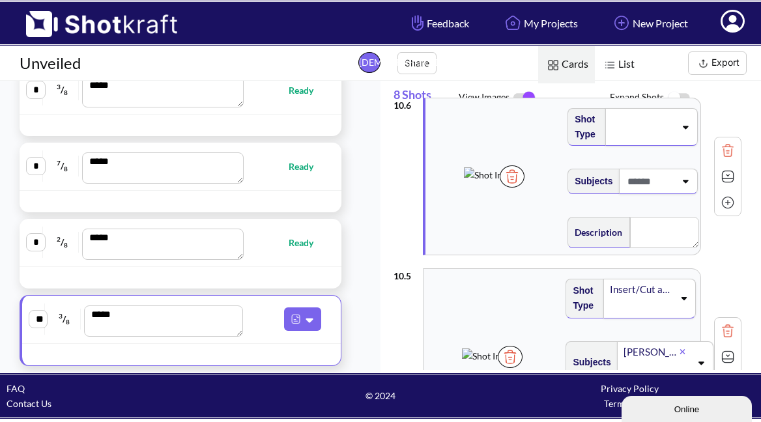
type textarea "**********"
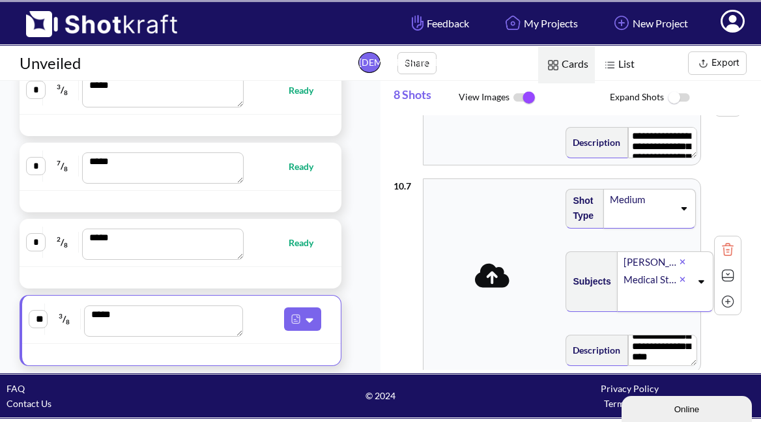
scroll to position [1038, 0]
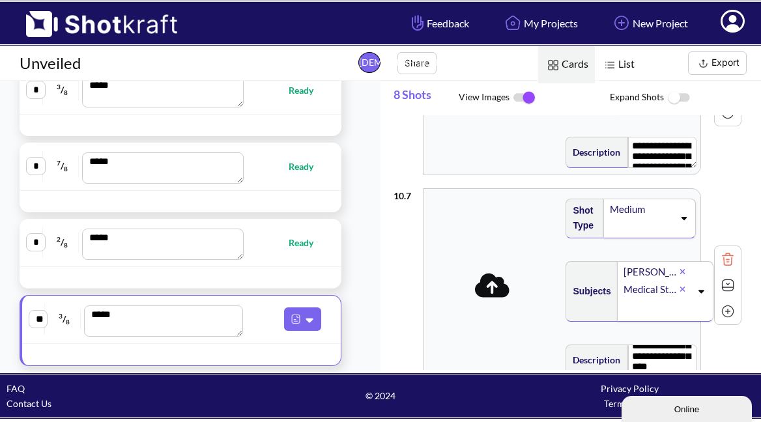
click at [481, 294] on icon at bounding box center [492, 286] width 35 height 24
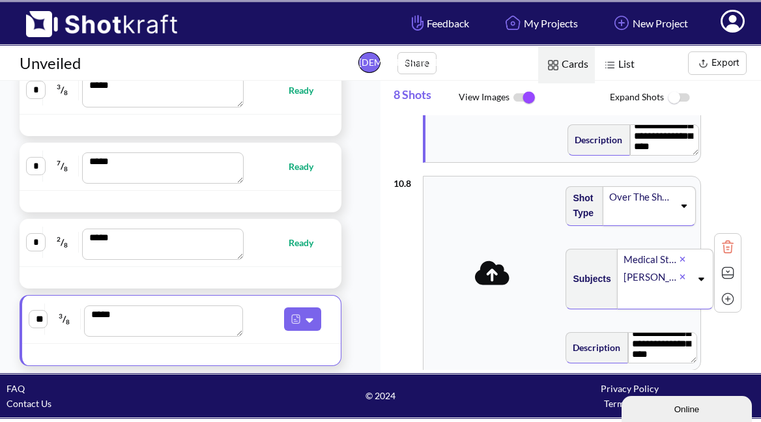
scroll to position [1257, 0]
click at [497, 283] on icon at bounding box center [492, 275] width 35 height 24
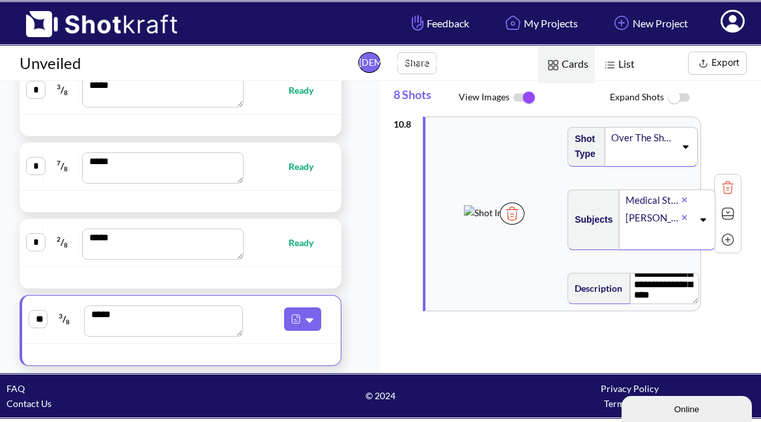
scroll to position [0, 0]
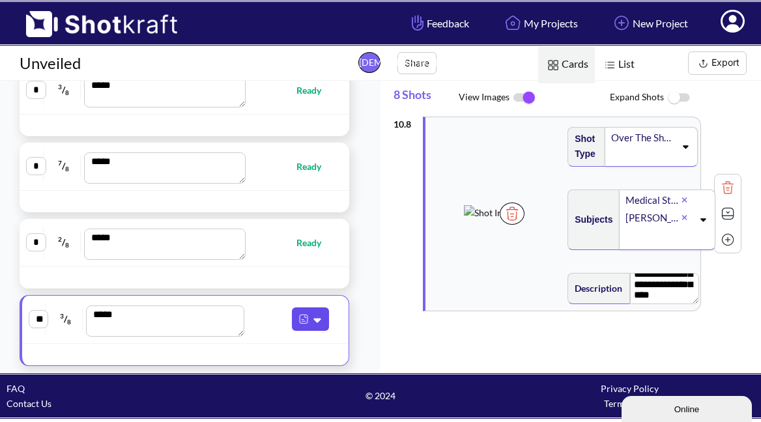
click at [303, 324] on img at bounding box center [303, 319] width 17 height 17
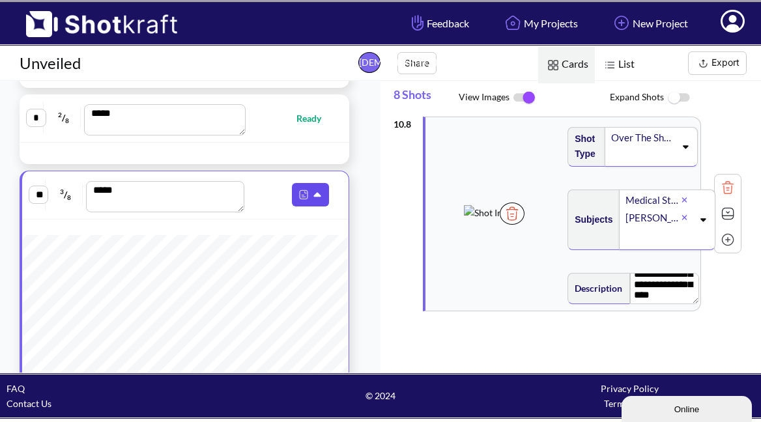
scroll to position [360, 0]
click at [312, 192] on icon at bounding box center [319, 196] width 14 height 12
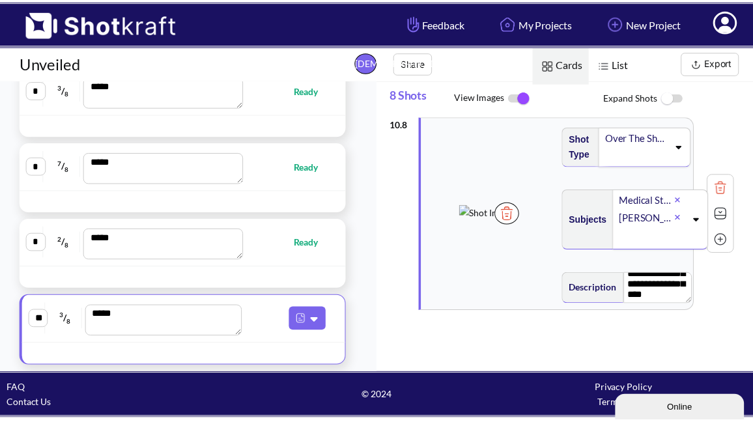
scroll to position [0, 0]
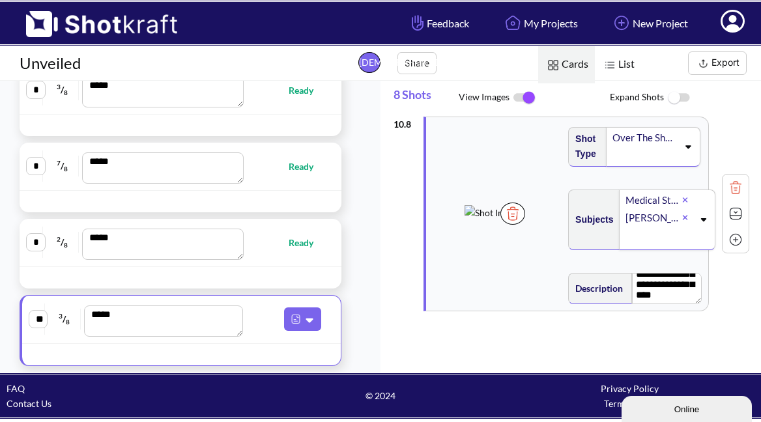
drag, startPoint x: 367, startPoint y: 258, endPoint x: 397, endPoint y: 259, distance: 29.3
click at [367, 258] on div "Scenes * 2 / 8 *** Ready * 4 / 8 *** Ready * 1 / 8 *** Ready * 3 / 8 *** Ready …" at bounding box center [190, 227] width 380 height 292
click at [703, 329] on div "**********" at bounding box center [576, 242] width 367 height 255
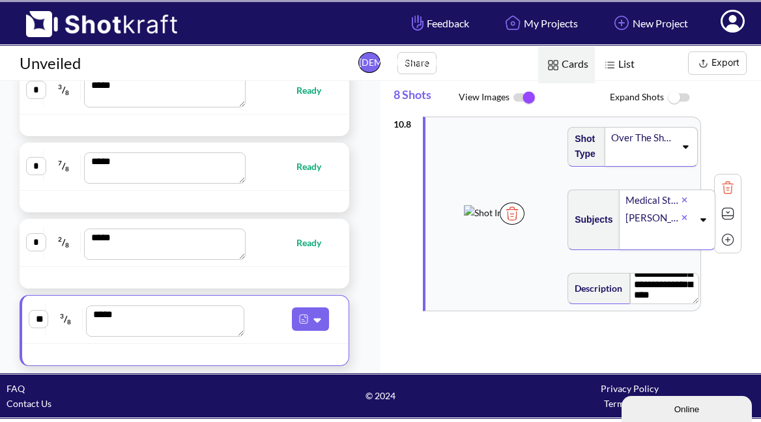
click at [283, 239] on span "Ready" at bounding box center [292, 242] width 83 height 15
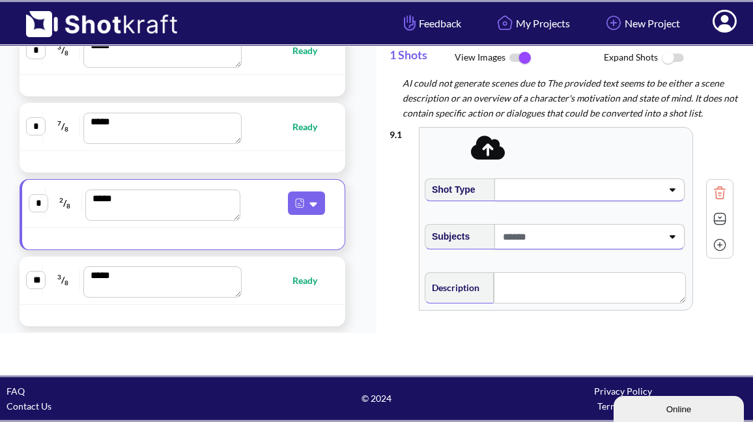
scroll to position [40, 0]
click at [298, 281] on span "Ready" at bounding box center [312, 280] width 38 height 15
type textarea "**********"
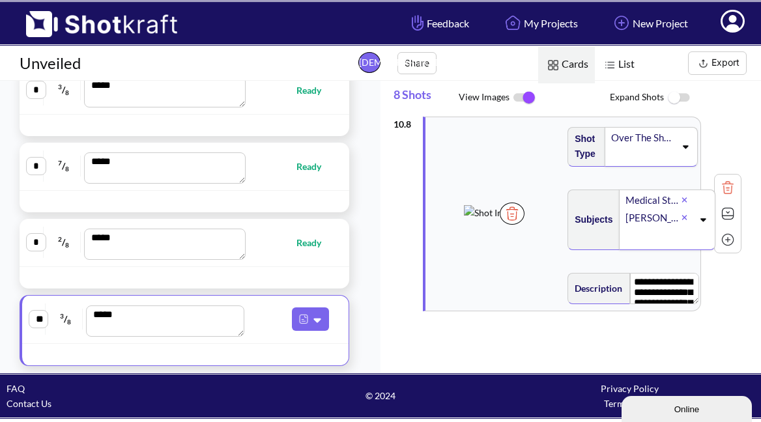
scroll to position [1, 0]
click at [299, 246] on span "Ready" at bounding box center [315, 242] width 38 height 15
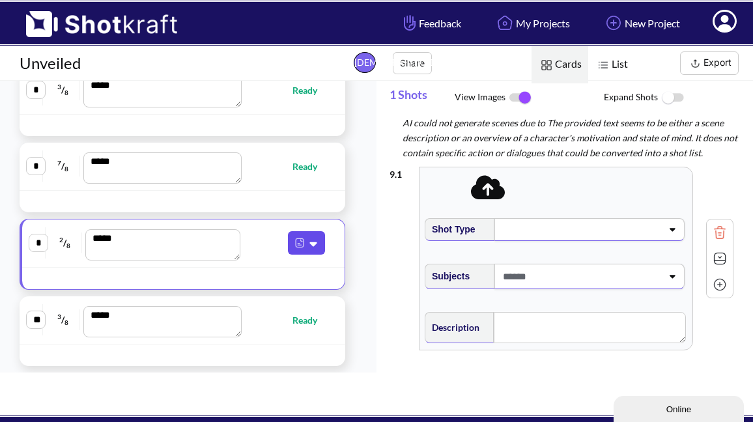
click at [298, 250] on img at bounding box center [299, 243] width 17 height 17
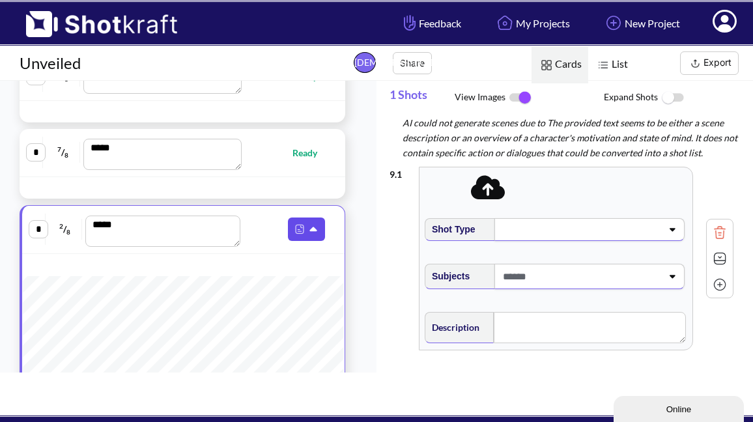
click at [309, 231] on icon at bounding box center [315, 230] width 14 height 12
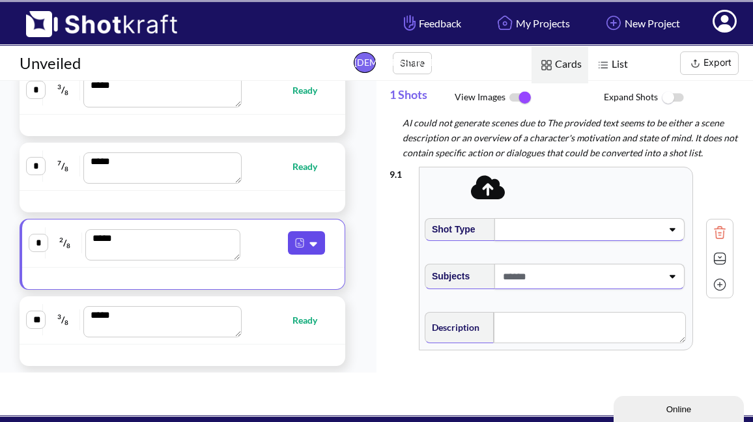
click at [308, 238] on icon at bounding box center [315, 244] width 14 height 12
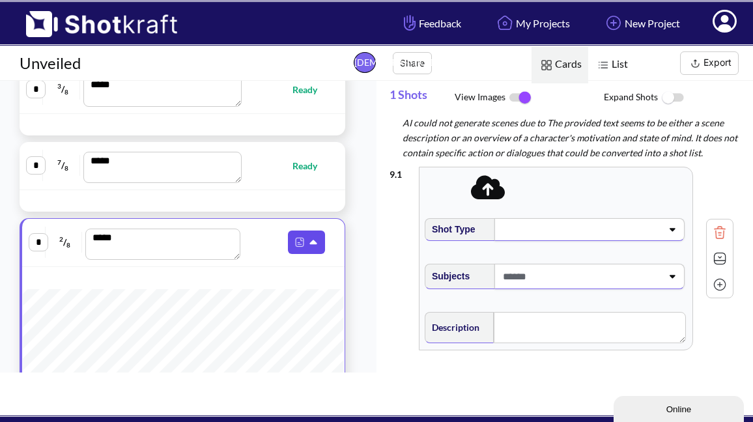
click at [308, 238] on icon at bounding box center [315, 243] width 14 height 12
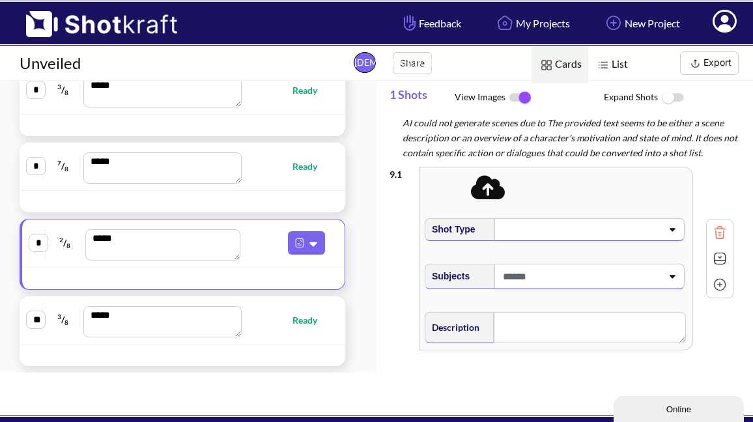
click at [352, 255] on div "* 2 / 8 *** Ready * 4 / 8 *** Ready * 1 / 8 *** Ready * 3 / 8 *** Ready * 3 / 8…" at bounding box center [182, 25] width 365 height 681
click at [351, 257] on div "* 2 / 8 *** Ready * 4 / 8 *** Ready * 1 / 8 *** Ready * 3 / 8 *** Ready * 3 / 8…" at bounding box center [182, 25] width 365 height 681
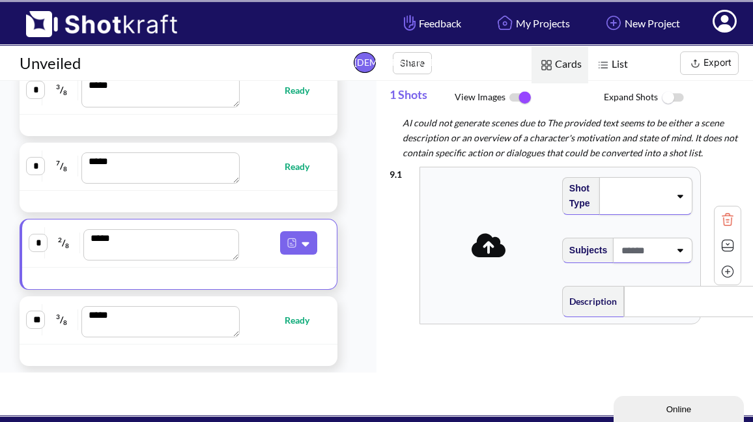
click at [493, 408] on div "9 . 1 Shot Type Subjects Description Notes Movement Camera Focus Frame Focal Ca…" at bounding box center [572, 287] width 364 height 255
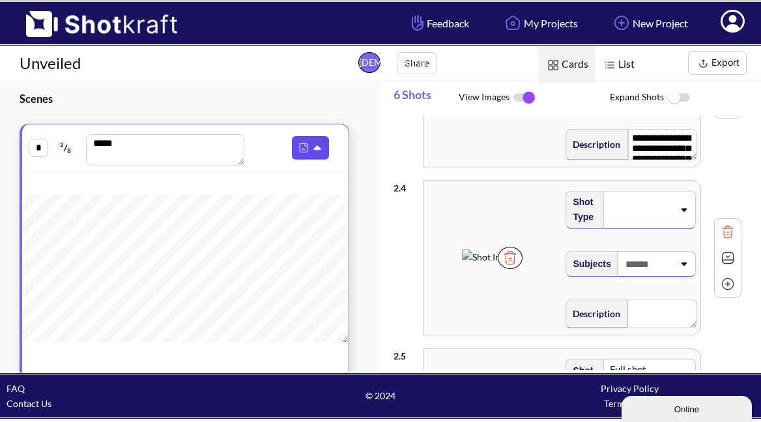
click at [314, 150] on icon at bounding box center [317, 148] width 7 height 5
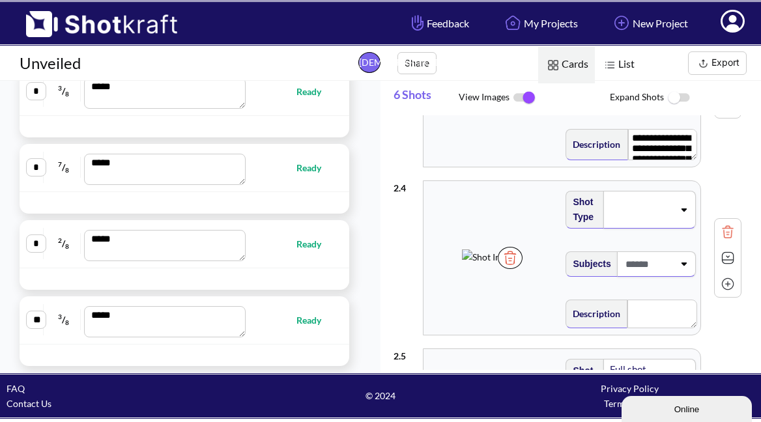
scroll to position [1, 0]
click at [301, 323] on span "Ready" at bounding box center [315, 320] width 38 height 15
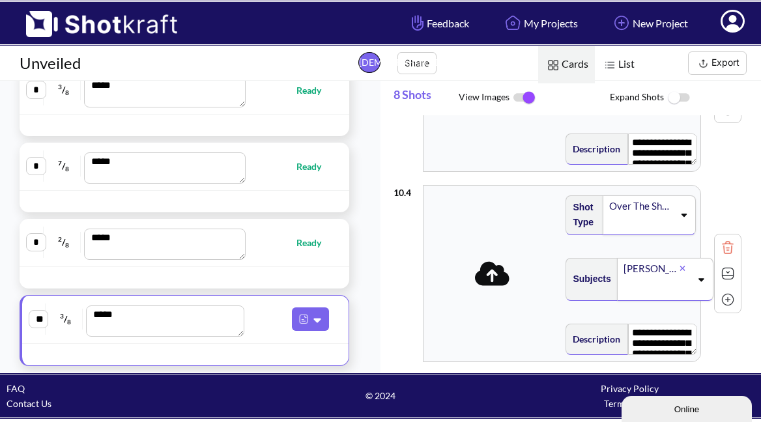
scroll to position [0, 0]
click at [314, 319] on icon at bounding box center [317, 321] width 7 height 5
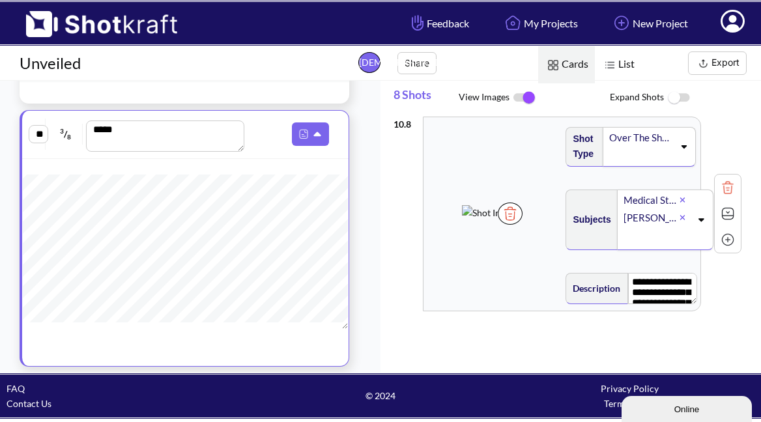
scroll to position [898, 0]
click at [314, 134] on icon at bounding box center [317, 134] width 7 height 5
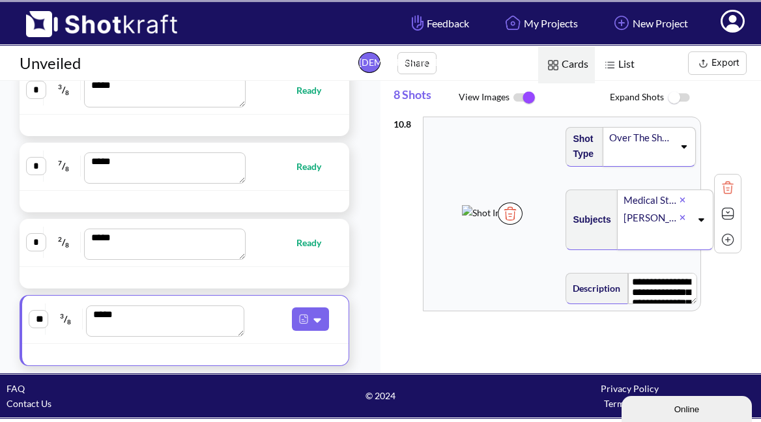
click at [358, 240] on div "* 2 / 8 *** Ready * 4 / 8 *** Ready * 1 / 8 *** Ready * 3 / 8 *** Ready * 3 / 8…" at bounding box center [184, 25] width 369 height 681
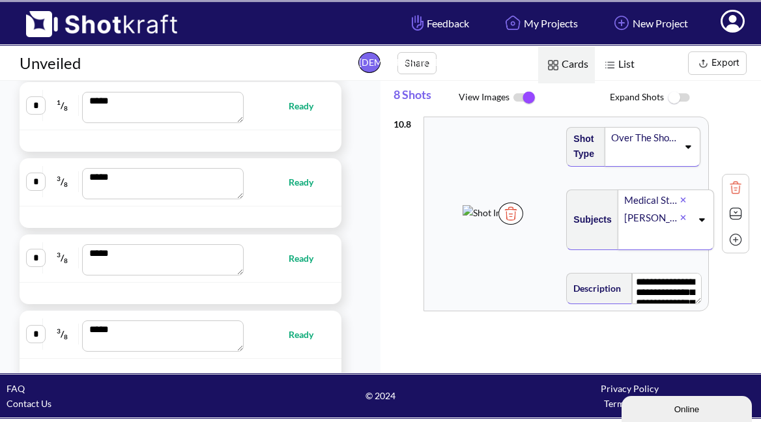
scroll to position [0, 0]
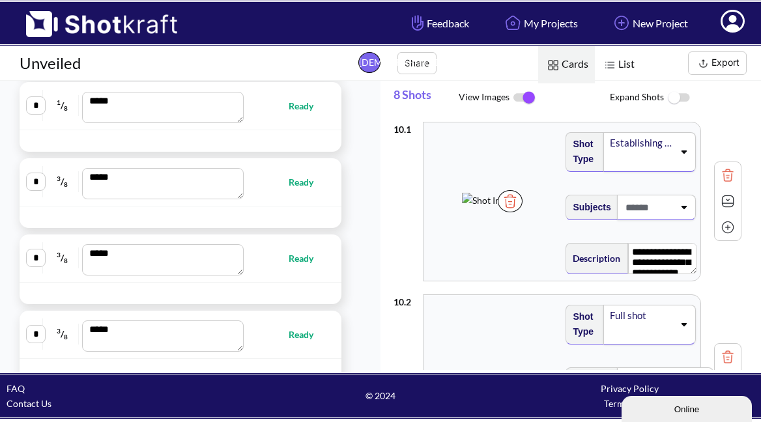
click at [620, 68] on span "List" at bounding box center [618, 64] width 46 height 37
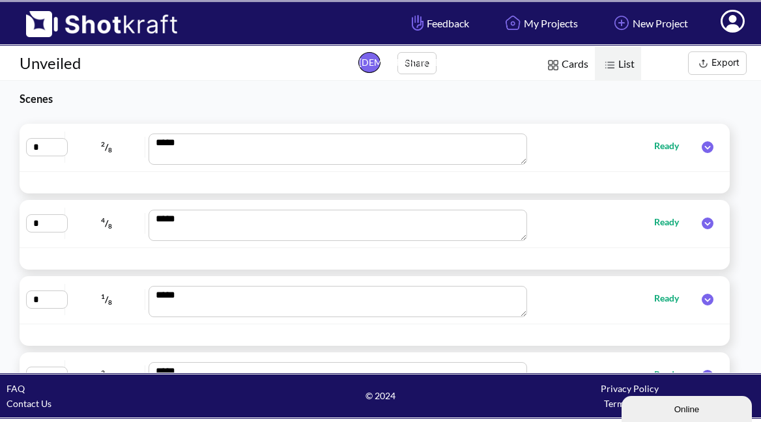
click at [702, 145] on icon at bounding box center [708, 147] width 12 height 12
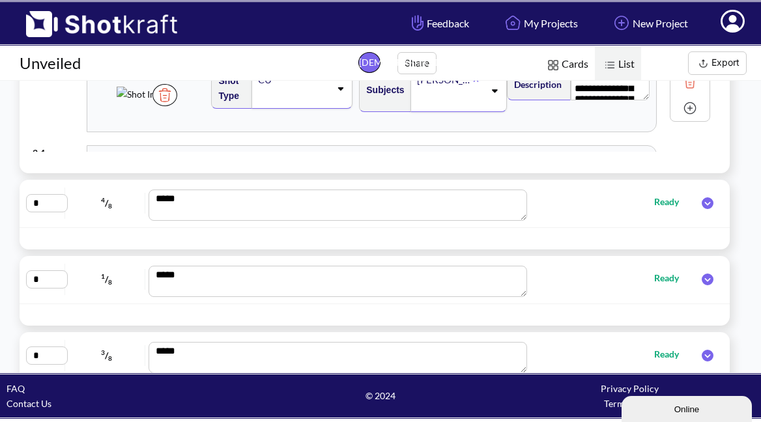
click at [701, 204] on icon at bounding box center [707, 203] width 25 height 12
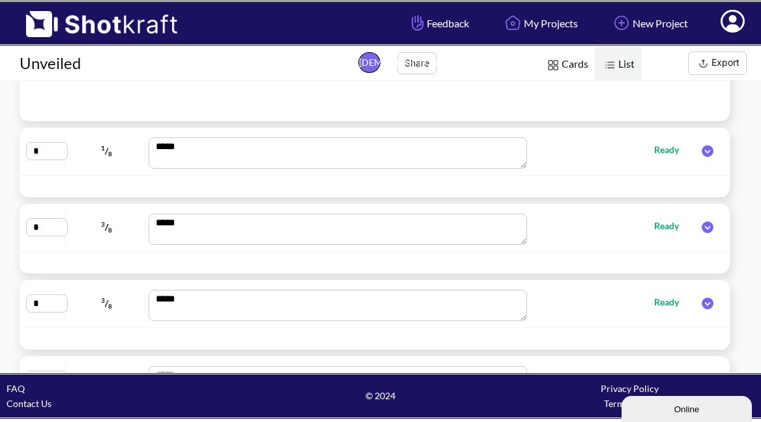
click at [698, 151] on icon at bounding box center [707, 151] width 25 height 12
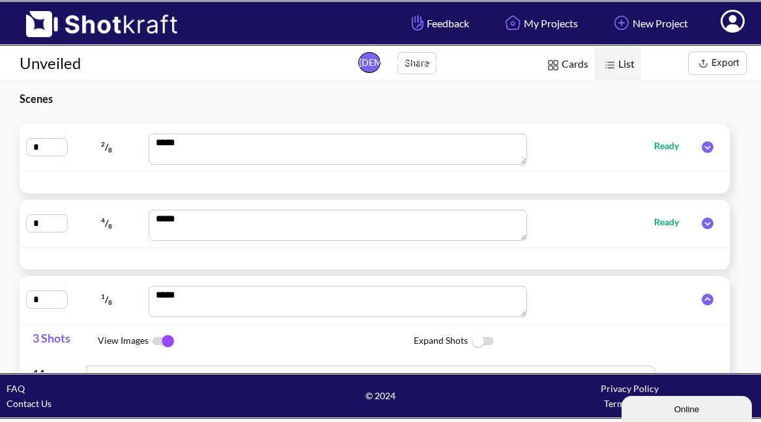
click at [702, 148] on icon at bounding box center [708, 147] width 12 height 12
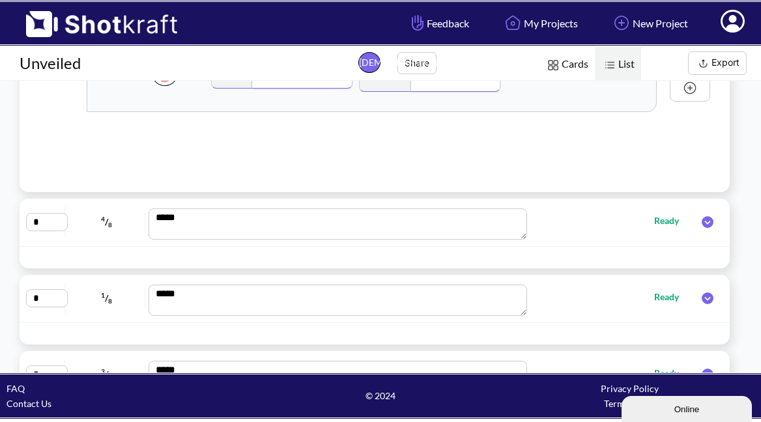
click at [702, 221] on icon at bounding box center [708, 222] width 12 height 12
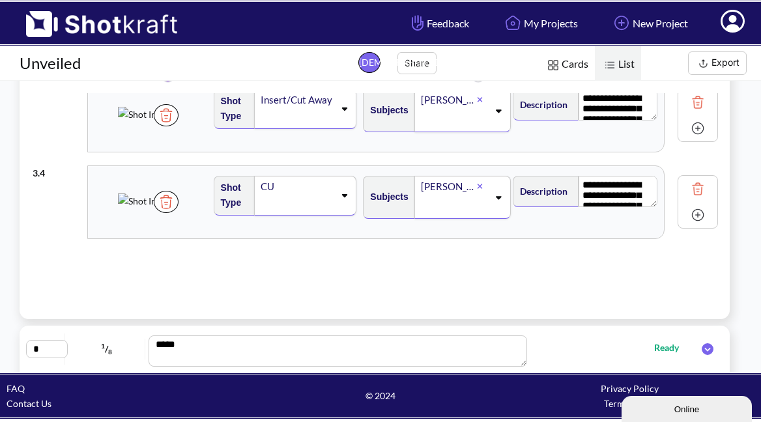
click at [619, 260] on div "**********" at bounding box center [381, 195] width 697 height 205
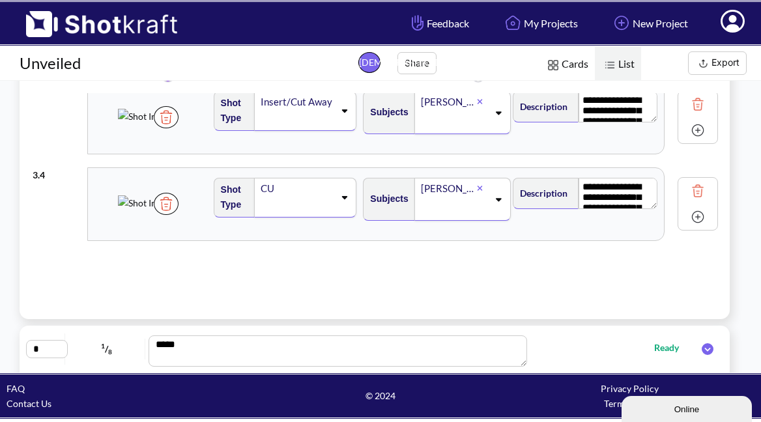
click at [633, 250] on div "**********" at bounding box center [381, 195] width 697 height 205
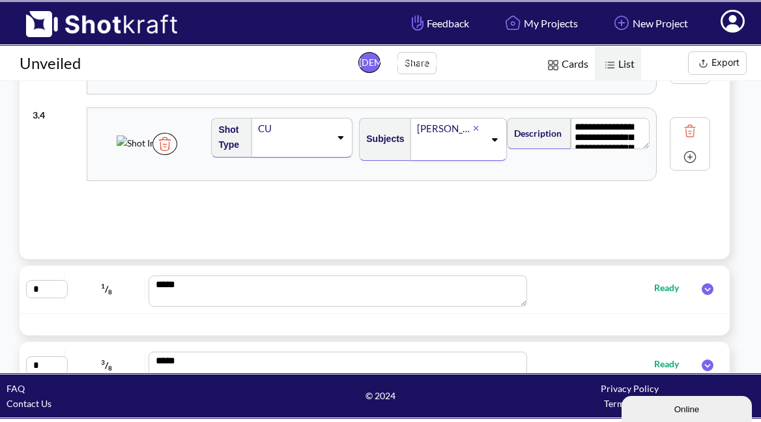
click at [702, 289] on icon at bounding box center [708, 289] width 12 height 12
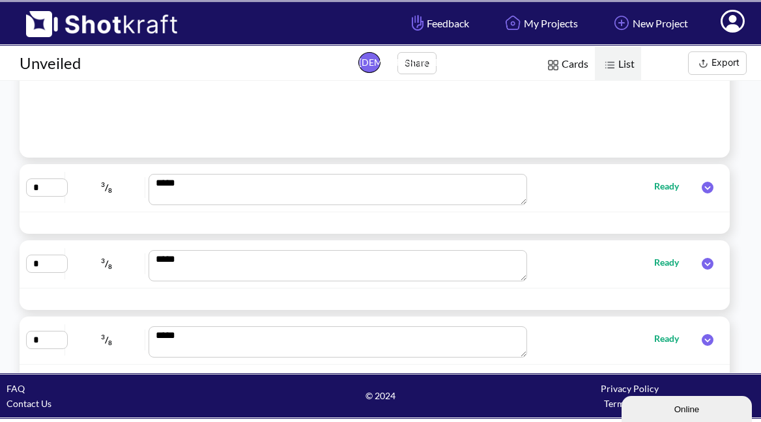
click at [695, 183] on icon at bounding box center [707, 188] width 25 height 12
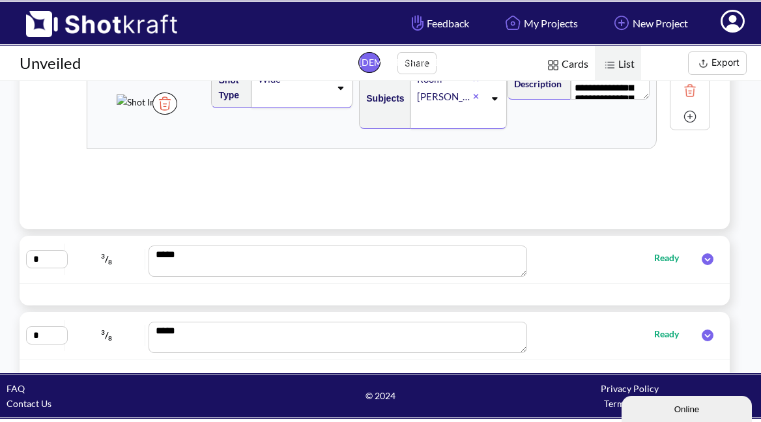
click at [702, 259] on icon at bounding box center [708, 259] width 12 height 12
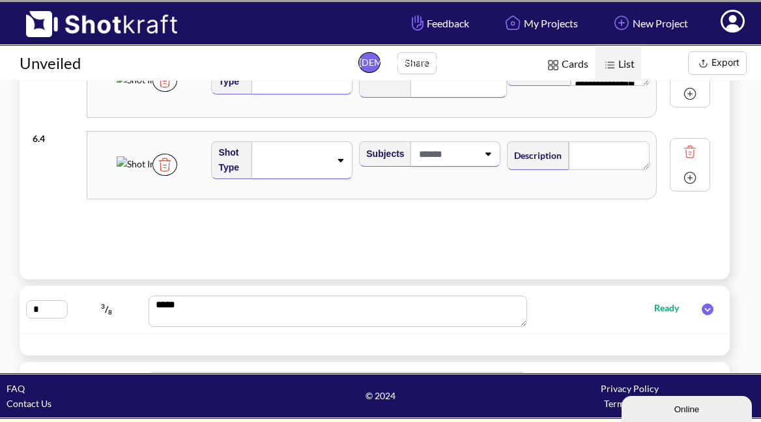
click at [702, 308] on icon at bounding box center [708, 310] width 12 height 12
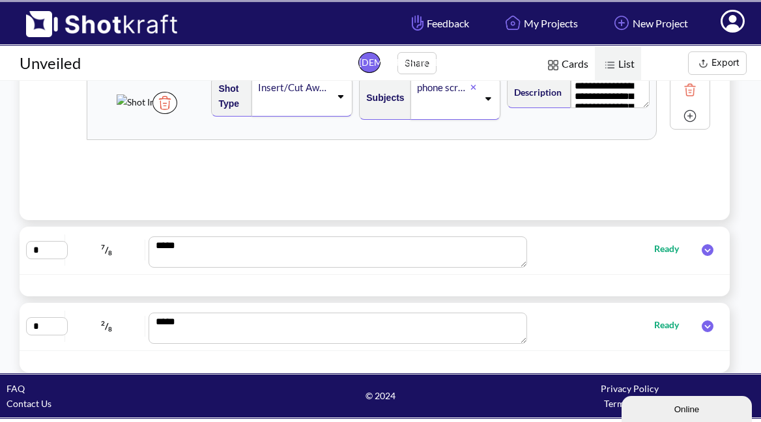
click at [702, 252] on icon at bounding box center [708, 250] width 12 height 12
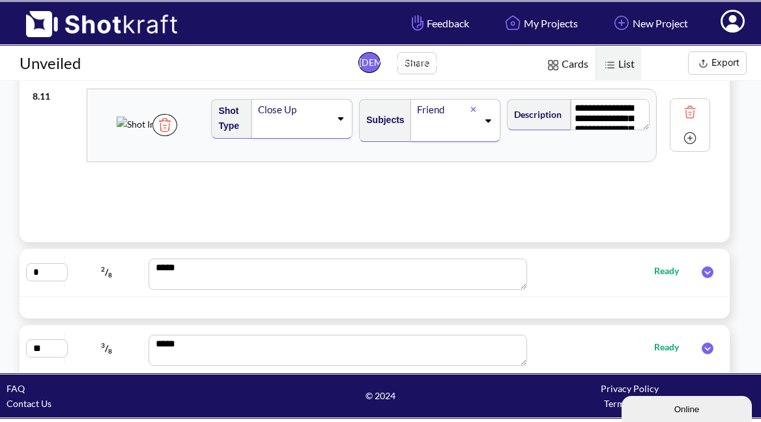
click at [702, 269] on icon at bounding box center [708, 272] width 12 height 12
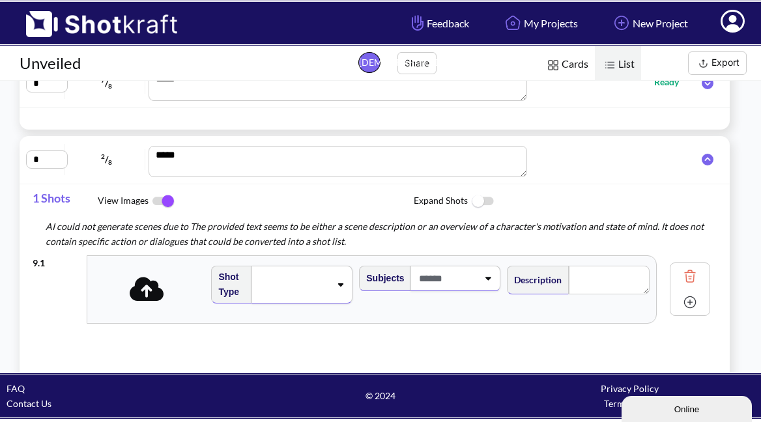
click at [702, 163] on icon at bounding box center [708, 160] width 12 height 12
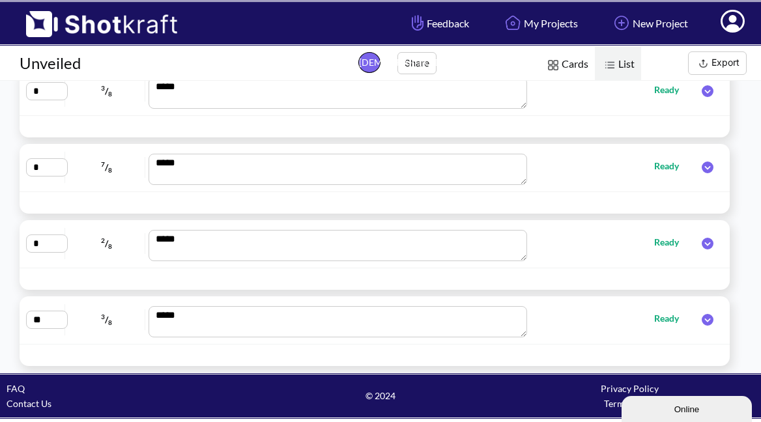
click at [702, 246] on icon at bounding box center [708, 244] width 12 height 12
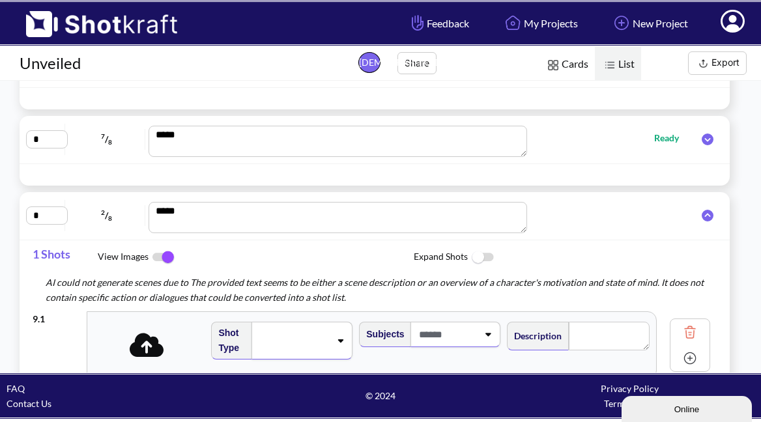
click at [702, 212] on icon at bounding box center [708, 216] width 12 height 12
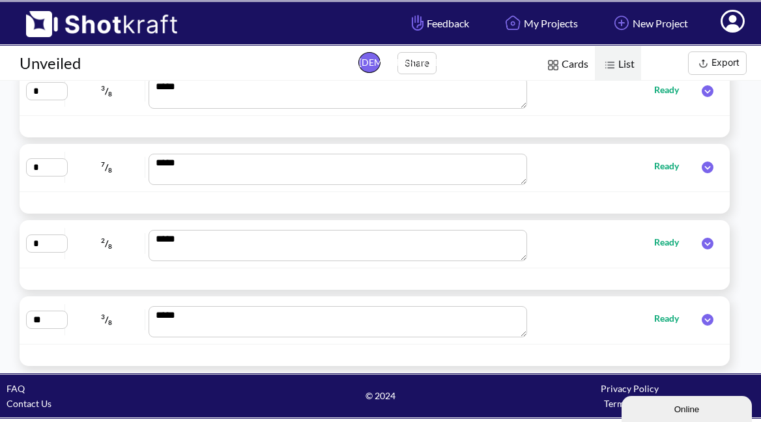
click at [700, 169] on icon at bounding box center [707, 168] width 25 height 12
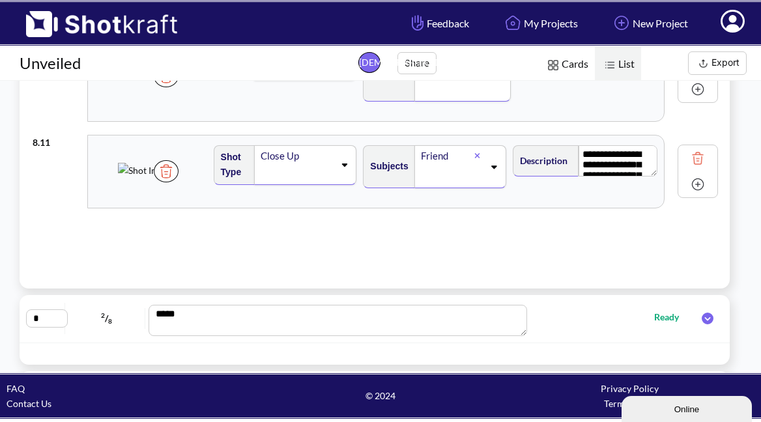
scroll to position [818, 0]
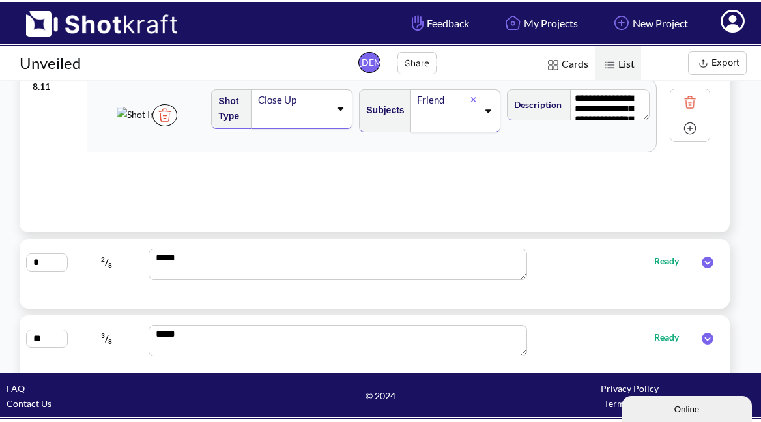
click at [704, 256] on div at bounding box center [707, 262] width 31 height 18
click at [702, 258] on icon at bounding box center [708, 263] width 12 height 12
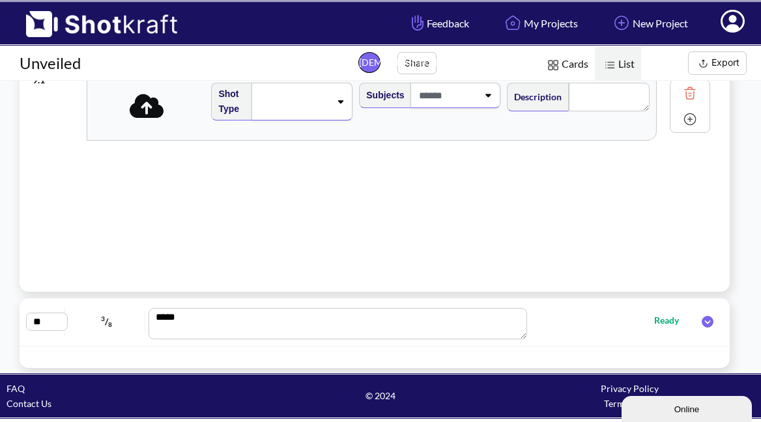
click at [702, 321] on icon at bounding box center [708, 322] width 12 height 12
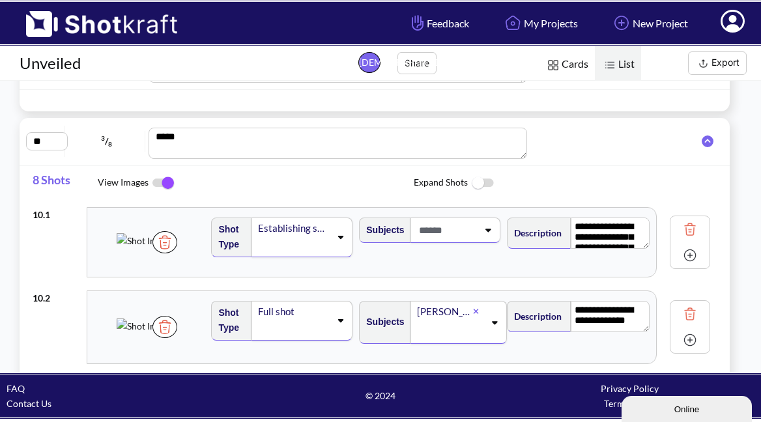
click at [702, 145] on icon at bounding box center [708, 142] width 12 height 12
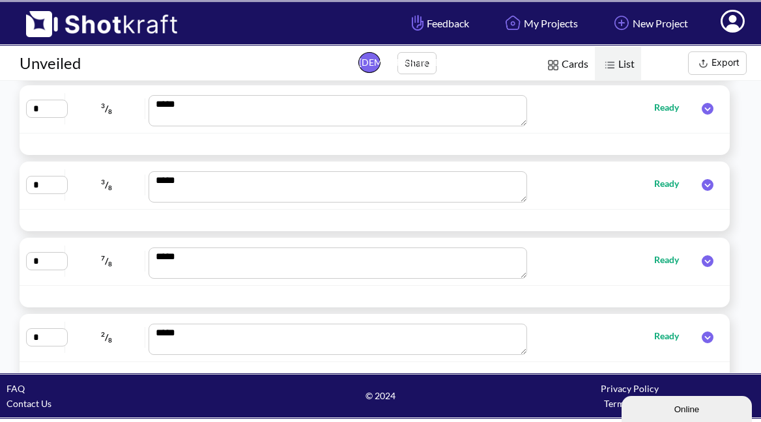
click at [702, 336] on icon at bounding box center [708, 338] width 12 height 12
click at [702, 335] on icon at bounding box center [708, 338] width 12 height 12
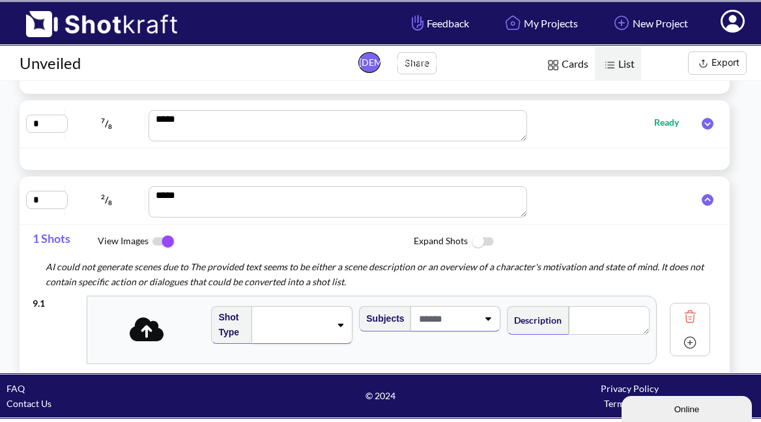
scroll to position [487, 0]
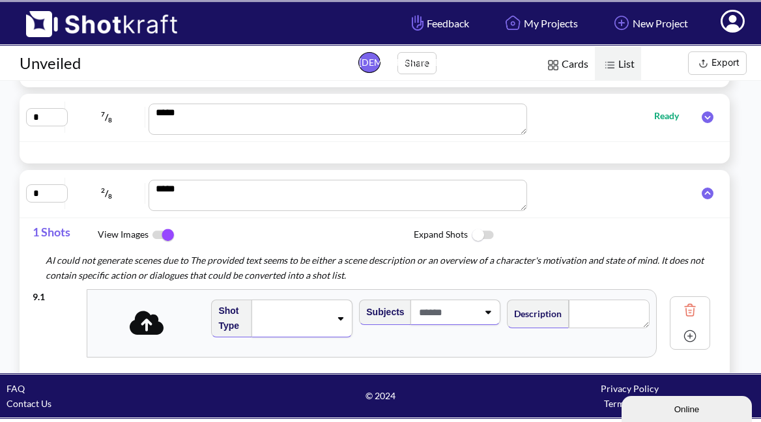
click at [703, 195] on icon at bounding box center [708, 194] width 12 height 12
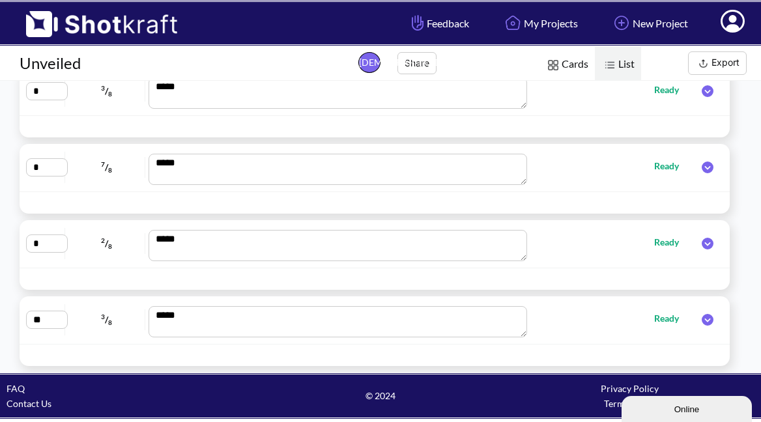
scroll to position [437, 0]
click at [702, 168] on icon at bounding box center [708, 168] width 12 height 12
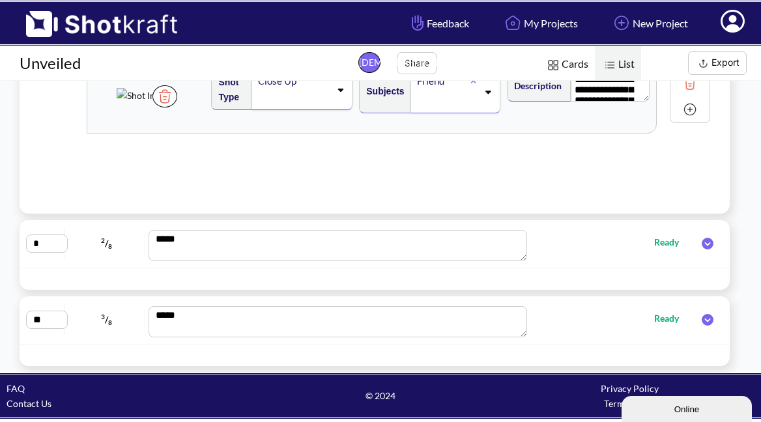
scroll to position [0, 0]
click at [703, 244] on icon at bounding box center [708, 244] width 12 height 12
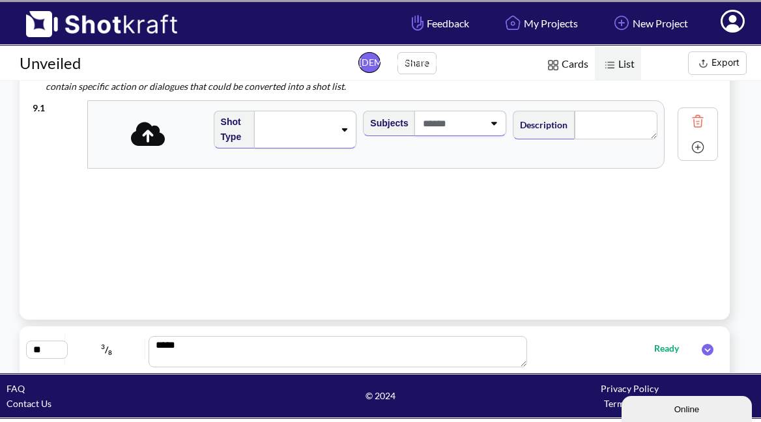
click at [158, 141] on icon at bounding box center [148, 134] width 35 height 24
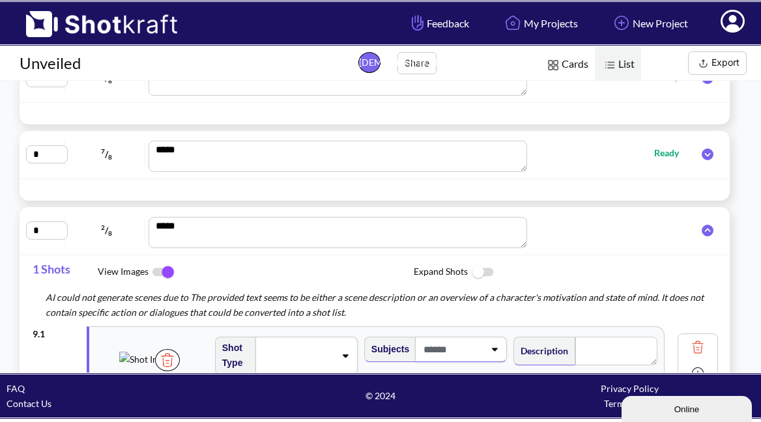
scroll to position [424, 0]
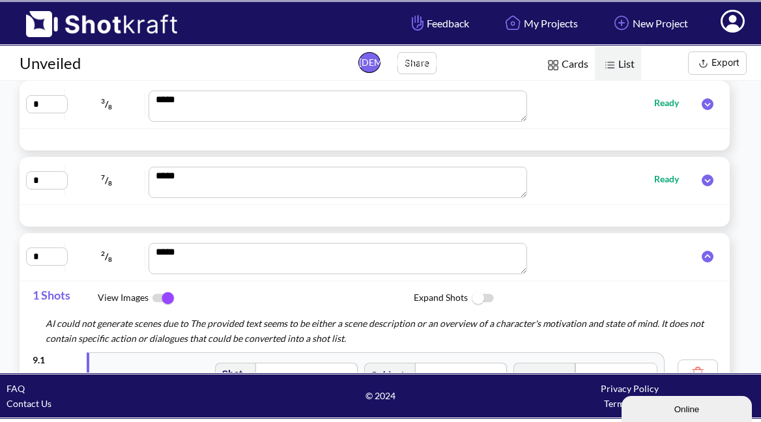
click at [702, 255] on icon at bounding box center [708, 257] width 12 height 12
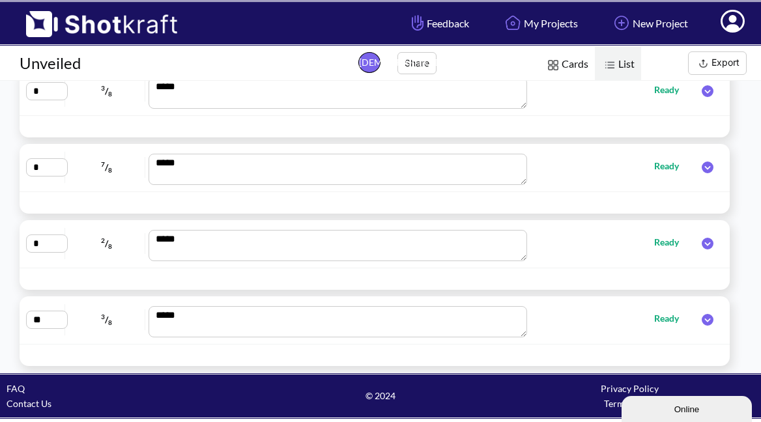
scroll to position [437, 0]
click at [702, 319] on icon at bounding box center [708, 320] width 12 height 12
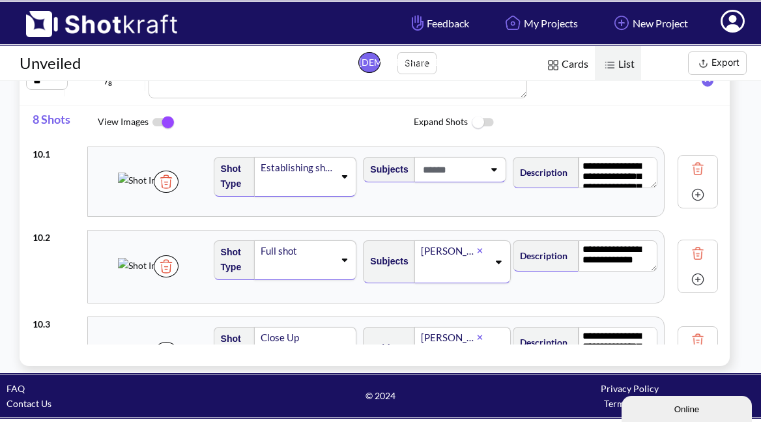
scroll to position [0, 0]
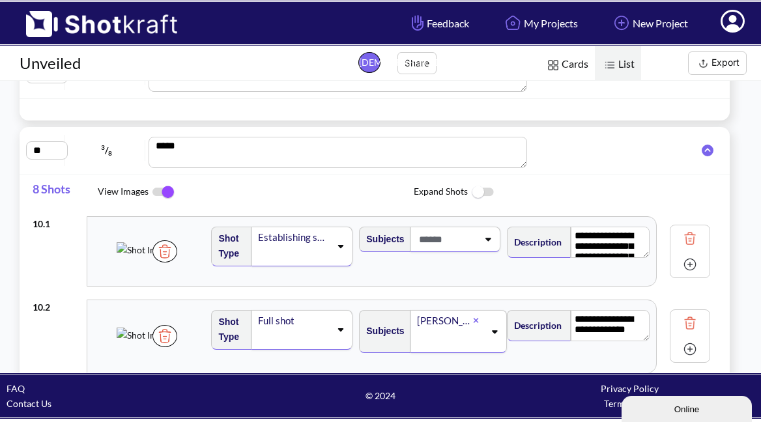
click at [702, 148] on icon at bounding box center [708, 151] width 12 height 12
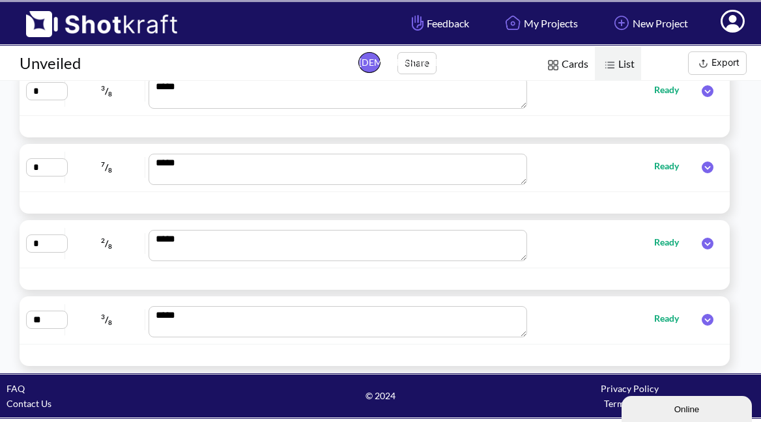
scroll to position [437, 0]
click at [702, 244] on icon at bounding box center [708, 244] width 12 height 12
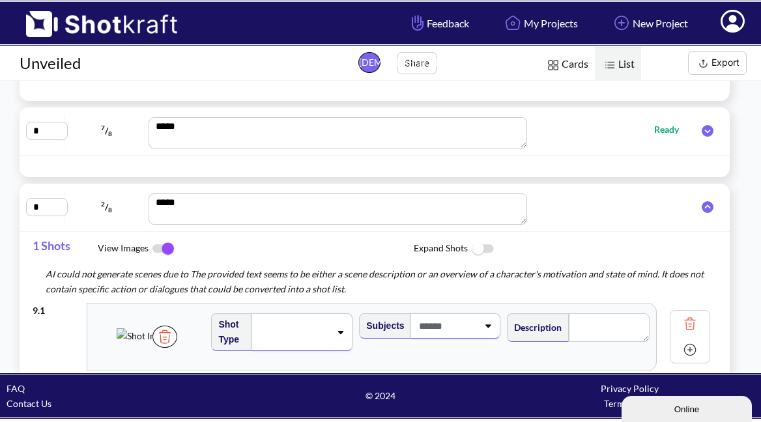
click at [702, 210] on icon at bounding box center [708, 207] width 12 height 12
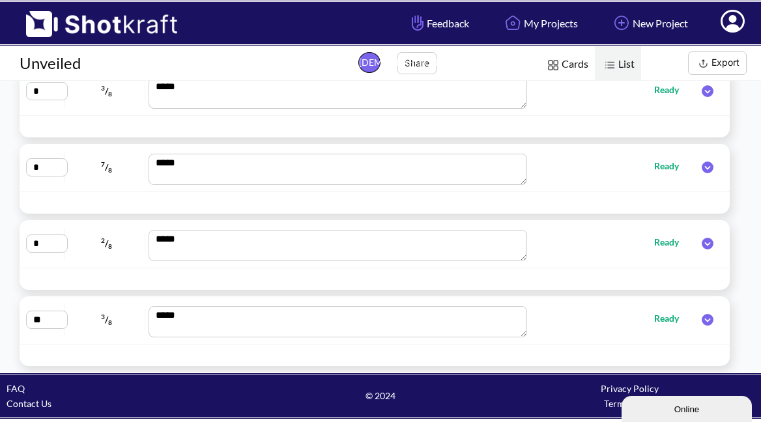
click at [702, 165] on icon at bounding box center [708, 168] width 12 height 12
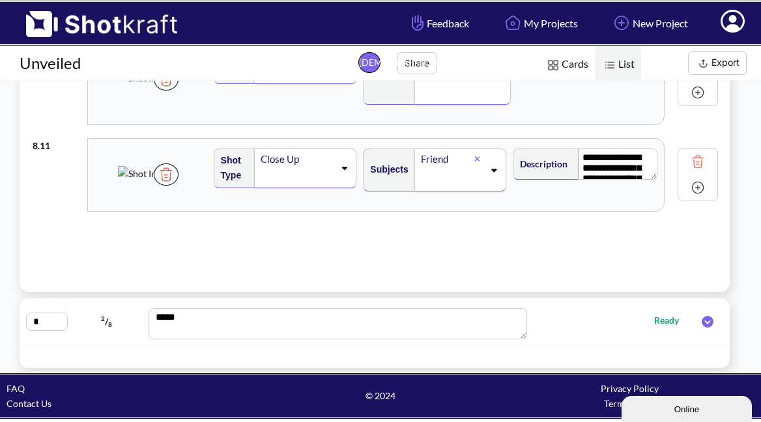
scroll to position [602, 0]
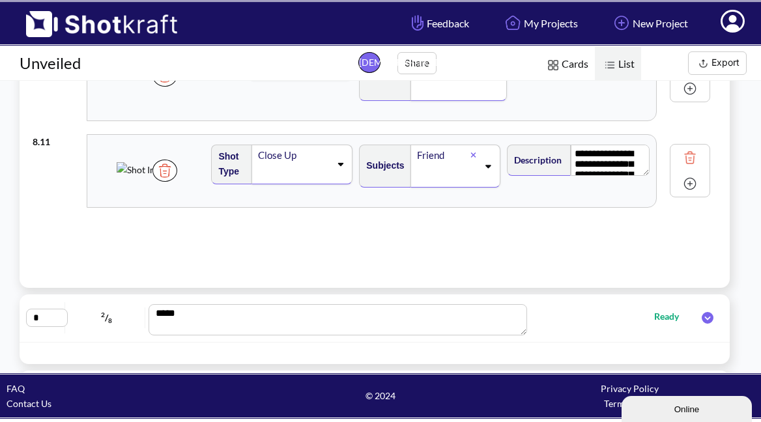
click at [702, 319] on icon at bounding box center [708, 318] width 12 height 12
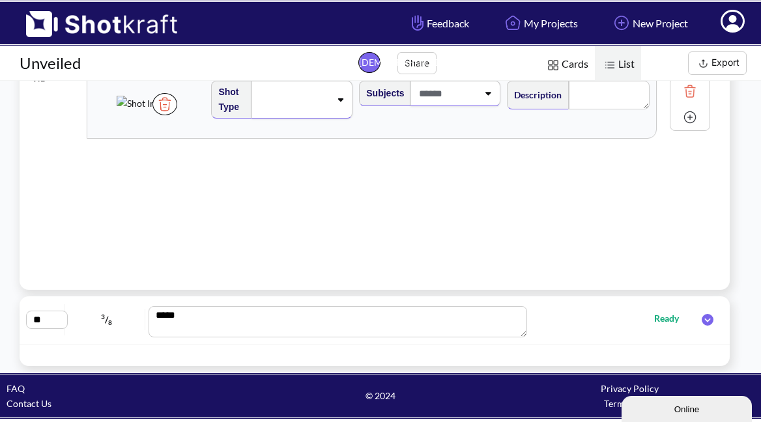
click at [700, 322] on icon at bounding box center [707, 320] width 25 height 12
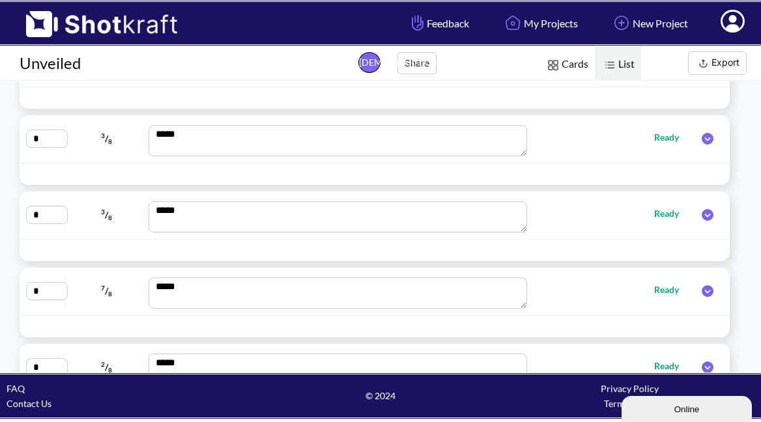
scroll to position [291, 0]
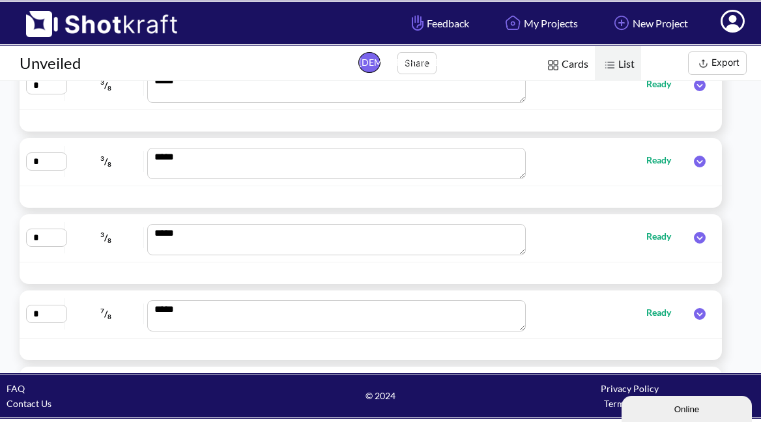
click at [575, 66] on span "Cards" at bounding box center [566, 64] width 57 height 37
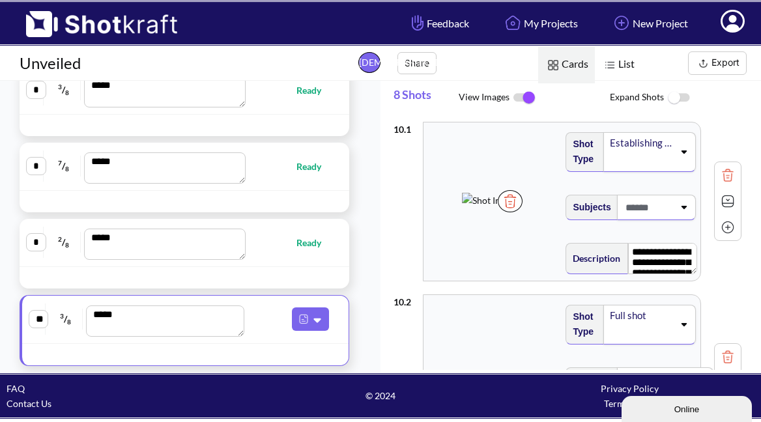
scroll to position [439, 0]
click at [312, 321] on icon at bounding box center [319, 320] width 14 height 12
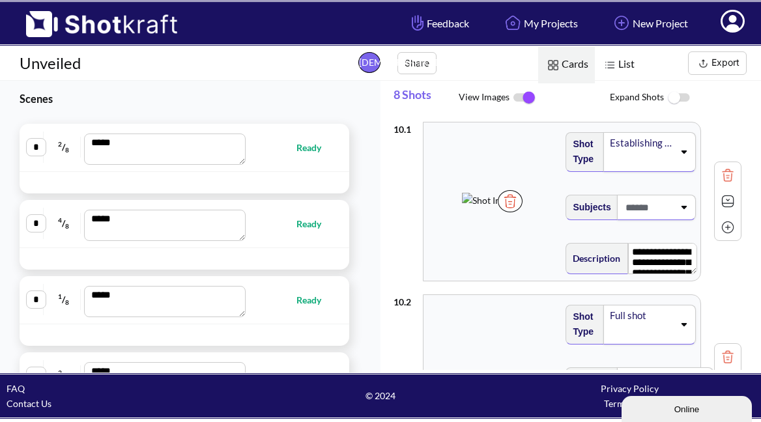
click at [298, 150] on span "Ready" at bounding box center [315, 147] width 38 height 15
type textarea "**********"
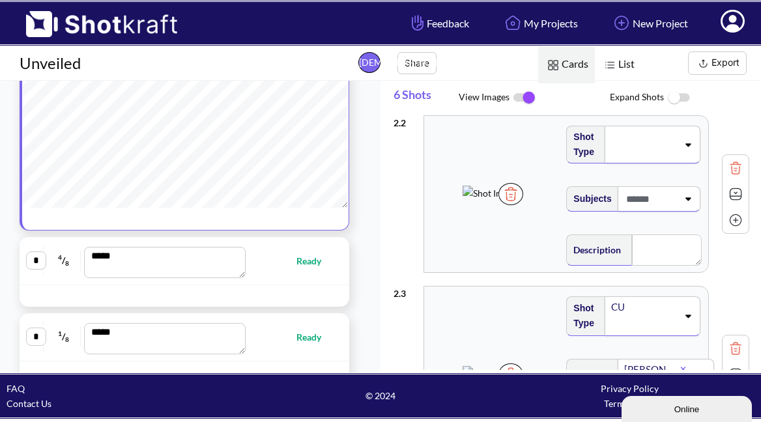
click at [730, 222] on img at bounding box center [736, 220] width 20 height 20
type textarea "**********"
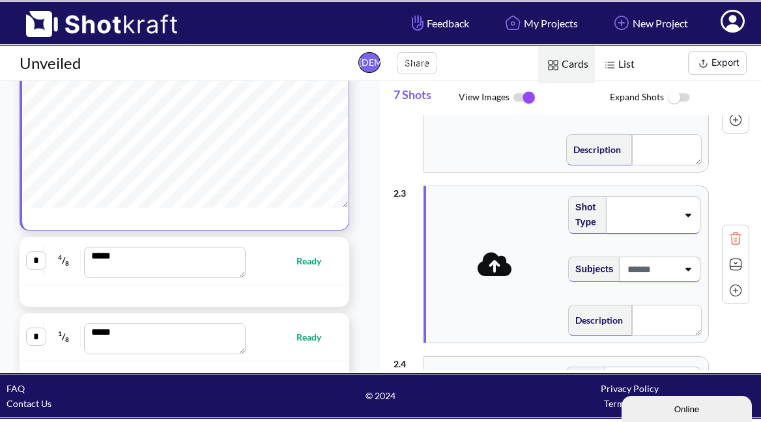
click at [496, 275] on icon at bounding box center [495, 264] width 35 height 24
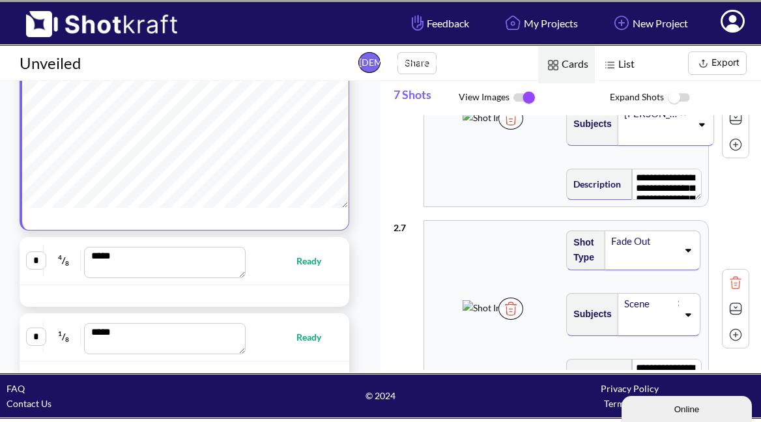
scroll to position [995, 0]
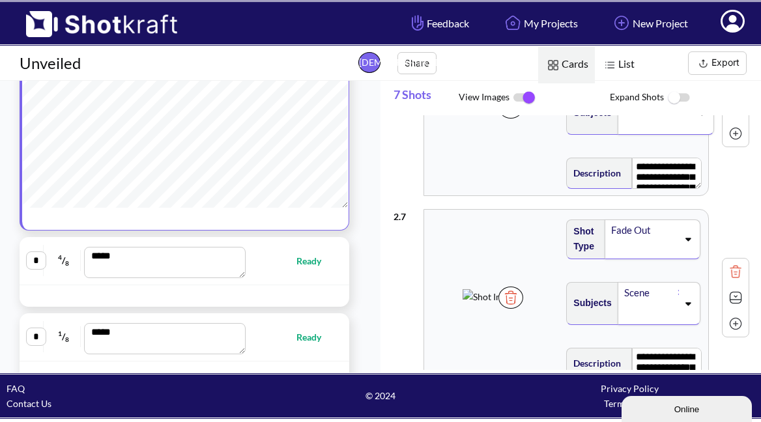
click at [726, 136] on img at bounding box center [736, 134] width 20 height 20
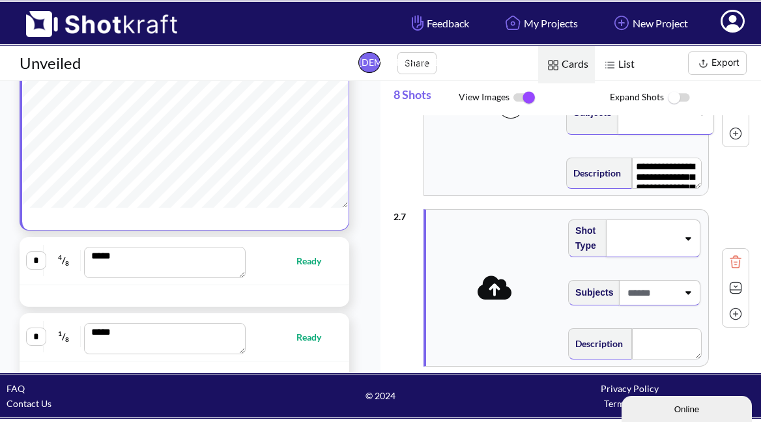
click at [499, 291] on icon at bounding box center [495, 288] width 35 height 24
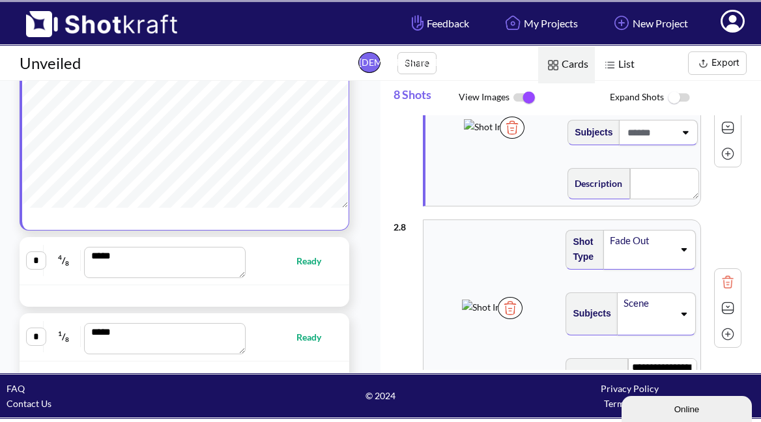
scroll to position [1141, 0]
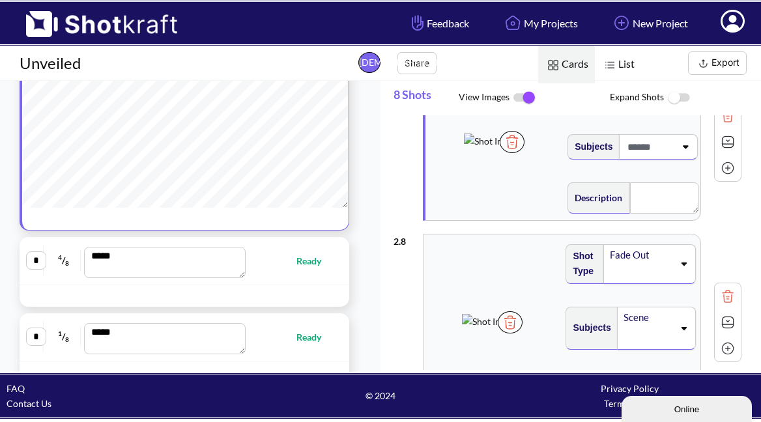
click at [524, 153] on img at bounding box center [512, 142] width 25 height 22
click at [509, 144] on icon at bounding box center [494, 142] width 35 height 24
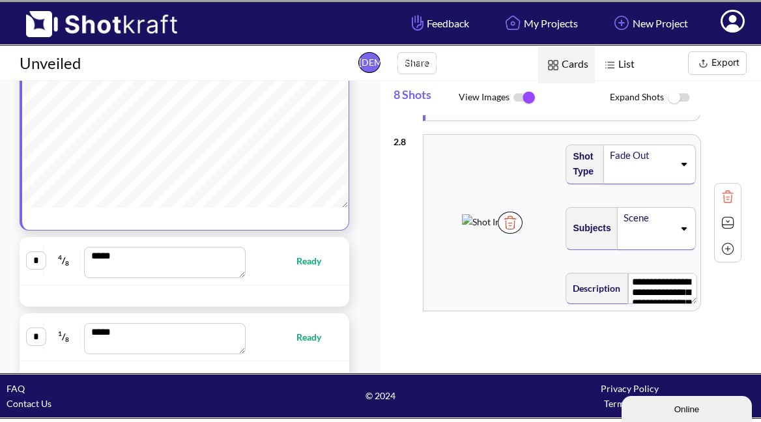
scroll to position [0, 0]
click at [302, 268] on span "Ready" at bounding box center [315, 260] width 38 height 15
type textarea "**********"
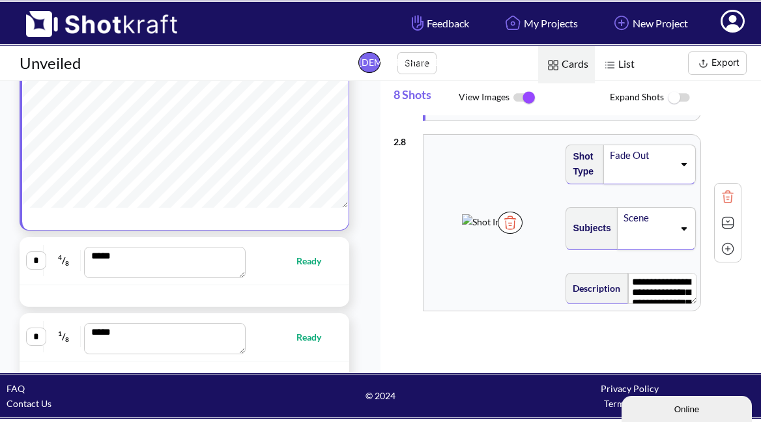
type textarea "**********"
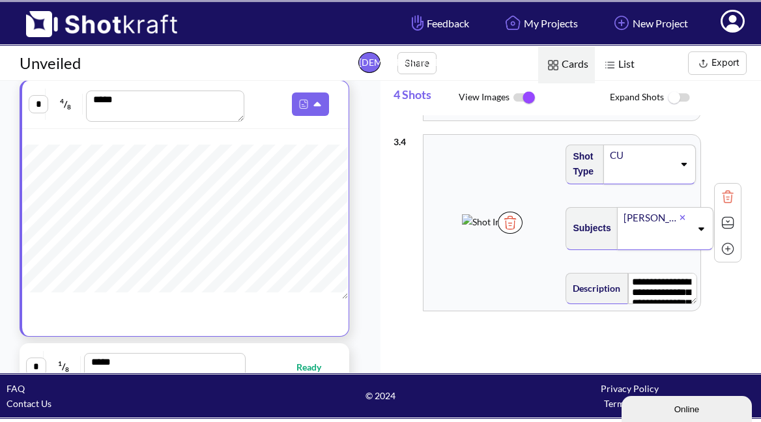
scroll to position [375, 0]
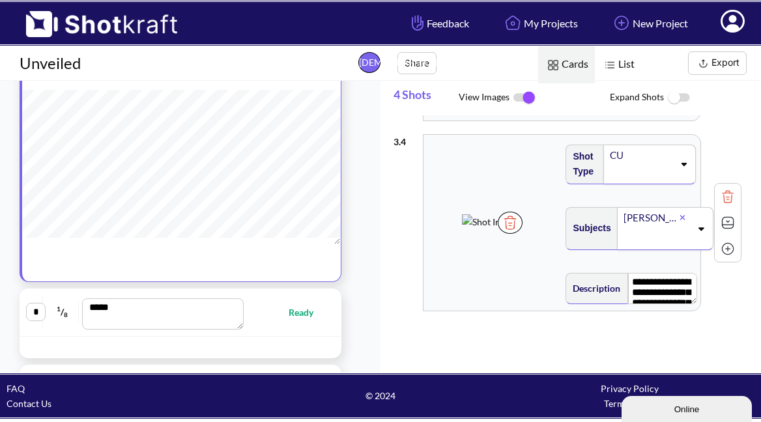
click at [301, 311] on span "Ready" at bounding box center [308, 312] width 38 height 15
type textarea "**********"
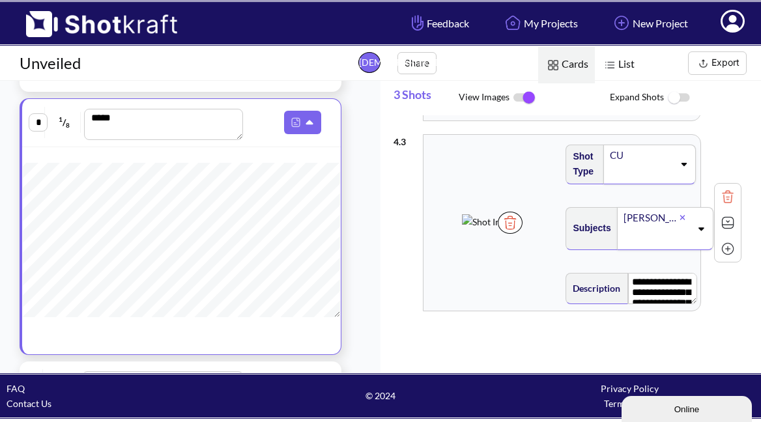
scroll to position [1, 0]
click at [302, 127] on img at bounding box center [295, 122] width 17 height 17
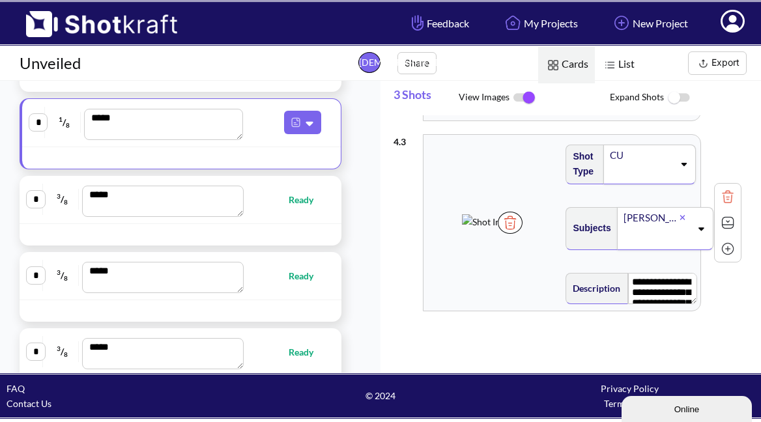
click at [296, 203] on span "Ready" at bounding box center [308, 199] width 38 height 15
type textarea "**********"
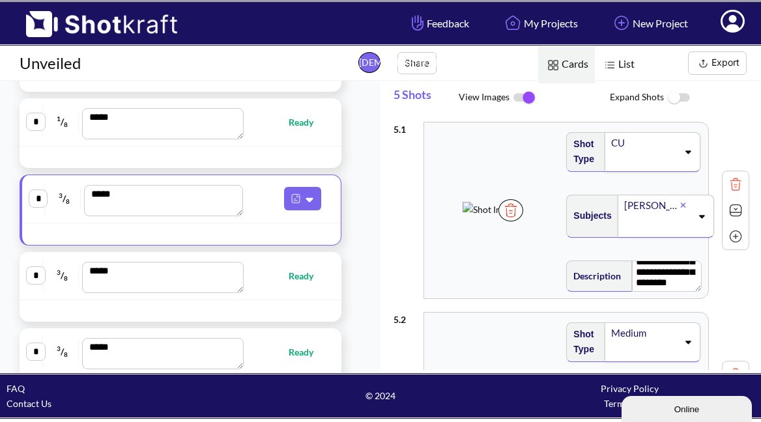
click at [728, 236] on img at bounding box center [736, 237] width 20 height 20
type textarea "**********"
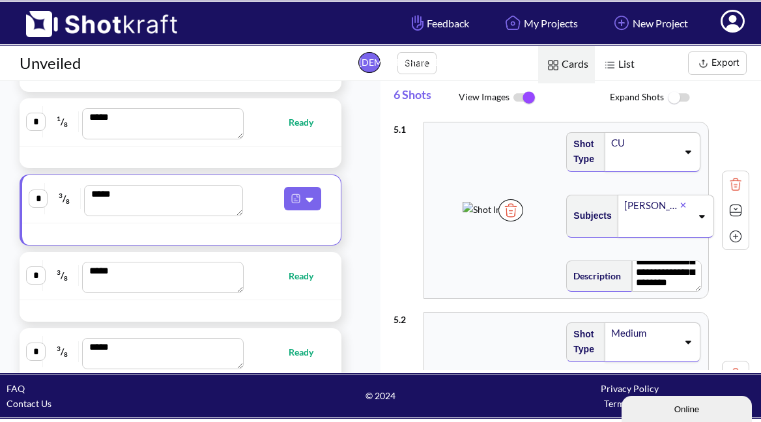
type textarea "**********"
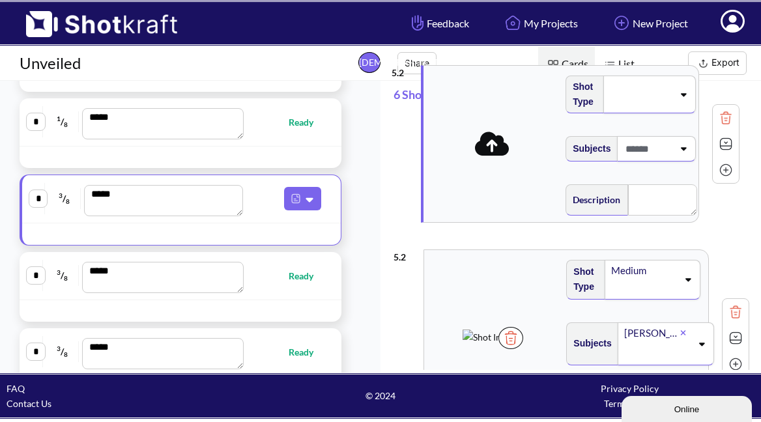
drag, startPoint x: 504, startPoint y: 309, endPoint x: 494, endPoint y: 175, distance: 133.9
click at [499, 160] on div "**********" at bounding box center [571, 366] width 356 height 969
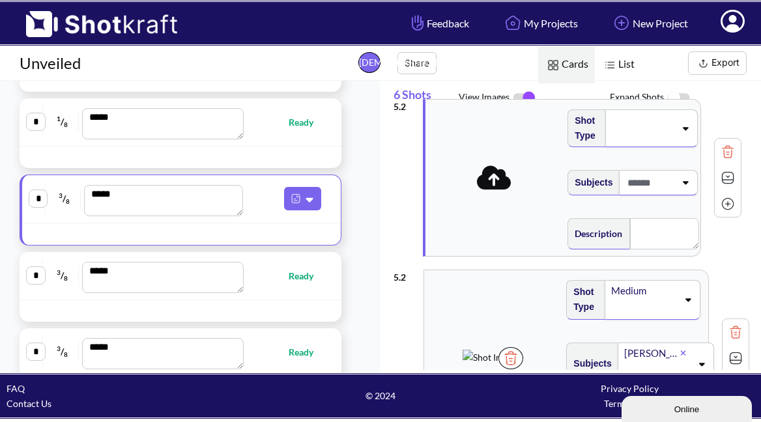
type textarea "**********"
click at [496, 182] on icon at bounding box center [495, 177] width 35 height 24
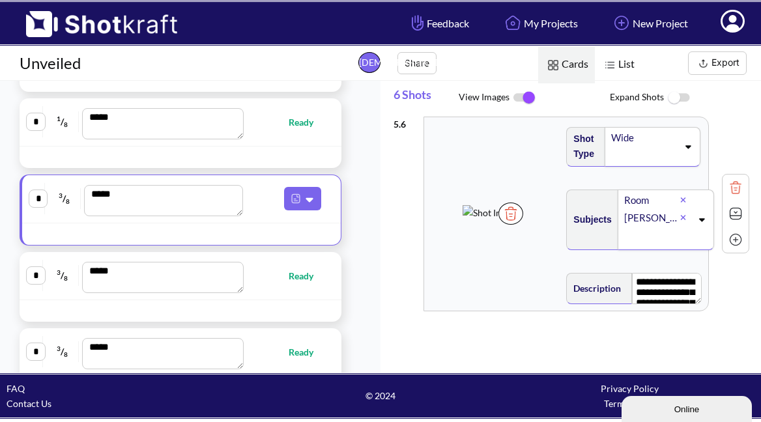
scroll to position [0, 0]
click at [727, 241] on img at bounding box center [736, 240] width 20 height 20
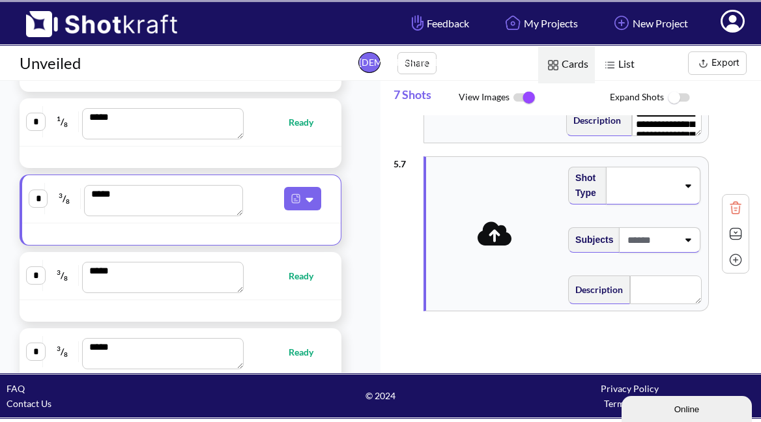
scroll to position [1108, 0]
click at [494, 235] on icon at bounding box center [495, 233] width 35 height 27
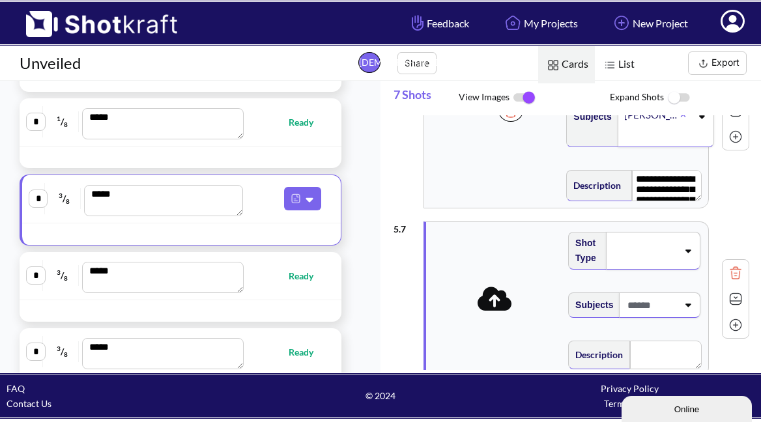
click at [489, 303] on icon at bounding box center [495, 299] width 35 height 24
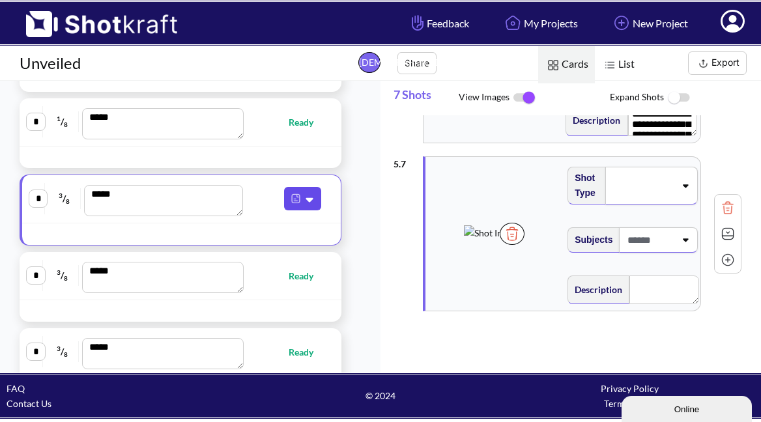
click at [309, 198] on icon at bounding box center [311, 199] width 14 height 12
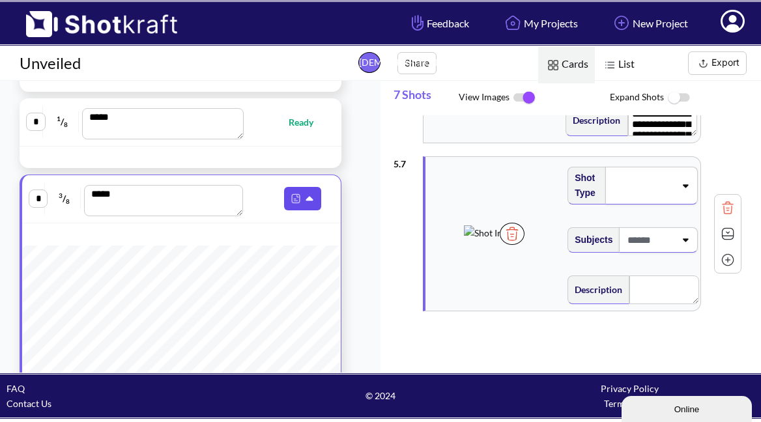
click at [309, 198] on icon at bounding box center [309, 199] width 7 height 5
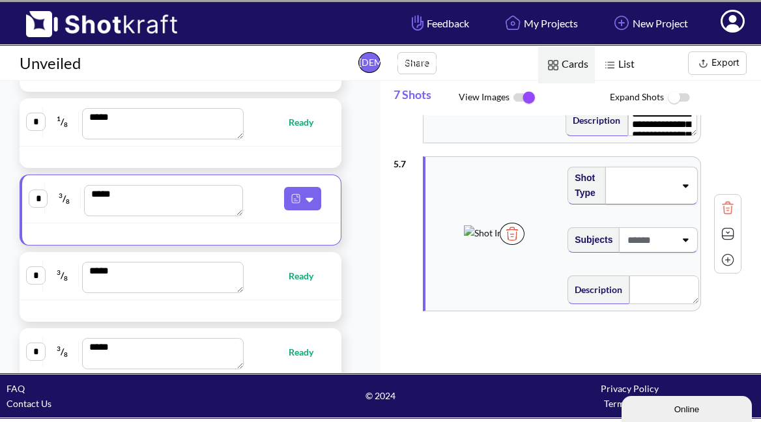
click at [302, 281] on span "Ready" at bounding box center [308, 275] width 38 height 15
type textarea "**********"
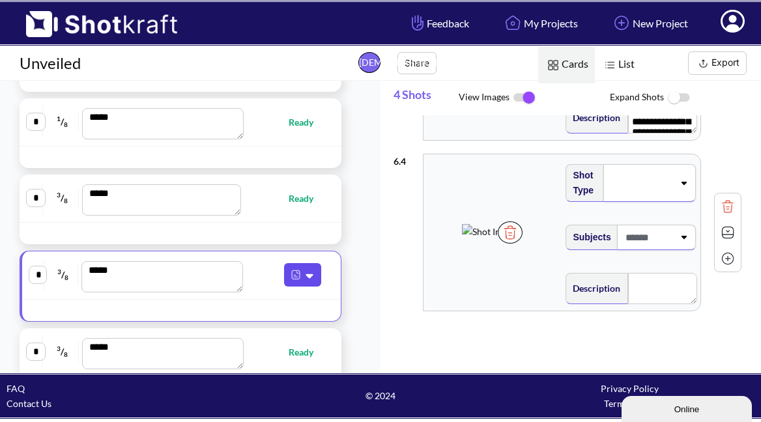
scroll to position [539, 0]
click at [306, 279] on icon at bounding box center [311, 276] width 14 height 12
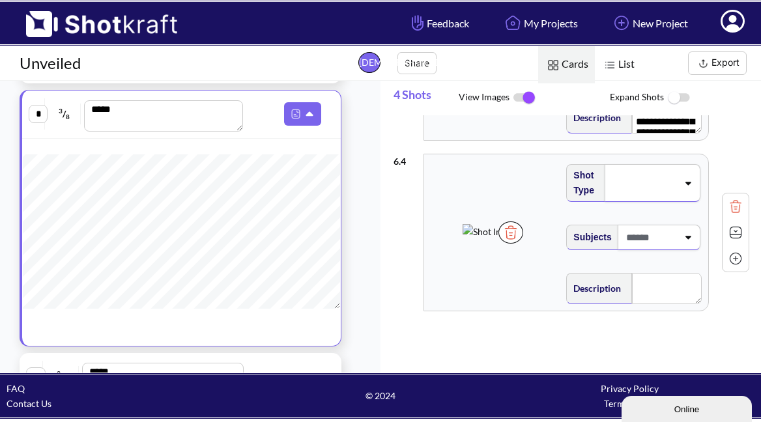
scroll to position [1, 0]
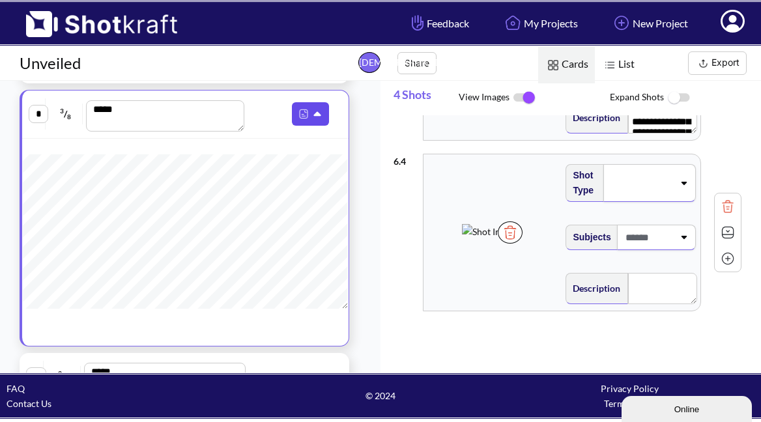
click at [312, 119] on icon at bounding box center [319, 115] width 14 height 12
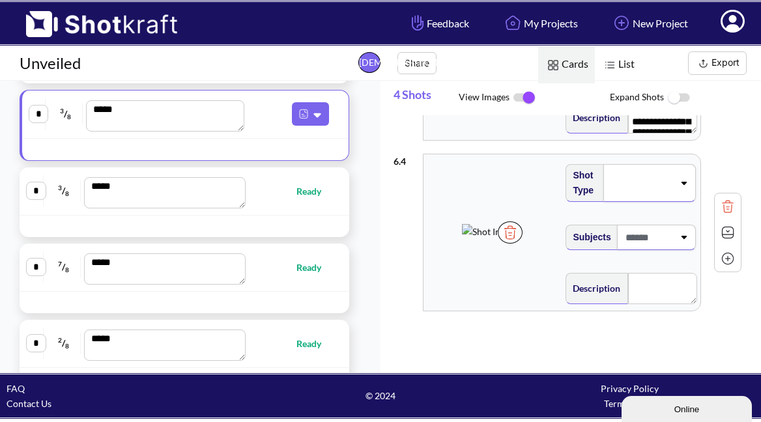
click at [306, 197] on span "Ready" at bounding box center [315, 191] width 38 height 15
type textarea "**********"
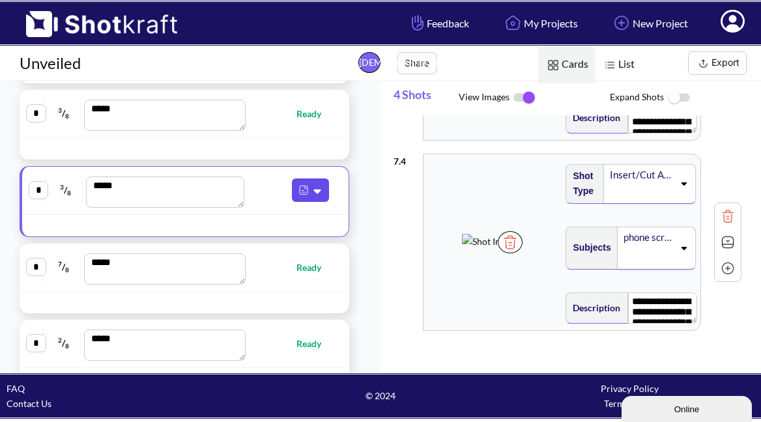
click at [312, 196] on icon at bounding box center [319, 191] width 14 height 12
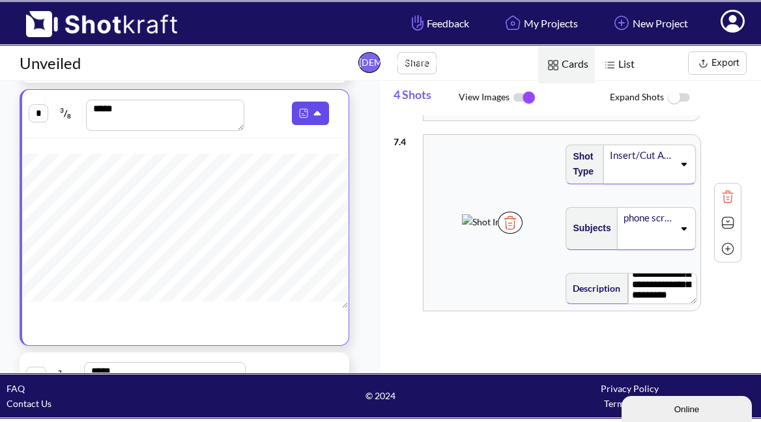
click at [312, 116] on icon at bounding box center [319, 114] width 14 height 12
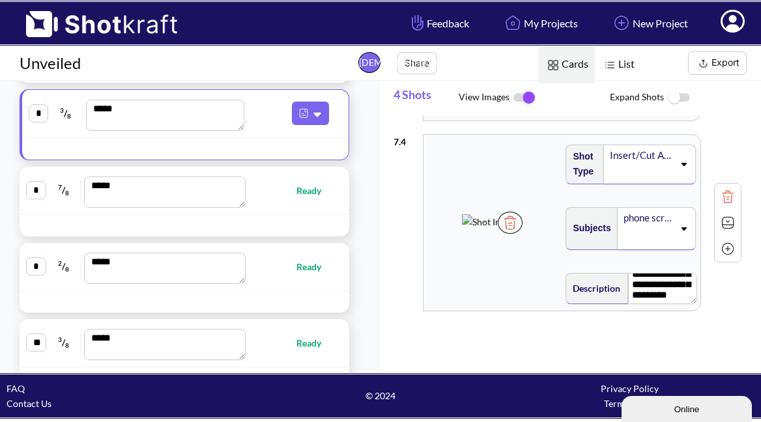
click at [307, 195] on span "Ready" at bounding box center [315, 190] width 38 height 15
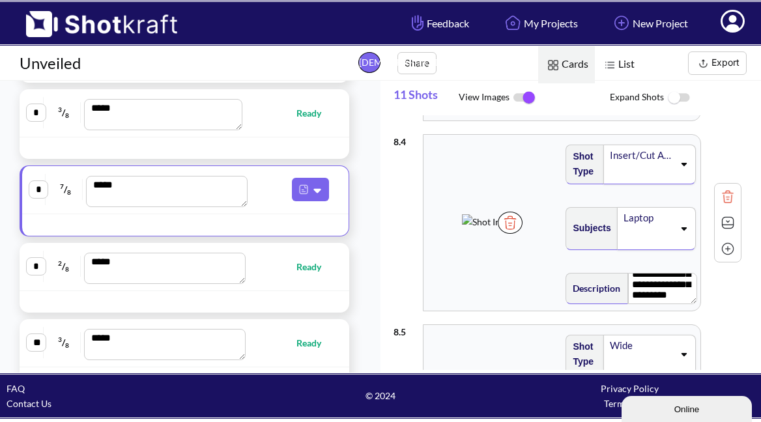
type textarea "**********"
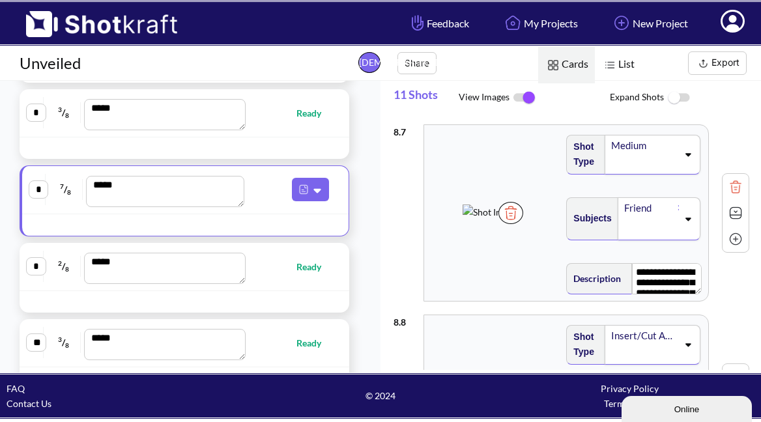
click at [727, 241] on img at bounding box center [736, 239] width 20 height 20
type textarea "**********"
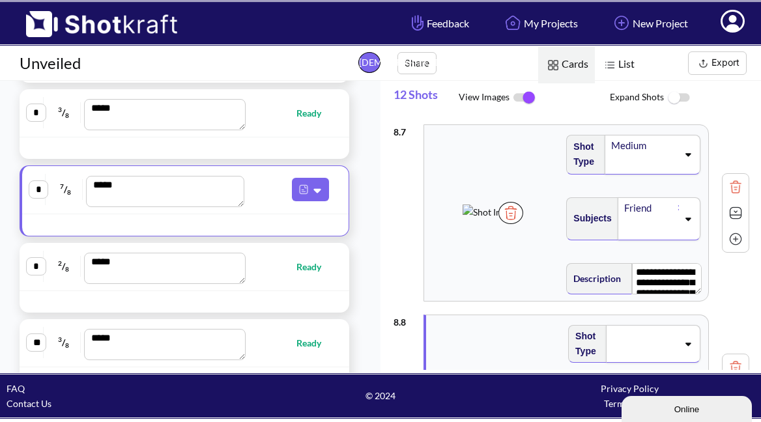
type textarea "**********"
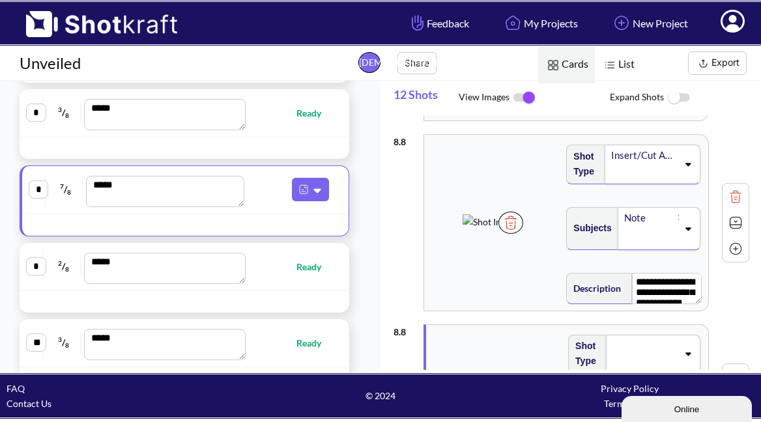
scroll to position [1341, 0]
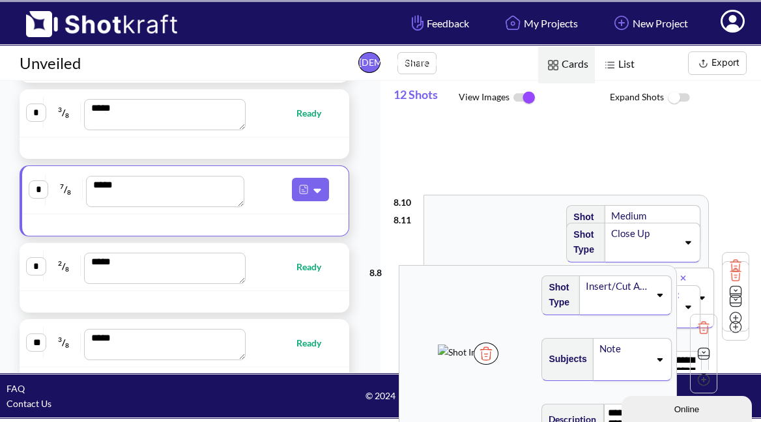
drag, startPoint x: 500, startPoint y: 210, endPoint x: 482, endPoint y: 347, distance: 137.9
click at [481, 350] on div "**********" at bounding box center [576, 242] width 367 height 255
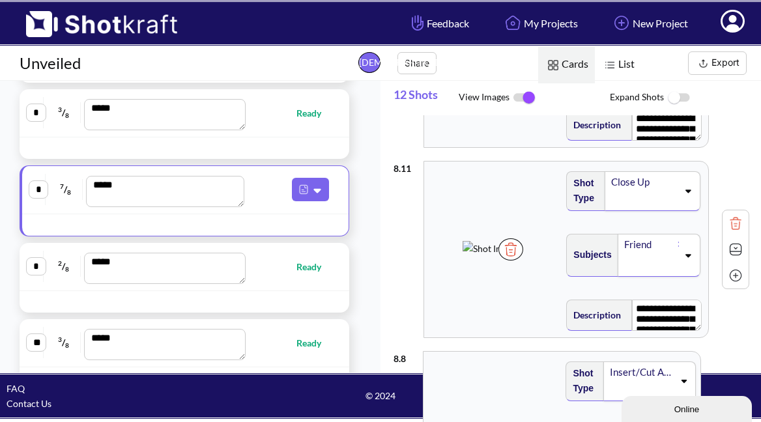
type textarea "**********"
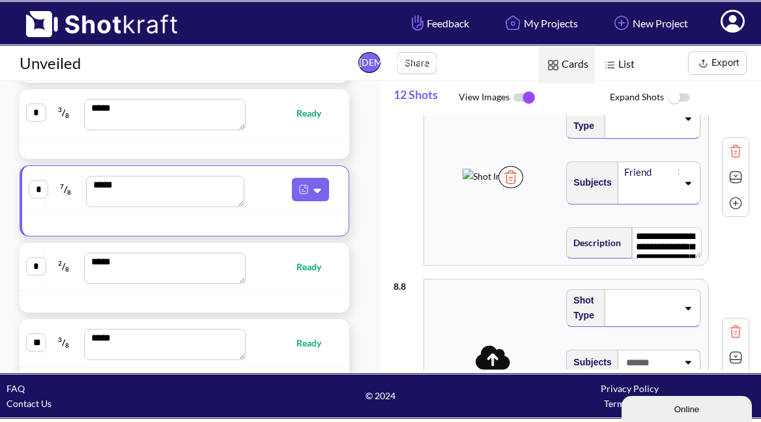
scroll to position [0, 1]
click at [496, 360] on icon at bounding box center [493, 357] width 35 height 24
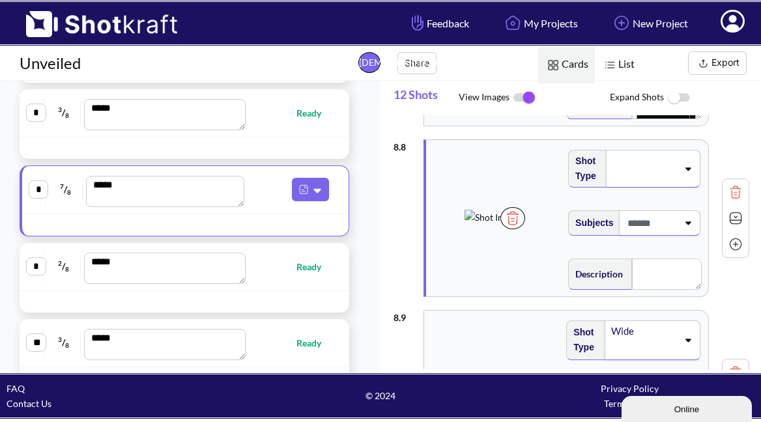
scroll to position [1321, 0]
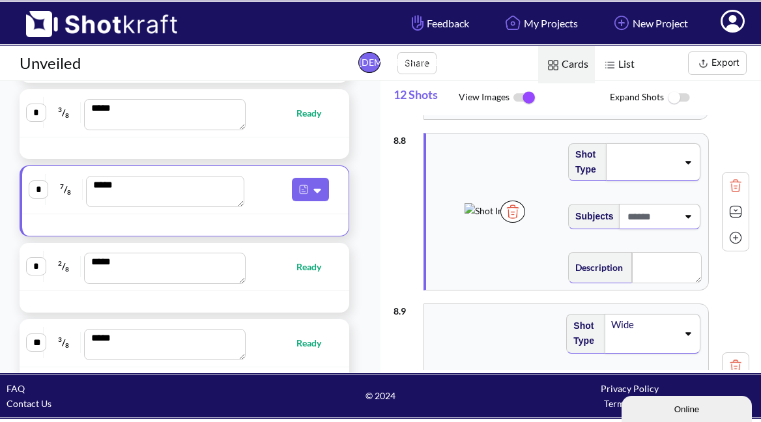
click at [683, 164] on icon at bounding box center [688, 162] width 18 height 9
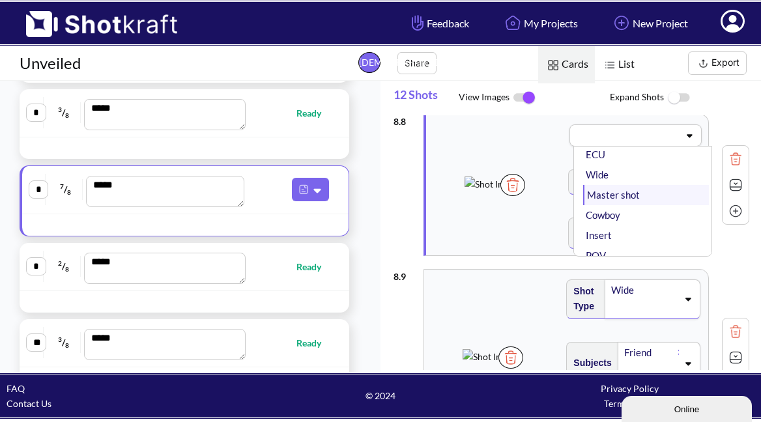
scroll to position [96, 0]
click at [615, 179] on li "Wide" at bounding box center [646, 174] width 126 height 20
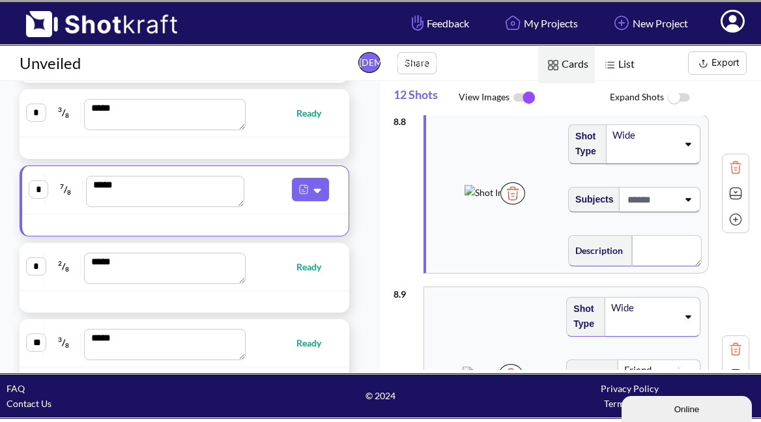
click at [652, 252] on textarea at bounding box center [667, 250] width 70 height 31
type textarea "**********"
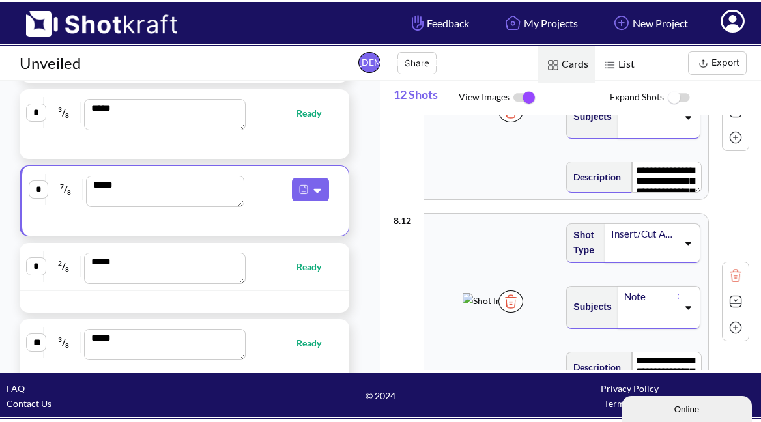
scroll to position [1890, 0]
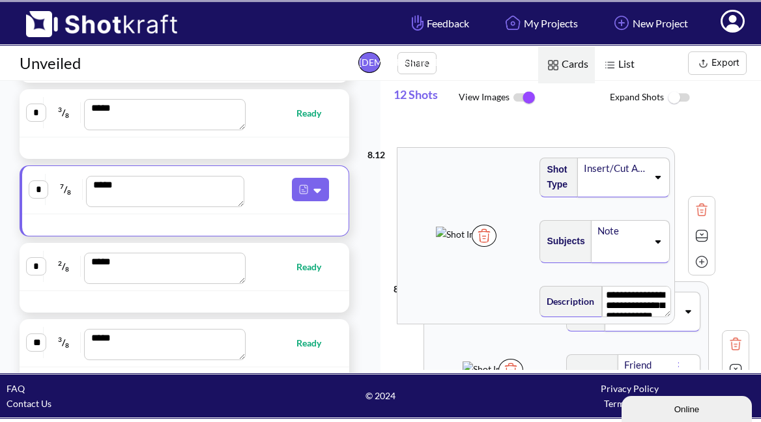
drag, startPoint x: 514, startPoint y: 289, endPoint x: 488, endPoint y: 220, distance: 73.8
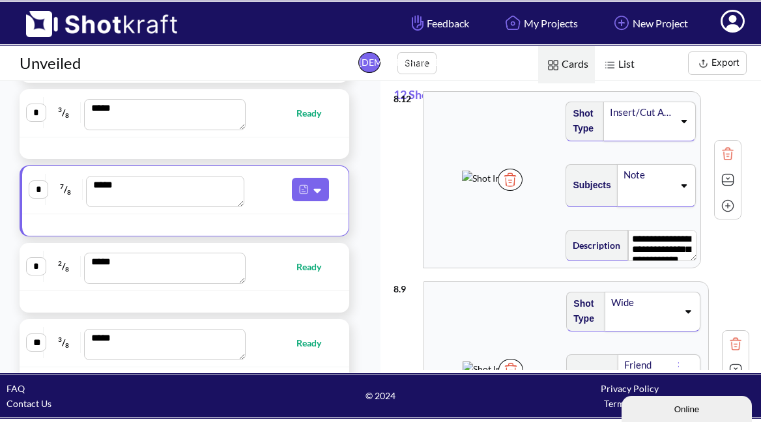
type textarea "**********"
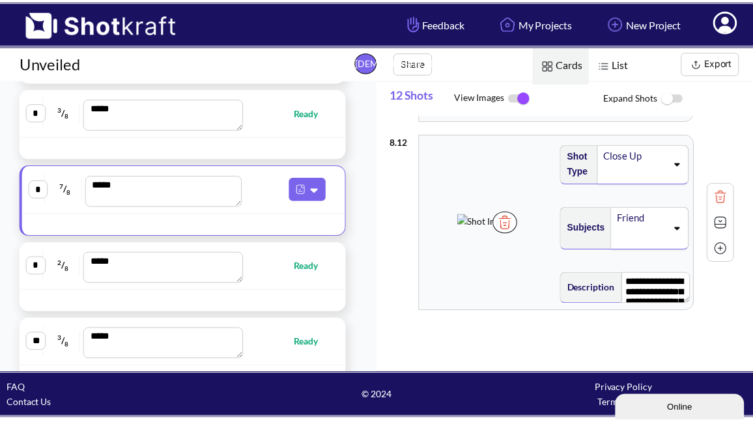
scroll to position [418, 0]
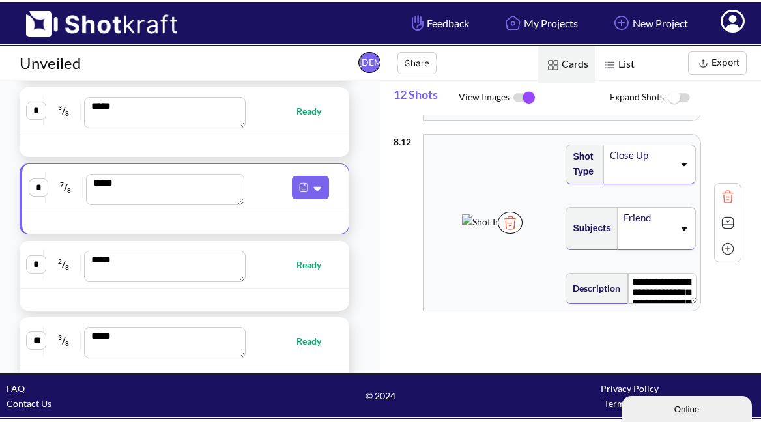
type textarea "**********"
click at [307, 263] on span "Ready" at bounding box center [315, 264] width 38 height 15
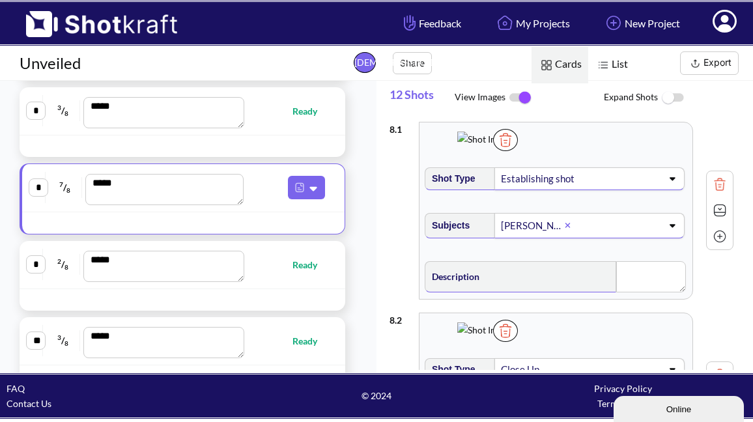
scroll to position [421, 0]
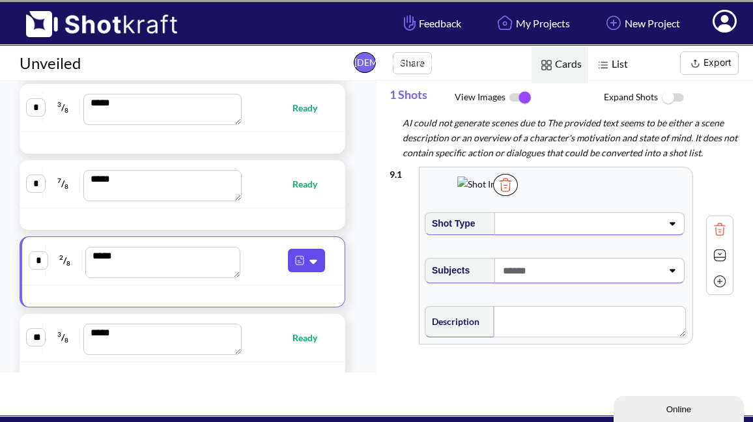
click at [311, 262] on icon at bounding box center [315, 261] width 14 height 12
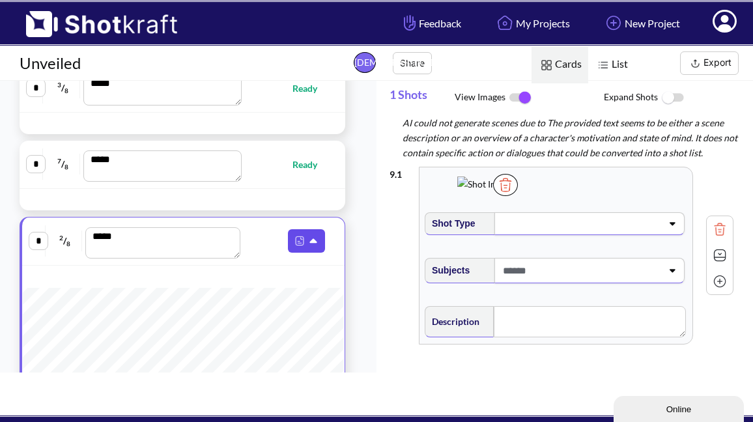
scroll to position [0, 1]
click at [301, 249] on button at bounding box center [306, 240] width 37 height 23
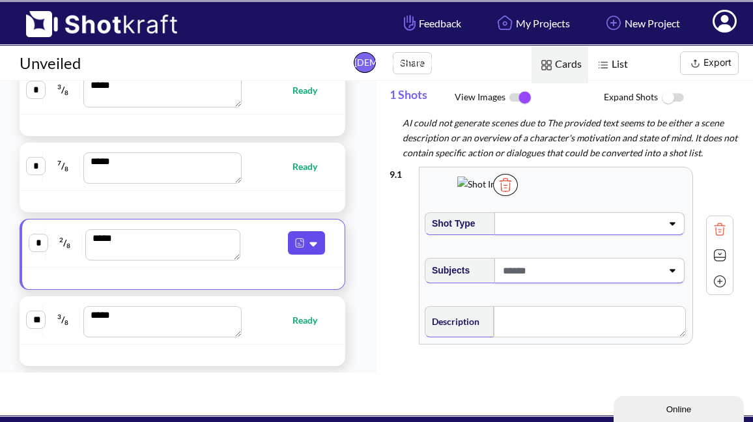
scroll to position [0, 0]
click at [310, 243] on icon at bounding box center [313, 244] width 7 height 5
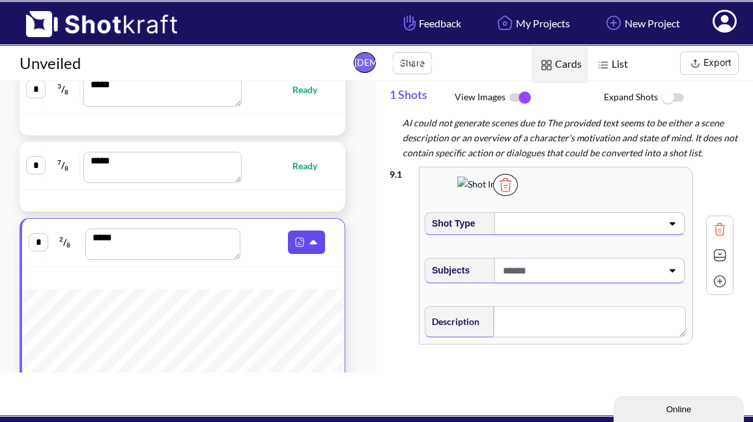
click at [308, 245] on icon at bounding box center [315, 243] width 14 height 12
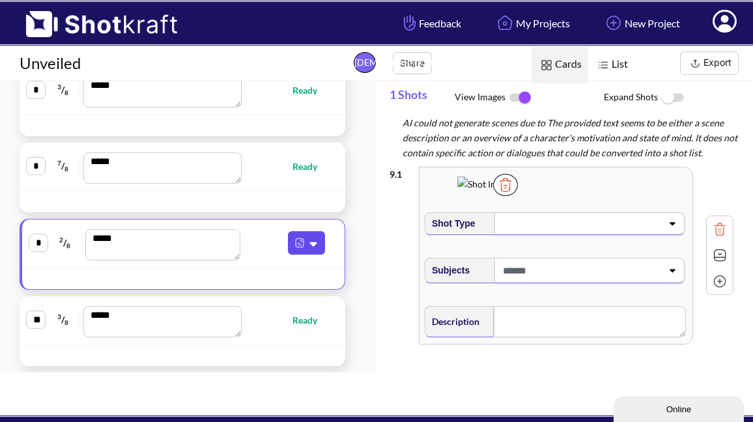
click at [315, 246] on button at bounding box center [306, 242] width 37 height 23
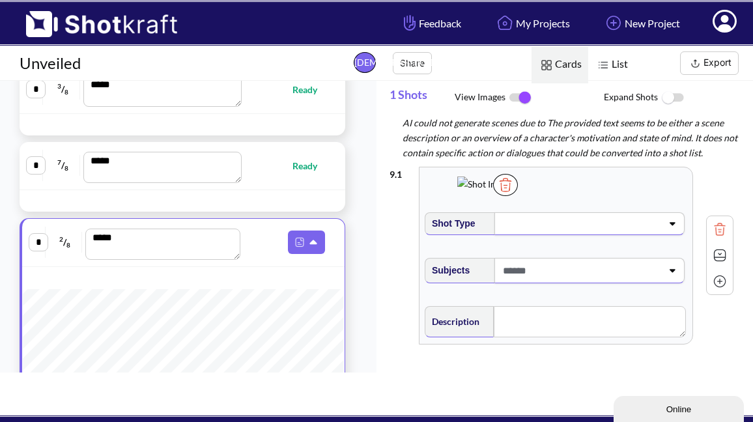
click at [351, 221] on div "* 2 / 8 *** Ready * 4 / 8 *** Ready * 1 / 8 *** Ready * 3 / 8 *** Ready * 3 / 8…" at bounding box center [182, 118] width 365 height 866
drag, startPoint x: 350, startPoint y: 212, endPoint x: 348, endPoint y: 220, distance: 8.2
click at [350, 212] on div "* 2 / 8 *** Ready * 4 / 8 *** Ready * 1 / 8 *** Ready * 3 / 8 *** Ready * 3 / 8…" at bounding box center [182, 118] width 365 height 866
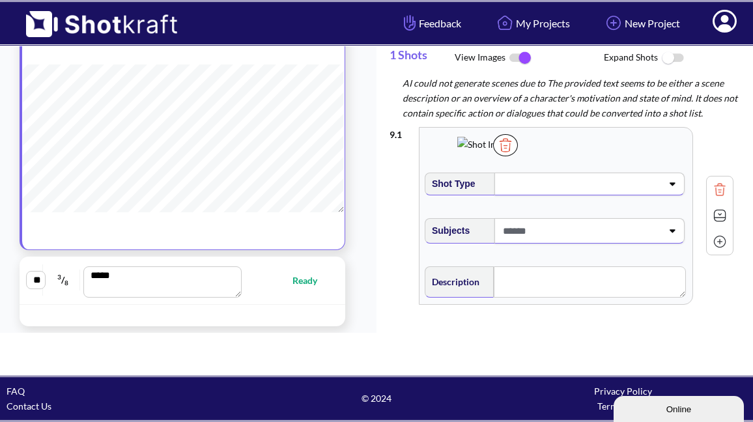
click at [293, 280] on span "Ready" at bounding box center [312, 280] width 38 height 15
type textarea "**********"
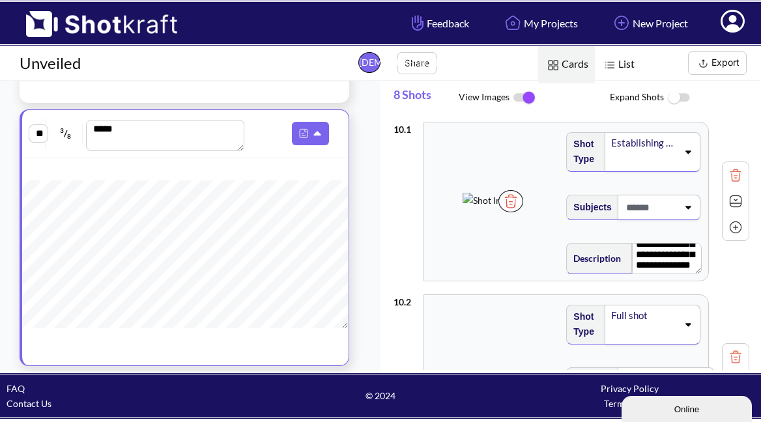
click at [726, 227] on img at bounding box center [736, 228] width 20 height 20
type textarea "**********"
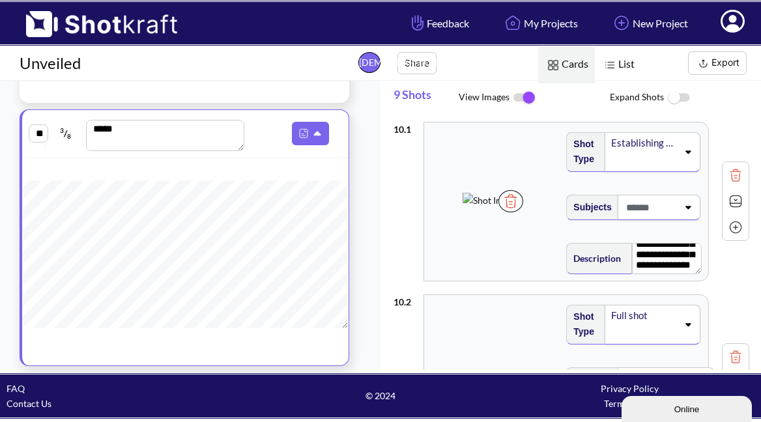
type textarea "**********"
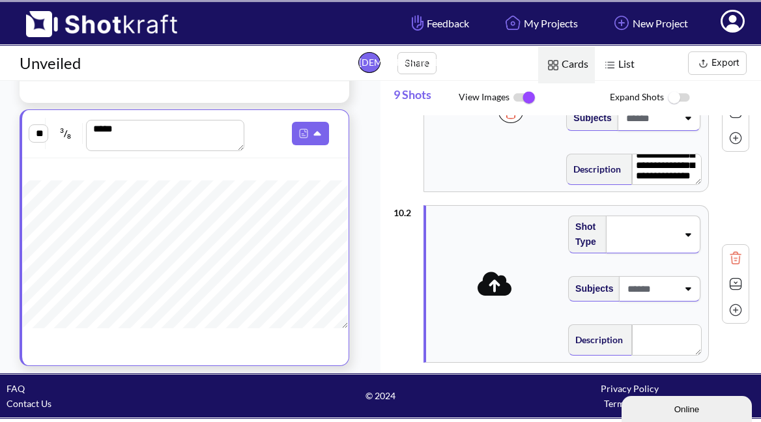
click at [487, 287] on icon at bounding box center [495, 284] width 35 height 24
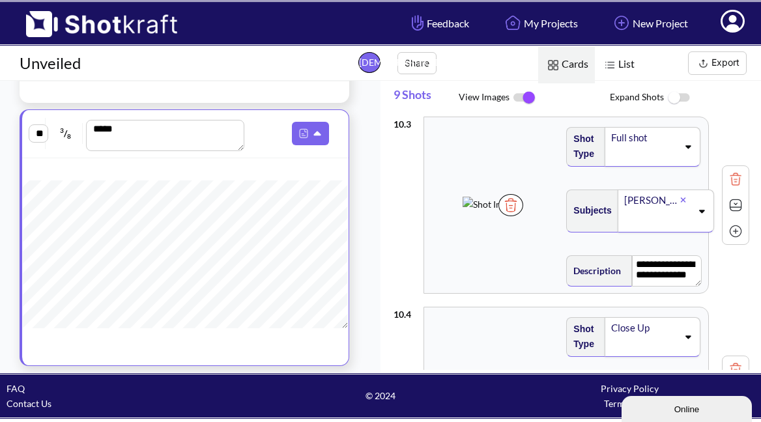
click at [726, 233] on img at bounding box center [736, 232] width 20 height 20
type textarea "**********"
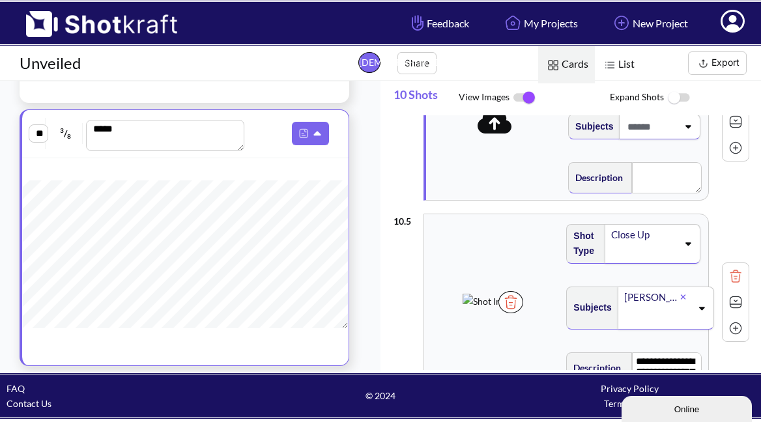
click at [496, 130] on icon at bounding box center [495, 121] width 35 height 24
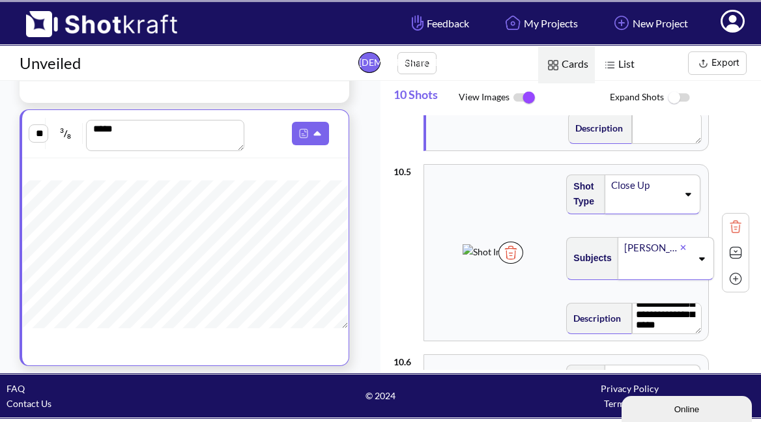
scroll to position [666, 0]
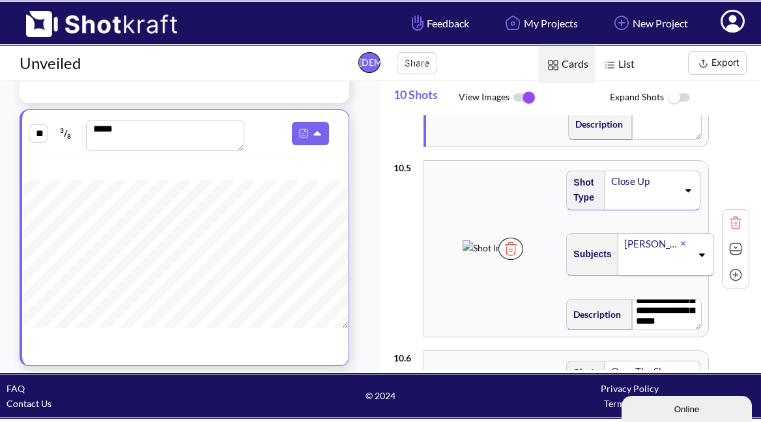
click at [726, 276] on img at bounding box center [736, 275] width 20 height 20
type textarea "**********"
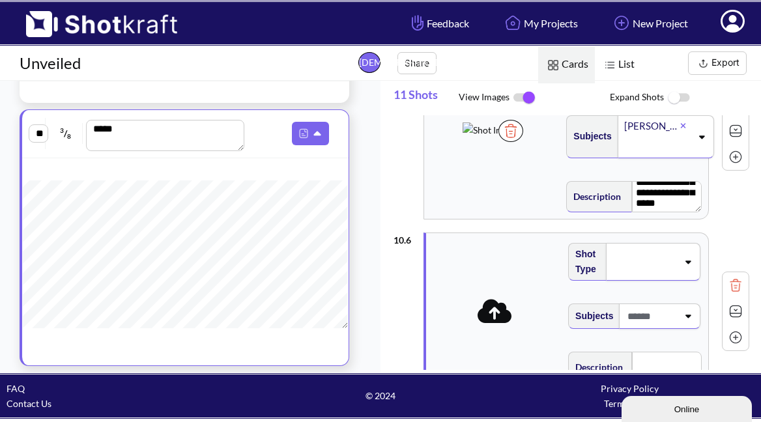
scroll to position [792, 0]
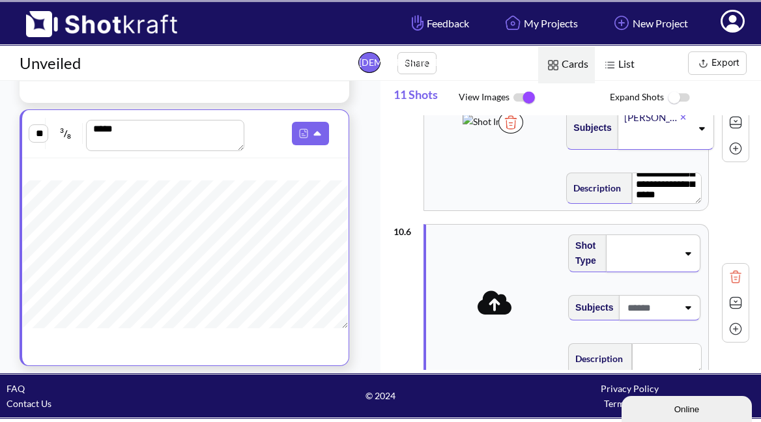
click at [497, 308] on icon at bounding box center [495, 303] width 35 height 24
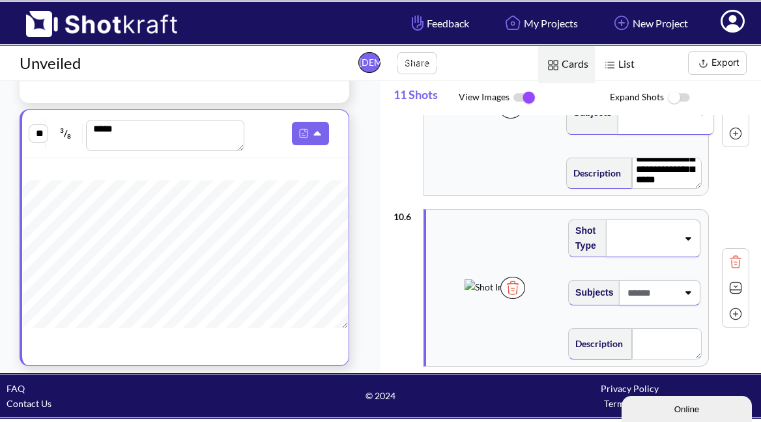
scroll to position [812, 0]
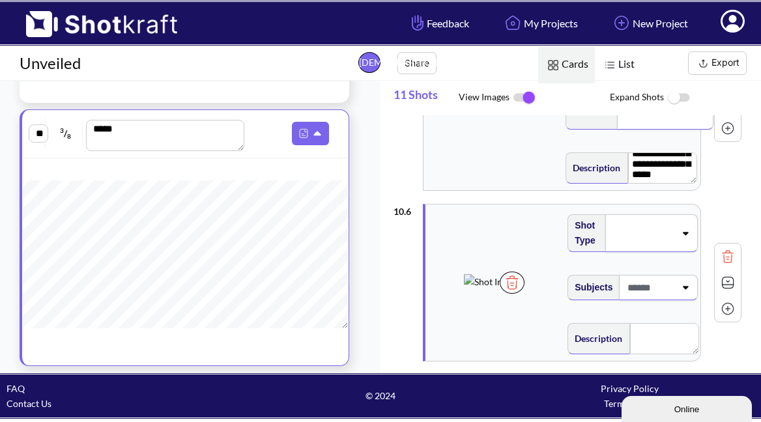
click at [524, 294] on img at bounding box center [512, 283] width 25 height 22
click at [487, 292] on icon at bounding box center [494, 282] width 35 height 24
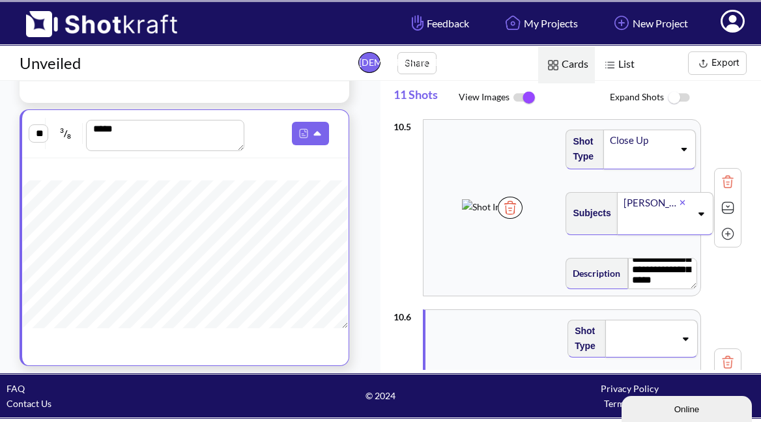
scroll to position [710, 0]
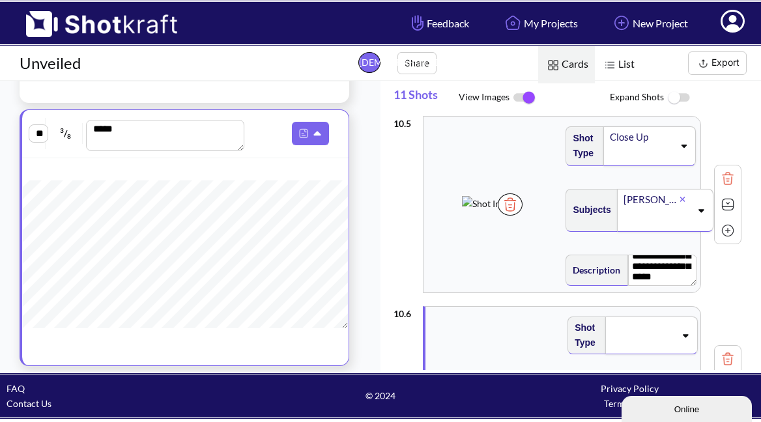
click at [727, 227] on img at bounding box center [728, 231] width 20 height 20
type textarea "**********"
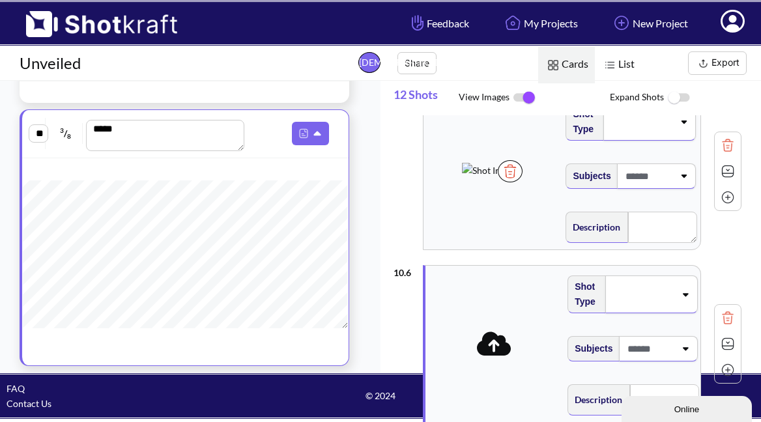
scroll to position [924, 0]
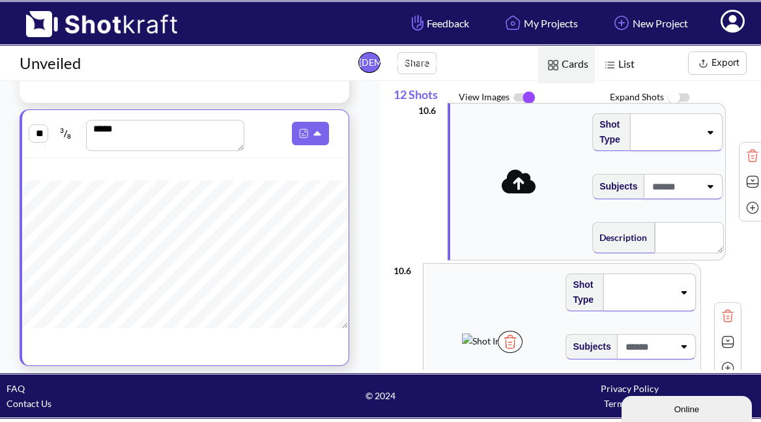
drag, startPoint x: 506, startPoint y: 343, endPoint x: 529, endPoint y: 190, distance: 155.4
click at [530, 188] on div "**********" at bounding box center [567, 208] width 348 height 2032
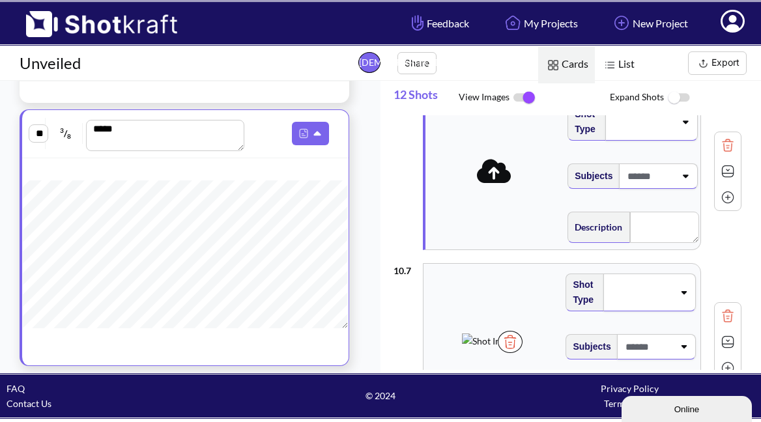
click at [497, 179] on icon at bounding box center [494, 171] width 35 height 24
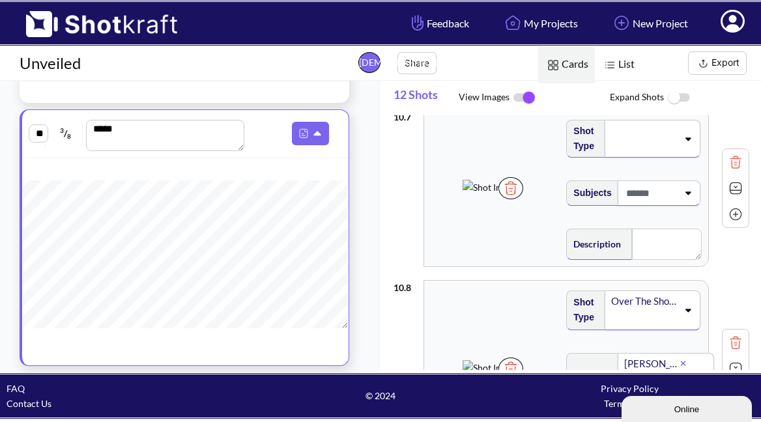
scroll to position [1066, 0]
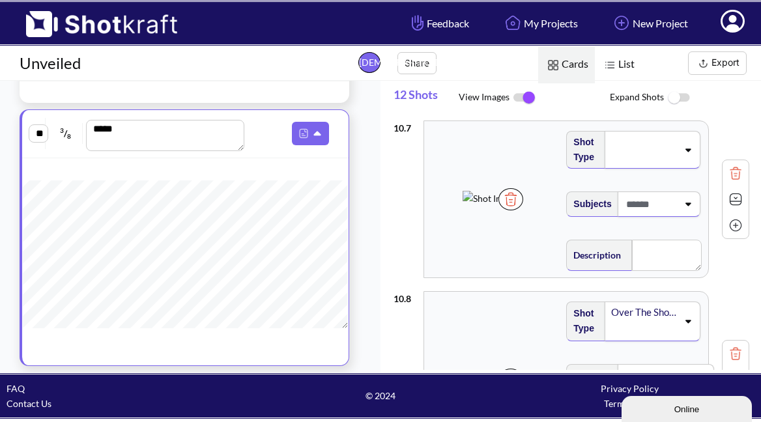
click at [726, 227] on img at bounding box center [736, 226] width 20 height 20
type textarea "**********"
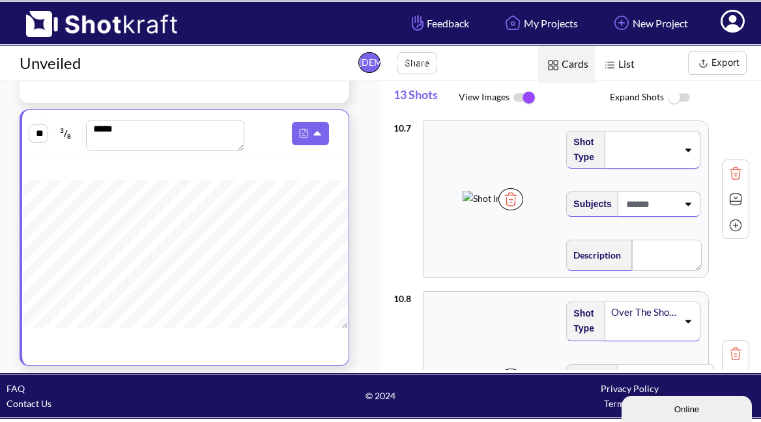
type textarea "**********"
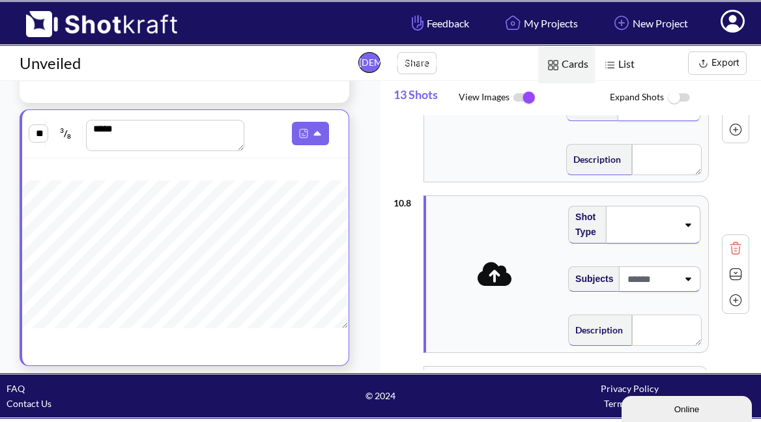
scroll to position [1173, 0]
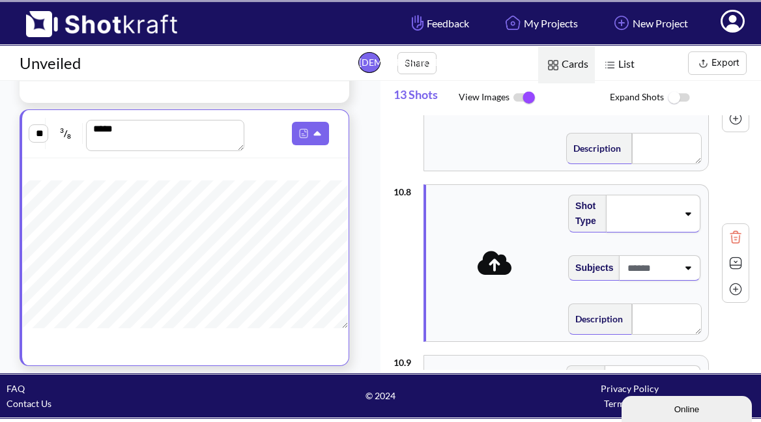
click at [492, 274] on icon at bounding box center [495, 263] width 35 height 24
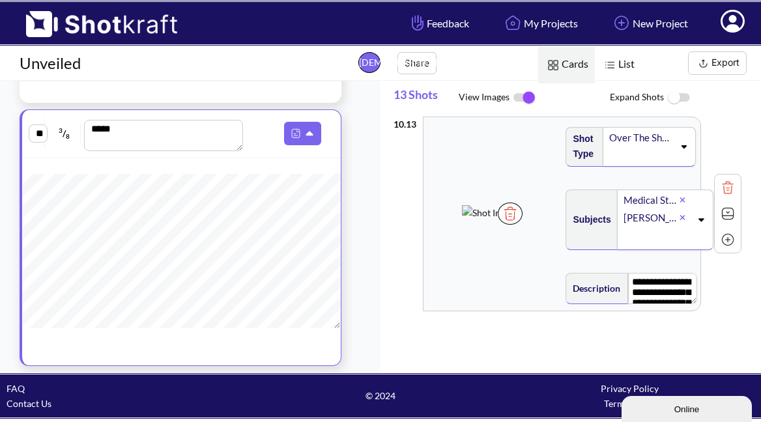
scroll to position [0, 0]
click at [728, 68] on button "Export" at bounding box center [717, 62] width 59 height 23
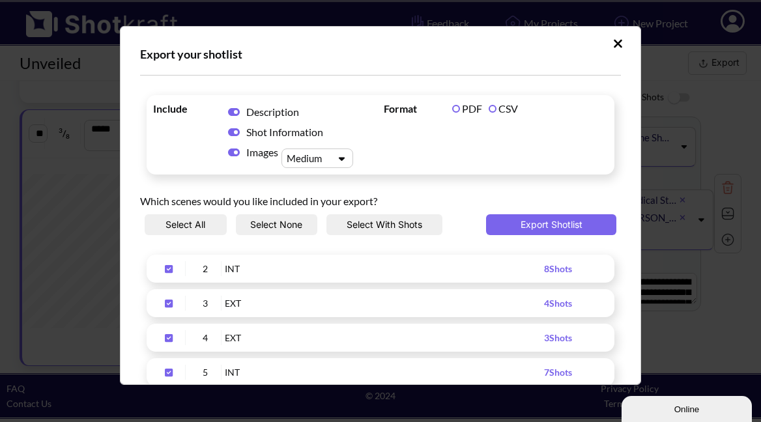
click at [491, 109] on label "CSV" at bounding box center [503, 108] width 29 height 12
click at [454, 110] on label "PDF" at bounding box center [467, 108] width 30 height 12
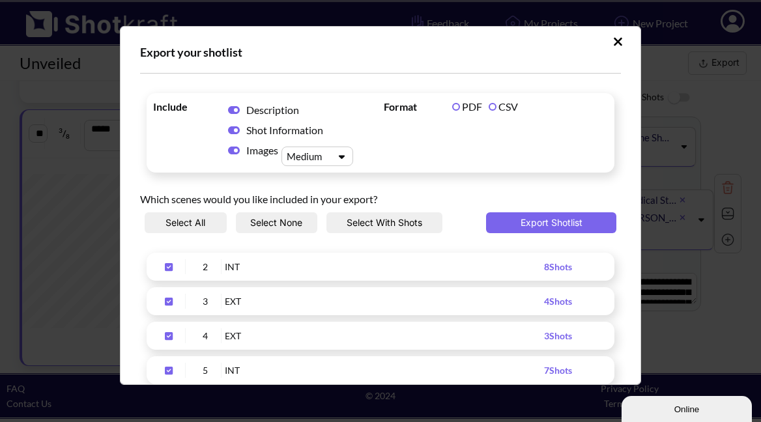
scroll to position [3, 0]
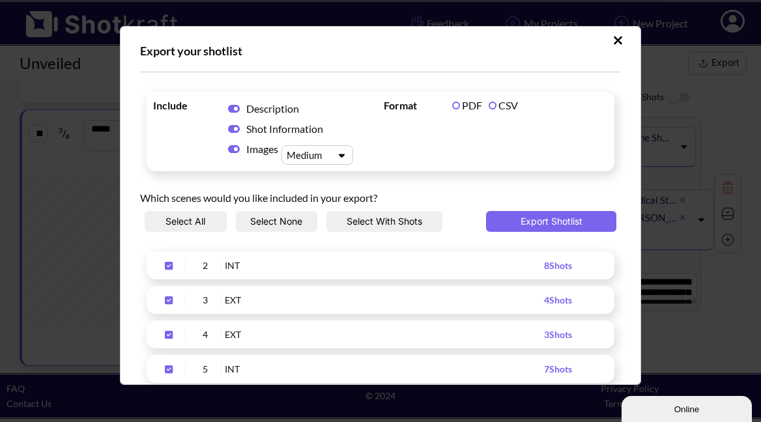
click at [339, 159] on icon "Upload Script" at bounding box center [341, 155] width 19 height 10
click at [321, 180] on div "Small" at bounding box center [320, 177] width 59 height 19
click at [340, 154] on icon "Upload Script" at bounding box center [341, 155] width 19 height 10
click at [317, 192] on div "Medium" at bounding box center [320, 196] width 59 height 19
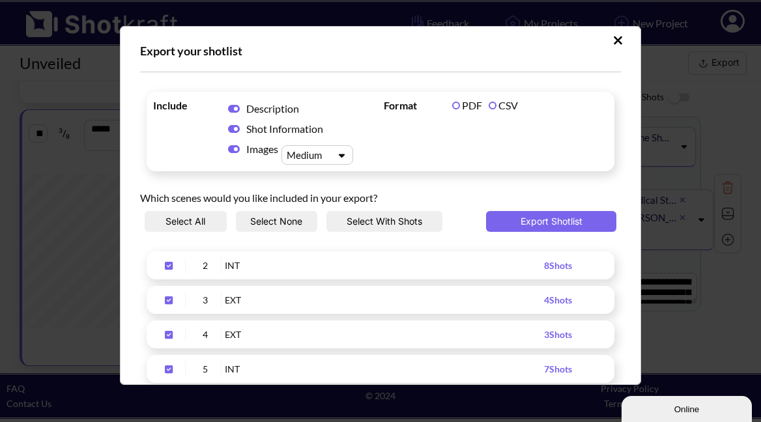
scroll to position [-1, 3]
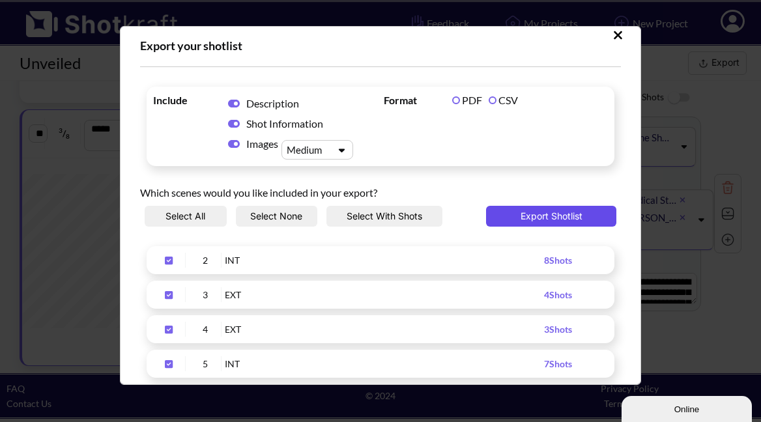
click at [552, 217] on button "Export Shotlist" at bounding box center [551, 216] width 130 height 21
